Goal: Task Accomplishment & Management: Manage account settings

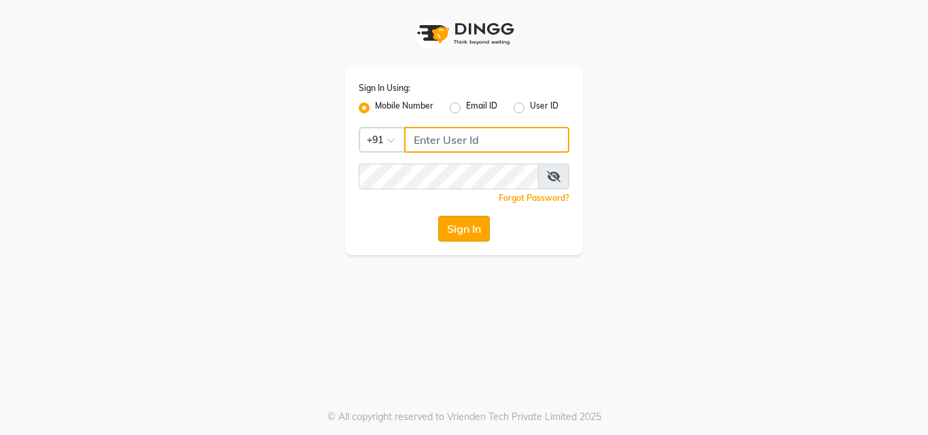
type input "9771433806"
click at [462, 238] on button "Sign In" at bounding box center [464, 229] width 52 height 26
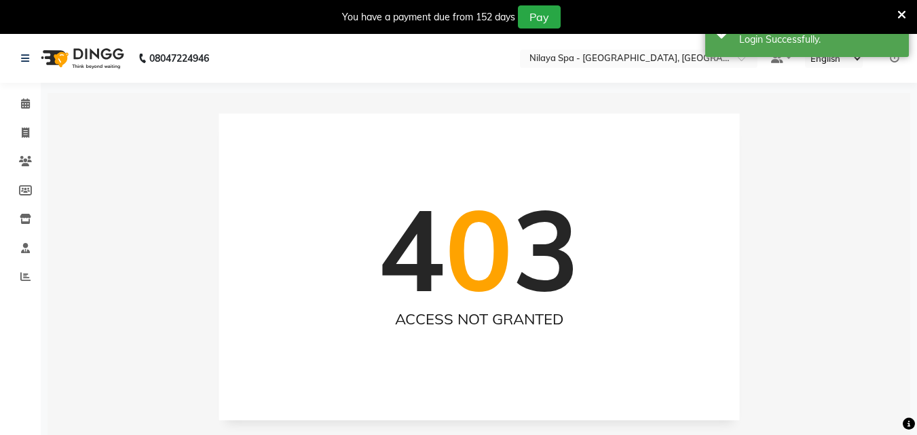
select select "en"
click at [22, 104] on icon at bounding box center [25, 103] width 9 height 10
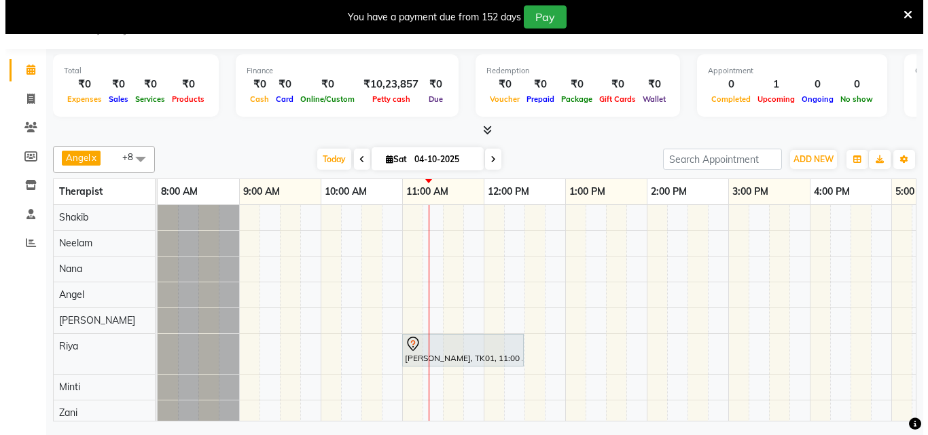
scroll to position [15, 0]
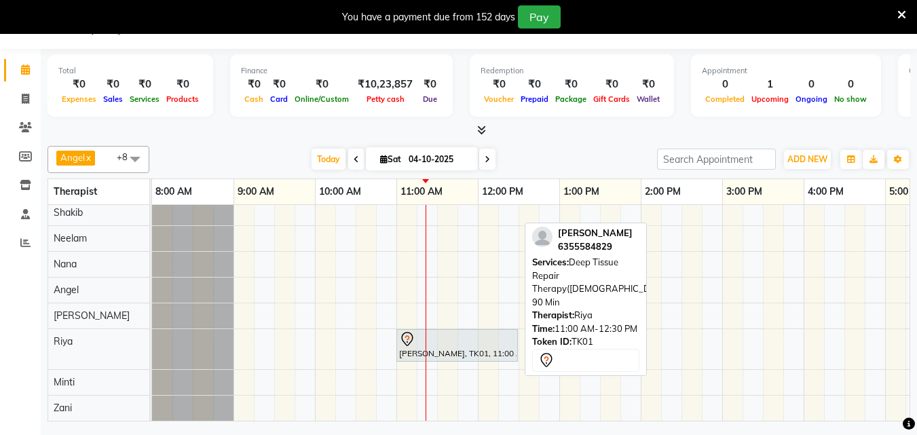
click at [471, 331] on div at bounding box center [457, 339] width 116 height 16
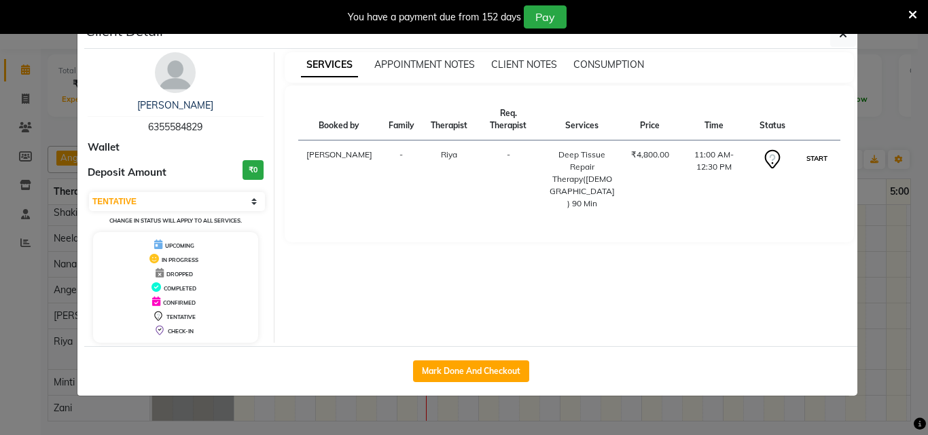
click at [807, 150] on button "START" at bounding box center [817, 158] width 28 height 17
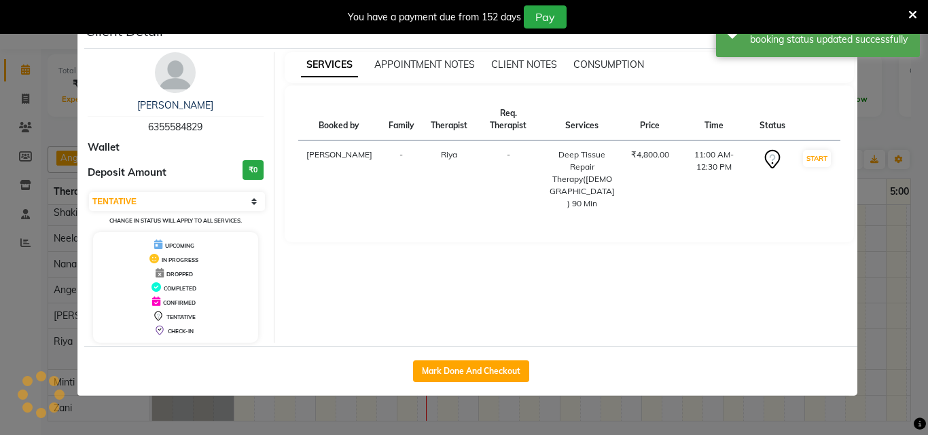
select select "1"
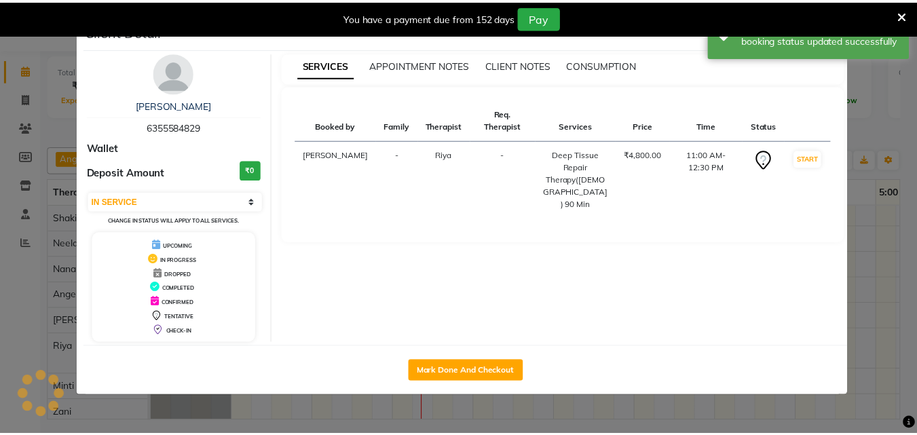
scroll to position [0, 0]
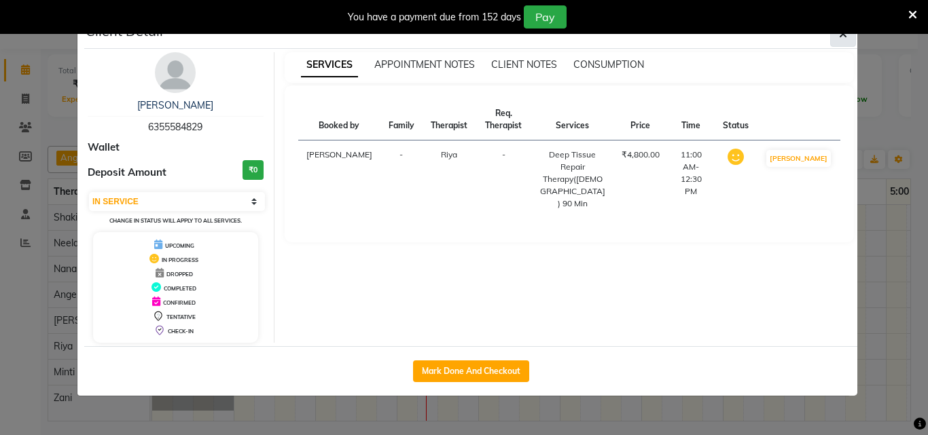
click at [839, 39] on span "button" at bounding box center [843, 34] width 8 height 14
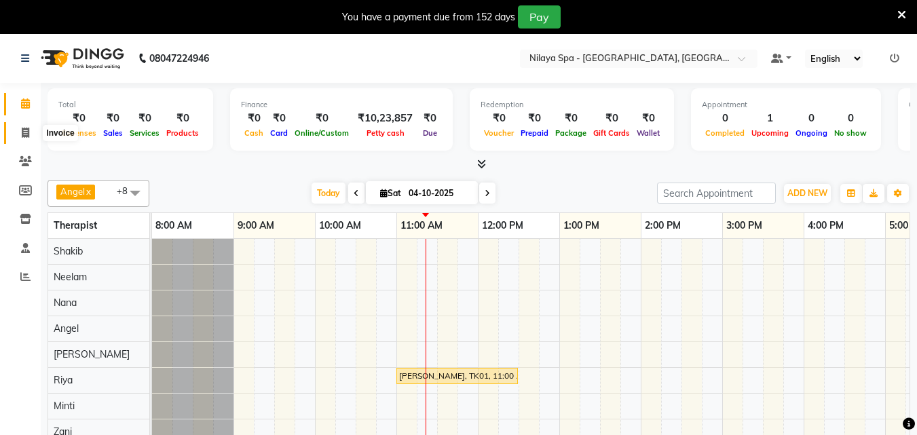
click at [26, 130] on icon at bounding box center [25, 133] width 7 height 10
select select "service"
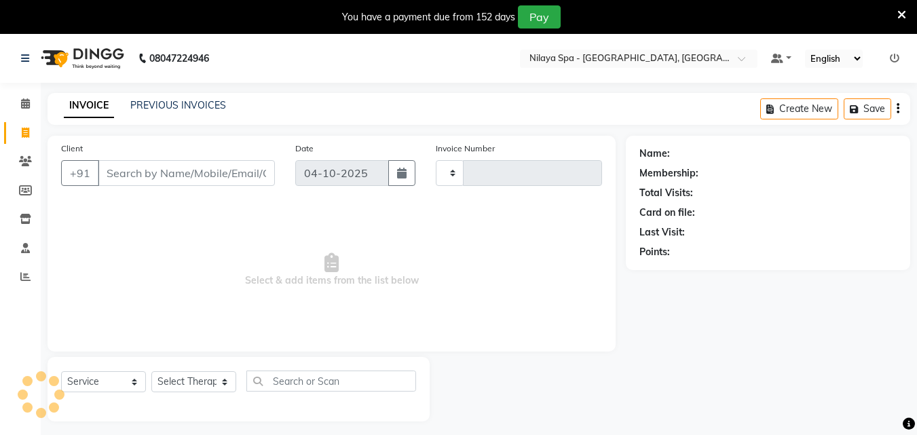
type input "1687"
select select "8066"
click at [24, 104] on icon at bounding box center [25, 103] width 9 height 10
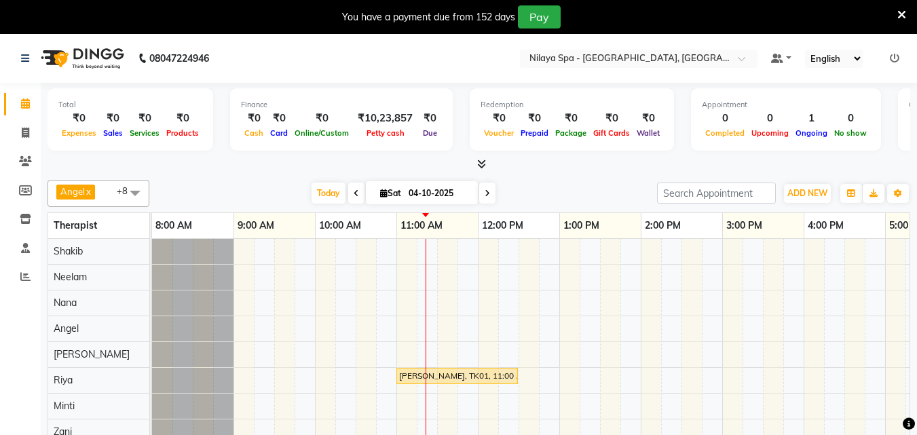
scroll to position [34, 0]
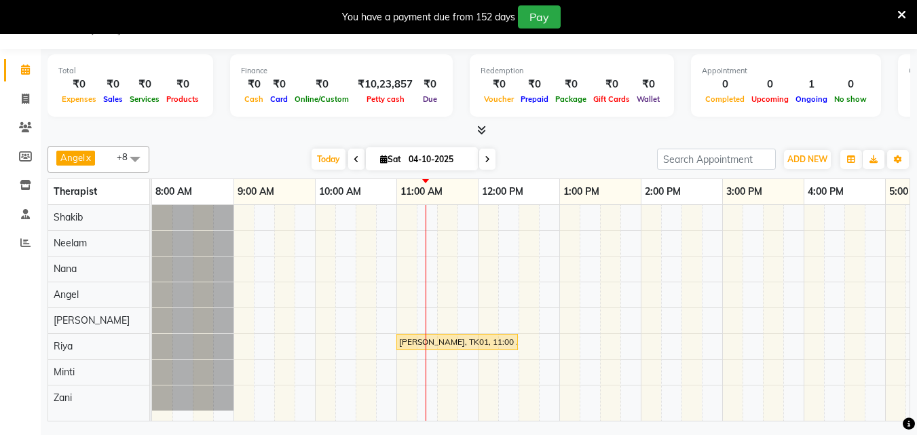
click at [354, 159] on icon at bounding box center [356, 160] width 5 height 8
type input "03-10-2025"
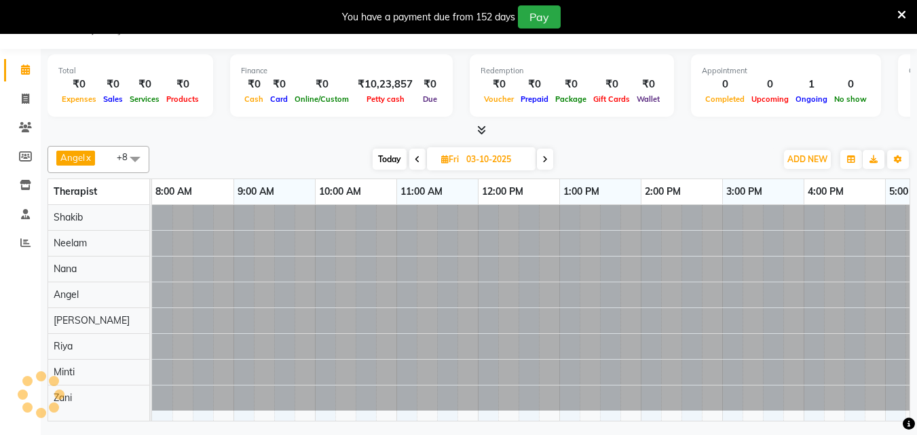
scroll to position [0, 245]
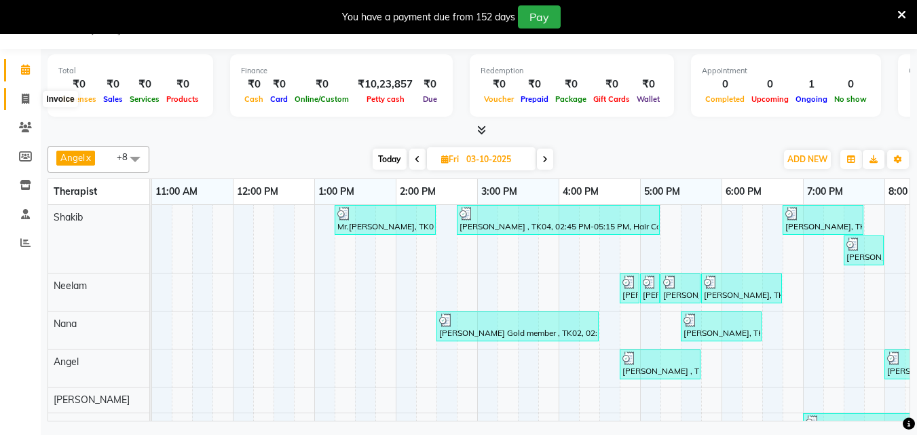
click at [24, 96] on icon at bounding box center [25, 99] width 7 height 10
select select "service"
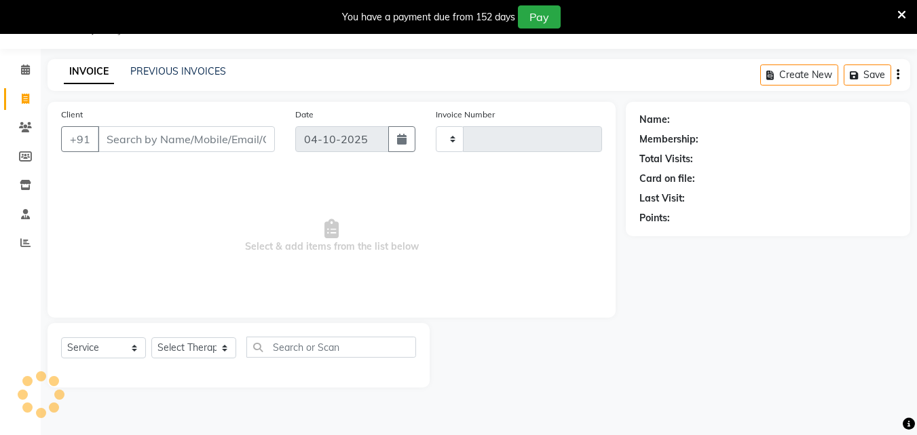
type input "1687"
select select "8066"
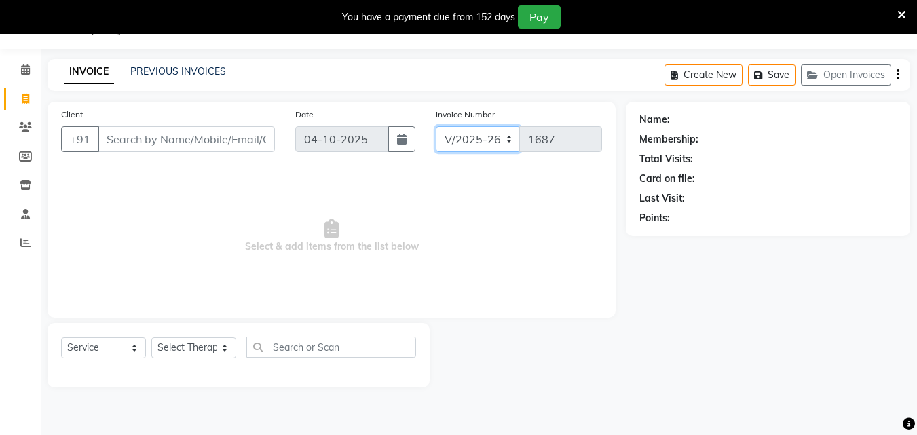
click at [507, 142] on select "V/2025 V/2025-26" at bounding box center [478, 139] width 85 height 26
click at [395, 139] on button "button" at bounding box center [401, 139] width 27 height 26
select select "10"
select select "2025"
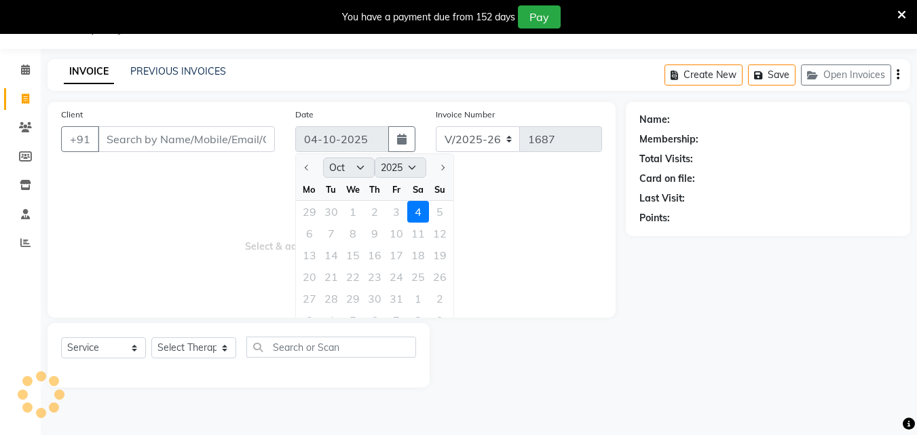
click at [399, 213] on div "29 30 1 2 3 4 5" at bounding box center [375, 212] width 158 height 22
click at [393, 209] on div "29 30 1 2 3 4 5" at bounding box center [375, 212] width 158 height 22
click at [394, 213] on div "29 30 1 2 3 4 5" at bounding box center [375, 212] width 158 height 22
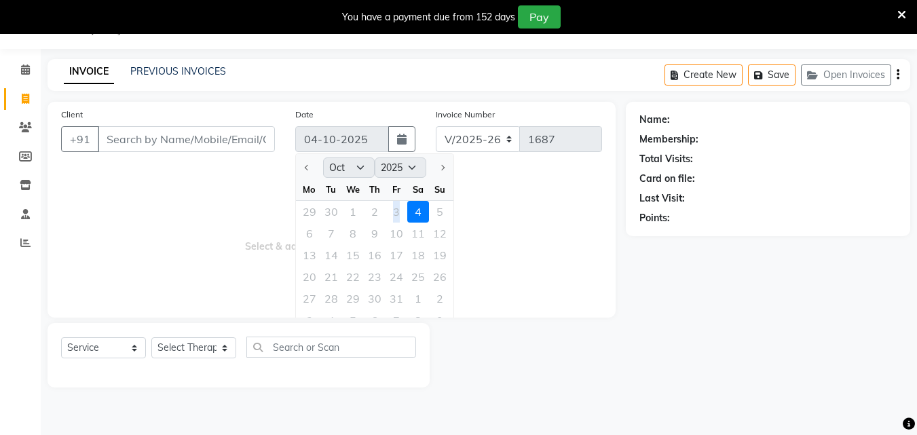
click at [394, 213] on div "29 30 1 2 3 4 5" at bounding box center [375, 212] width 158 height 22
click at [402, 141] on icon "button" at bounding box center [402, 139] width 10 height 11
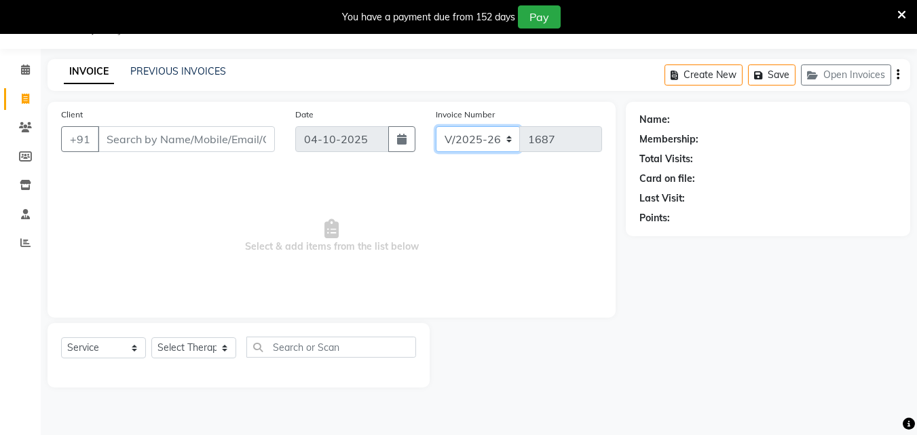
click at [509, 139] on select "V/2025 V/2025-26" at bounding box center [478, 139] width 85 height 26
click at [113, 172] on span "Select & add items from the list below" at bounding box center [331, 236] width 541 height 136
click at [153, 69] on link "PREVIOUS INVOICES" at bounding box center [178, 71] width 96 height 12
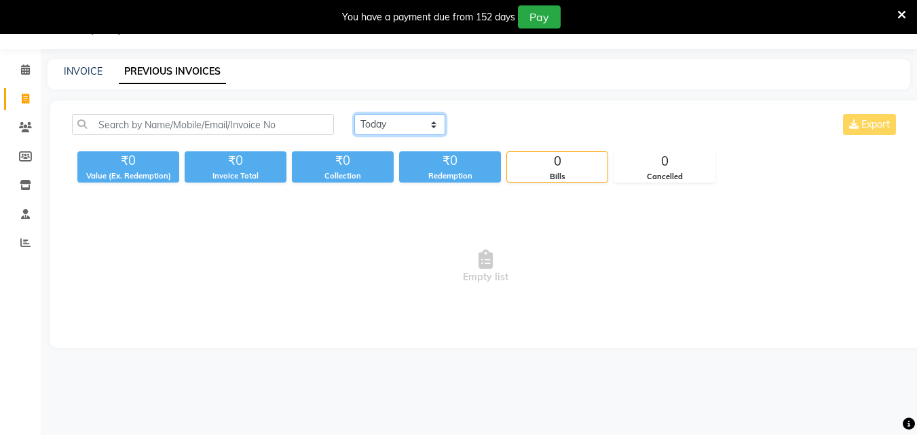
click at [435, 125] on select "Today Yesterday Custom Range" at bounding box center [399, 124] width 91 height 21
select select "yesterday"
click at [354, 114] on select "Today Yesterday Custom Range" at bounding box center [399, 124] width 91 height 21
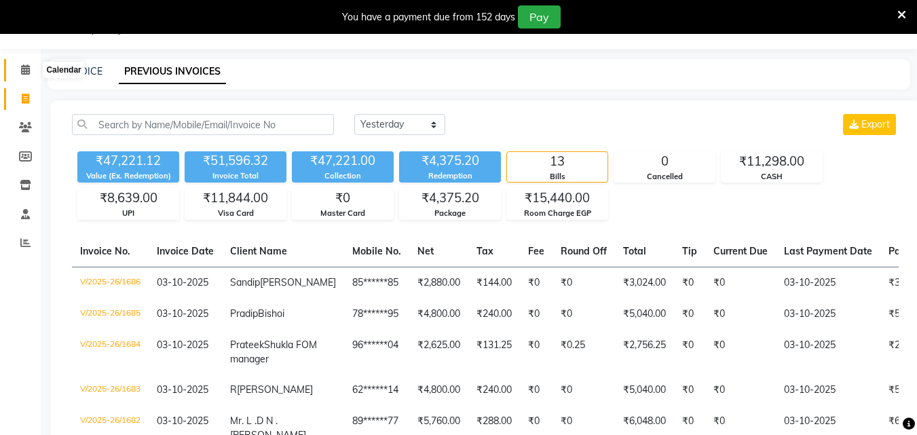
click at [21, 71] on icon at bounding box center [25, 70] width 9 height 10
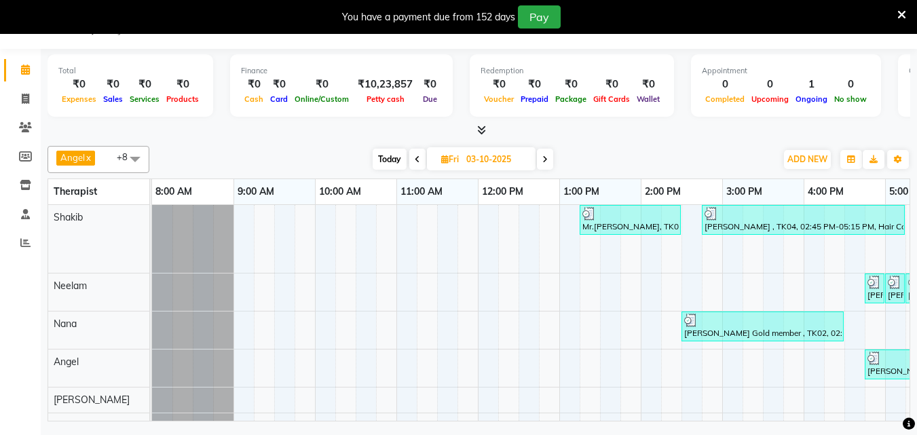
click at [415, 160] on icon at bounding box center [417, 160] width 5 height 8
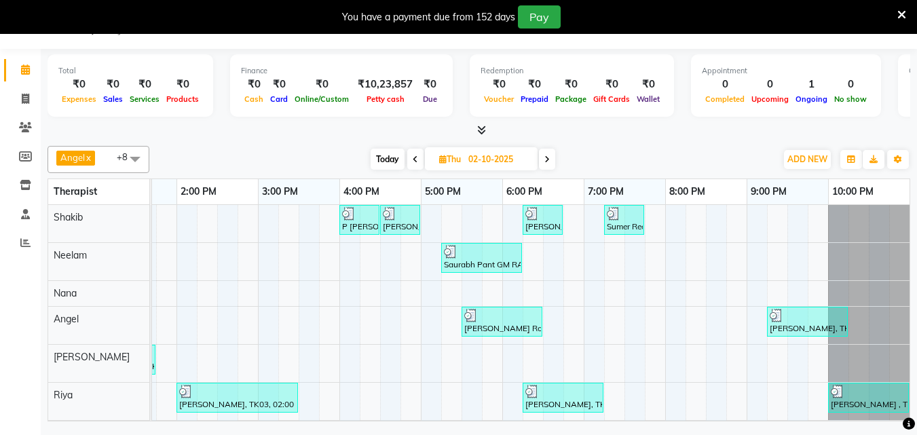
click at [546, 163] on icon at bounding box center [547, 160] width 5 height 8
type input "03-10-2025"
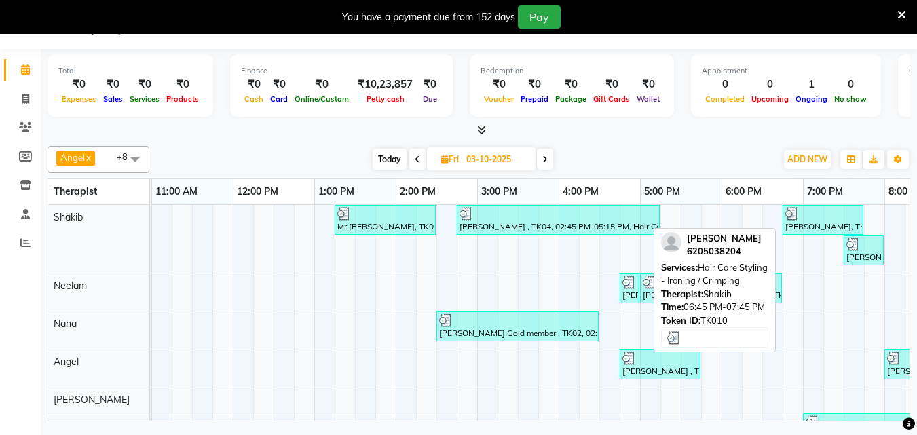
click at [845, 218] on div at bounding box center [823, 214] width 75 height 14
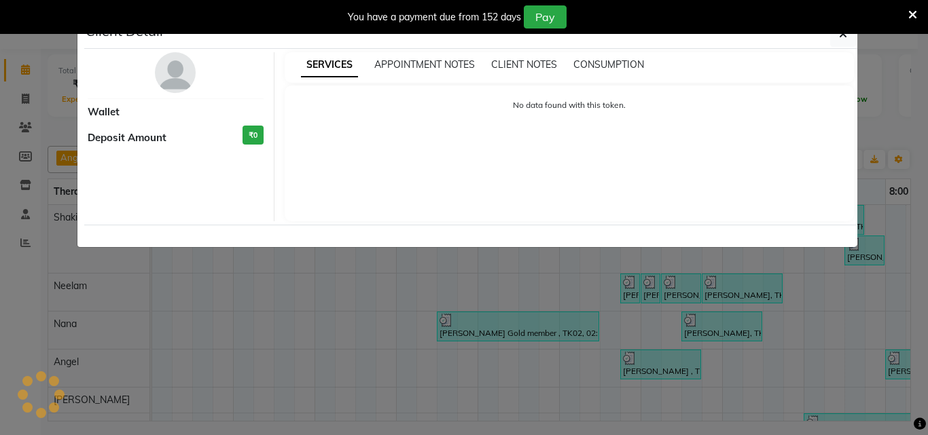
select select "3"
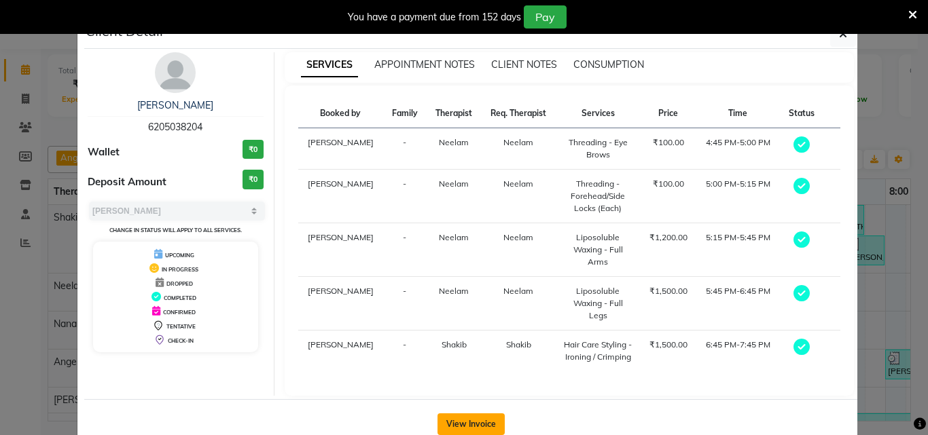
click at [467, 414] on button "View Invoice" at bounding box center [470, 425] width 67 height 22
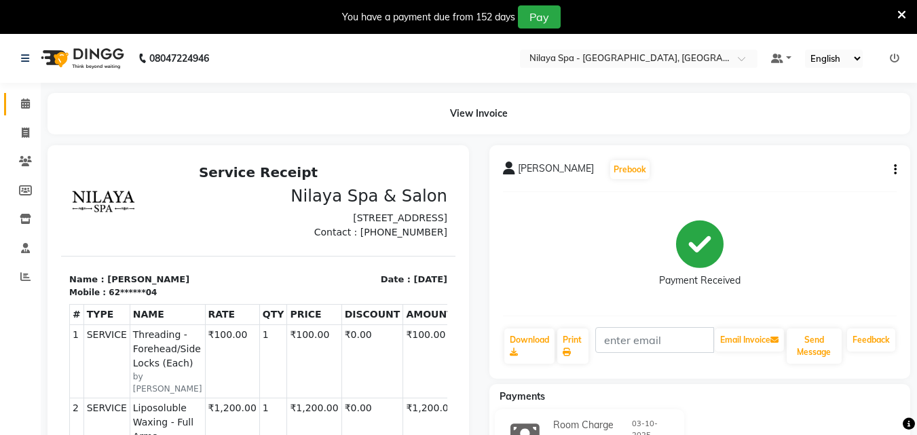
click at [25, 103] on icon at bounding box center [25, 103] width 9 height 10
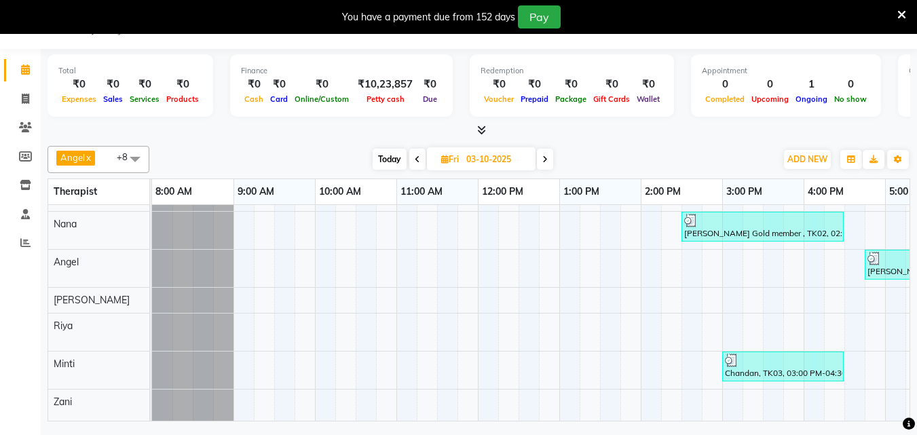
scroll to position [116, 0]
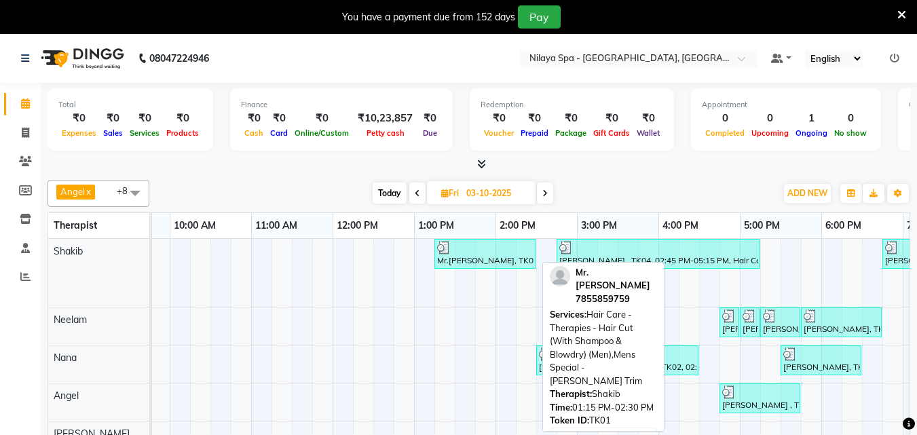
click at [501, 247] on div at bounding box center [485, 248] width 96 height 14
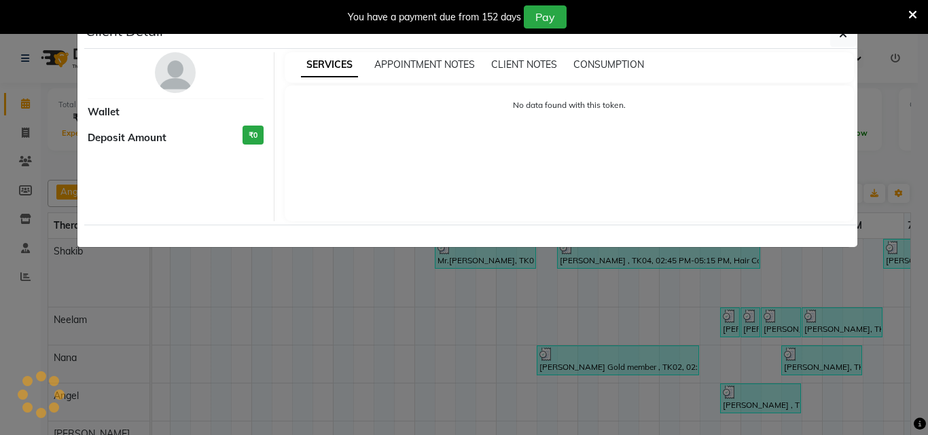
select select "3"
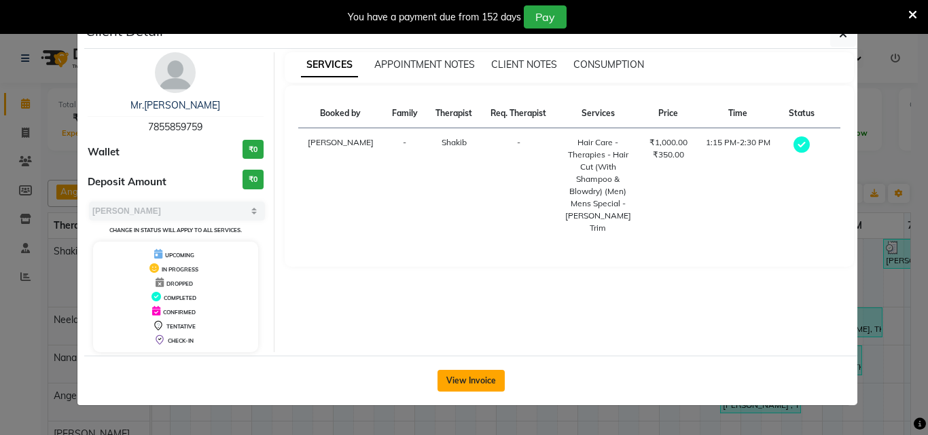
click at [470, 382] on button "View Invoice" at bounding box center [470, 381] width 67 height 22
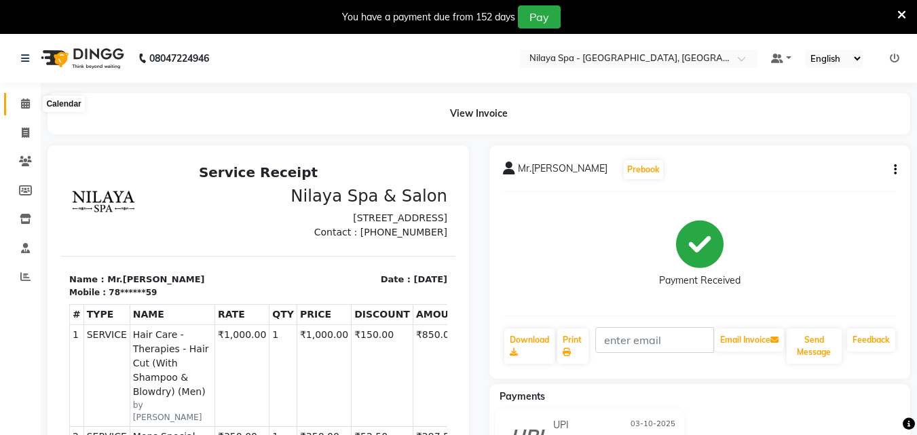
click at [22, 99] on icon at bounding box center [25, 103] width 9 height 10
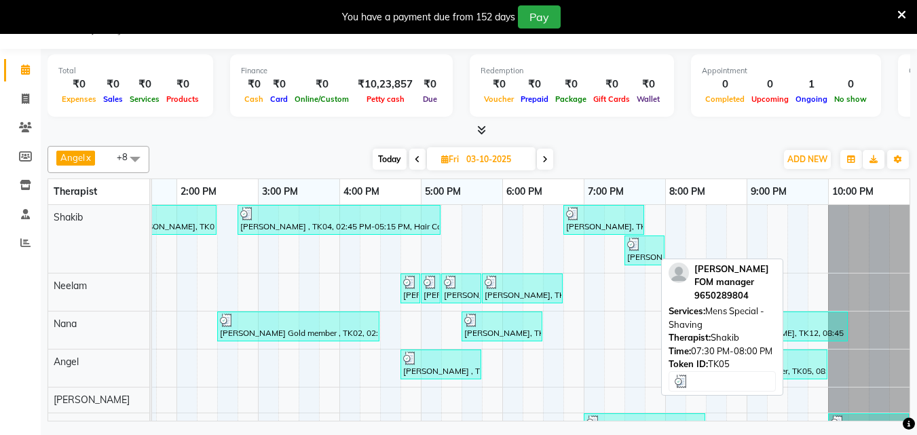
click at [639, 255] on div "Prateek Shukla FOM manager, TK05, 07:30 PM-08:00 PM, Mens Special - Shaving" at bounding box center [644, 251] width 37 height 26
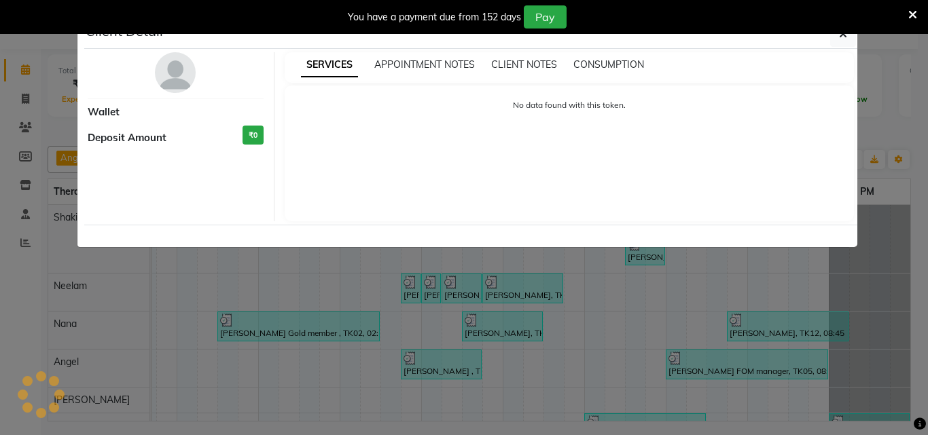
select select "3"
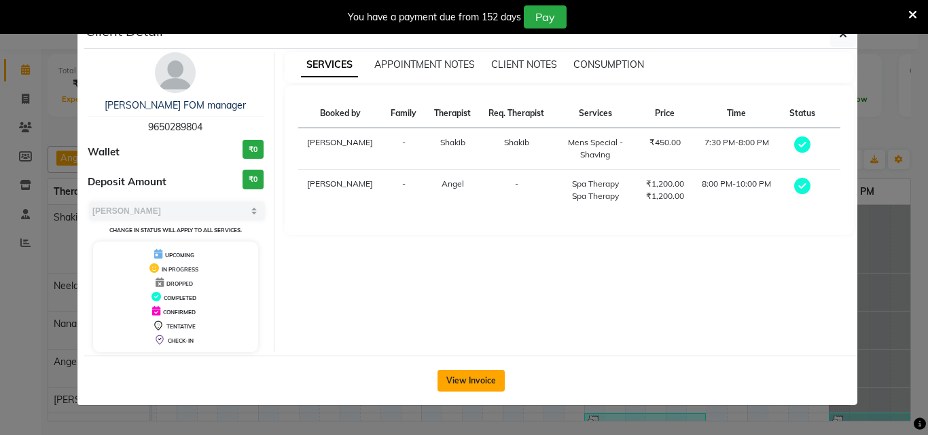
click at [464, 389] on button "View Invoice" at bounding box center [470, 381] width 67 height 22
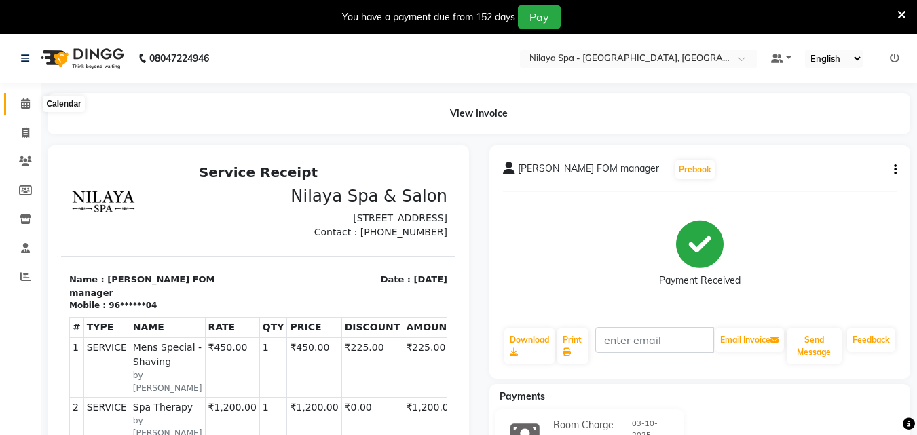
click at [25, 102] on icon at bounding box center [25, 103] width 9 height 10
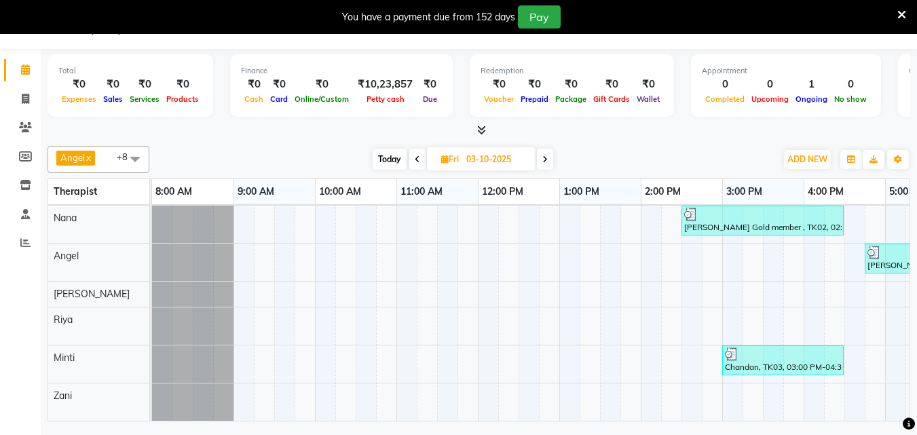
drag, startPoint x: 581, startPoint y: 422, endPoint x: 927, endPoint y: 418, distance: 346.4
click at [917, 401] on html "08047224946 Select Location × Nilaya Spa - Radisson Blu Hotel, Ranchi Default P…" at bounding box center [458, 183] width 917 height 435
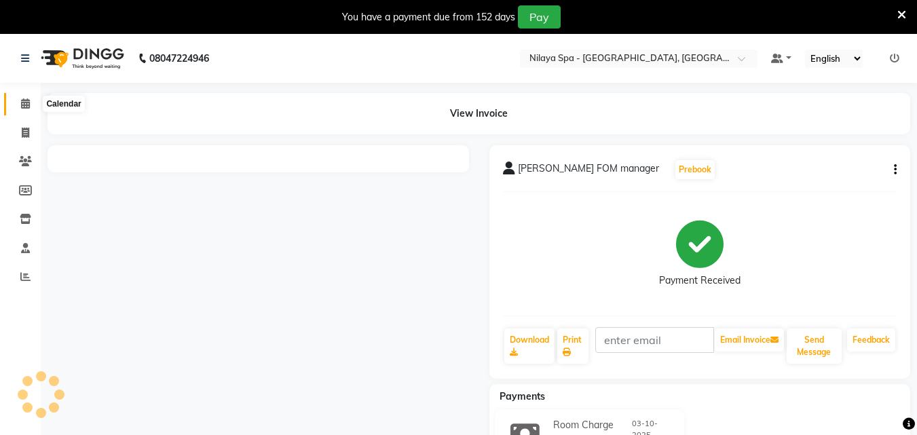
click at [21, 108] on icon at bounding box center [25, 103] width 9 height 10
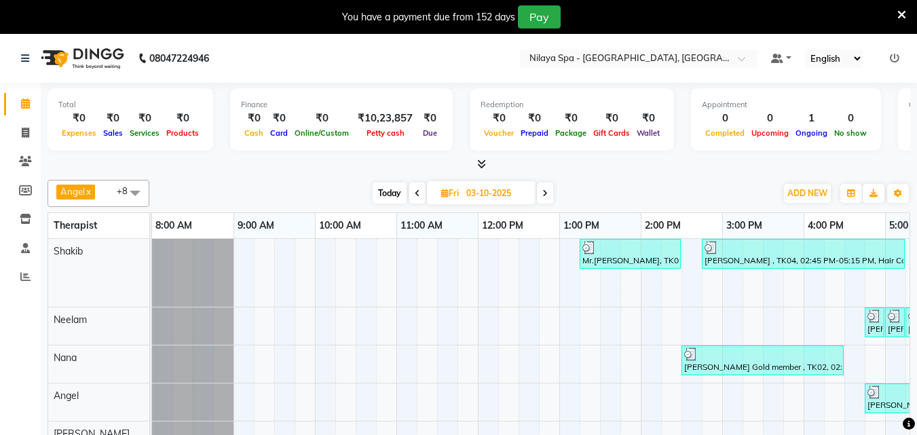
click at [547, 192] on icon at bounding box center [545, 193] width 5 height 8
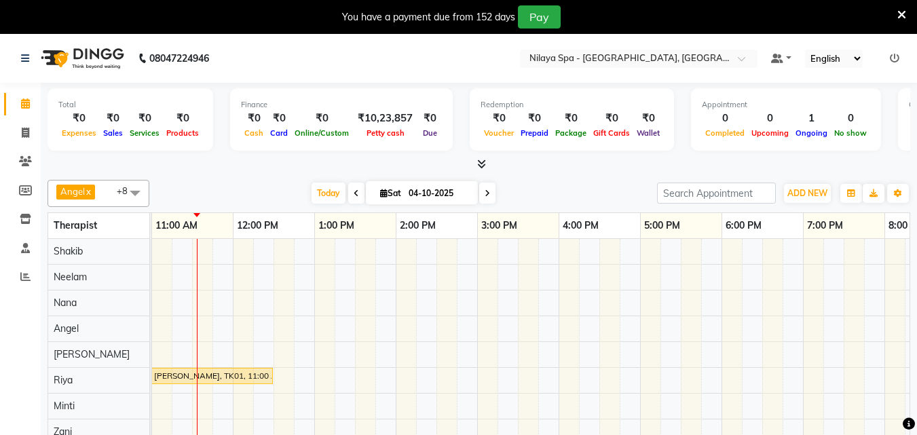
click at [354, 188] on span at bounding box center [356, 193] width 16 height 21
type input "03-10-2025"
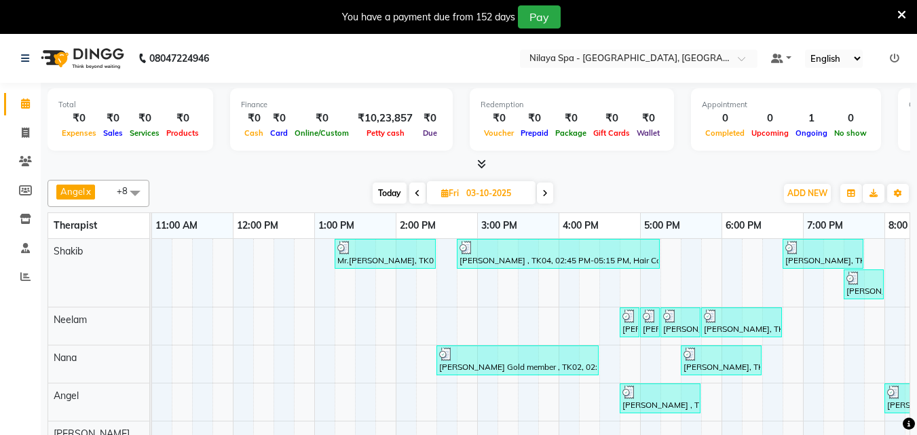
scroll to position [43, 0]
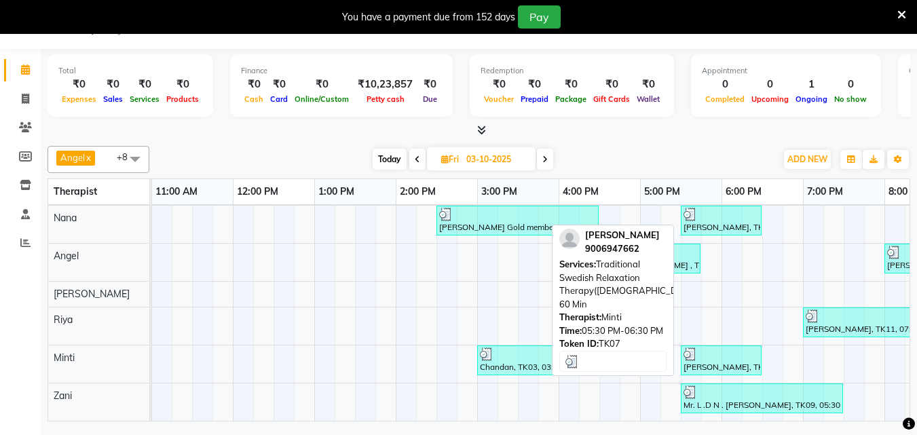
click at [746, 351] on div "Anil kumar, TK07, 05:30 PM-06:30 PM, Traditional Swedish Relaxation Therapy(Mal…" at bounding box center [721, 361] width 78 height 26
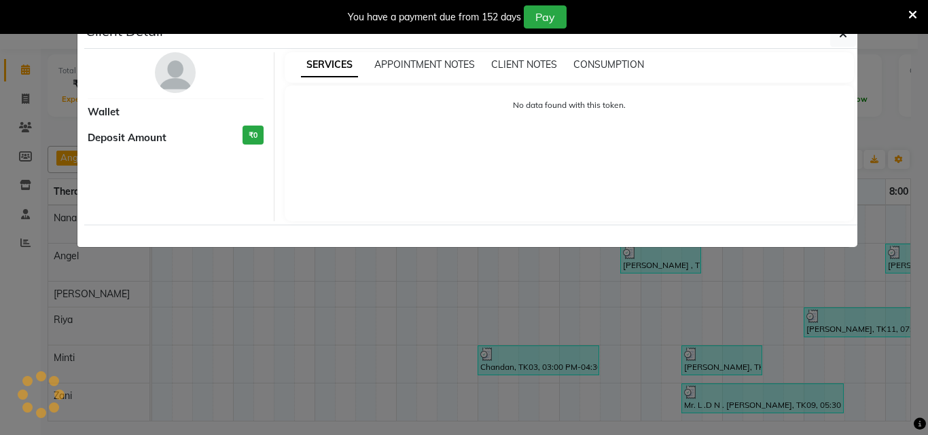
select select "3"
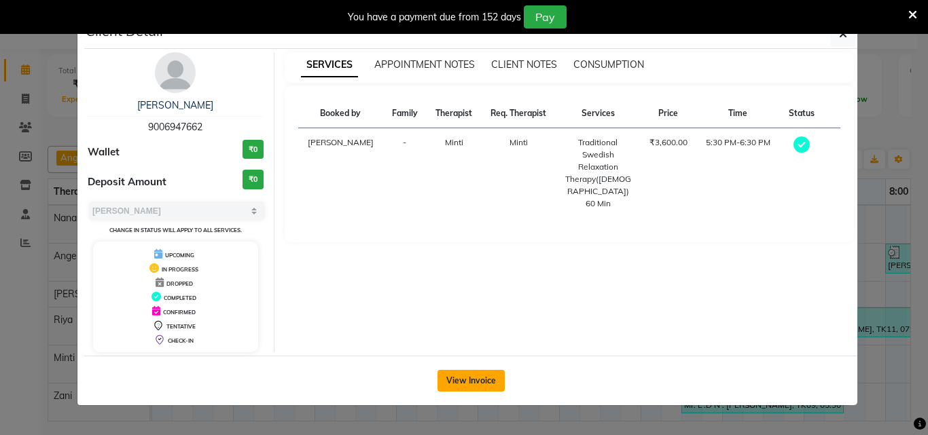
click at [452, 383] on button "View Invoice" at bounding box center [470, 381] width 67 height 22
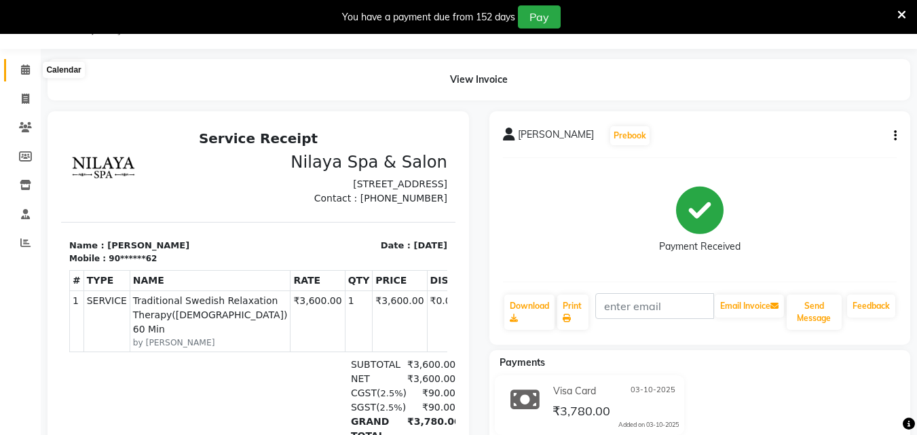
click at [22, 64] on span at bounding box center [26, 70] width 24 height 16
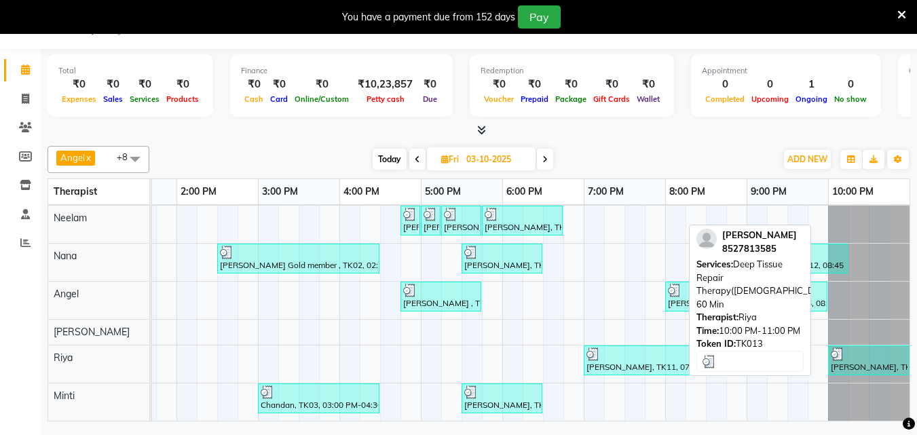
click at [854, 365] on div "Sandip Kujur, TK13, 10:00 PM-11:00 PM, Deep Tissue Repair Therapy(Male) 60 Min" at bounding box center [869, 361] width 78 height 26
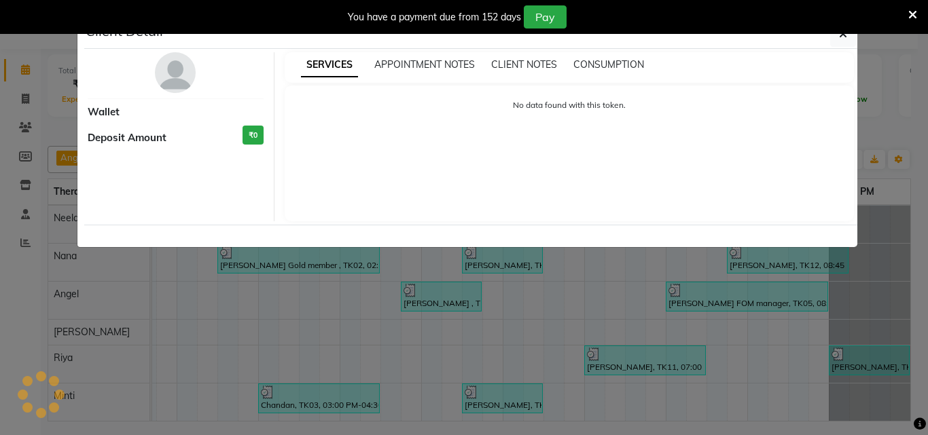
select select "3"
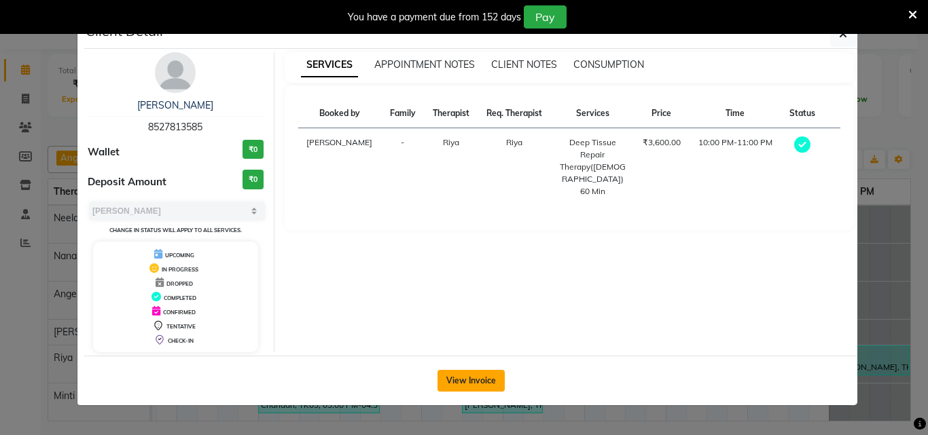
click at [475, 381] on button "View Invoice" at bounding box center [470, 381] width 67 height 22
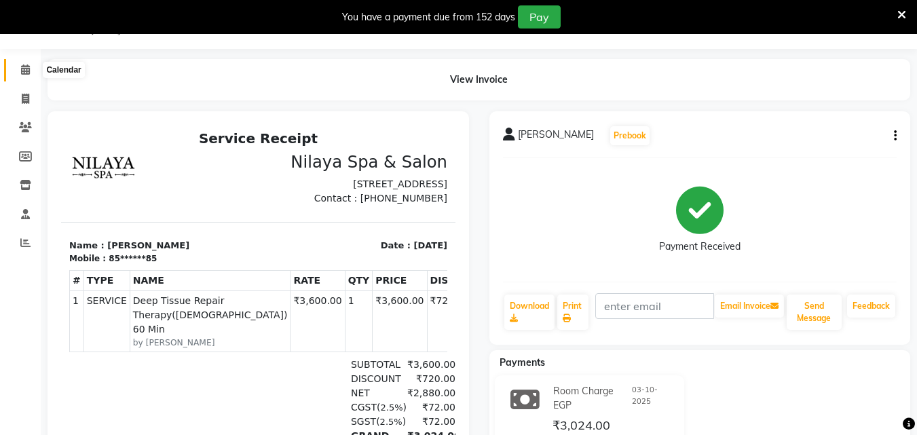
click at [27, 71] on icon at bounding box center [25, 70] width 9 height 10
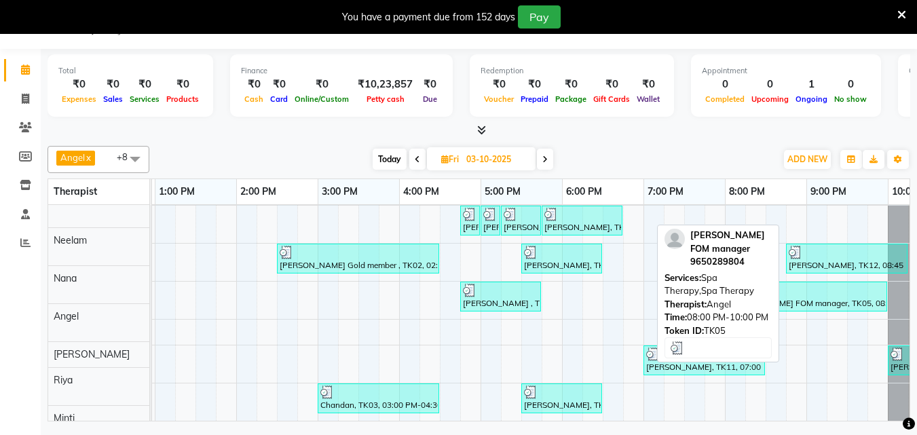
scroll to position [68, 0]
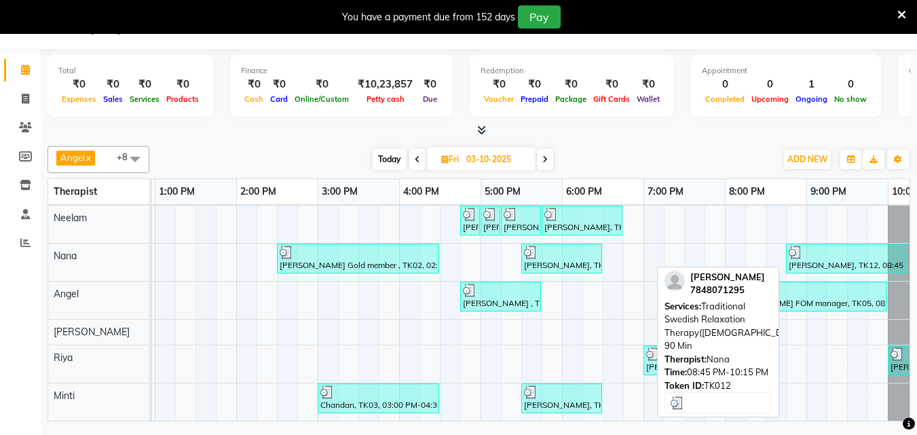
click at [835, 261] on div "Pradip Bishoi, TK12, 08:45 PM-10:15 PM, Traditional Swedish Relaxation Therapy(…" at bounding box center [847, 259] width 119 height 26
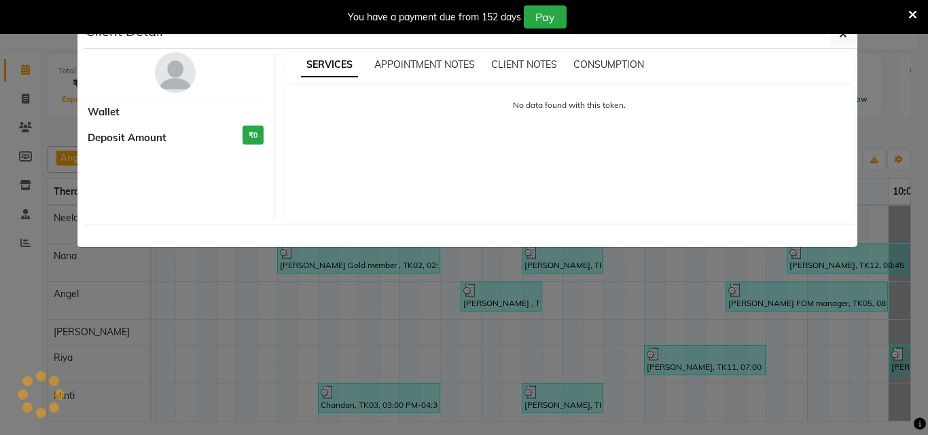
select select "3"
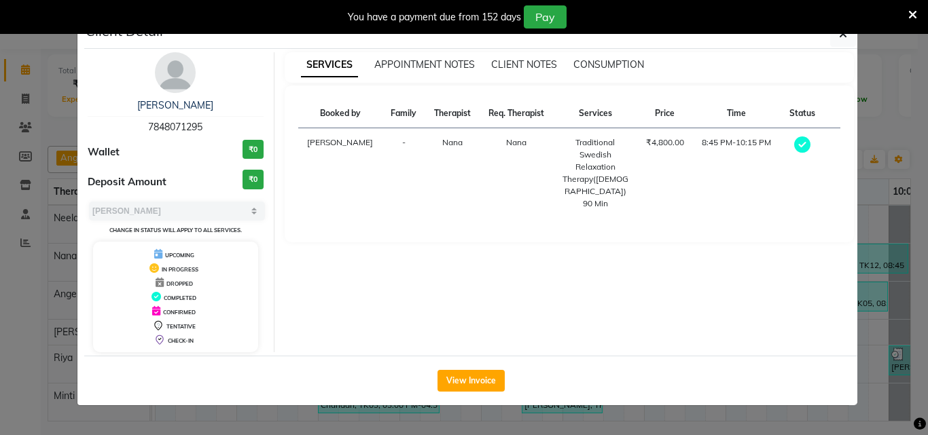
click at [476, 392] on div "View Invoice" at bounding box center [470, 381] width 773 height 50
click at [483, 384] on button "View Invoice" at bounding box center [470, 381] width 67 height 22
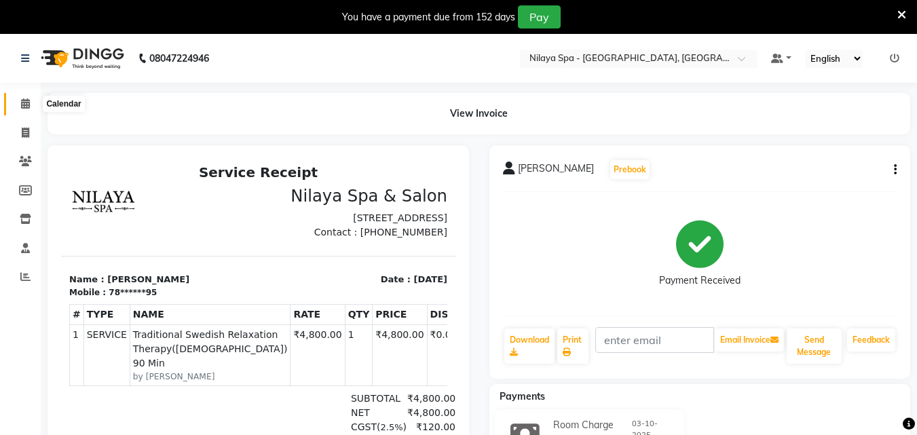
click at [29, 101] on icon at bounding box center [25, 103] width 9 height 10
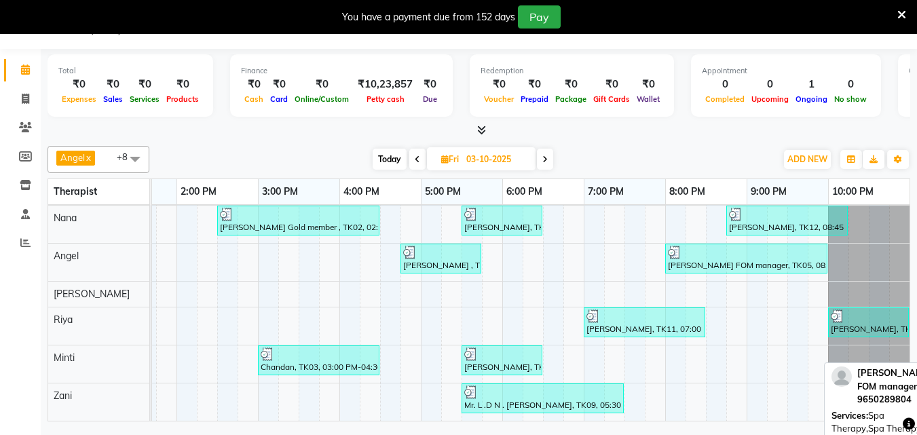
scroll to position [116, 0]
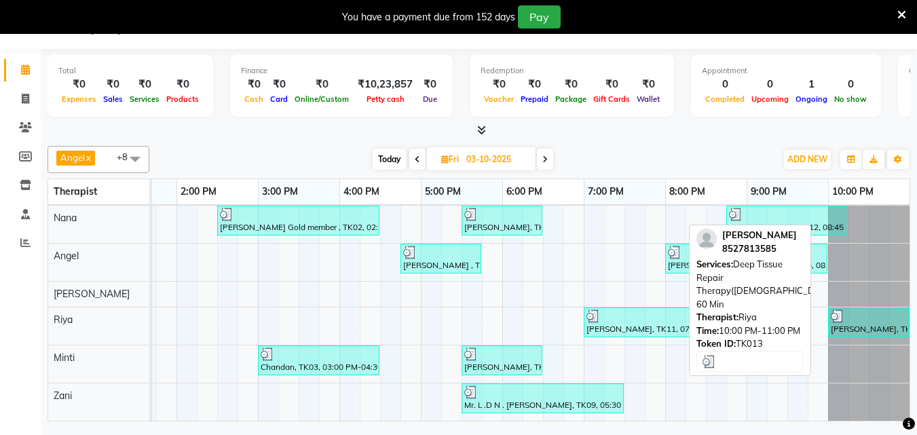
click at [868, 318] on div "Sandip Kujur, TK13, 10:00 PM-11:00 PM, Deep Tissue Repair Therapy(Male) 60 Min" at bounding box center [869, 323] width 78 height 26
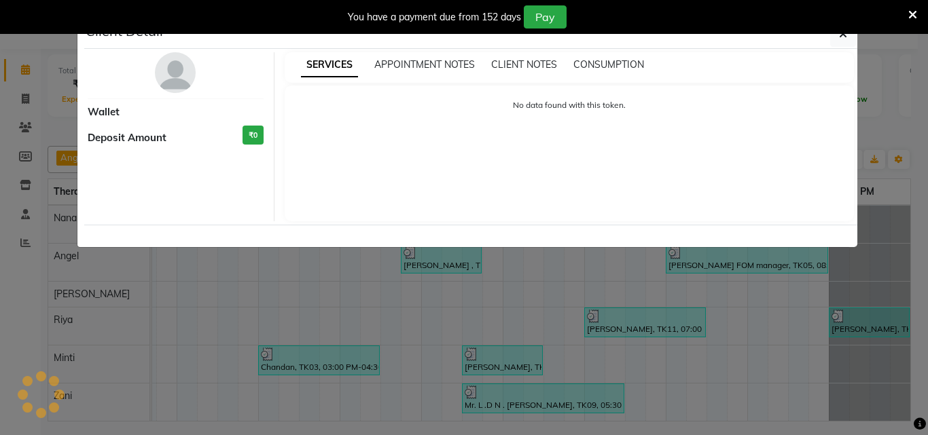
select select "3"
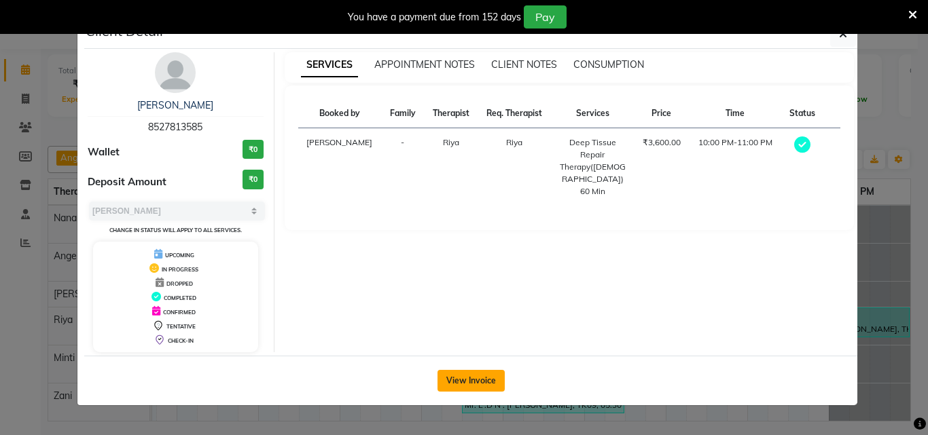
click at [490, 373] on button "View Invoice" at bounding box center [470, 381] width 67 height 22
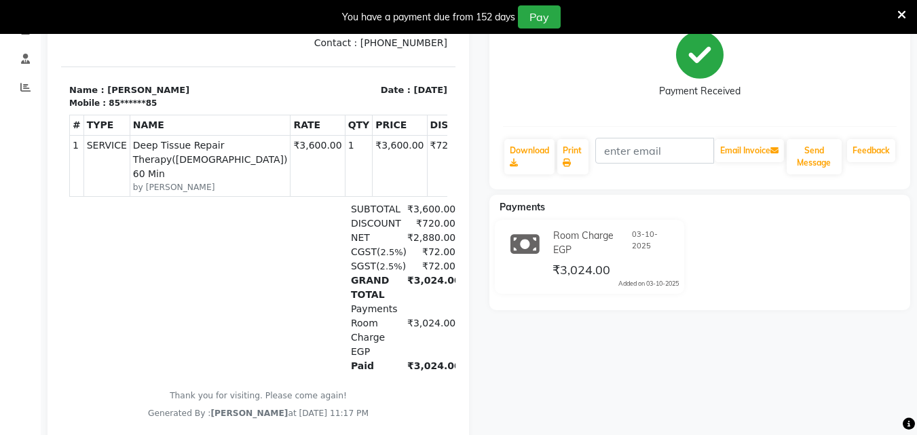
scroll to position [25, 0]
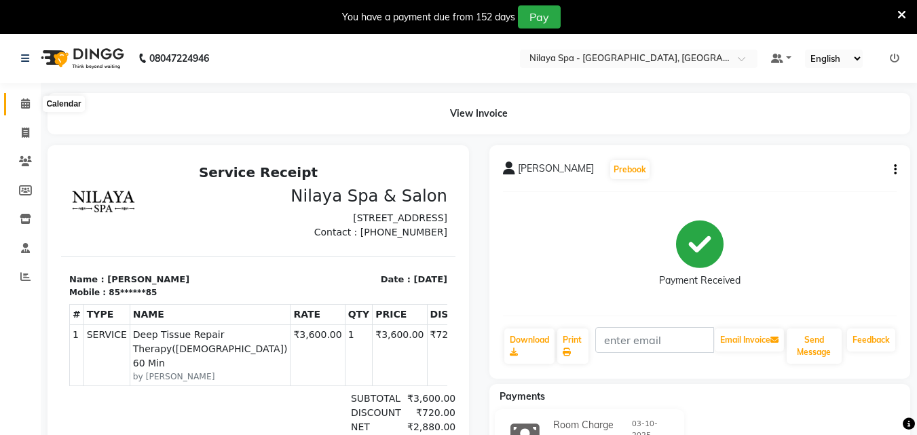
click at [28, 107] on icon at bounding box center [25, 103] width 9 height 10
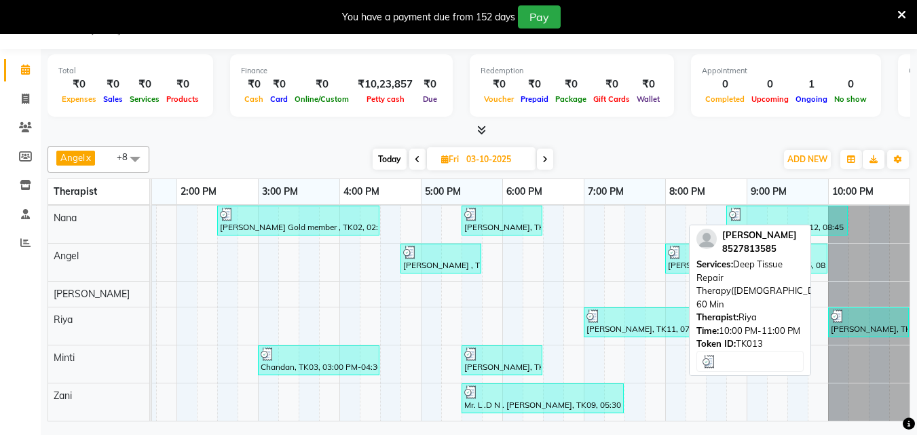
click at [856, 316] on div "Sandip Kujur, TK13, 10:00 PM-11:00 PM, Deep Tissue Repair Therapy(Male) 60 Min" at bounding box center [869, 323] width 78 height 26
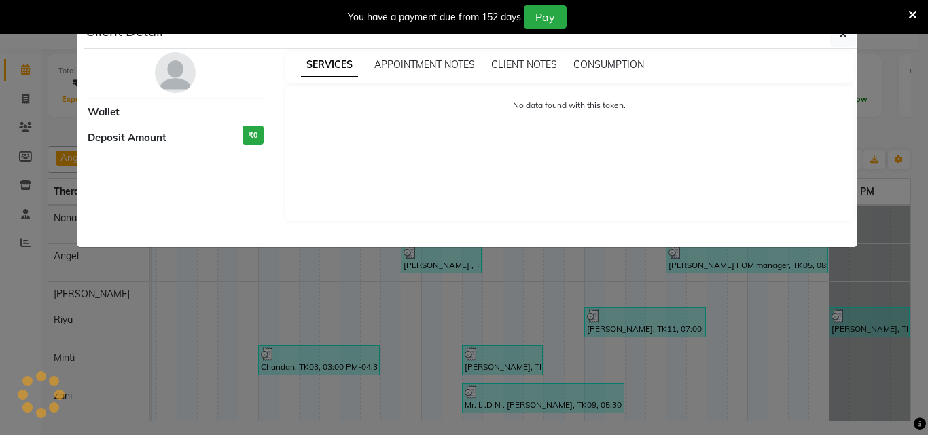
select select "3"
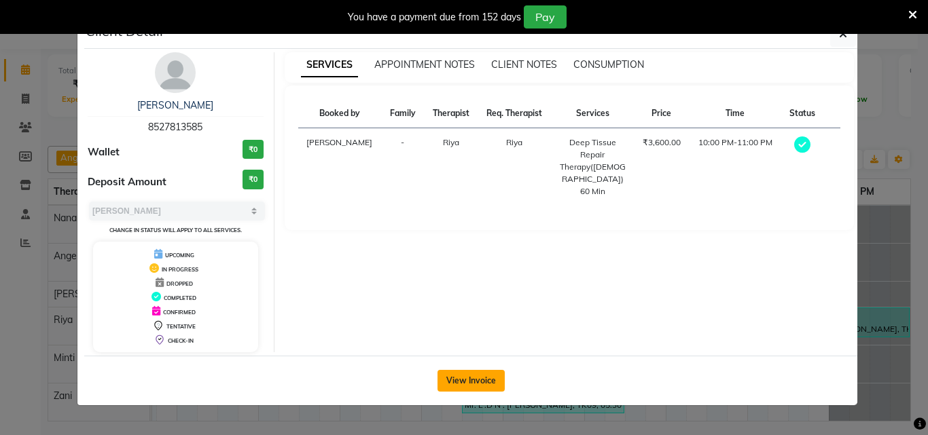
click at [473, 378] on button "View Invoice" at bounding box center [470, 381] width 67 height 22
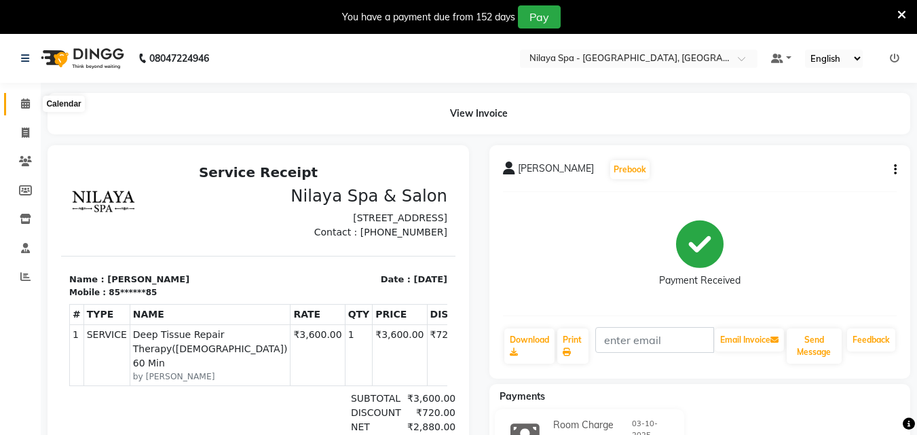
click at [22, 102] on icon at bounding box center [25, 103] width 9 height 10
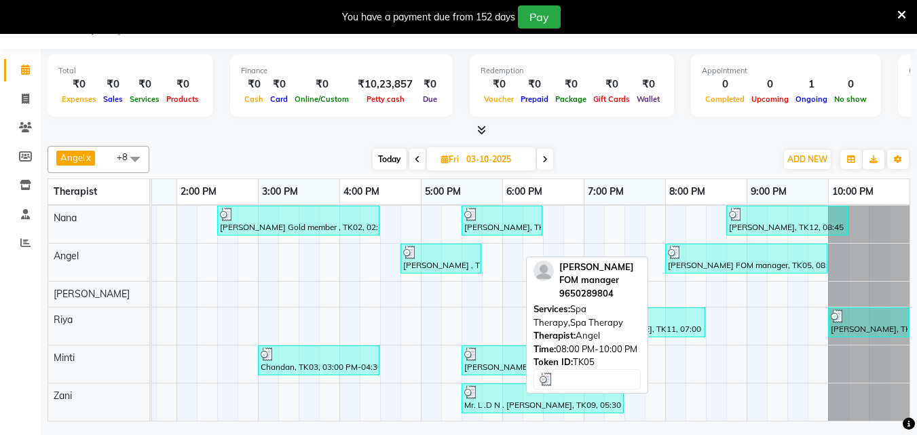
click at [752, 254] on div "Prateek Shukla FOM manager, TK05, 08:00 PM-10:00 PM, Spa Therapy,Spa Therapy" at bounding box center [747, 259] width 160 height 26
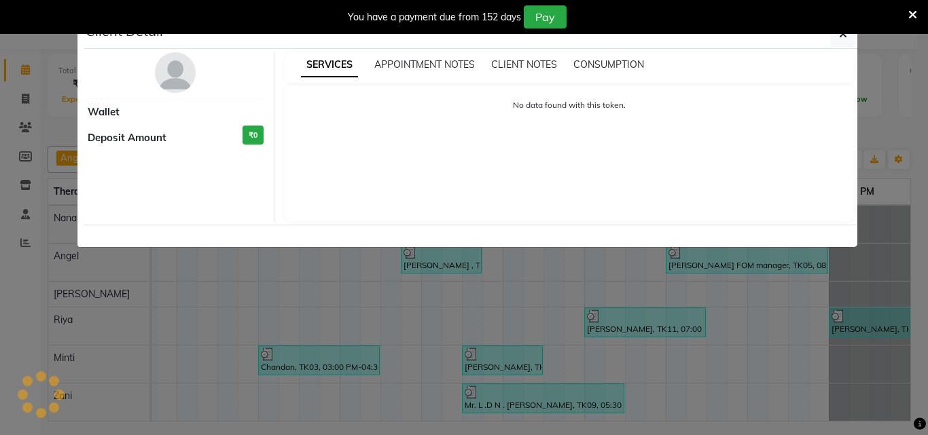
select select "3"
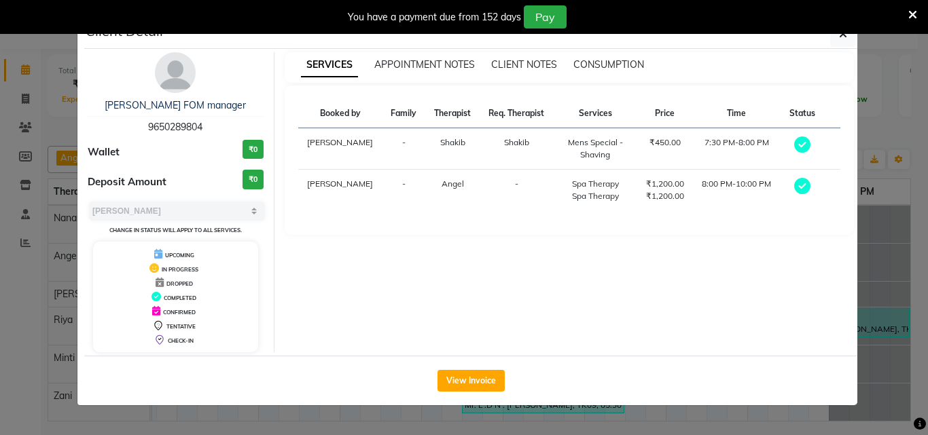
click at [477, 396] on div "View Invoice" at bounding box center [470, 381] width 773 height 50
click at [476, 376] on button "View Invoice" at bounding box center [470, 381] width 67 height 22
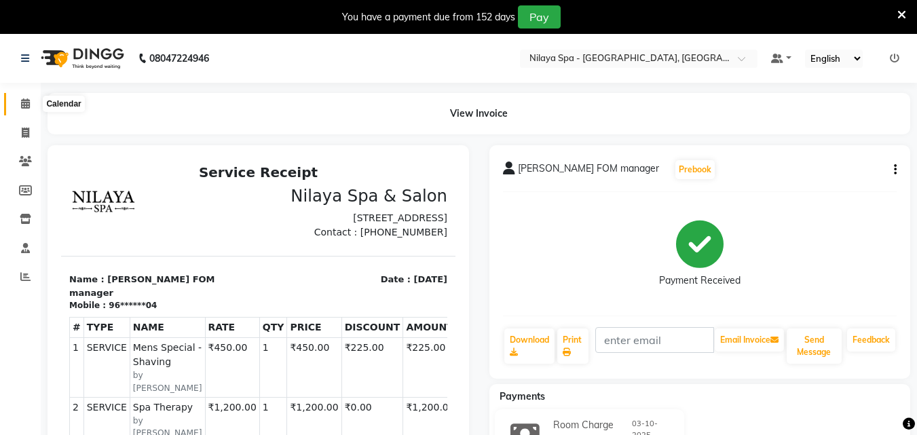
click at [24, 102] on icon at bounding box center [25, 103] width 9 height 10
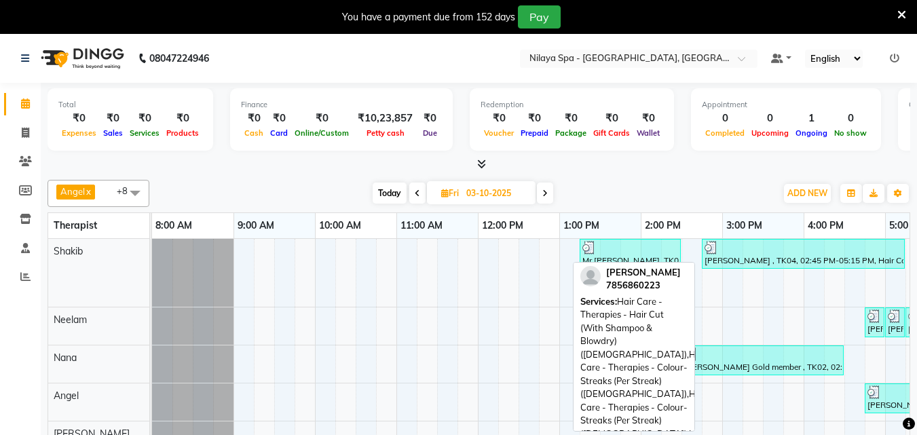
click at [769, 254] on div "Anubhuti , TK04, 02:45 PM-05:15 PM, Hair Care - Therapies - Hair Cut (With Sham…" at bounding box center [804, 254] width 200 height 26
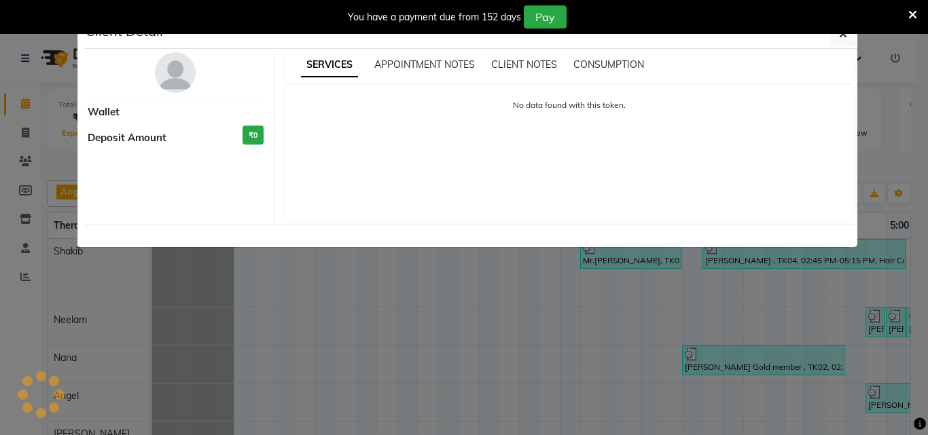
select select "3"
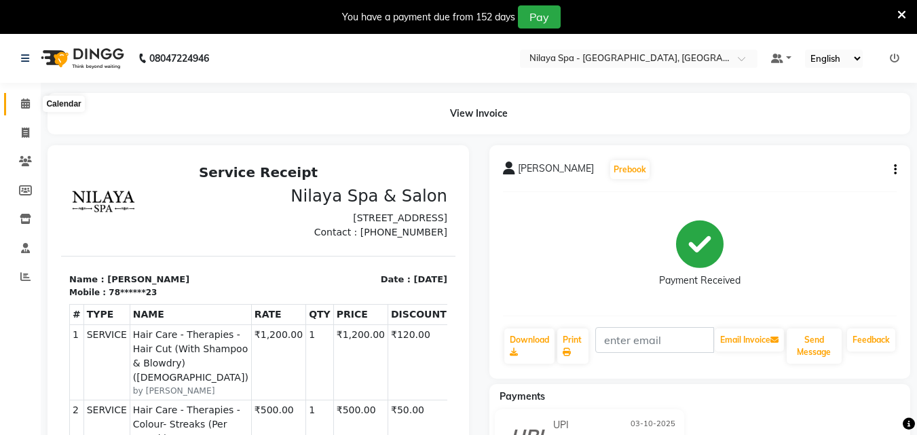
click at [24, 105] on icon at bounding box center [25, 103] width 9 height 10
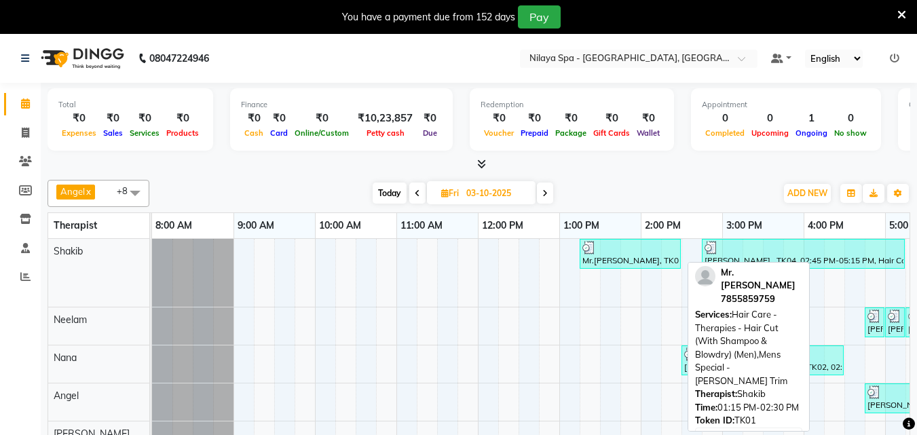
click at [636, 257] on div "Mr.sai krishna K, TK01, 01:15 PM-02:30 PM, Hair Care - Therapies - Hair Cut (Wi…" at bounding box center [630, 254] width 98 height 26
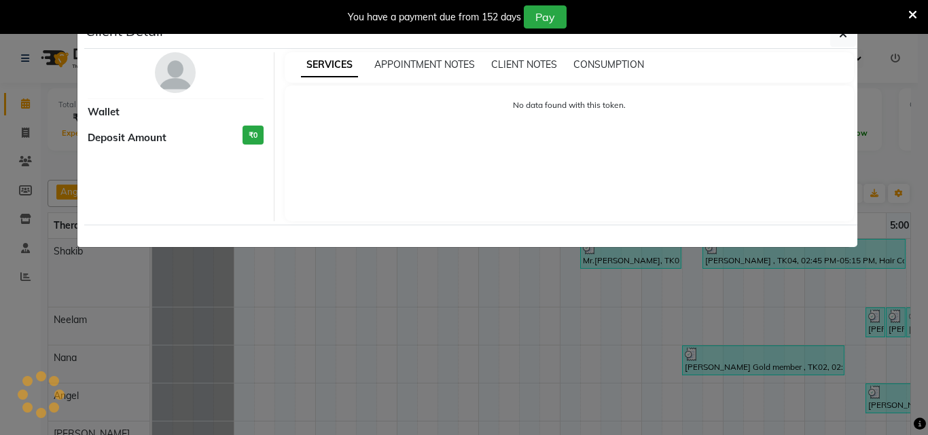
select select "3"
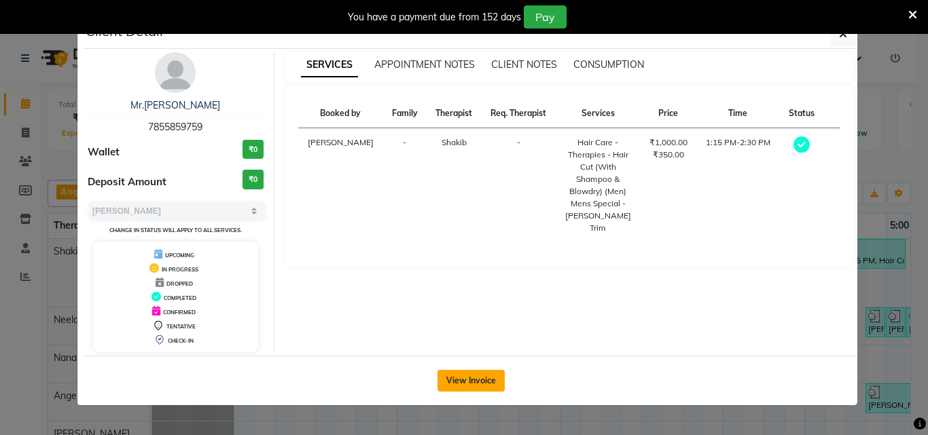
click at [481, 374] on button "View Invoice" at bounding box center [470, 381] width 67 height 22
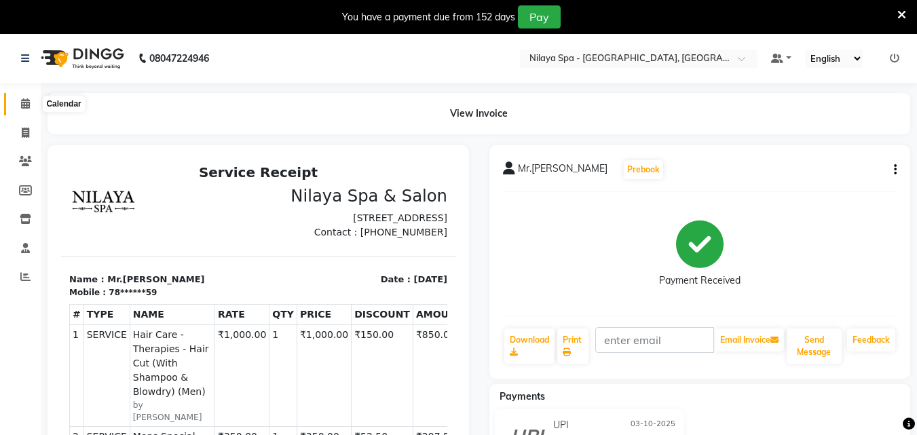
click at [24, 101] on icon at bounding box center [25, 103] width 9 height 10
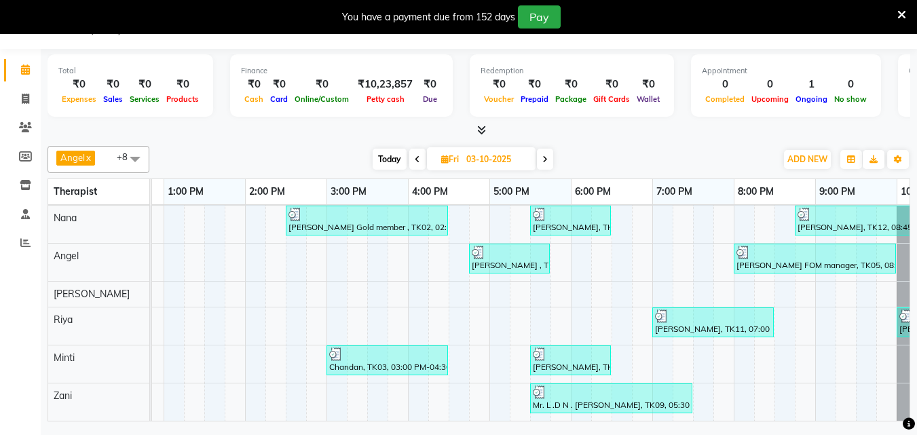
scroll to position [0, 393]
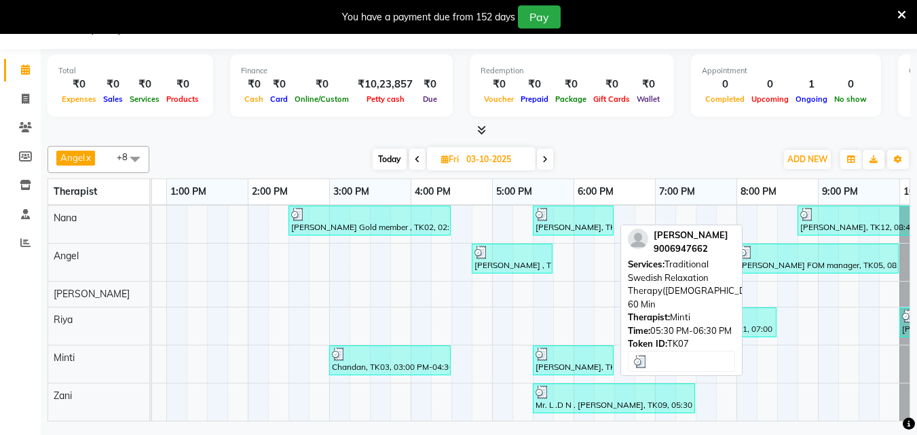
click at [577, 353] on div "Anil kumar, TK07, 05:30 PM-06:30 PM, Traditional Swedish Relaxation Therapy(Mal…" at bounding box center [573, 361] width 78 height 26
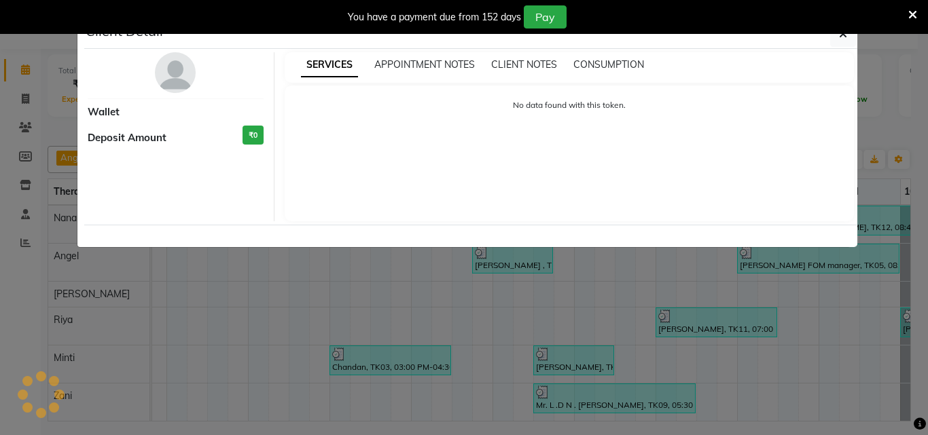
select select "3"
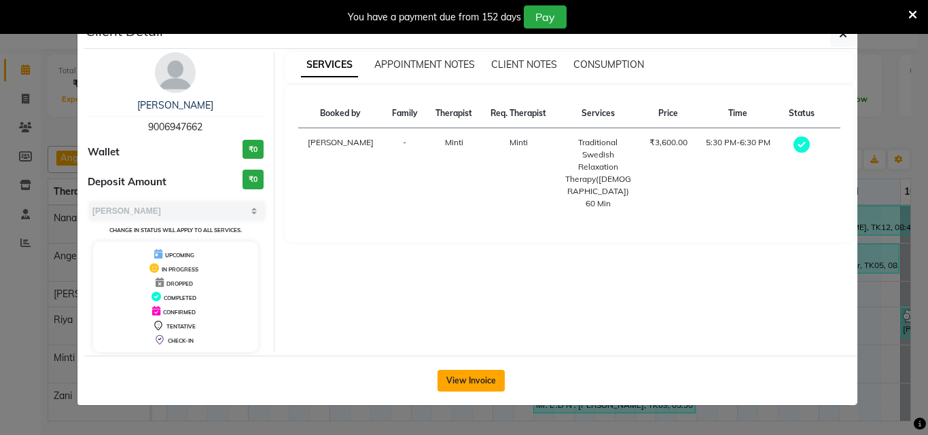
click at [475, 371] on button "View Invoice" at bounding box center [470, 381] width 67 height 22
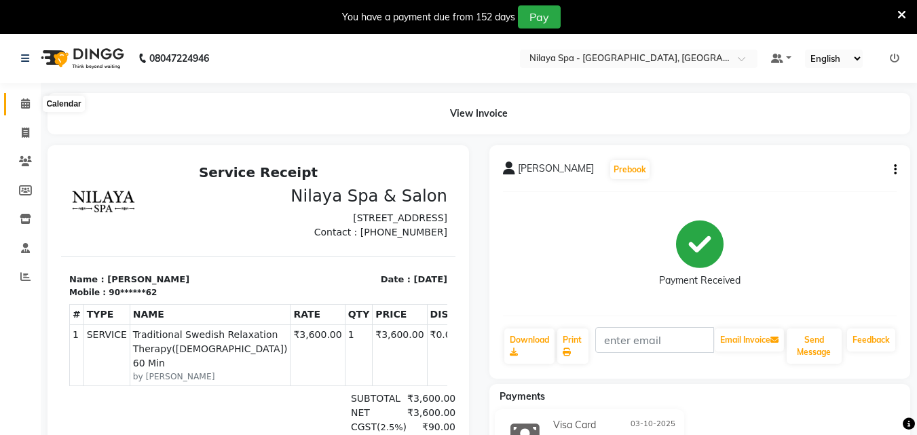
click at [21, 105] on icon at bounding box center [25, 103] width 9 height 10
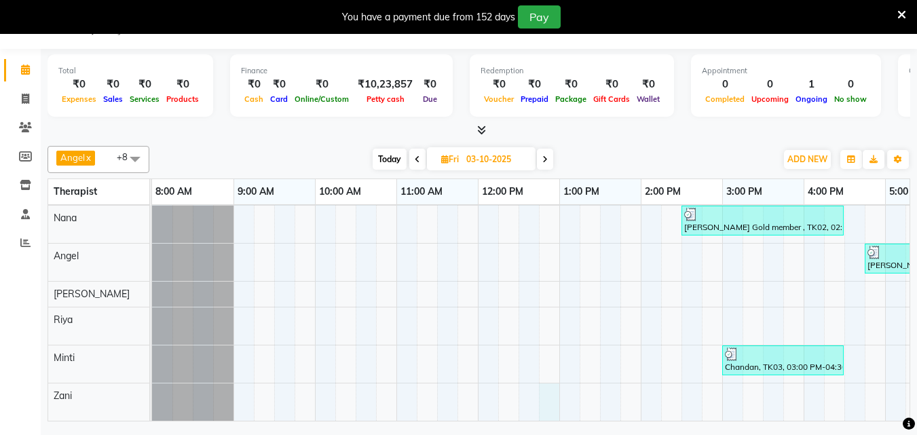
click at [558, 404] on div "Mr.sai krishna K, TK01, 01:15 PM-02:30 PM, Hair Care - Therapies - Hair Cut (Wi…" at bounding box center [763, 260] width 1222 height 322
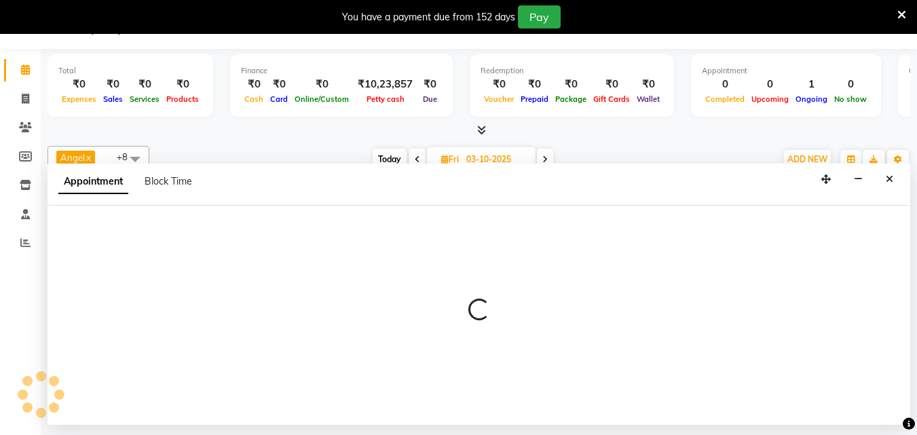
select select "90193"
select select "765"
select select "tentative"
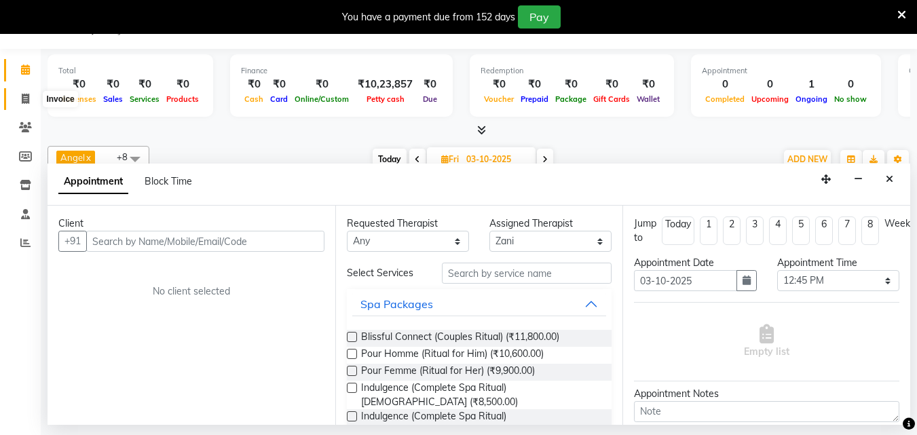
click at [28, 103] on icon at bounding box center [25, 99] width 7 height 10
select select "service"
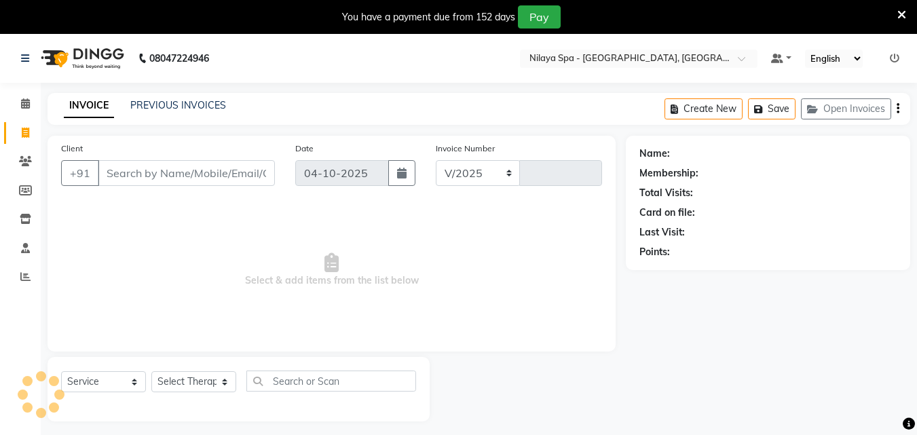
select select "8066"
type input "1687"
click at [208, 95] on div "INVOICE PREVIOUS INVOICES Create New Save Open Invoices" at bounding box center [479, 109] width 863 height 32
click at [200, 106] on link "PREVIOUS INVOICES" at bounding box center [178, 105] width 96 height 12
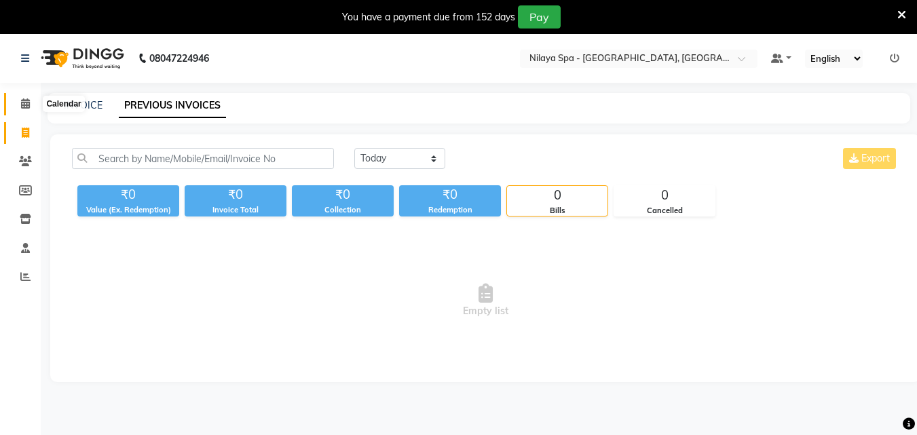
click at [26, 101] on icon at bounding box center [25, 103] width 9 height 10
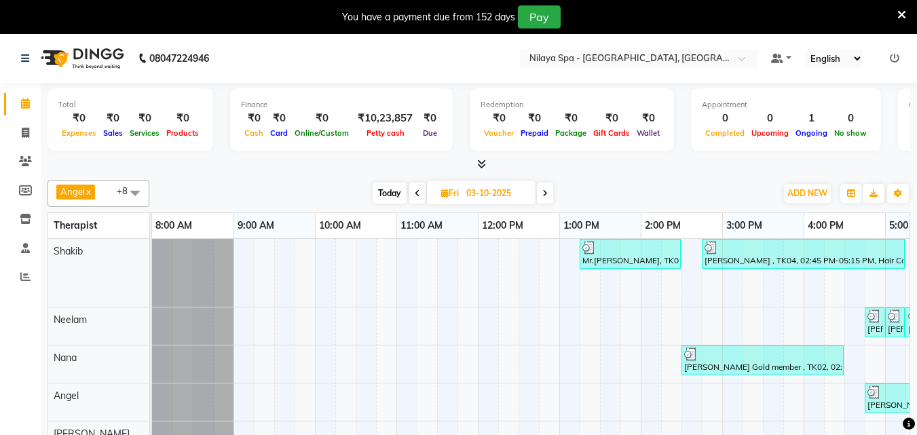
click at [419, 191] on icon at bounding box center [417, 193] width 5 height 8
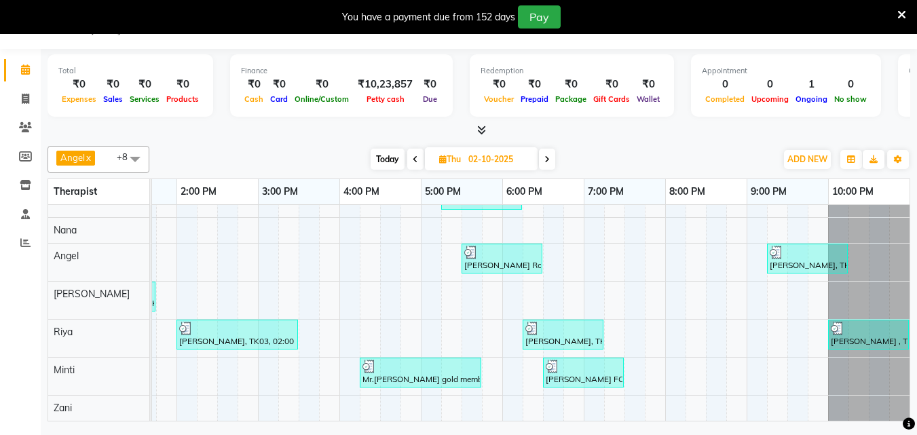
click at [549, 160] on icon at bounding box center [547, 160] width 5 height 8
type input "03-10-2025"
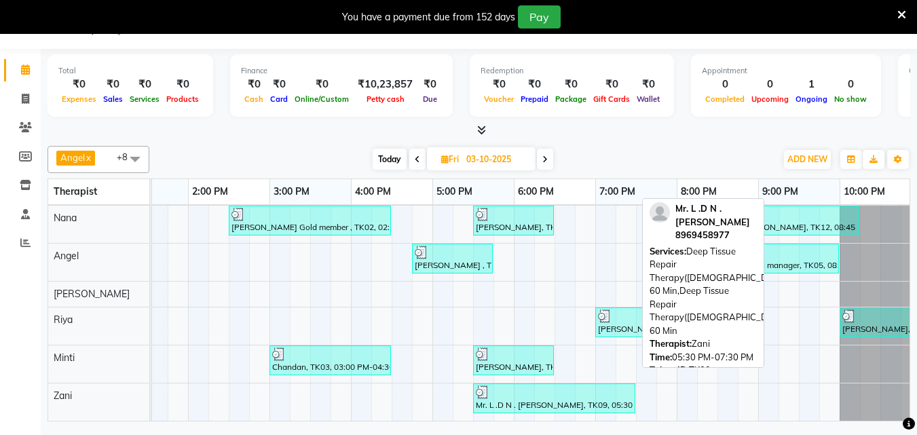
click at [524, 387] on div at bounding box center [554, 393] width 157 height 14
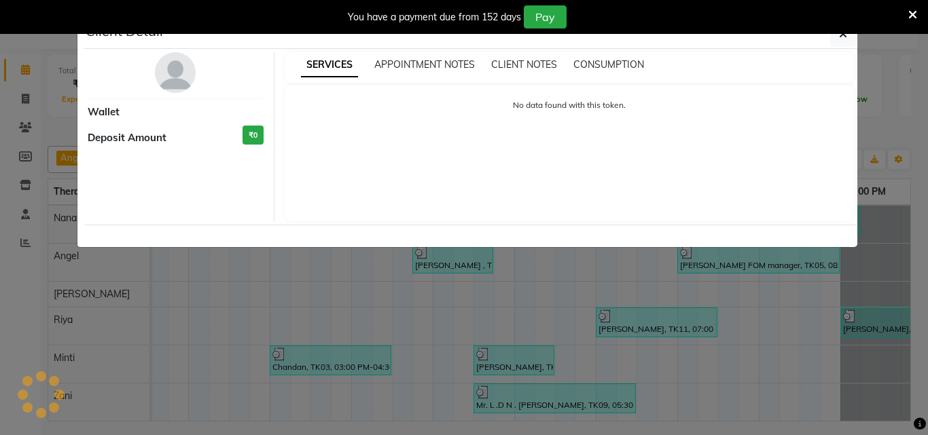
select select "3"
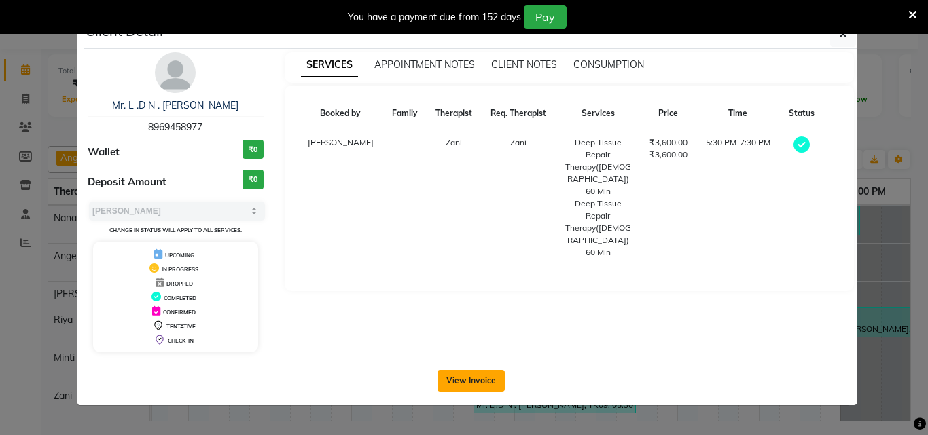
click at [472, 372] on button "View Invoice" at bounding box center [470, 381] width 67 height 22
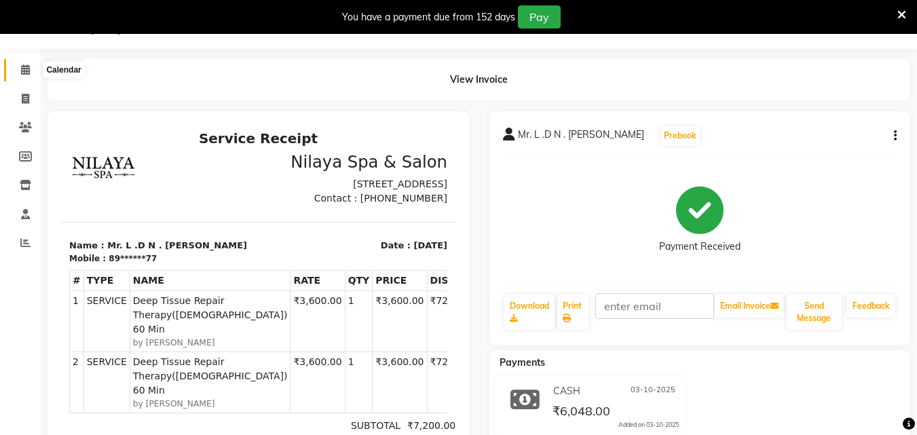
click at [24, 69] on icon at bounding box center [25, 70] width 9 height 10
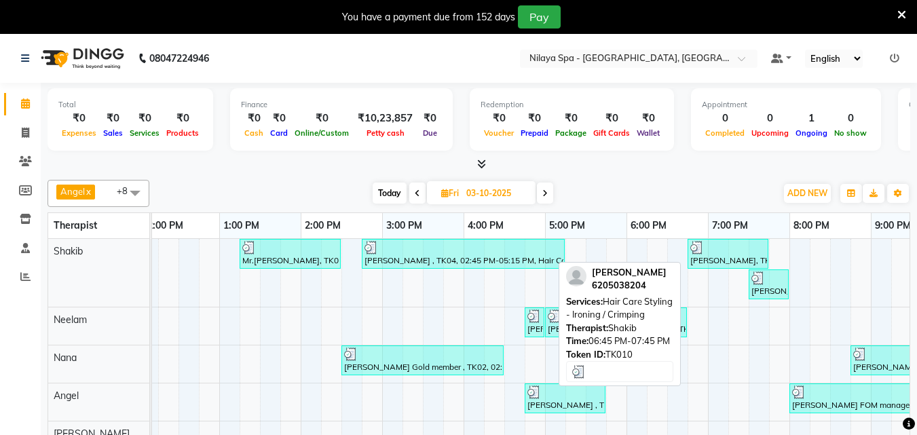
click at [708, 249] on div at bounding box center [728, 248] width 75 height 14
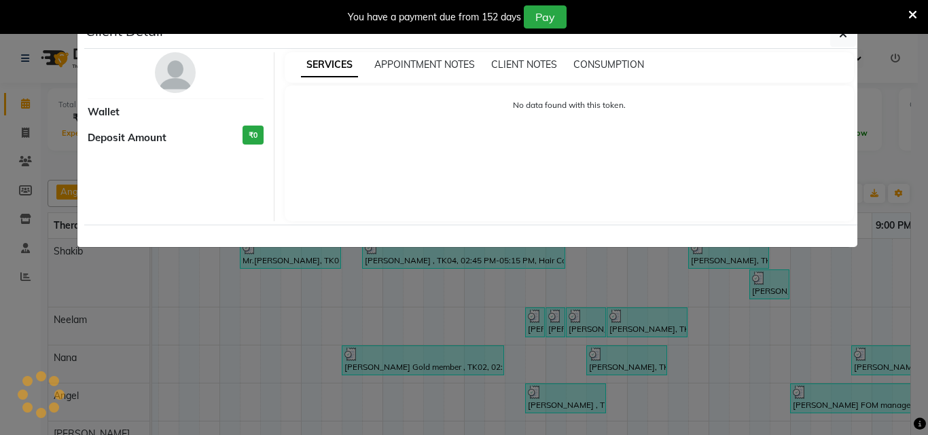
select select "3"
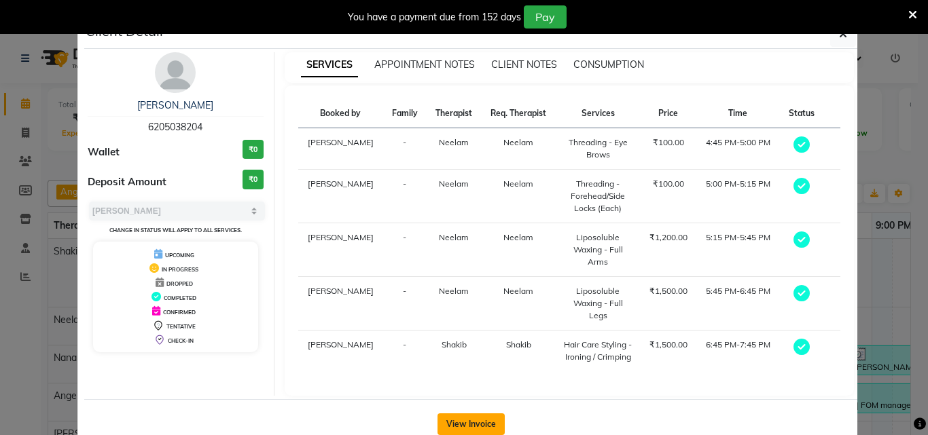
click at [474, 420] on button "View Invoice" at bounding box center [470, 425] width 67 height 22
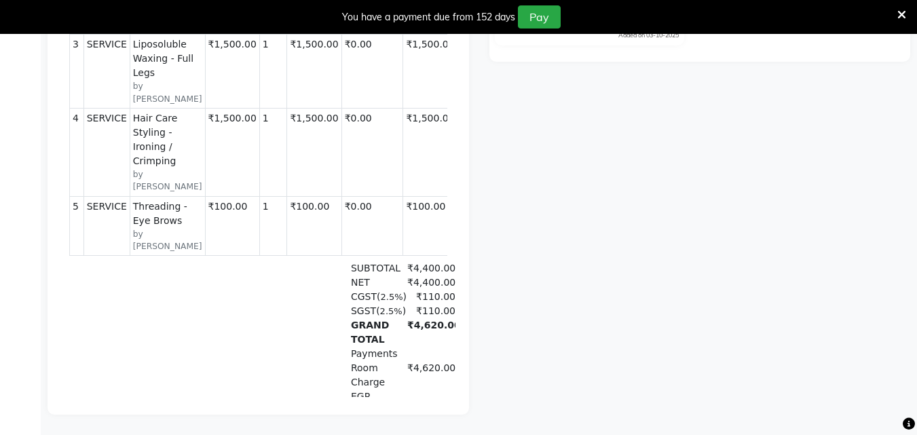
scroll to position [41, 0]
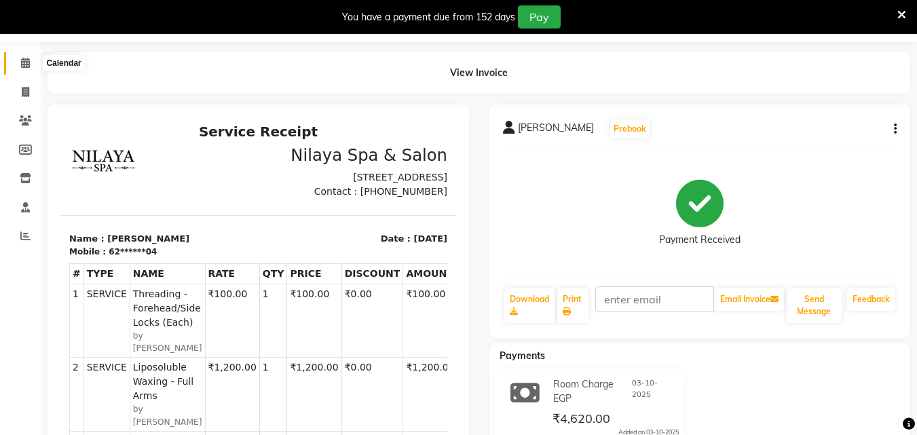
click at [26, 62] on icon at bounding box center [25, 63] width 9 height 10
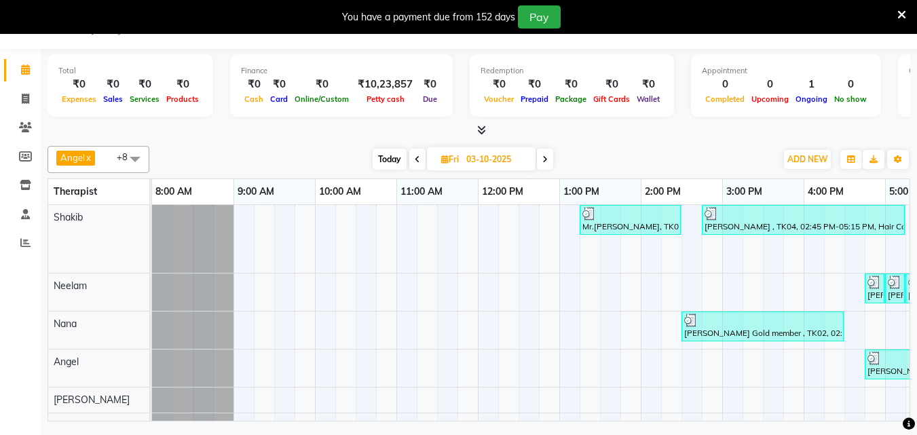
scroll to position [0, 299]
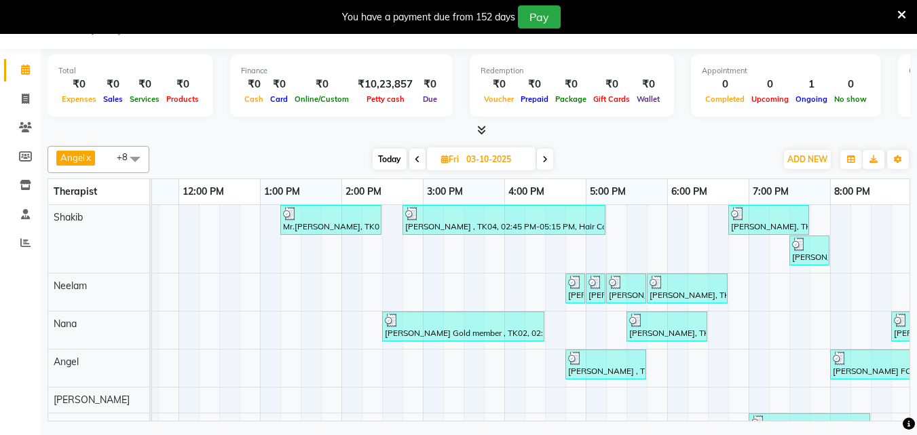
click at [704, 421] on td "Mr.sai krishna K, TK01, 01:15 PM-02:30 PM, Hair Care - Therapies - Hair Cut (Wi…" at bounding box center [531, 313] width 759 height 217
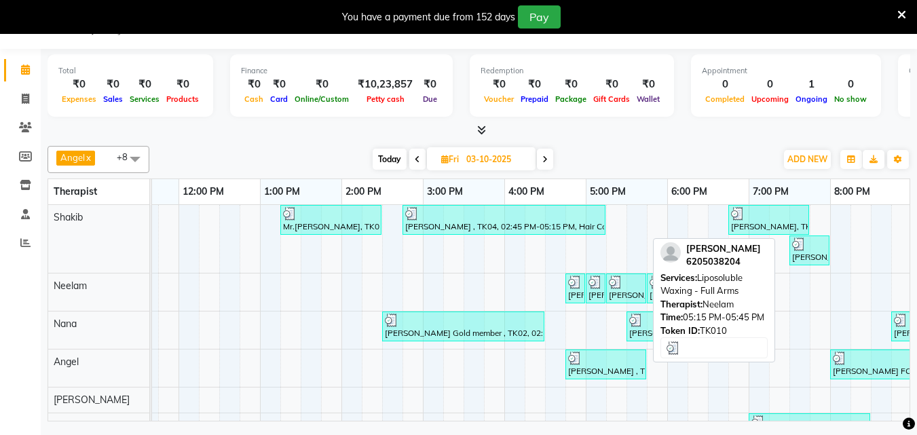
click at [618, 302] on link "Sakshi Singh, TK10, 05:15 PM-05:45 PM, Liposoluble Waxing - Full Arms" at bounding box center [626, 289] width 40 height 30
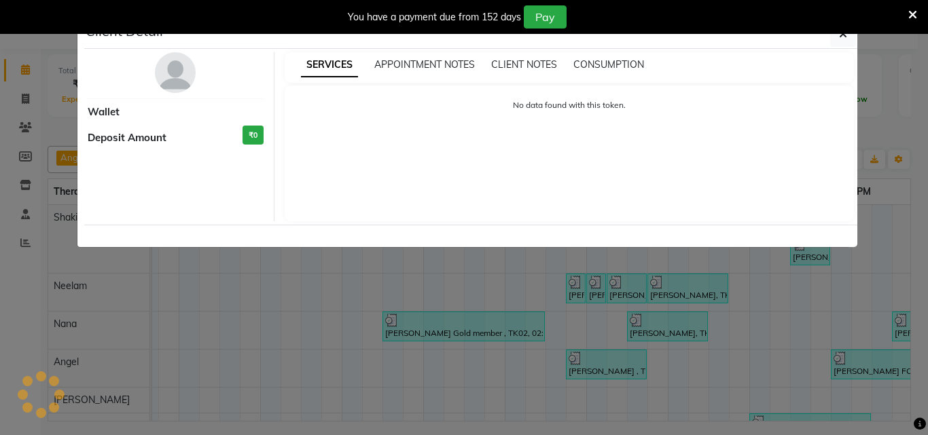
select select "3"
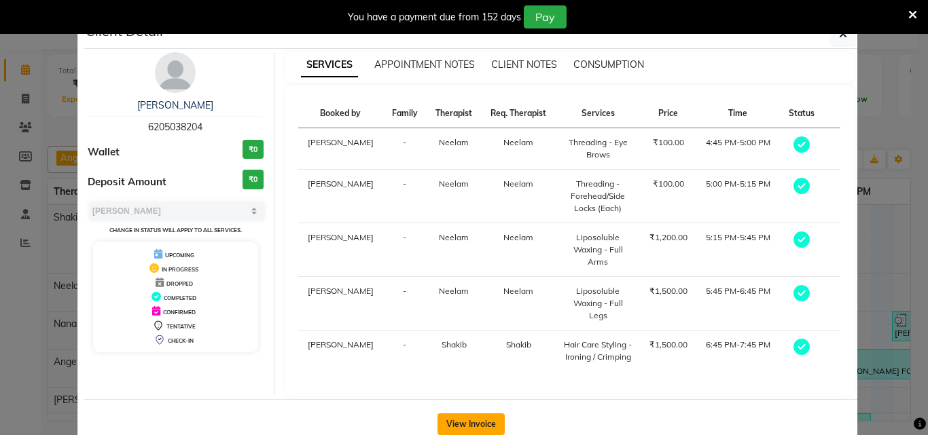
click at [462, 414] on button "View Invoice" at bounding box center [470, 425] width 67 height 22
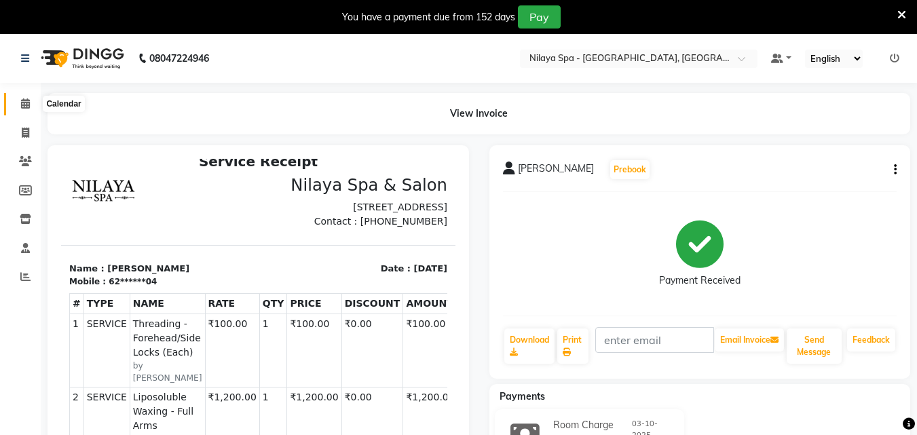
click at [22, 108] on icon at bounding box center [25, 103] width 9 height 10
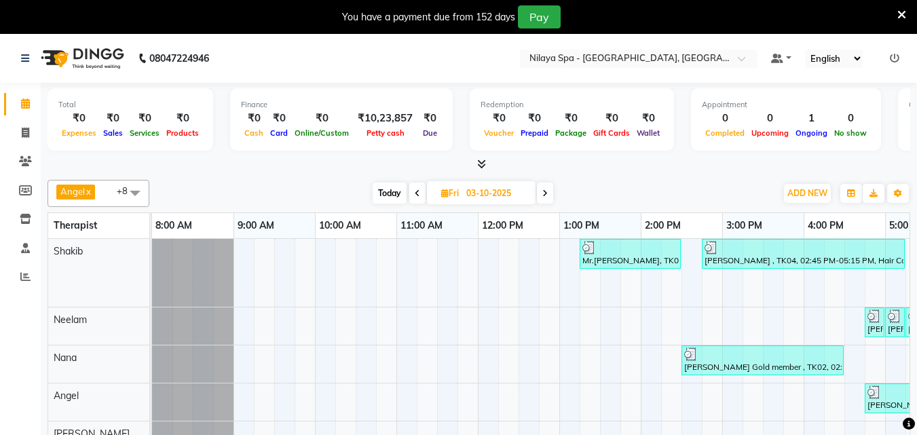
click at [416, 193] on icon at bounding box center [417, 193] width 5 height 8
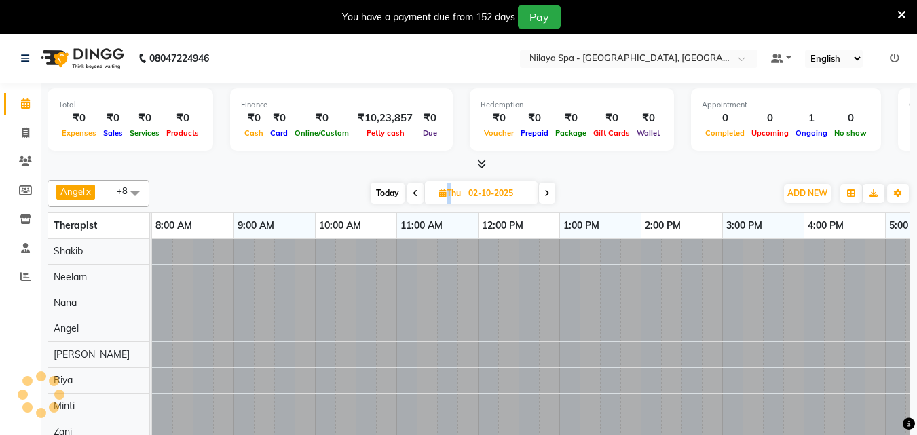
click at [416, 193] on icon at bounding box center [415, 193] width 5 height 8
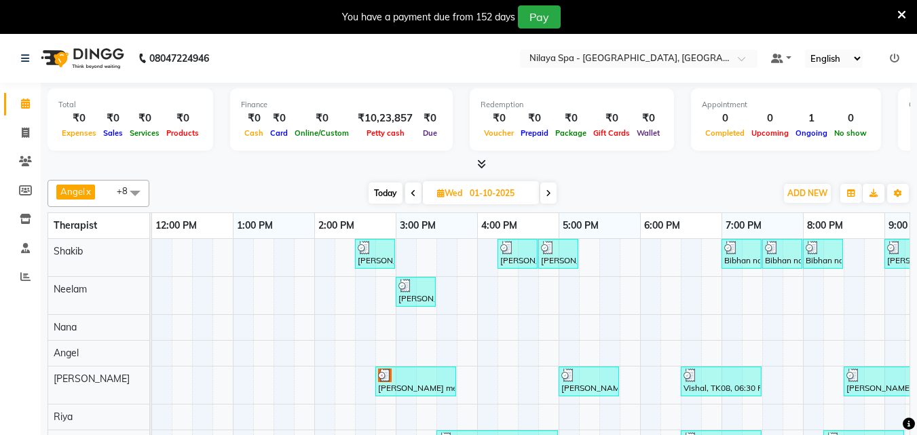
click at [553, 192] on span at bounding box center [549, 193] width 16 height 21
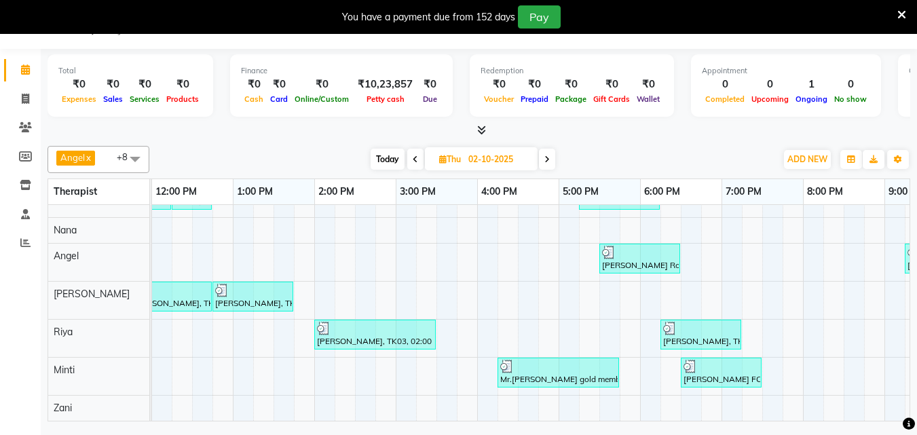
scroll to position [0, 464]
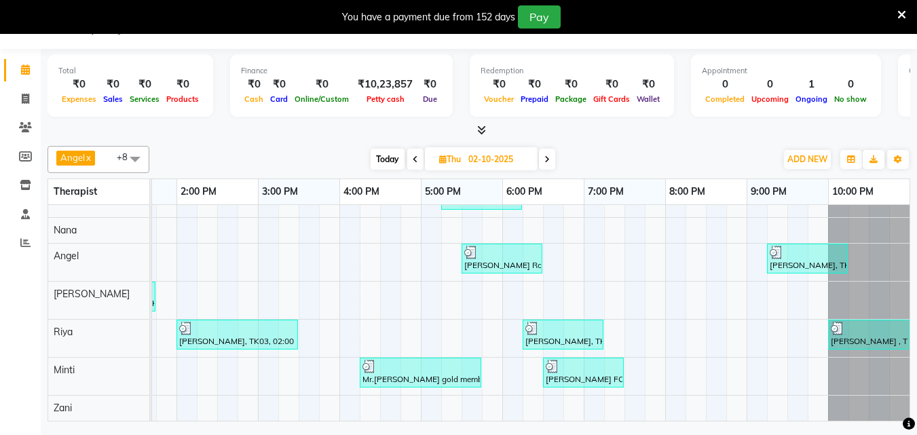
click at [553, 160] on span at bounding box center [547, 159] width 16 height 21
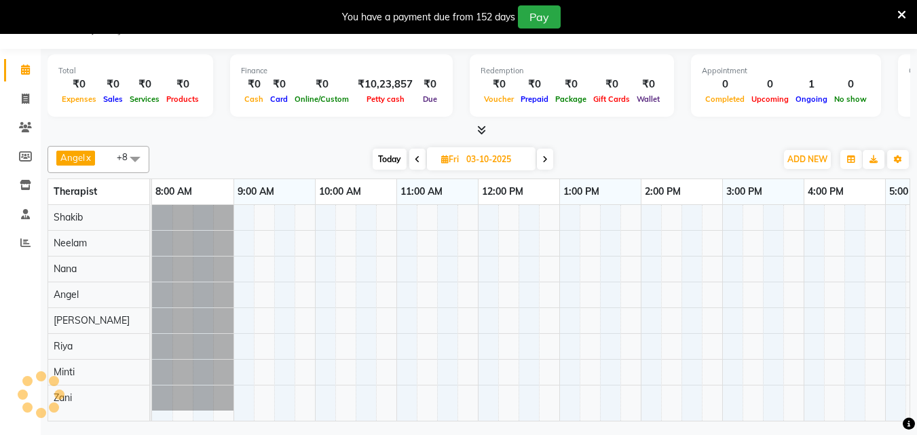
scroll to position [0, 327]
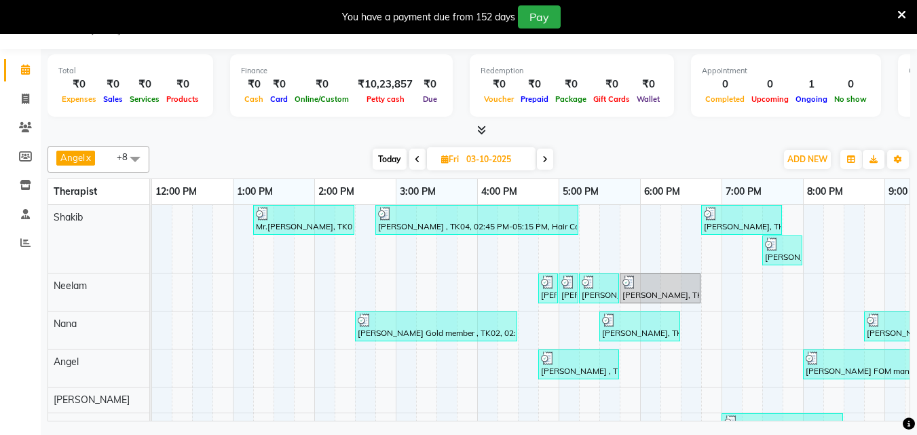
click at [544, 157] on icon at bounding box center [545, 160] width 5 height 8
type input "04-10-2025"
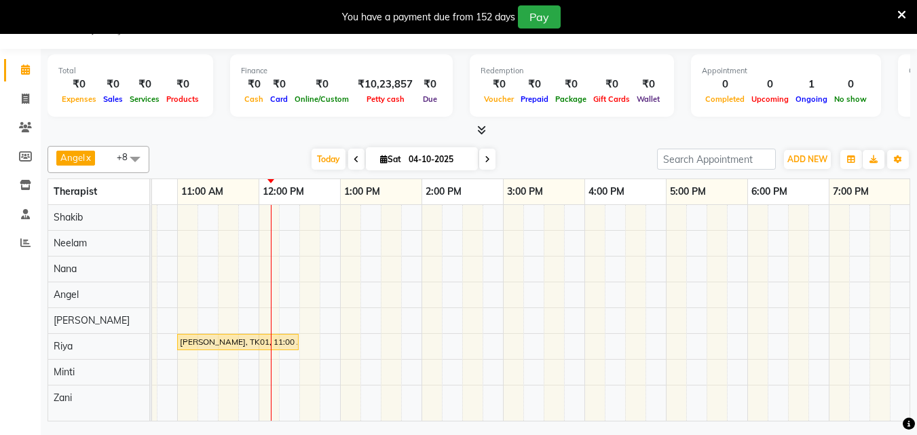
scroll to position [0, 191]
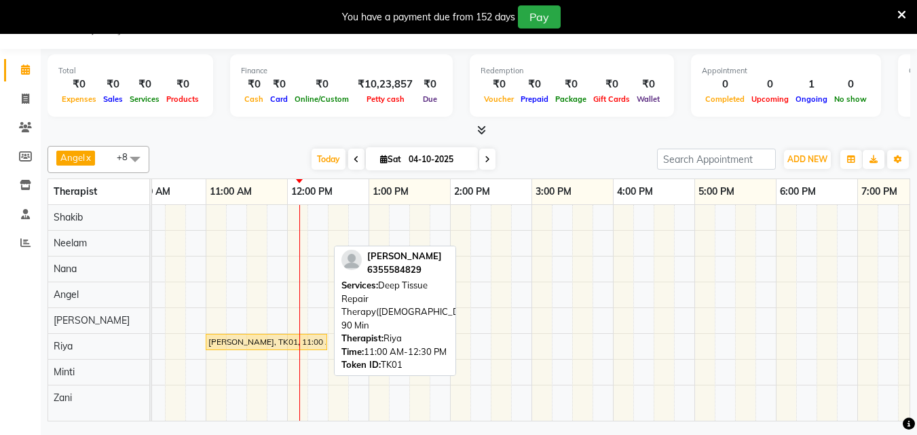
click at [287, 336] on div "[PERSON_NAME], TK01, 11:00 AM-12:30 PM, Deep Tissue Repair Therapy([DEMOGRAPHIC…" at bounding box center [266, 342] width 119 height 12
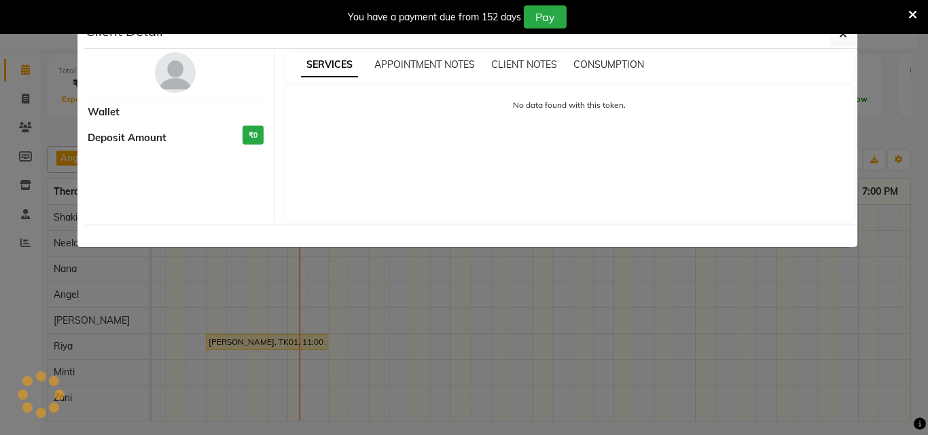
select select "1"
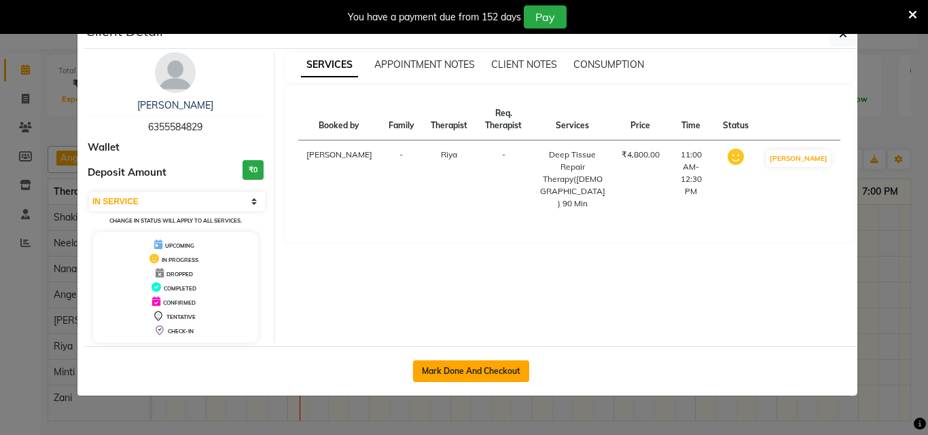
click at [454, 375] on button "Mark Done And Checkout" at bounding box center [471, 372] width 116 height 22
select select "service"
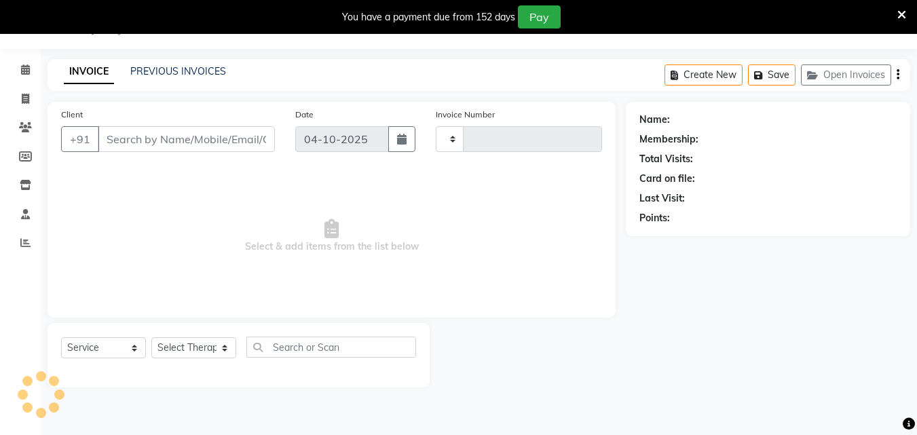
type input "1687"
select select "8066"
type input "63******29"
select select "80439"
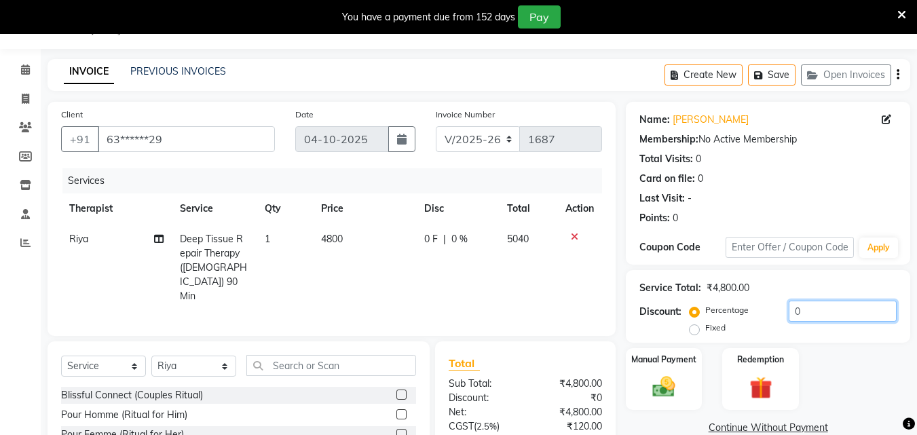
click at [828, 313] on input "0" at bounding box center [843, 311] width 108 height 21
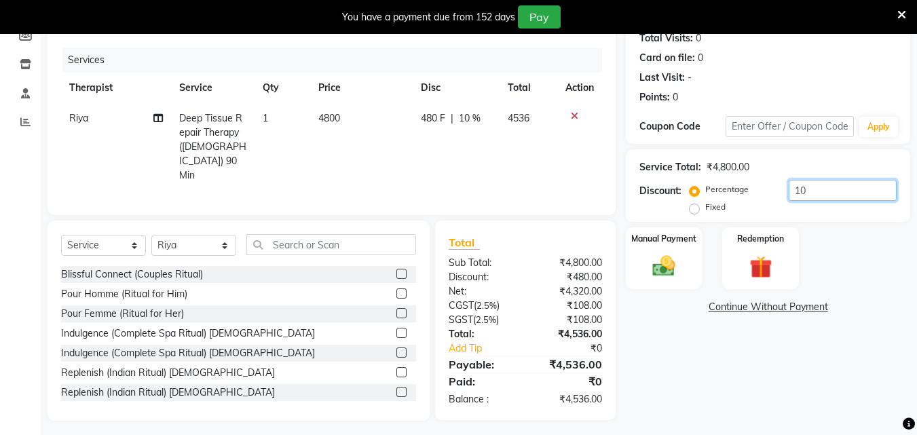
scroll to position [157, 0]
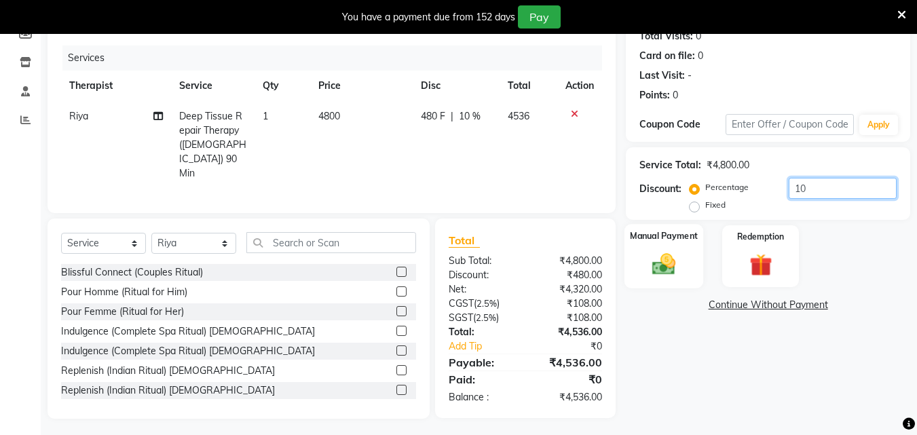
type input "10"
click at [653, 260] on img at bounding box center [664, 264] width 38 height 27
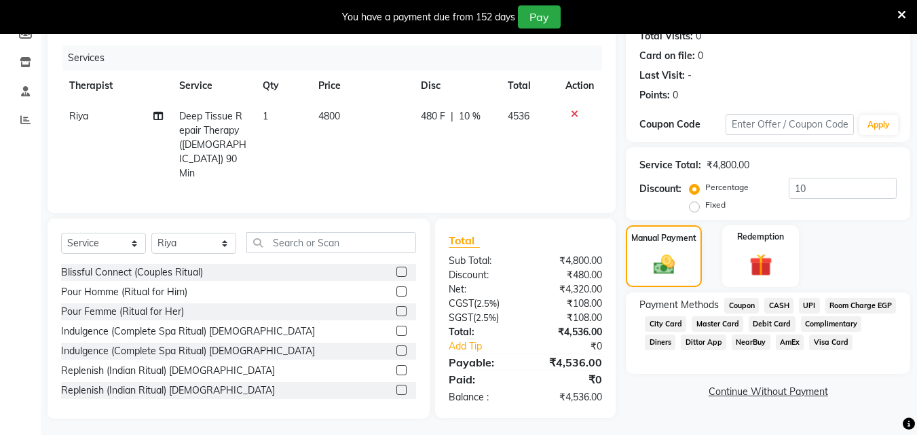
click at [813, 304] on span "UPI" at bounding box center [809, 306] width 21 height 16
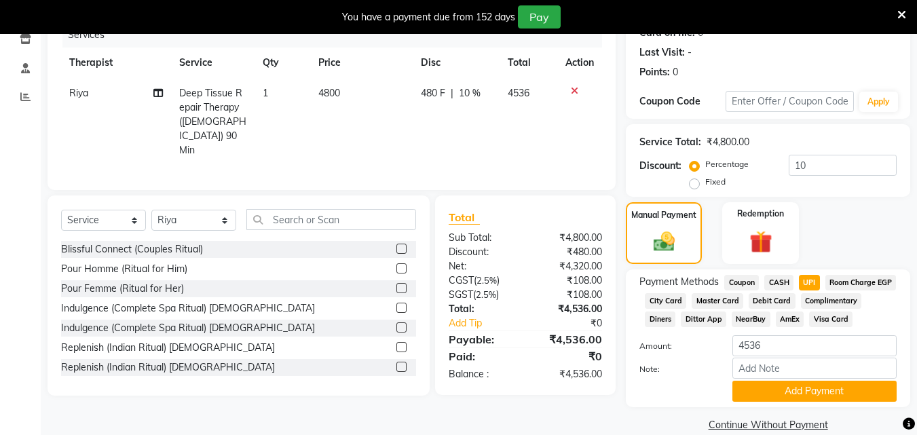
scroll to position [219, 0]
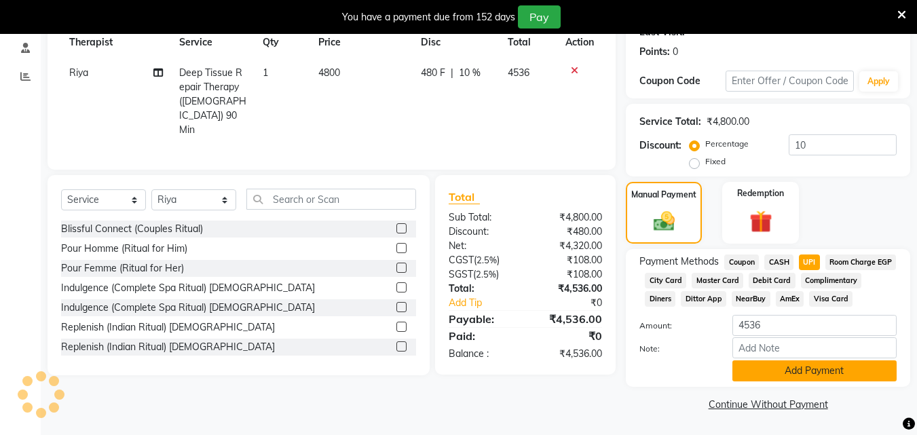
click at [818, 368] on button "Add Payment" at bounding box center [815, 371] width 164 height 21
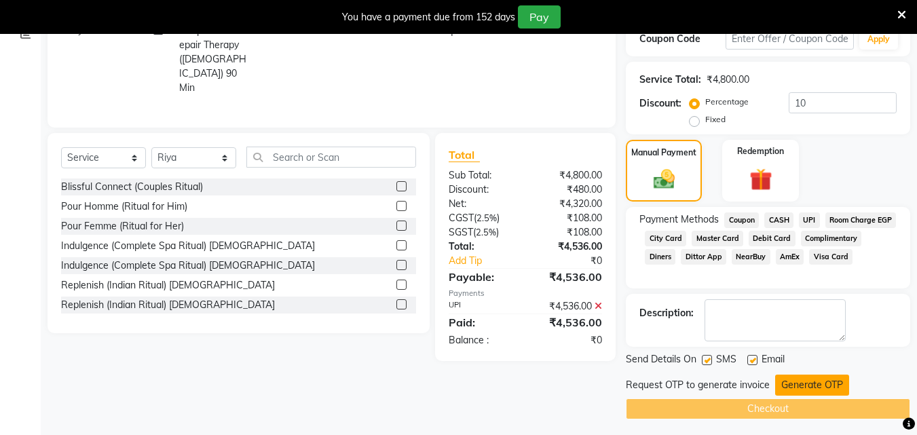
scroll to position [250, 0]
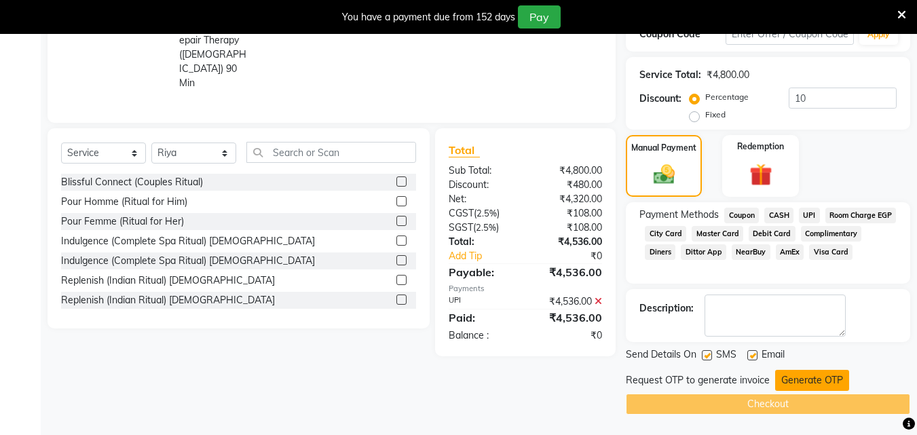
click at [822, 376] on button "Generate OTP" at bounding box center [813, 380] width 74 height 21
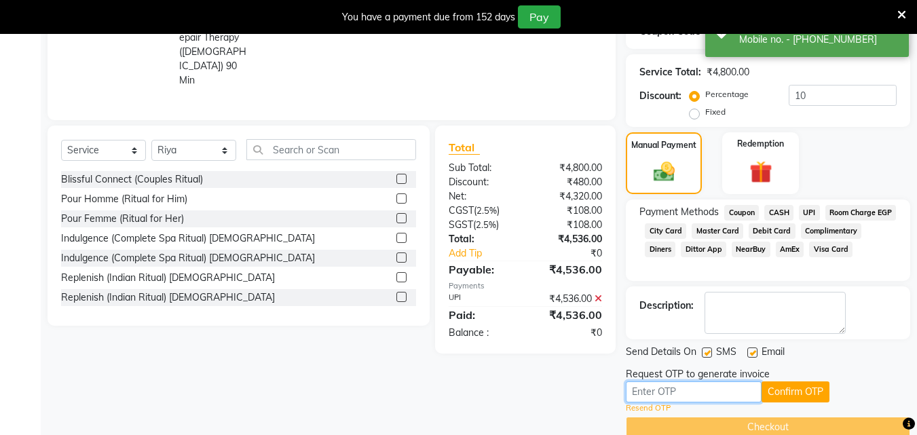
click at [702, 396] on input "text" at bounding box center [694, 392] width 136 height 21
type input "4"
type input "5841"
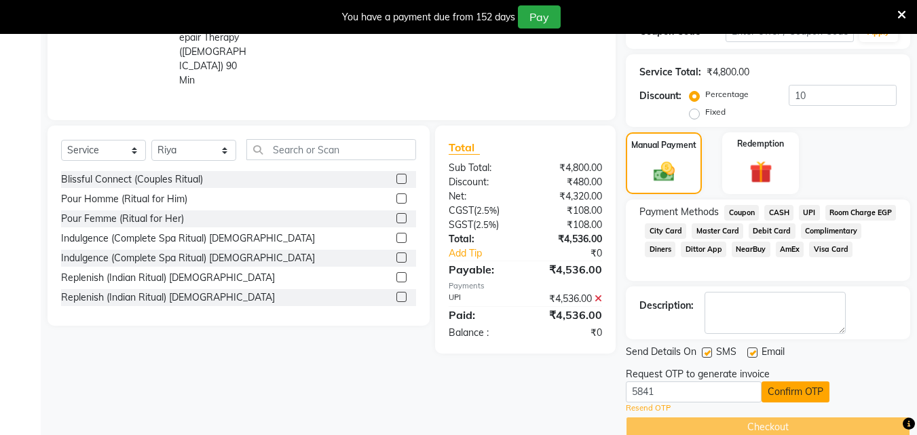
click at [791, 390] on button "Confirm OTP" at bounding box center [796, 392] width 68 height 21
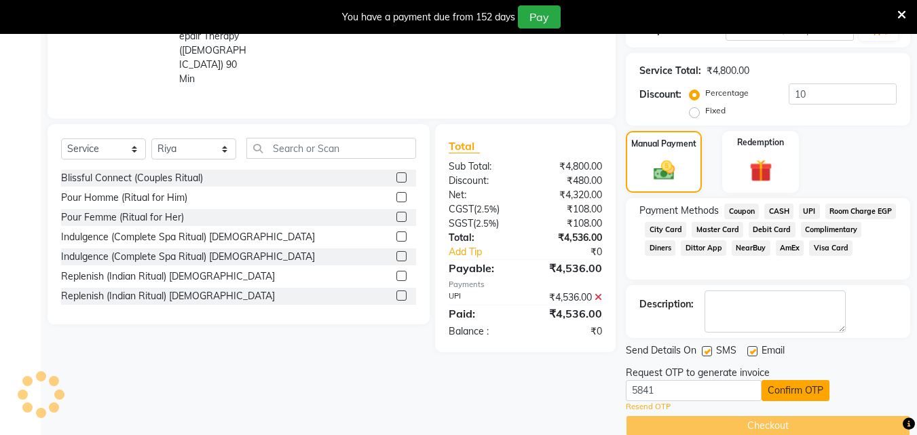
scroll to position [276, 0]
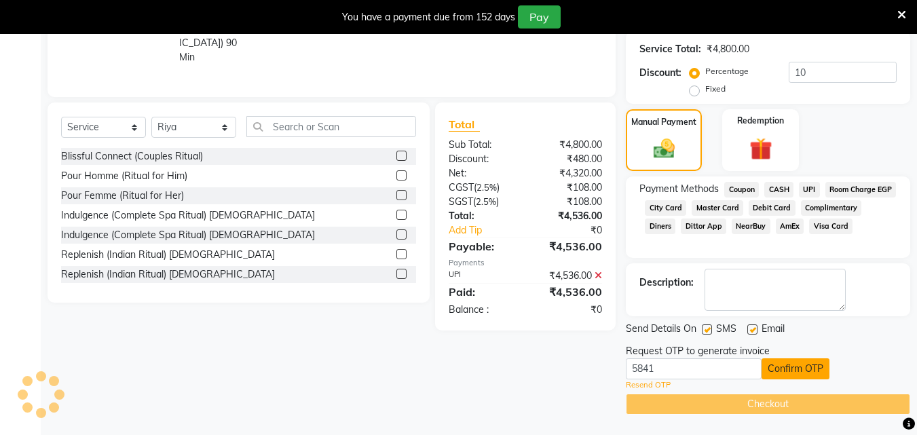
click at [797, 371] on button "Confirm OTP" at bounding box center [796, 369] width 68 height 21
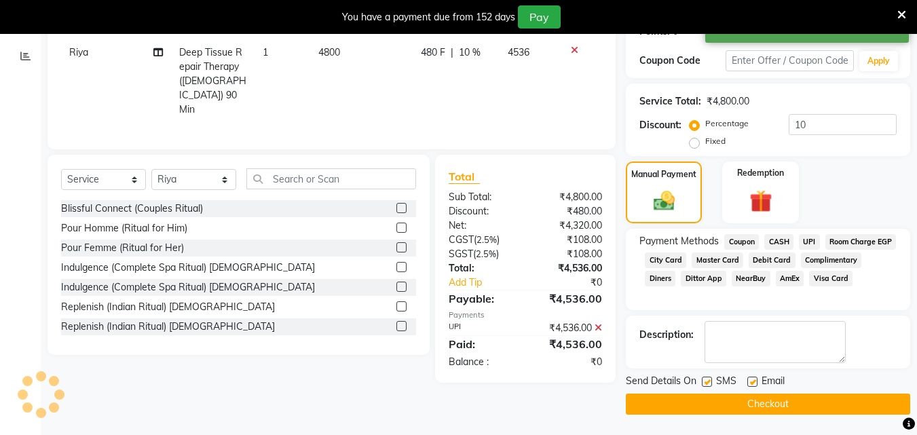
scroll to position [223, 0]
click at [784, 403] on button "Checkout" at bounding box center [768, 404] width 285 height 21
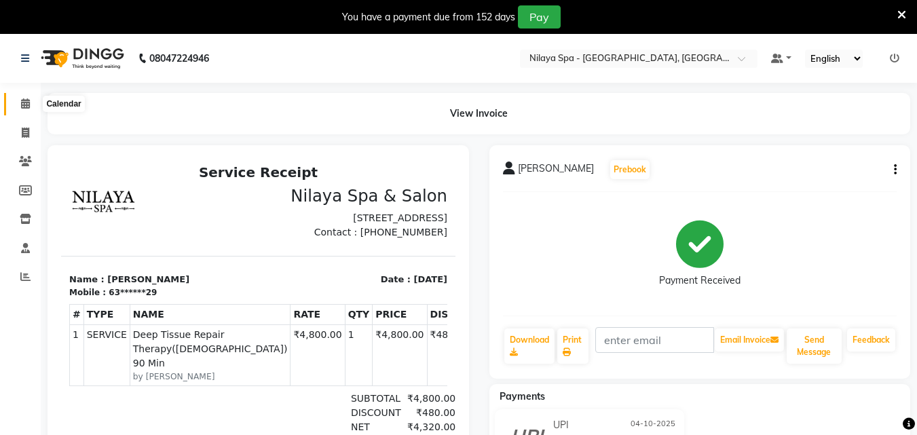
click at [28, 103] on icon at bounding box center [25, 103] width 9 height 10
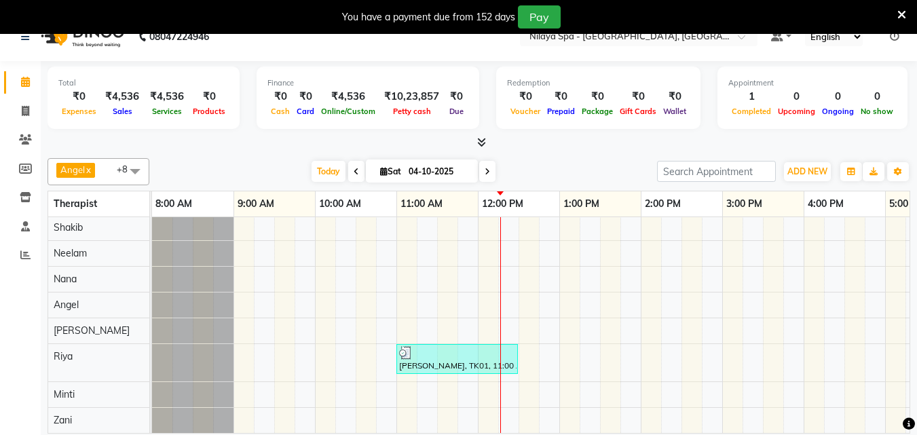
scroll to position [34, 0]
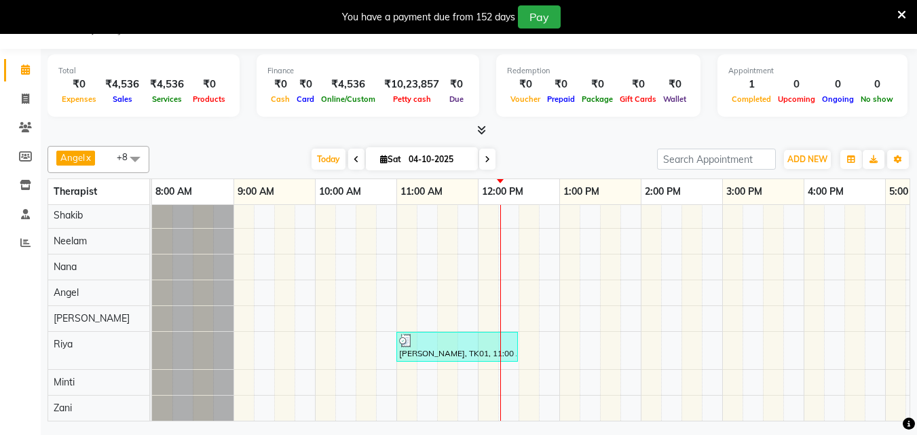
click at [354, 160] on icon at bounding box center [356, 160] width 5 height 8
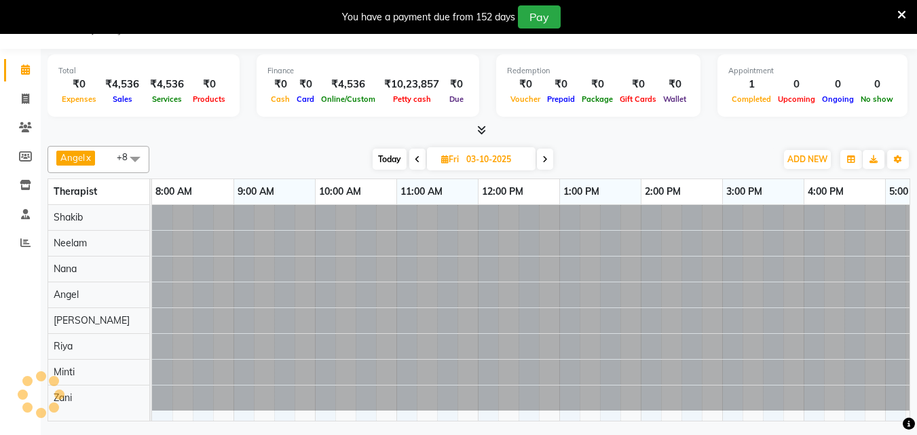
scroll to position [0, 327]
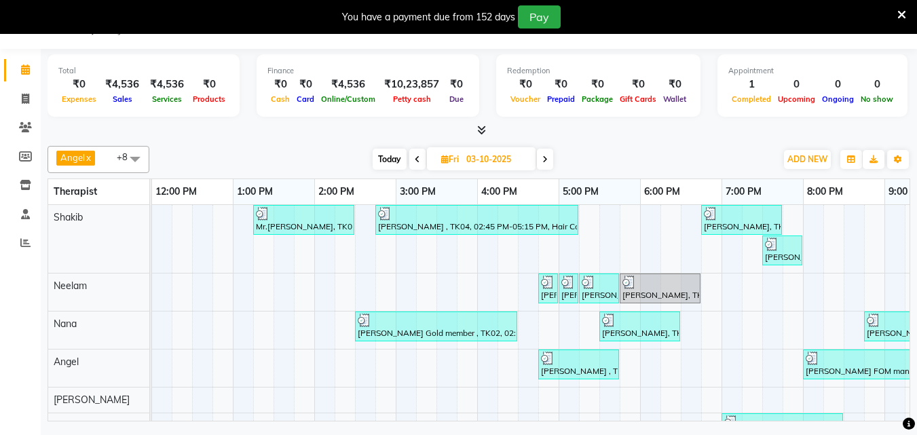
click at [415, 161] on icon at bounding box center [417, 160] width 5 height 8
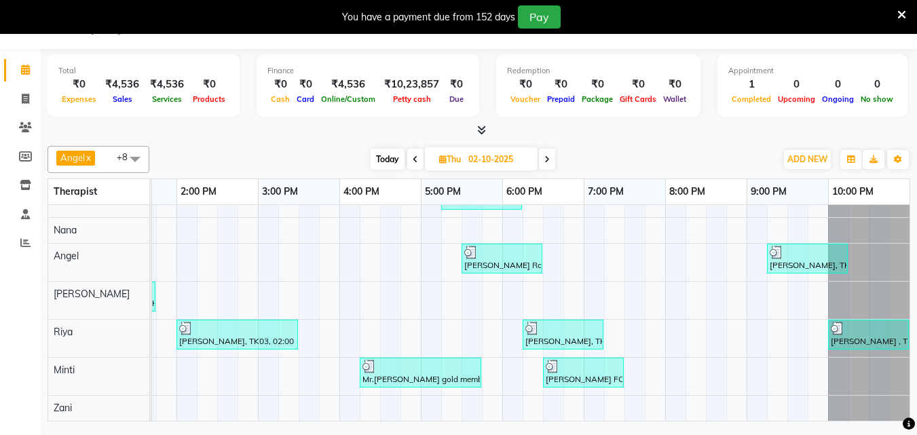
scroll to position [0, 0]
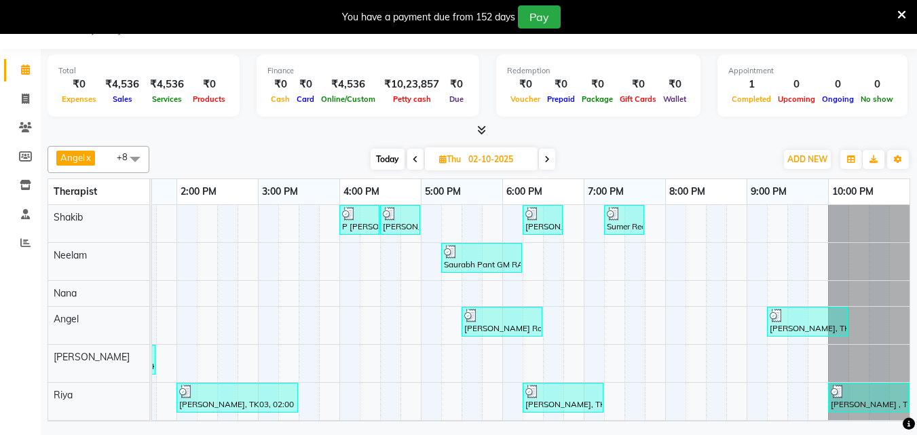
click at [547, 163] on icon at bounding box center [547, 160] width 5 height 8
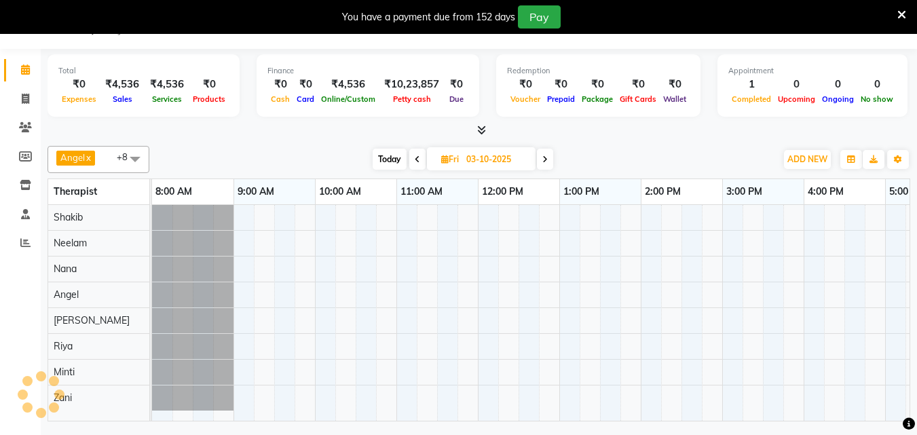
scroll to position [0, 327]
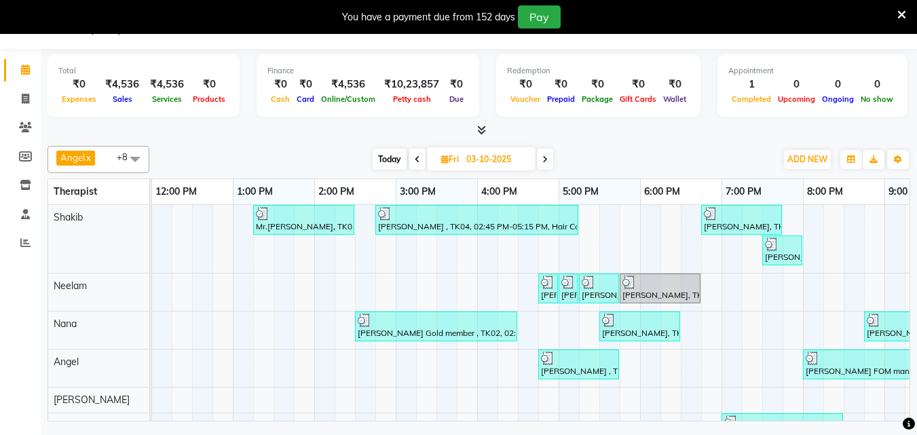
click at [547, 158] on icon at bounding box center [545, 160] width 5 height 8
type input "04-10-2025"
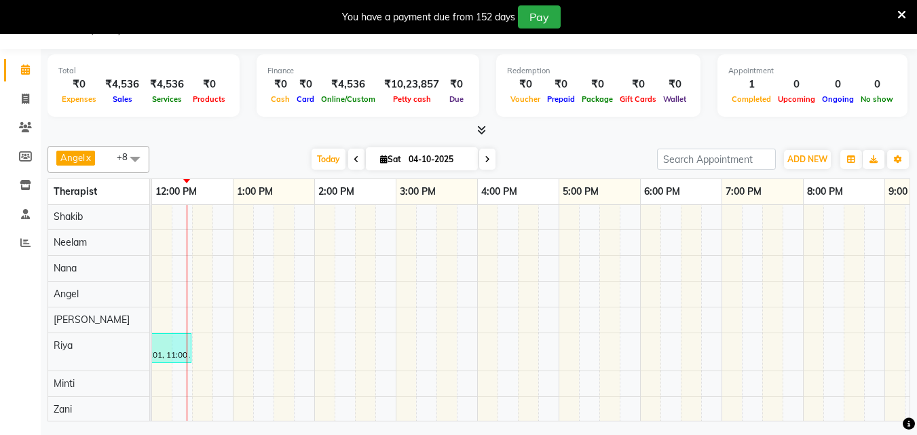
scroll to position [0, 0]
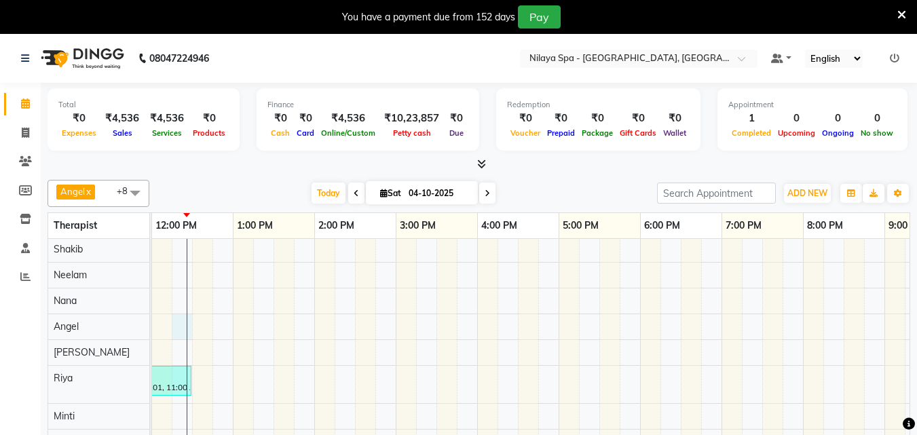
click at [185, 310] on div "[PERSON_NAME], TK01, 11:00 AM-12:30 PM, Deep Tissue Repair Therapy([DEMOGRAPHIC…" at bounding box center [436, 346] width 1222 height 218
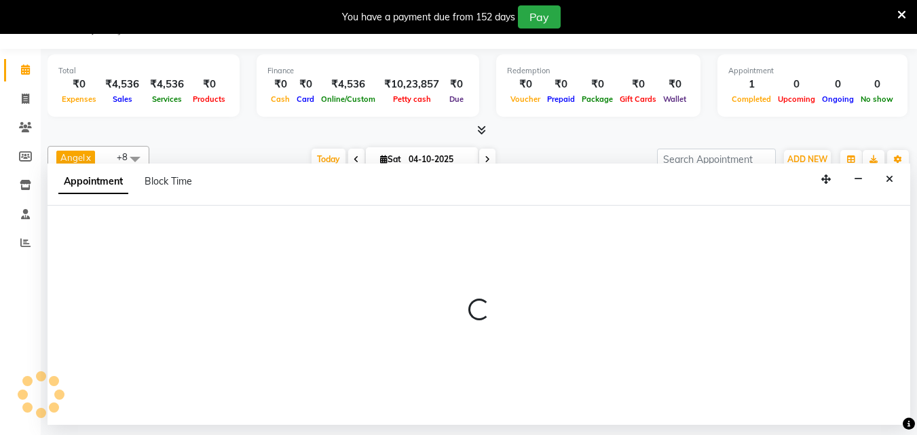
select select "78966"
select select "tentative"
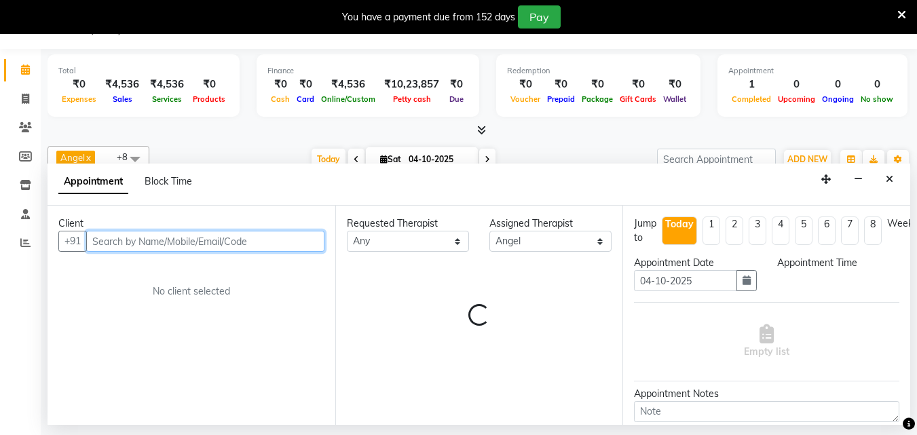
select select "735"
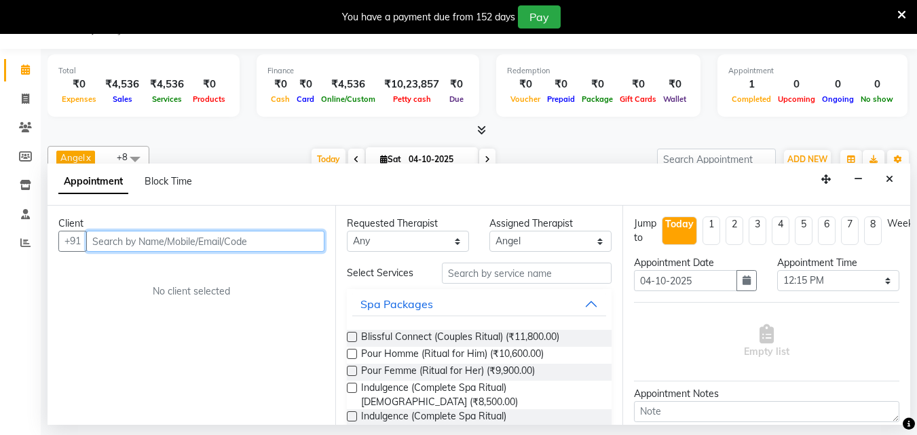
click at [120, 239] on input "text" at bounding box center [205, 241] width 238 height 21
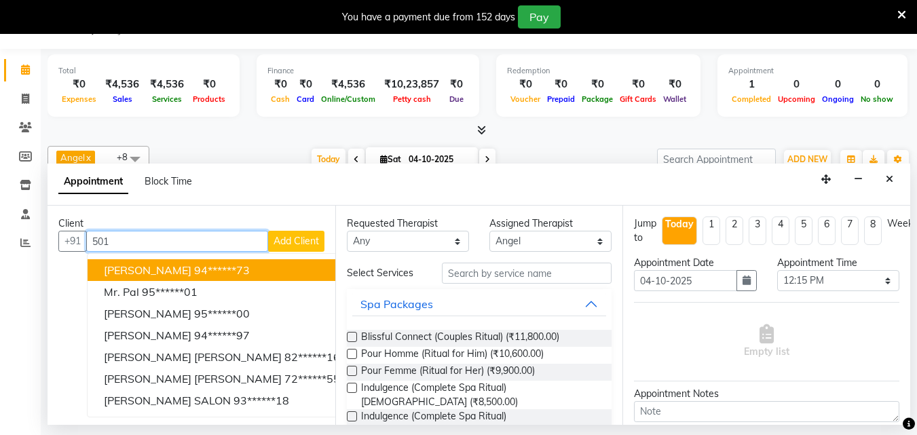
click at [137, 237] on input "501" at bounding box center [177, 241] width 182 height 21
type input "5"
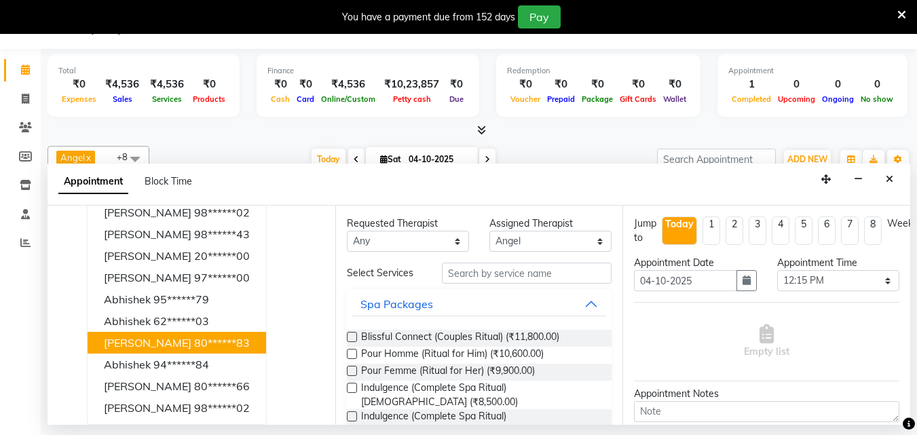
scroll to position [20, 0]
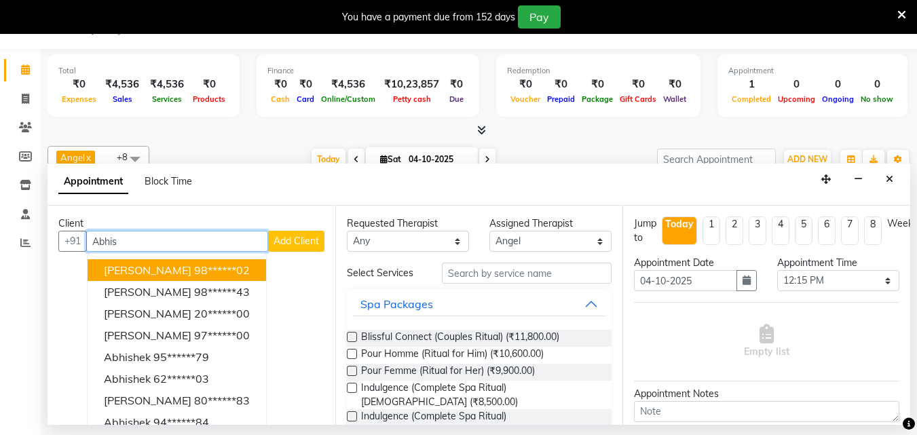
click at [162, 238] on input "Abhis" at bounding box center [177, 241] width 182 height 21
type input "A"
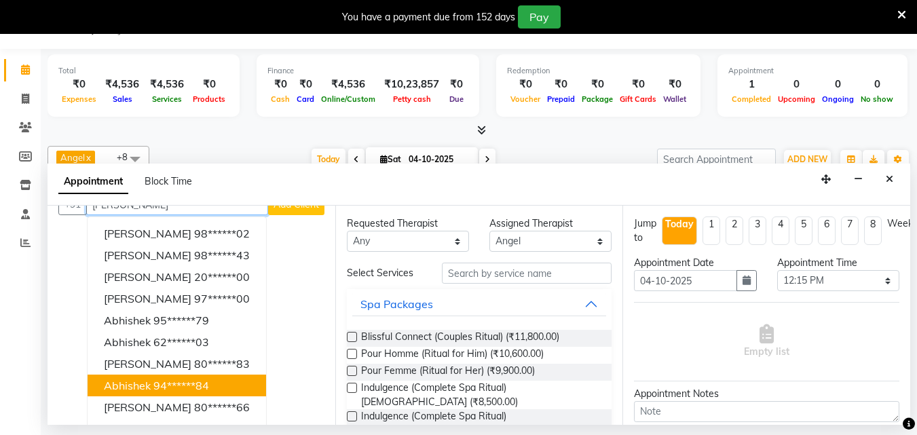
scroll to position [0, 0]
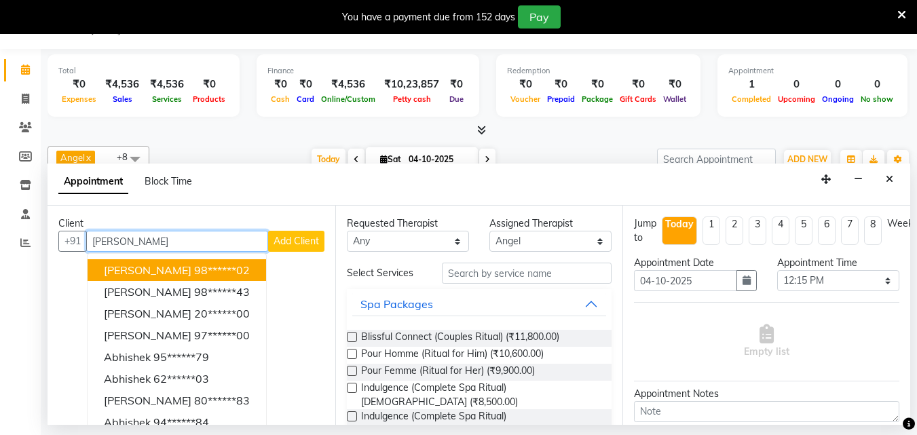
click at [156, 238] on input "[PERSON_NAME]" at bounding box center [177, 241] width 182 height 21
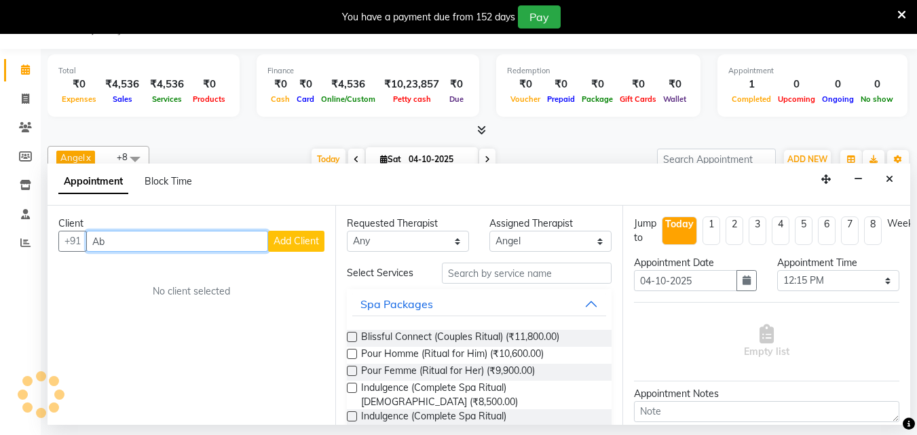
type input "A"
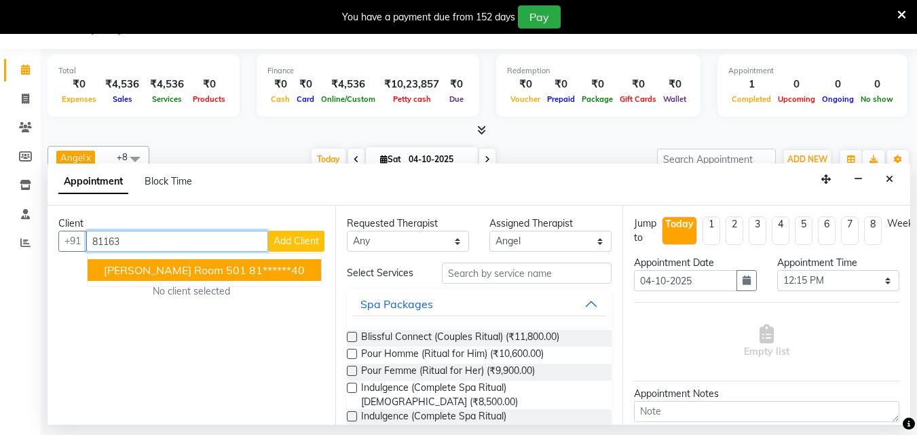
click at [176, 270] on span "Abhishek Chakraborty Room 501" at bounding box center [175, 270] width 143 height 14
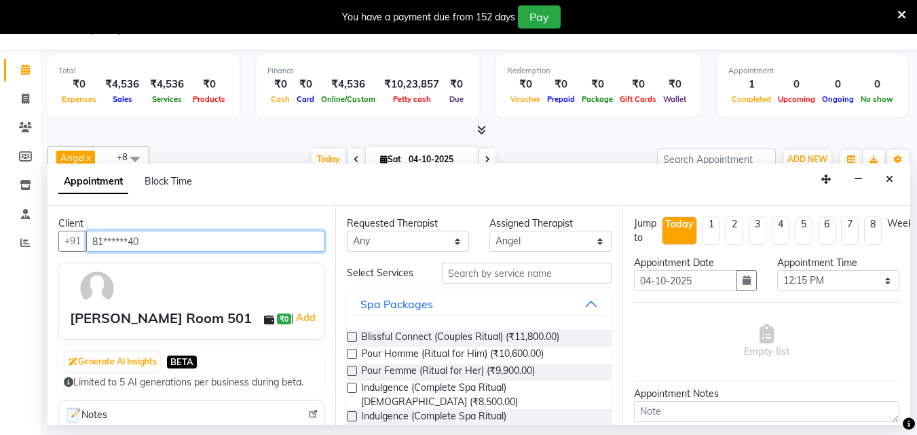
type input "81******40"
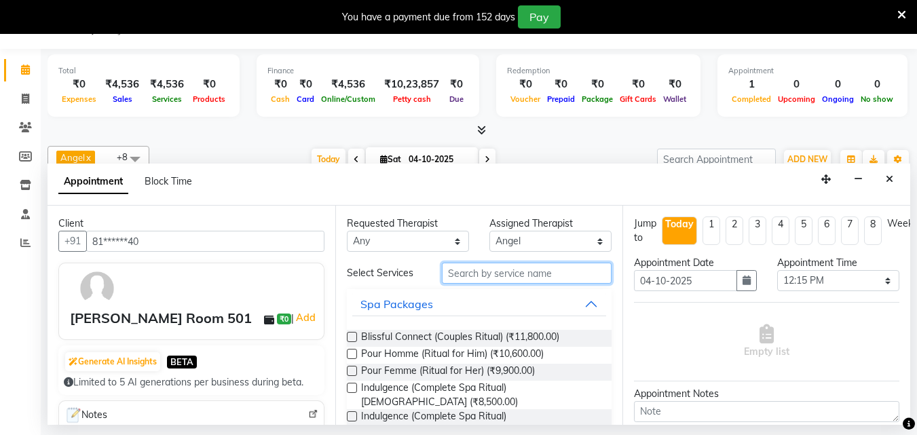
click at [462, 270] on input "text" at bounding box center [527, 273] width 170 height 21
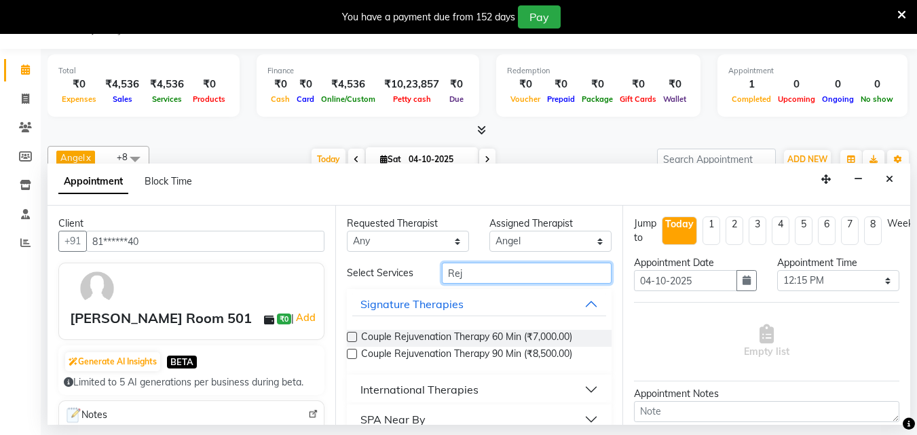
type input "Rej"
click at [353, 334] on label at bounding box center [352, 337] width 10 height 10
click at [353, 334] on input "checkbox" at bounding box center [351, 338] width 9 height 9
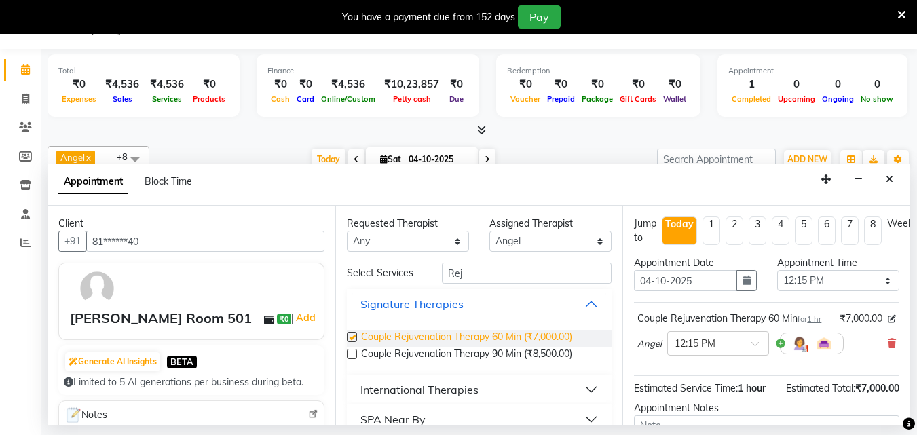
checkbox input "false"
click at [802, 352] on img at bounding box center [800, 343] width 16 height 16
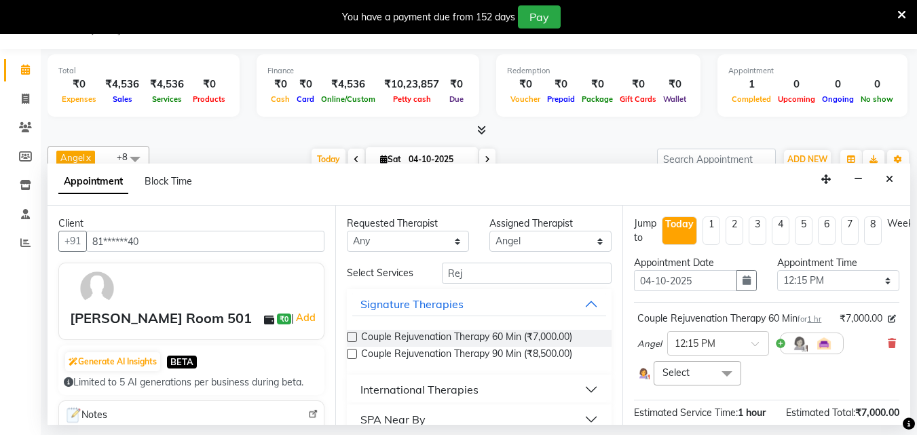
click at [718, 387] on span at bounding box center [727, 374] width 27 height 26
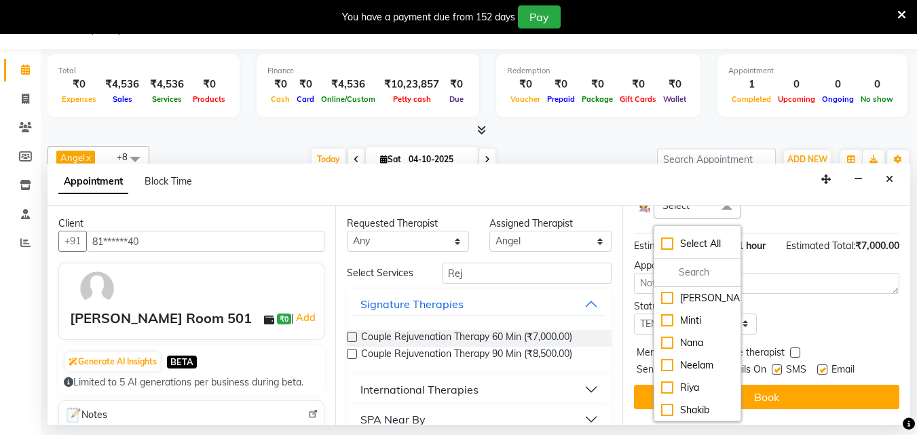
scroll to position [192, 0]
click at [666, 381] on div "Riya" at bounding box center [697, 388] width 72 height 14
checkbox input "true"
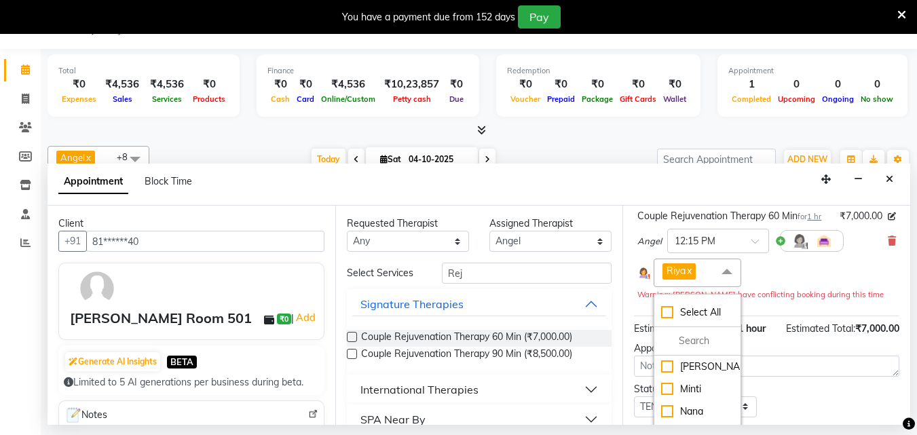
scroll to position [0, 0]
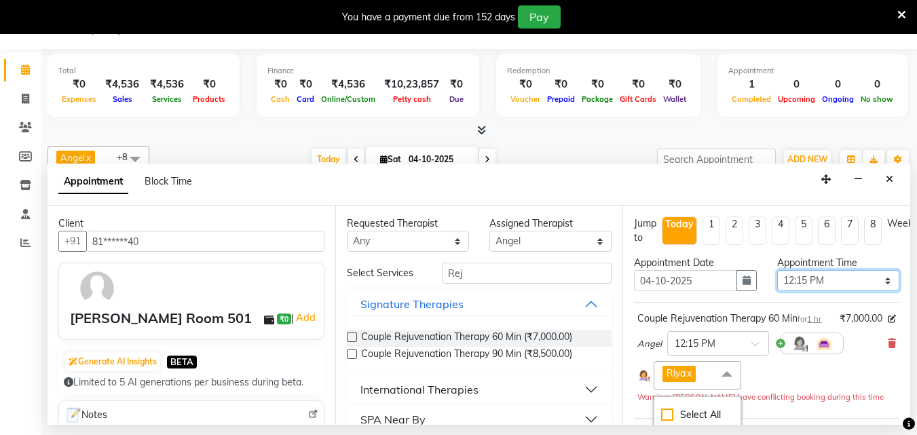
click at [879, 284] on select "Select 09:00 AM 09:15 AM 09:30 AM 09:45 AM 10:00 AM 10:15 AM 10:30 AM 10:45 AM …" at bounding box center [839, 280] width 122 height 21
select select "750"
click at [778, 270] on select "Select 09:00 AM 09:15 AM 09:30 AM 09:45 AM 10:00 AM 10:15 AM 10:30 AM 10:45 AM …" at bounding box center [839, 280] width 122 height 21
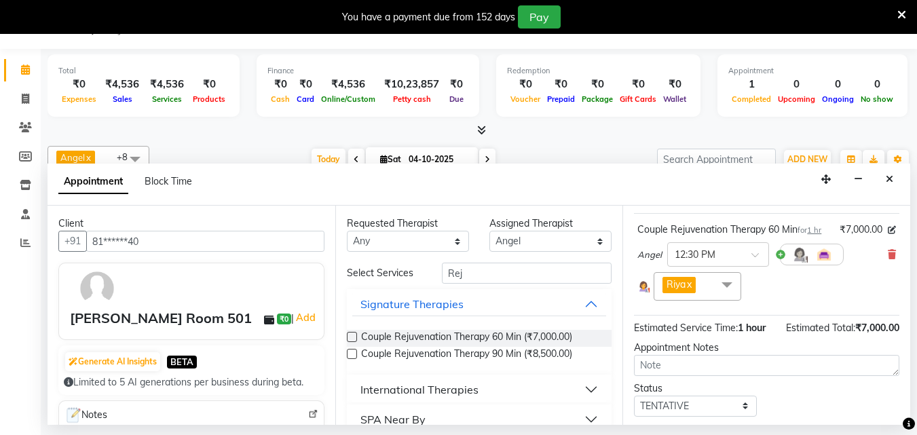
scroll to position [190, 0]
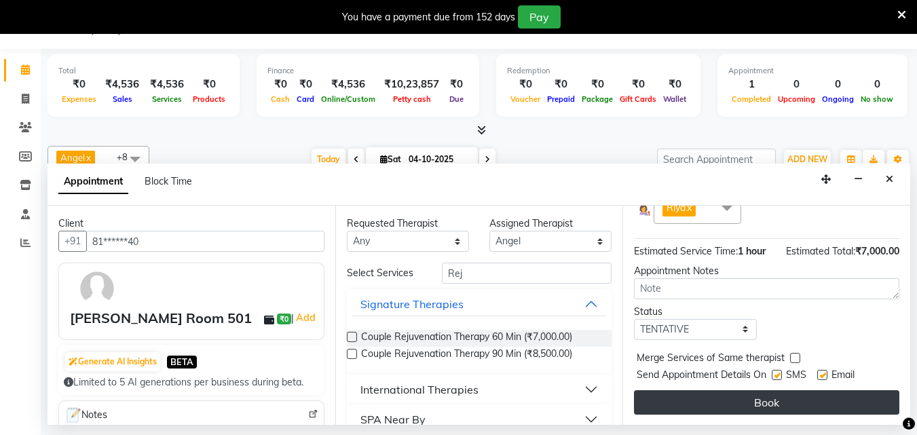
click at [807, 397] on button "Book" at bounding box center [767, 402] width 266 height 24
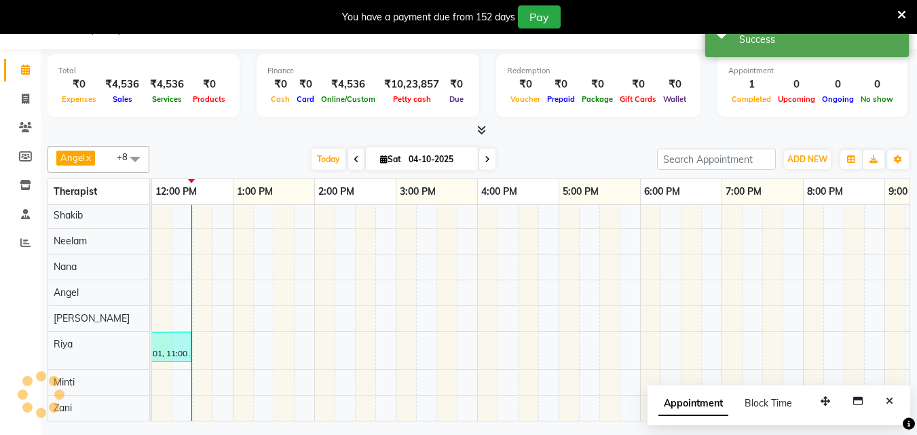
scroll to position [0, 0]
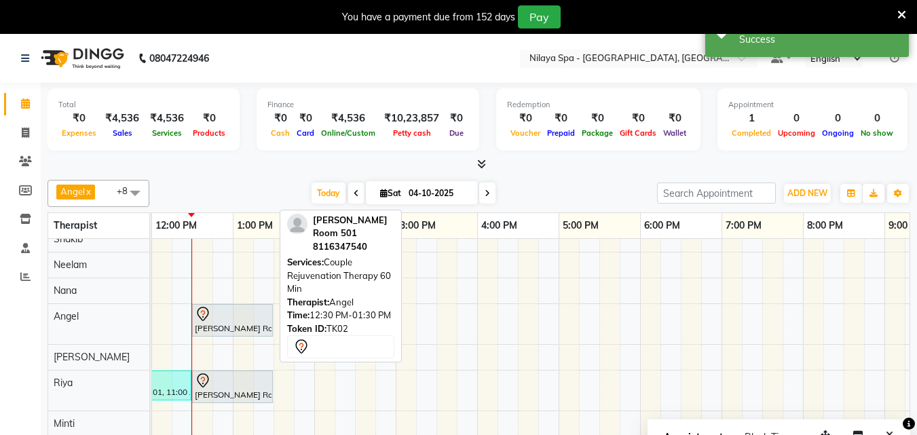
click at [244, 310] on div at bounding box center [232, 314] width 75 height 16
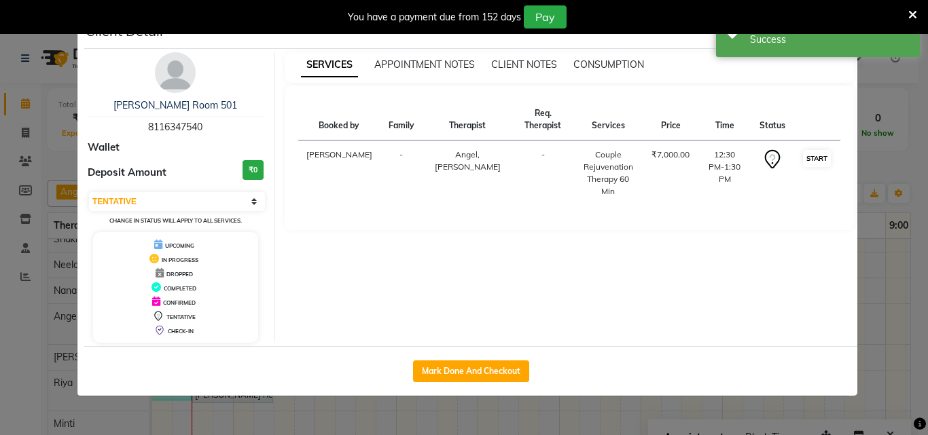
drag, startPoint x: 794, startPoint y: 163, endPoint x: 818, endPoint y: 156, distance: 25.6
click at [798, 162] on td "START" at bounding box center [816, 174] width 47 height 66
click at [818, 156] on button "START" at bounding box center [817, 158] width 28 height 17
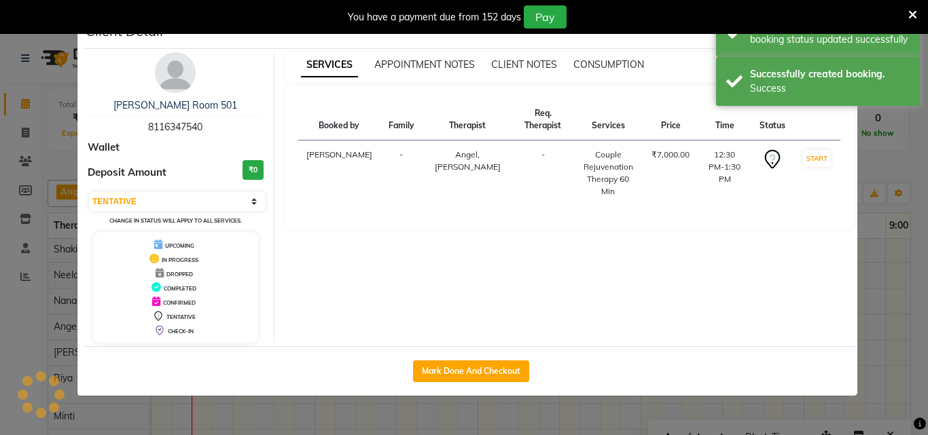
select select "1"
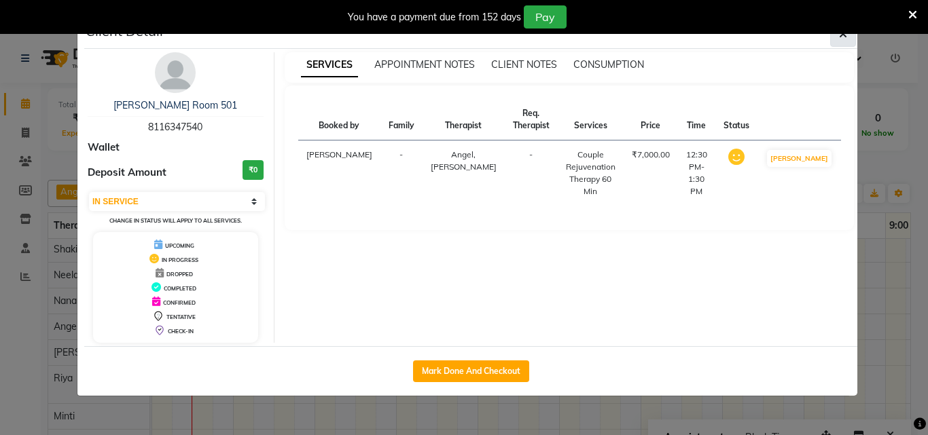
click at [849, 39] on button "button" at bounding box center [843, 34] width 26 height 26
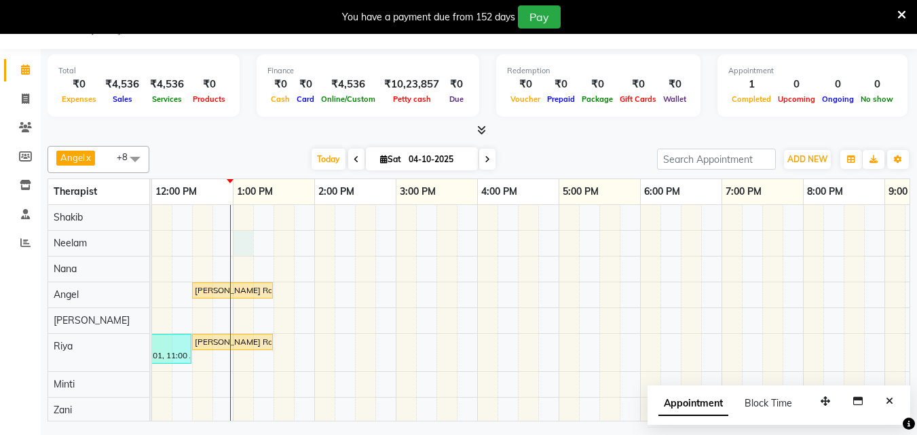
click at [247, 237] on div "Abhish Chakraborty Room 501, TK02, 12:30 PM-01:30 PM, Couple Rejuvenation Thera…" at bounding box center [436, 314] width 1222 height 218
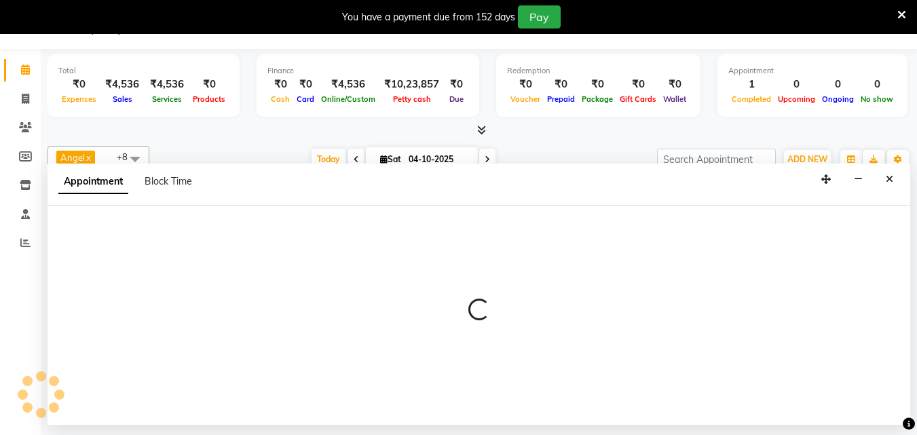
select select "78963"
select select "tentative"
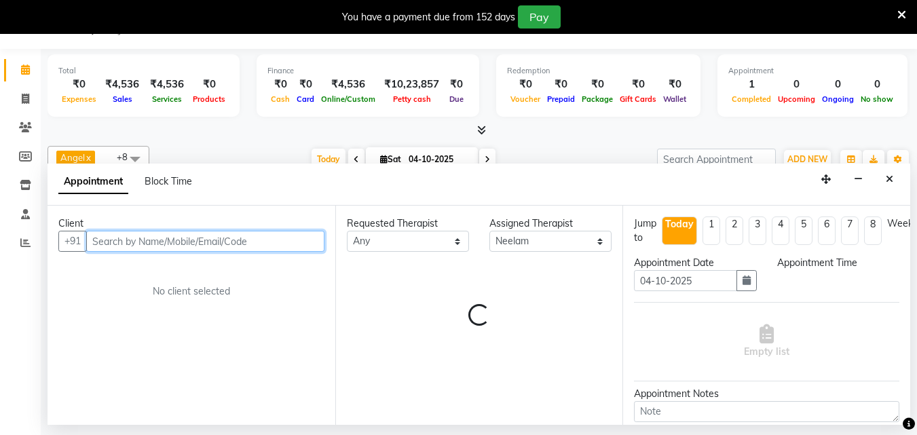
select select "780"
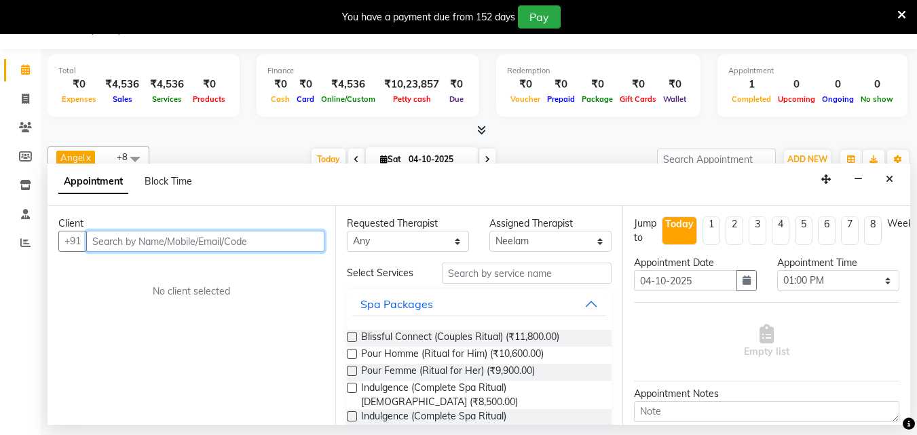
click at [96, 236] on input "text" at bounding box center [205, 241] width 238 height 21
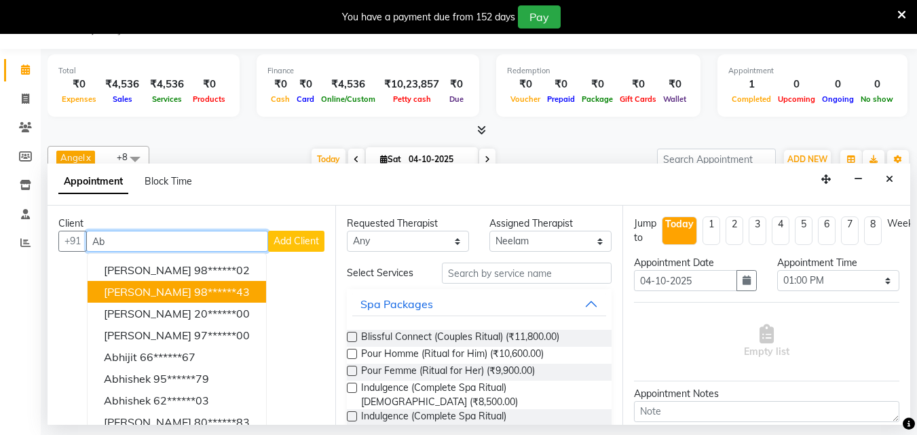
type input "A"
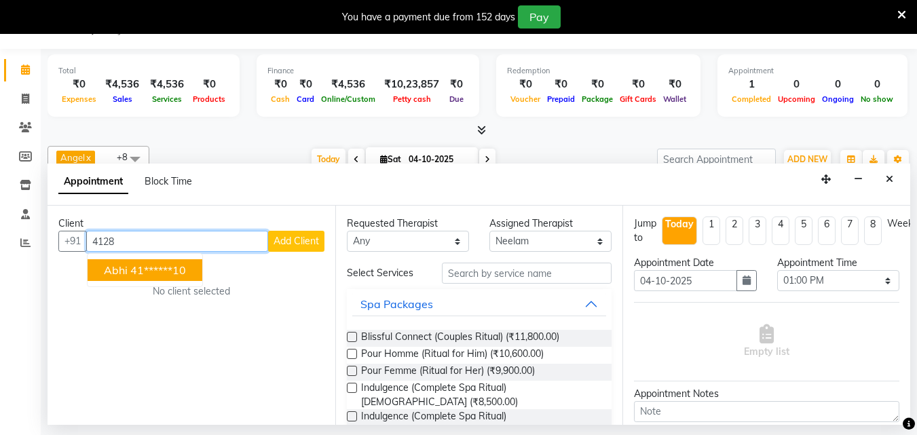
click at [153, 272] on ngb-highlight "41******10" at bounding box center [158, 270] width 56 height 14
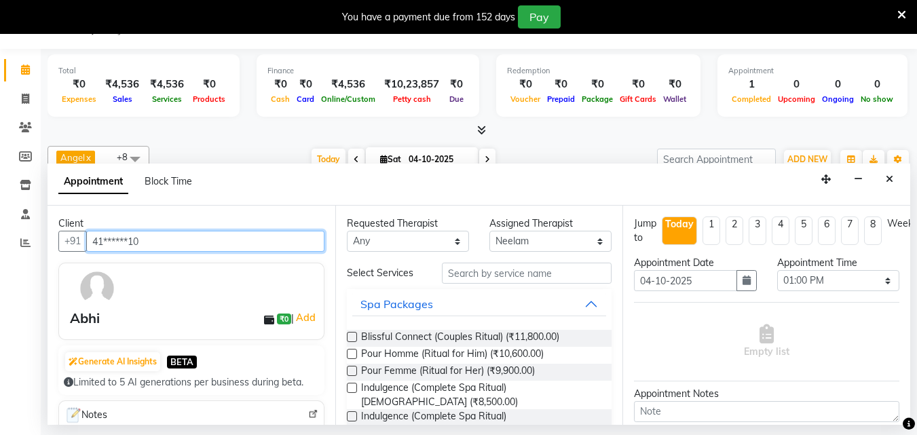
type input "41******10"
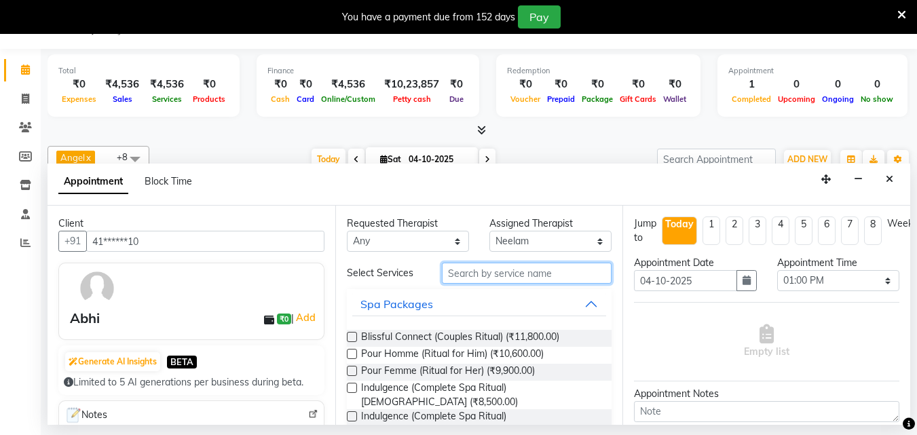
click at [468, 268] on input "text" at bounding box center [527, 273] width 170 height 21
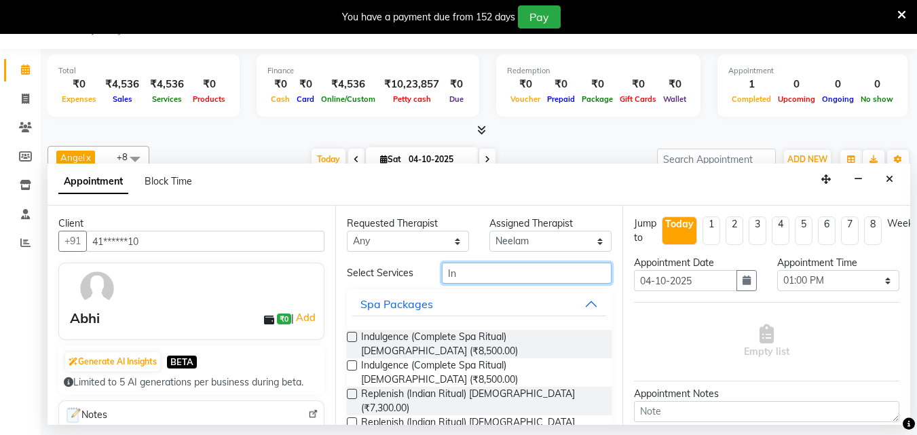
type input "I"
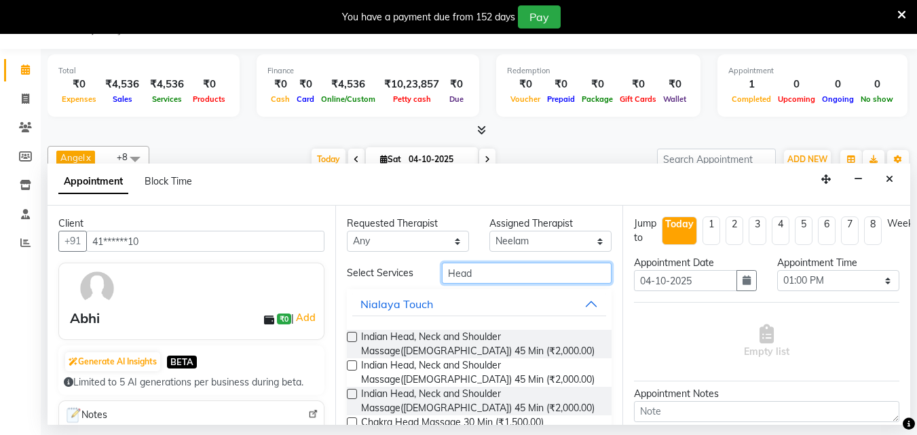
type input "Head"
click at [349, 337] on label at bounding box center [352, 337] width 10 height 10
click at [349, 337] on input "checkbox" at bounding box center [351, 338] width 9 height 9
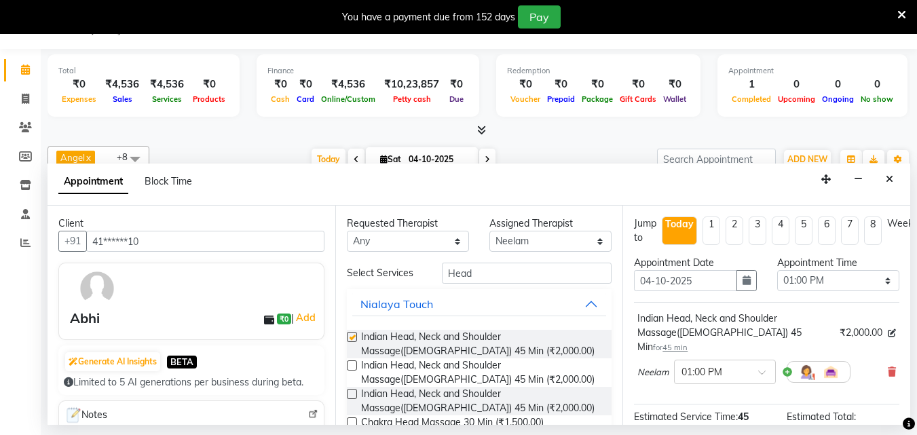
checkbox input "false"
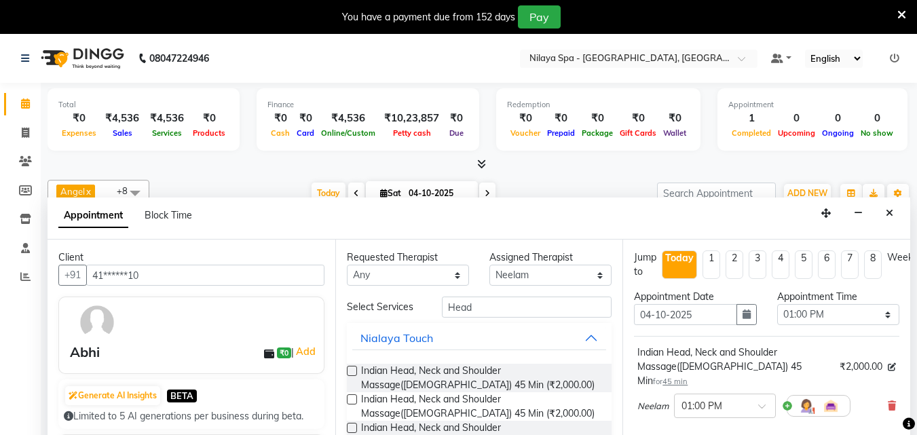
scroll to position [177, 0]
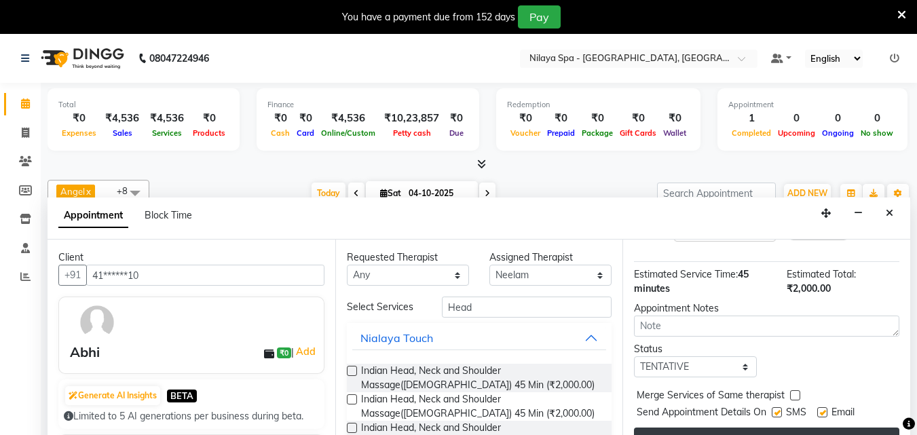
click at [769, 428] on button "Book" at bounding box center [767, 440] width 266 height 24
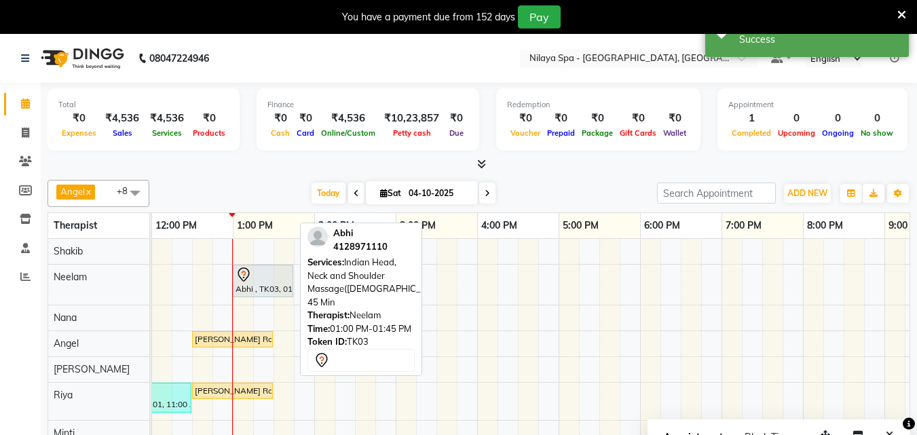
click at [247, 278] on icon at bounding box center [244, 275] width 16 height 16
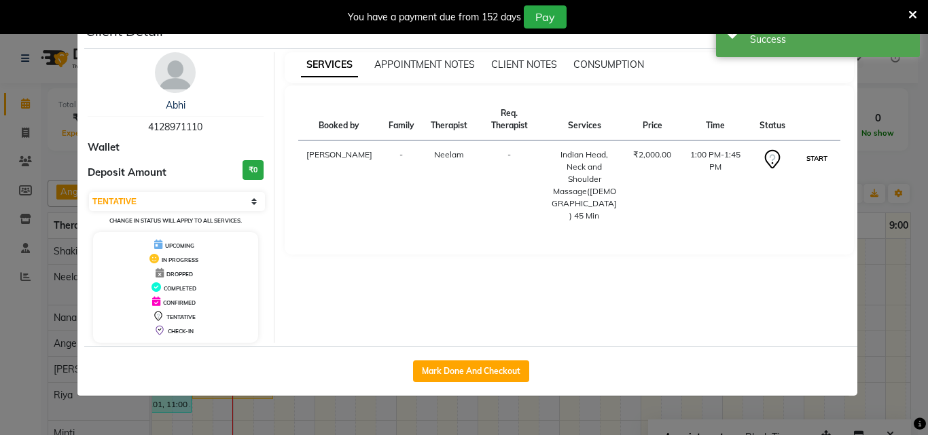
click at [814, 150] on button "START" at bounding box center [817, 158] width 28 height 17
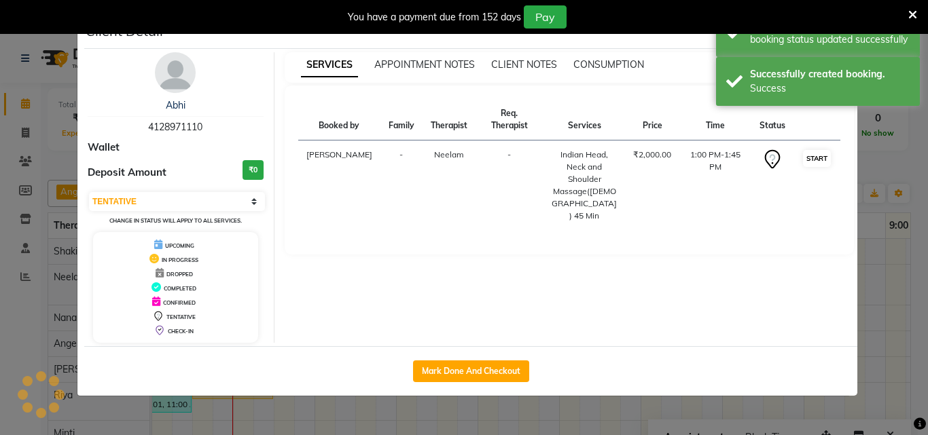
select select "1"
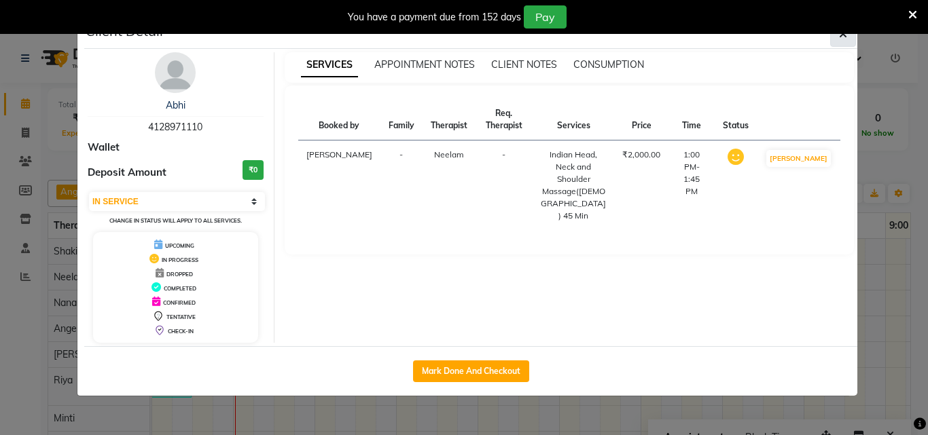
click at [841, 39] on icon "button" at bounding box center [843, 34] width 8 height 11
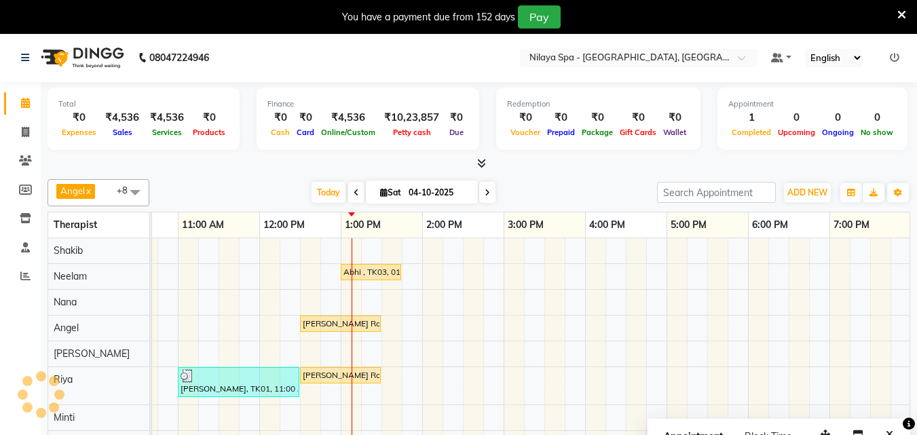
scroll to position [0, 0]
click at [22, 165] on icon at bounding box center [25, 161] width 13 height 10
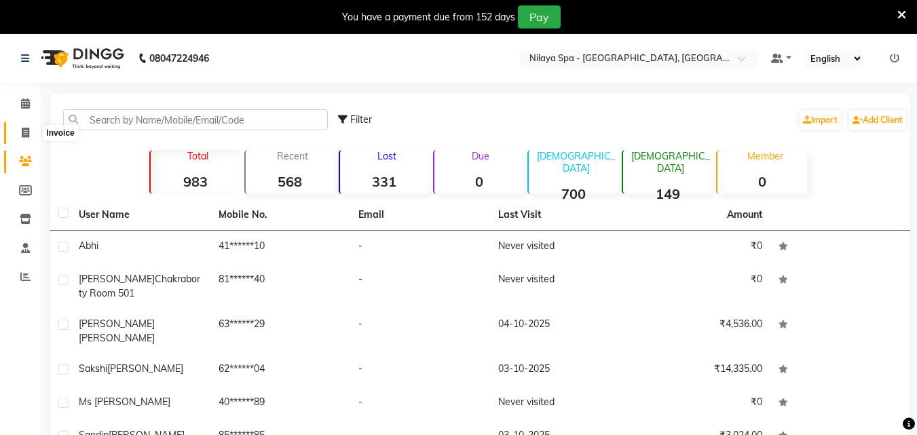
click at [20, 132] on span at bounding box center [26, 134] width 24 height 16
select select "service"
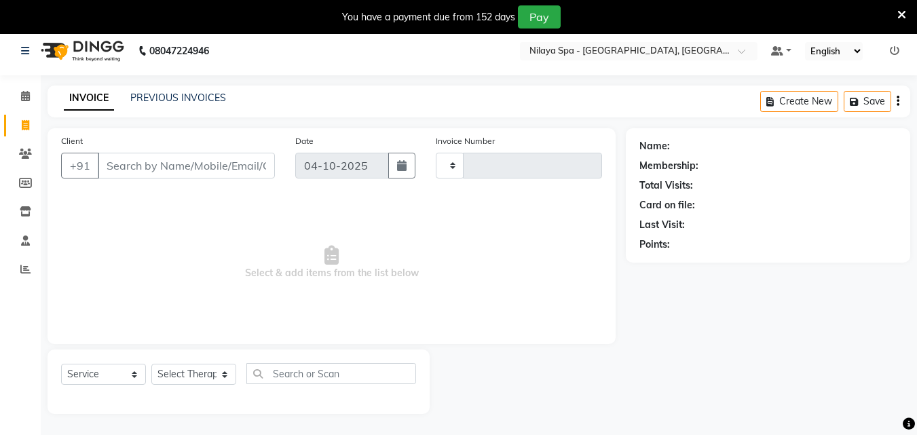
scroll to position [34, 0]
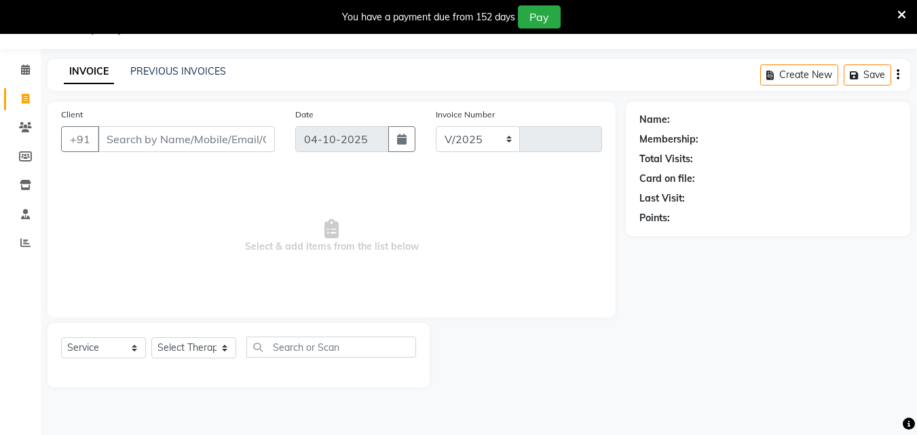
select select "8066"
type input "1688"
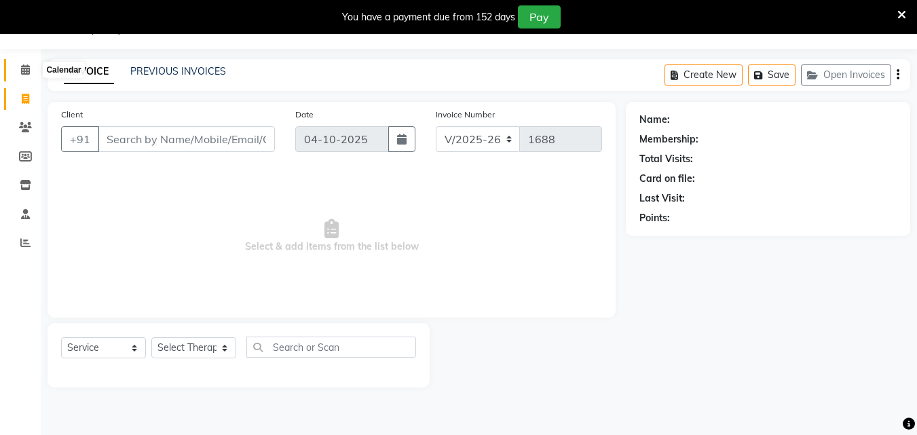
click at [23, 72] on icon at bounding box center [25, 70] width 9 height 10
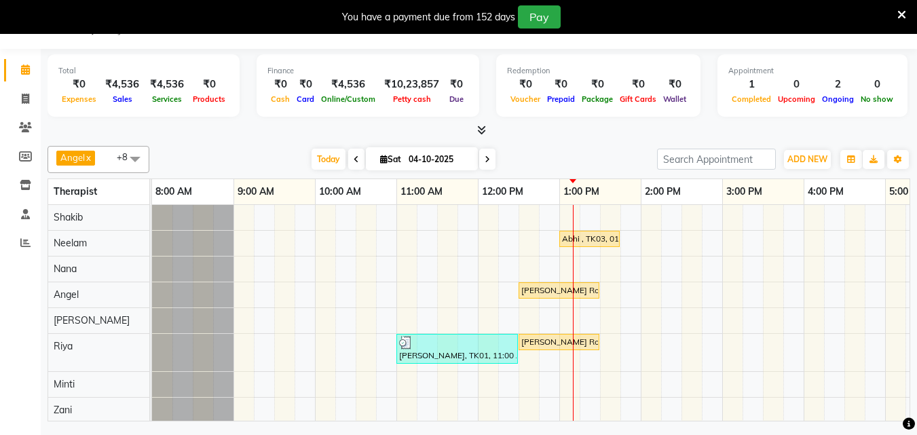
click at [354, 162] on icon at bounding box center [356, 160] width 5 height 8
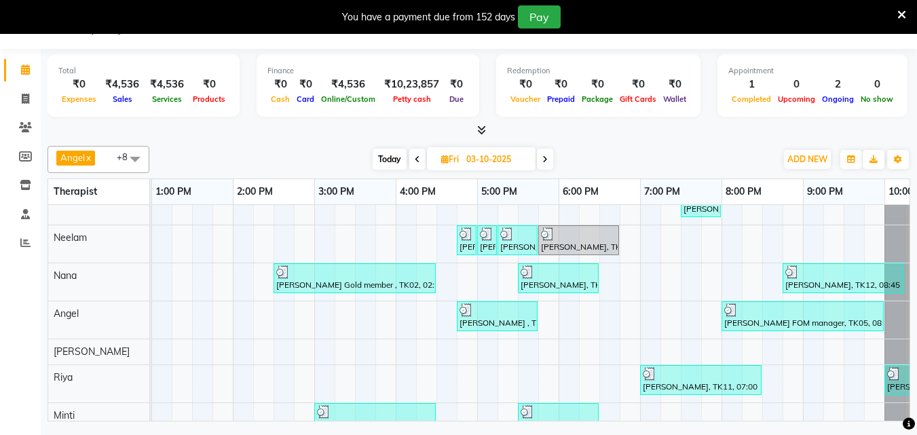
scroll to position [0, 464]
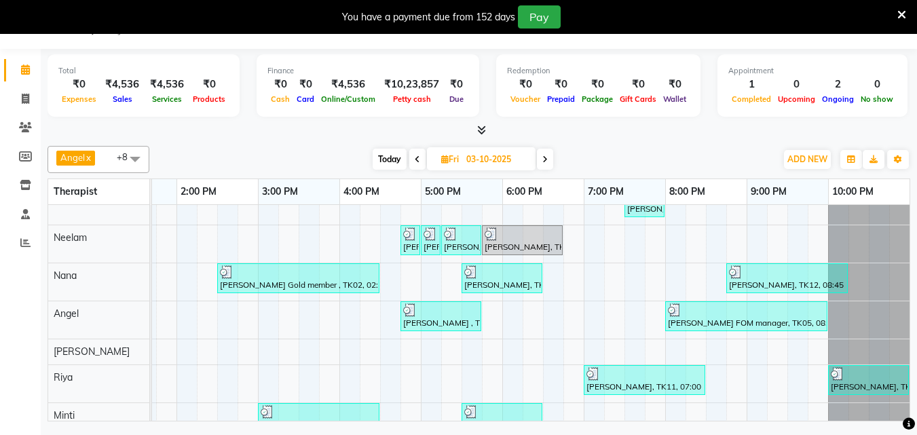
click at [545, 158] on icon at bounding box center [545, 160] width 5 height 8
type input "04-10-2025"
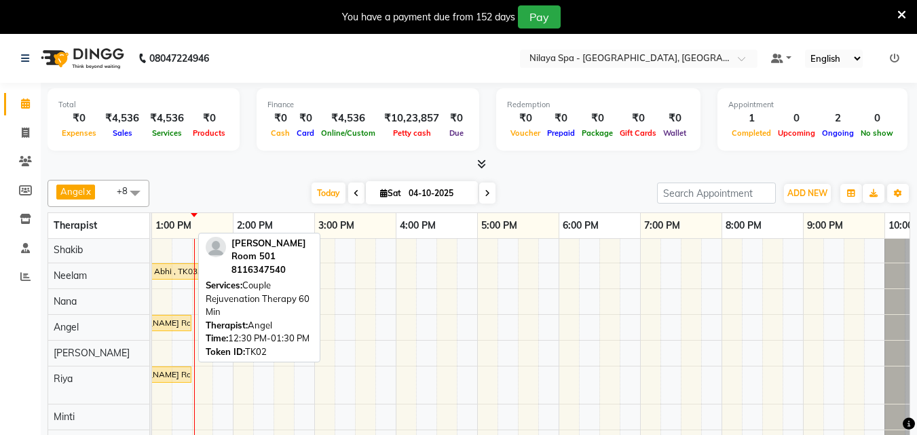
scroll to position [0, 0]
click at [187, 325] on div "[PERSON_NAME] Room 501, TK02, 12:30 PM-01:30 PM, Couple Rejuvenation Therapy 60…" at bounding box center [151, 324] width 78 height 12
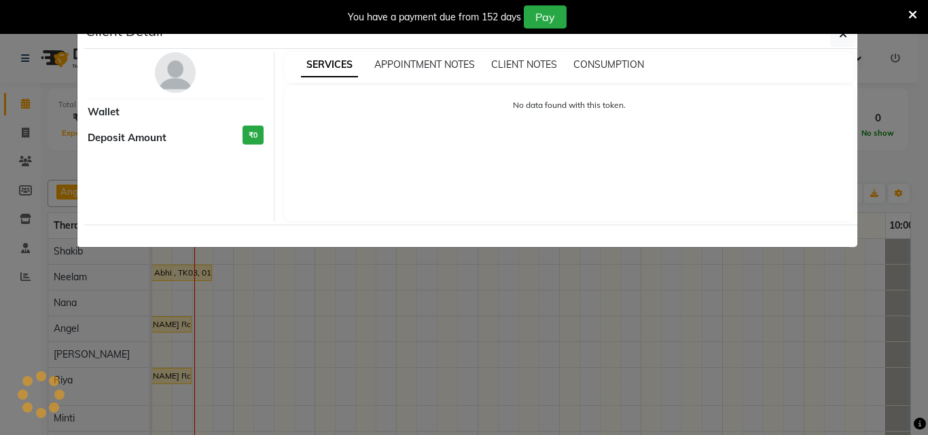
select select "1"
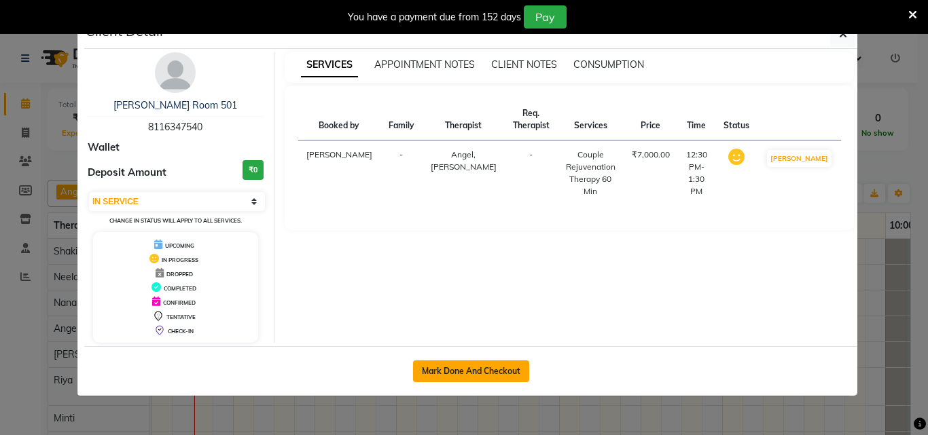
click at [490, 373] on button "Mark Done And Checkout" at bounding box center [471, 372] width 116 height 22
select select "service"
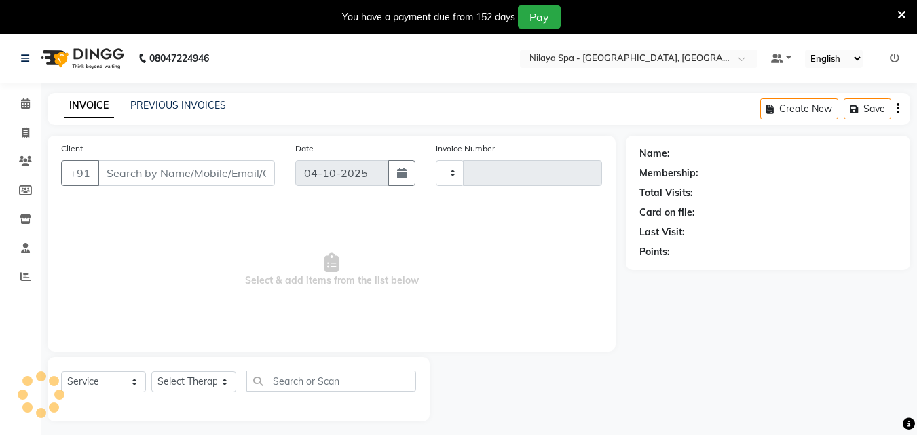
type input "1688"
select select "8066"
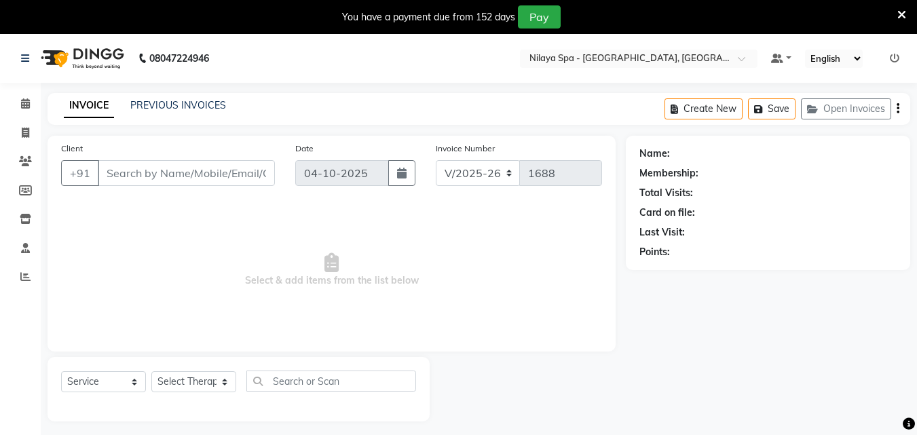
type input "81******40"
select select "78966"
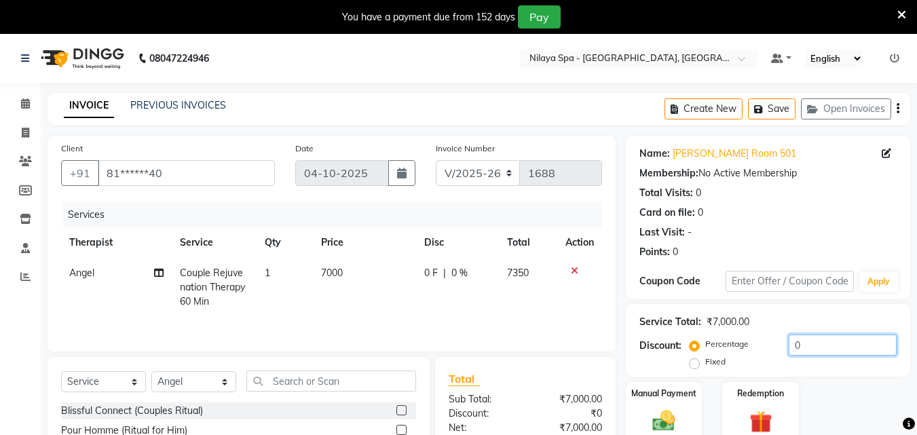
click at [816, 341] on input "0" at bounding box center [843, 345] width 108 height 21
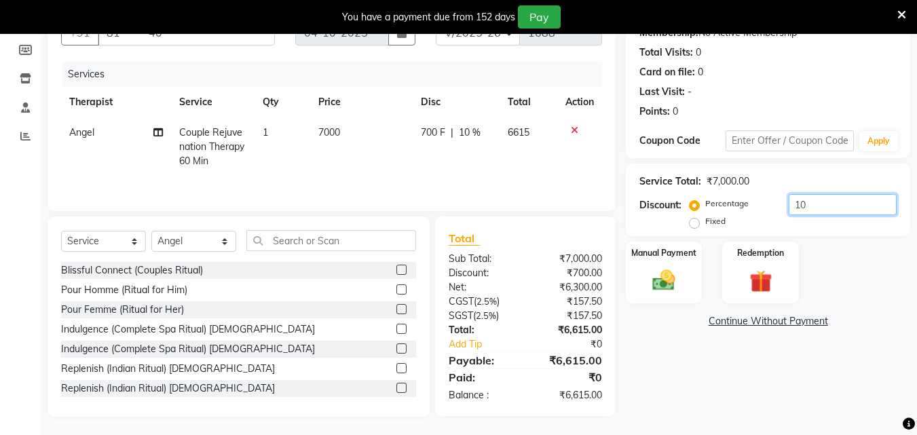
scroll to position [143, 0]
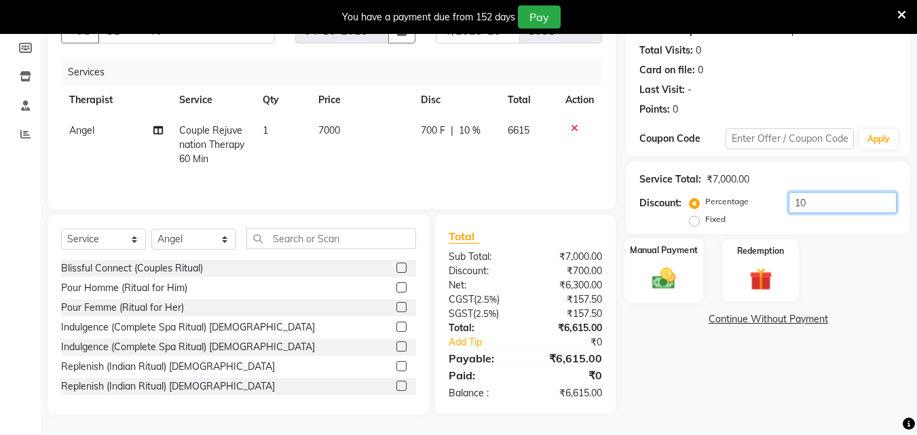
type input "10"
click at [663, 282] on img at bounding box center [664, 278] width 38 height 27
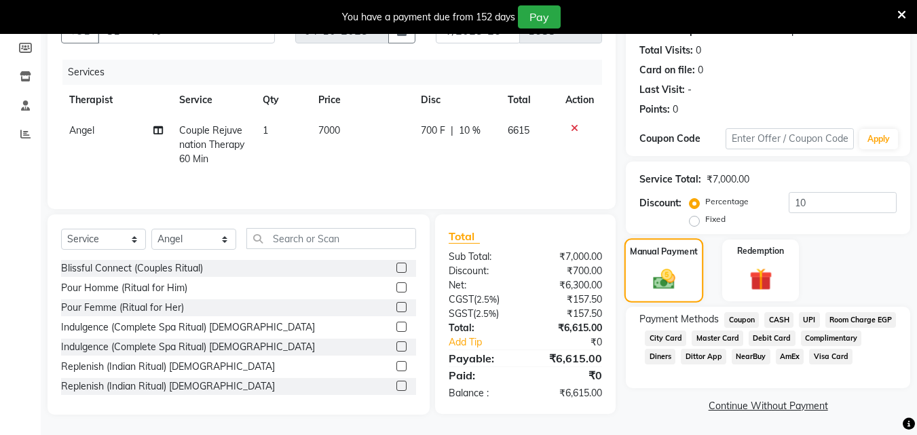
scroll to position [147, 0]
click at [807, 315] on span "UPI" at bounding box center [809, 319] width 21 height 16
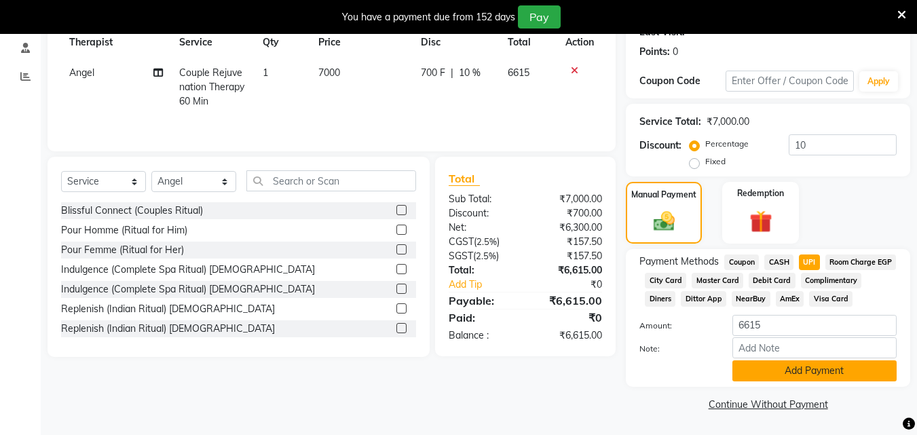
click at [809, 369] on button "Add Payment" at bounding box center [815, 371] width 164 height 21
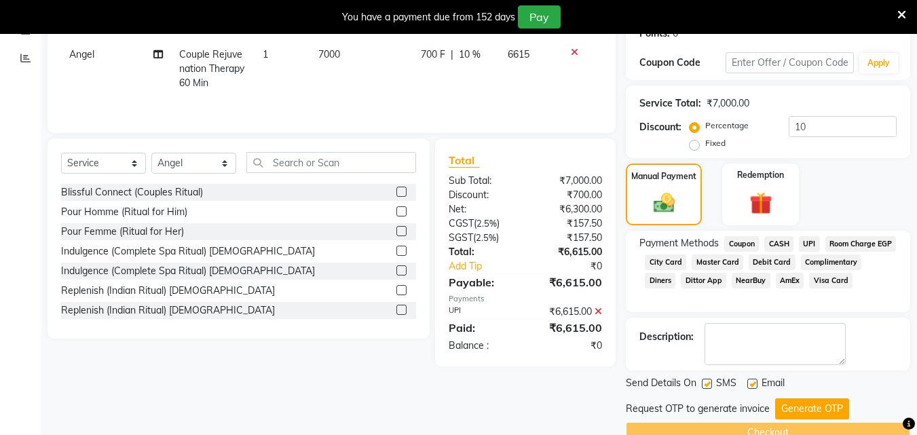
scroll to position [250, 0]
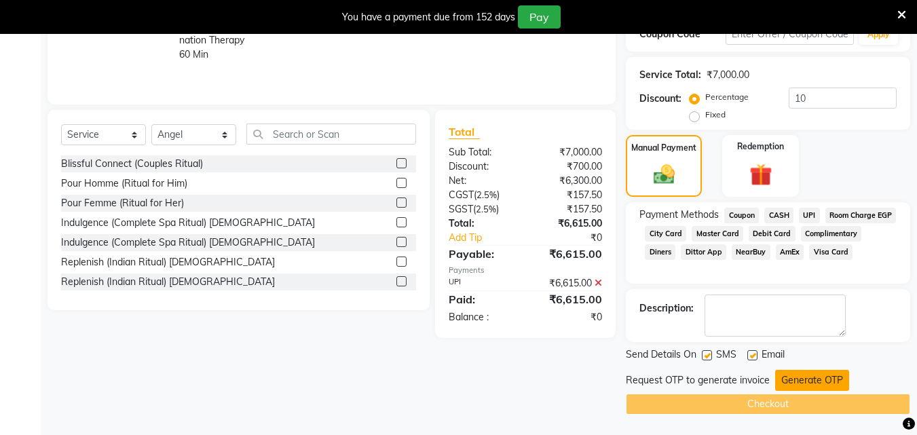
click at [809, 376] on button "Generate OTP" at bounding box center [813, 380] width 74 height 21
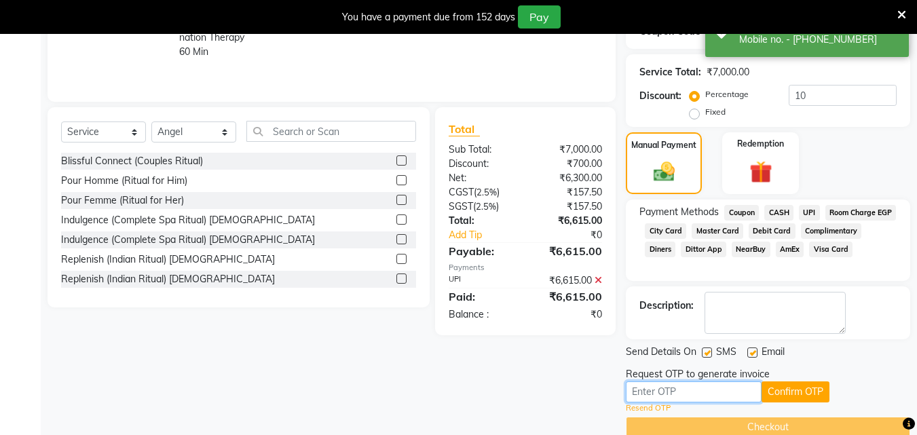
click at [692, 397] on input "text" at bounding box center [694, 392] width 136 height 21
type input "8005"
click at [783, 395] on button "Confirm OTP" at bounding box center [796, 392] width 68 height 21
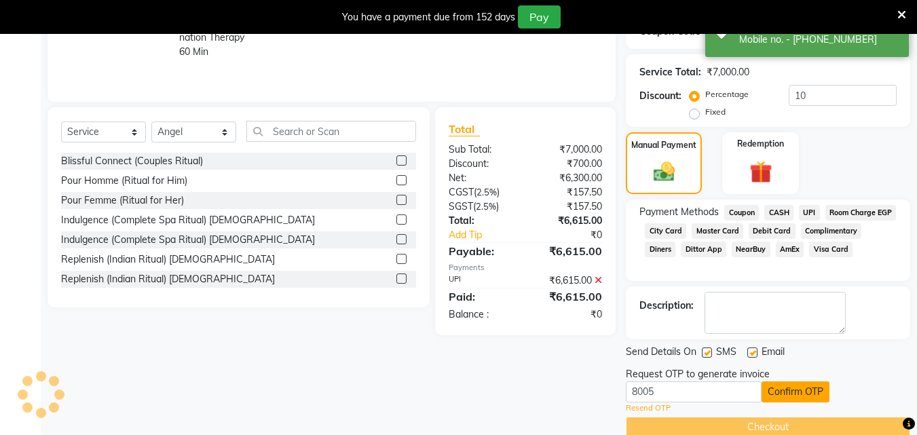
scroll to position [223, 0]
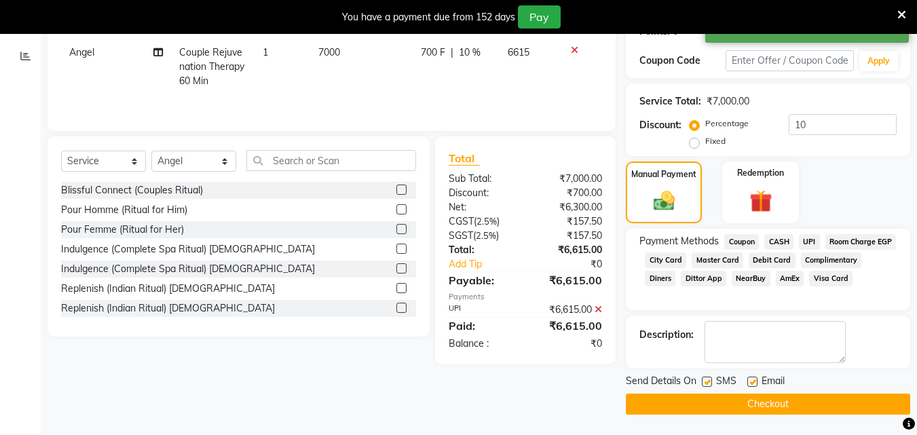
click at [781, 403] on button "Checkout" at bounding box center [768, 404] width 285 height 21
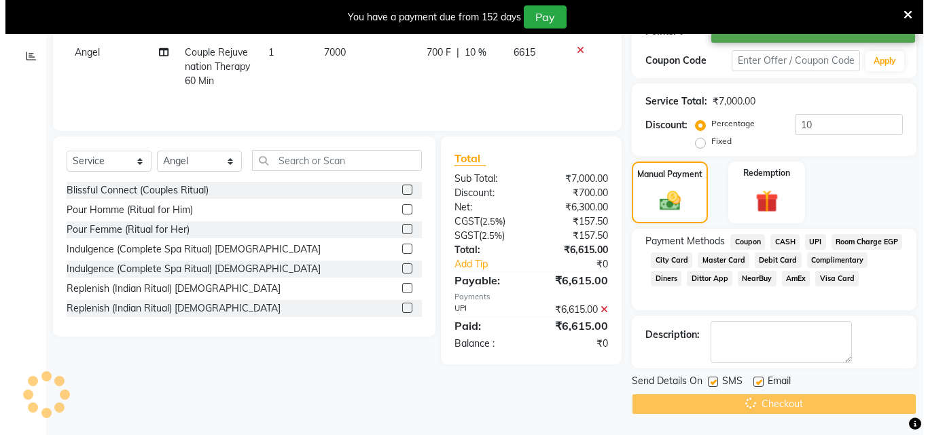
scroll to position [34, 0]
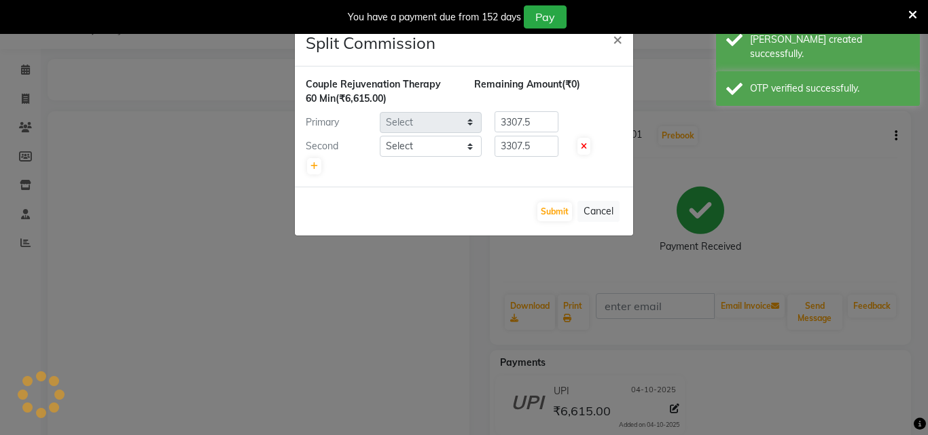
select select "78966"
select select "80439"
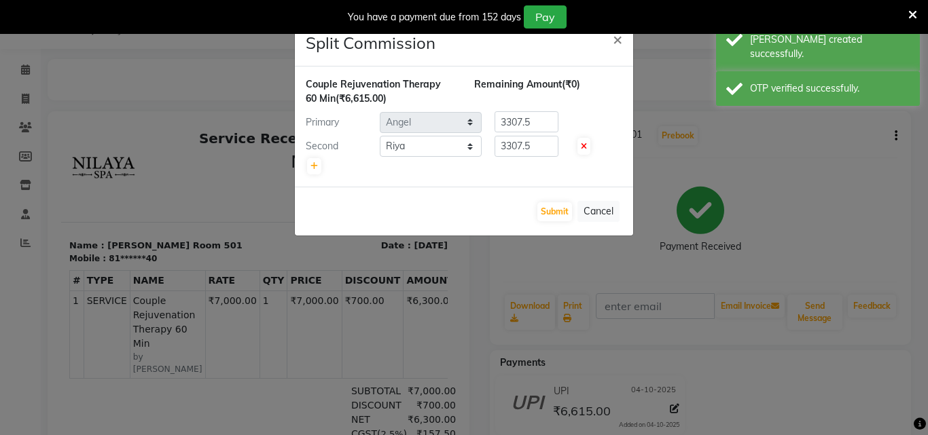
scroll to position [0, 0]
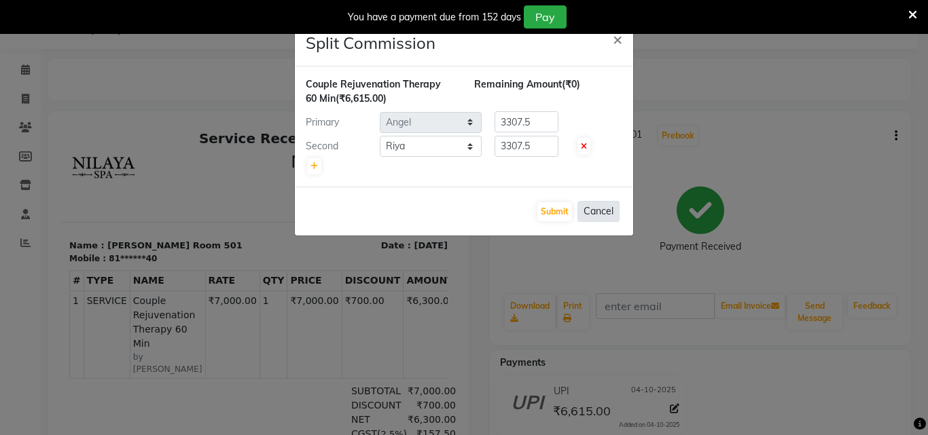
click at [585, 211] on button "Cancel" at bounding box center [598, 211] width 42 height 21
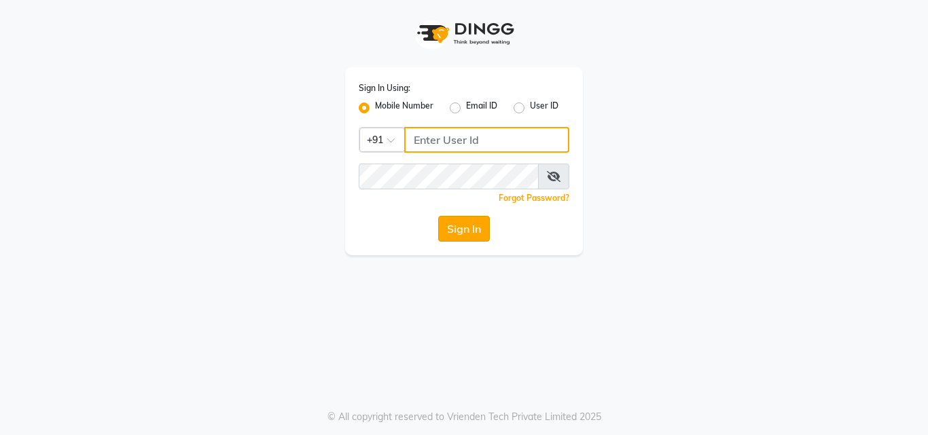
type input "9771433806"
click at [450, 228] on button "Sign In" at bounding box center [464, 229] width 52 height 26
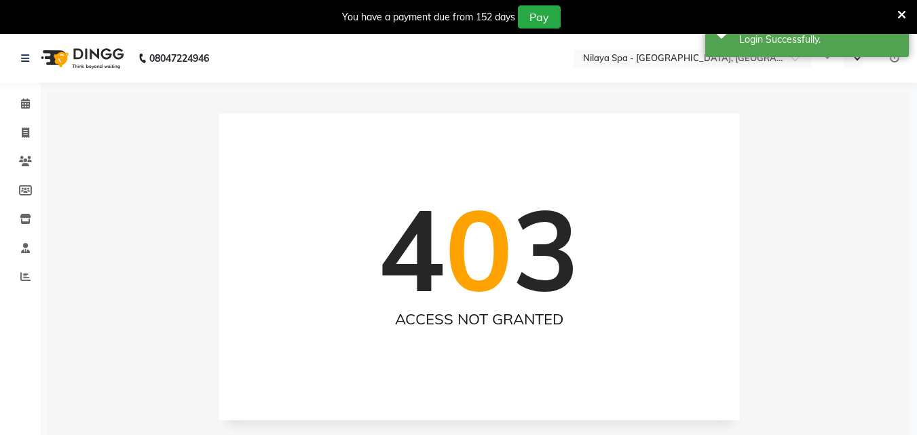
select select "en"
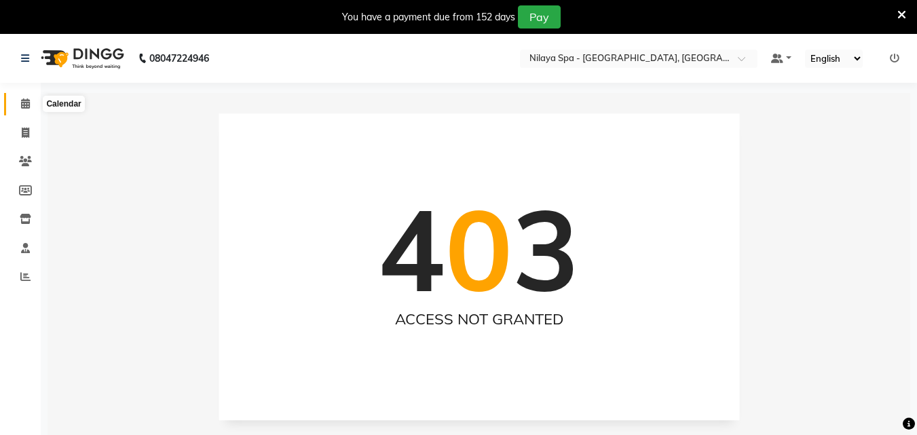
click at [31, 101] on span at bounding box center [26, 104] width 24 height 16
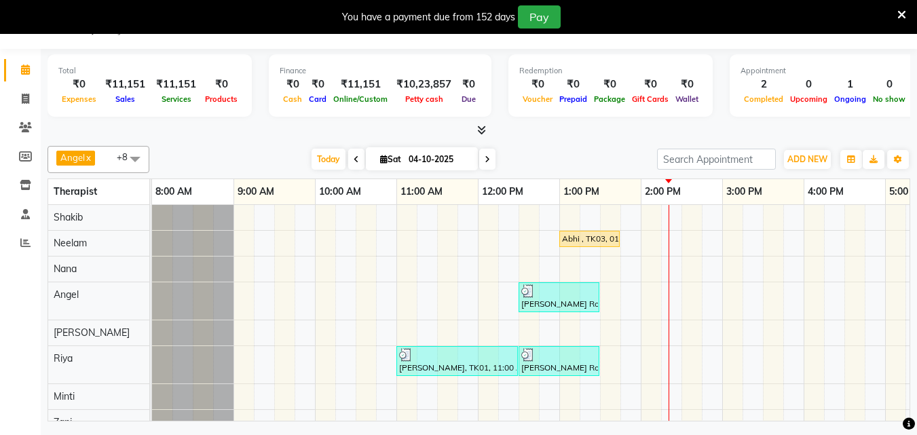
scroll to position [24, 0]
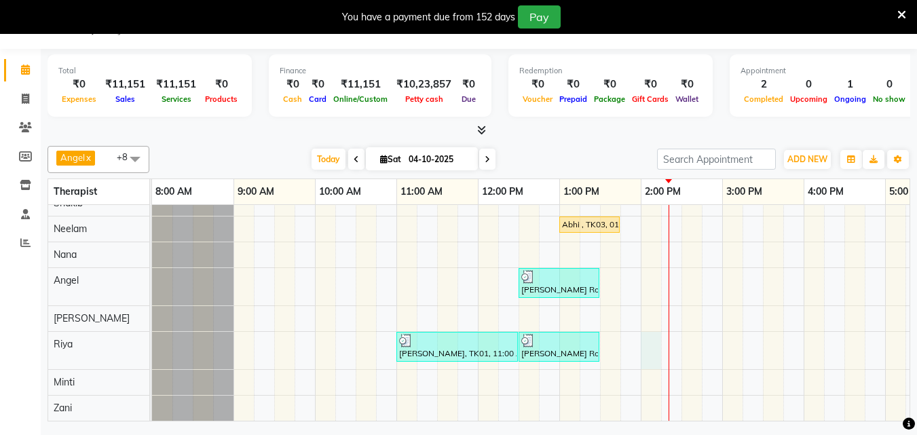
click at [646, 335] on div "Abhi , TK03, 01:00 PM-01:45 PM, Indian Head, Neck and Shoulder Massage(Male) 45…" at bounding box center [763, 306] width 1222 height 230
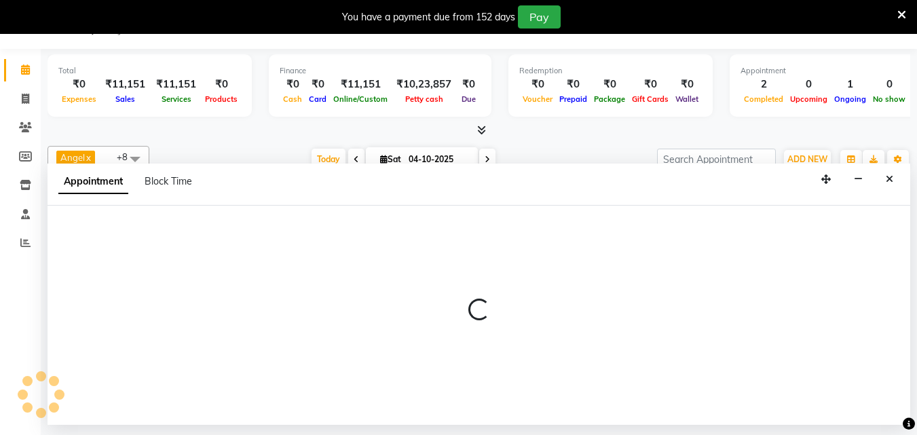
select select "80439"
select select "840"
select select "tentative"
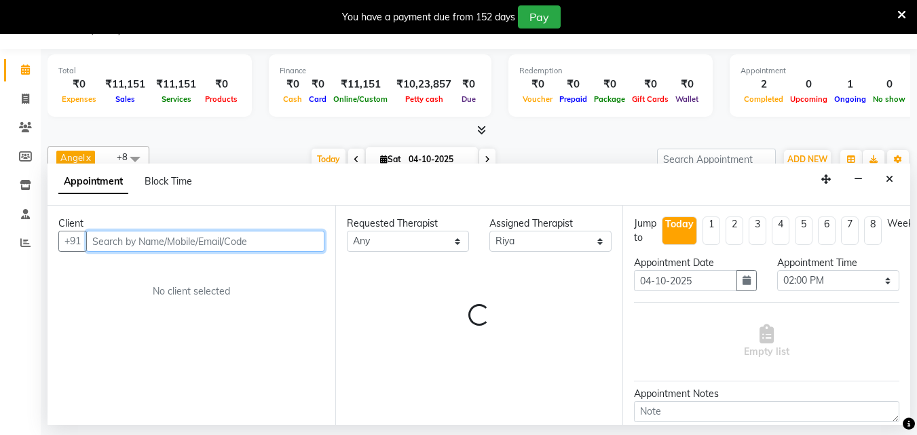
click at [170, 236] on input "text" at bounding box center [205, 241] width 238 height 21
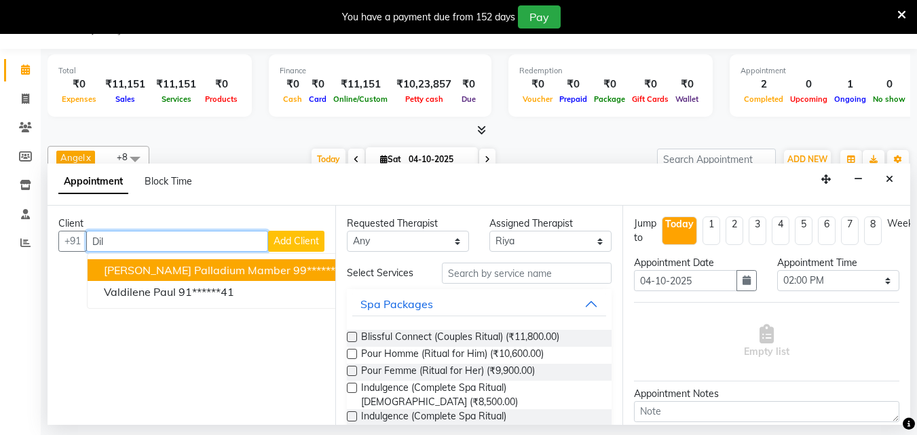
click at [189, 267] on span "[PERSON_NAME] palladium mamber" at bounding box center [197, 270] width 187 height 14
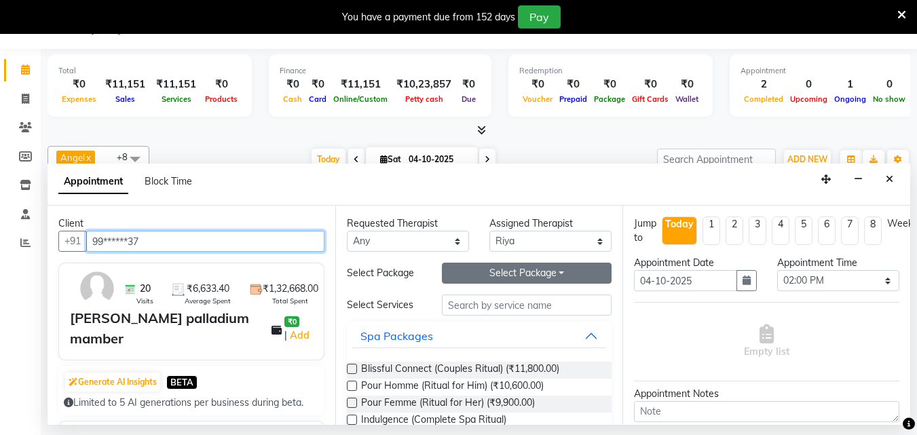
type input "99******37"
click at [511, 268] on button "Select Package Toggle Dropdown" at bounding box center [527, 273] width 170 height 21
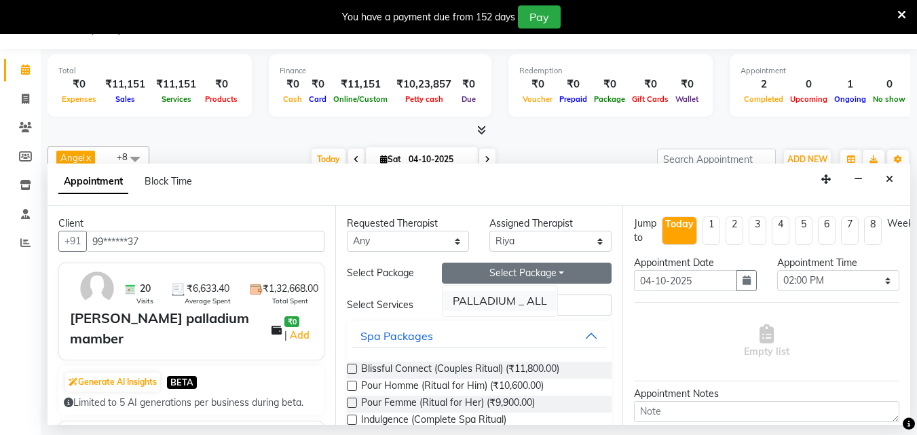
click at [506, 304] on li "PALLADIUM _ ALL" at bounding box center [500, 301] width 115 height 20
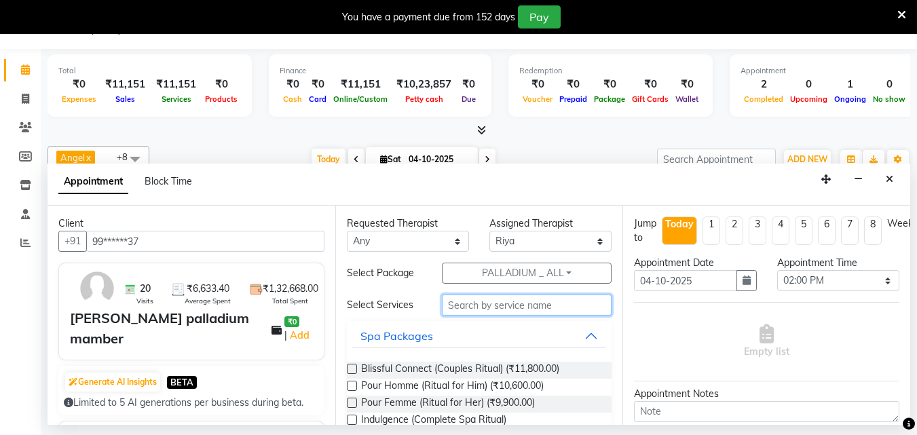
click at [485, 306] on input "text" at bounding box center [527, 305] width 170 height 21
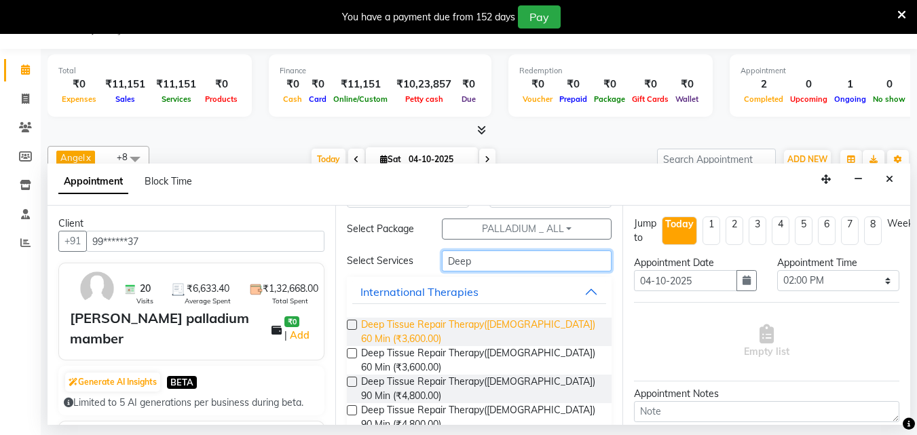
scroll to position [68, 0]
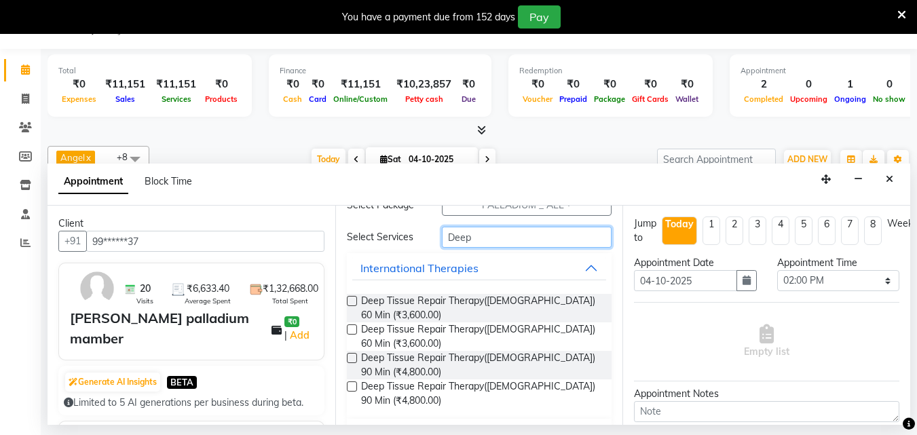
type input "Deep"
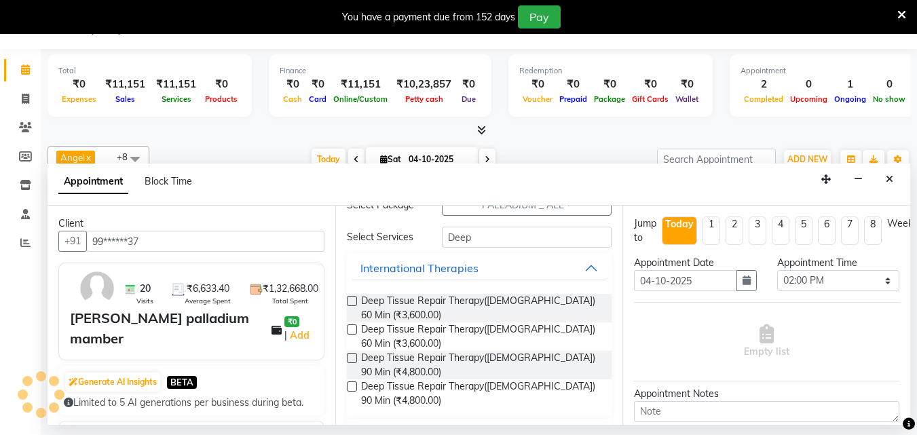
click at [348, 354] on label at bounding box center [352, 358] width 10 height 10
click at [348, 355] on input "checkbox" at bounding box center [351, 359] width 9 height 9
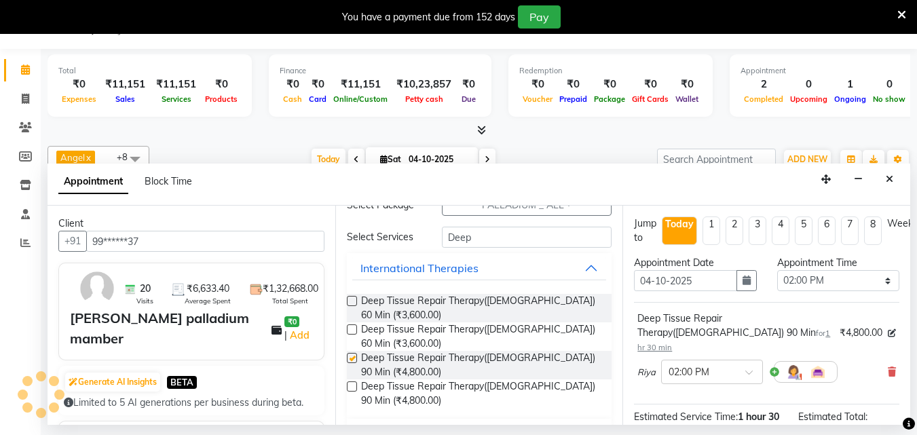
checkbox input "false"
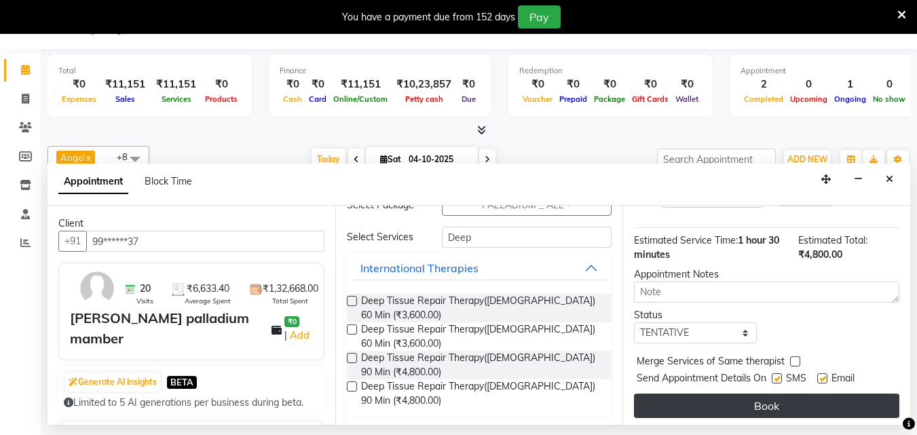
click at [792, 398] on button "Book" at bounding box center [767, 406] width 266 height 24
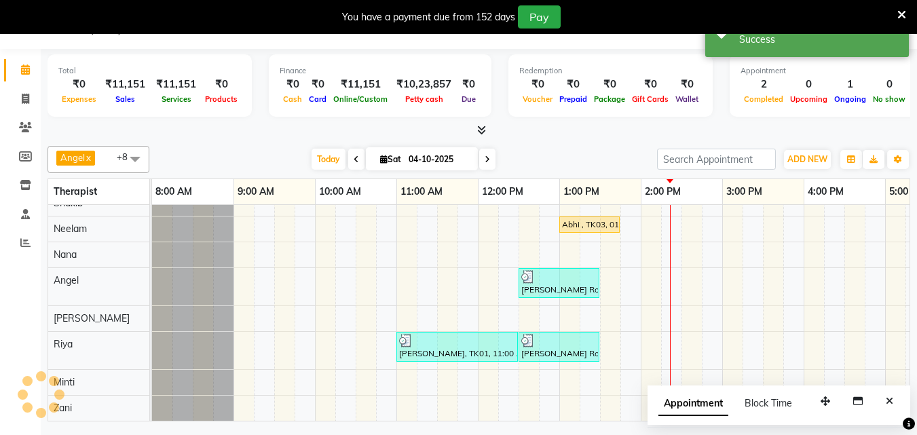
scroll to position [0, 0]
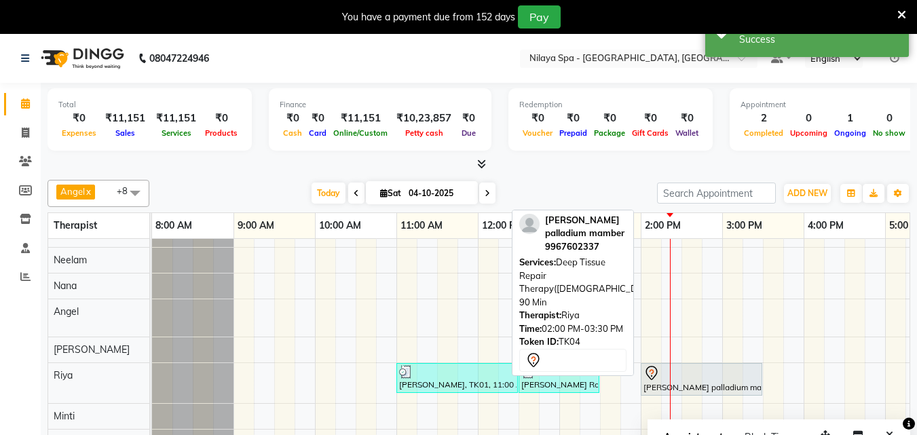
click at [669, 377] on div "[PERSON_NAME] palladium mamber, TK04, 02:00 PM-03:30 PM, Deep Tissue Repair The…" at bounding box center [701, 379] width 119 height 29
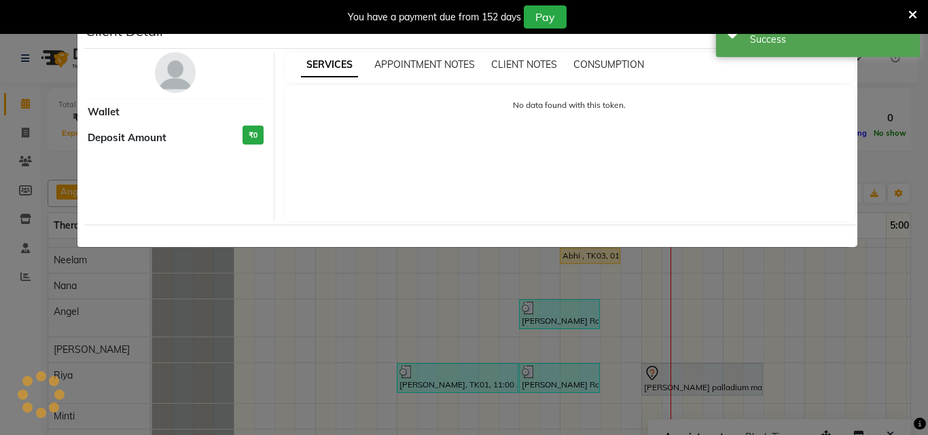
select select "7"
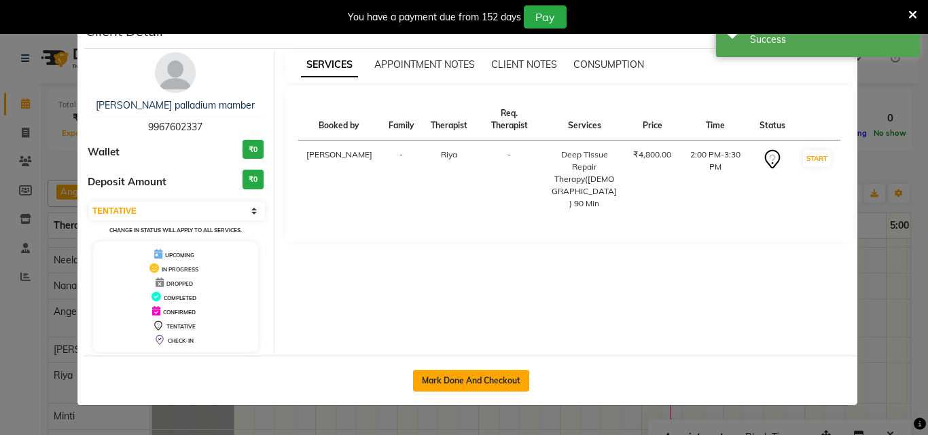
click at [479, 378] on button "Mark Done And Checkout" at bounding box center [471, 381] width 116 height 22
select select "service"
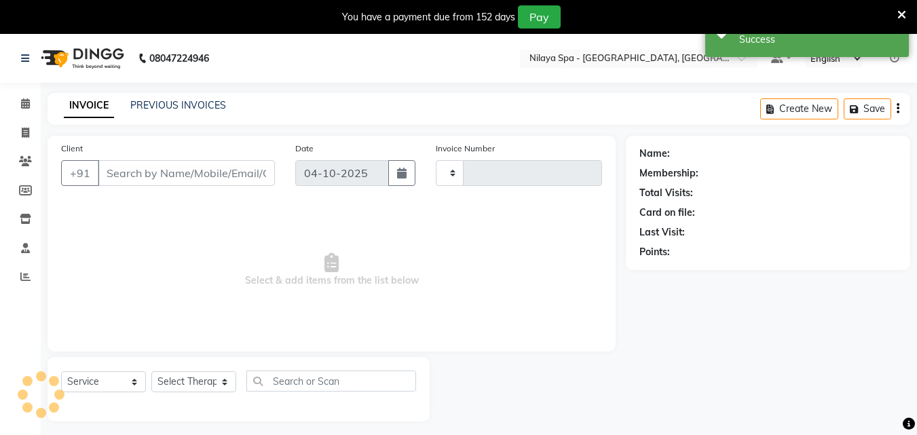
type input "1689"
select select "8066"
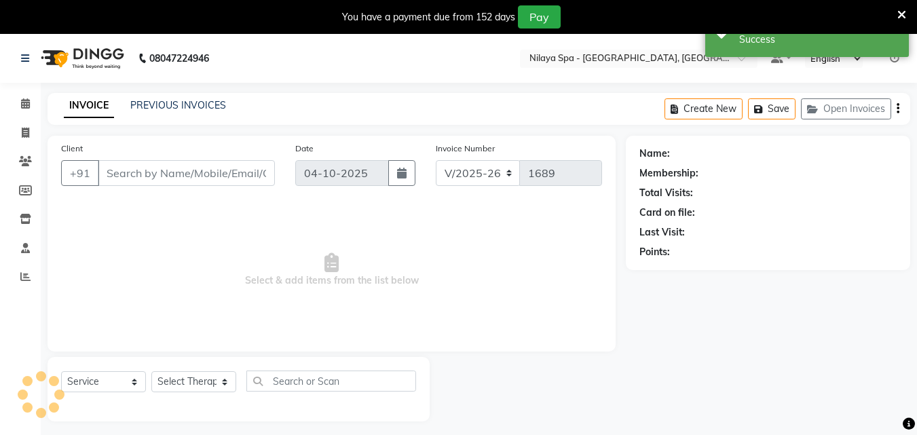
type input "99******37"
select select "80439"
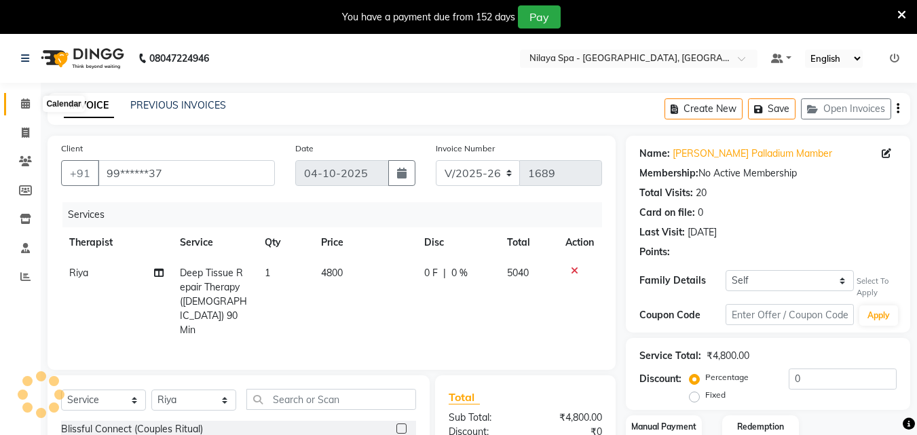
click at [28, 105] on icon at bounding box center [25, 103] width 9 height 10
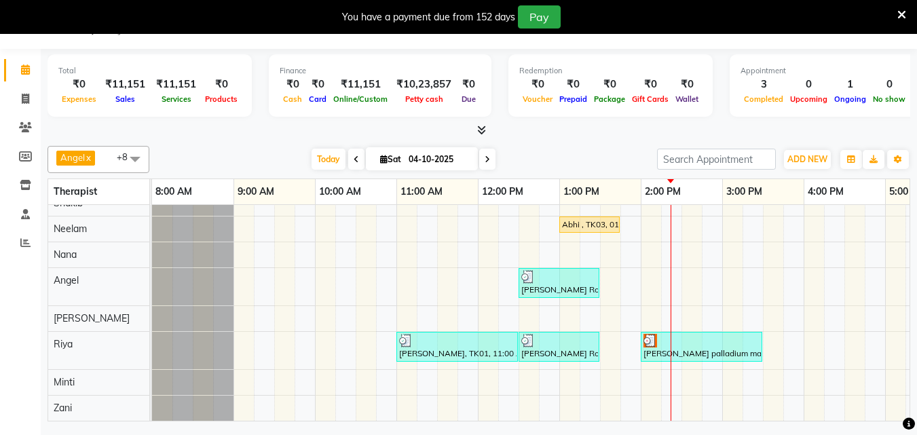
scroll to position [24, 0]
click at [659, 373] on div "Abhi , TK03, 01:00 PM-01:45 PM, Indian Head, Neck and Shoulder Massage(Male) 45…" at bounding box center [763, 306] width 1222 height 230
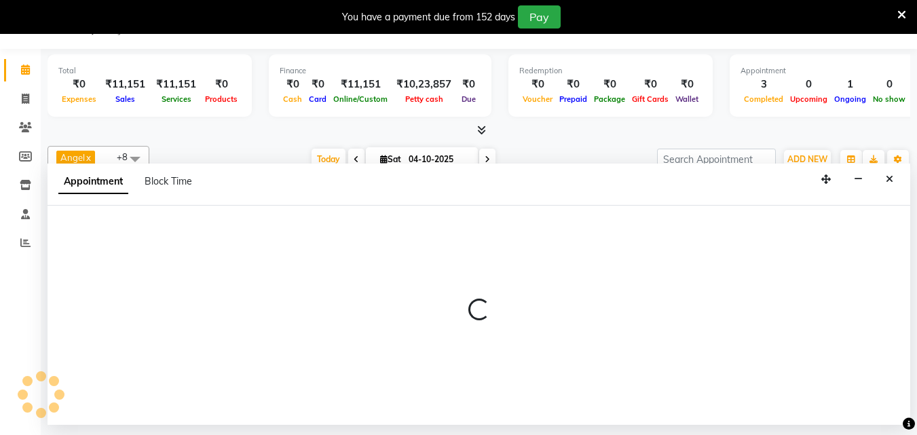
select select "90192"
select select "tentative"
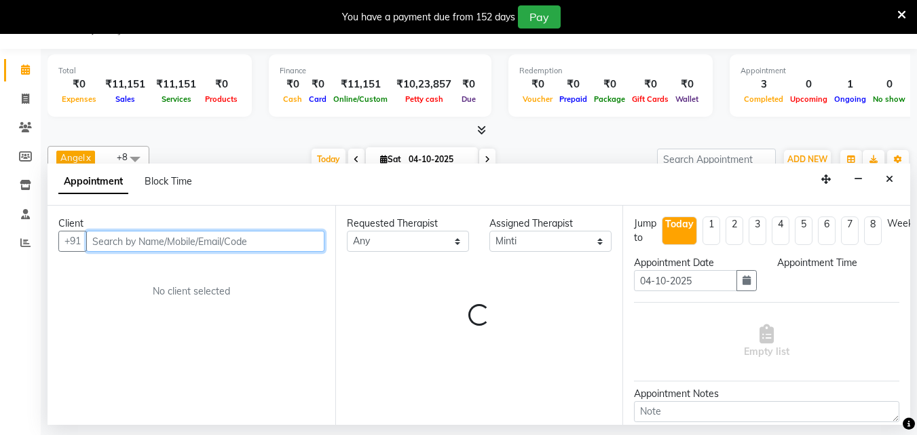
select select "840"
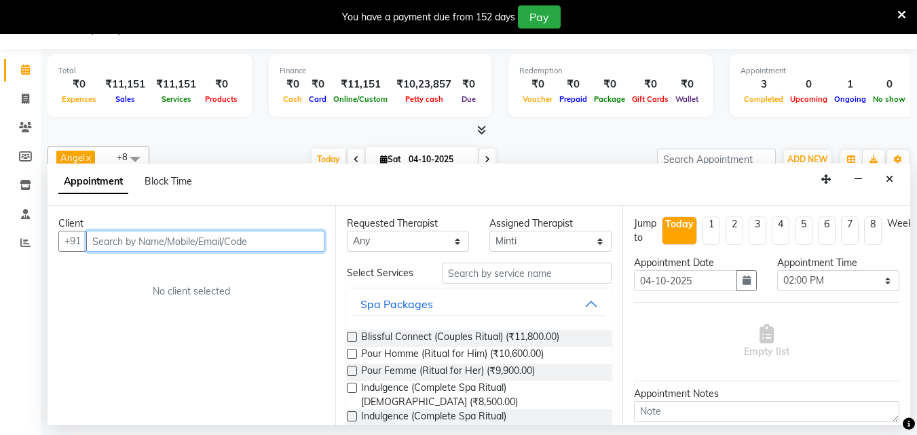
click at [152, 245] on input "text" at bounding box center [205, 241] width 238 height 21
type input "S"
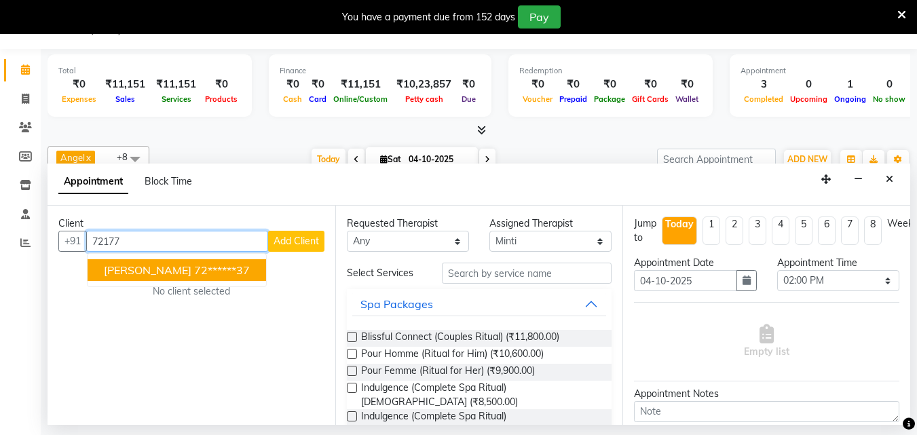
click at [238, 273] on button "Sk Srivastava 72******37" at bounding box center [177, 270] width 179 height 22
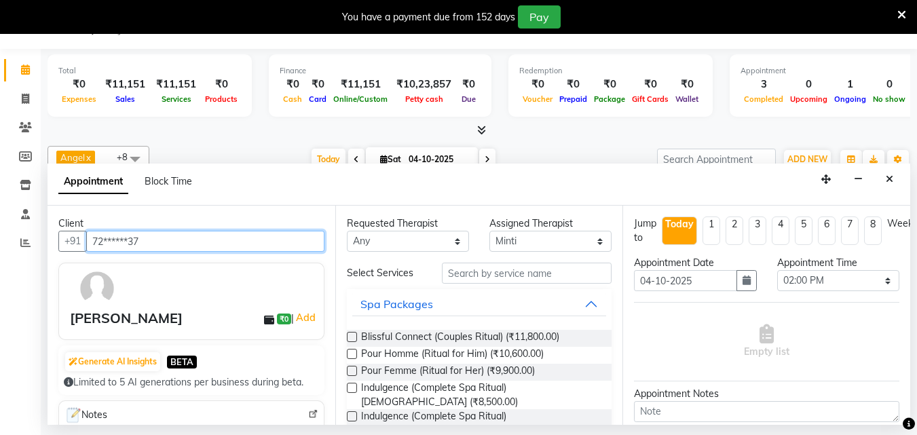
type input "72******37"
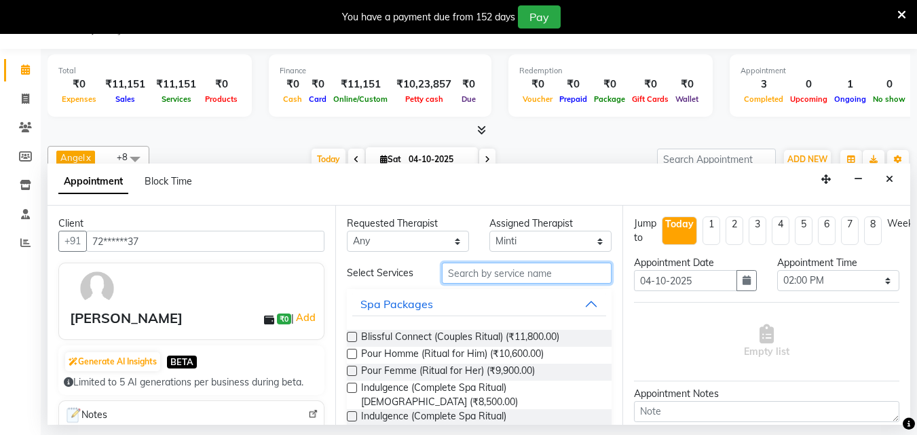
click at [533, 272] on input "text" at bounding box center [527, 273] width 170 height 21
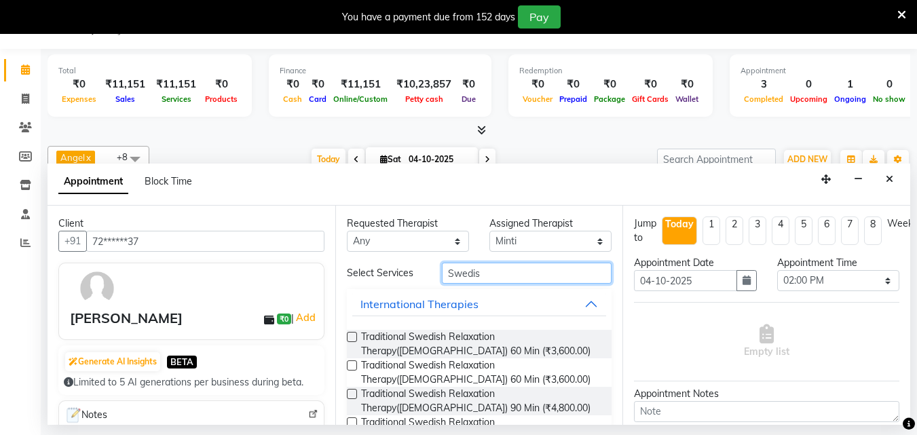
type input "Swedis"
click at [355, 338] on label at bounding box center [352, 337] width 10 height 10
click at [355, 338] on input "checkbox" at bounding box center [351, 338] width 9 height 9
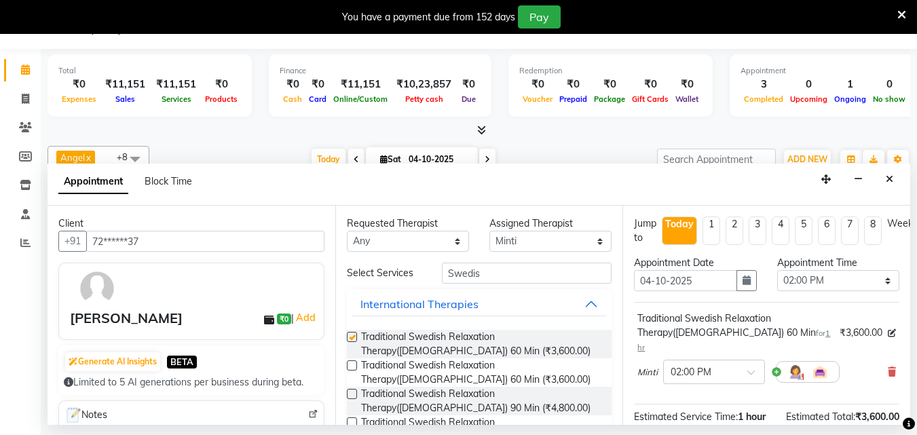
checkbox input "false"
click at [877, 280] on select "Select 09:00 AM 09:15 AM 09:30 AM 09:45 AM 10:00 AM 10:15 AM 10:30 AM 10:45 AM …" at bounding box center [839, 280] width 122 height 21
select select "855"
click at [778, 270] on select "Select 09:00 AM 09:15 AM 09:30 AM 09:45 AM 10:00 AM 10:15 AM 10:30 AM 10:45 AM …" at bounding box center [839, 280] width 122 height 21
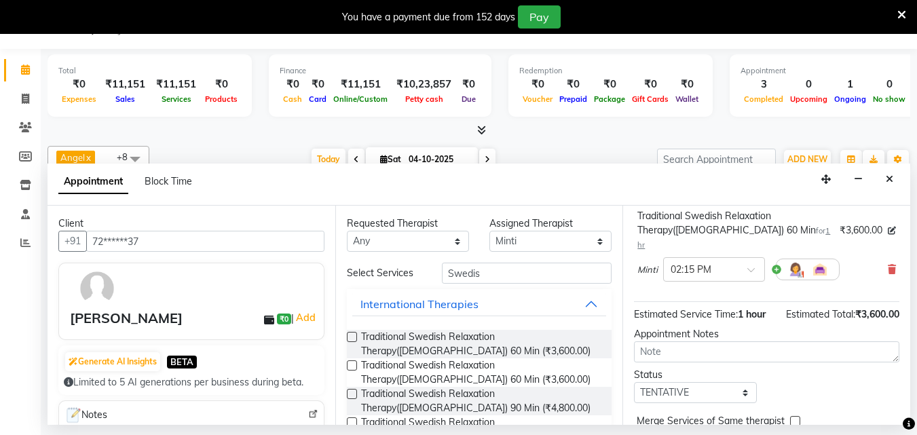
scroll to position [162, 0]
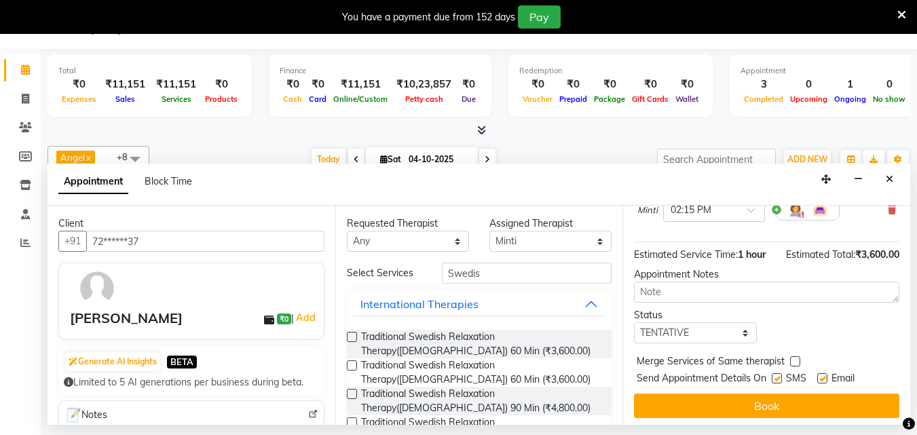
click at [795, 375] on div "Jump to Today 1 2 3 4 5 6 7 8 Weeks Appointment Date 04-10-2025 Appointment Tim…" at bounding box center [767, 315] width 288 height 219
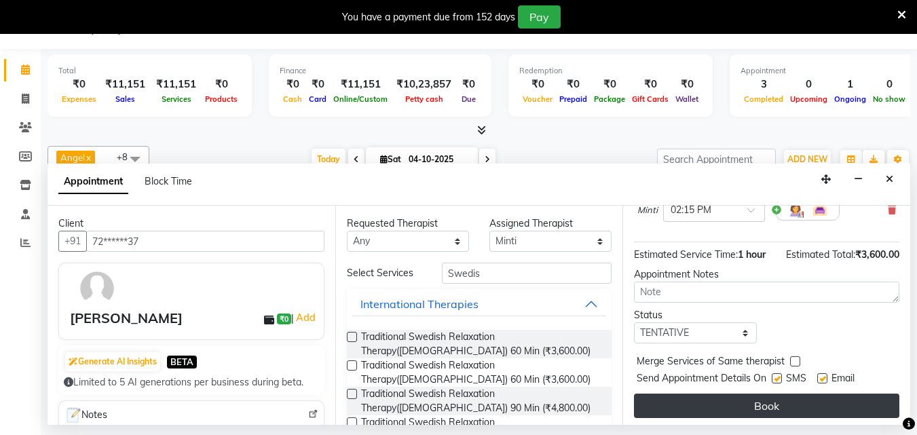
click at [792, 394] on button "Book" at bounding box center [767, 406] width 266 height 24
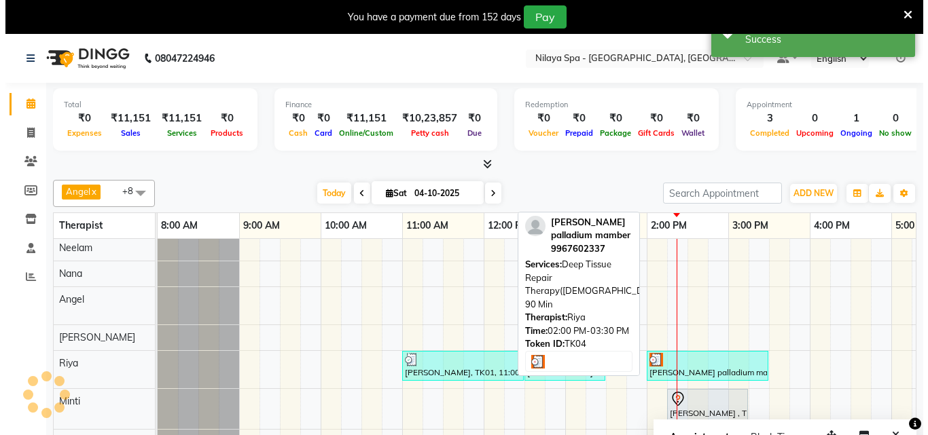
scroll to position [39, 0]
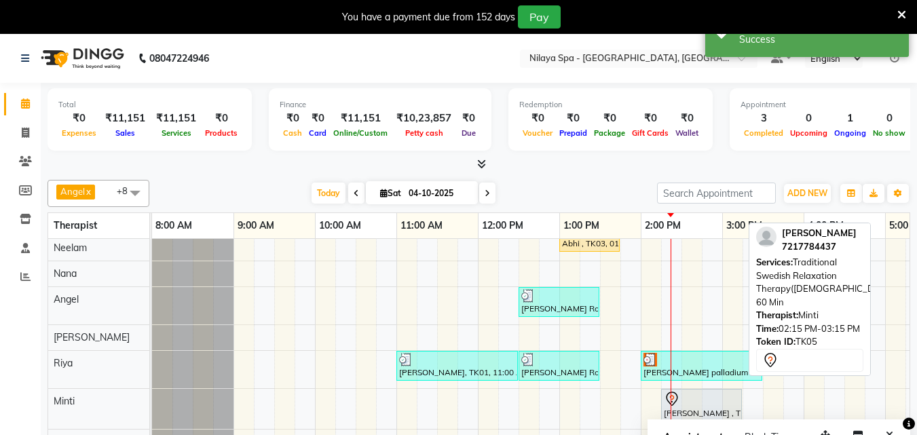
click at [703, 391] on div at bounding box center [701, 399] width 75 height 16
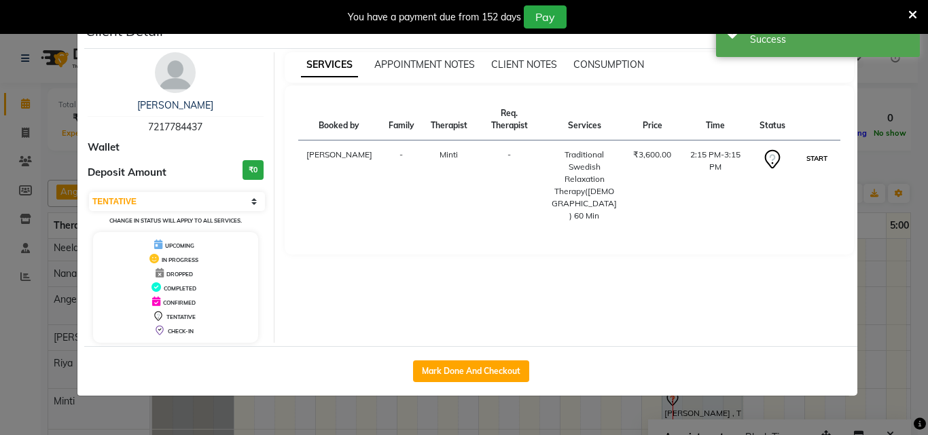
click at [820, 150] on button "START" at bounding box center [817, 158] width 28 height 17
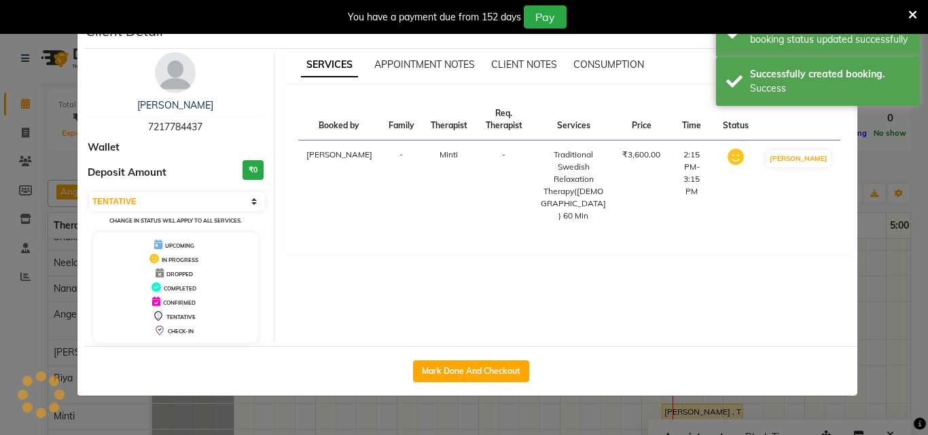
select select "1"
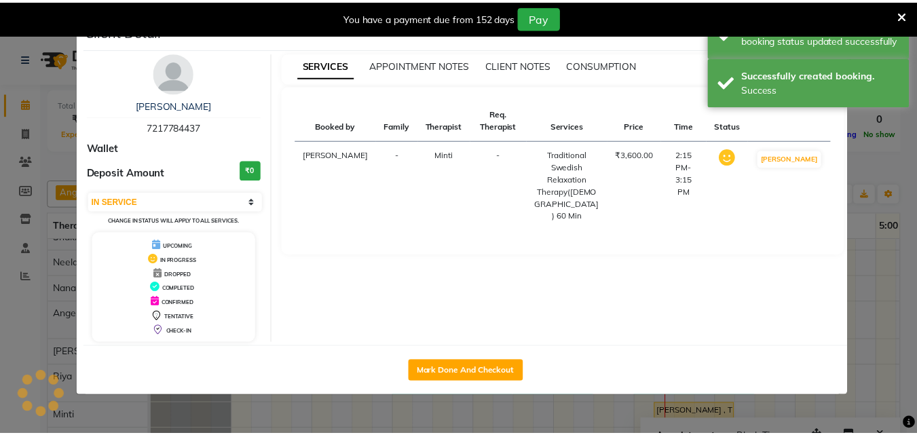
scroll to position [24, 0]
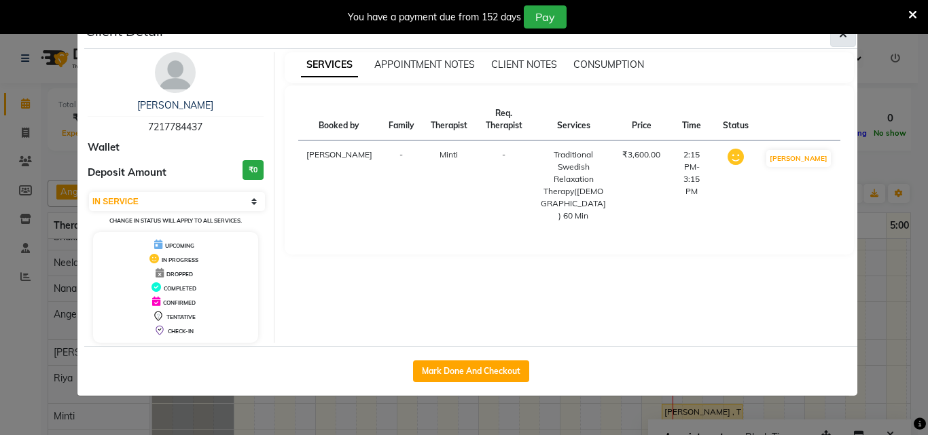
click at [849, 40] on button "button" at bounding box center [843, 34] width 26 height 26
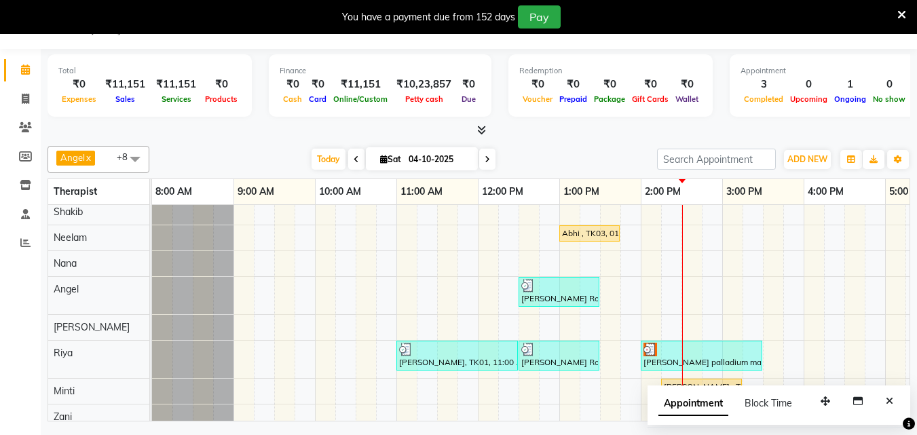
scroll to position [0, 0]
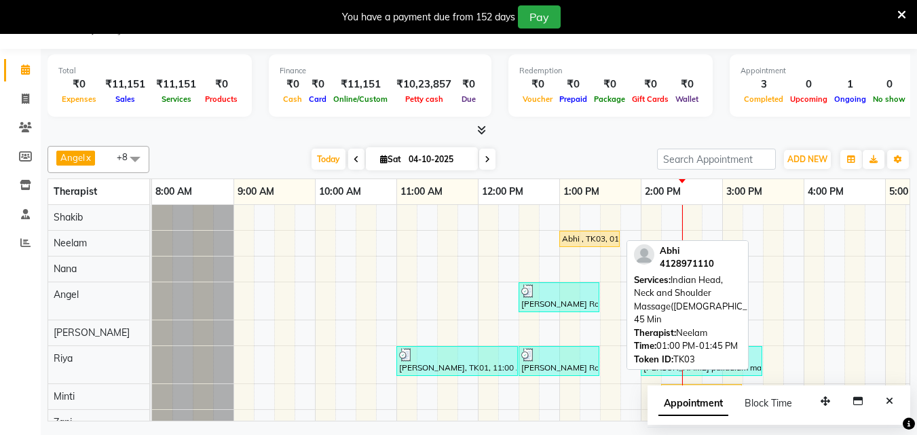
click at [613, 234] on div "Abhi , TK03, 01:00 PM-01:45 PM, Indian Head, Neck and Shoulder Massage(Male) 45…" at bounding box center [590, 239] width 58 height 12
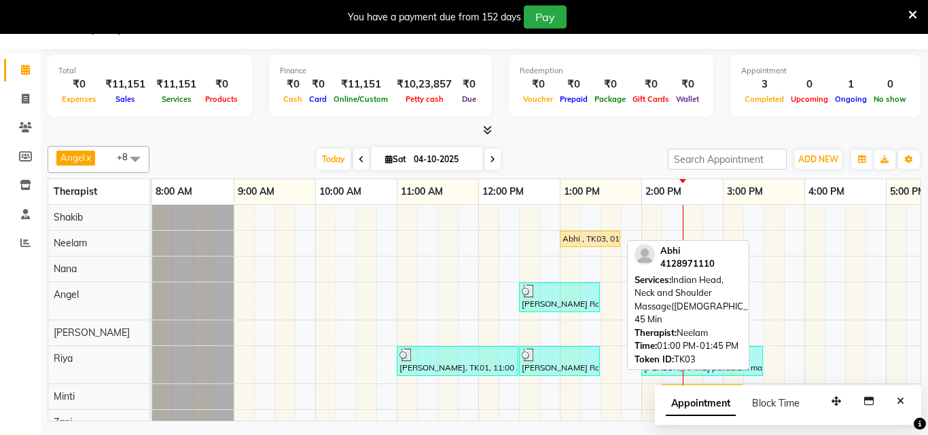
select select "1"
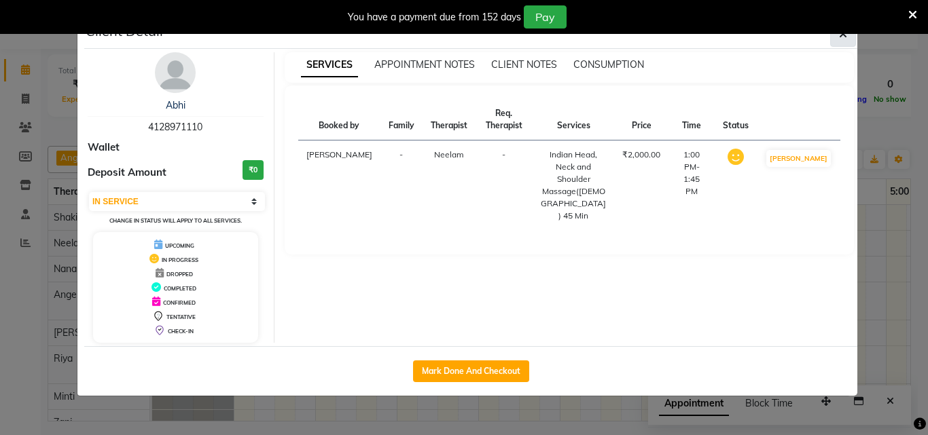
click at [841, 34] on icon "button" at bounding box center [843, 34] width 8 height 11
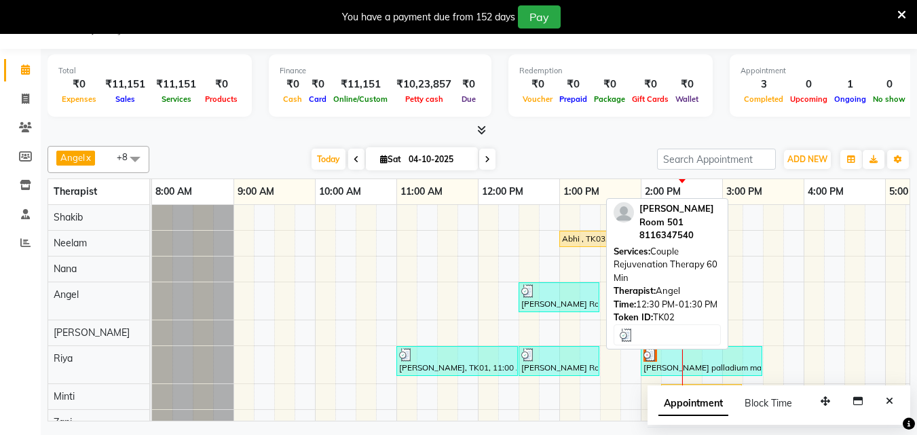
click at [542, 302] on div "[PERSON_NAME] Room 501, TK02, 12:30 PM-01:30 PM, Couple Rejuvenation Therapy 60…" at bounding box center [559, 298] width 78 height 26
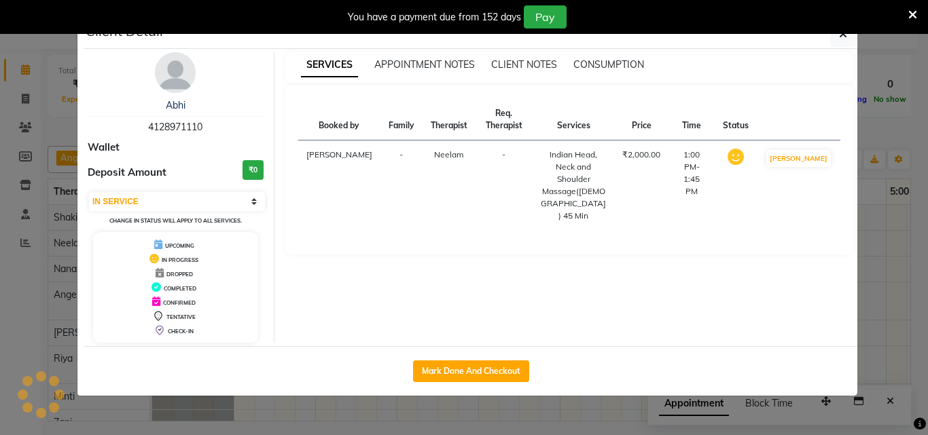
select select "3"
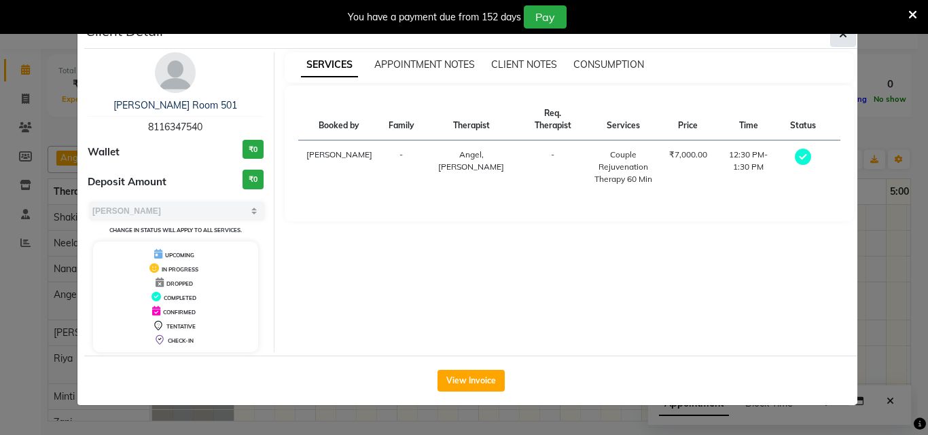
click at [845, 37] on icon "button" at bounding box center [843, 34] width 8 height 11
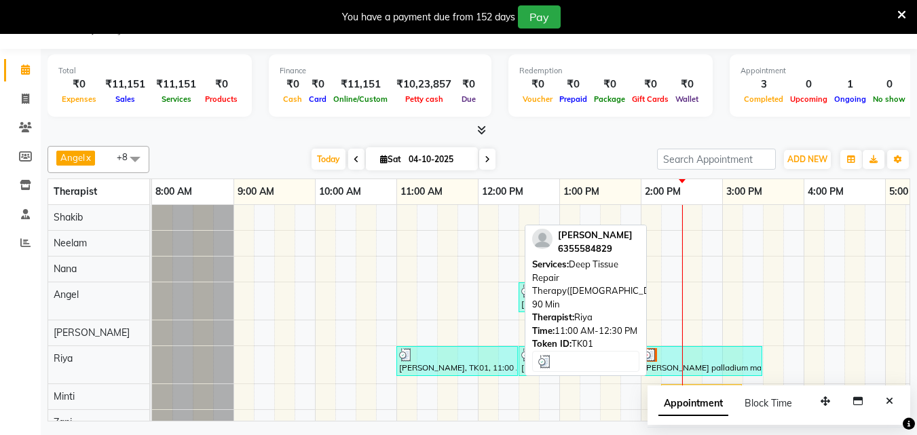
click at [448, 363] on div "[PERSON_NAME], TK01, 11:00 AM-12:30 PM, Deep Tissue Repair Therapy([DEMOGRAPHIC…" at bounding box center [457, 361] width 119 height 26
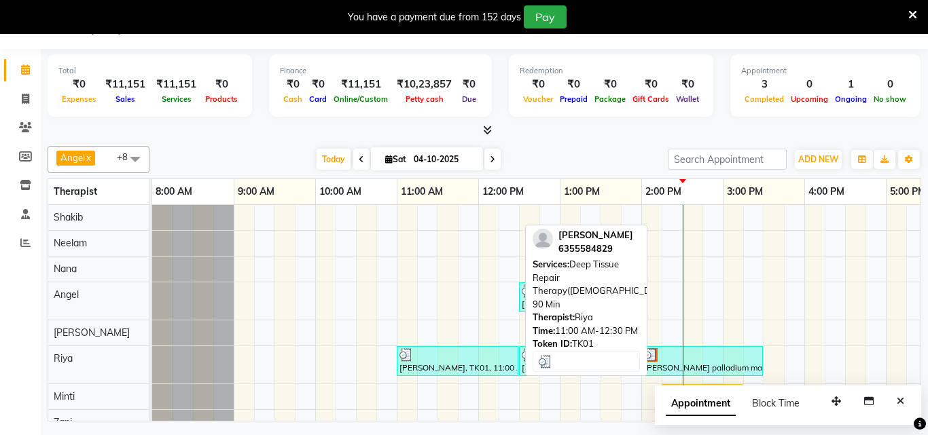
select select "3"
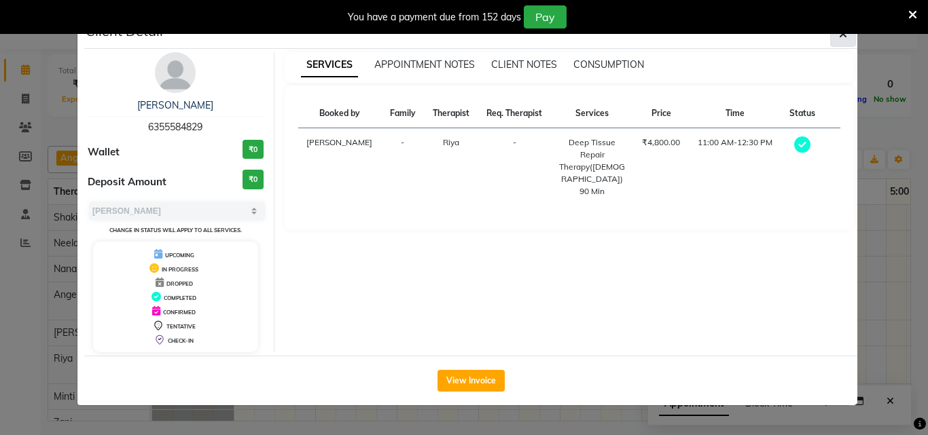
click at [840, 39] on icon "button" at bounding box center [843, 34] width 8 height 11
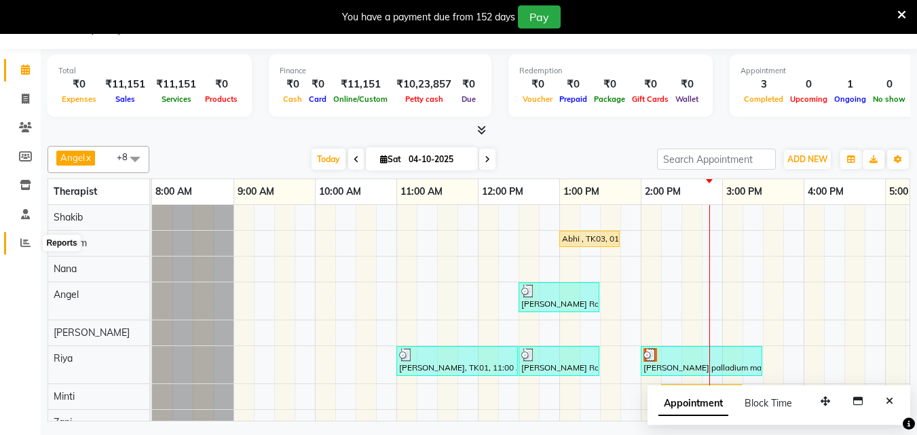
click at [27, 244] on icon at bounding box center [25, 243] width 10 height 10
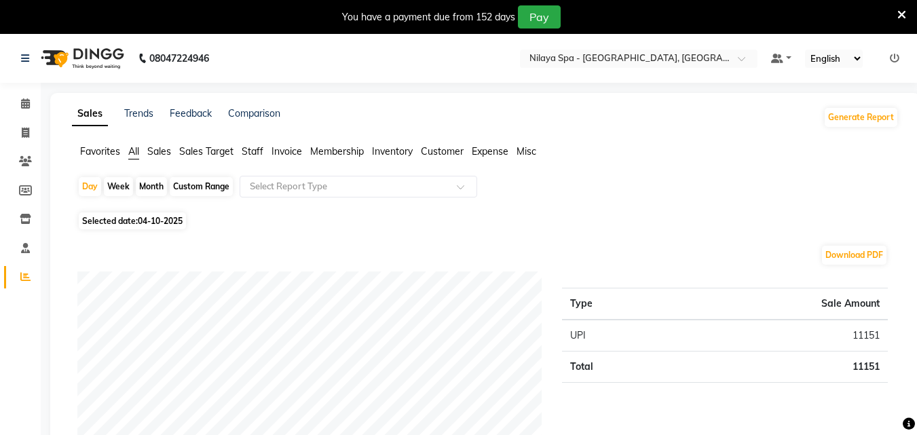
click at [166, 149] on span "Sales" at bounding box center [159, 151] width 24 height 12
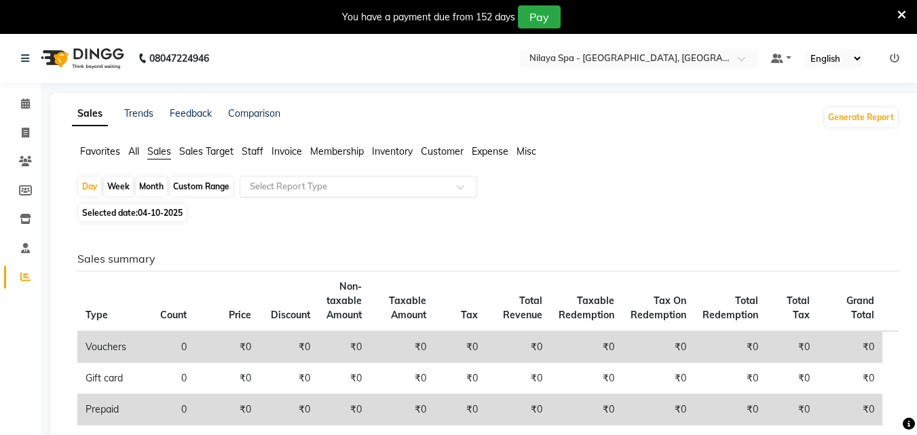
click at [464, 185] on span at bounding box center [465, 191] width 17 height 14
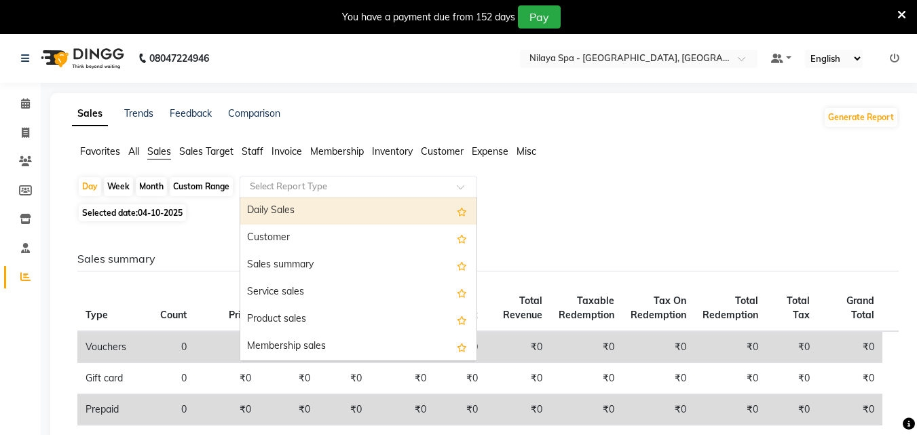
click at [390, 206] on div "Daily Sales" at bounding box center [358, 211] width 236 height 27
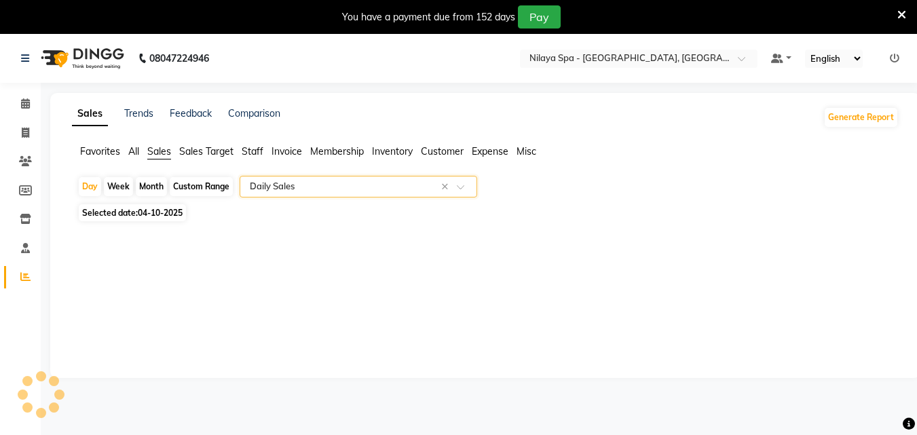
select select "full_report"
select select "csv"
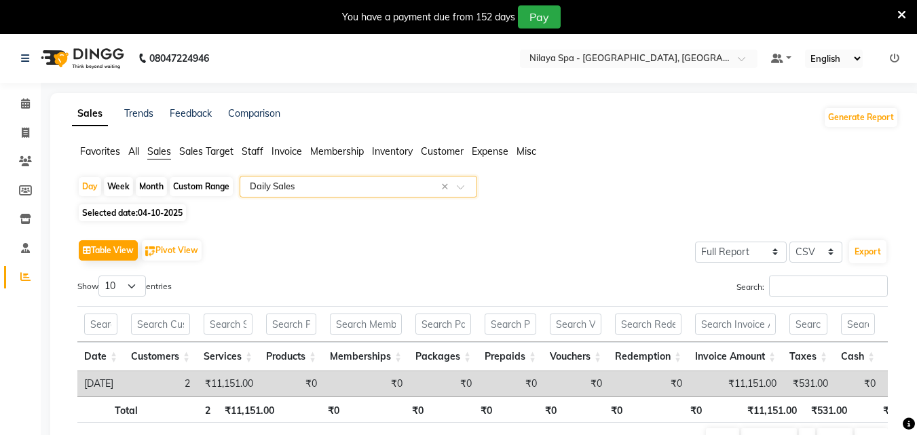
click at [158, 185] on div "Month" at bounding box center [151, 186] width 31 height 19
select select "10"
select select "2025"
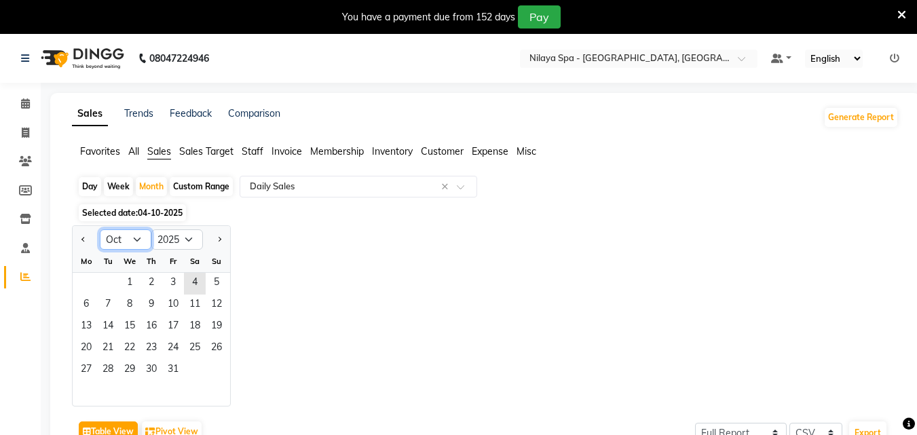
click at [140, 240] on select "Jan Feb Mar Apr May Jun Jul Aug Sep Oct Nov Dec" at bounding box center [126, 240] width 52 height 20
select select "9"
click at [100, 230] on select "Jan Feb Mar Apr May Jun Jul Aug Sep Oct Nov Dec" at bounding box center [126, 240] width 52 height 20
click at [88, 281] on span "1" at bounding box center [86, 284] width 22 height 22
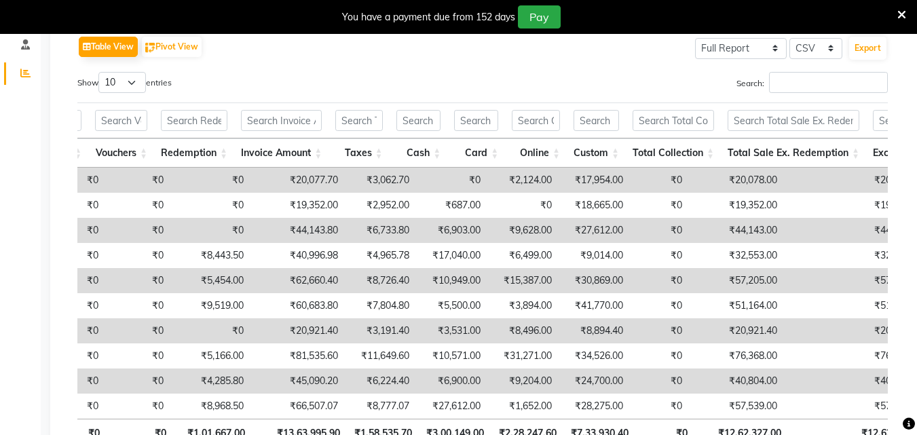
scroll to position [0, 486]
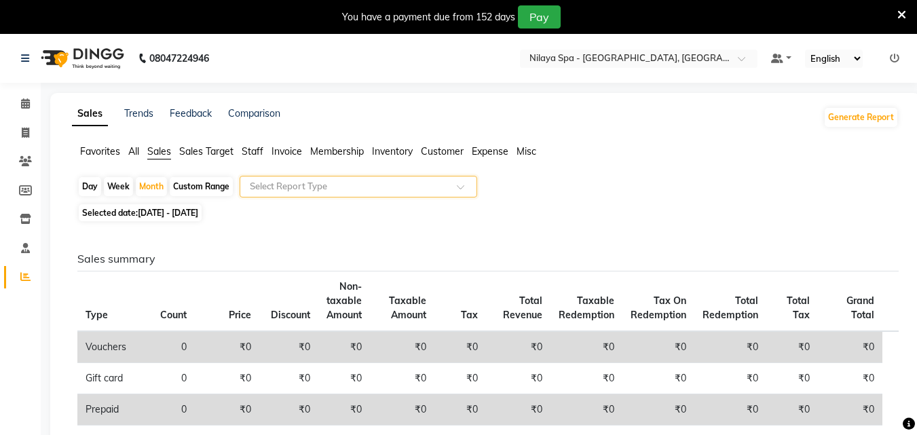
click at [462, 187] on span at bounding box center [465, 191] width 17 height 14
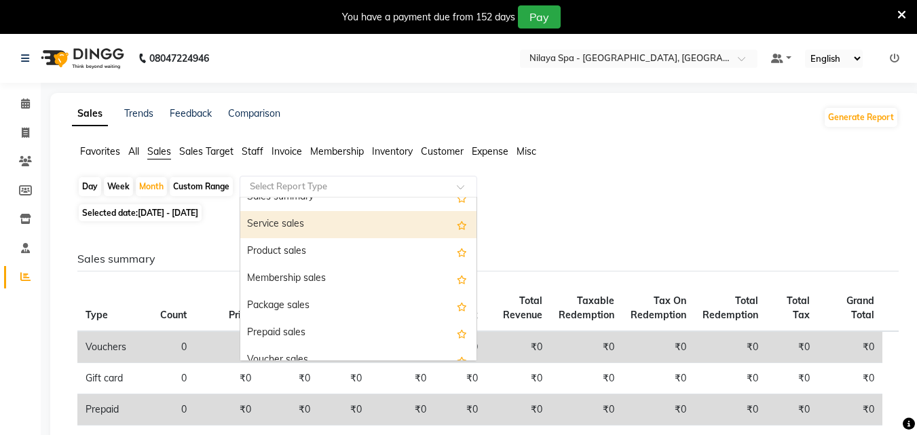
click at [297, 222] on div "Service sales" at bounding box center [358, 224] width 236 height 27
select select "full_report"
select select "csv"
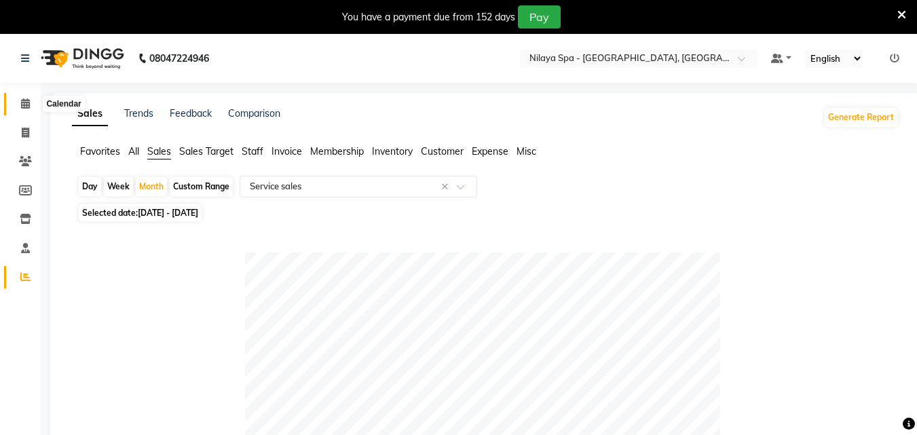
click at [29, 101] on icon at bounding box center [25, 103] width 9 height 10
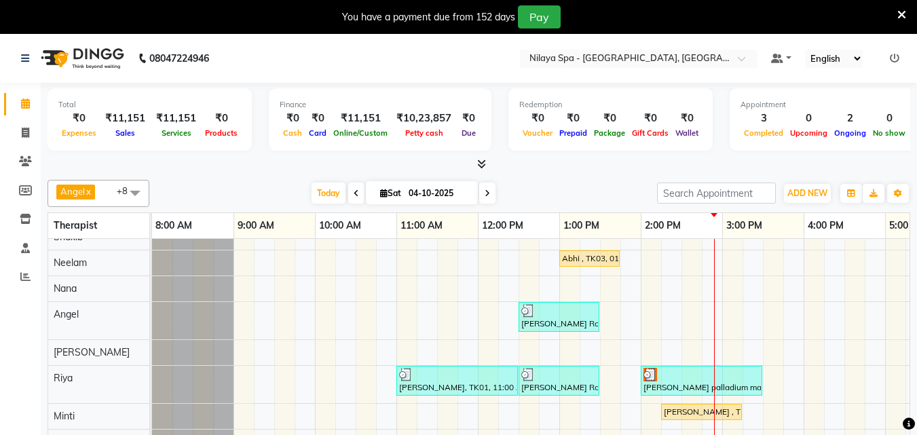
scroll to position [24, 0]
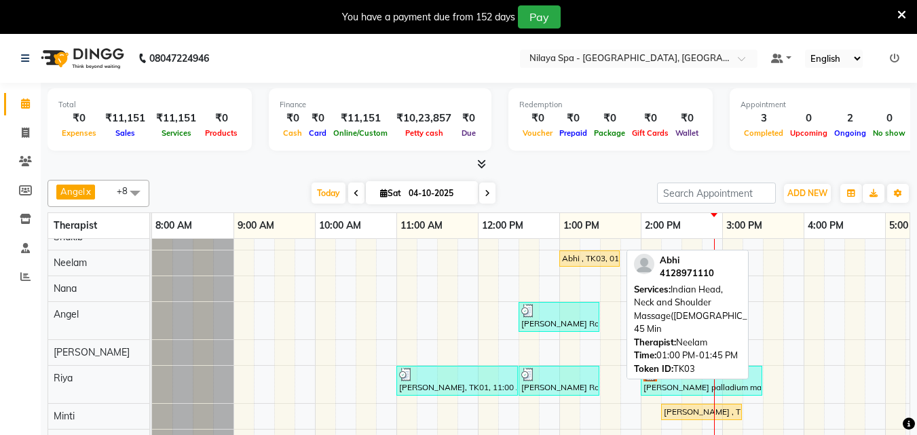
click at [600, 253] on div "Abhi , TK03, 01:00 PM-01:45 PM, Indian Head, Neck and Shoulder Massage(Male) 45…" at bounding box center [590, 259] width 58 height 12
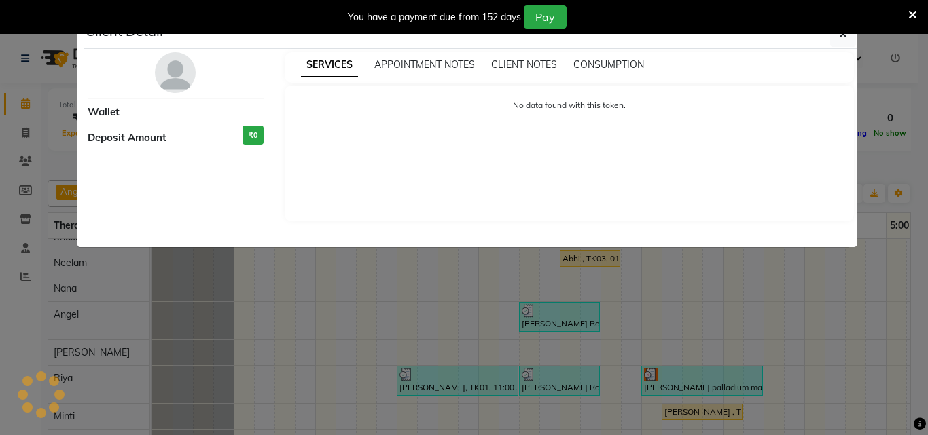
select select "1"
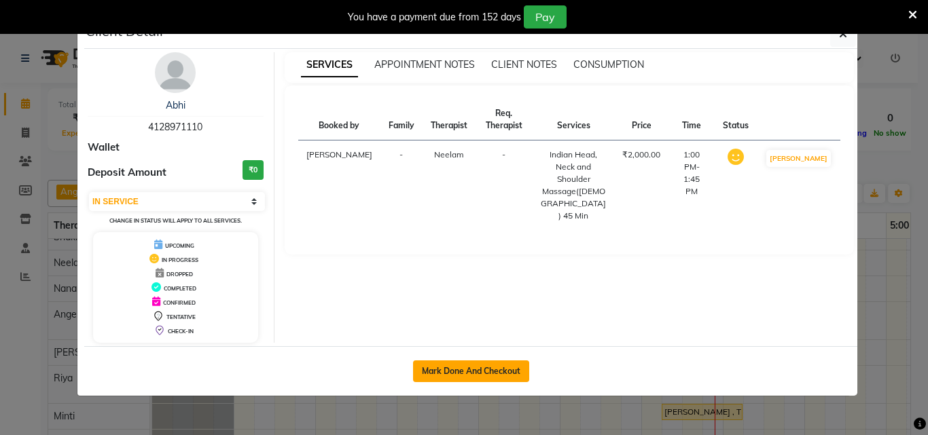
click at [500, 371] on button "Mark Done And Checkout" at bounding box center [471, 372] width 116 height 22
select select "service"
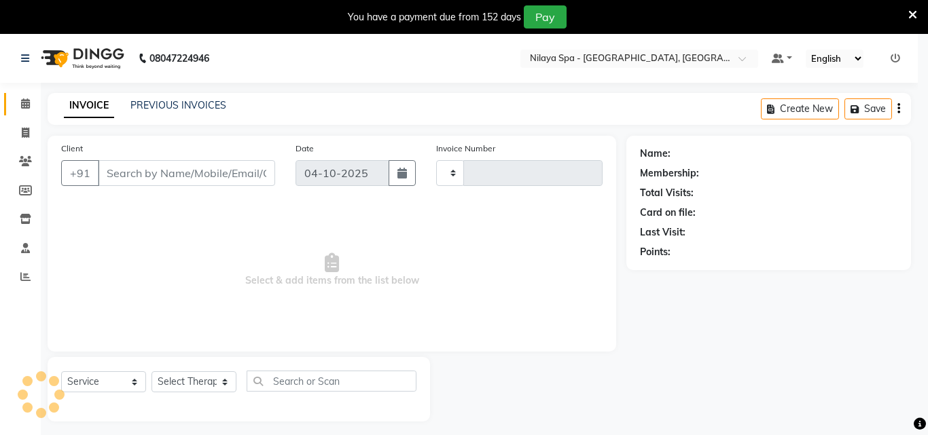
type input "1689"
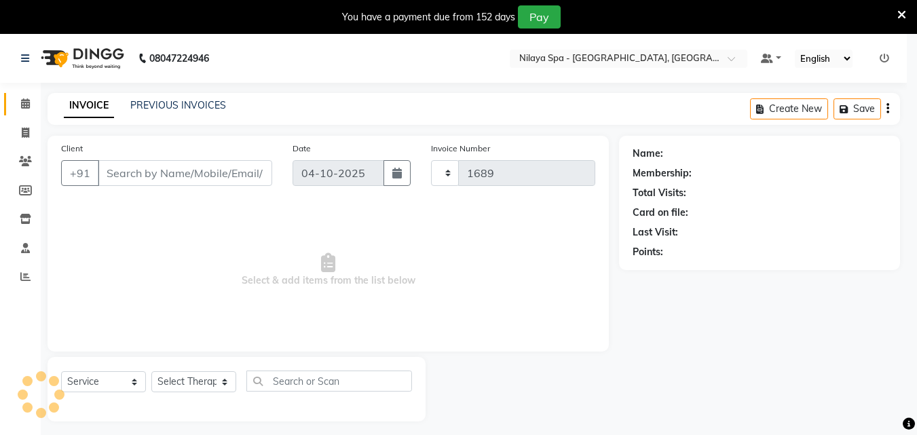
select select "8066"
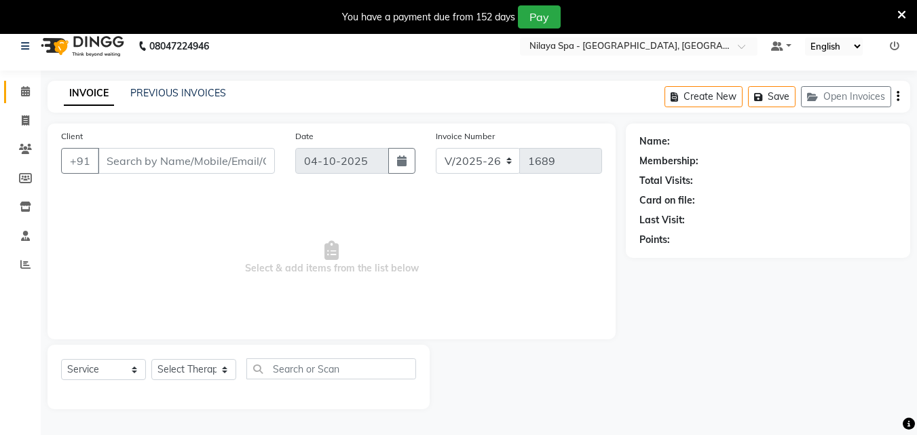
type input "41******10"
select select "78963"
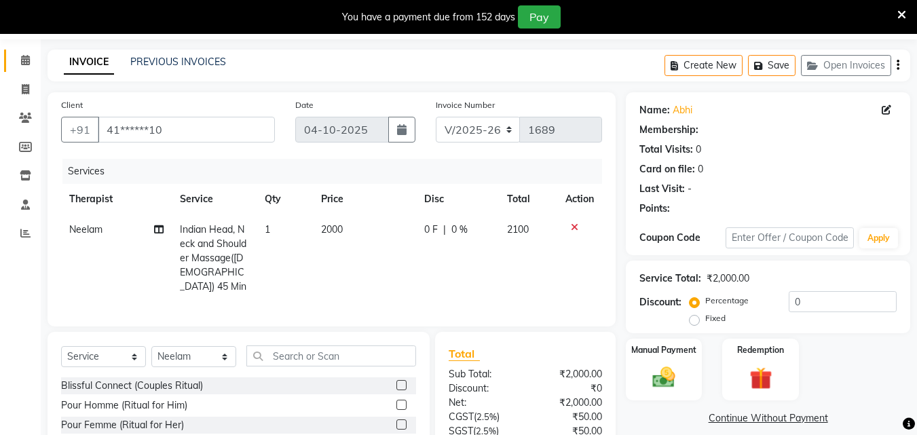
scroll to position [102, 0]
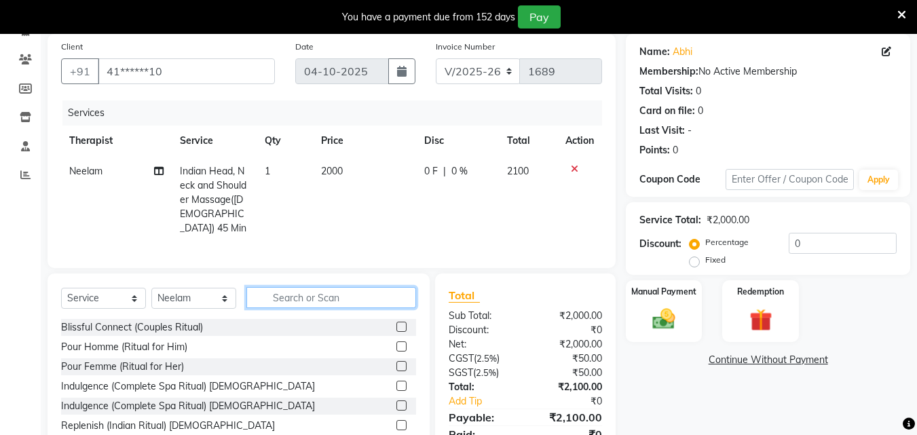
click at [318, 292] on input "text" at bounding box center [332, 297] width 170 height 21
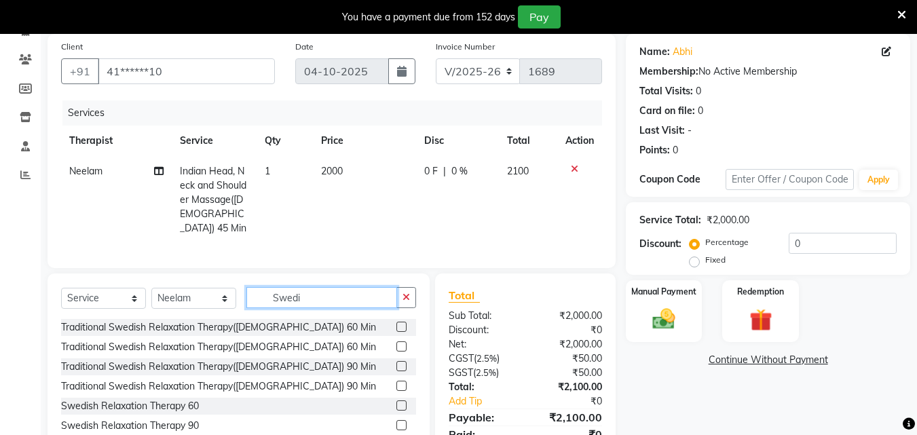
type input "Swedi"
click at [226, 295] on select "Select Therapist Angel Irene Minti Nana Neelam Riya Sayak Shakib Zani" at bounding box center [193, 298] width 85 height 21
select select "78966"
click at [151, 288] on select "Select Therapist Angel Irene Minti Nana Neelam Riya Sayak Shakib Zani" at bounding box center [193, 298] width 85 height 21
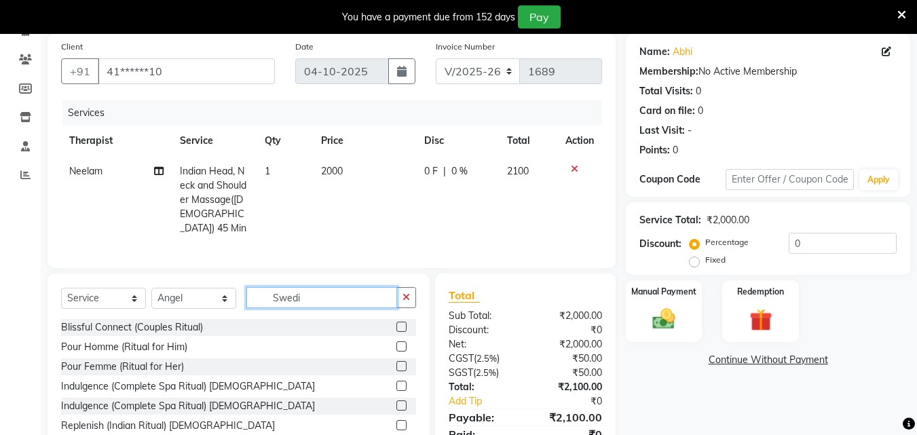
click at [308, 294] on input "Swedi" at bounding box center [322, 297] width 151 height 21
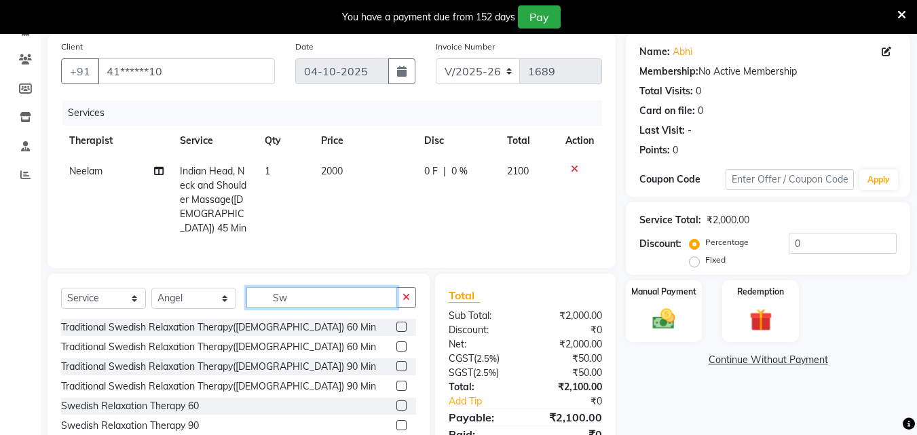
type input "S"
type input "Swed"
click at [403, 323] on label at bounding box center [402, 327] width 10 height 10
click at [403, 323] on input "checkbox" at bounding box center [401, 327] width 9 height 9
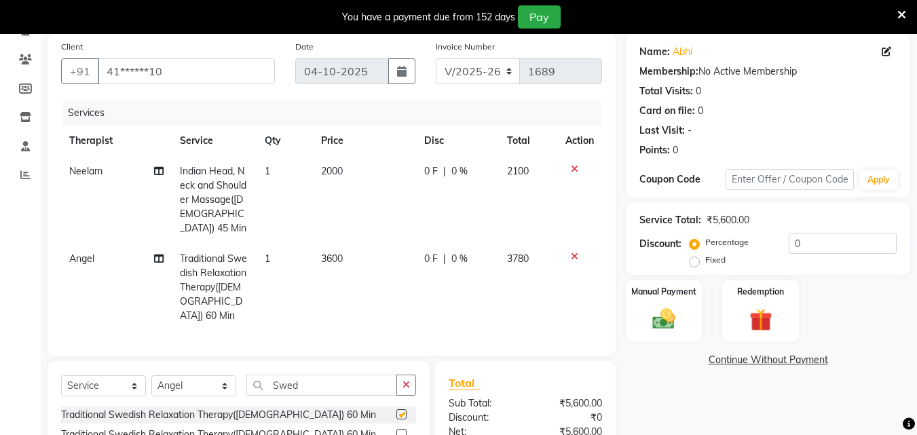
checkbox input "false"
click at [227, 376] on select "Select Therapist Angel Irene Minti Nana Neelam Riya Sayak Shakib Zani" at bounding box center [193, 386] width 85 height 21
select select "78963"
click at [151, 376] on select "Select Therapist Angel Irene Minti Nana Neelam Riya Sayak Shakib Zani" at bounding box center [193, 386] width 85 height 21
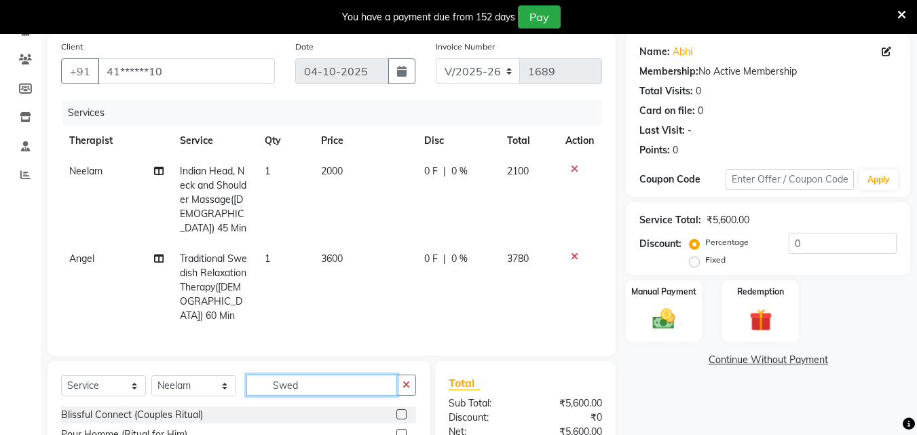
click at [305, 375] on input "Swed" at bounding box center [322, 385] width 151 height 21
type input "S"
type input "Shampoo"
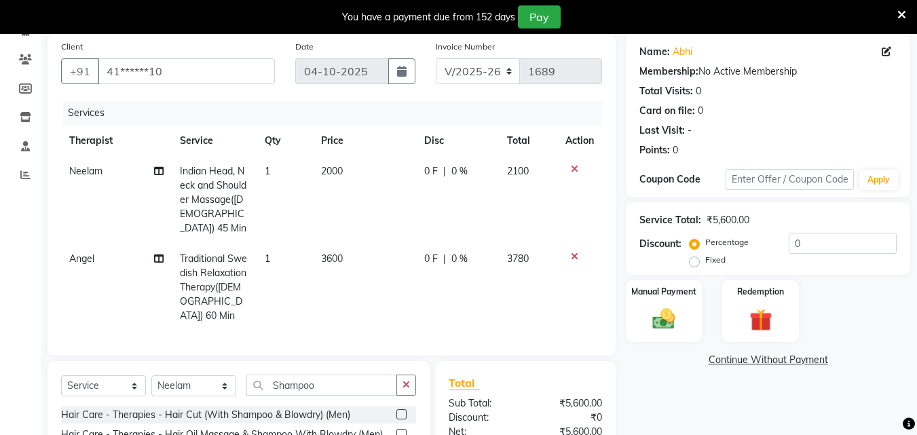
click at [397, 407] on div at bounding box center [407, 415] width 20 height 17
click at [397, 409] on label at bounding box center [402, 414] width 10 height 10
click at [397, 411] on input "checkbox" at bounding box center [401, 415] width 9 height 9
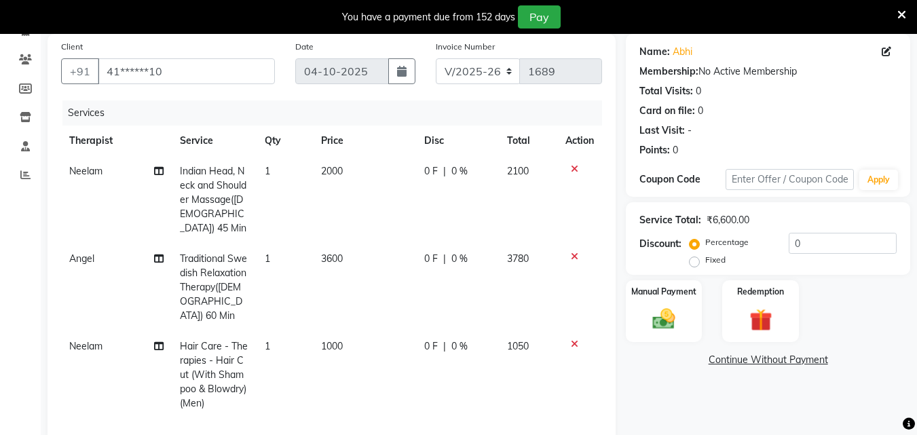
checkbox input "false"
click at [572, 340] on icon at bounding box center [574, 345] width 7 height 10
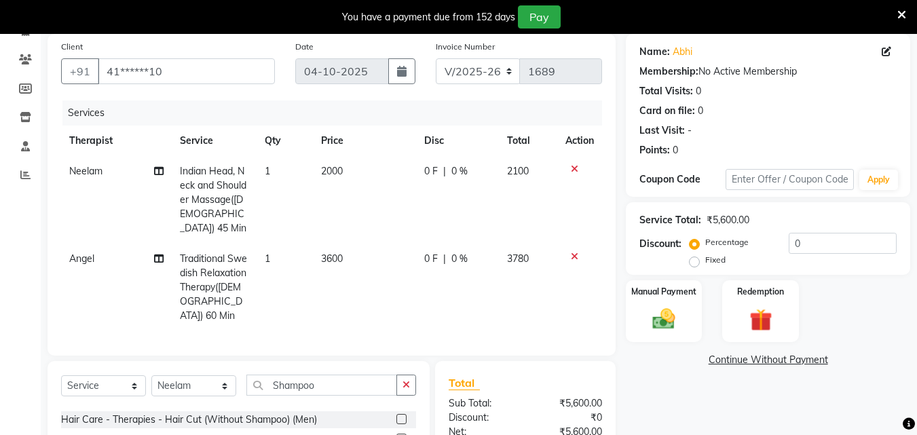
scroll to position [68, 0]
click at [397, 401] on label at bounding box center [402, 406] width 10 height 10
click at [397, 402] on input "checkbox" at bounding box center [401, 406] width 9 height 9
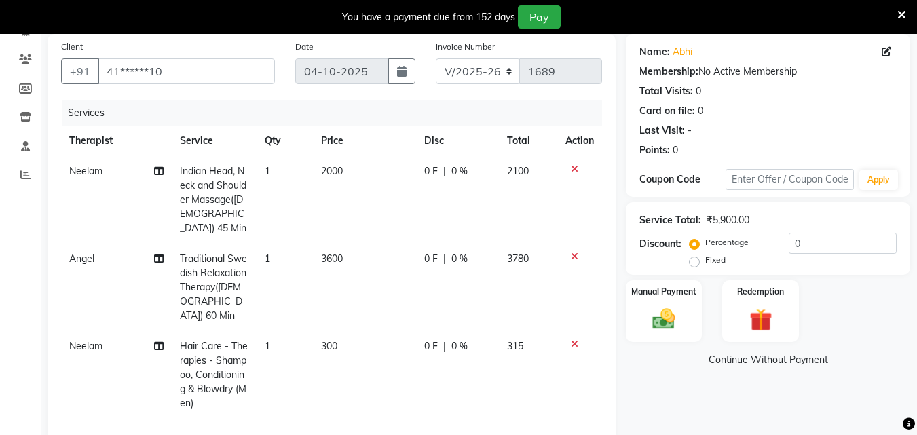
checkbox input "false"
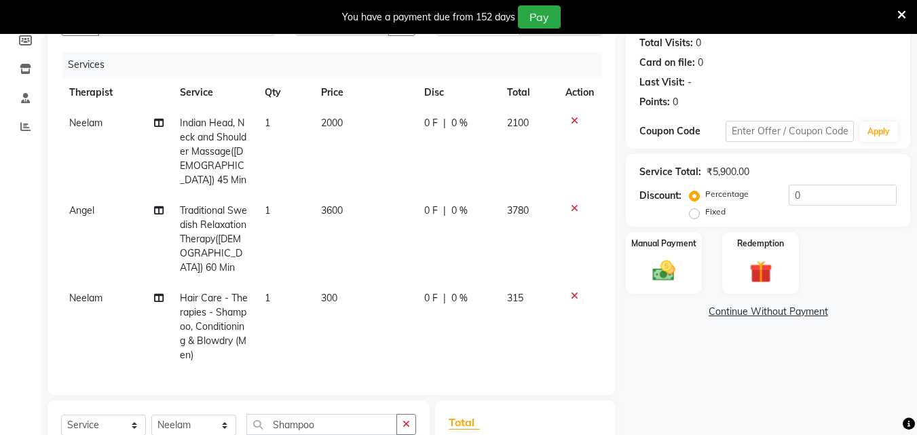
scroll to position [318, 0]
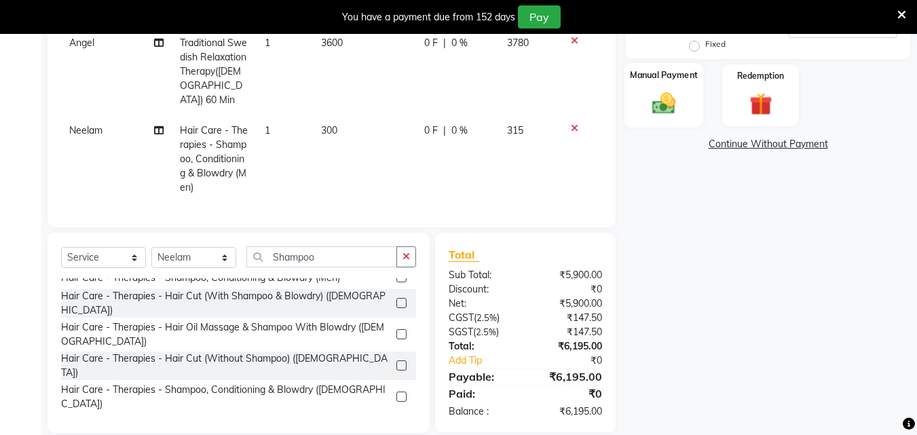
click at [678, 101] on img at bounding box center [664, 103] width 38 height 27
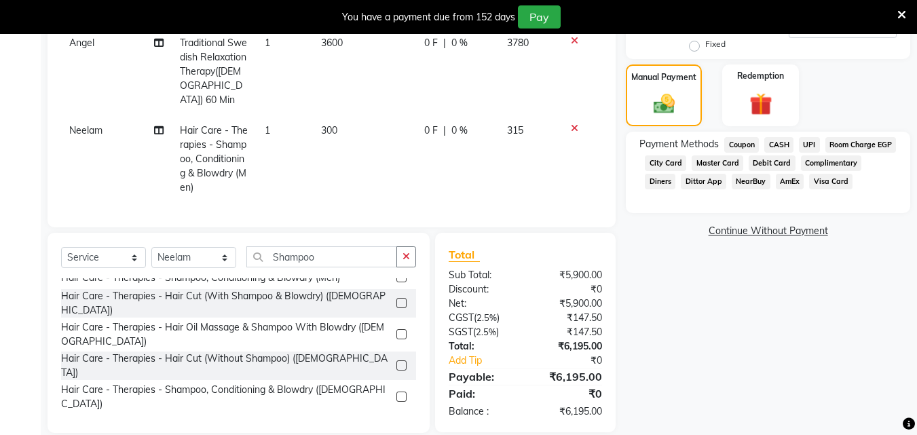
click at [785, 144] on span "CASH" at bounding box center [779, 145] width 29 height 16
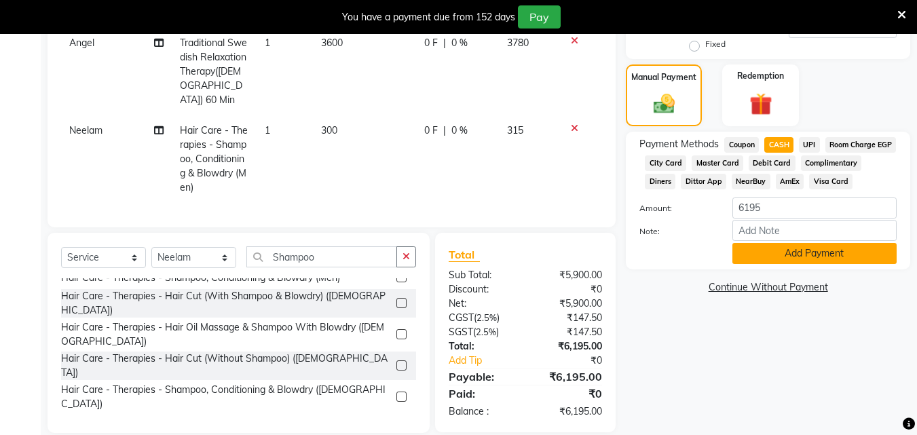
click at [796, 264] on button "Add Payment" at bounding box center [815, 253] width 164 height 21
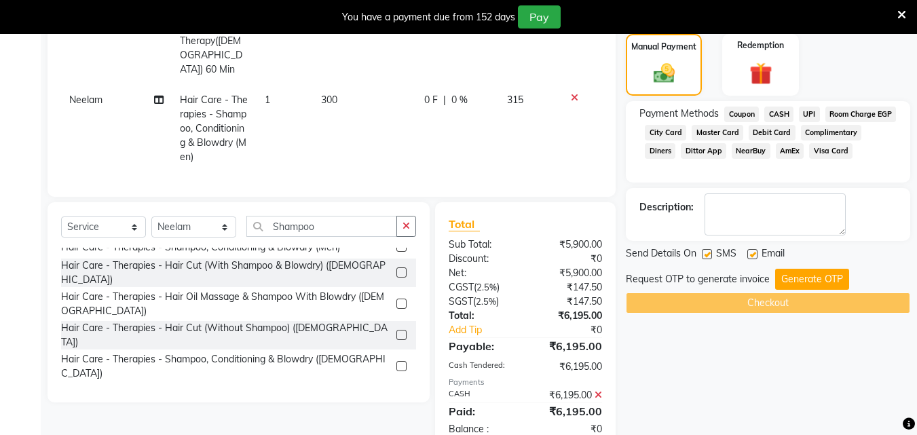
scroll to position [365, 0]
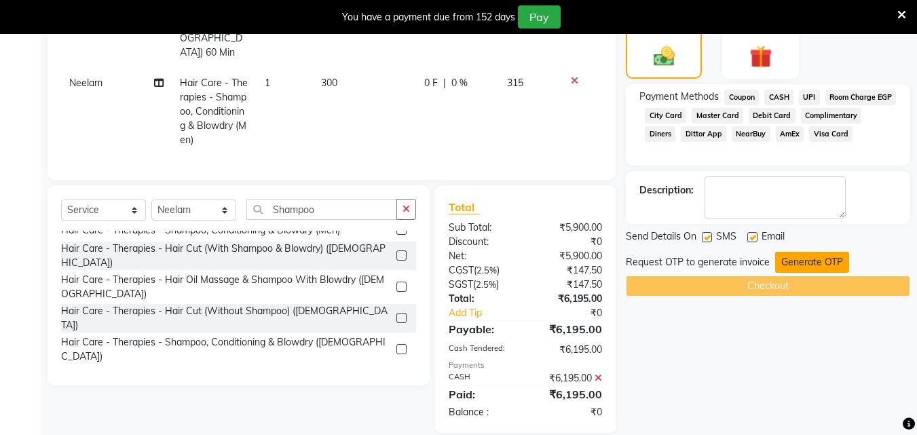
click at [815, 261] on button "Generate OTP" at bounding box center [813, 262] width 74 height 21
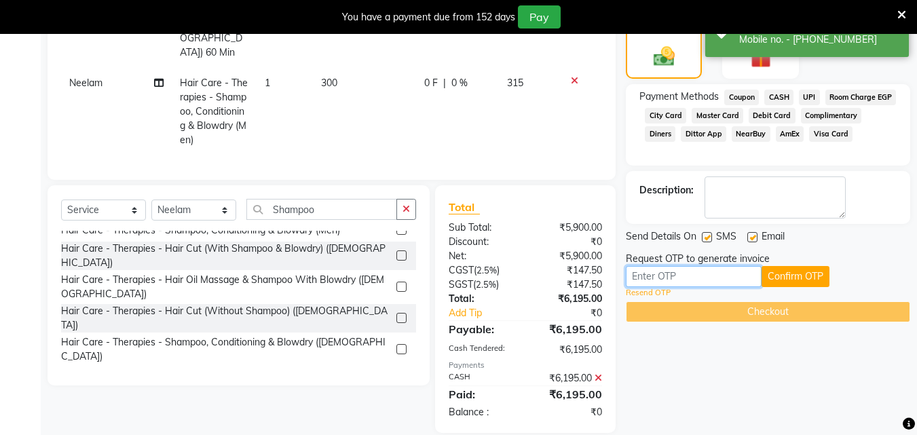
click at [710, 276] on input "text" at bounding box center [694, 276] width 136 height 21
click at [659, 279] on input "text" at bounding box center [694, 276] width 136 height 21
type input "4566"
click at [785, 287] on button "Confirm OTP" at bounding box center [796, 276] width 68 height 21
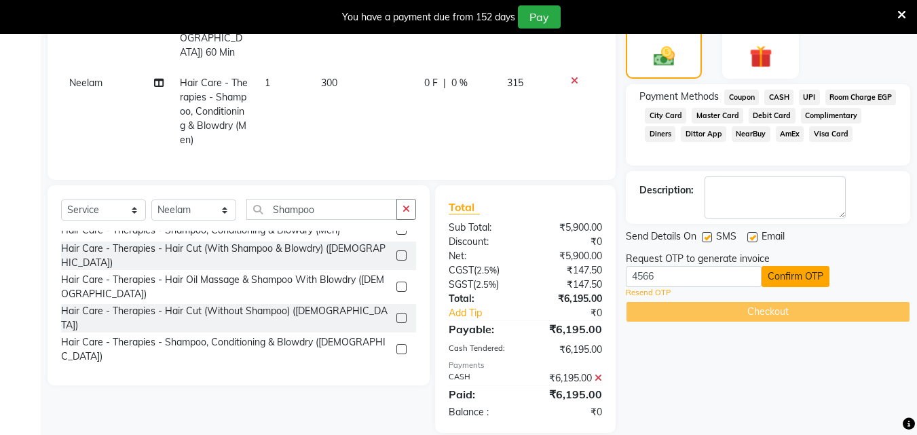
click at [797, 270] on button "Confirm OTP" at bounding box center [796, 276] width 68 height 21
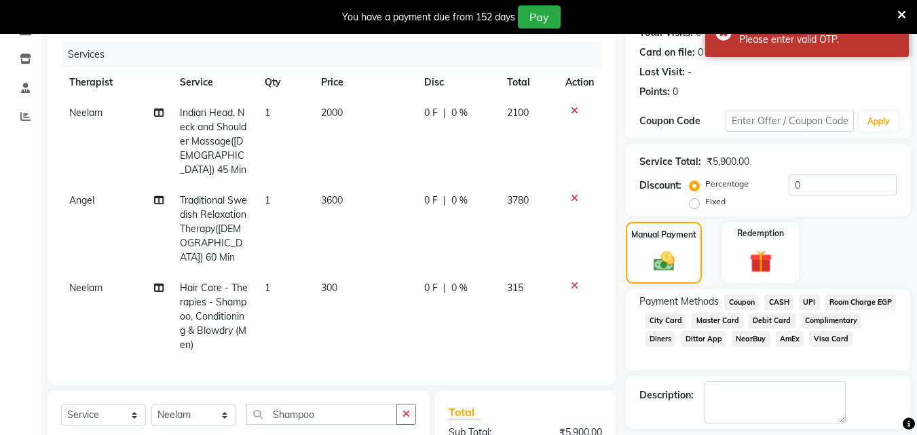
scroll to position [162, 0]
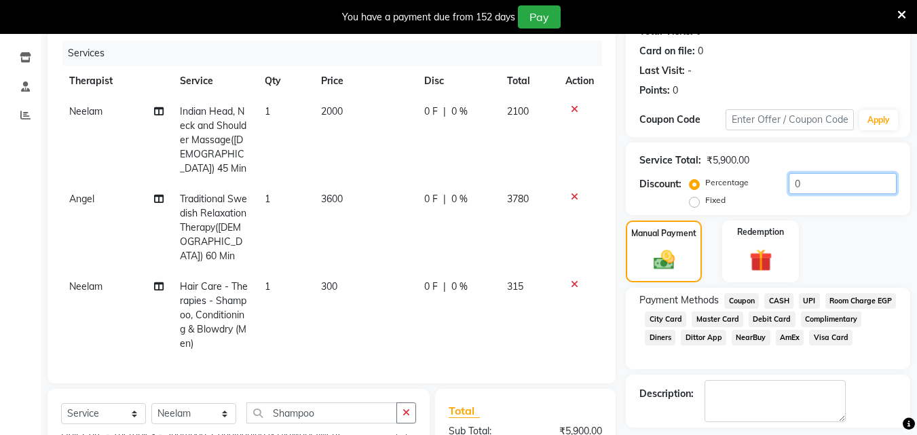
click at [817, 186] on input "0" at bounding box center [843, 183] width 108 height 21
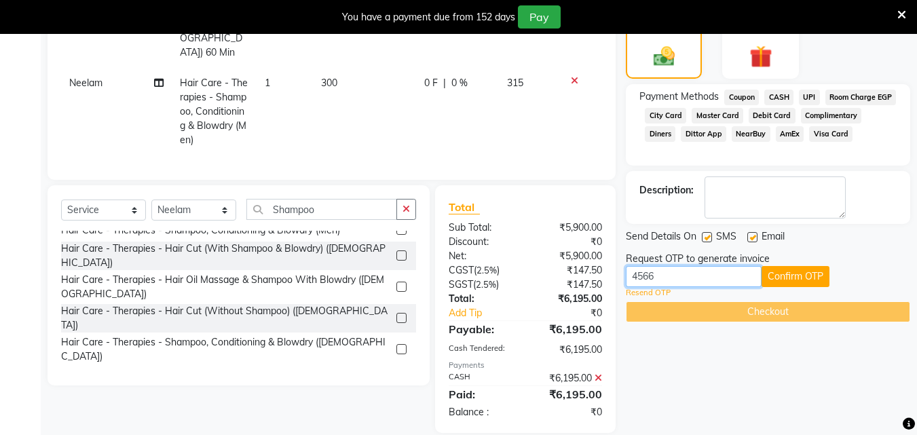
click at [661, 278] on input "4566" at bounding box center [694, 276] width 136 height 21
type input "4"
type input "1468"
click at [792, 274] on button "Confirm OTP" at bounding box center [796, 276] width 68 height 21
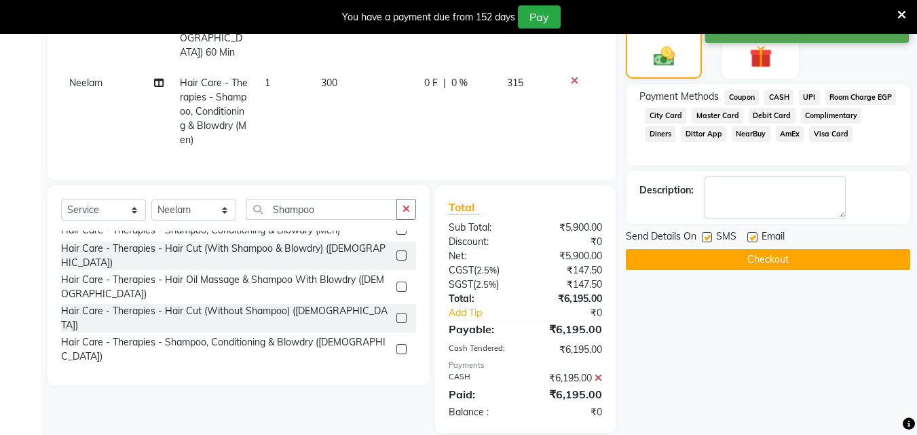
click at [786, 268] on button "Checkout" at bounding box center [768, 259] width 285 height 21
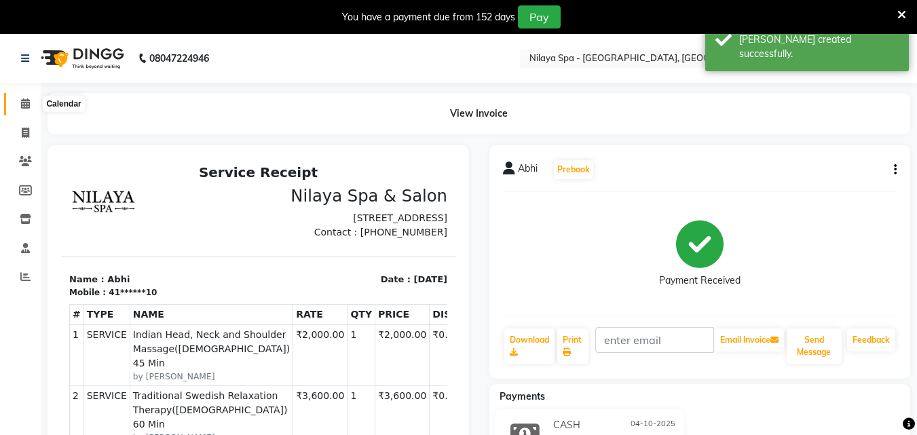
click at [24, 103] on icon at bounding box center [25, 103] width 9 height 10
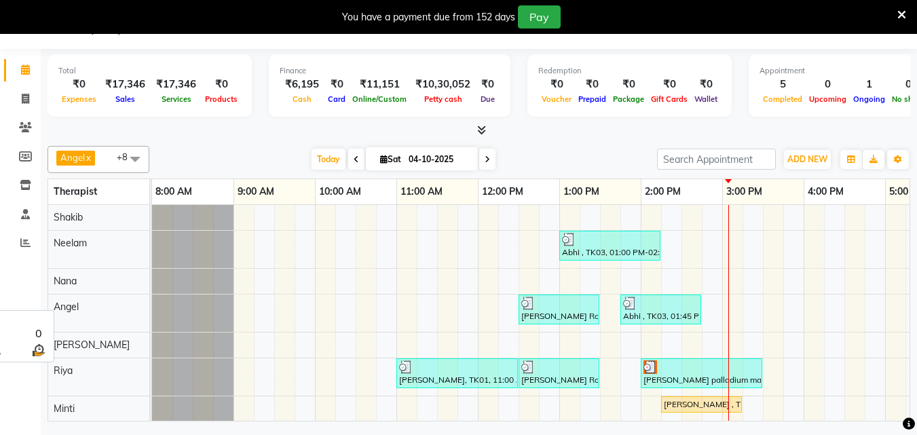
scroll to position [37, 0]
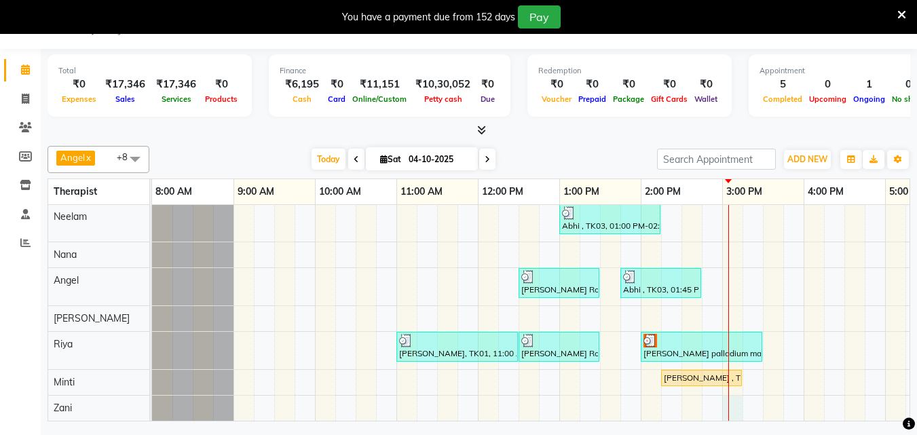
click at [740, 394] on div "Abhi , TK03, 01:00 PM-02:15 PM, Indian Head, Neck and Shoulder Massage(Male) 45…" at bounding box center [763, 300] width 1222 height 242
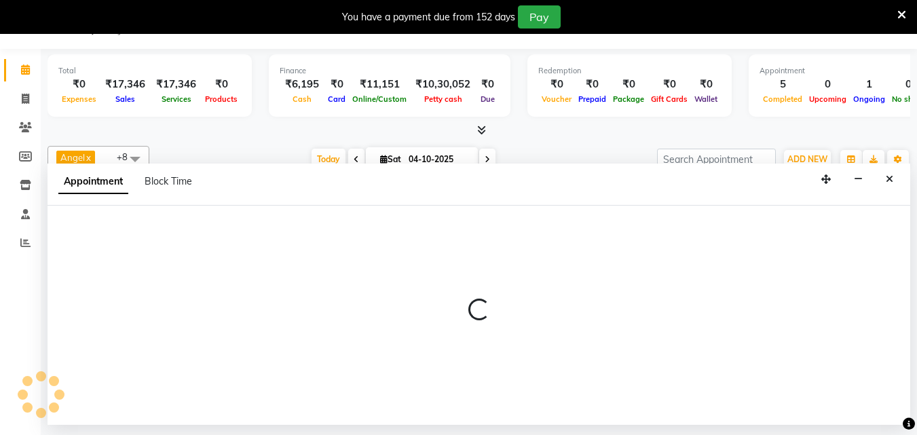
select select "90193"
select select "900"
select select "tentative"
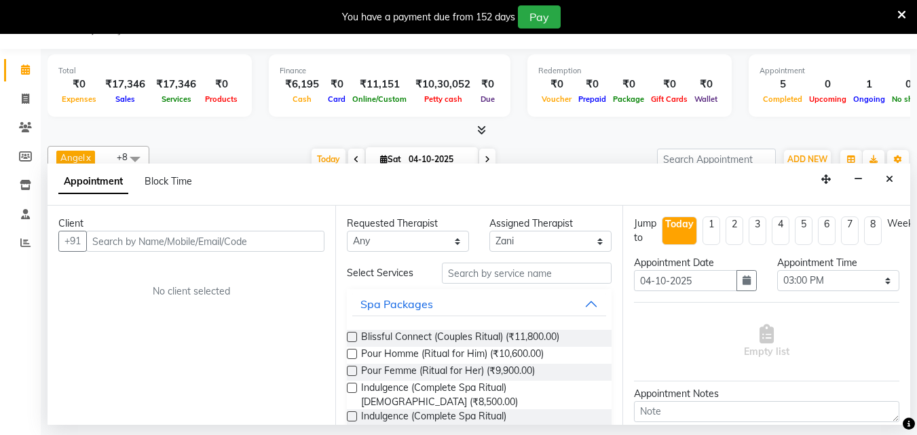
click at [187, 238] on input "text" at bounding box center [205, 241] width 238 height 21
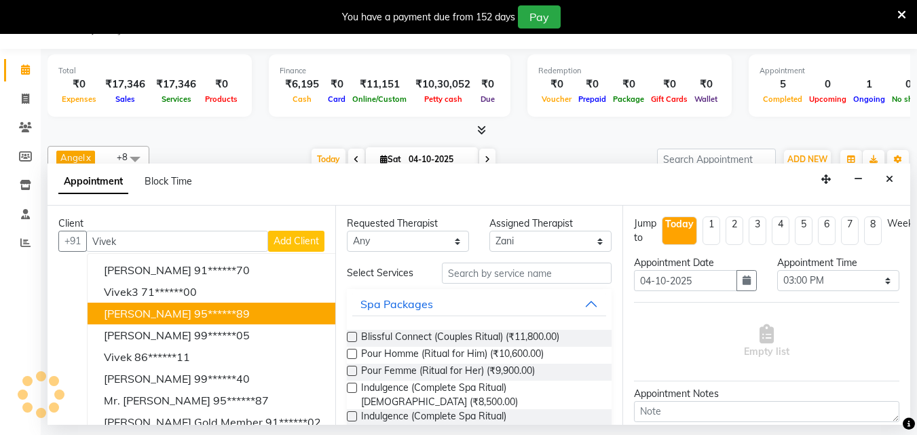
scroll to position [14, 0]
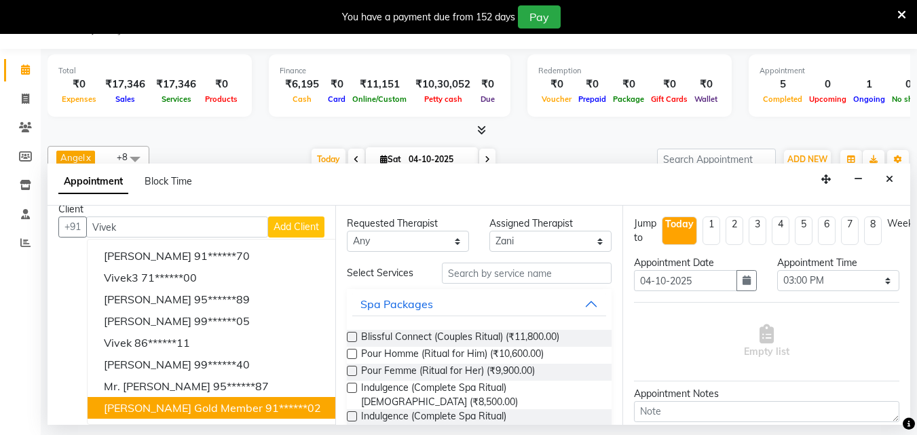
click at [196, 405] on span "[PERSON_NAME] Gold member" at bounding box center [183, 408] width 159 height 14
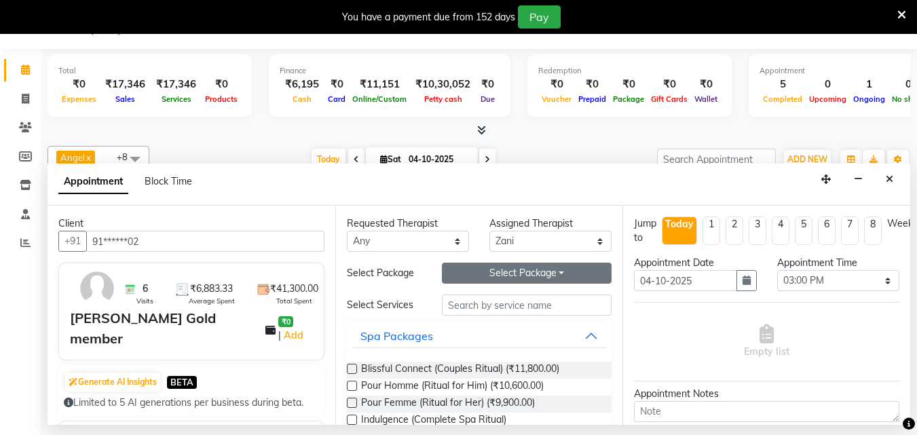
type input "91******02"
click at [515, 273] on button "Select Package Toggle Dropdown" at bounding box center [527, 273] width 170 height 21
click at [482, 303] on li "GOLD _ ALL" at bounding box center [496, 301] width 107 height 20
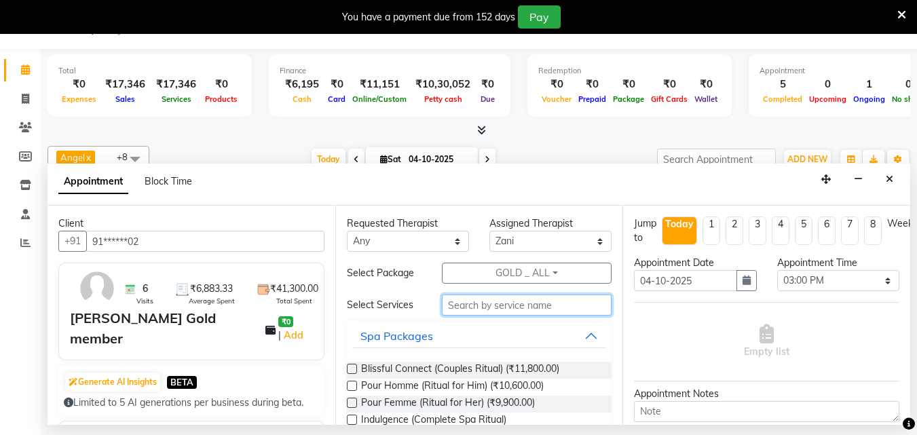
click at [494, 303] on input "text" at bounding box center [527, 305] width 170 height 21
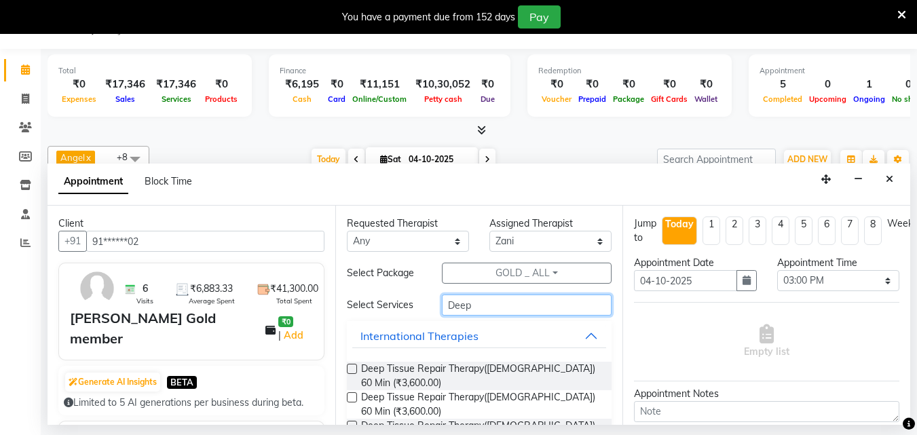
type input "Deep"
click at [349, 369] on label at bounding box center [352, 369] width 10 height 10
click at [349, 369] on input "checkbox" at bounding box center [351, 370] width 9 height 9
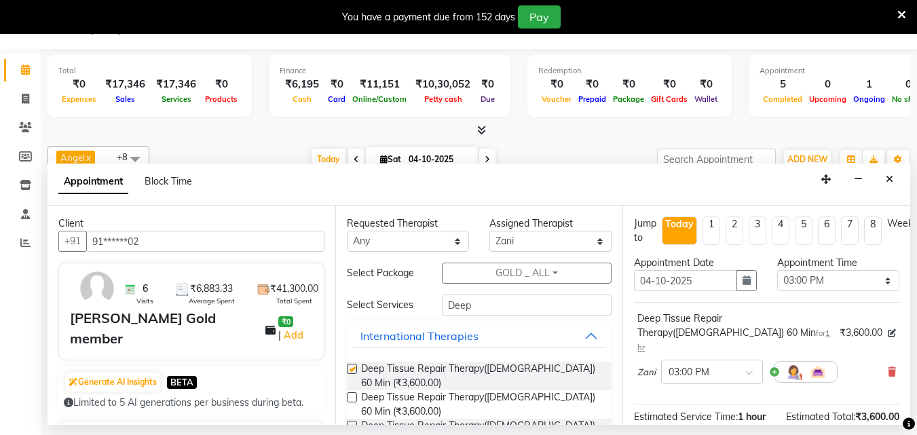
checkbox input "false"
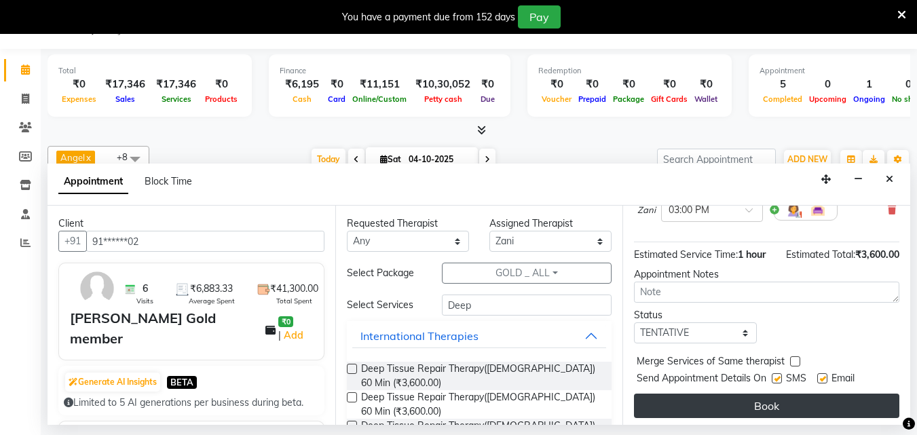
click at [813, 395] on button "Book" at bounding box center [767, 406] width 266 height 24
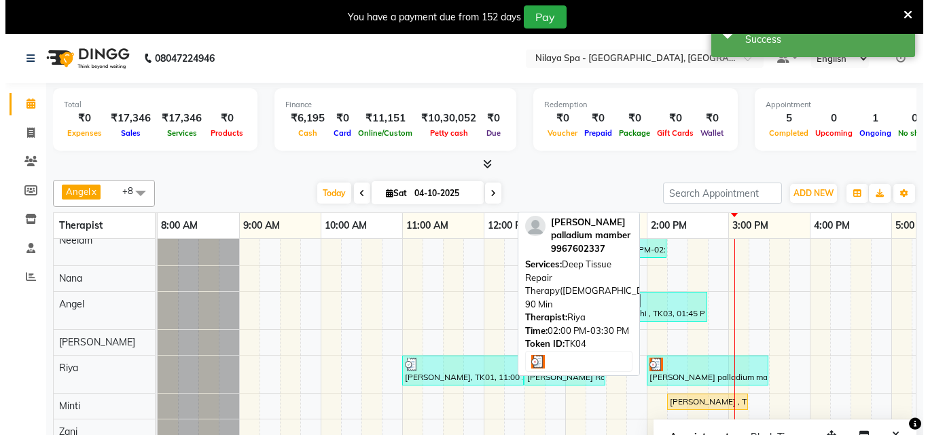
scroll to position [52, 0]
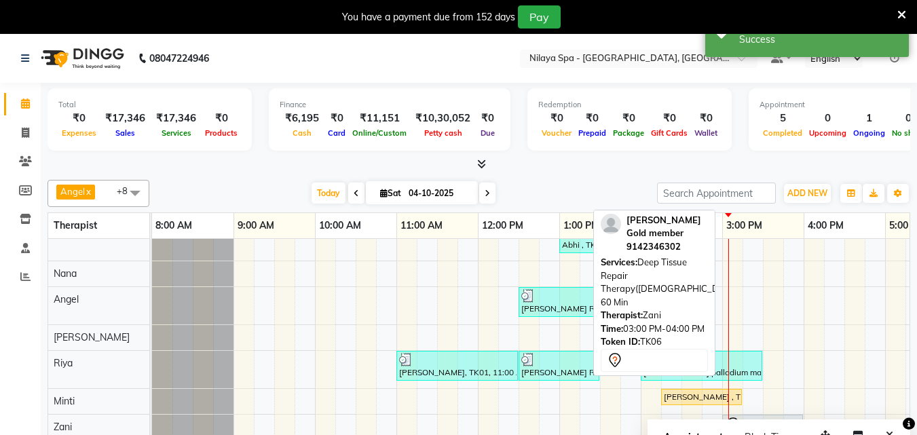
click at [751, 418] on div at bounding box center [762, 425] width 75 height 16
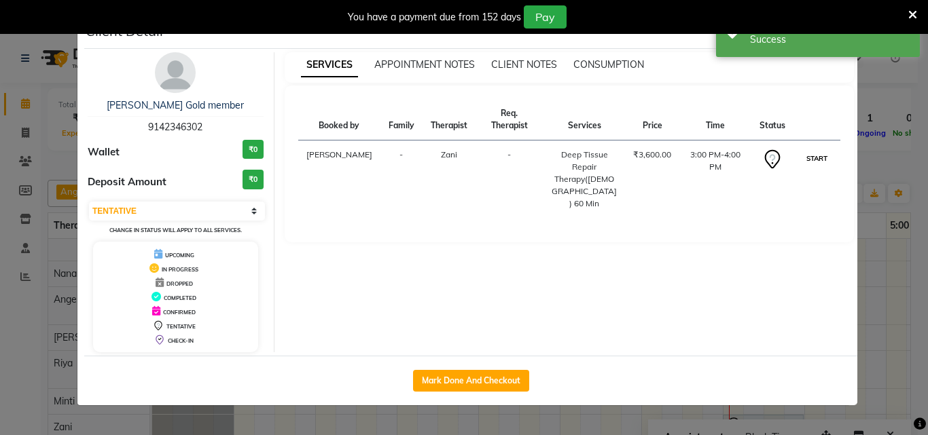
click at [818, 150] on button "START" at bounding box center [817, 158] width 28 height 17
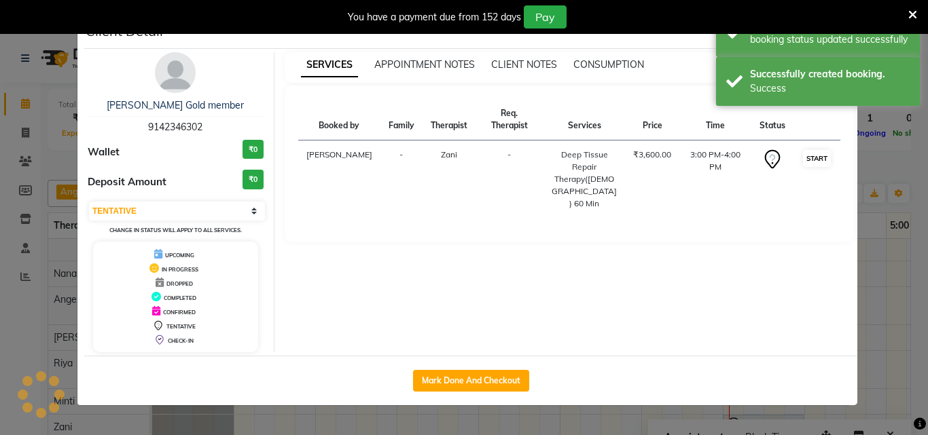
select select "1"
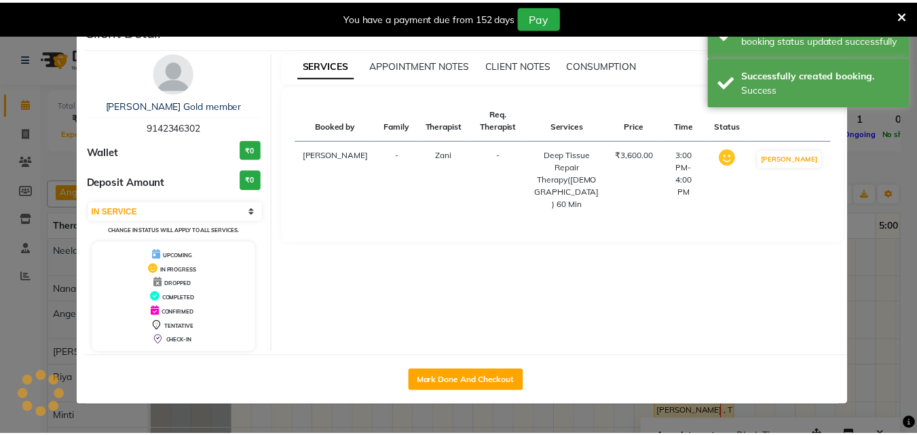
scroll to position [37, 0]
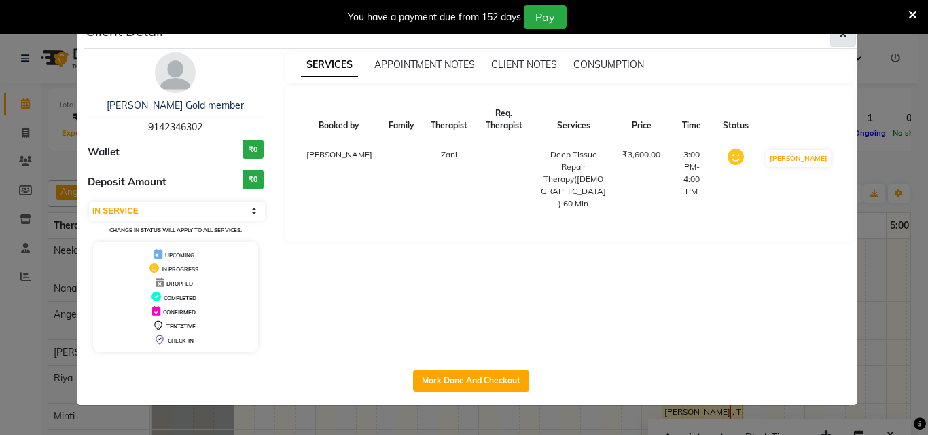
click at [843, 39] on icon "button" at bounding box center [843, 34] width 8 height 11
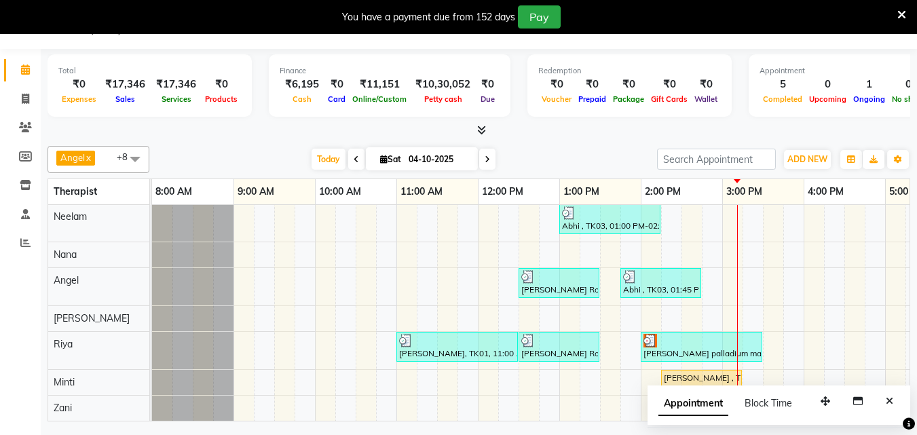
scroll to position [0, 57]
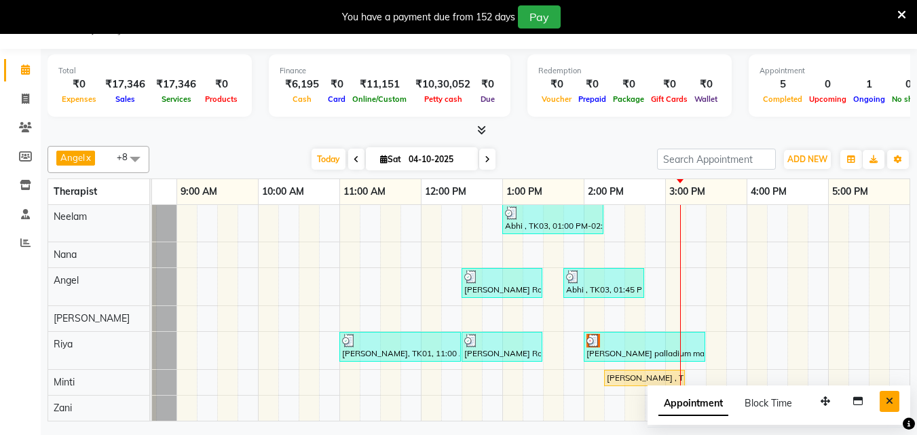
click at [892, 403] on icon "Close" at bounding box center [889, 402] width 7 height 10
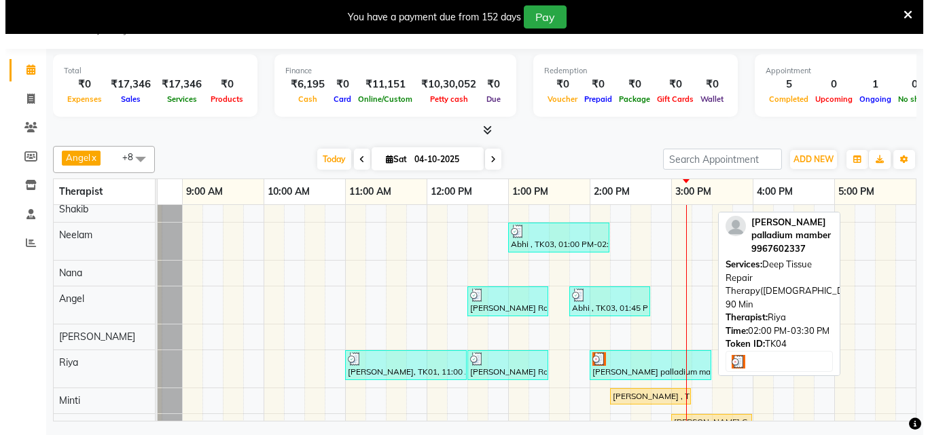
scroll to position [0, 0]
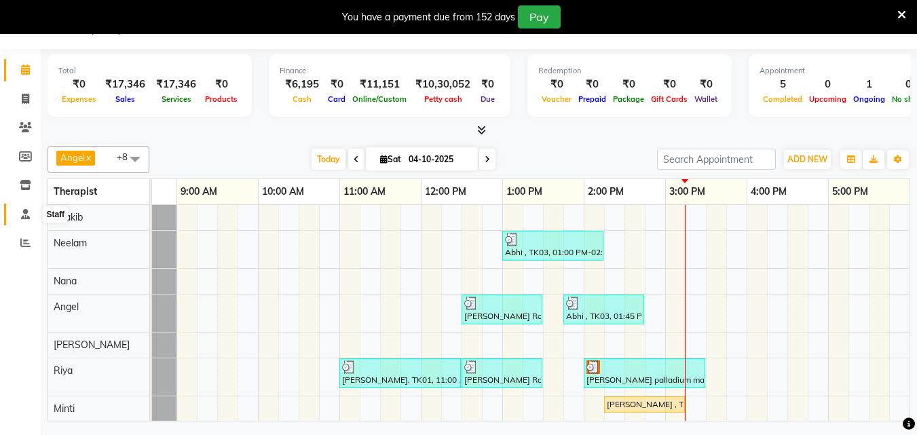
click at [21, 219] on icon at bounding box center [25, 214] width 9 height 10
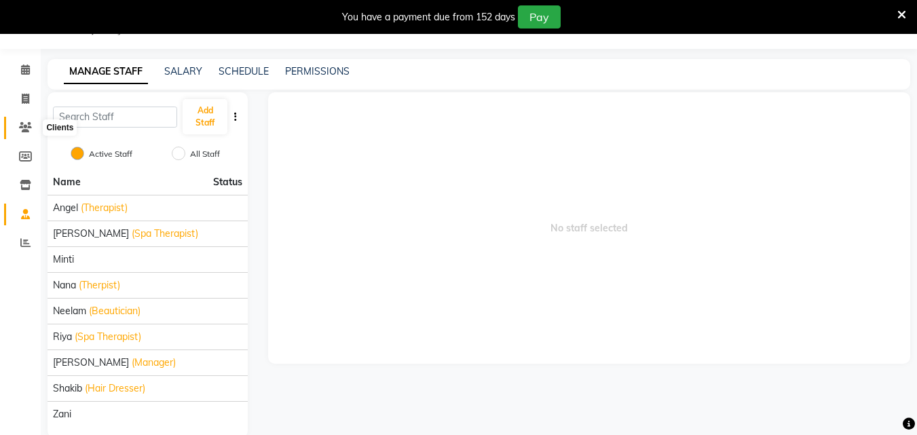
click at [29, 127] on icon at bounding box center [25, 127] width 13 height 10
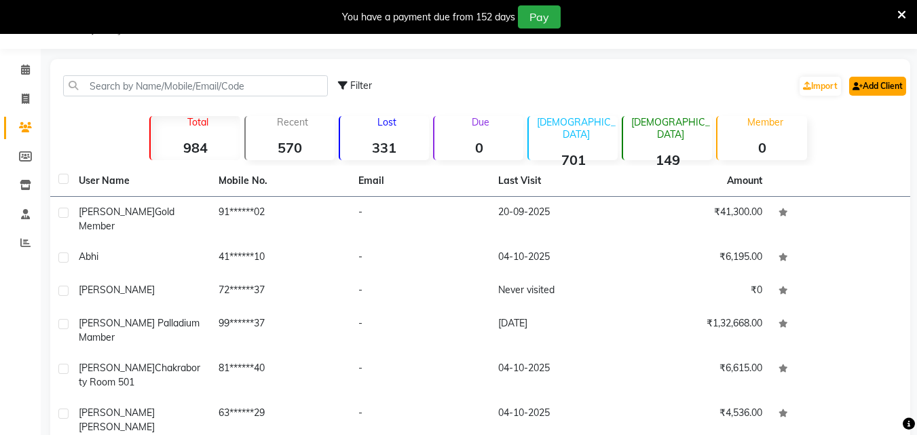
click at [879, 88] on link "Add Client" at bounding box center [878, 86] width 57 height 19
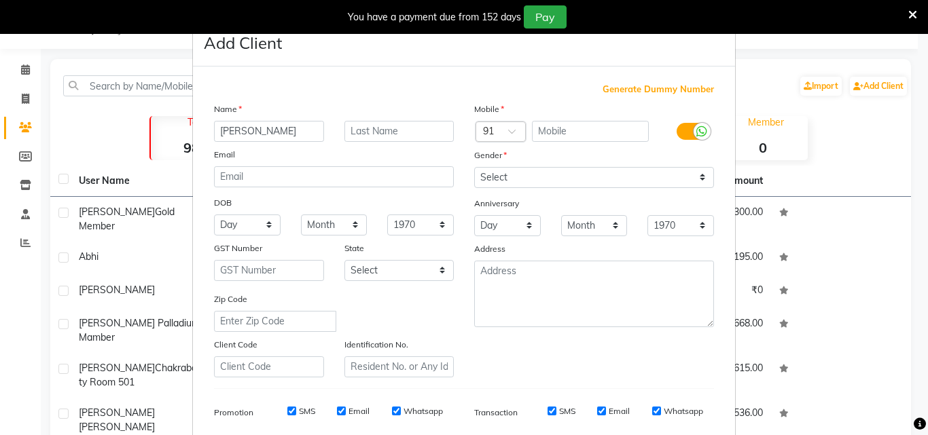
type input "Shaoib"
click at [354, 128] on input "text" at bounding box center [399, 131] width 110 height 21
type input "Khan"
click at [532, 127] on input "text" at bounding box center [590, 131] width 117 height 21
type input "8298864270"
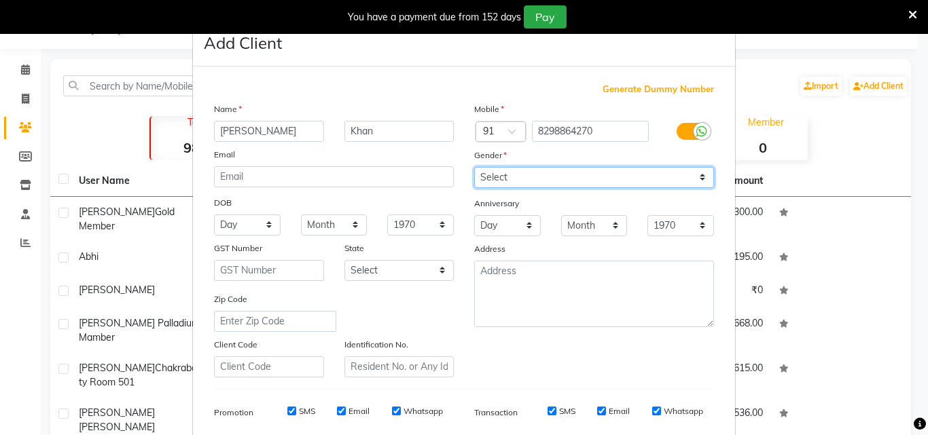
click at [701, 178] on select "Select Male Female Other Prefer Not To Say" at bounding box center [594, 177] width 240 height 21
select select "[DEMOGRAPHIC_DATA]"
click at [474, 167] on select "Select Male Female Other Prefer Not To Say" at bounding box center [594, 177] width 240 height 21
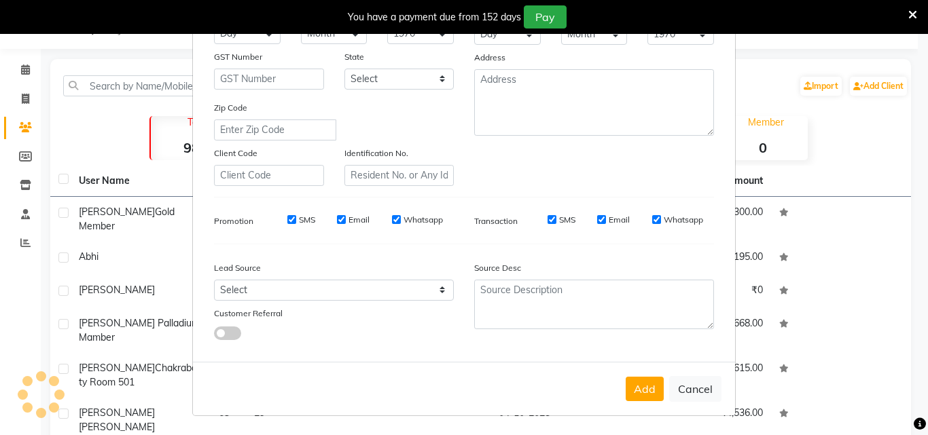
scroll to position [56, 0]
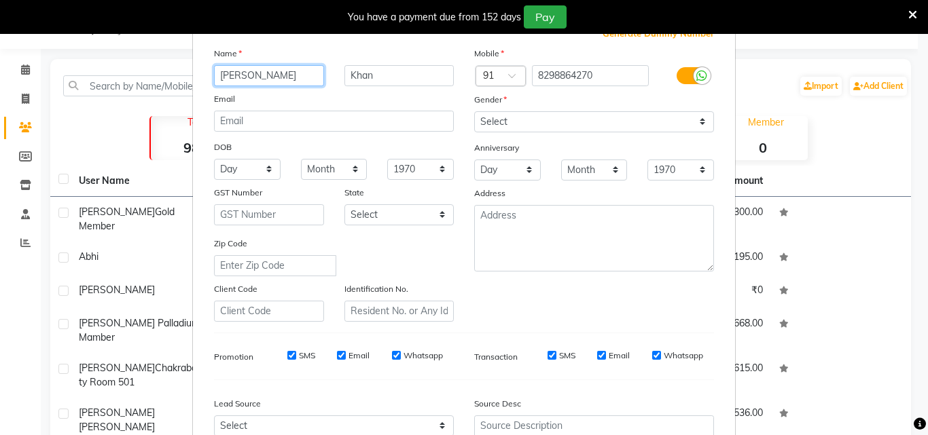
click at [232, 77] on input "Shaoib" at bounding box center [269, 75] width 110 height 21
click at [230, 75] on input "Shoib" at bounding box center [269, 75] width 110 height 21
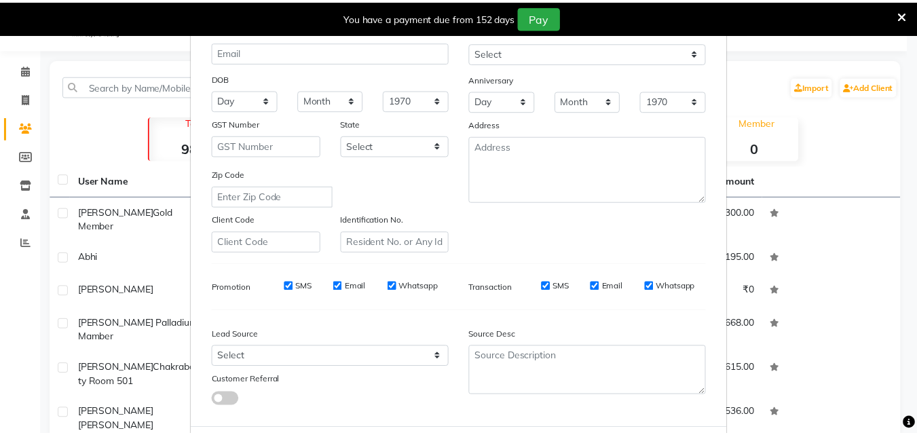
scroll to position [192, 0]
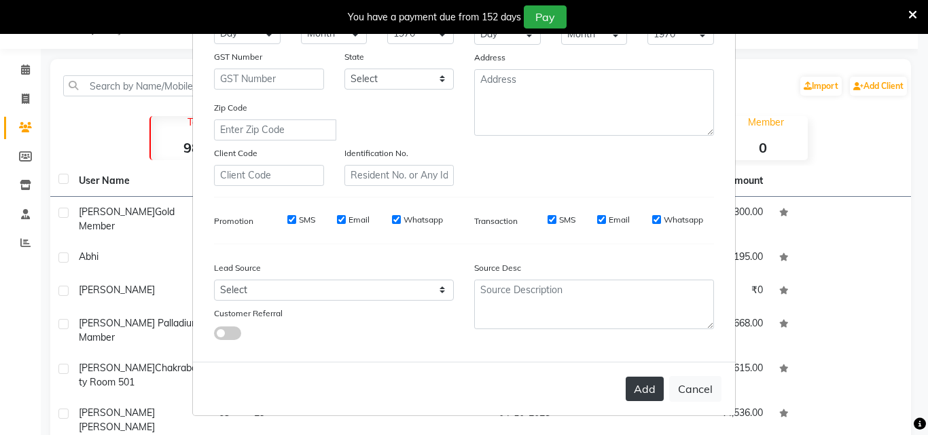
type input "Shoaib"
click at [630, 384] on button "Add" at bounding box center [644, 389] width 38 height 24
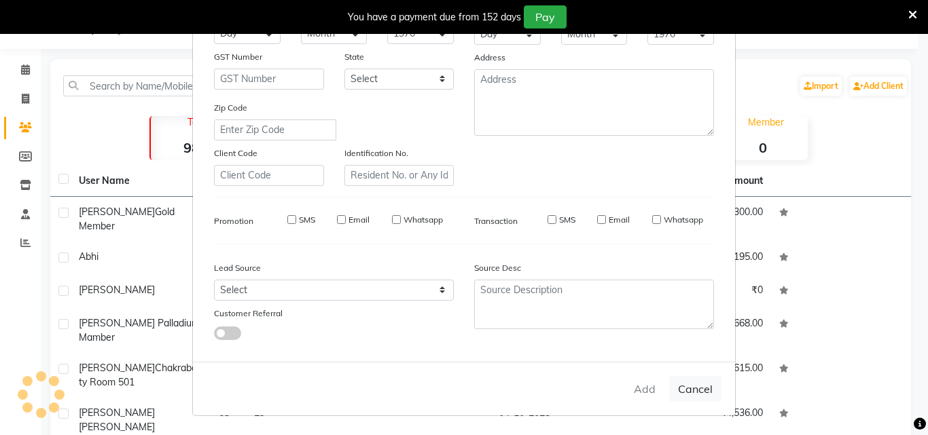
select select
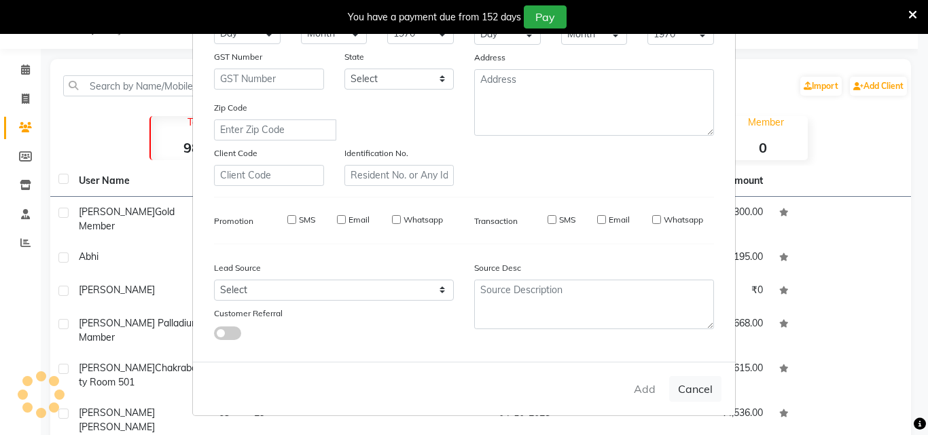
select select
checkbox input "false"
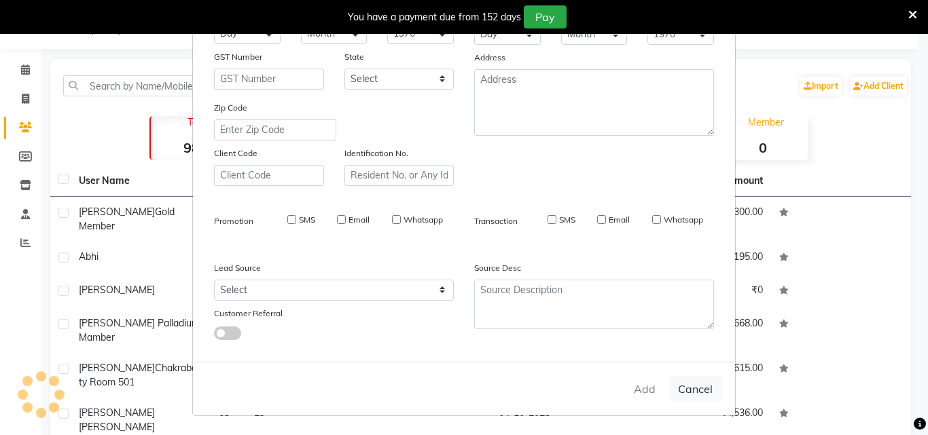
checkbox input "false"
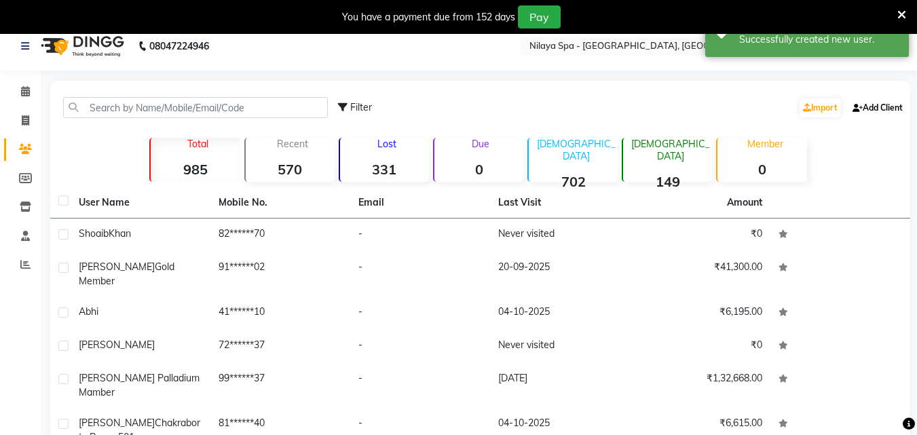
scroll to position [0, 0]
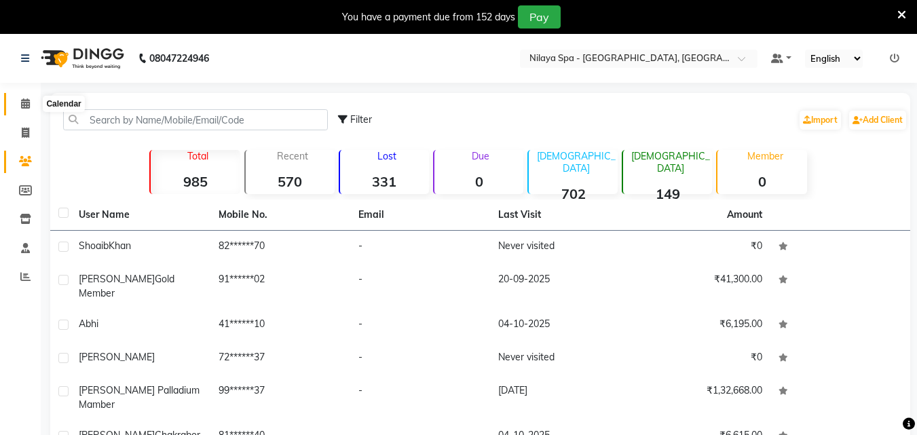
click at [28, 103] on icon at bounding box center [25, 103] width 9 height 10
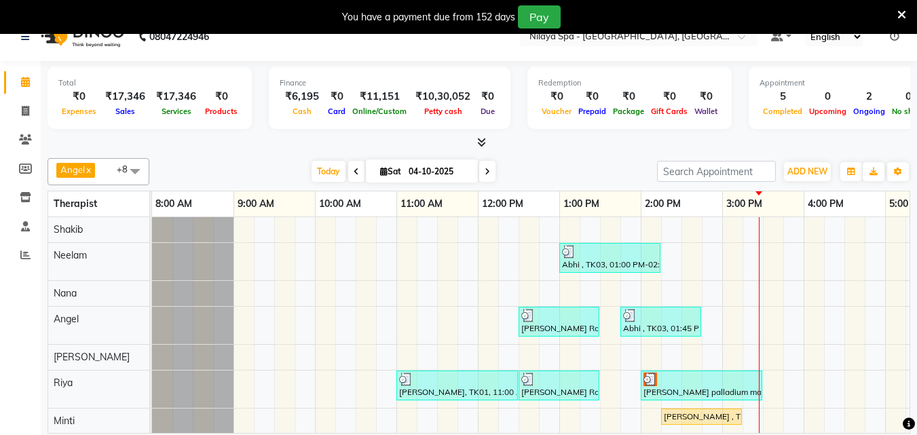
scroll to position [34, 0]
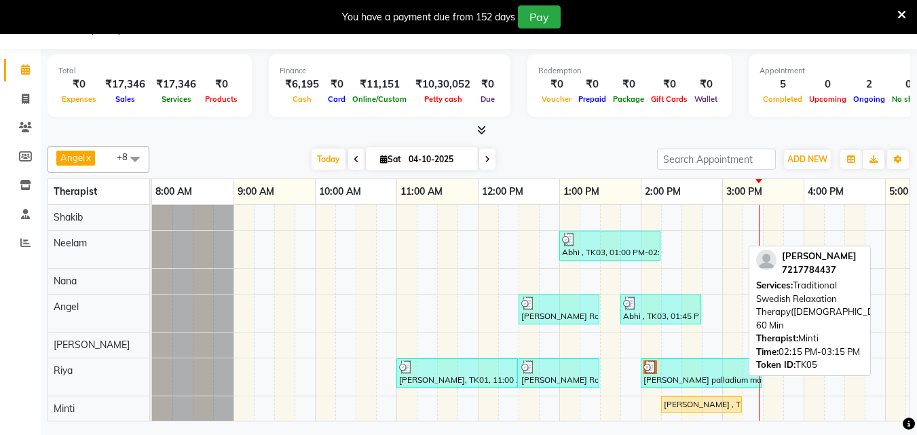
click at [693, 403] on div "[PERSON_NAME] , TK05, 02:15 PM-03:15 PM, Traditional Swedish Relaxation Therapy…" at bounding box center [702, 405] width 78 height 12
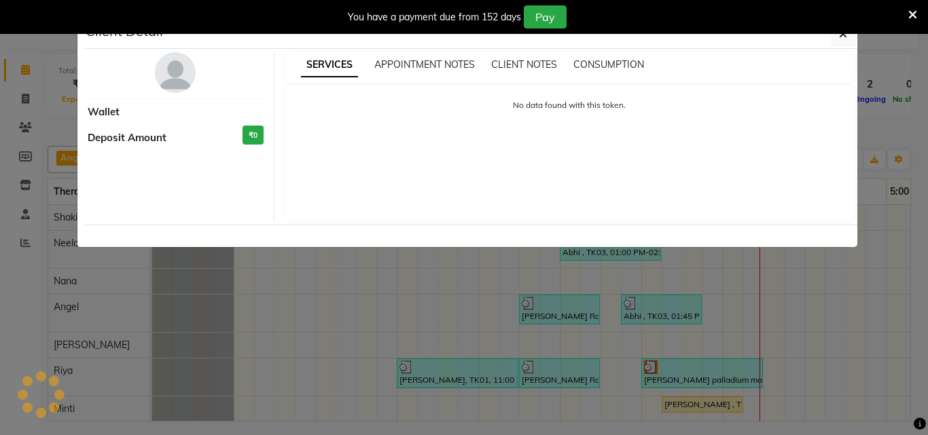
select select "1"
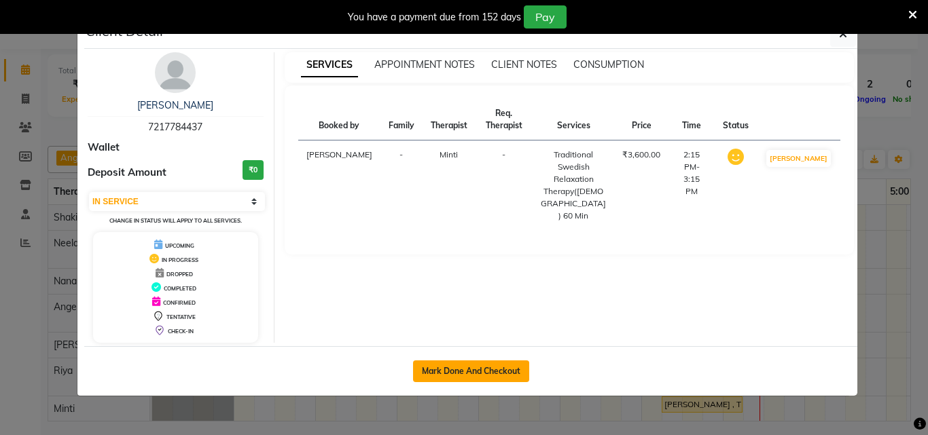
click at [494, 364] on button "Mark Done And Checkout" at bounding box center [471, 372] width 116 height 22
select select "service"
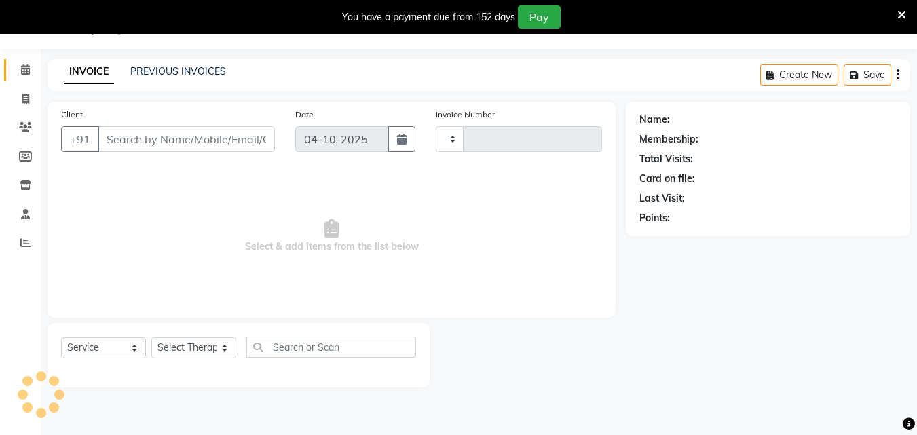
type input "1690"
select select "8066"
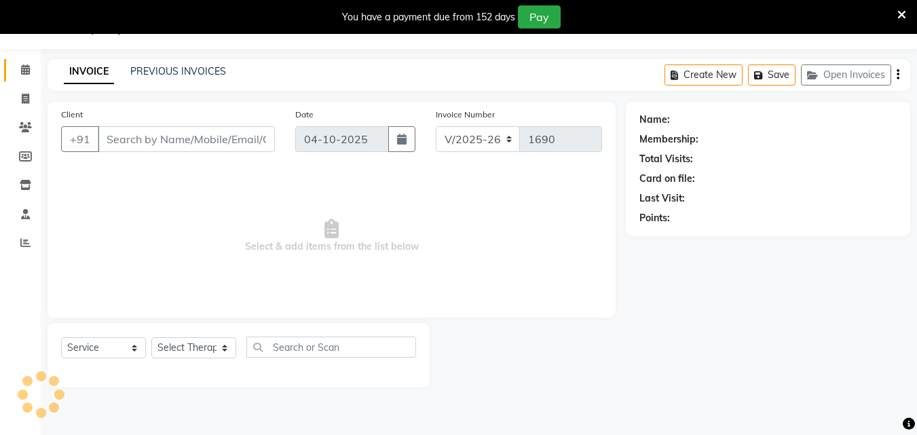
type input "72******37"
select select "90192"
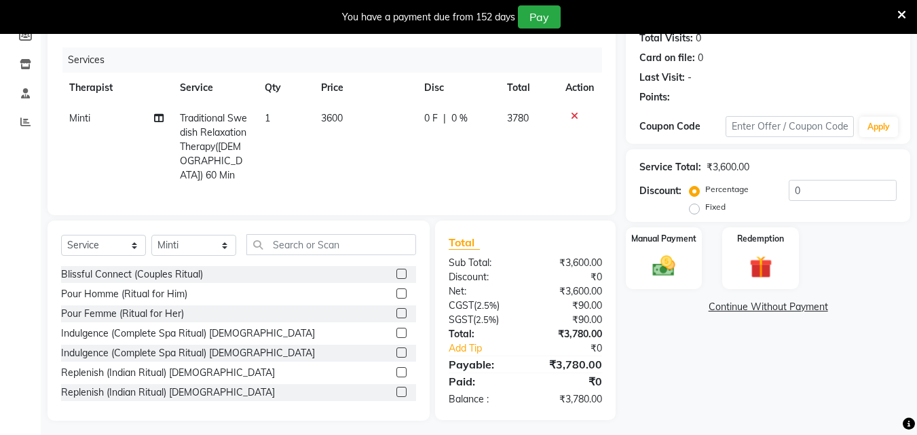
scroll to position [157, 0]
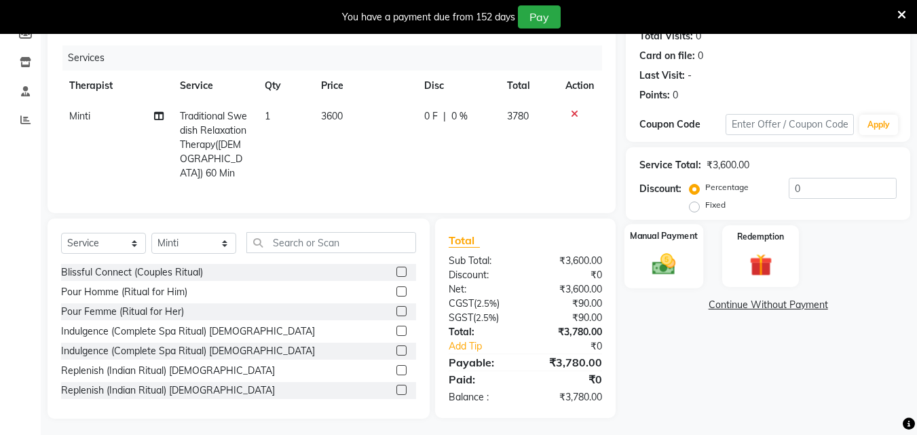
click at [668, 250] on div "Manual Payment" at bounding box center [664, 256] width 79 height 65
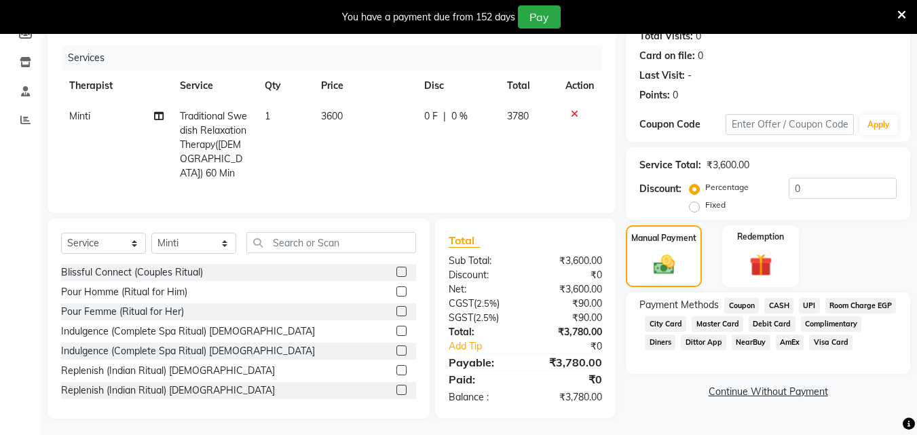
click at [826, 314] on span "Room Charge EGP" at bounding box center [861, 306] width 71 height 16
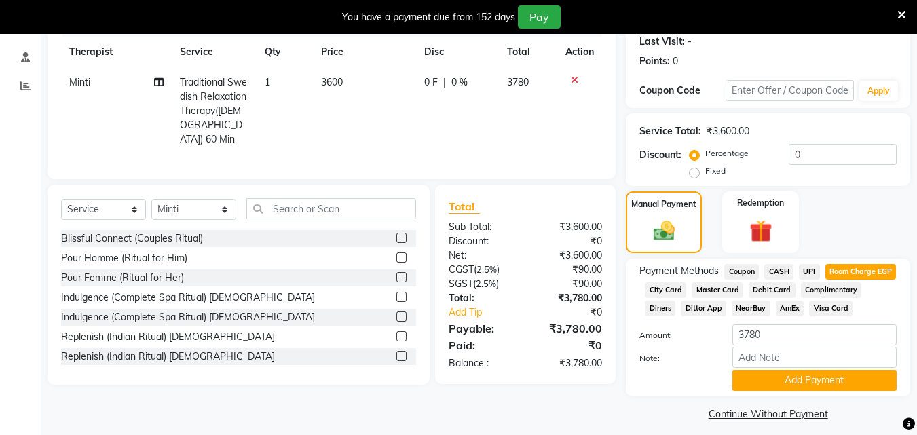
scroll to position [219, 0]
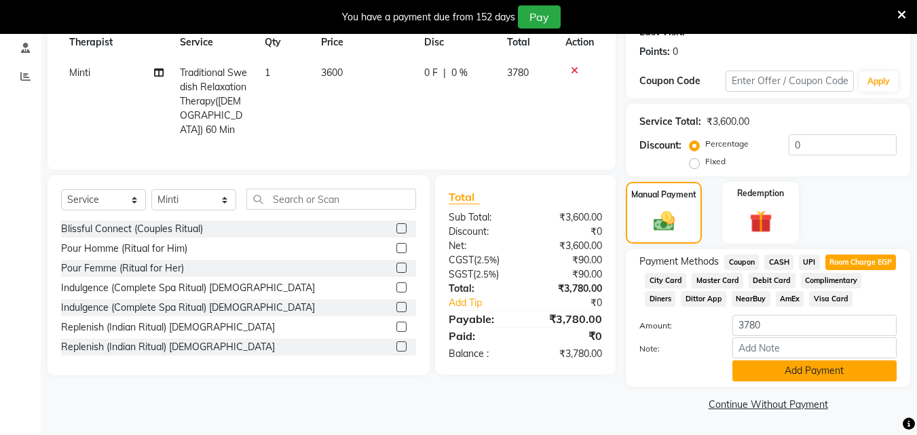
click at [778, 367] on button "Add Payment" at bounding box center [815, 371] width 164 height 21
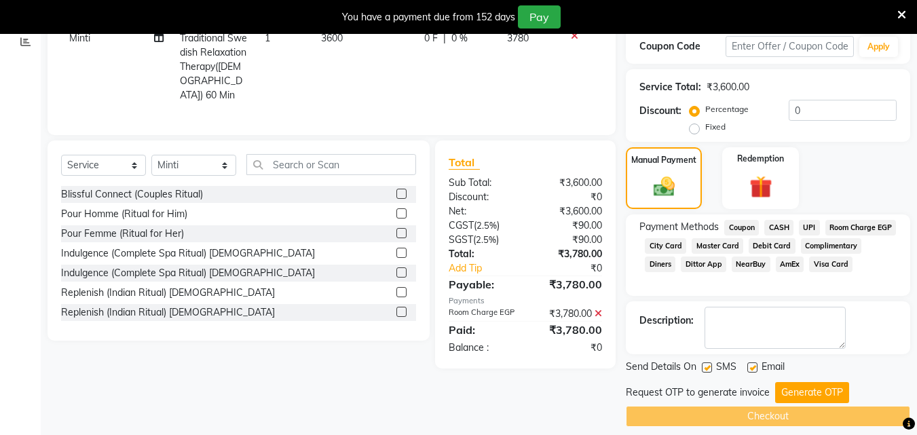
scroll to position [250, 0]
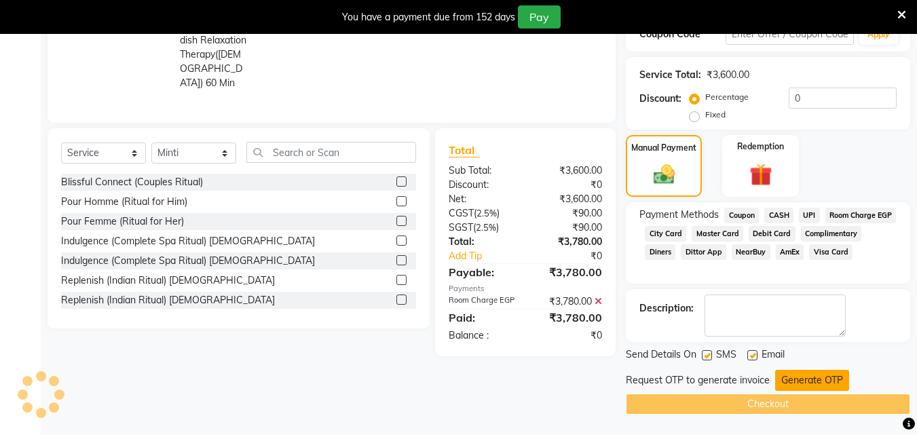
click at [800, 385] on button "Generate OTP" at bounding box center [813, 380] width 74 height 21
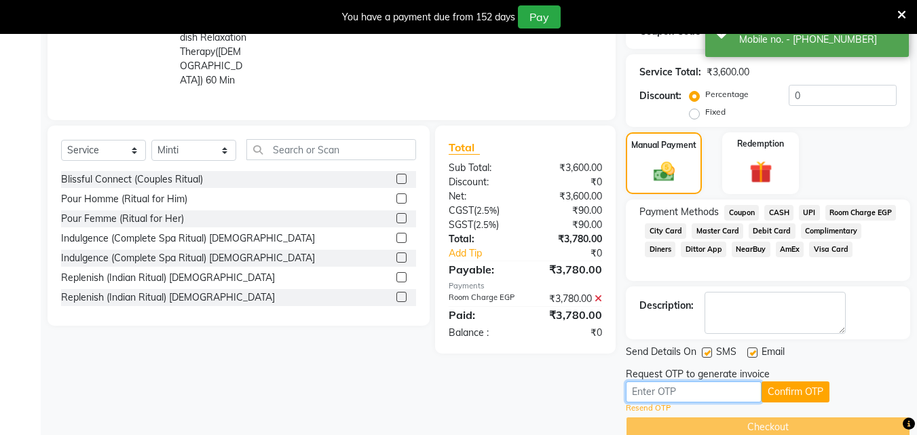
click at [693, 399] on input "text" at bounding box center [694, 392] width 136 height 21
type input "6005"
click at [798, 393] on button "Confirm OTP" at bounding box center [796, 392] width 68 height 21
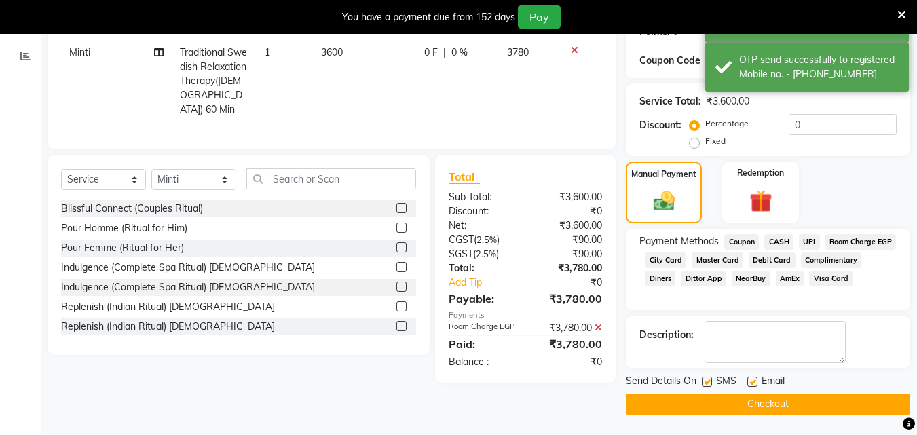
scroll to position [223, 0]
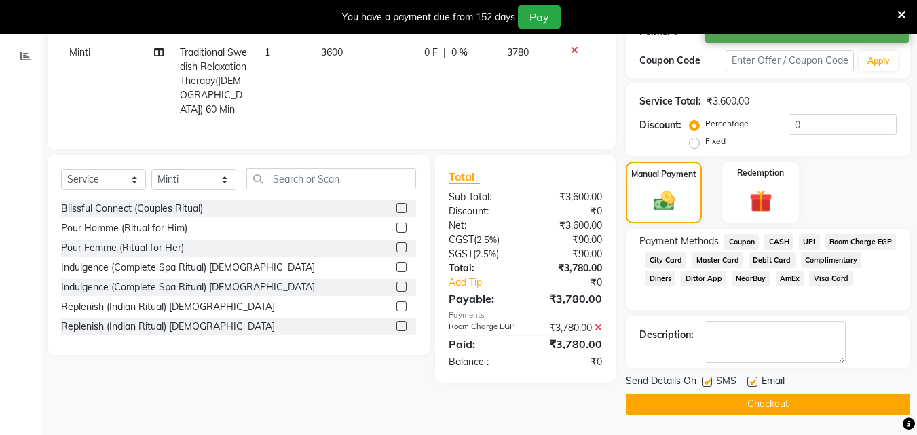
click at [778, 400] on button "Checkout" at bounding box center [768, 404] width 285 height 21
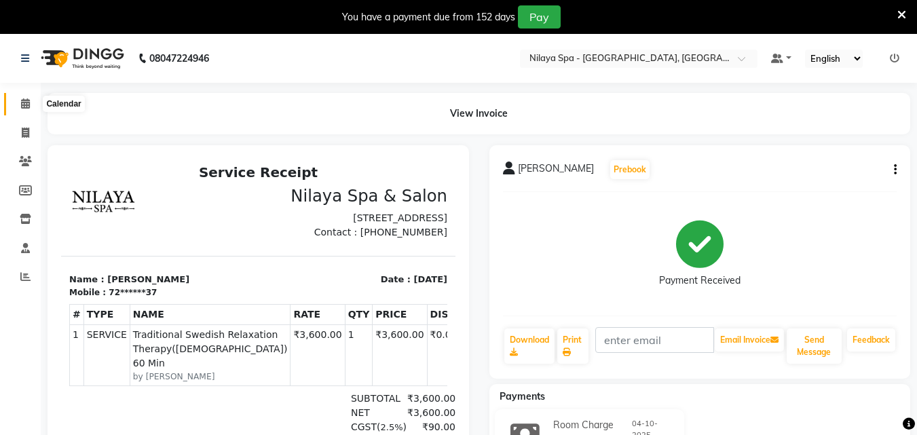
click at [23, 103] on icon at bounding box center [25, 103] width 9 height 10
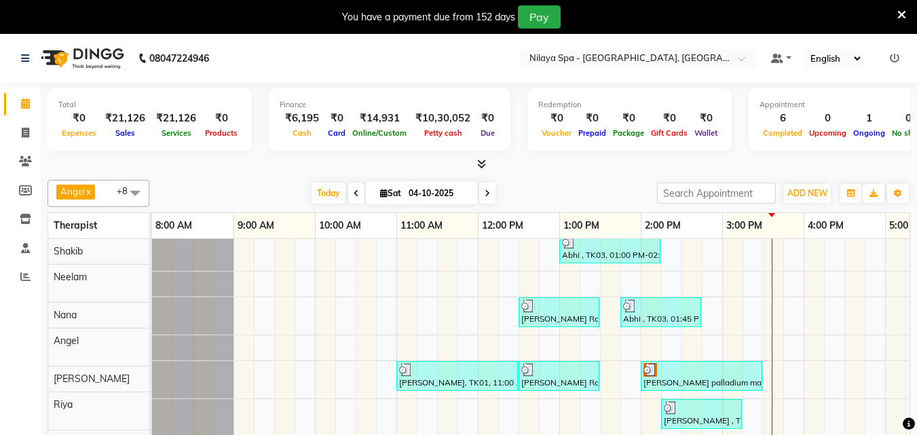
scroll to position [49, 0]
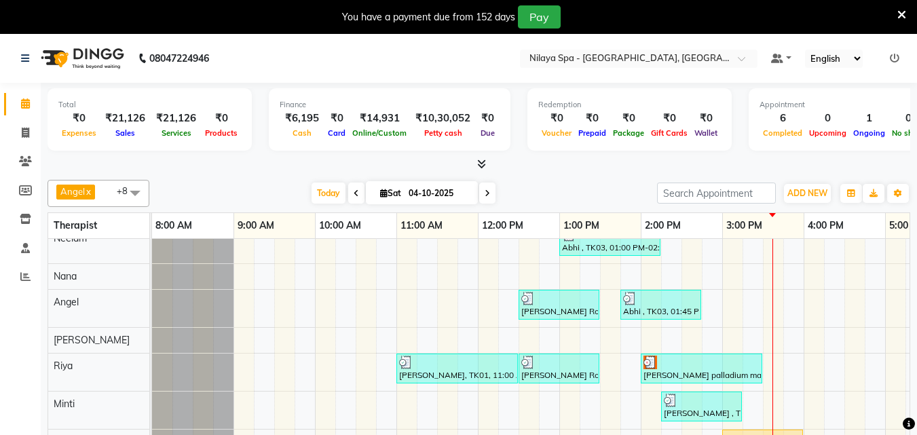
click at [913, 333] on div "Total ₹0 Expenses ₹21,126 Sales ₹21,126 Services ₹0 Products Finance ₹6,195 Cas…" at bounding box center [479, 271] width 877 height 376
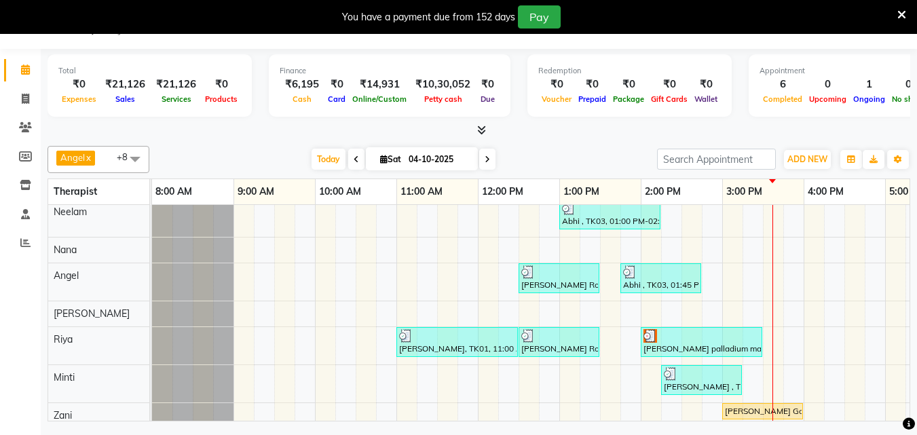
scroll to position [0, 0]
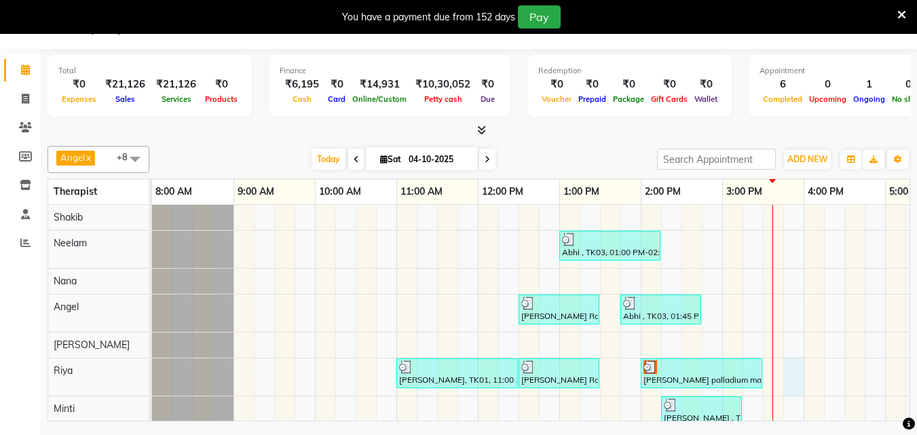
click at [784, 372] on div "Abhi , TK03, 01:00 PM-02:15 PM, Indian Head, Neck and Shoulder Massage(Male) 45…" at bounding box center [763, 332] width 1222 height 255
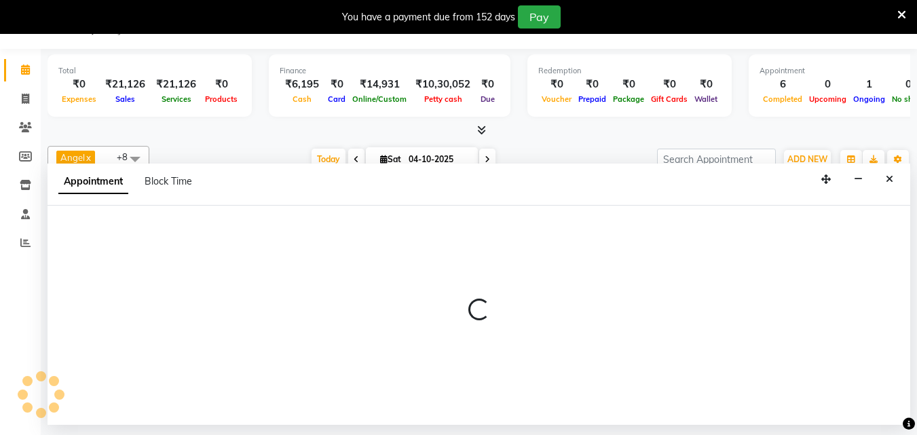
select select "80439"
select select "945"
select select "tentative"
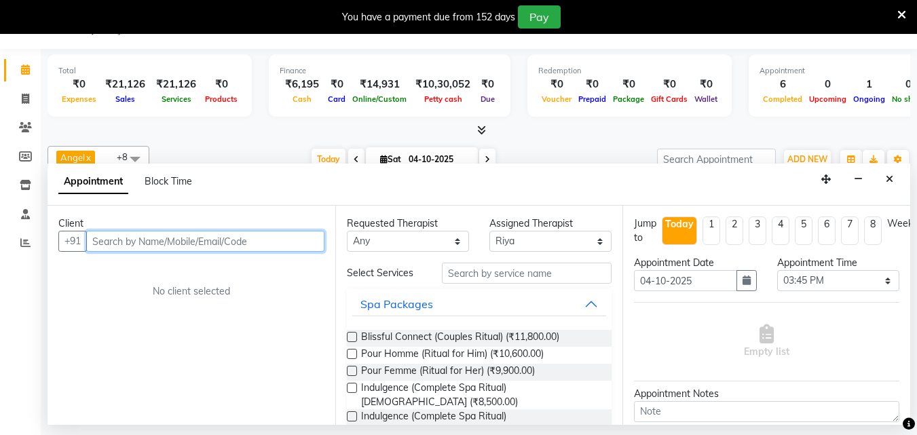
click at [212, 246] on input "text" at bounding box center [205, 241] width 238 height 21
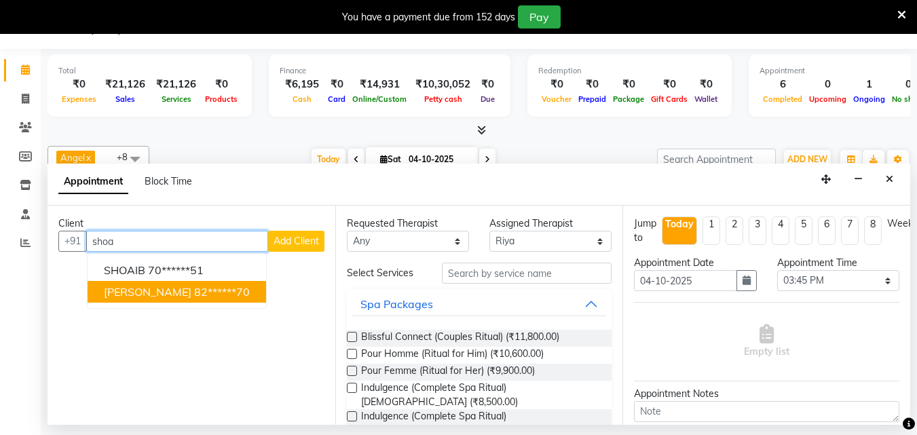
click at [200, 289] on ngb-highlight "82******70" at bounding box center [222, 292] width 56 height 14
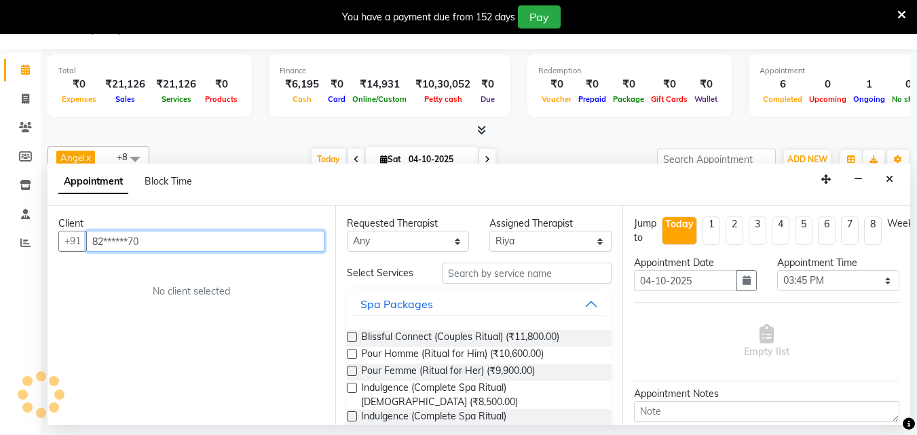
type input "82******70"
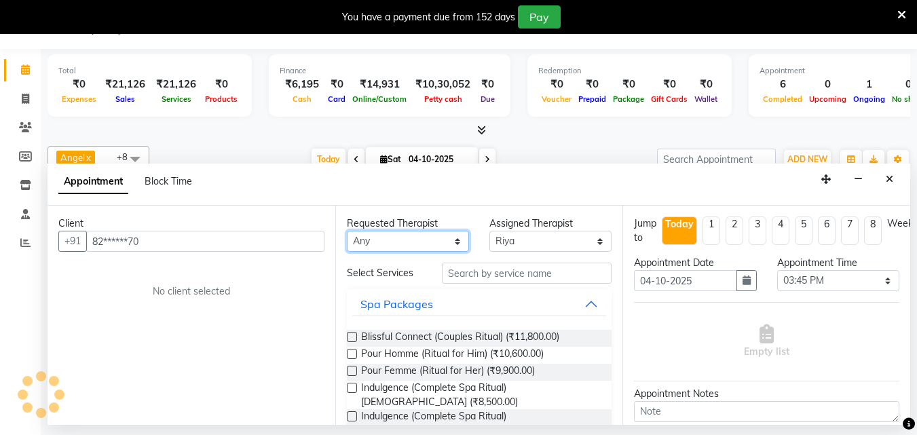
click at [453, 239] on select "Any [PERSON_NAME] Minti Nana [PERSON_NAME] [PERSON_NAME] [PERSON_NAME]" at bounding box center [408, 241] width 122 height 21
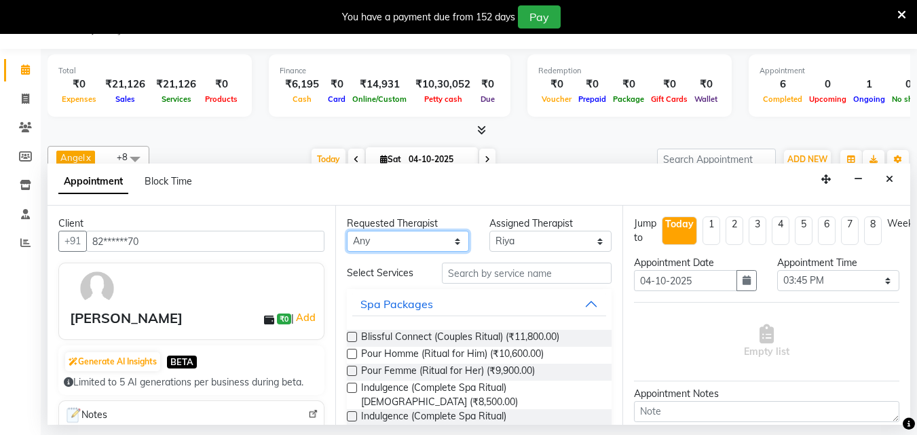
select select "80439"
click at [347, 231] on select "Any [PERSON_NAME] Minti Nana [PERSON_NAME] [PERSON_NAME] [PERSON_NAME]" at bounding box center [408, 241] width 122 height 21
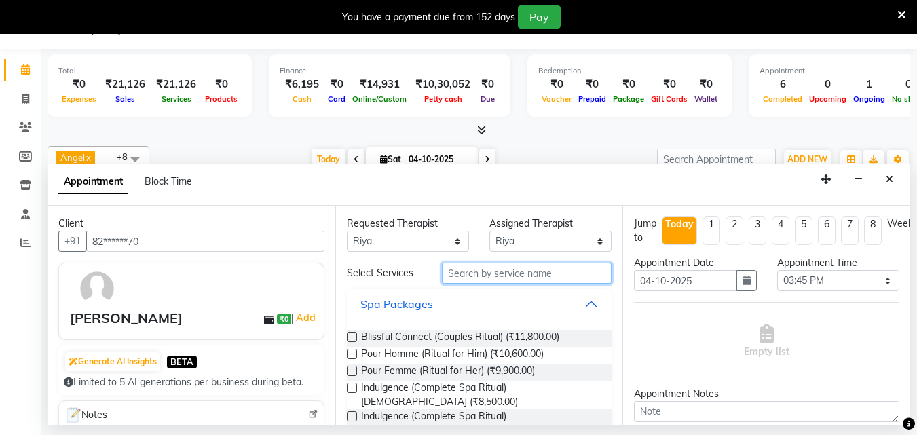
click at [486, 272] on input "text" at bounding box center [527, 273] width 170 height 21
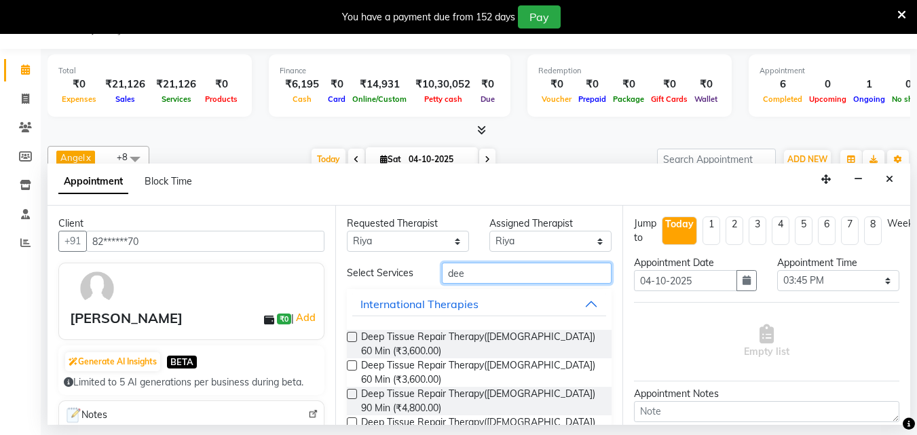
type input "dee"
click at [353, 338] on label at bounding box center [352, 337] width 10 height 10
click at [353, 338] on input "checkbox" at bounding box center [351, 338] width 9 height 9
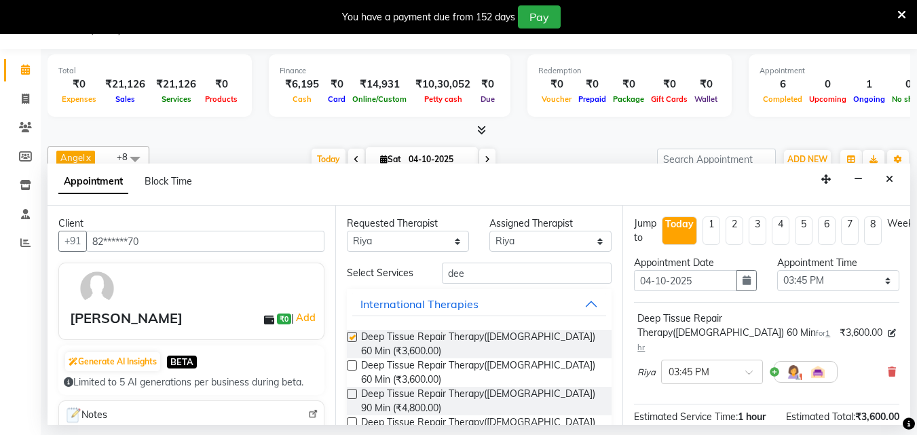
checkbox input "false"
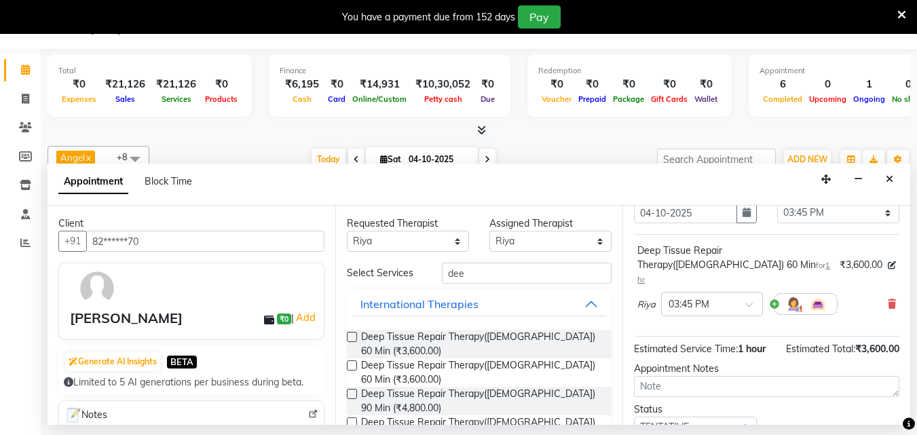
scroll to position [162, 0]
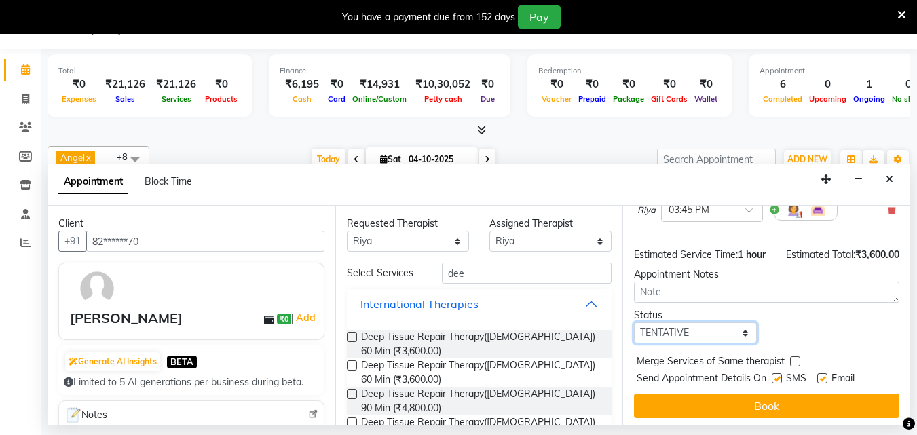
click at [738, 323] on select "Select TENTATIVE CONFIRM CHECK-IN UPCOMING" at bounding box center [695, 333] width 122 height 21
click at [898, 179] on button "Close" at bounding box center [890, 179] width 20 height 21
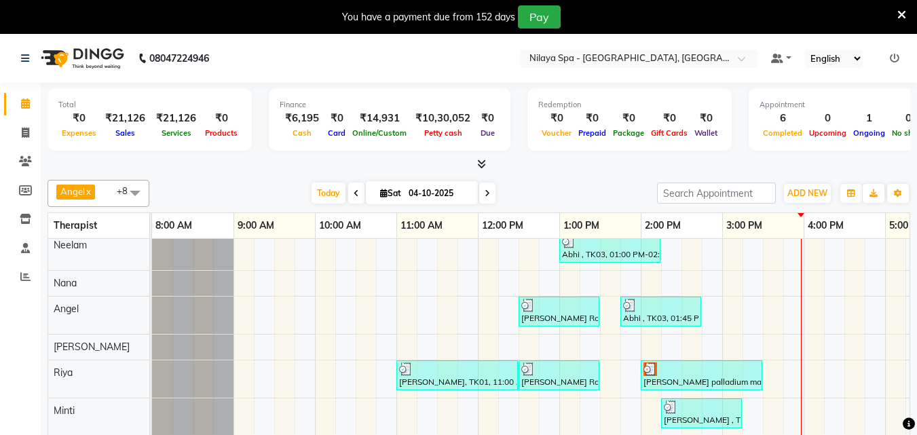
scroll to position [49, 0]
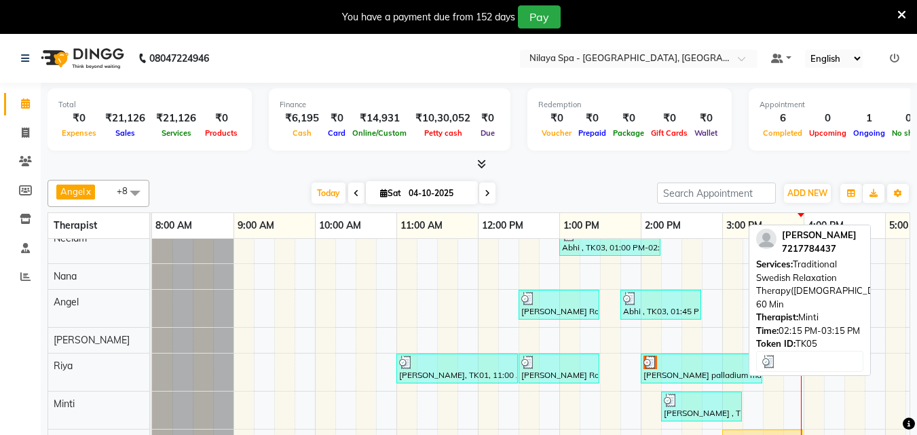
click at [721, 398] on div "[PERSON_NAME] , TK05, 02:15 PM-03:15 PM, Traditional Swedish Relaxation Therapy…" at bounding box center [702, 407] width 78 height 26
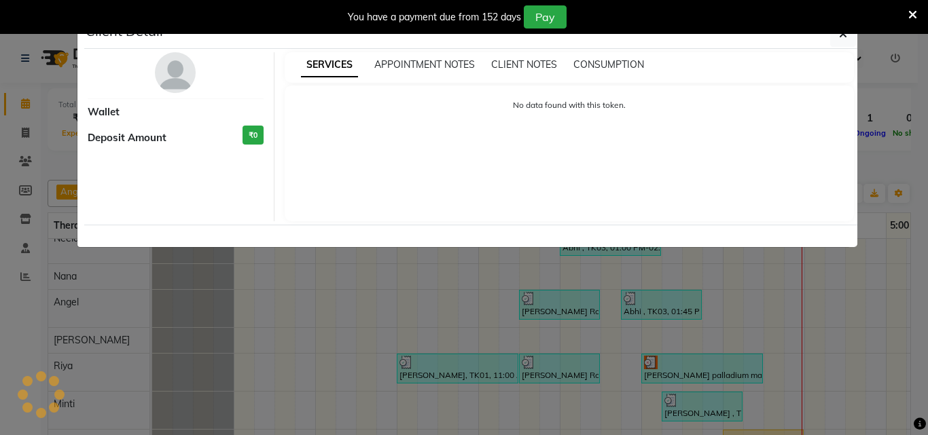
select select "3"
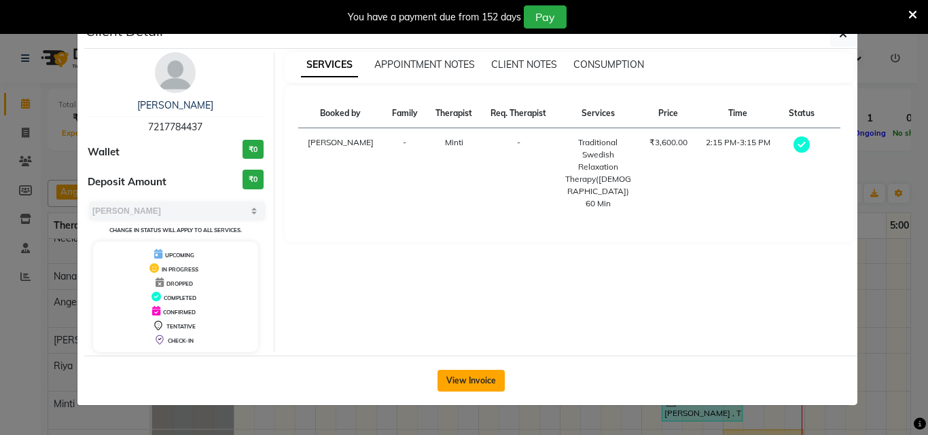
click at [492, 373] on button "View Invoice" at bounding box center [470, 381] width 67 height 22
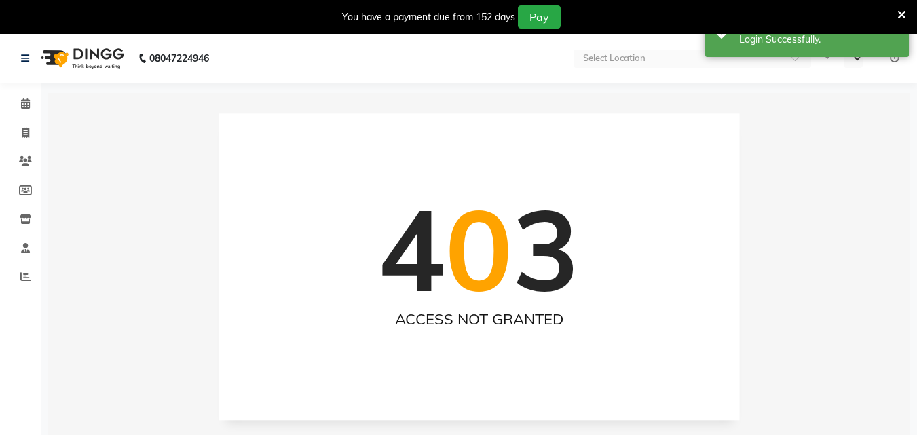
select select "en"
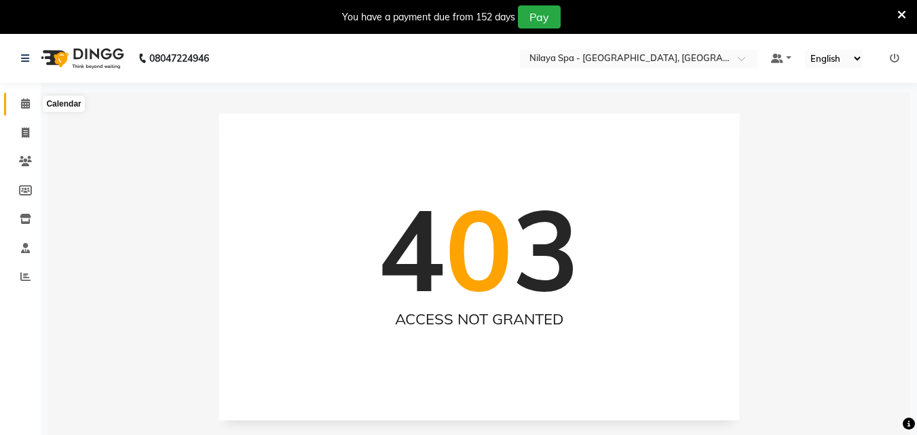
click at [27, 103] on icon at bounding box center [25, 103] width 9 height 10
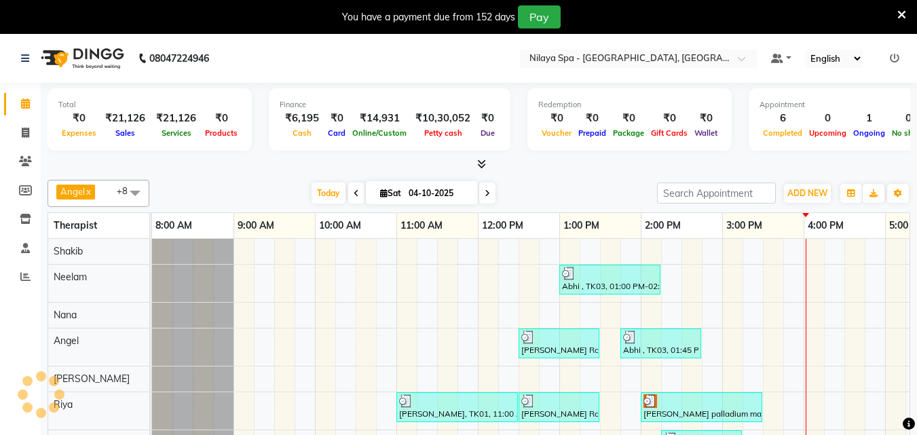
scroll to position [49, 0]
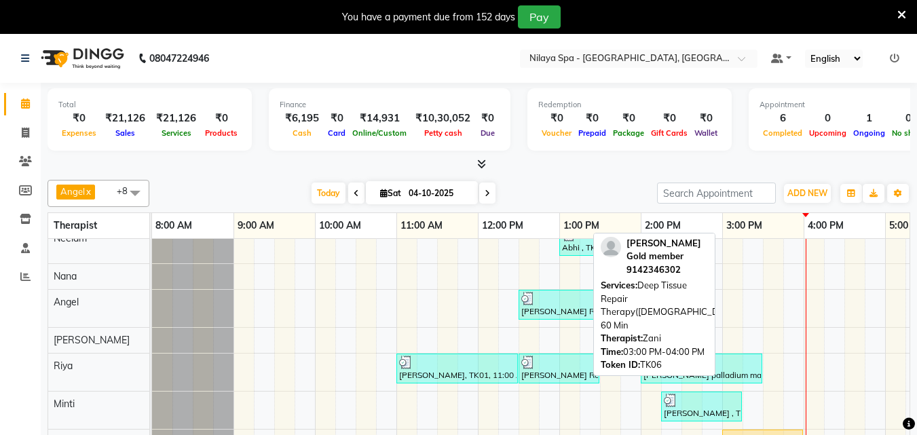
click at [748, 432] on div "[PERSON_NAME] Gold member , TK06, 03:00 PM-04:00 PM, Deep Tissue Repair Therapy…" at bounding box center [763, 438] width 78 height 12
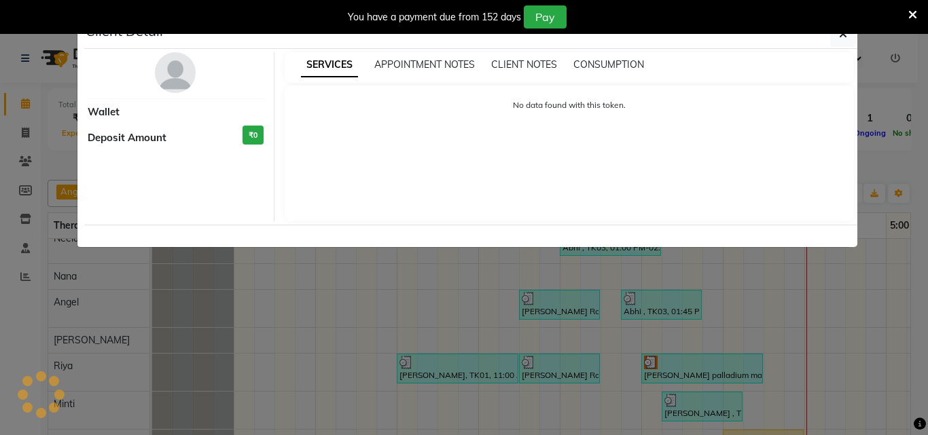
select select "1"
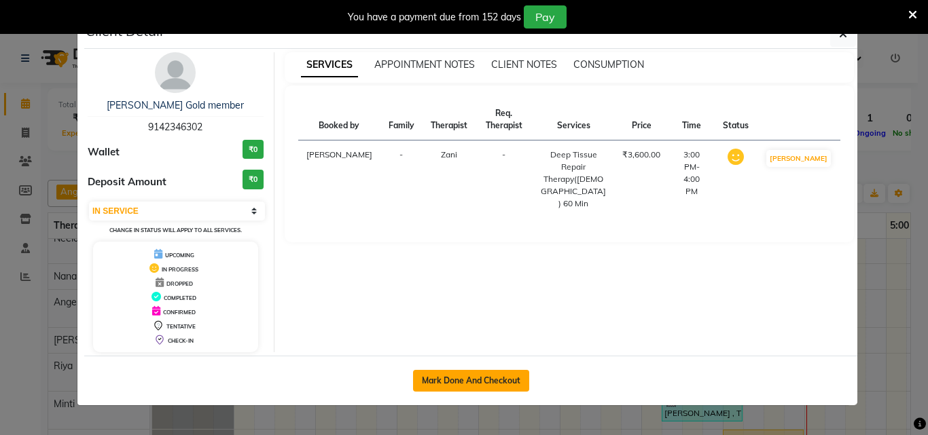
click at [482, 379] on button "Mark Done And Checkout" at bounding box center [471, 381] width 116 height 22
select select "service"
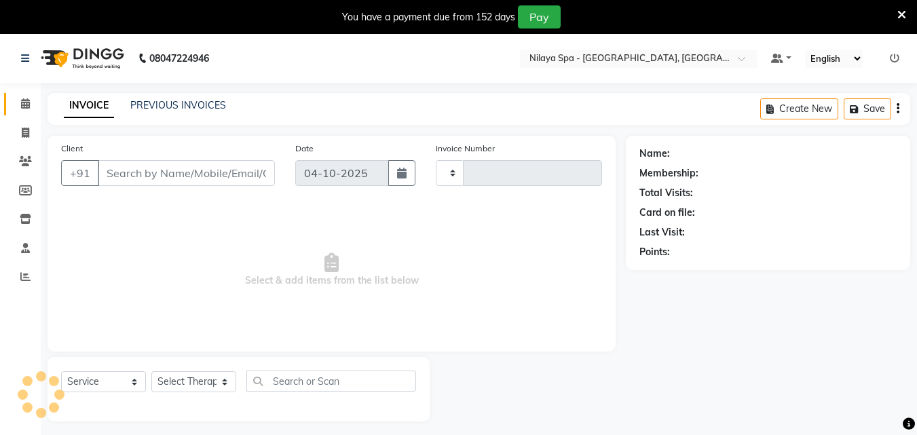
type input "1691"
select select "8066"
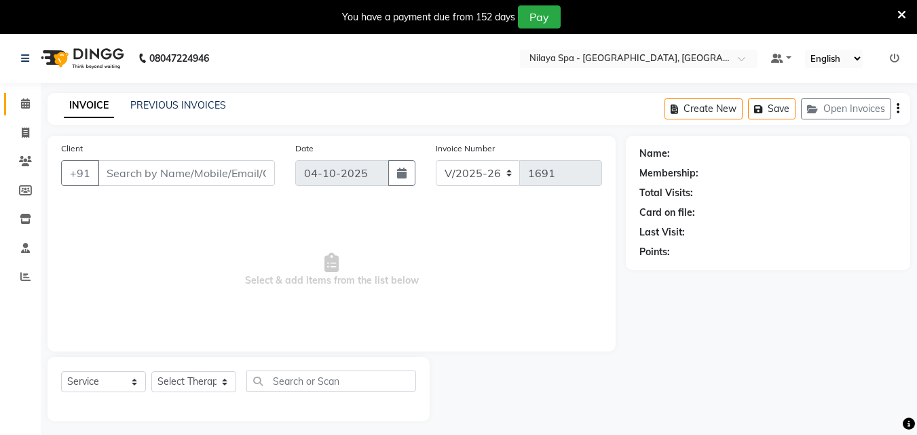
type input "91******02"
select select "90193"
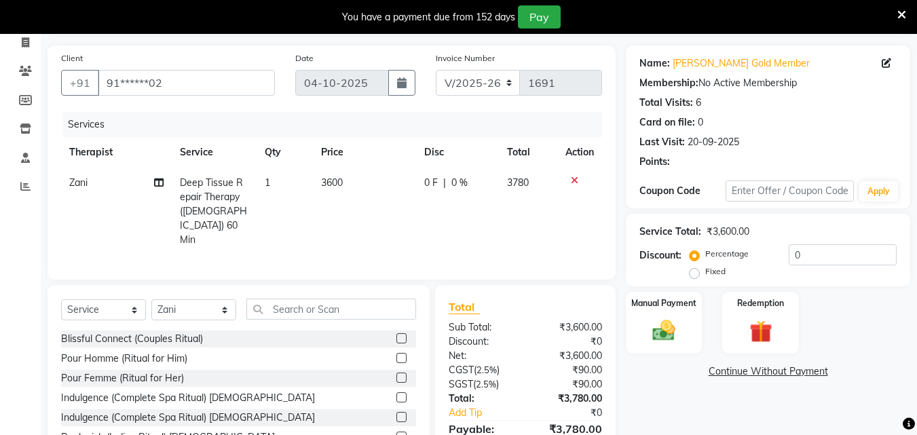
scroll to position [136, 0]
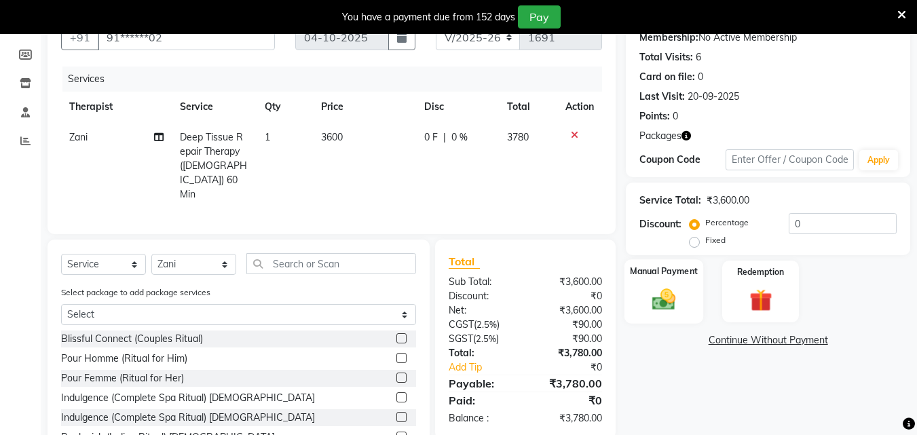
click at [672, 293] on img at bounding box center [664, 299] width 38 height 27
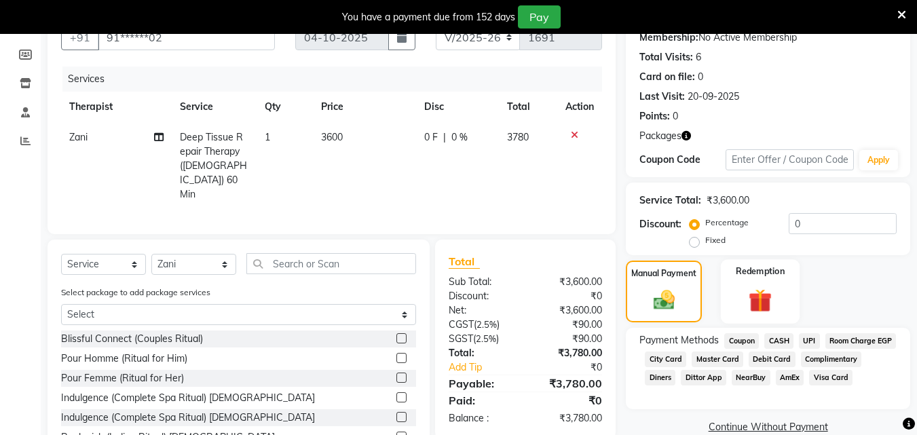
click at [762, 297] on img at bounding box center [761, 300] width 38 height 29
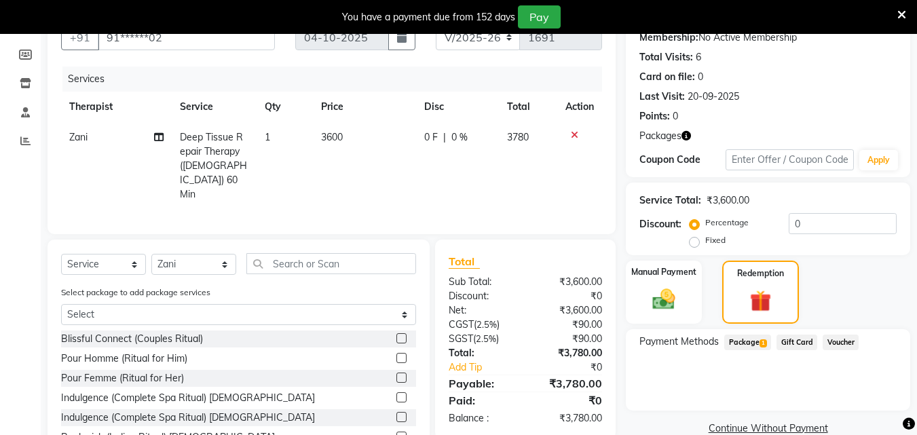
scroll to position [188, 0]
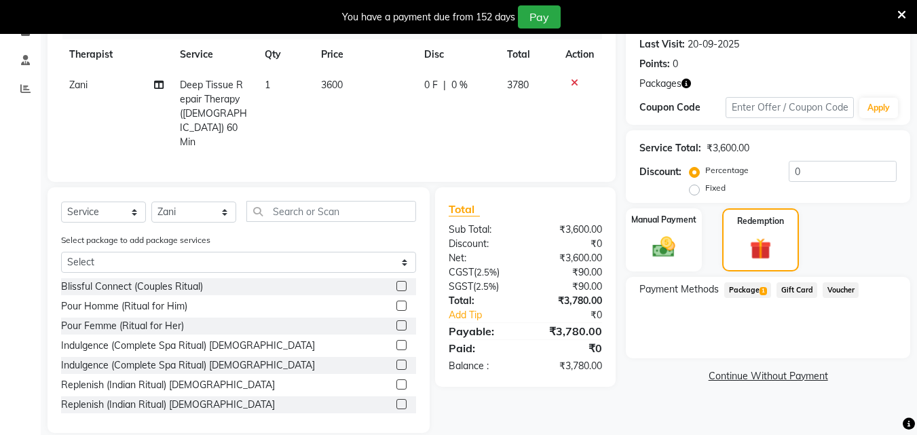
click at [743, 287] on span "Package 1" at bounding box center [748, 291] width 47 height 16
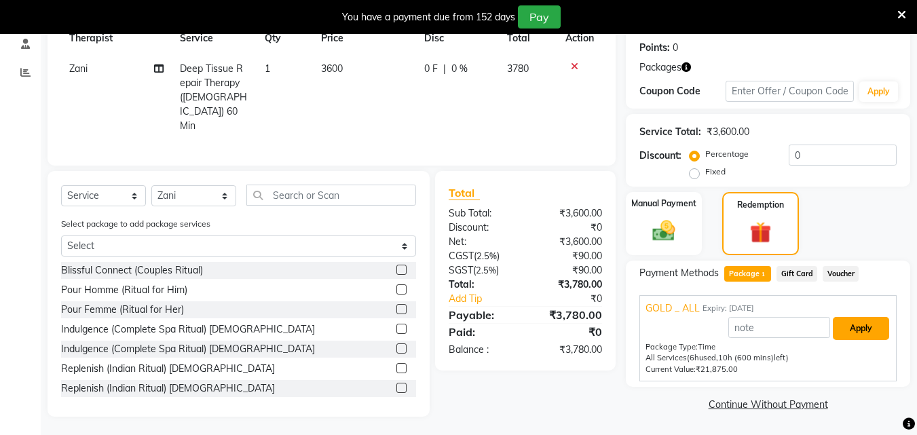
click at [856, 330] on button "Apply" at bounding box center [861, 328] width 56 height 23
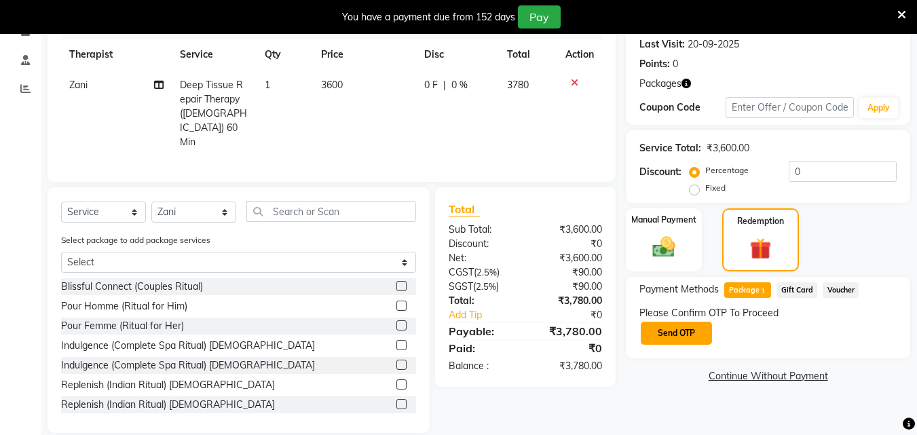
click at [680, 336] on button "Send OTP" at bounding box center [676, 333] width 71 height 23
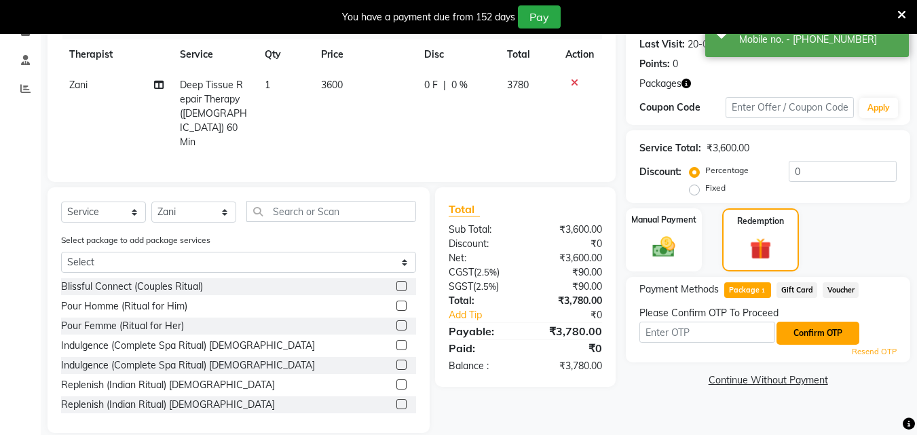
click at [837, 327] on button "Confirm OTP" at bounding box center [818, 333] width 83 height 23
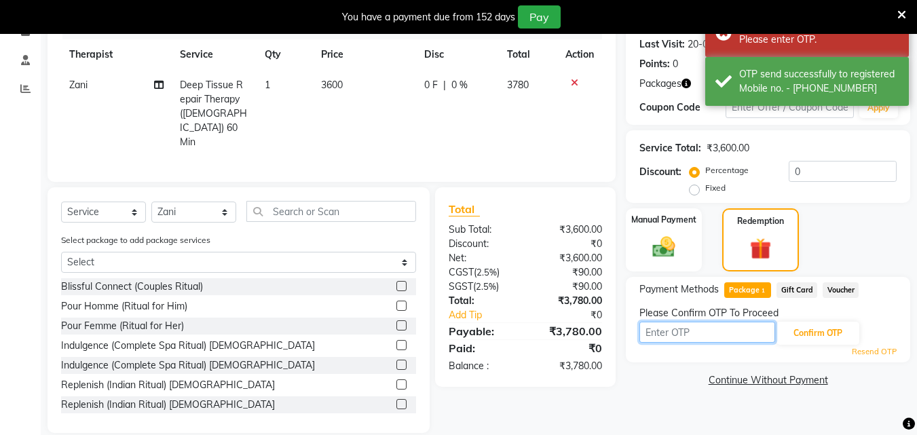
click at [680, 336] on input "text" at bounding box center [708, 332] width 136 height 21
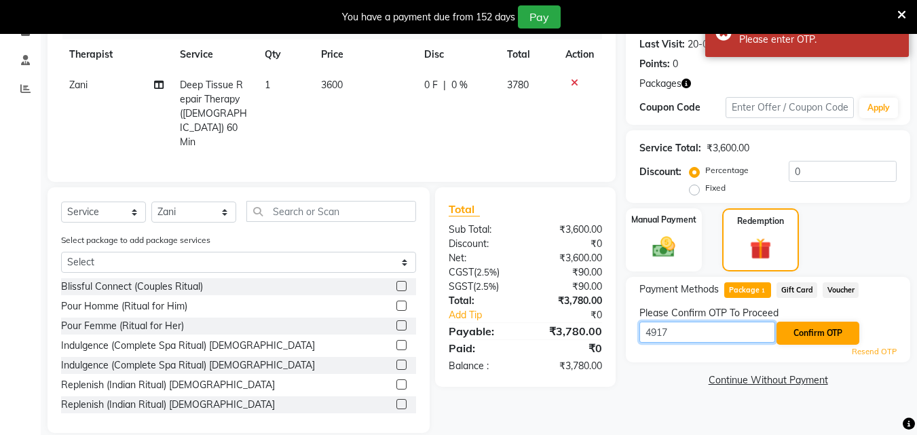
type input "4917"
click at [806, 338] on button "Confirm OTP" at bounding box center [818, 333] width 83 height 23
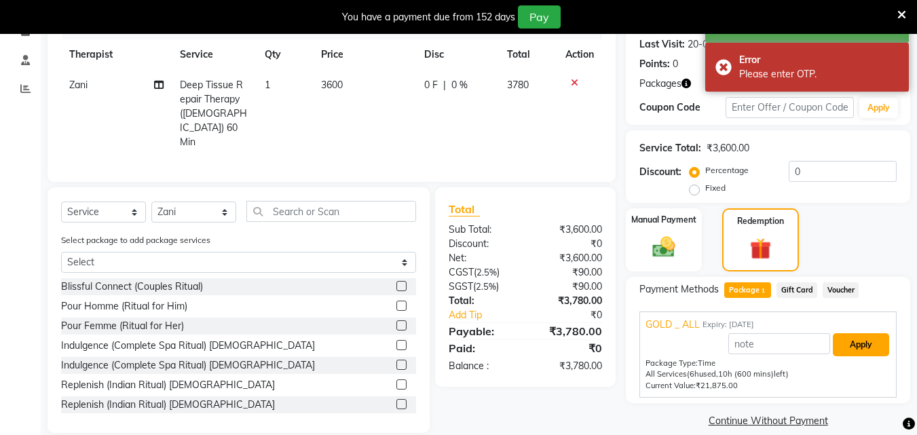
click at [850, 351] on button "Apply" at bounding box center [861, 344] width 56 height 23
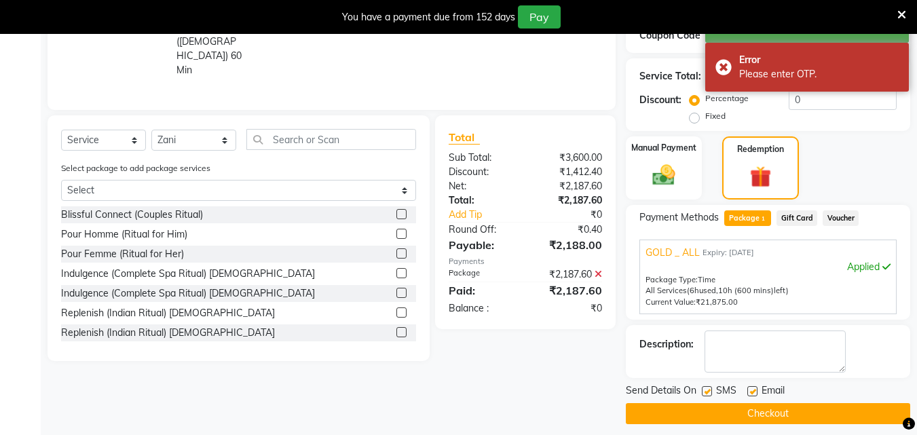
scroll to position [270, 0]
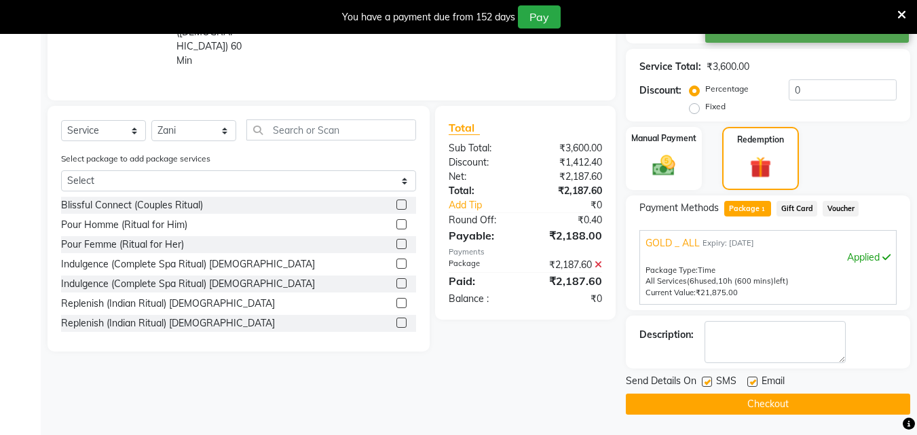
click at [778, 406] on button "Checkout" at bounding box center [768, 404] width 285 height 21
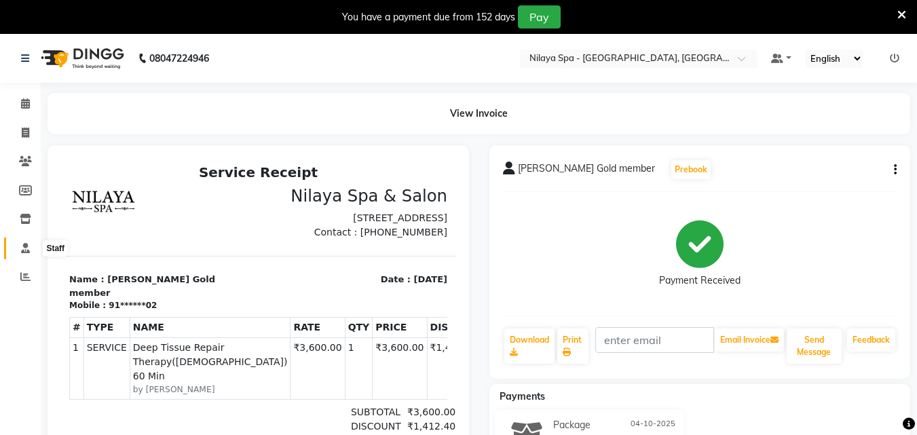
click at [26, 249] on icon at bounding box center [25, 248] width 9 height 10
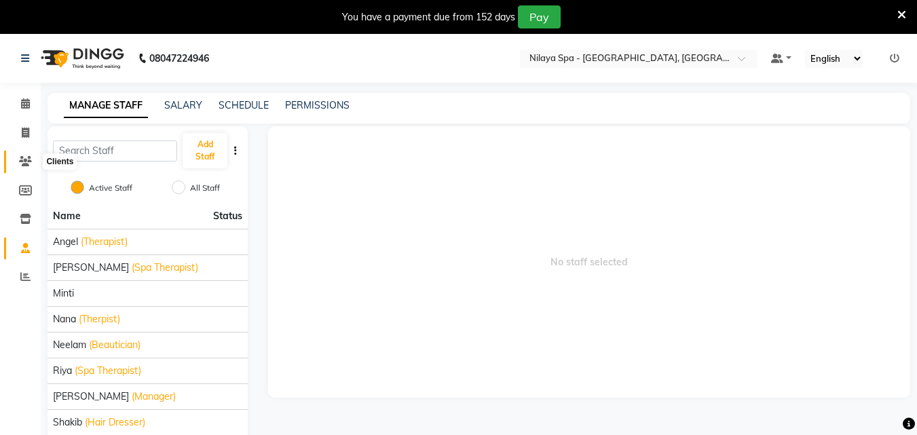
click at [24, 160] on icon at bounding box center [25, 161] width 13 height 10
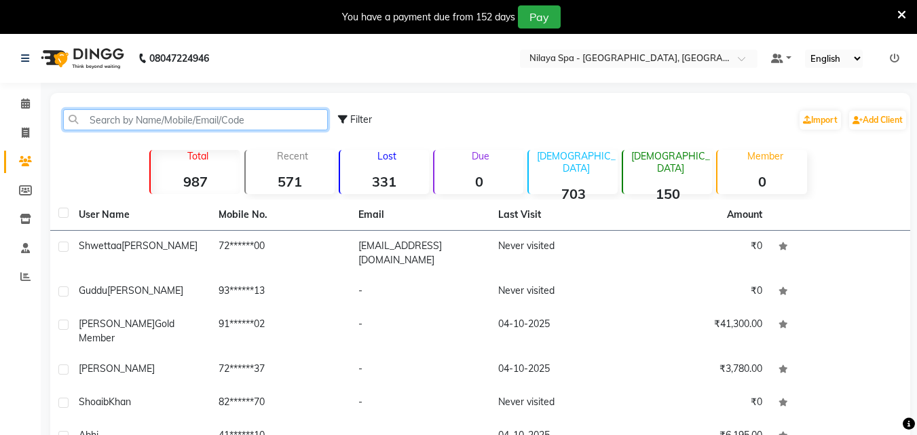
click at [187, 125] on input "text" at bounding box center [195, 119] width 265 height 21
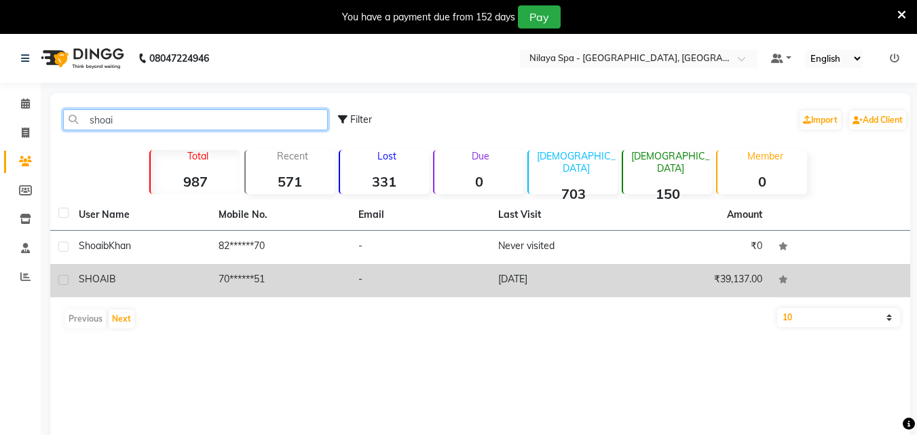
type input "shoai"
click at [219, 286] on td "70******51" at bounding box center [281, 280] width 140 height 33
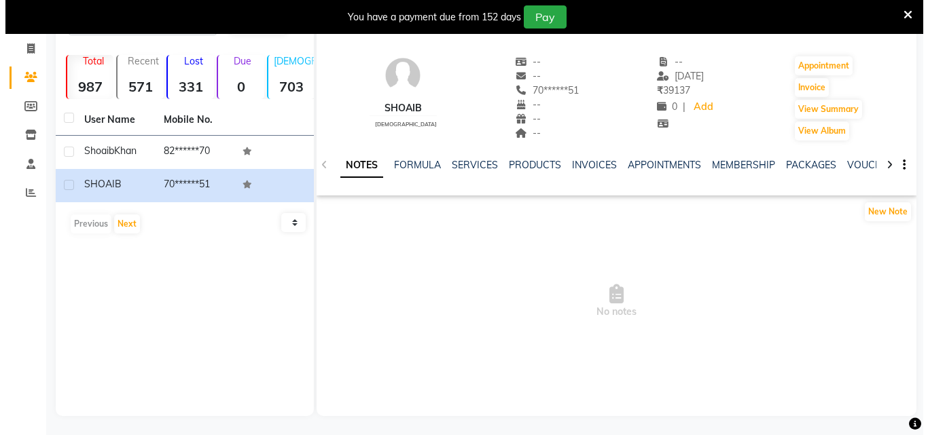
scroll to position [86, 0]
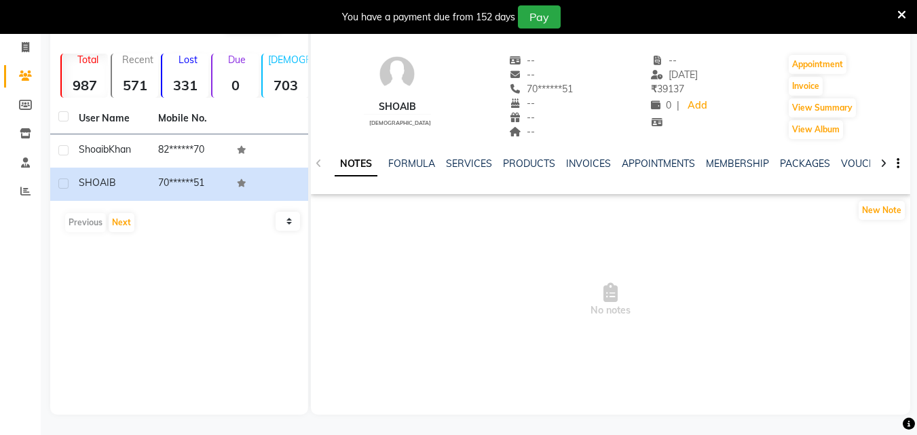
click at [480, 171] on div "NOTES FORMULA SERVICES PRODUCTS INVOICES APPOINTMENTS MEMBERSHIP PACKAGES VOUCH…" at bounding box center [595, 169] width 520 height 25
click at [475, 162] on link "SERVICES" at bounding box center [469, 164] width 46 height 12
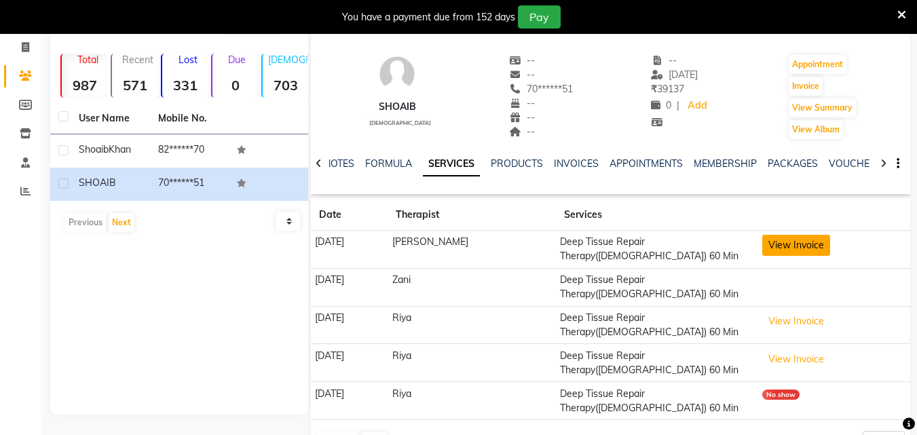
click at [799, 246] on button "View Invoice" at bounding box center [797, 245] width 68 height 21
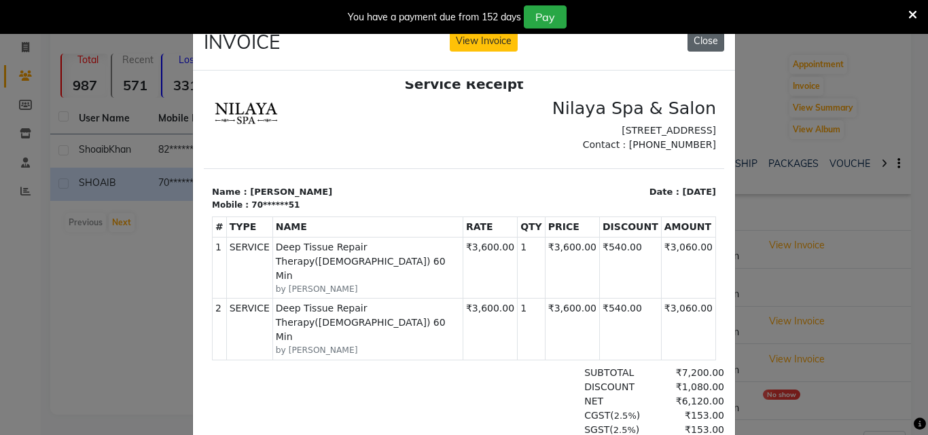
click at [702, 43] on button "Close" at bounding box center [705, 41] width 37 height 21
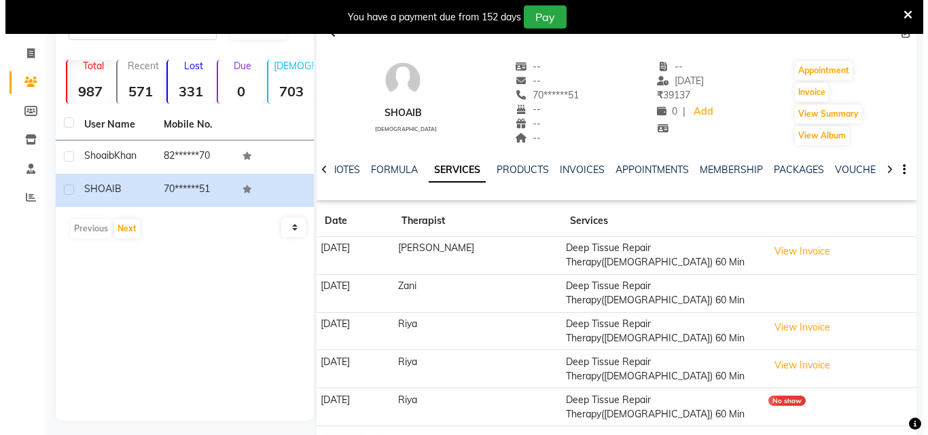
scroll to position [86, 0]
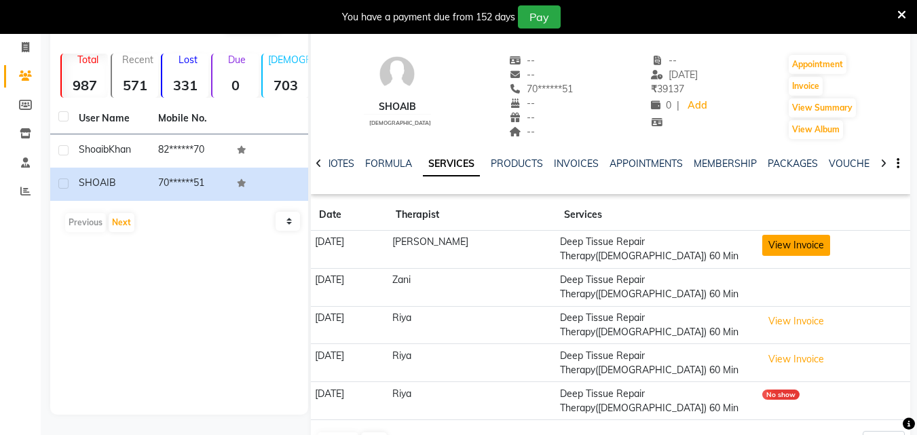
click at [803, 244] on button "View Invoice" at bounding box center [797, 245] width 68 height 21
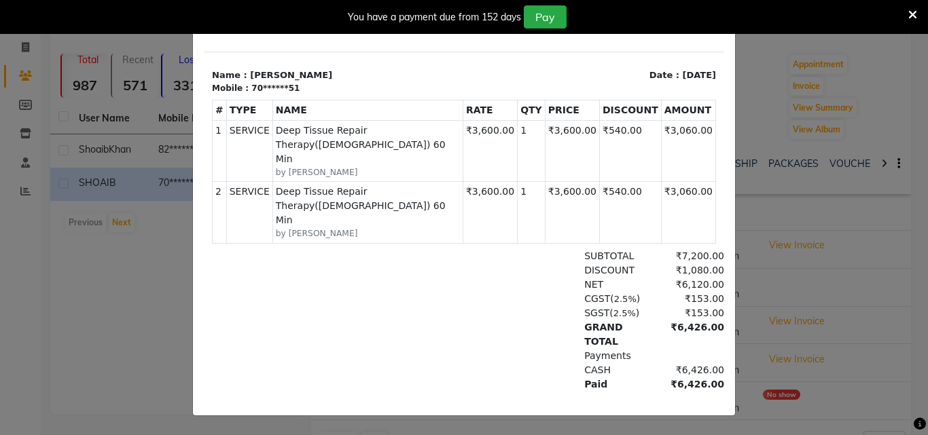
scroll to position [0, 0]
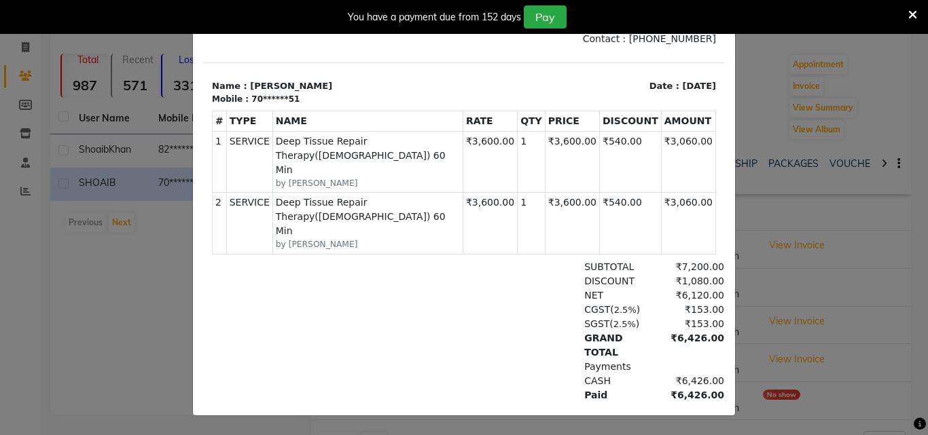
click at [913, 15] on icon at bounding box center [912, 15] width 9 height 12
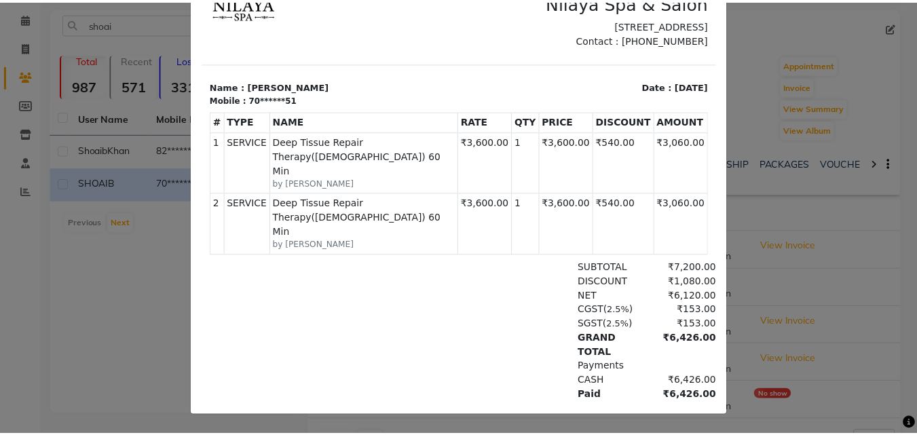
scroll to position [11, 0]
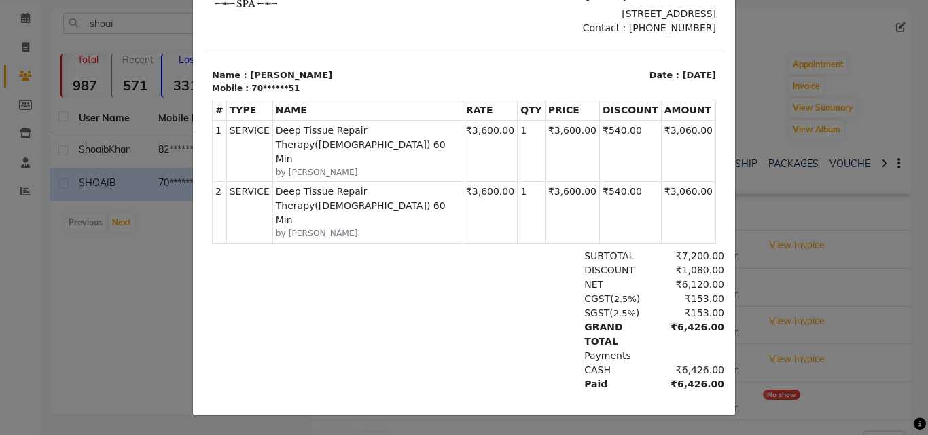
click at [107, 302] on ngb-modal-window "INVOICE View Invoice Close" at bounding box center [464, 217] width 928 height 435
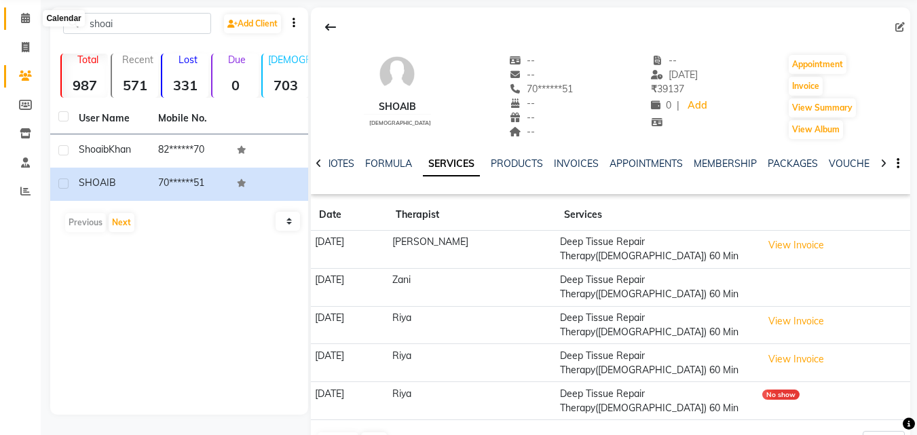
click at [27, 18] on icon at bounding box center [25, 18] width 9 height 10
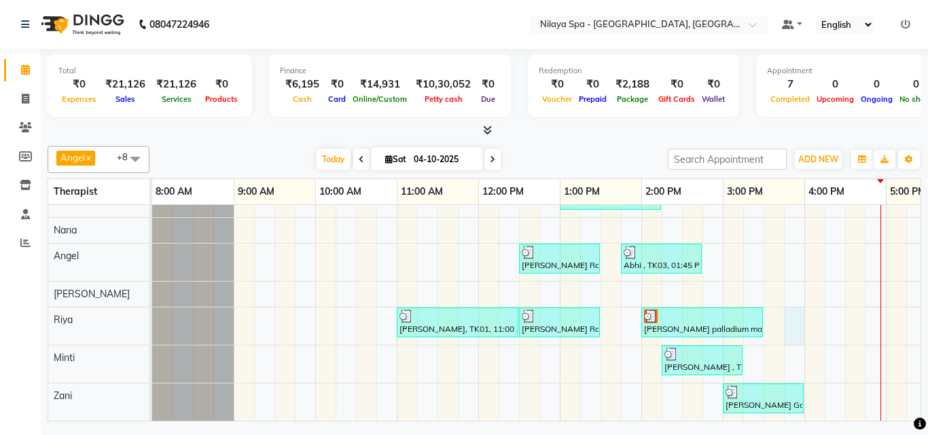
click at [784, 316] on div "Abhi , TK03, 01:00 PM-02:15 PM, Indian Head, Neck and Shoulder Massage([DEMOGRA…" at bounding box center [763, 287] width 1222 height 267
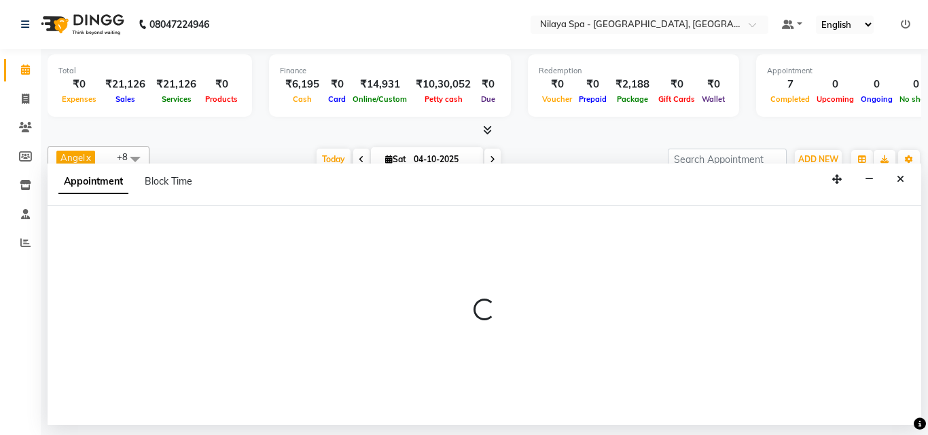
select select "80439"
select select "945"
select select "tentative"
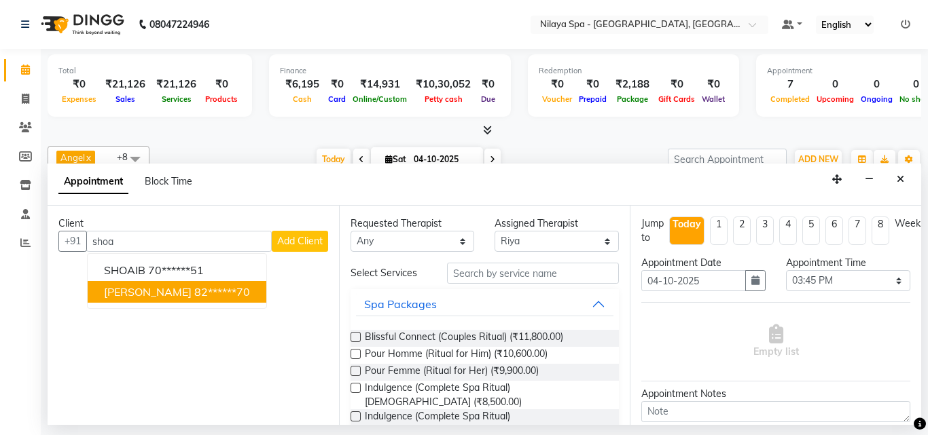
click at [202, 287] on ngb-highlight "82******70" at bounding box center [222, 292] width 56 height 14
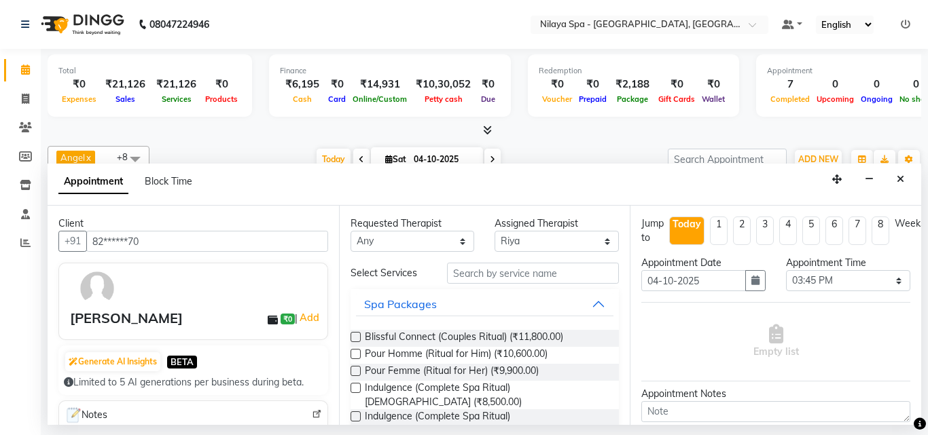
type input "82******70"
click at [520, 274] on input "text" at bounding box center [533, 273] width 172 height 21
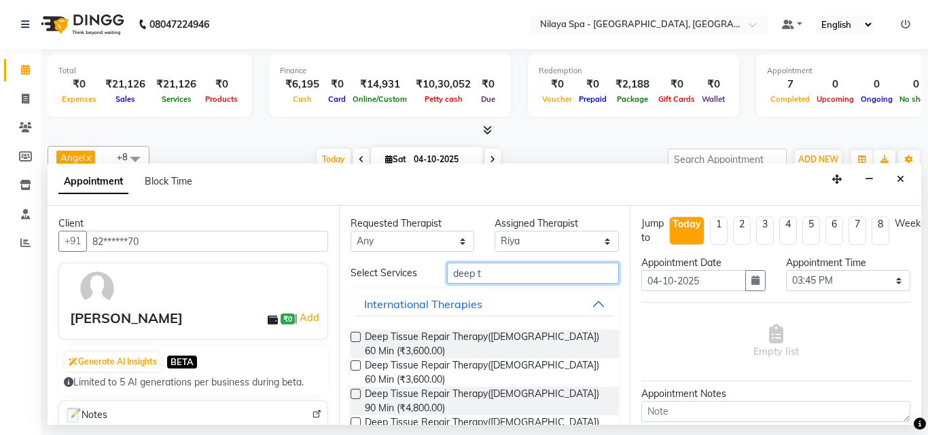
type input "deep t"
click at [358, 335] on label at bounding box center [355, 337] width 10 height 10
click at [358, 335] on input "checkbox" at bounding box center [354, 338] width 9 height 9
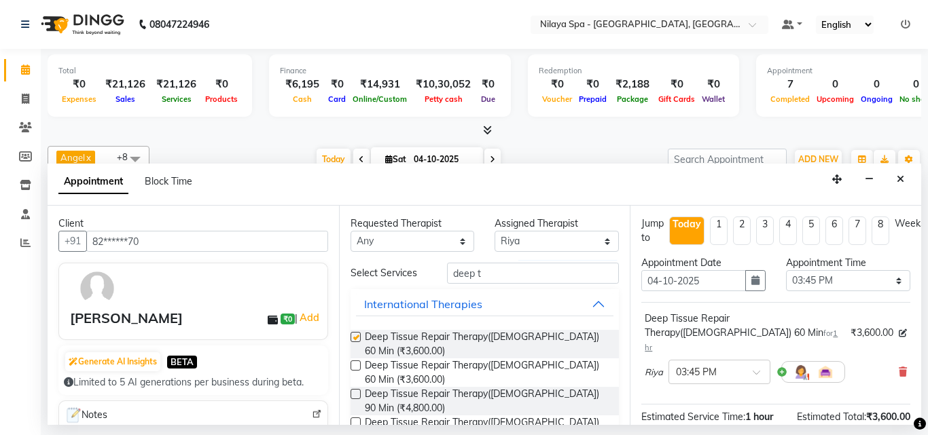
checkbox input "false"
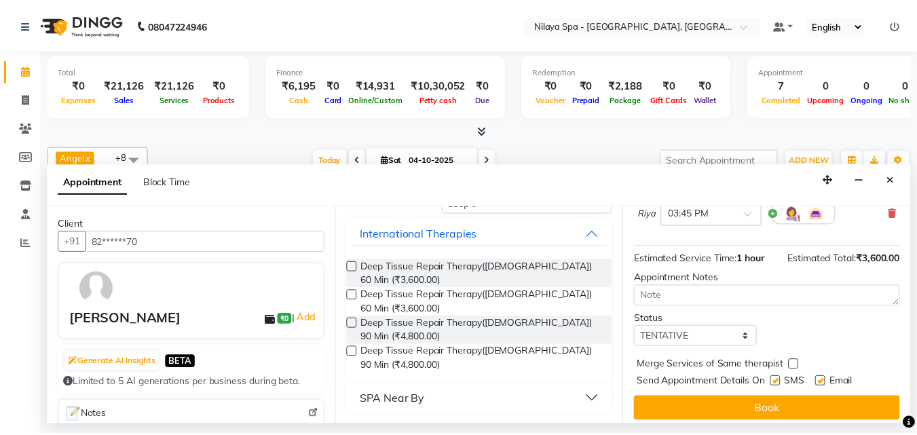
scroll to position [162, 0]
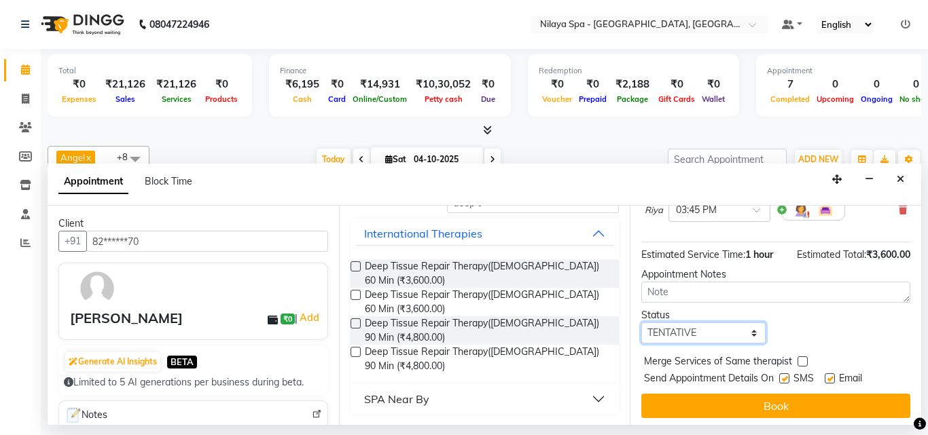
click at [731, 323] on select "Select TENTATIVE CONFIRM CHECK-IN UPCOMING" at bounding box center [703, 333] width 124 height 21
select select "confirm booking"
click at [641, 323] on select "Select TENTATIVE CONFIRM CHECK-IN UPCOMING" at bounding box center [703, 333] width 124 height 21
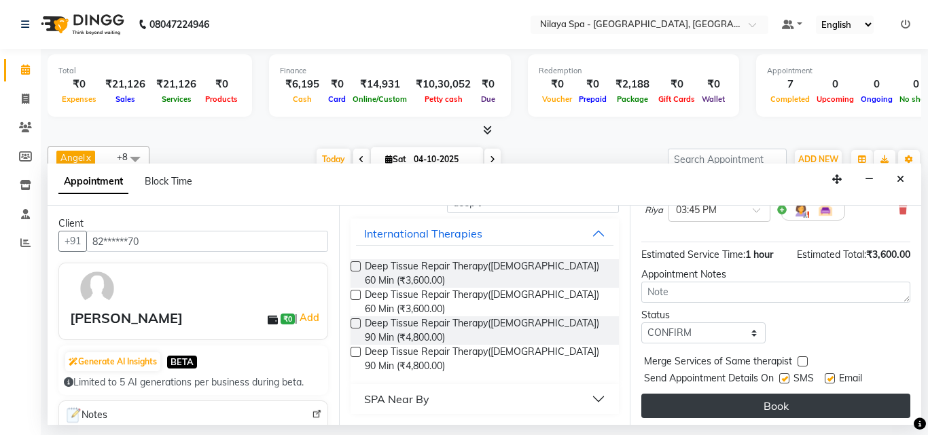
click at [693, 394] on button "Book" at bounding box center [775, 406] width 269 height 24
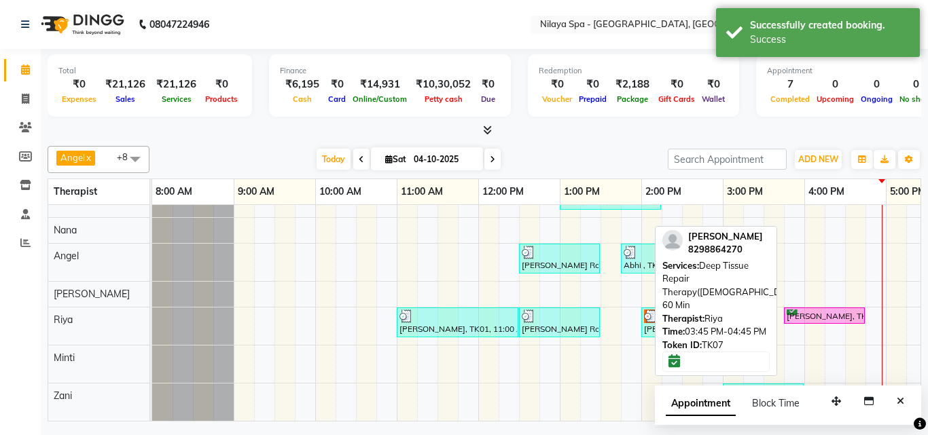
click at [798, 310] on div "[PERSON_NAME], TK07, 03:45 PM-04:45 PM, Deep Tissue Repair Therapy([DEMOGRAPHIC…" at bounding box center [824, 316] width 78 height 13
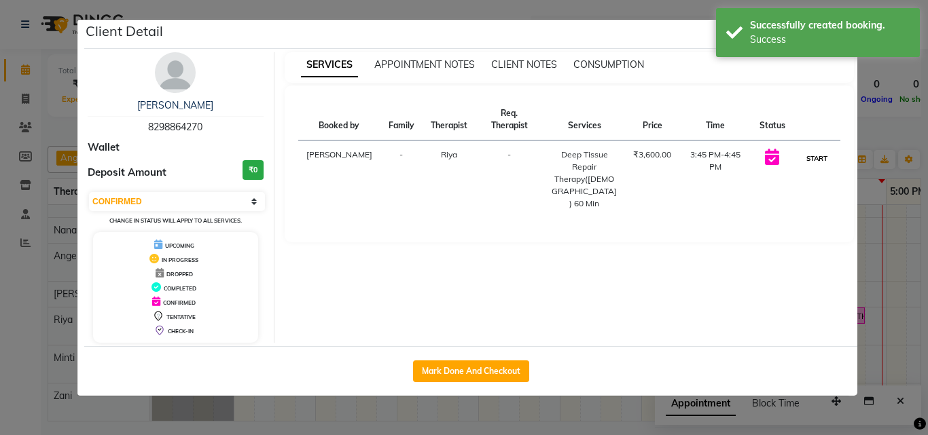
click at [817, 150] on button "START" at bounding box center [817, 158] width 28 height 17
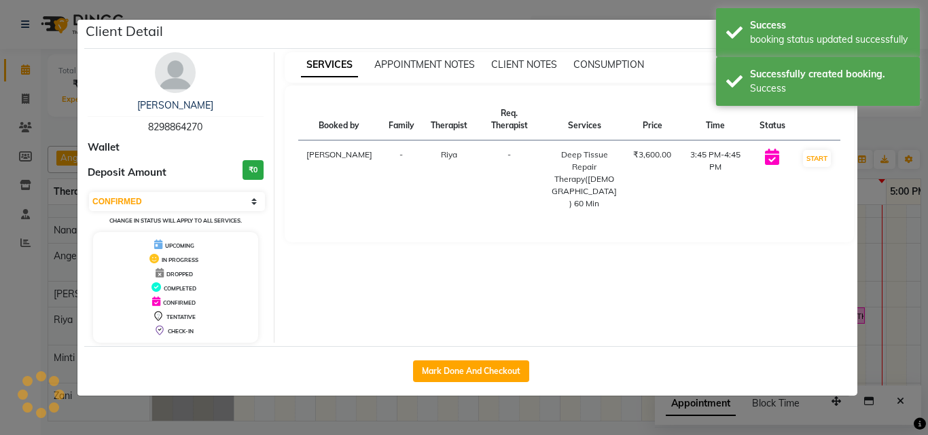
select select "1"
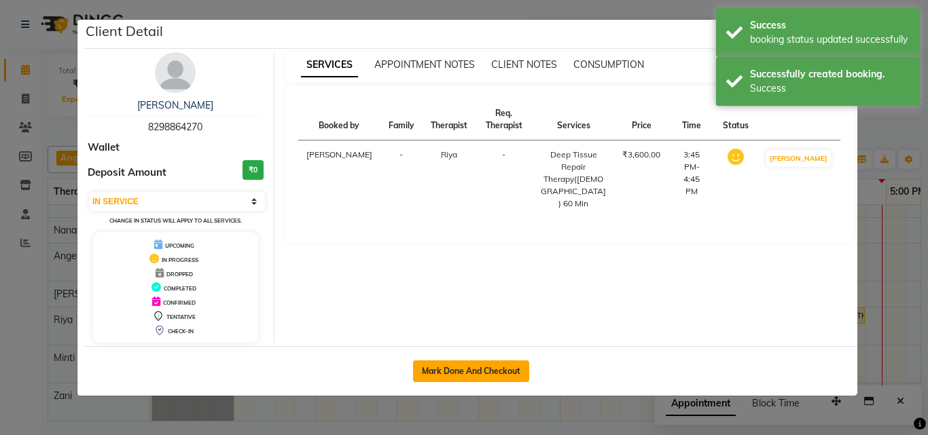
click at [448, 373] on button "Mark Done And Checkout" at bounding box center [471, 372] width 116 height 22
select select "service"
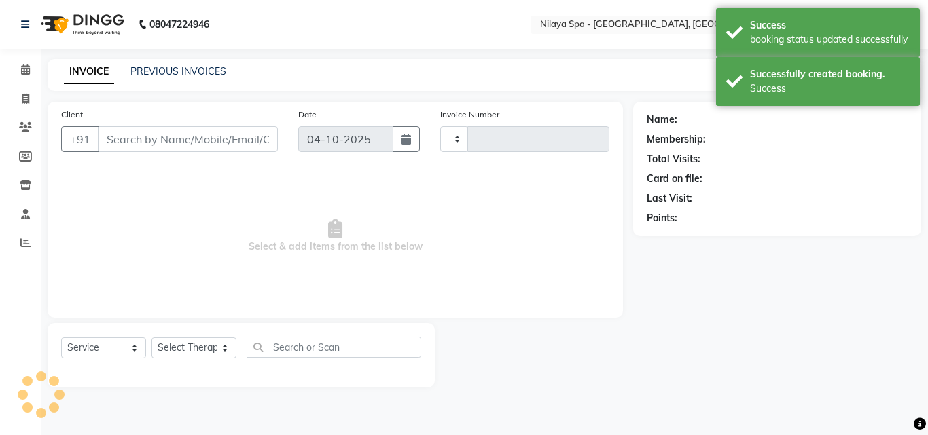
type input "1692"
select select "8066"
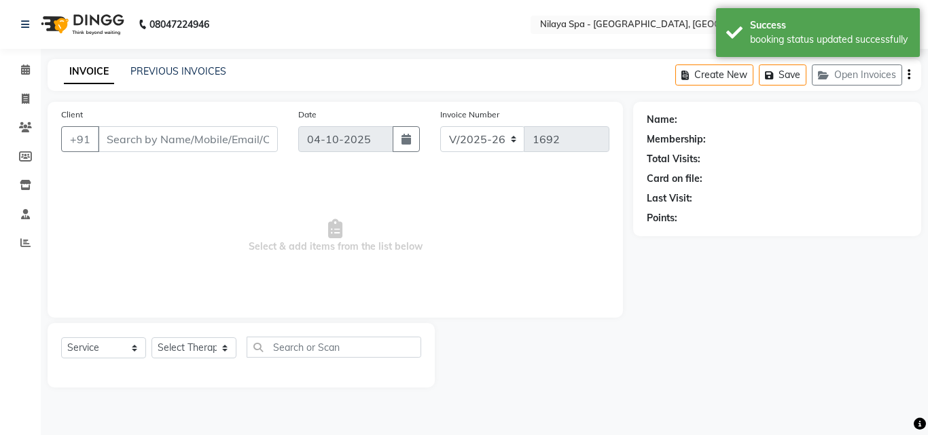
type input "82******70"
select select "80439"
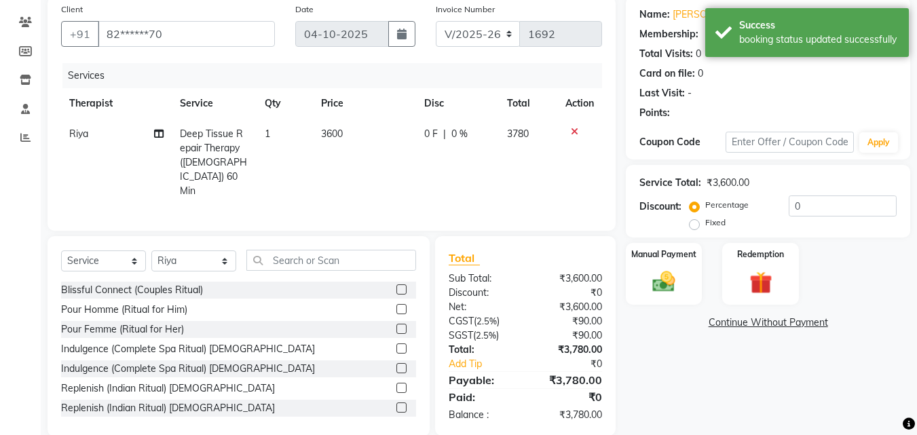
scroll to position [109, 0]
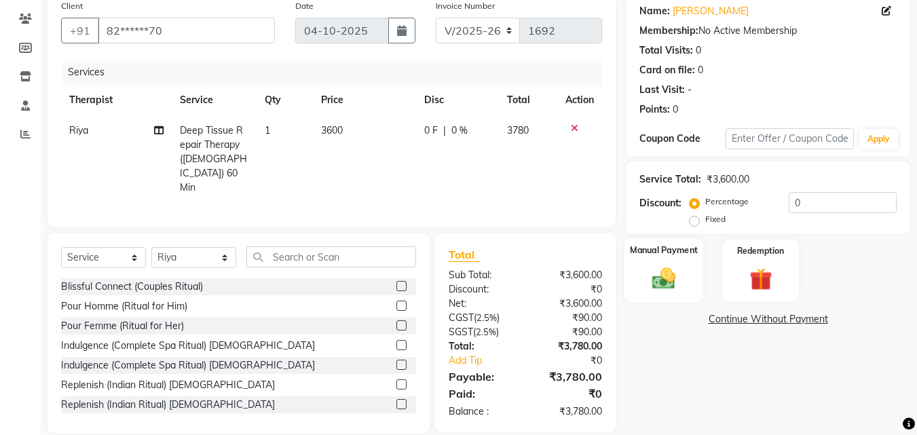
click at [661, 272] on img at bounding box center [664, 278] width 38 height 27
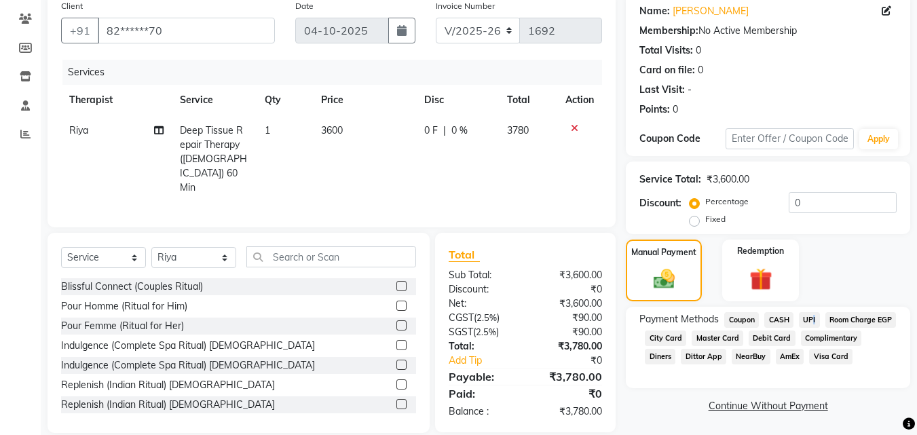
click at [812, 320] on span "UPI" at bounding box center [809, 320] width 21 height 16
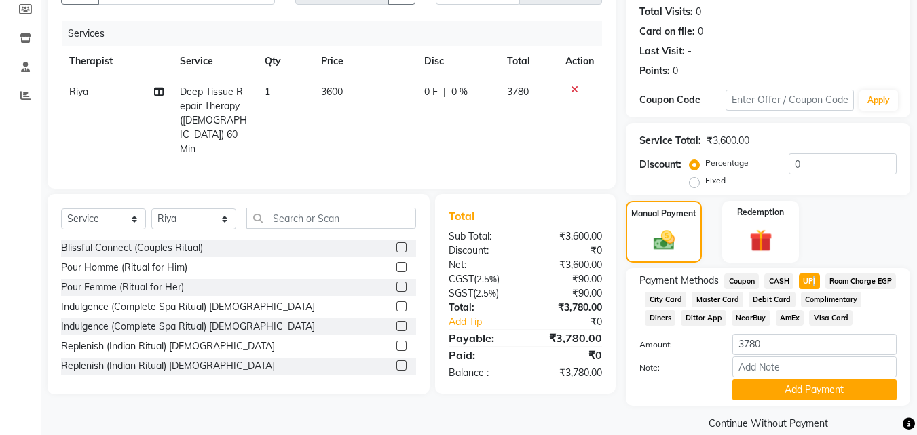
scroll to position [185, 0]
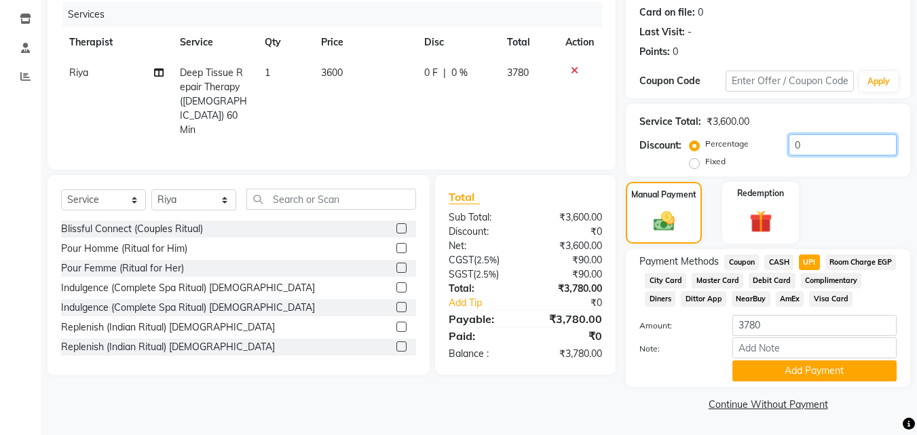
click at [805, 134] on input "0" at bounding box center [843, 144] width 108 height 21
type input "10"
click at [835, 182] on div "Manual Payment Redemption" at bounding box center [768, 213] width 305 height 62
click at [830, 134] on input "10" at bounding box center [843, 144] width 108 height 21
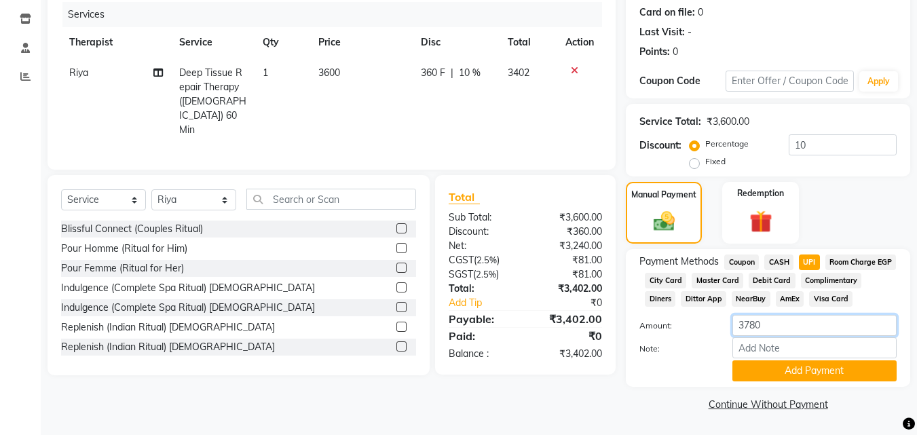
click at [770, 330] on input "3780" at bounding box center [815, 325] width 164 height 21
type input "3402"
click at [792, 374] on button "Add Payment" at bounding box center [815, 371] width 164 height 21
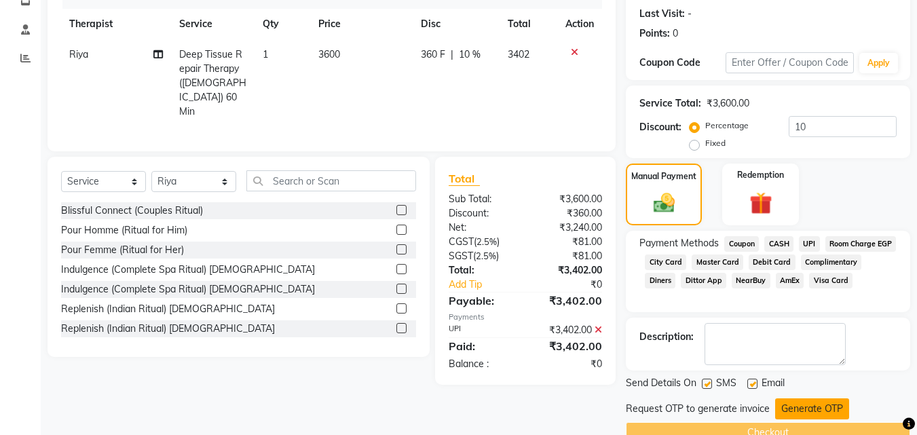
click at [804, 415] on button "Generate OTP" at bounding box center [813, 409] width 74 height 21
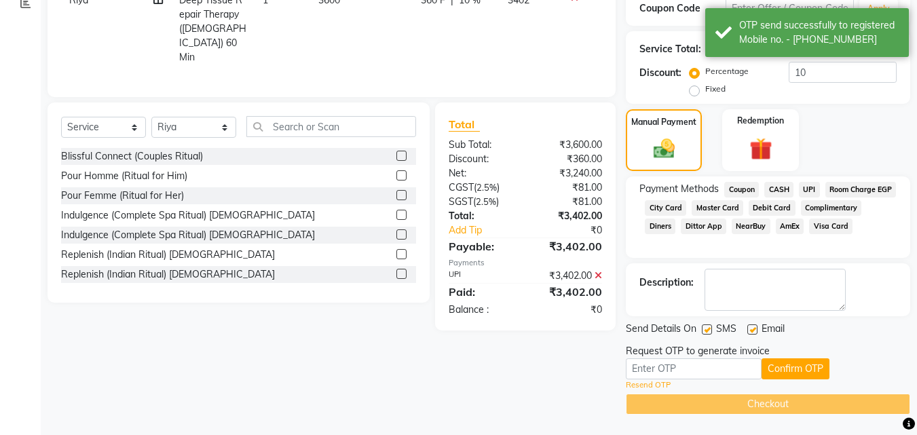
scroll to position [242, 0]
click at [700, 364] on input "text" at bounding box center [694, 369] width 136 height 21
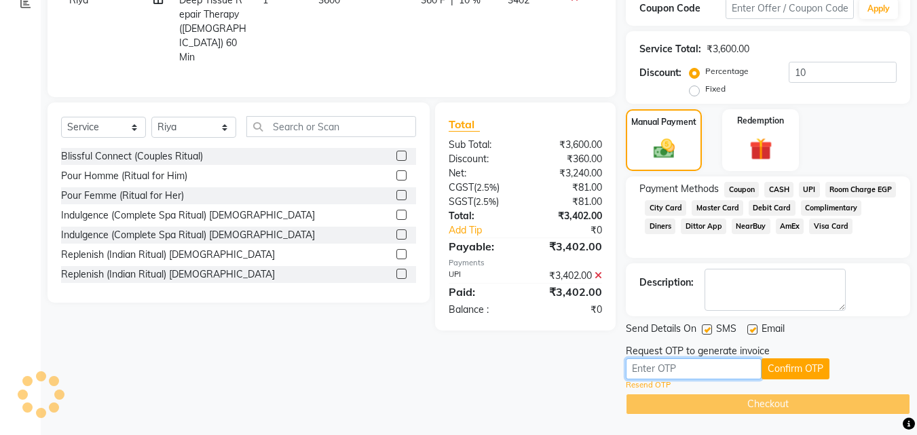
click at [708, 369] on input "text" at bounding box center [694, 369] width 136 height 21
click at [663, 372] on input "text" at bounding box center [694, 369] width 136 height 21
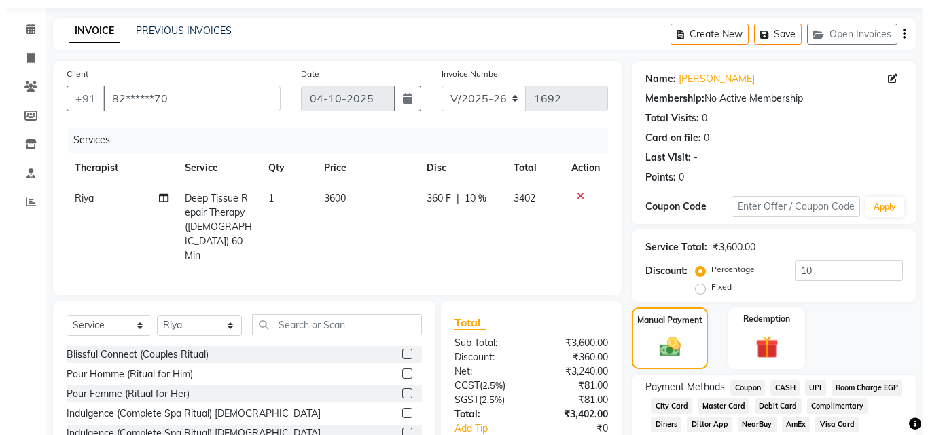
scroll to position [0, 0]
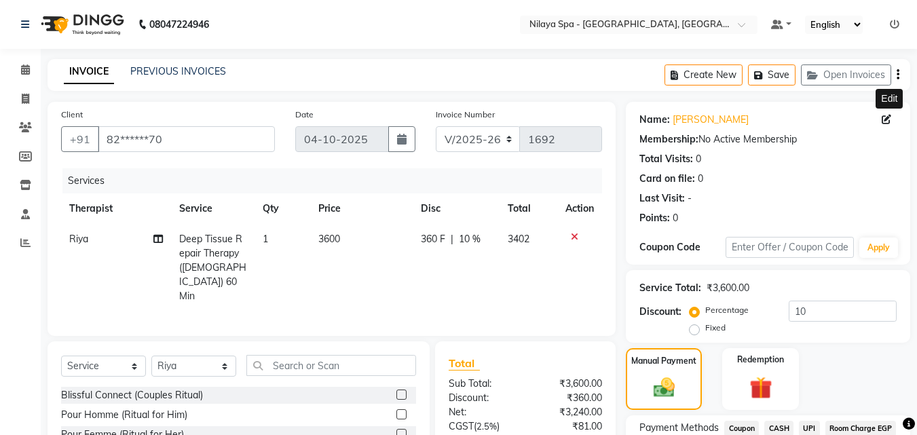
click at [888, 120] on icon at bounding box center [887, 120] width 10 height 10
select select "[DEMOGRAPHIC_DATA]"
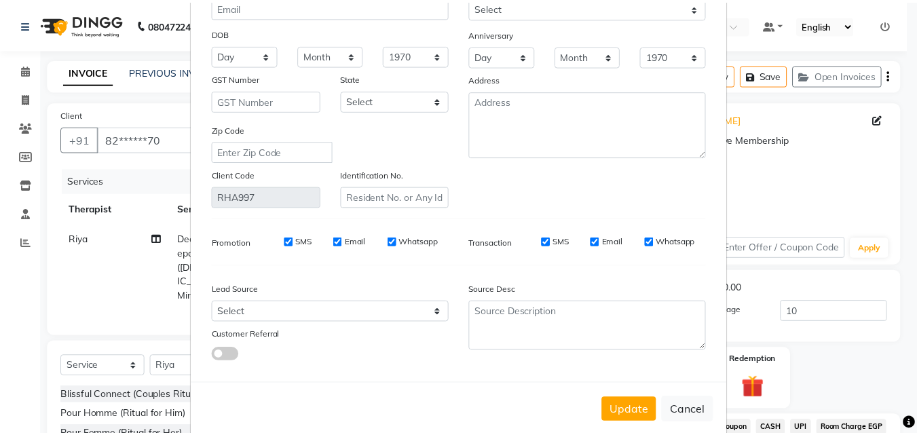
scroll to position [167, 0]
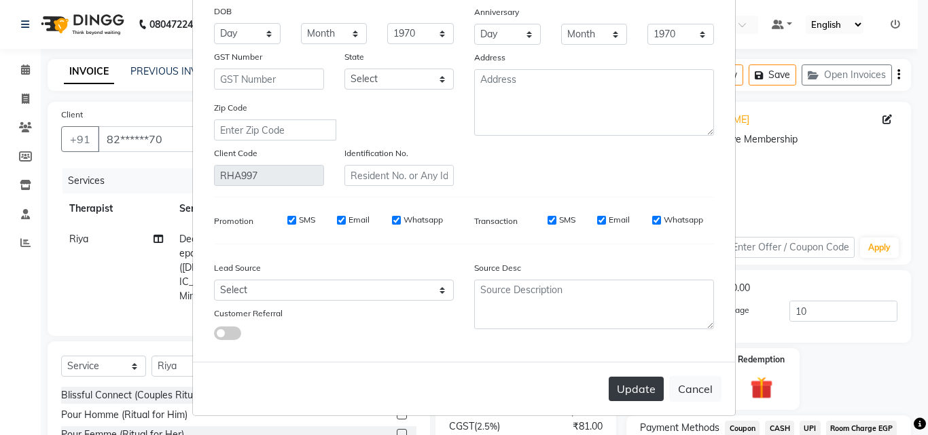
click at [643, 385] on button "Update" at bounding box center [635, 389] width 55 height 24
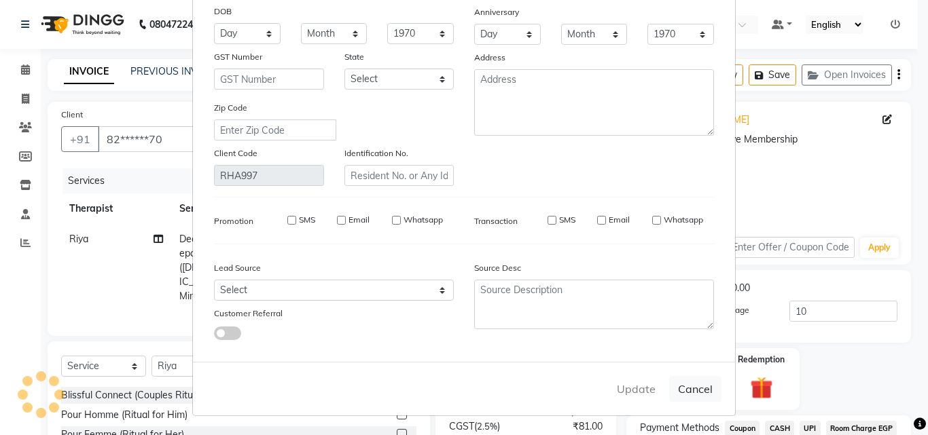
select select
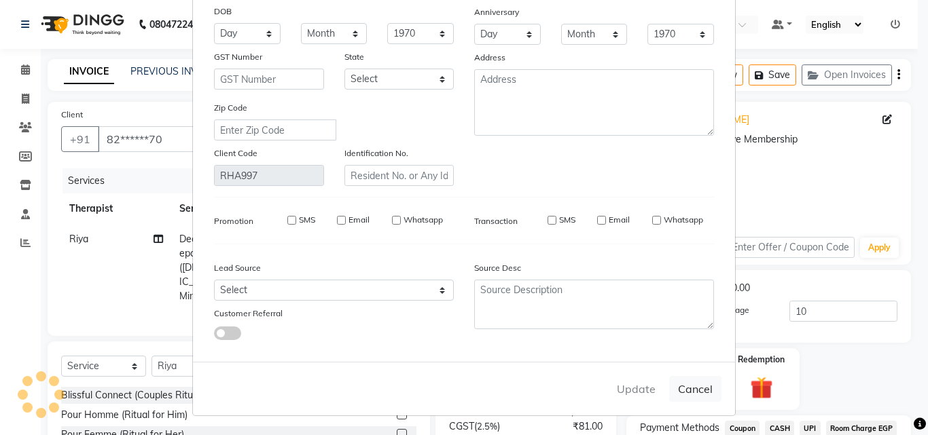
select select
checkbox input "false"
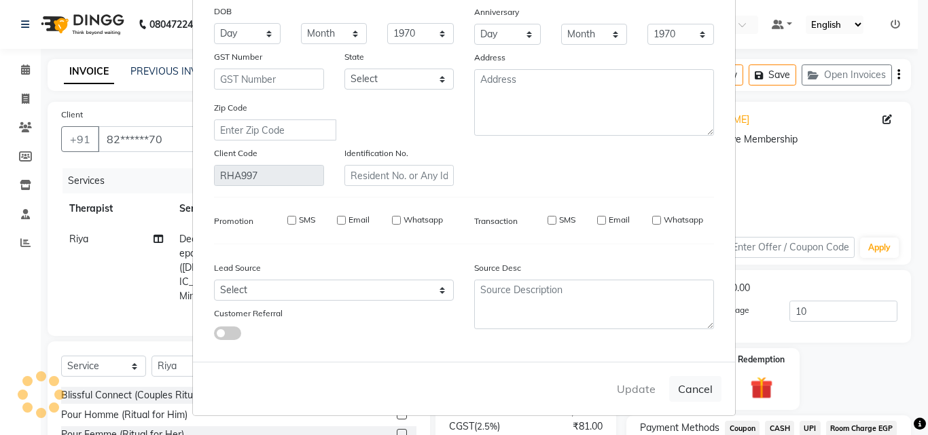
checkbox input "false"
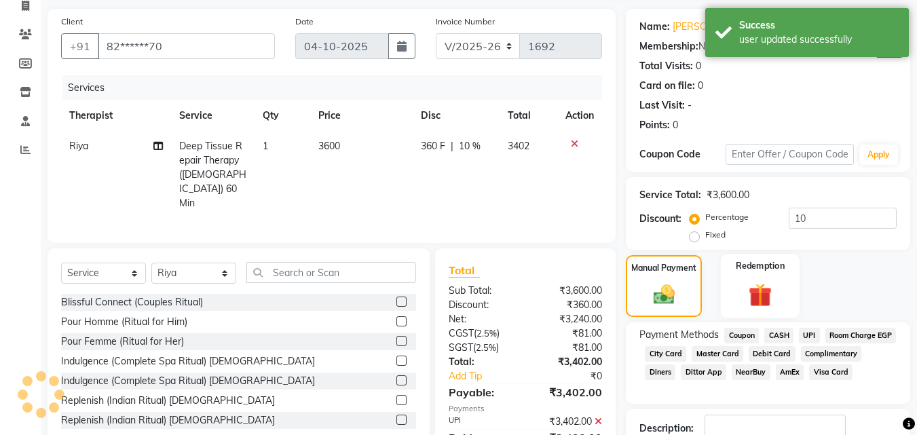
scroll to position [242, 0]
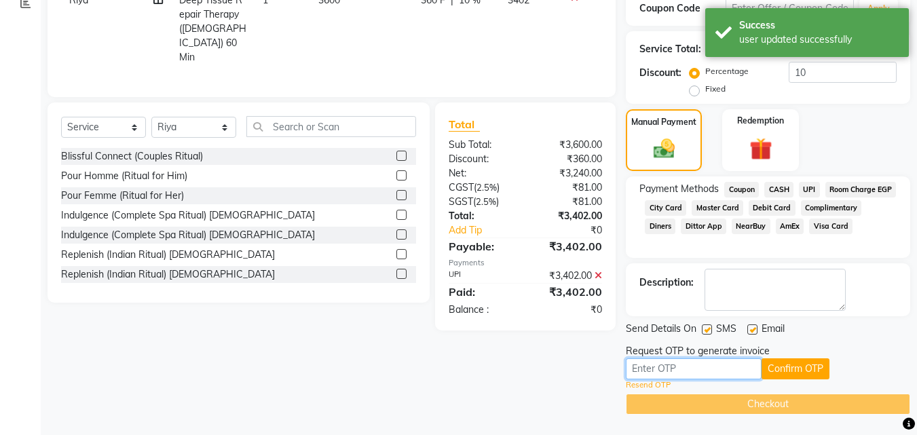
click at [717, 362] on input "text" at bounding box center [694, 369] width 136 height 21
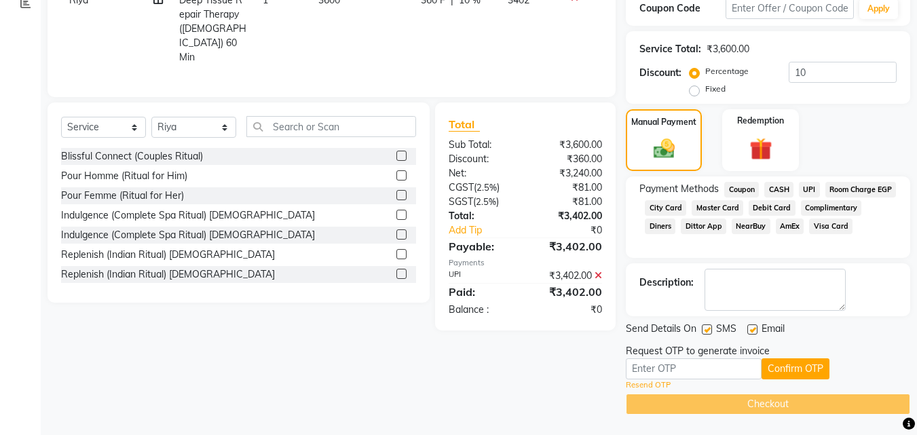
click at [665, 382] on link "Resend OTP" at bounding box center [648, 386] width 45 height 12
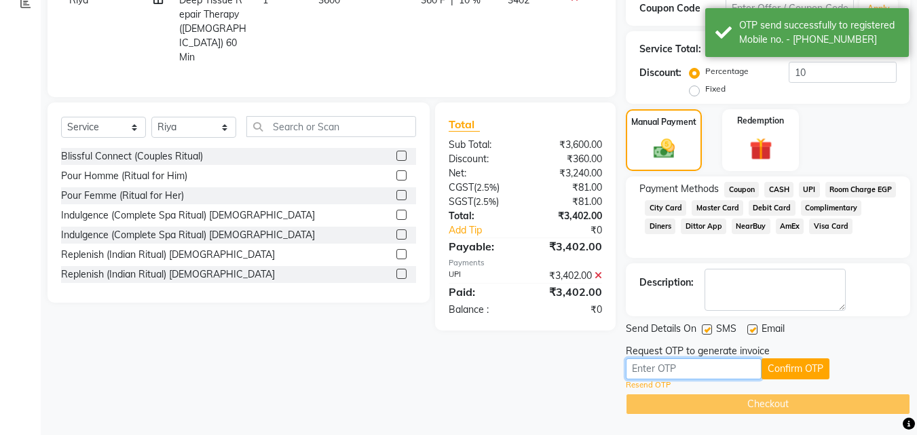
click at [672, 369] on input "text" at bounding box center [694, 369] width 136 height 21
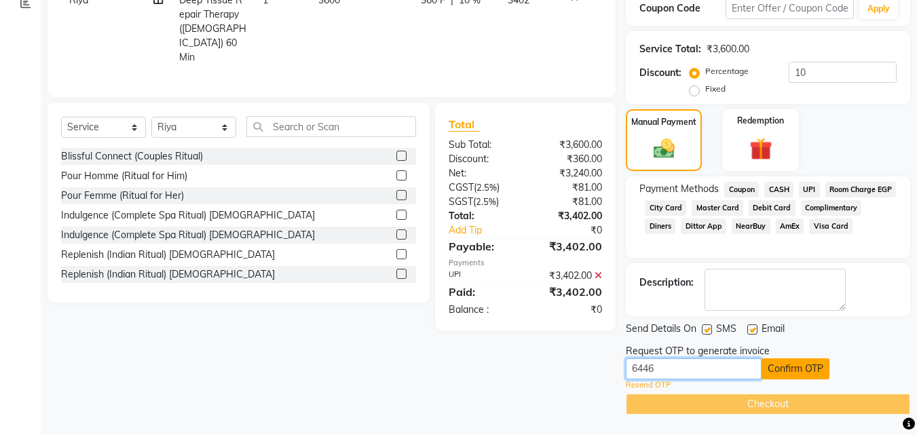
type input "6446"
click at [815, 362] on button "Confirm OTP" at bounding box center [796, 369] width 68 height 21
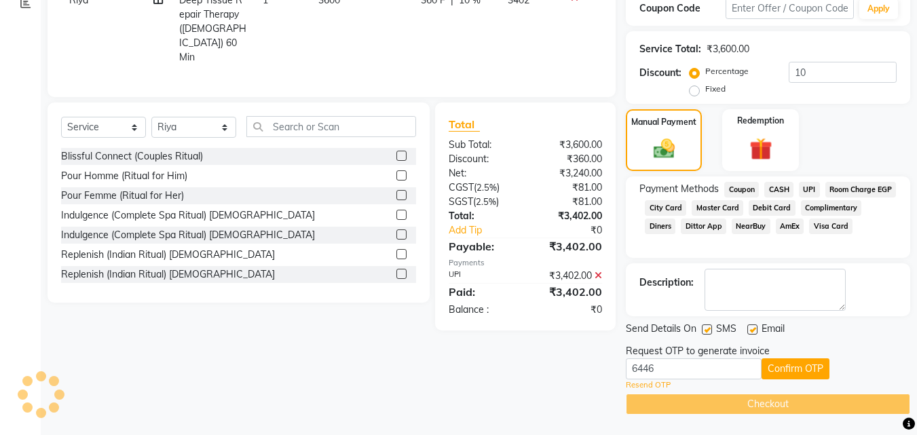
scroll to position [189, 0]
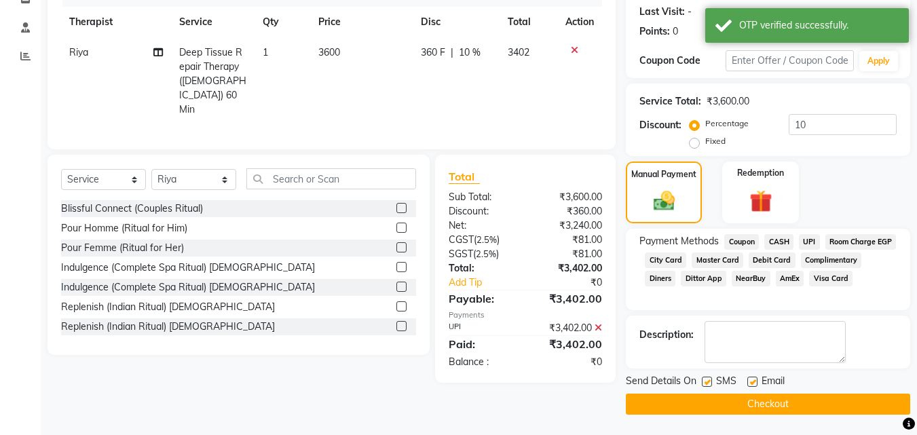
click at [775, 407] on button "Checkout" at bounding box center [768, 404] width 285 height 21
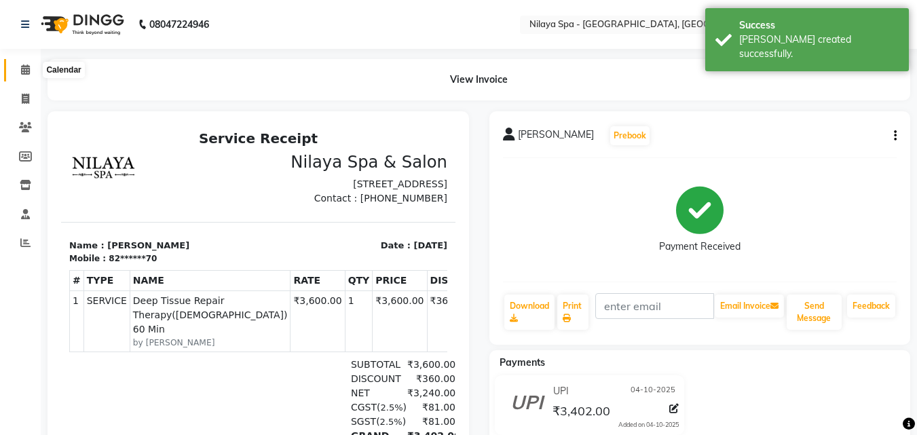
click at [21, 74] on icon at bounding box center [25, 70] width 9 height 10
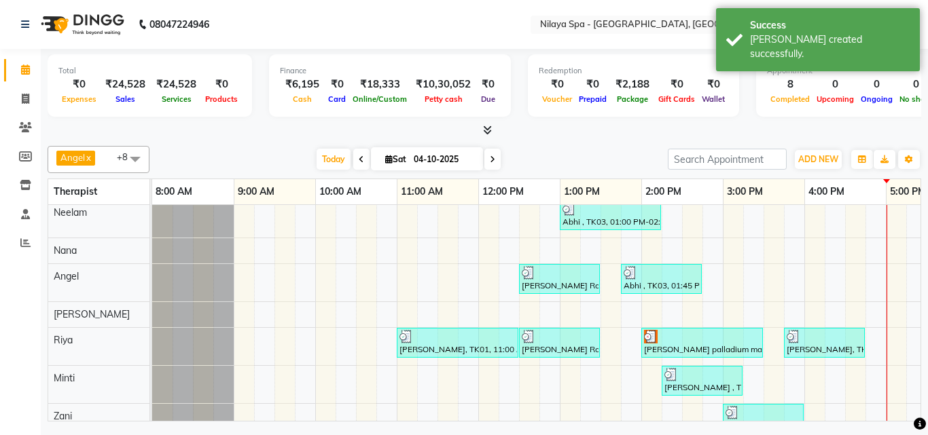
scroll to position [61, 0]
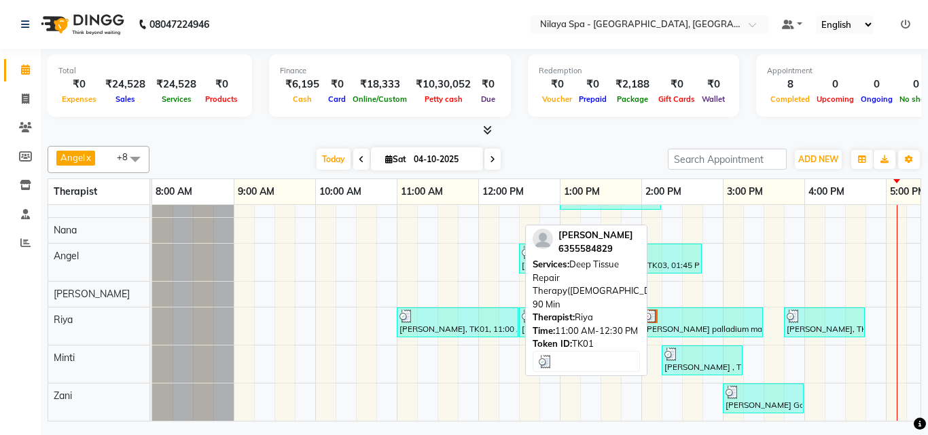
click at [470, 310] on div at bounding box center [457, 317] width 116 height 14
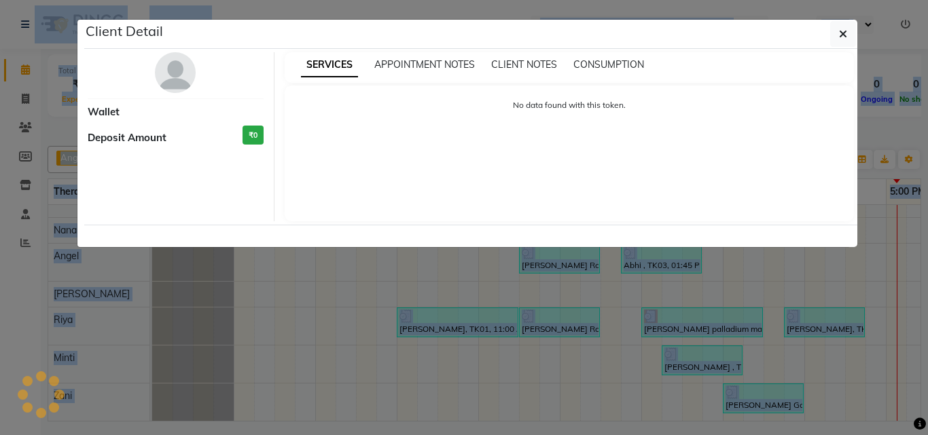
click at [470, 310] on ngb-modal-window "Client Detail Wallet Deposit Amount ₹0 SERVICES APPOINTMENT NOTES CLIENT NOTES …" at bounding box center [464, 217] width 928 height 435
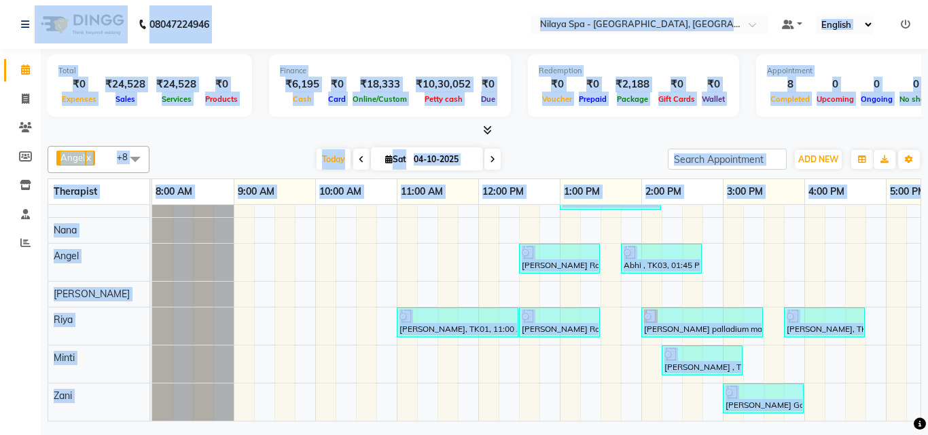
click at [400, 413] on div "Abhi , TK03, 01:00 PM-02:15 PM, Indian Head, Neck and Shoulder Massage(Male) 45…" at bounding box center [536, 313] width 768 height 216
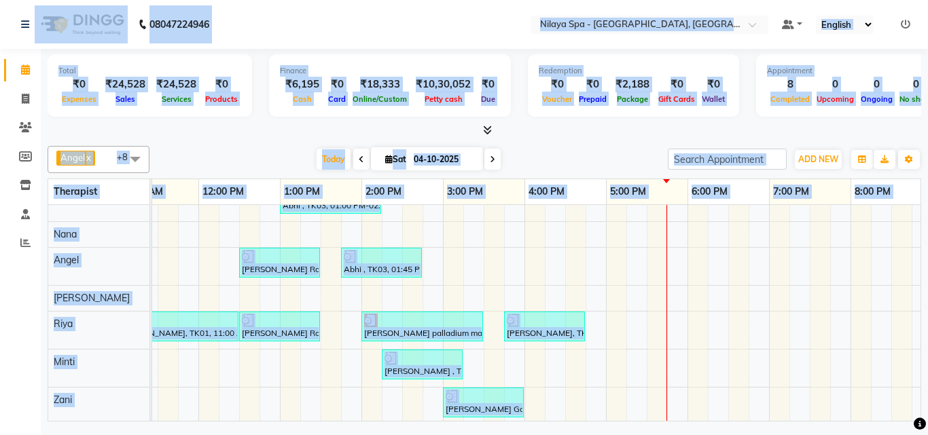
scroll to position [0, 0]
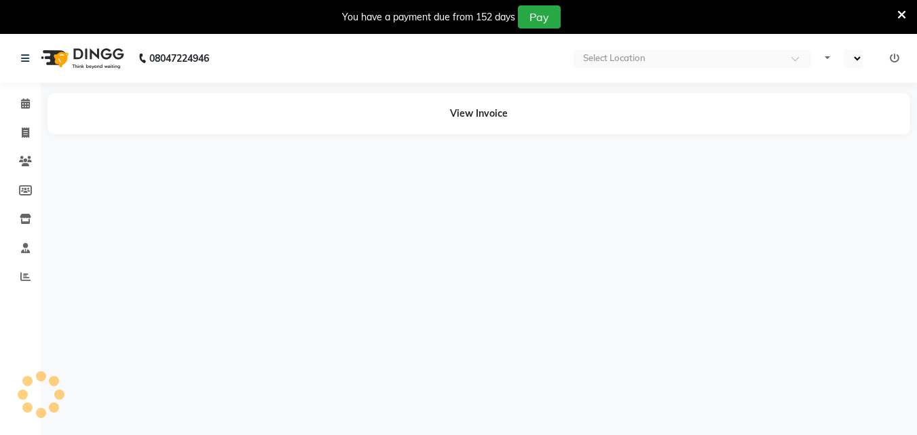
select select "en"
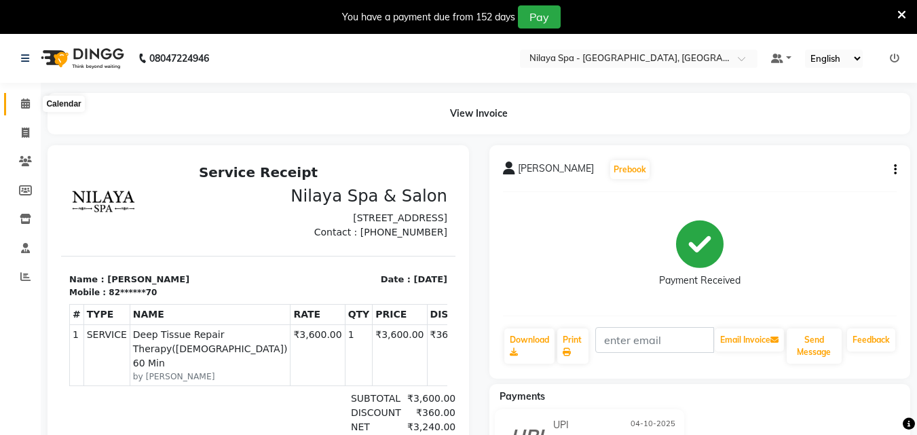
click at [24, 101] on icon at bounding box center [25, 103] width 9 height 10
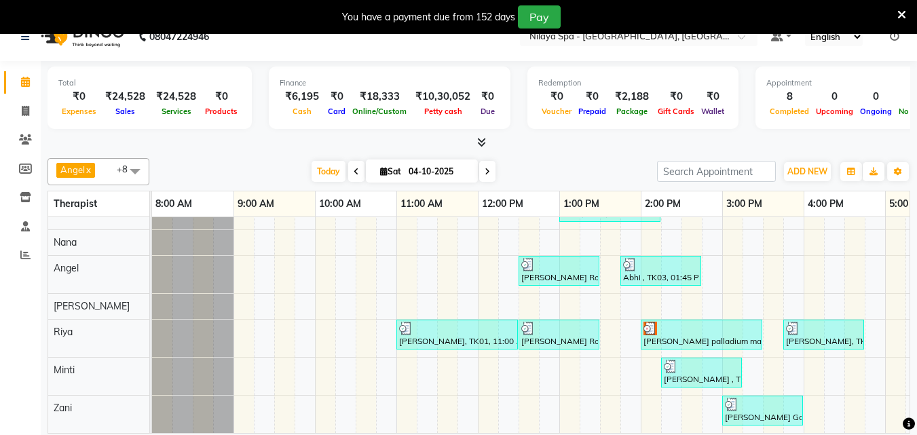
scroll to position [34, 0]
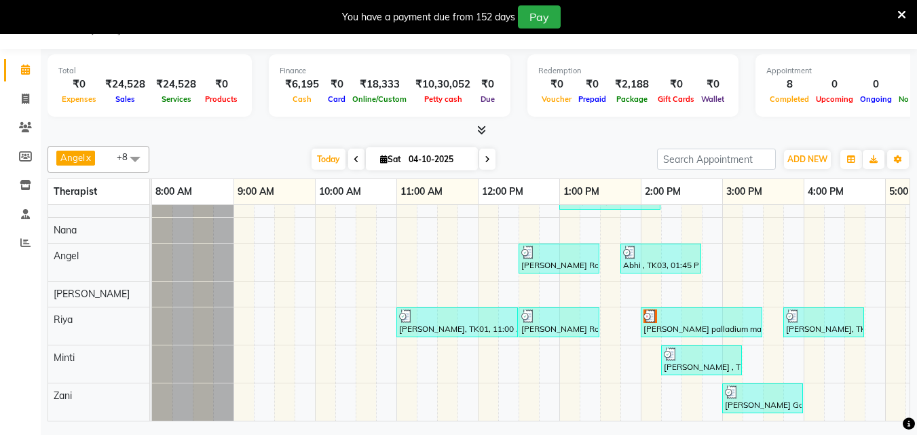
drag, startPoint x: 541, startPoint y: 418, endPoint x: 725, endPoint y: 439, distance: 185.3
click at [725, 401] on html "08047224946 Select Location × Nilaya Spa - Radisson Blu Hotel, Ranchi Default P…" at bounding box center [458, 183] width 917 height 435
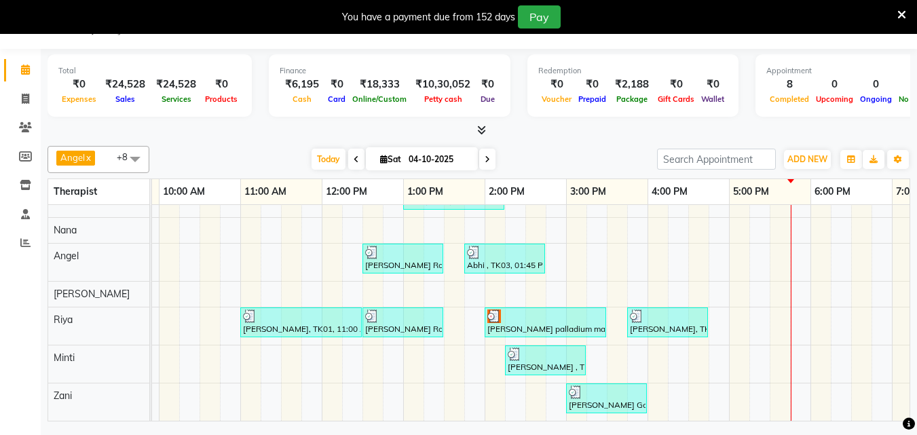
scroll to position [0, 0]
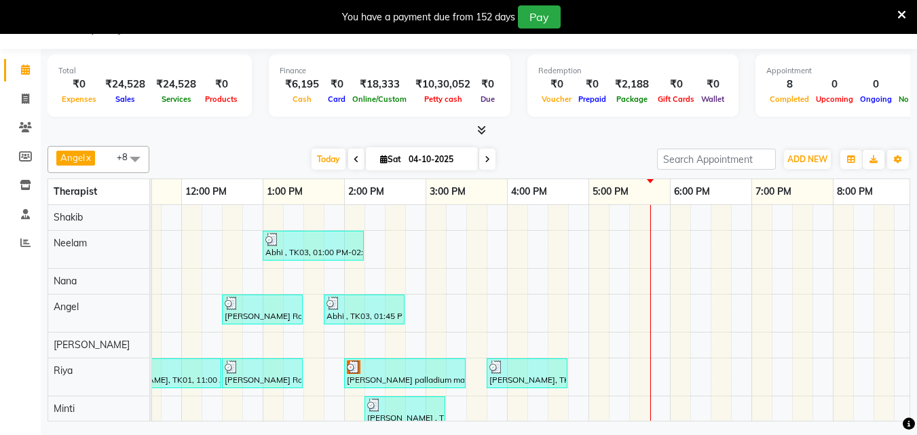
click at [519, 278] on div "Abhi , TK03, 01:00 PM-02:15 PM, Indian Head, Neck and Shoulder Massage([DEMOGRA…" at bounding box center [466, 338] width 1222 height 267
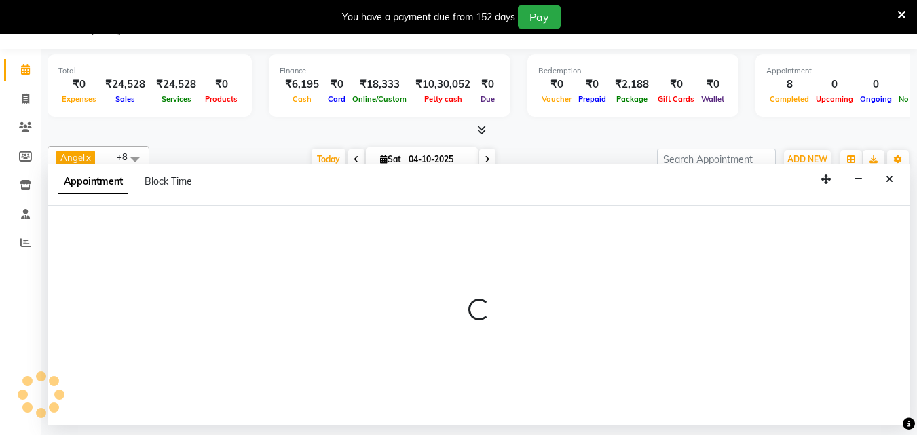
select select "78965"
select select "tentative"
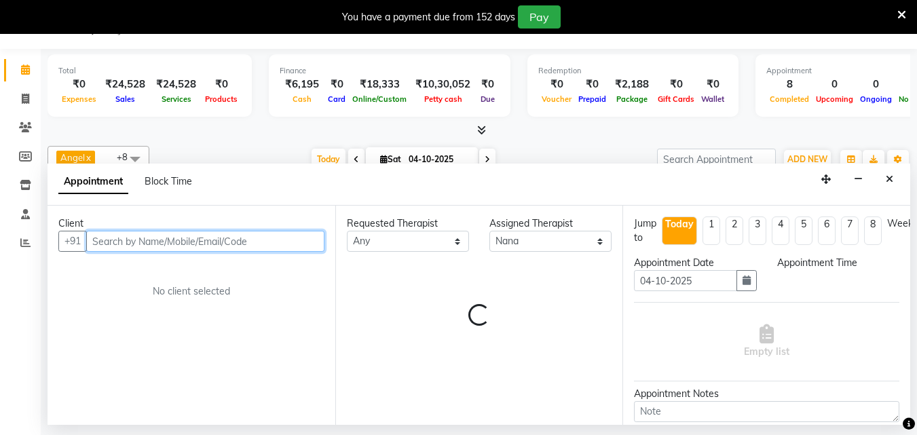
select select "960"
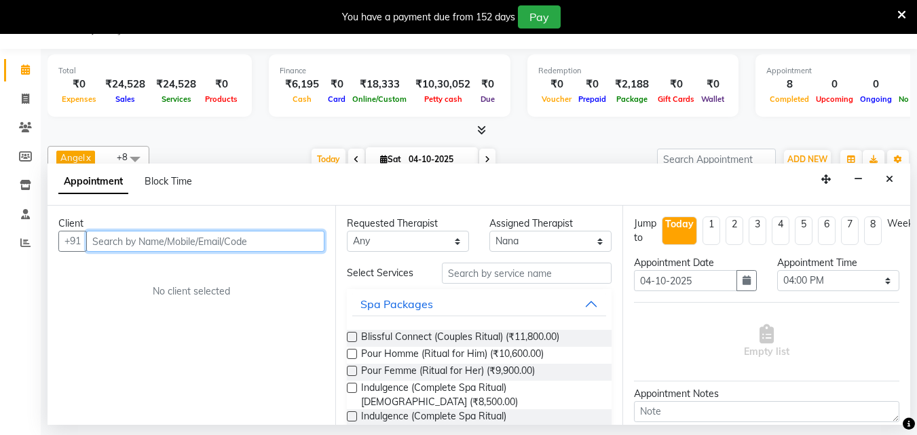
click at [157, 236] on input "text" at bounding box center [205, 241] width 238 height 21
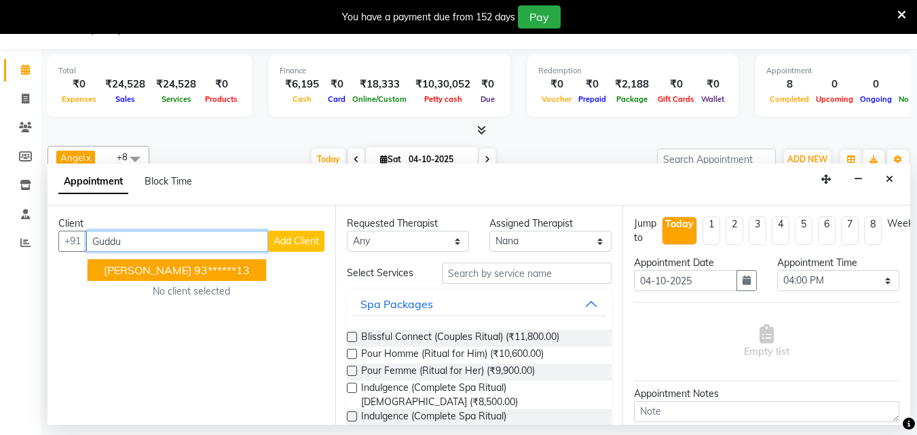
click at [194, 270] on ngb-highlight "93******13" at bounding box center [222, 270] width 56 height 14
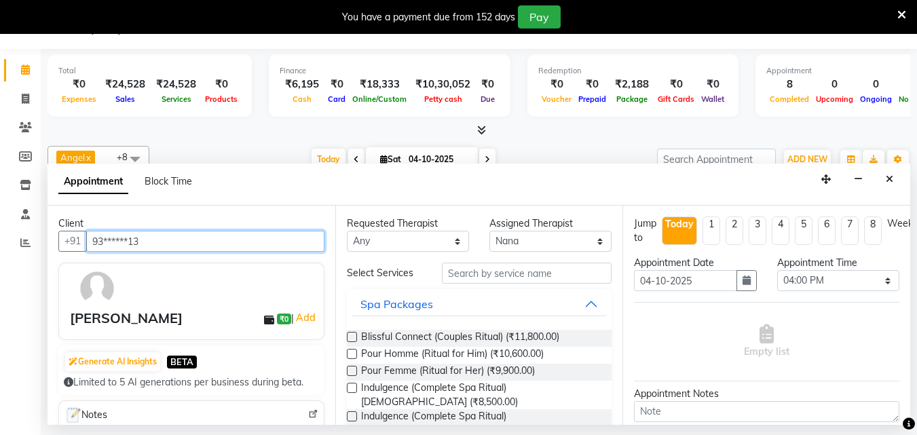
type input "93******13"
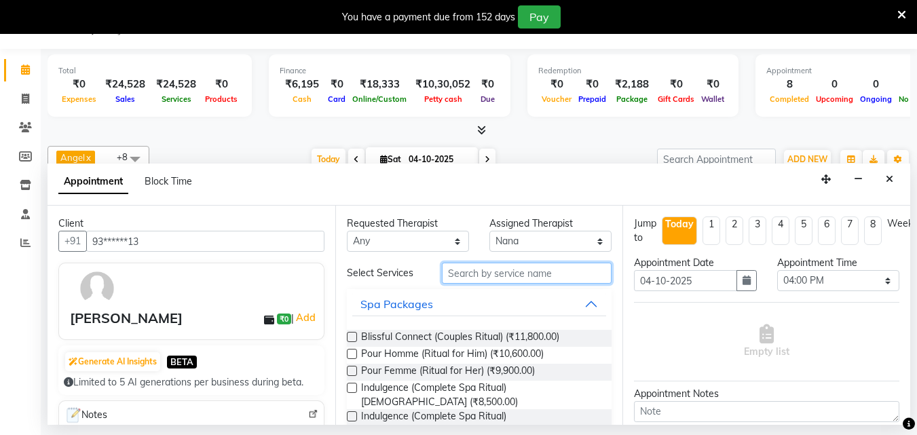
click at [463, 272] on input "text" at bounding box center [527, 273] width 170 height 21
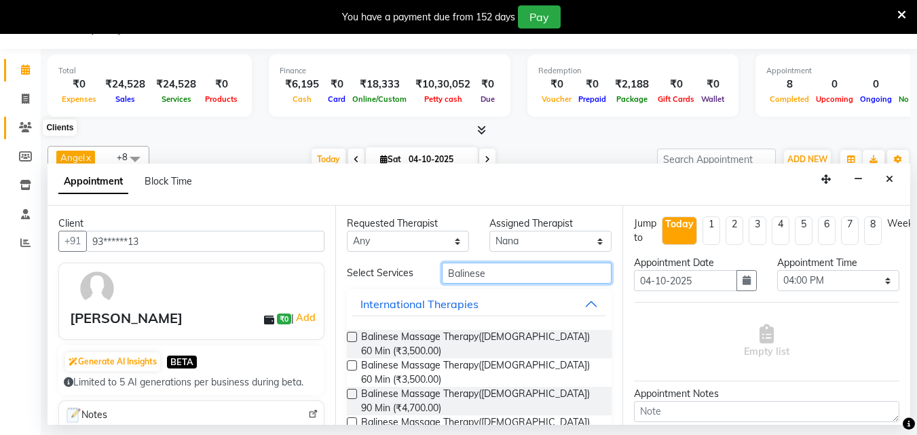
type input "Balinese"
click at [28, 126] on icon at bounding box center [25, 127] width 13 height 10
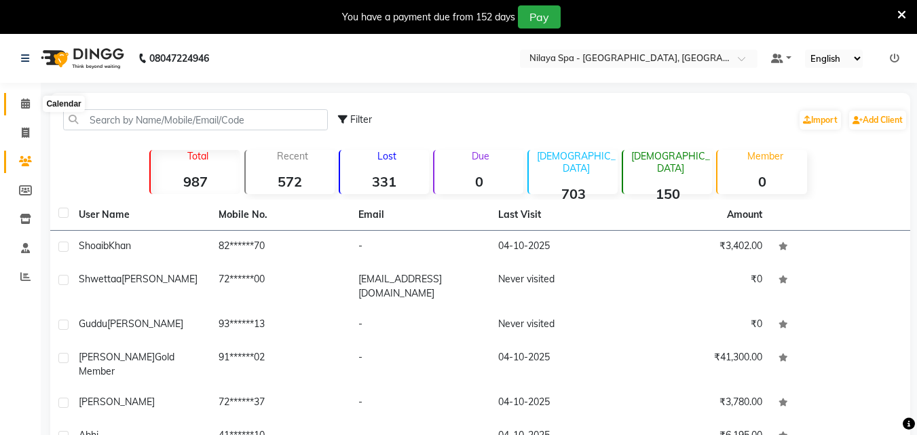
click at [22, 102] on icon at bounding box center [25, 103] width 9 height 10
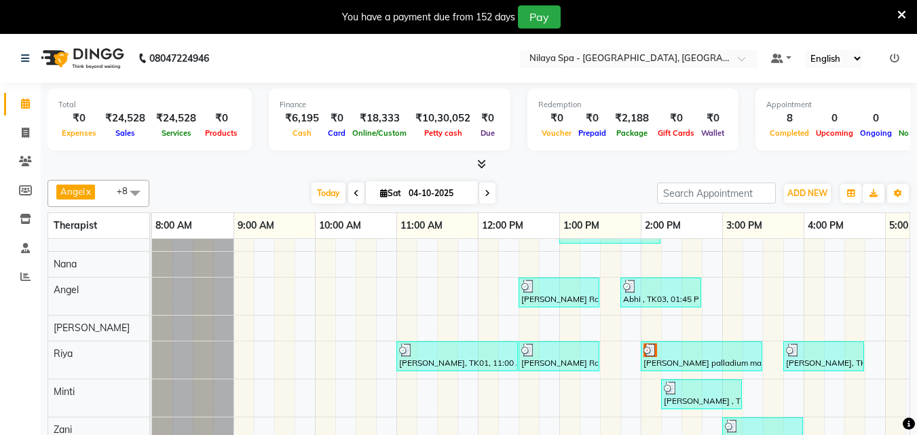
scroll to position [34, 0]
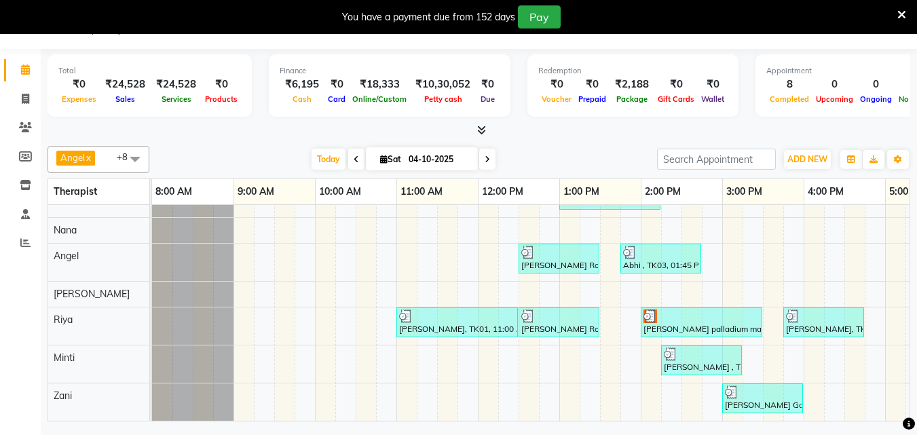
click at [812, 281] on div "Abhi , TK03, 01:00 PM-02:15 PM, Indian Head, Neck and Shoulder Massage([DEMOGRA…" at bounding box center [763, 287] width 1222 height 267
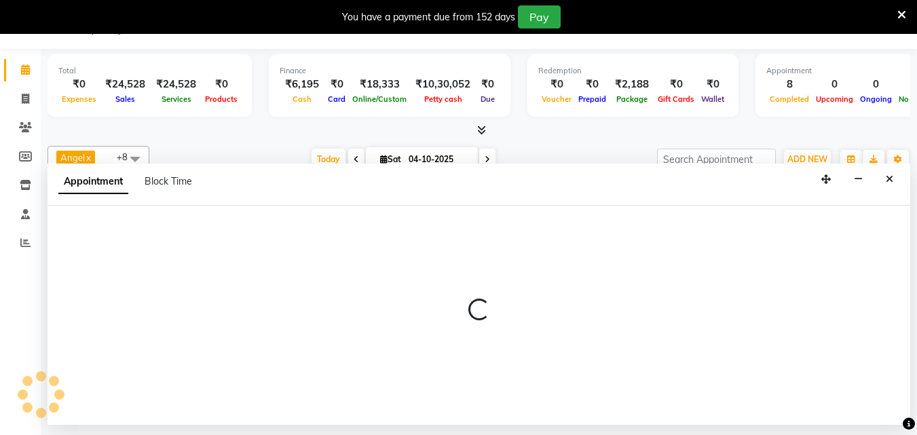
select select "78999"
select select "tentative"
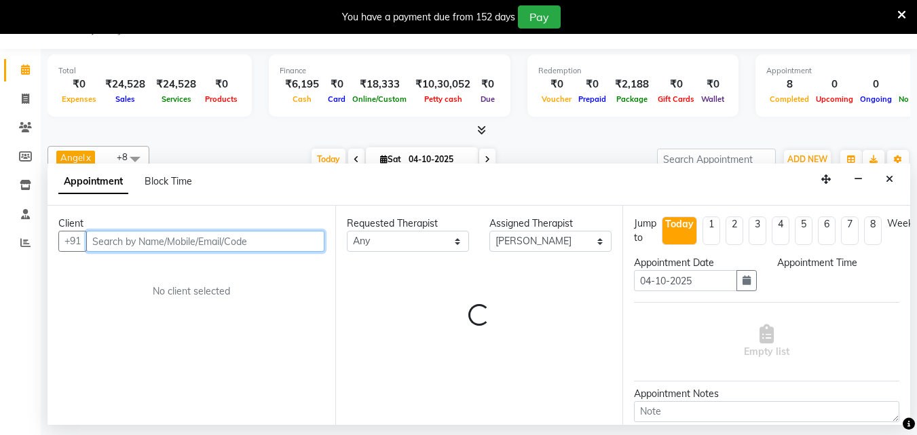
select select "960"
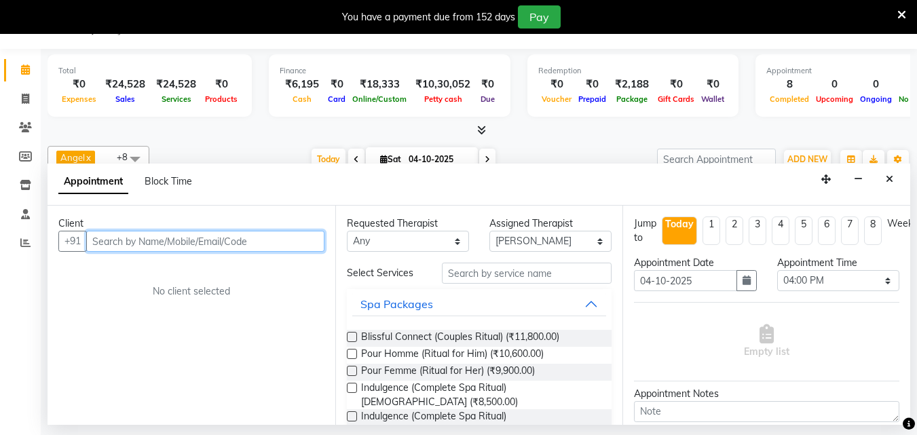
click at [193, 244] on input "text" at bounding box center [205, 241] width 238 height 21
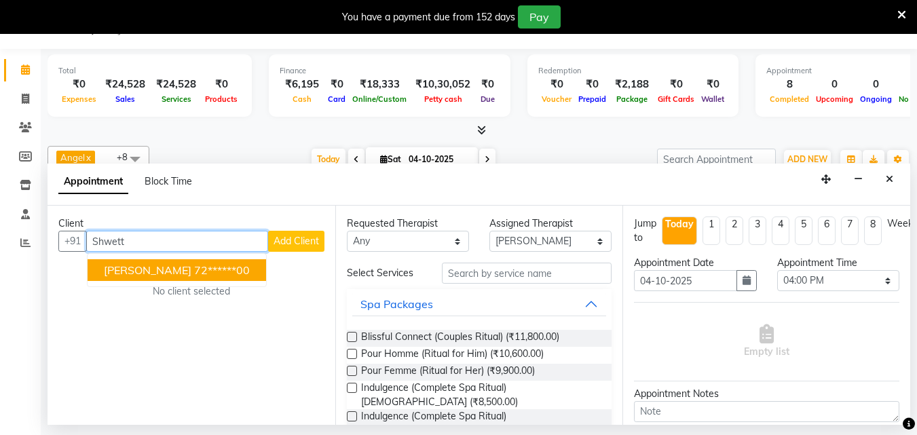
click at [194, 274] on ngb-highlight "72******00" at bounding box center [222, 270] width 56 height 14
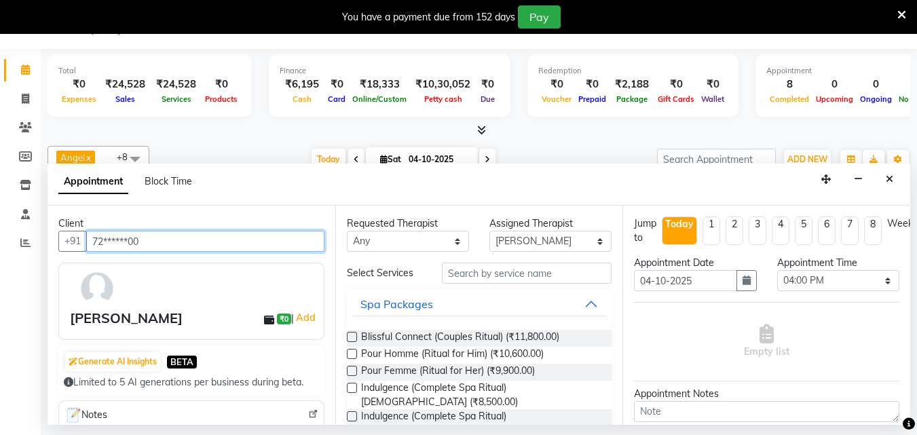
type input "72******00"
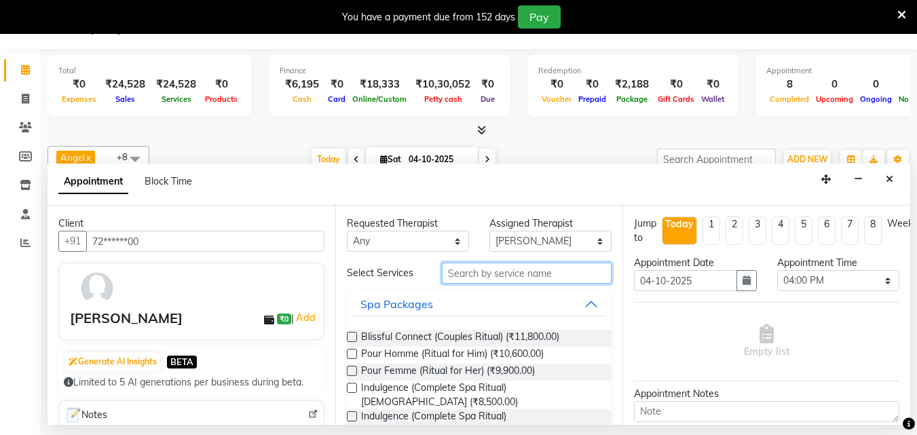
click at [511, 274] on input "text" at bounding box center [527, 273] width 170 height 21
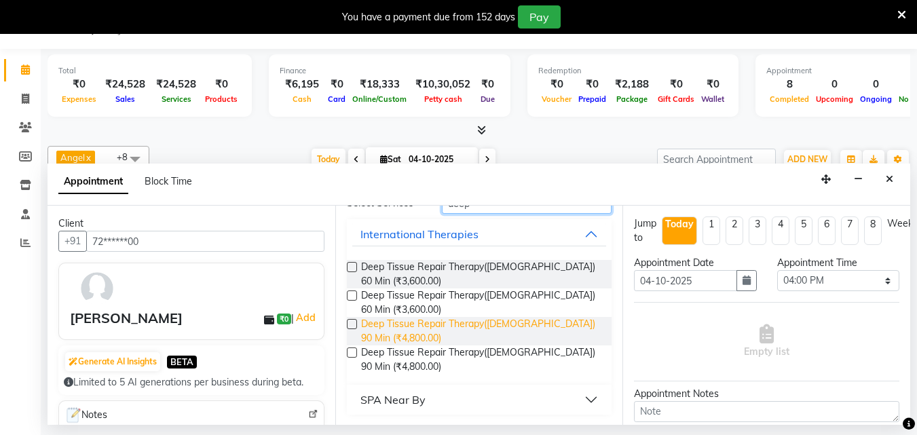
scroll to position [71, 0]
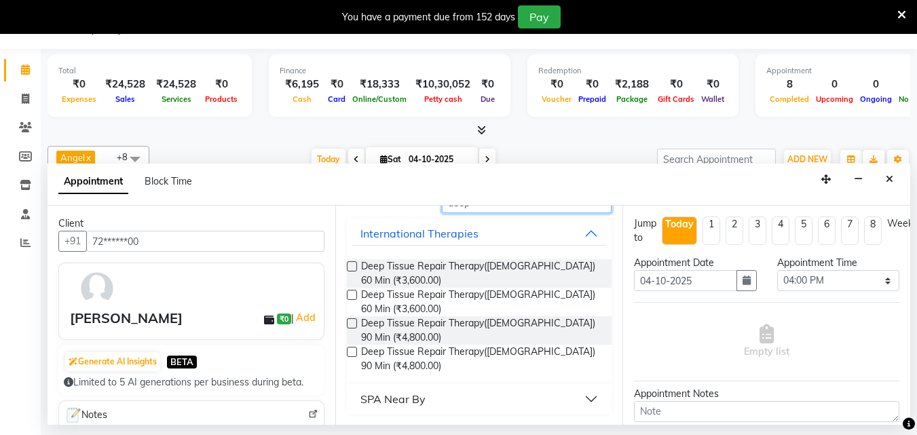
type input "deep"
click at [347, 347] on label at bounding box center [352, 352] width 10 height 10
click at [347, 349] on input "checkbox" at bounding box center [351, 353] width 9 height 9
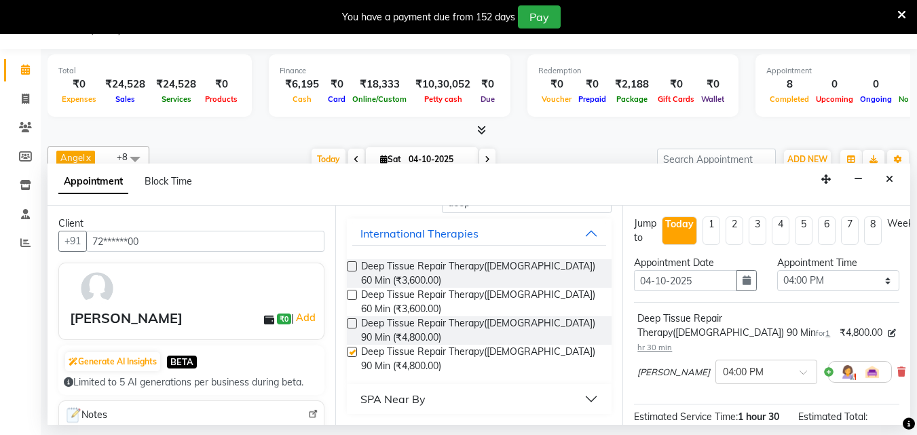
checkbox input "false"
click at [877, 282] on select "Select 09:00 AM 09:15 AM 09:30 AM 09:45 AM 10:00 AM 10:15 AM 10:30 AM 10:45 AM …" at bounding box center [839, 280] width 122 height 21
select select "1005"
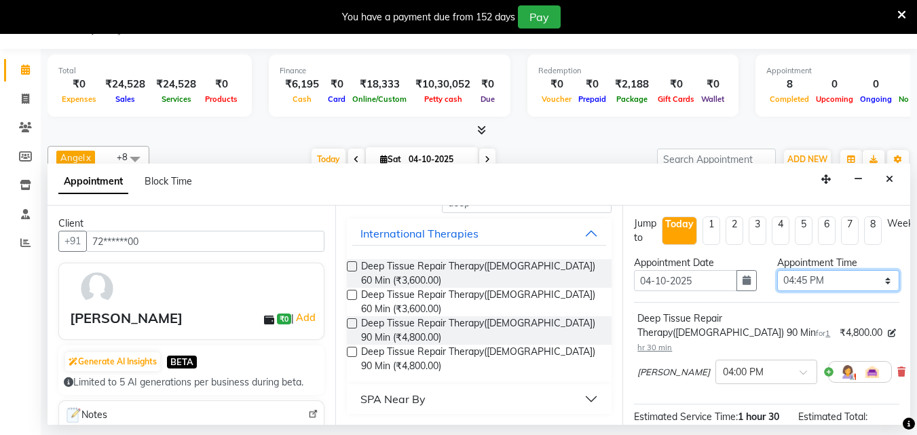
click at [778, 270] on select "Select 09:00 AM 09:15 AM 09:30 AM 09:45 AM 10:00 AM 10:15 AM 10:30 AM 10:45 AM …" at bounding box center [839, 280] width 122 height 21
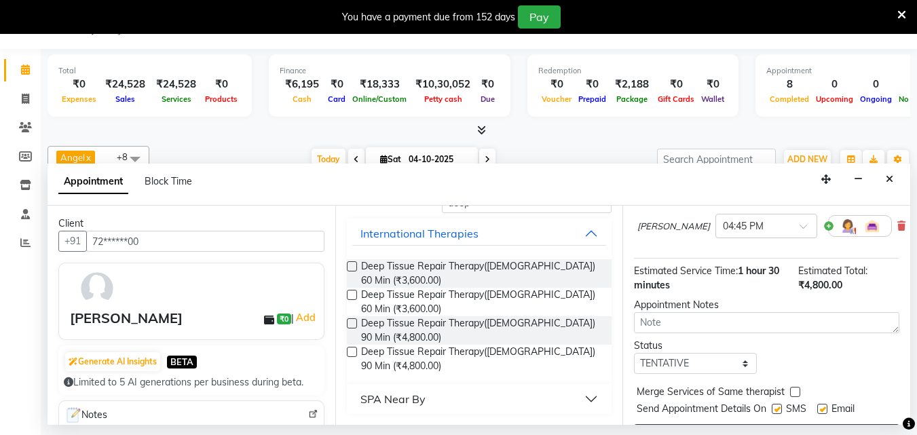
scroll to position [177, 0]
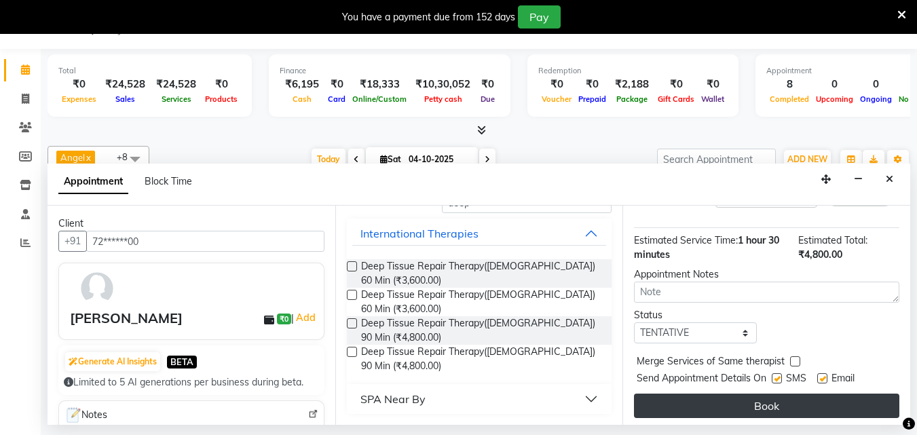
click at [739, 397] on button "Book" at bounding box center [767, 406] width 266 height 24
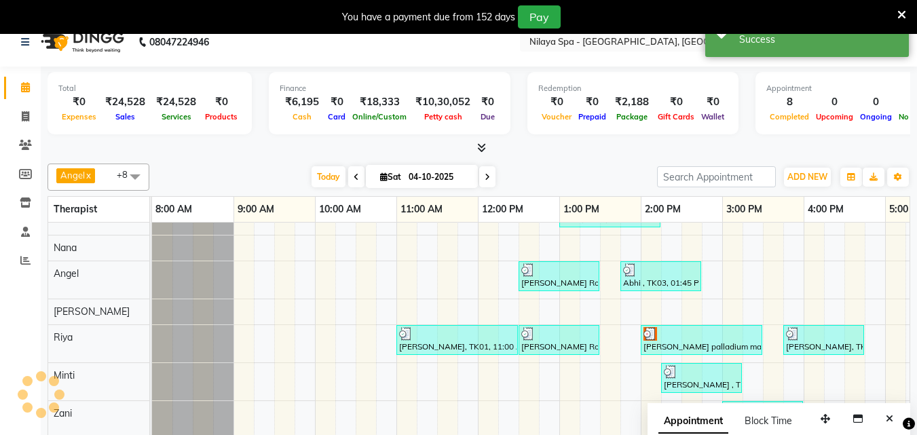
scroll to position [0, 0]
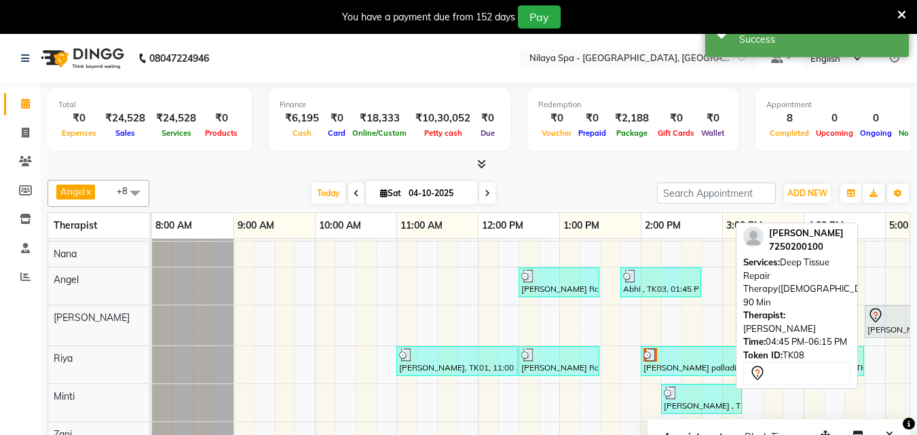
click at [870, 326] on div "Shwettaa Singh, TK08, 04:45 PM-06:15 PM, Deep Tissue Repair Therapy(Female) 90 …" at bounding box center [926, 322] width 119 height 29
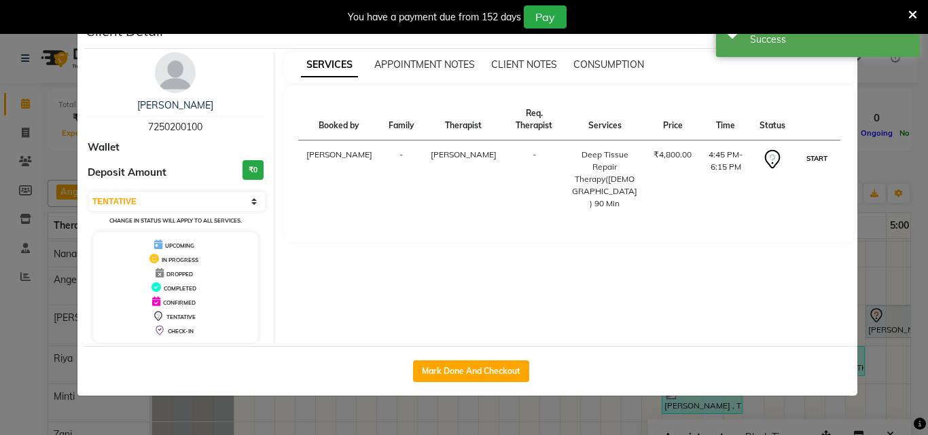
click at [824, 150] on button "START" at bounding box center [817, 158] width 28 height 17
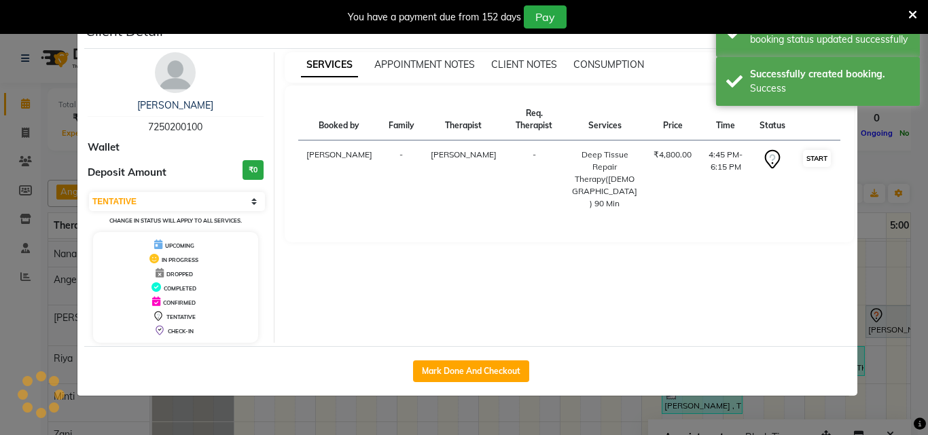
select select "1"
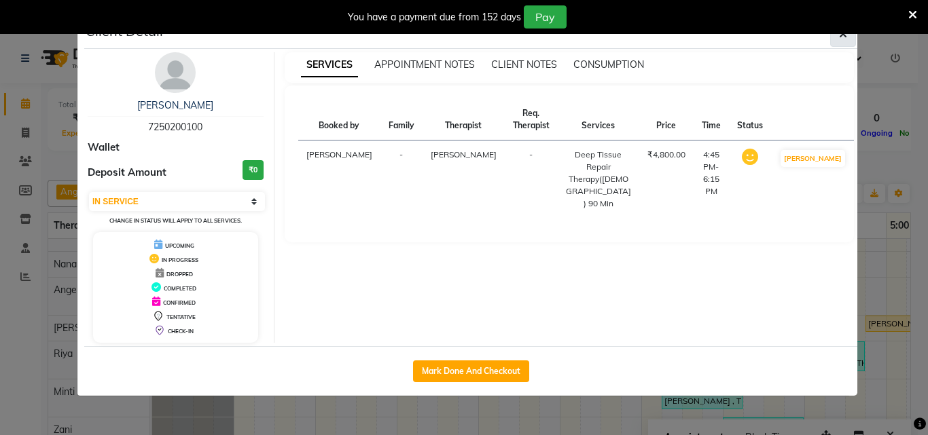
click at [841, 37] on icon "button" at bounding box center [843, 34] width 8 height 11
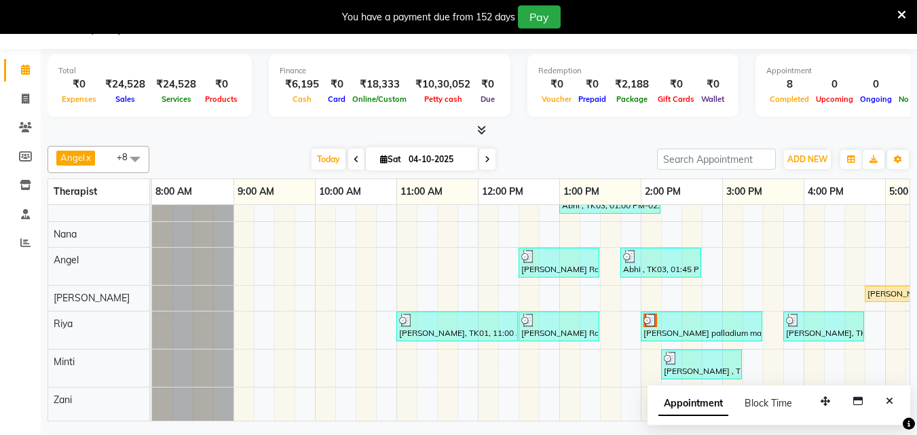
scroll to position [61, 0]
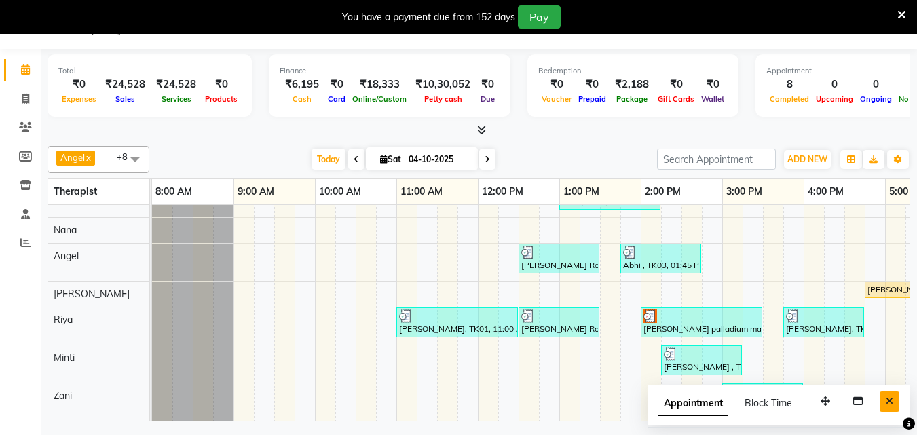
click at [885, 399] on button "Close" at bounding box center [890, 401] width 20 height 21
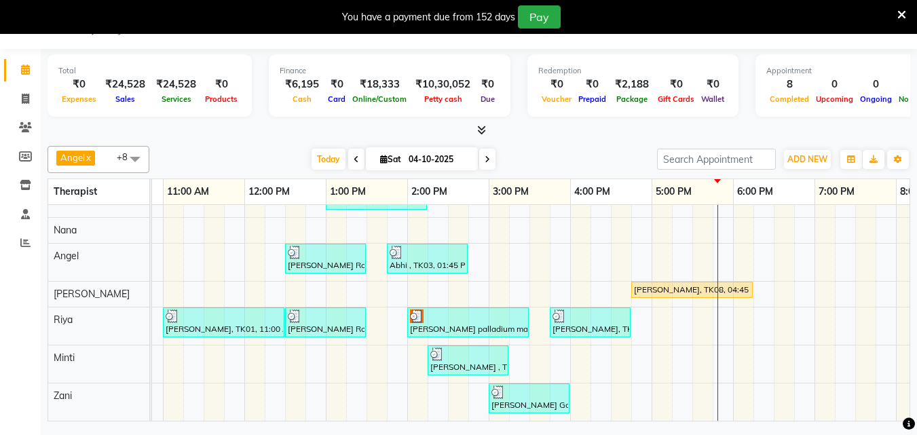
scroll to position [0, 206]
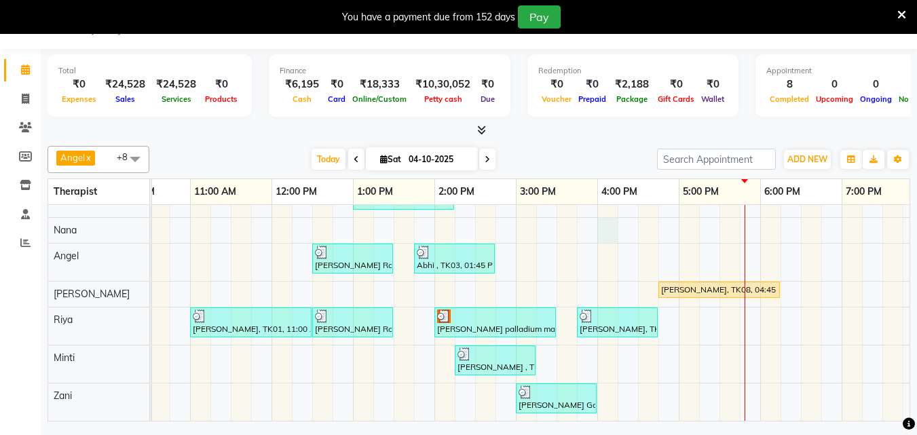
click at [604, 211] on div "Abhi , TK03, 01:00 PM-02:15 PM, Indian Head, Neck and Shoulder Massage(Male) 45…" at bounding box center [557, 287] width 1222 height 267
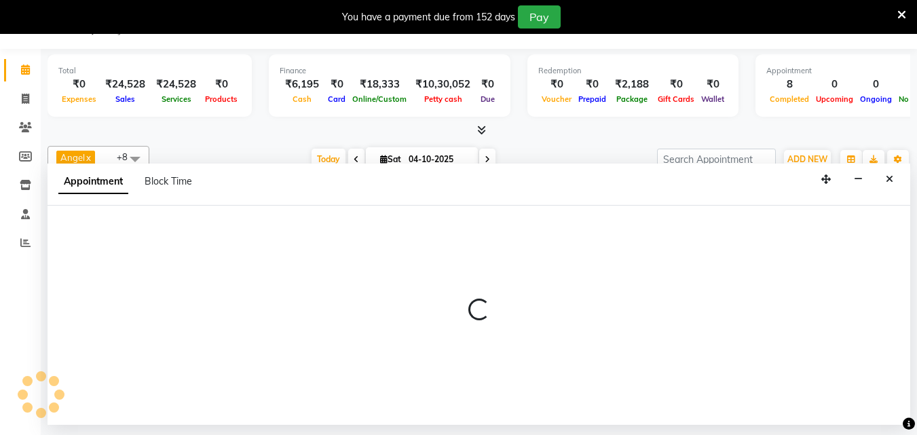
select select "78965"
select select "960"
select select "tentative"
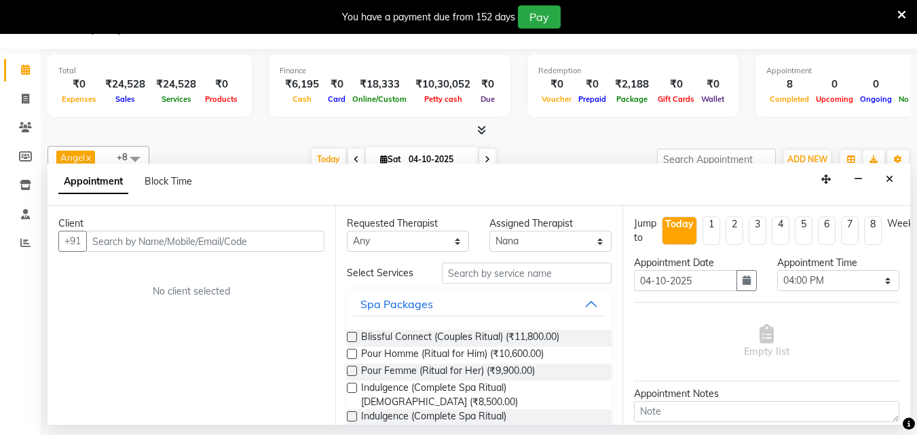
click at [122, 238] on input "text" at bounding box center [205, 241] width 238 height 21
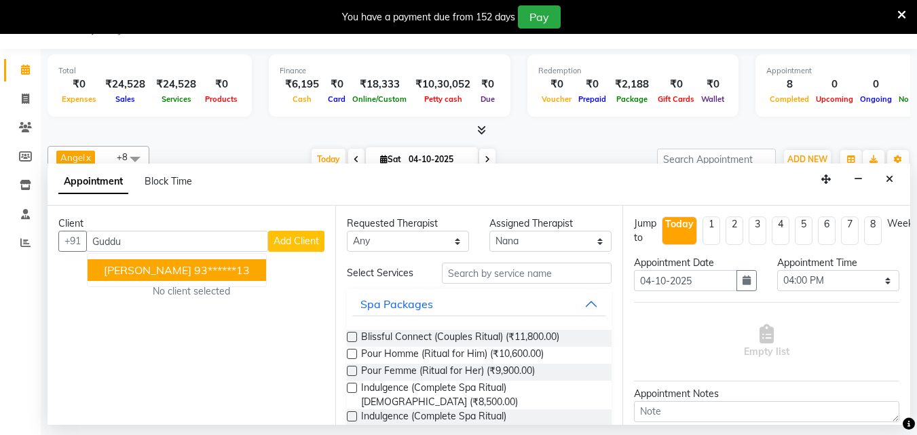
click at [213, 271] on ngb-highlight "93******13" at bounding box center [222, 270] width 56 height 14
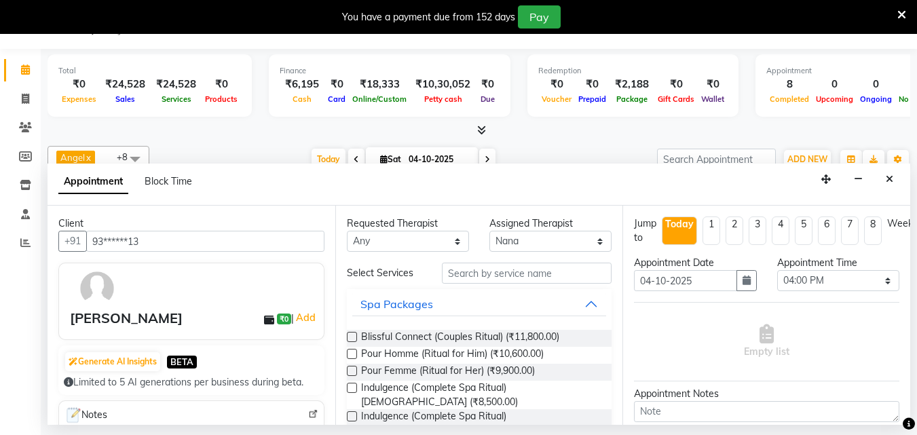
type input "93******13"
click at [455, 272] on input "text" at bounding box center [527, 273] width 170 height 21
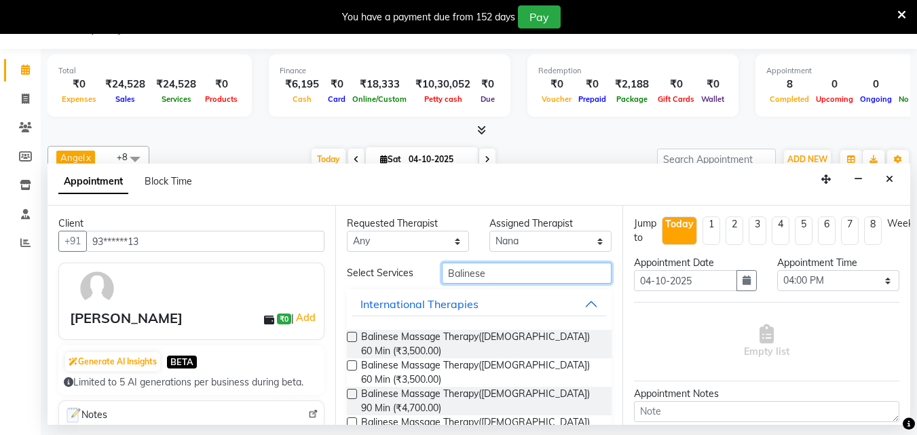
type input "Balinese"
click at [347, 366] on label at bounding box center [352, 366] width 10 height 10
click at [347, 366] on input "checkbox" at bounding box center [351, 367] width 9 height 9
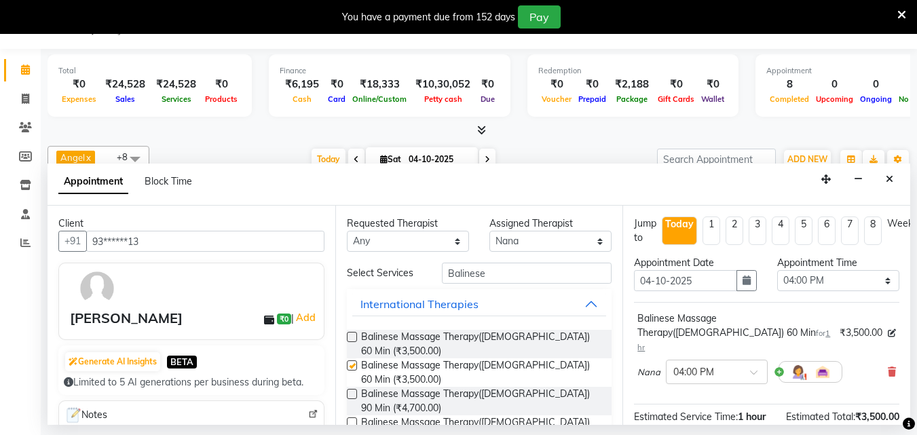
checkbox input "false"
click at [496, 274] on input "Balinese" at bounding box center [527, 273] width 170 height 21
type input "B"
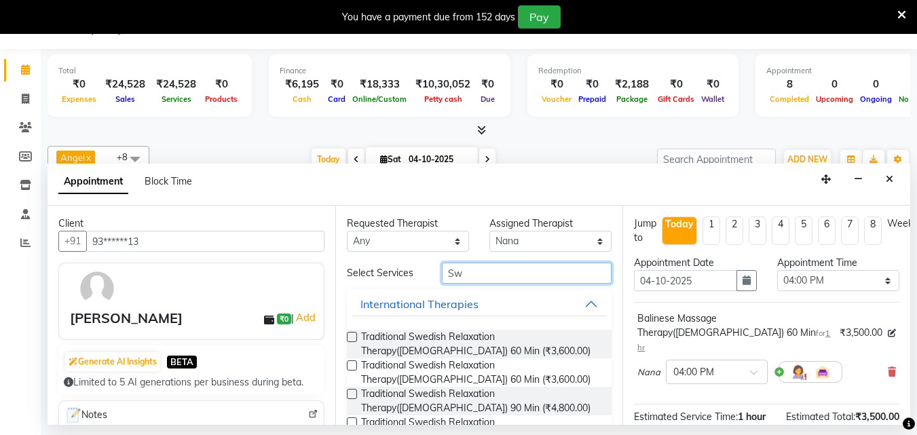
type input "S"
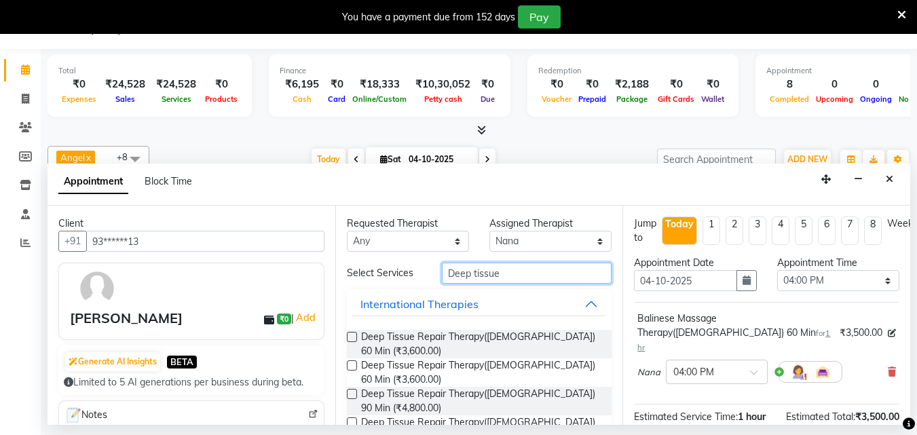
type input "Deep tissue"
click at [352, 335] on label at bounding box center [352, 337] width 10 height 10
click at [352, 335] on input "checkbox" at bounding box center [351, 338] width 9 height 9
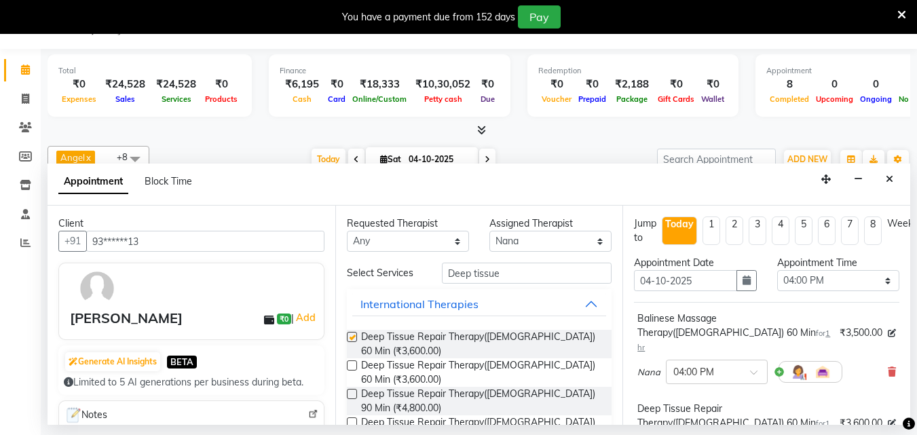
checkbox input "false"
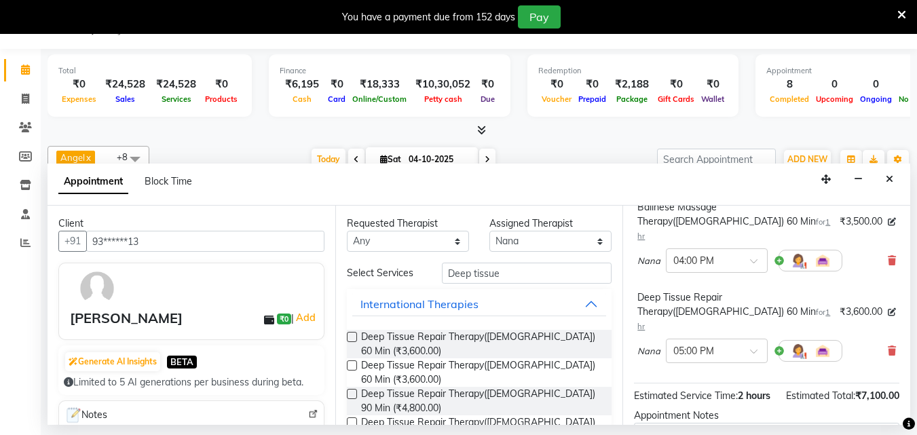
scroll to position [136, 0]
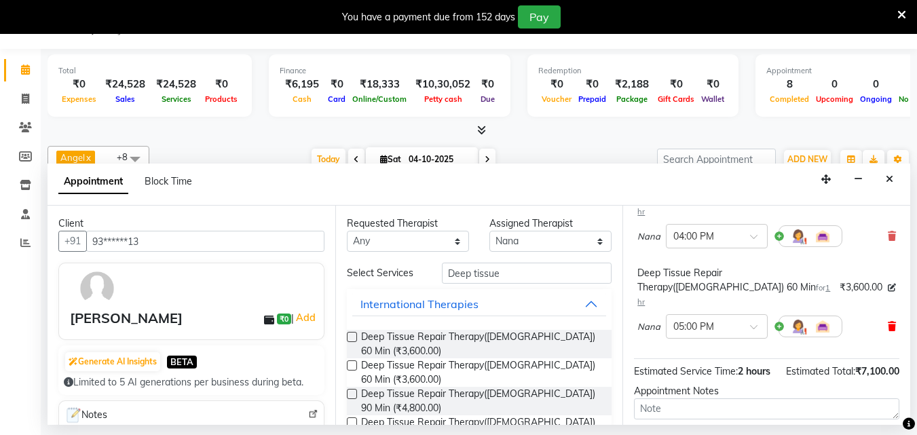
click at [888, 322] on icon at bounding box center [892, 327] width 8 height 10
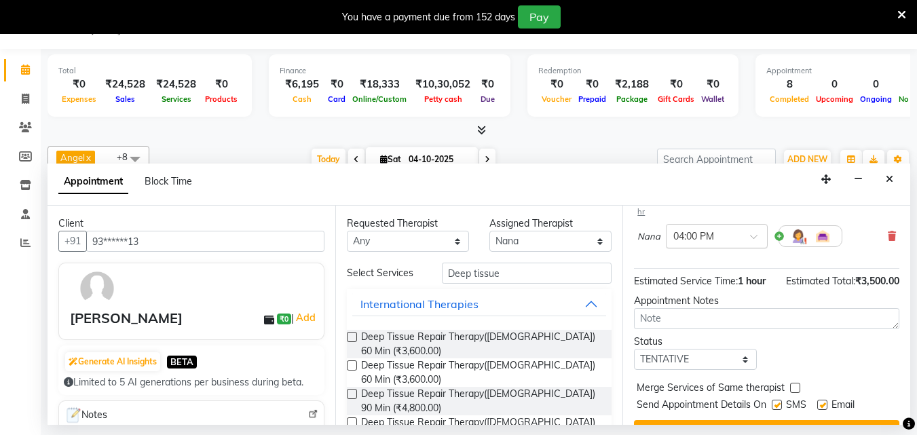
click at [755, 234] on span at bounding box center [758, 241] width 17 height 14
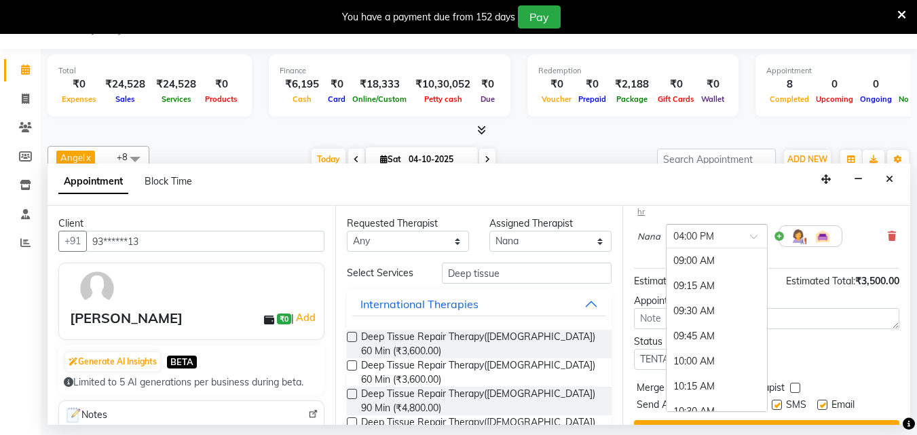
scroll to position [704, 0]
click at [710, 274] on div "04:15 PM" at bounding box center [717, 286] width 101 height 25
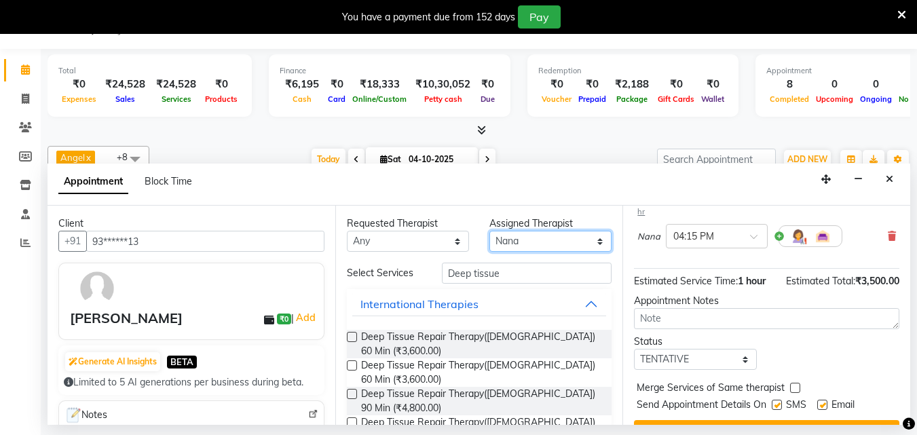
click at [591, 246] on select "Select Angel Irene Minti Nana Neelam Riya Shakib Zani" at bounding box center [551, 241] width 122 height 21
select select "90192"
click at [490, 231] on select "Select Angel Irene Minti Nana Neelam Riya Shakib Zani" at bounding box center [551, 241] width 122 height 21
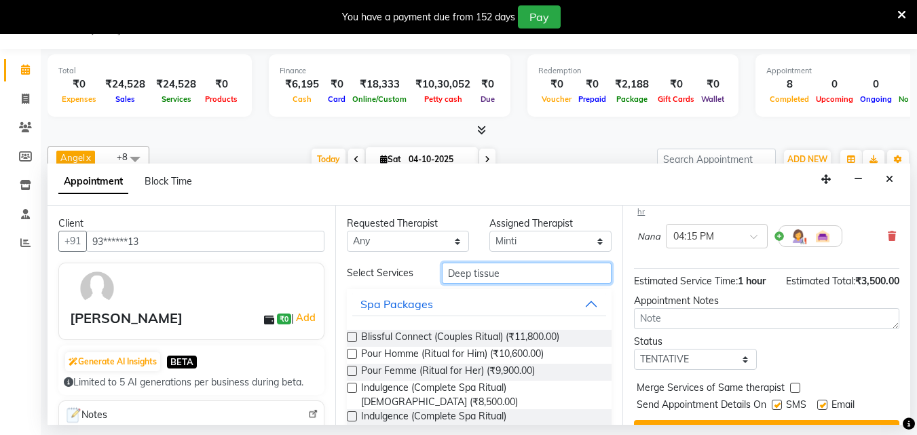
click at [505, 272] on input "Deep tissue" at bounding box center [527, 273] width 170 height 21
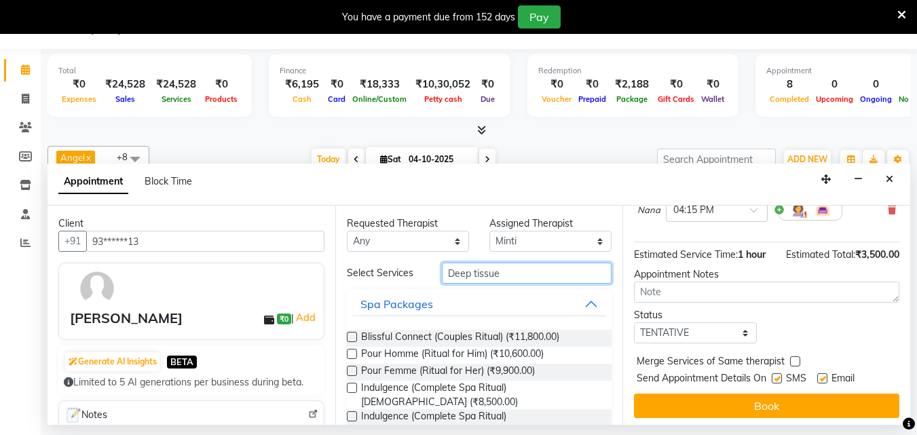
scroll to position [0, 0]
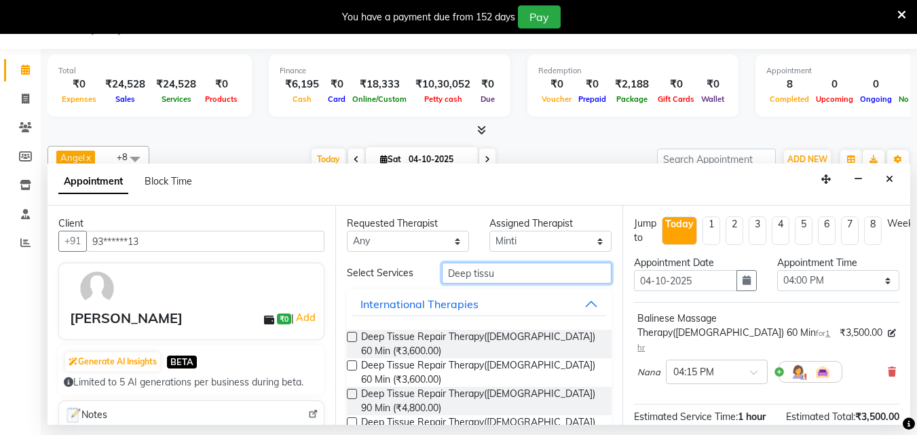
type input "Deep tissu"
click at [352, 333] on label at bounding box center [352, 337] width 10 height 10
click at [352, 334] on input "checkbox" at bounding box center [351, 338] width 9 height 9
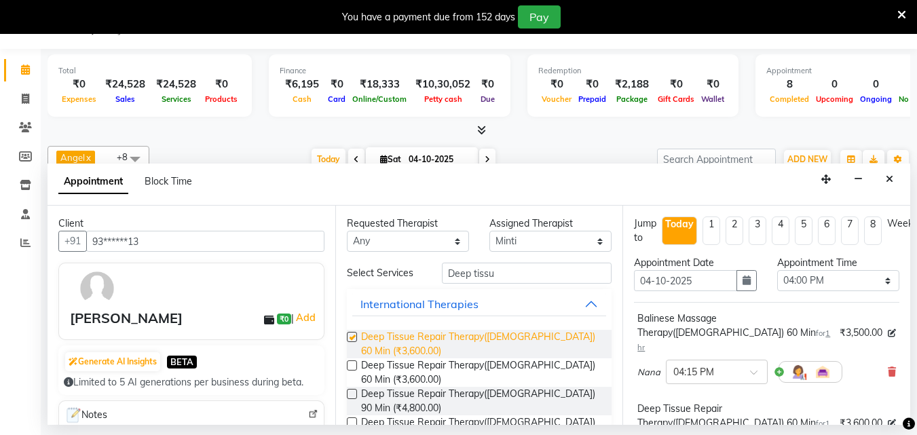
checkbox input "false"
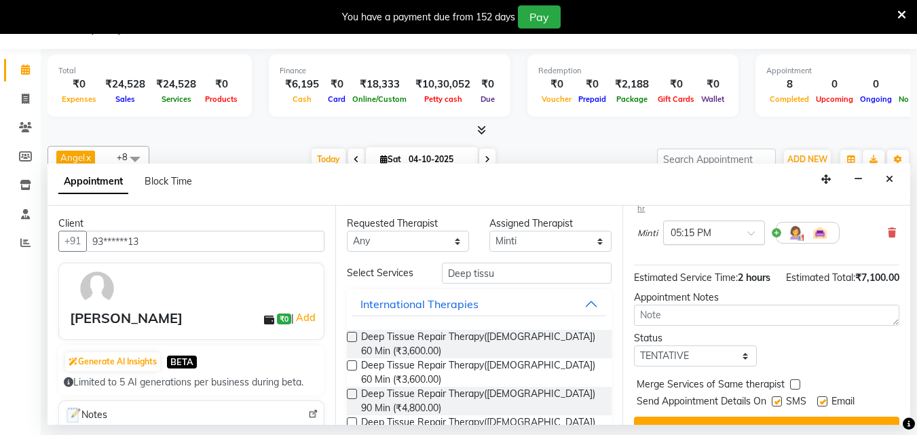
scroll to position [253, 0]
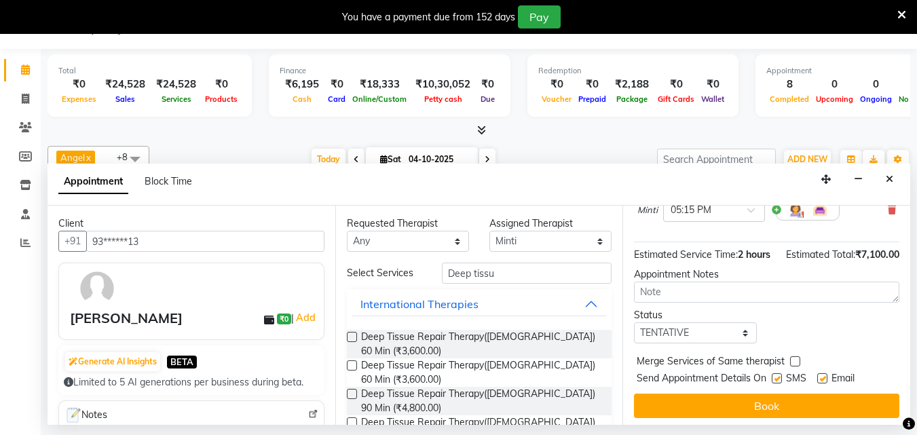
click at [716, 378] on div "Jump to Today 1 2 3 4 5 6 7 8 Weeks Appointment Date 04-10-2025 Appointment Tim…" at bounding box center [767, 315] width 288 height 219
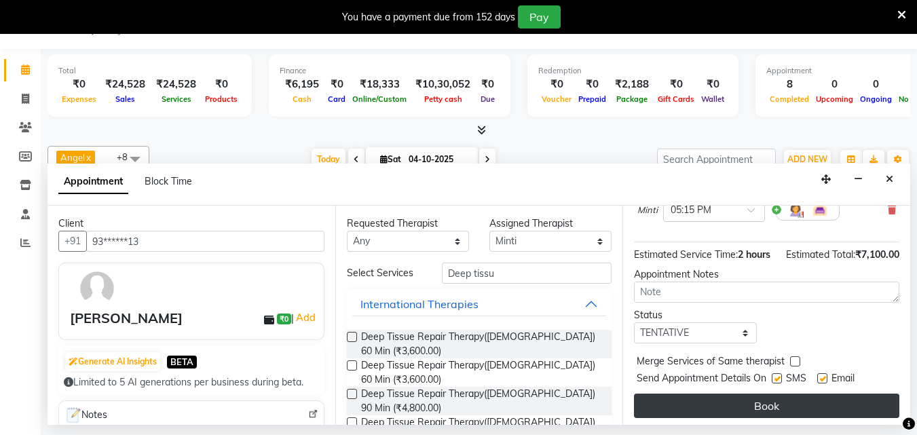
click at [717, 394] on button "Book" at bounding box center [767, 406] width 266 height 24
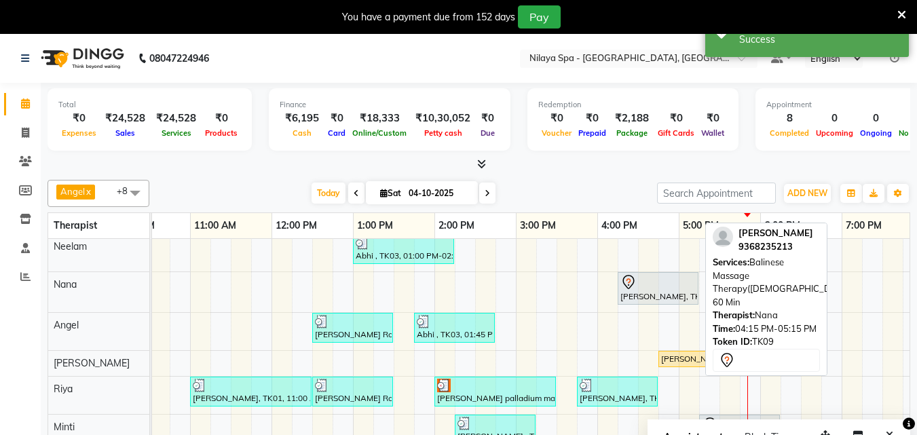
scroll to position [0, 0]
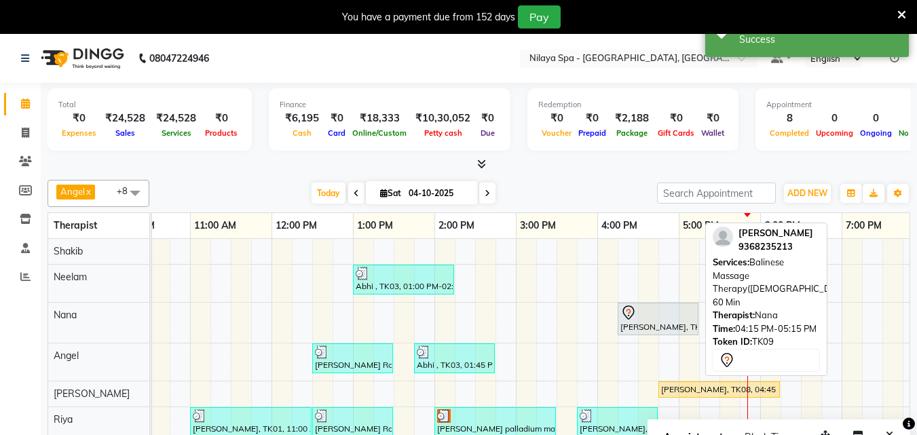
click at [673, 312] on div at bounding box center [658, 313] width 75 height 16
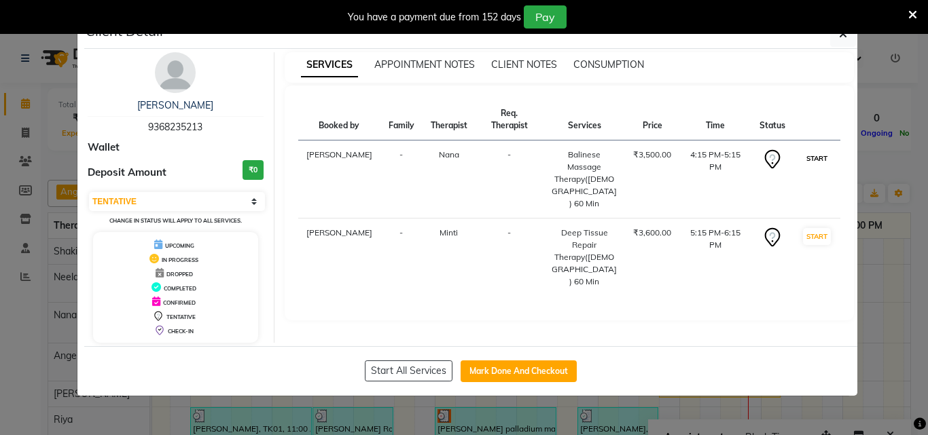
click at [826, 150] on button "START" at bounding box center [817, 158] width 28 height 17
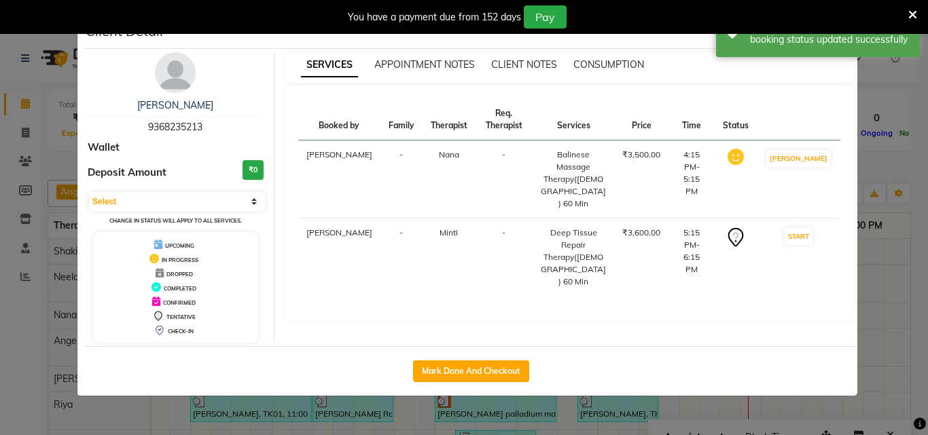
click at [803, 234] on td "START" at bounding box center [799, 258] width 84 height 78
click at [812, 228] on button "START" at bounding box center [798, 236] width 28 height 17
select select "1"
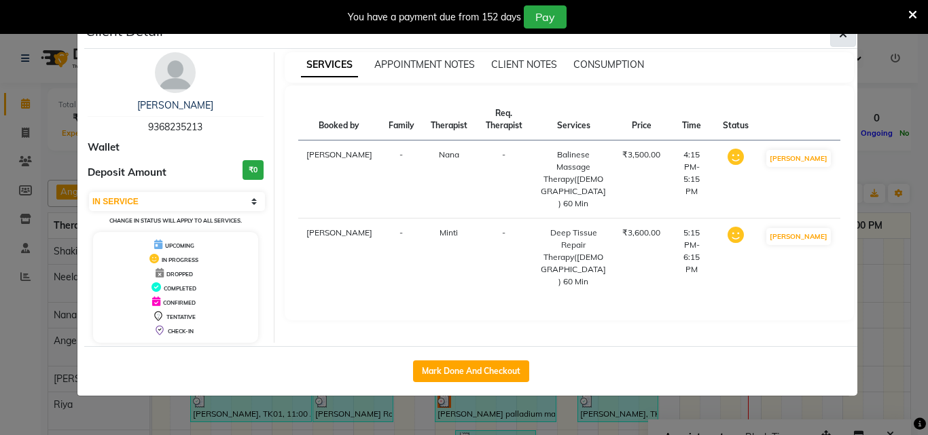
click at [849, 37] on button "button" at bounding box center [843, 34] width 26 height 26
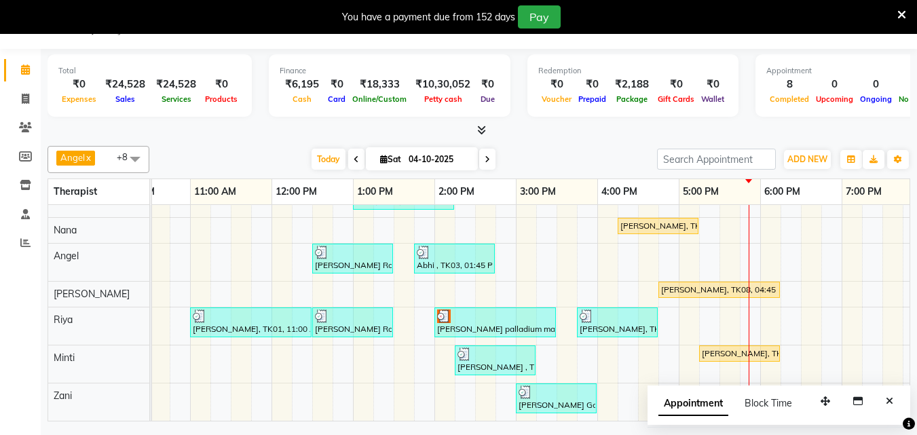
scroll to position [61, 0]
click at [888, 402] on icon "Close" at bounding box center [889, 402] width 7 height 10
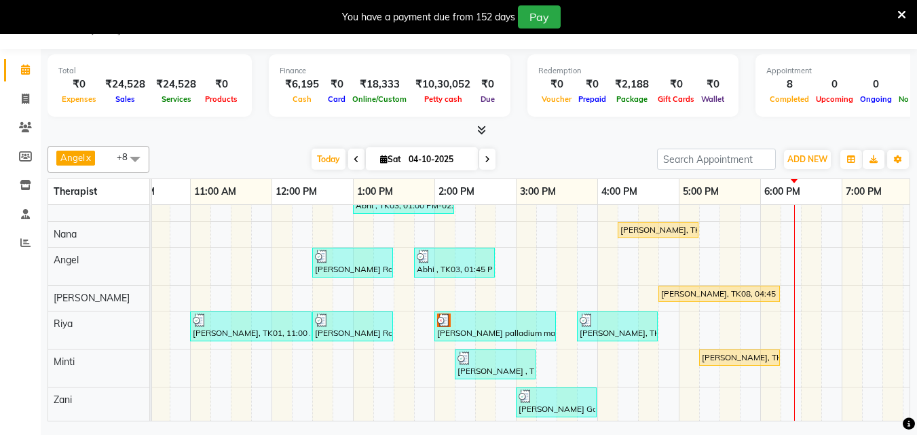
scroll to position [0, 0]
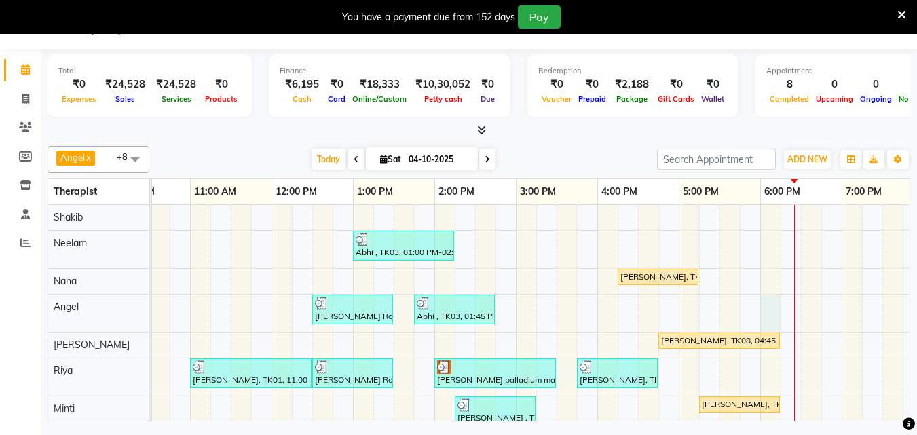
click at [776, 304] on div "Abhi , TK03, 01:00 PM-02:15 PM, Indian Head, Neck and Shoulder Massage(Male) 45…" at bounding box center [557, 338] width 1222 height 267
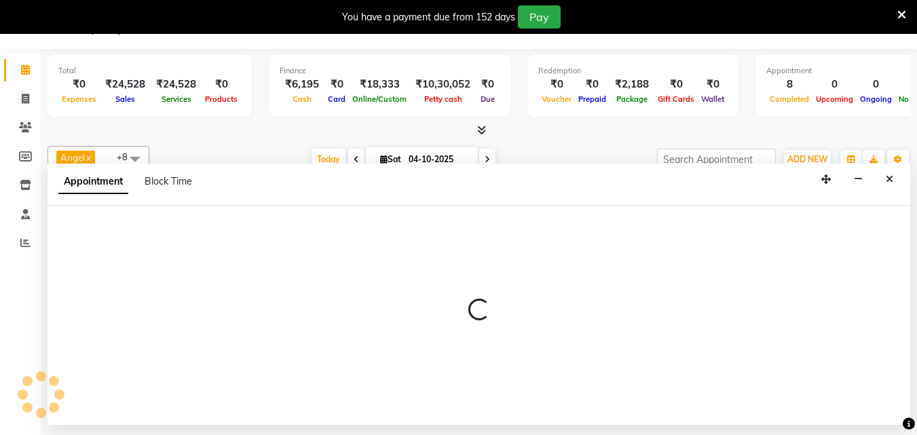
select select "78966"
select select "1080"
select select "tentative"
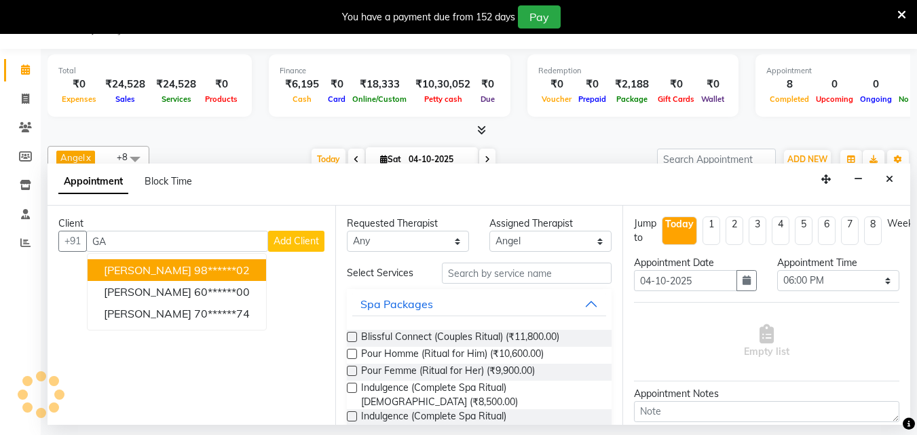
type input "G"
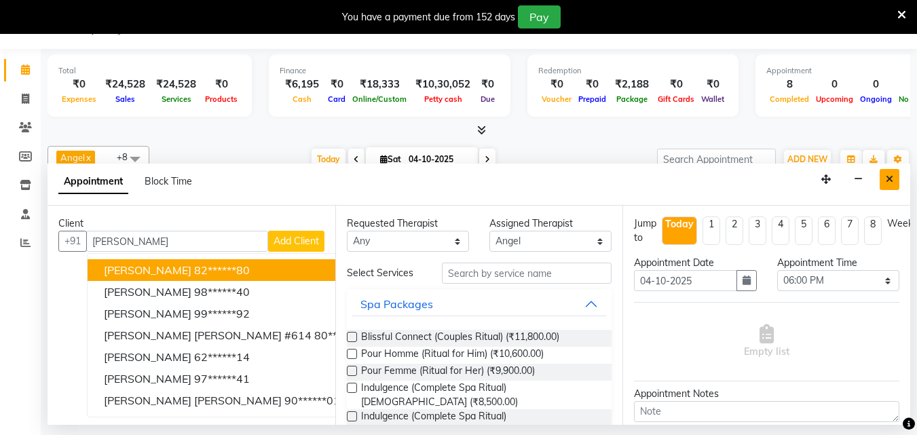
type input "R SINGH"
click at [891, 177] on icon "Close" at bounding box center [889, 180] width 7 height 10
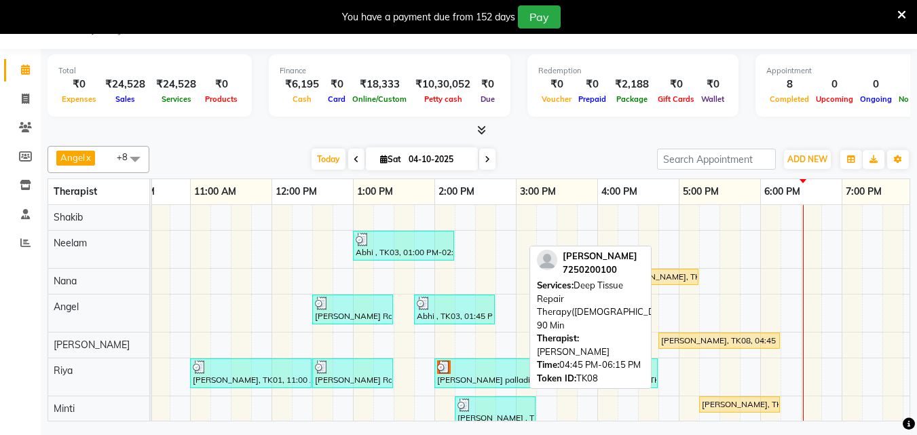
click at [733, 343] on div "Shwettaa Singh, TK08, 04:45 PM-06:15 PM, Deep Tissue Repair Therapy(Female) 90 …" at bounding box center [719, 341] width 119 height 12
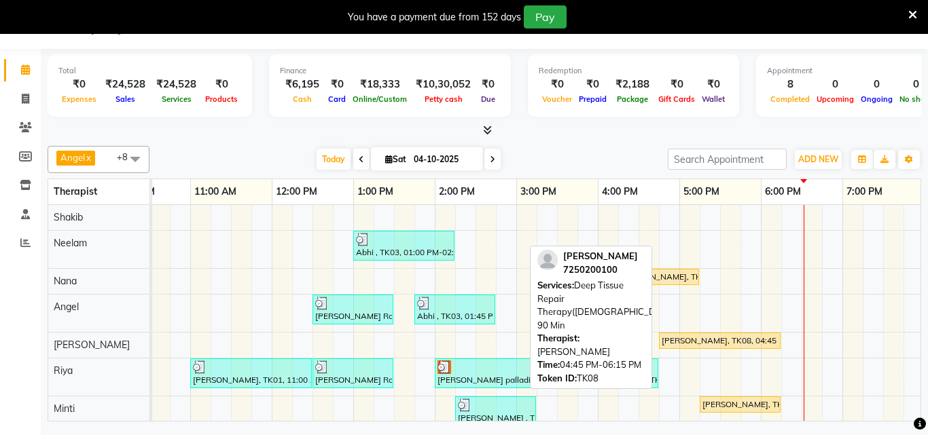
select select "1"
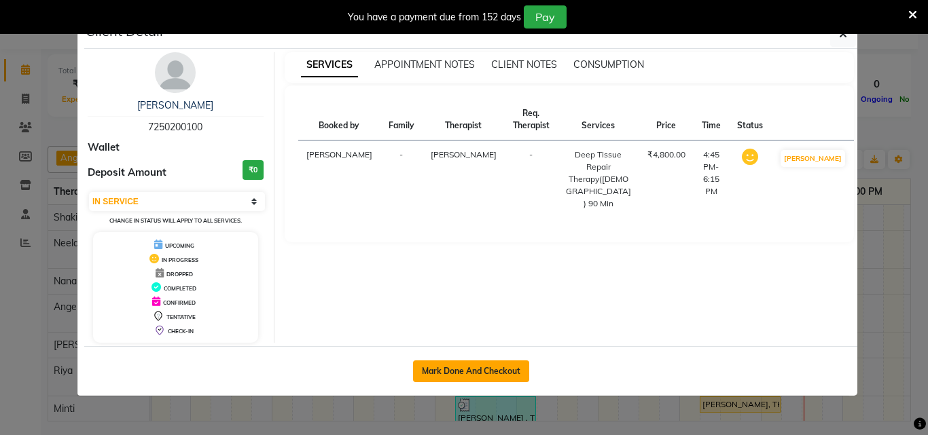
click at [492, 371] on button "Mark Done And Checkout" at bounding box center [471, 372] width 116 height 22
select select "service"
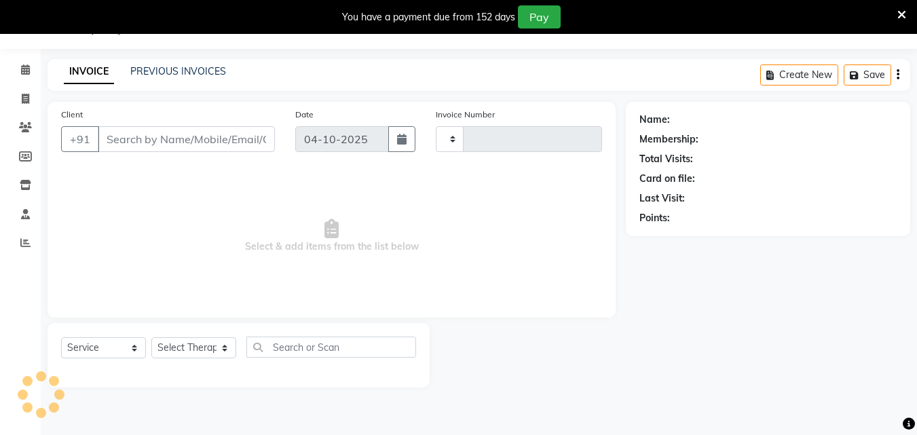
type input "1693"
select select "8066"
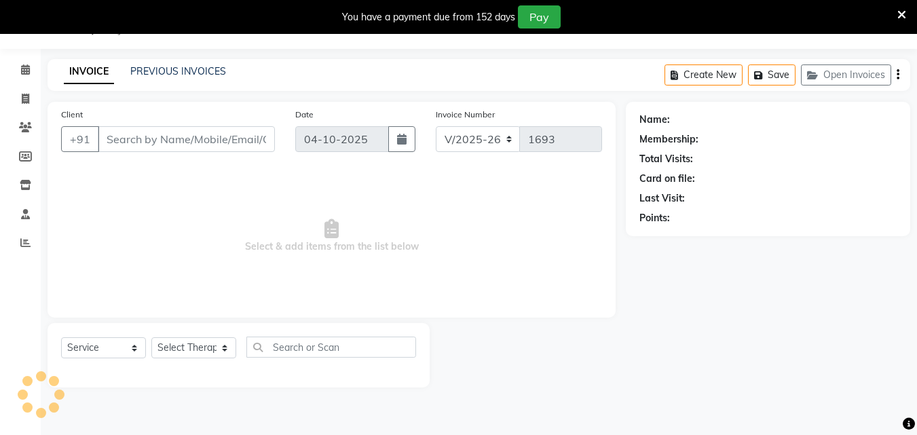
type input "72******00"
select select "78999"
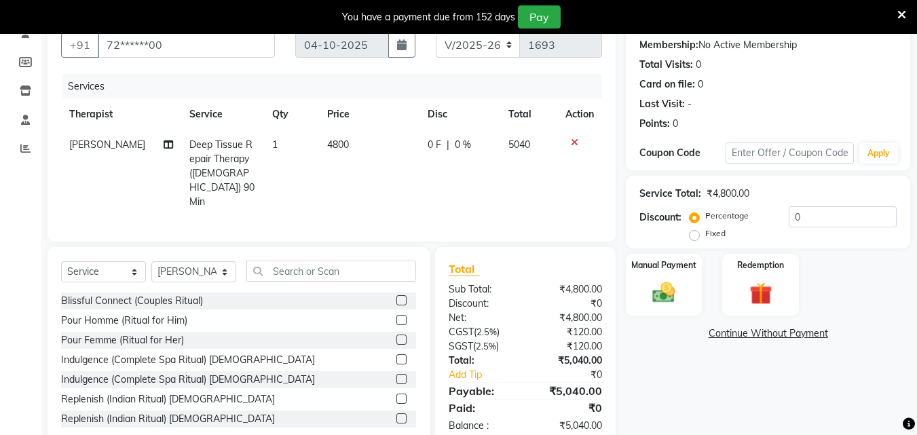
scroll to position [143, 0]
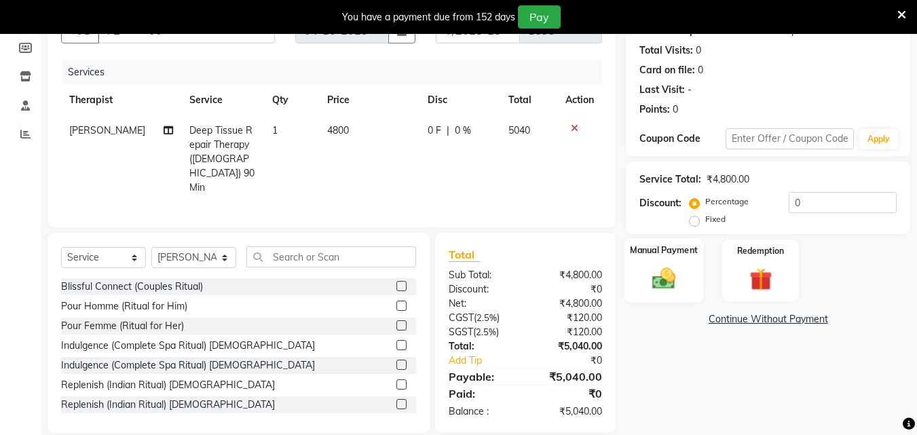
click at [678, 280] on img at bounding box center [664, 278] width 38 height 27
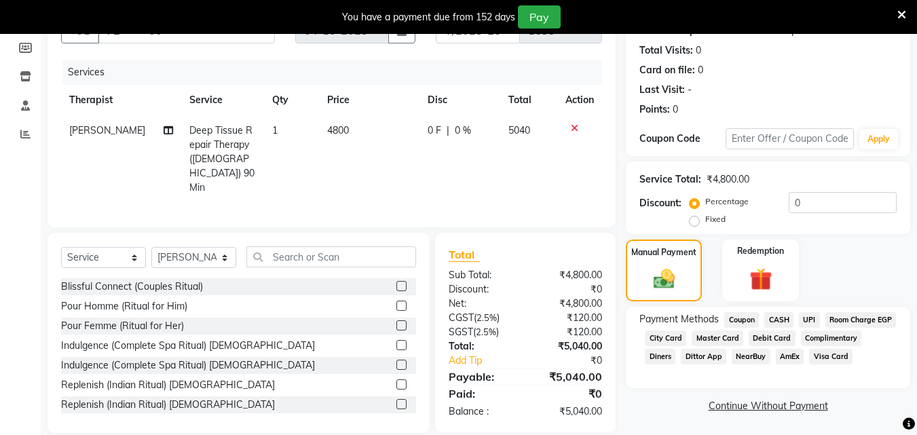
click at [784, 320] on span "CASH" at bounding box center [779, 320] width 29 height 16
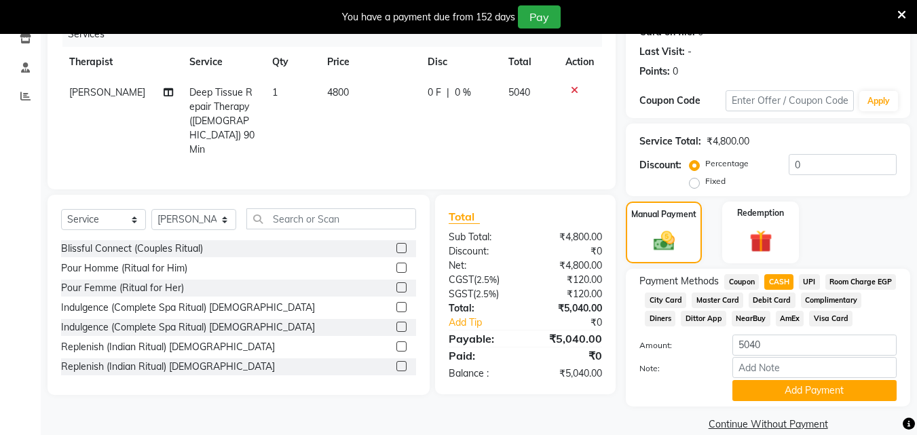
scroll to position [219, 0]
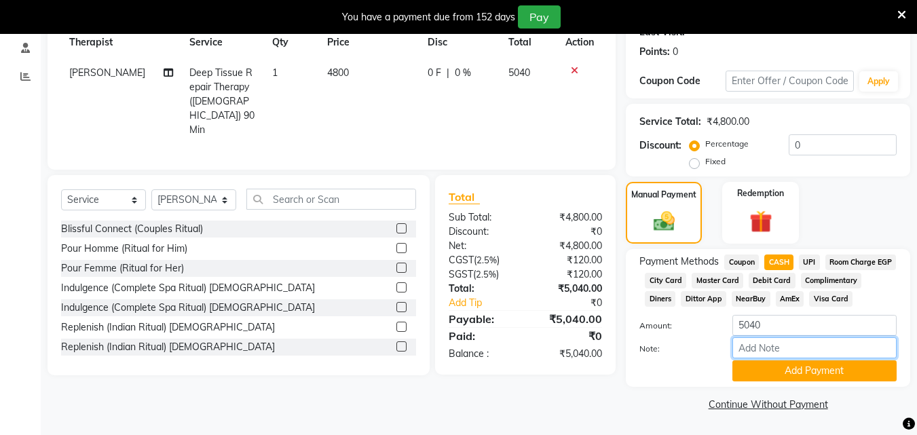
click at [772, 350] on input "Note:" at bounding box center [815, 348] width 164 height 21
type input "5000"
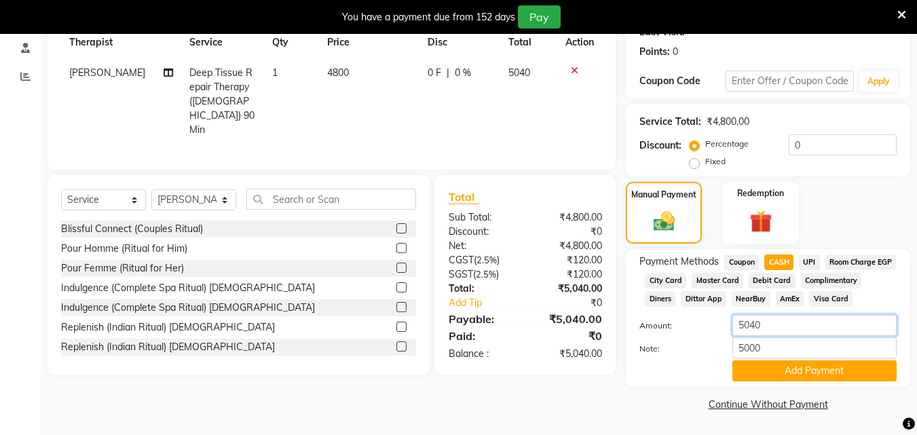
click at [769, 329] on input "5040" at bounding box center [815, 325] width 164 height 21
type input "5000"
click at [773, 369] on button "Add Payment" at bounding box center [815, 371] width 164 height 21
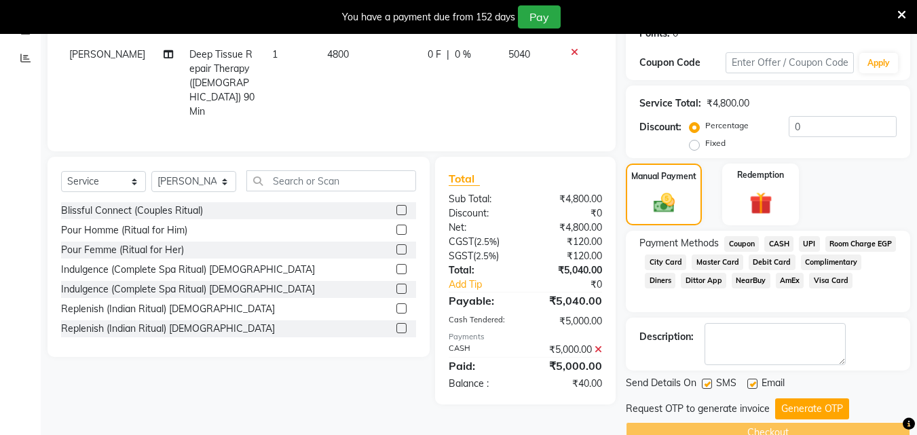
click at [808, 410] on button "Generate OTP" at bounding box center [813, 409] width 74 height 21
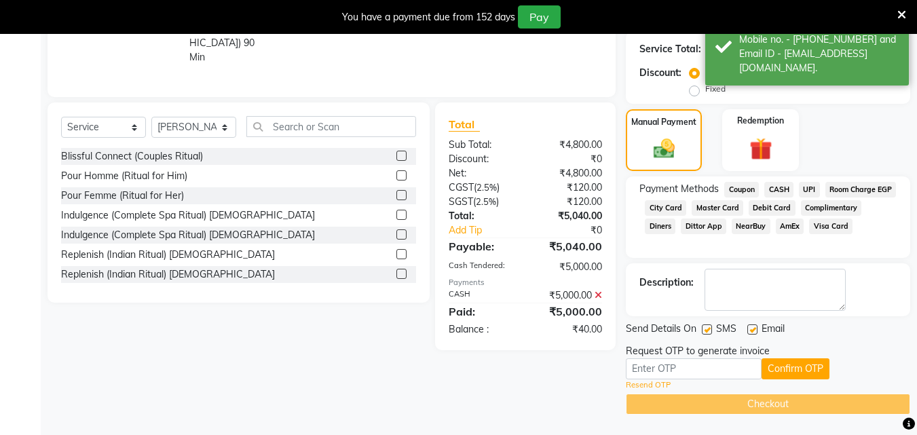
scroll to position [276, 0]
click at [704, 367] on input "text" at bounding box center [694, 369] width 136 height 21
type input "2280"
click at [804, 371] on button "Confirm OTP" at bounding box center [796, 369] width 68 height 21
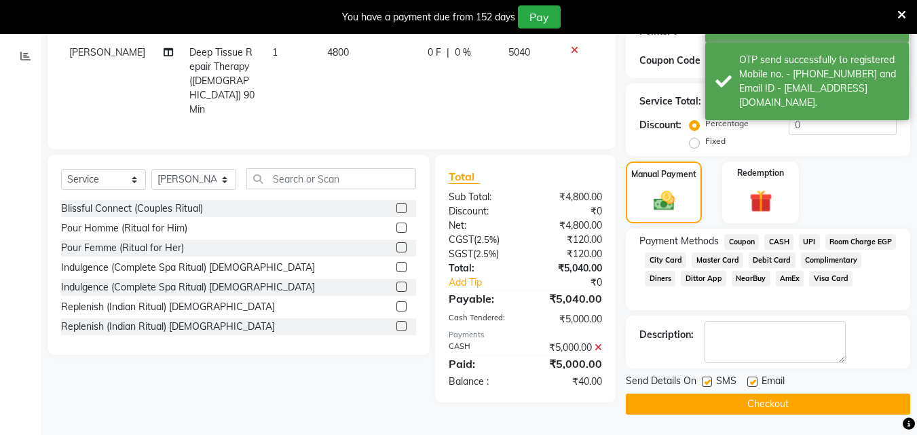
click at [786, 403] on button "Checkout" at bounding box center [768, 404] width 285 height 21
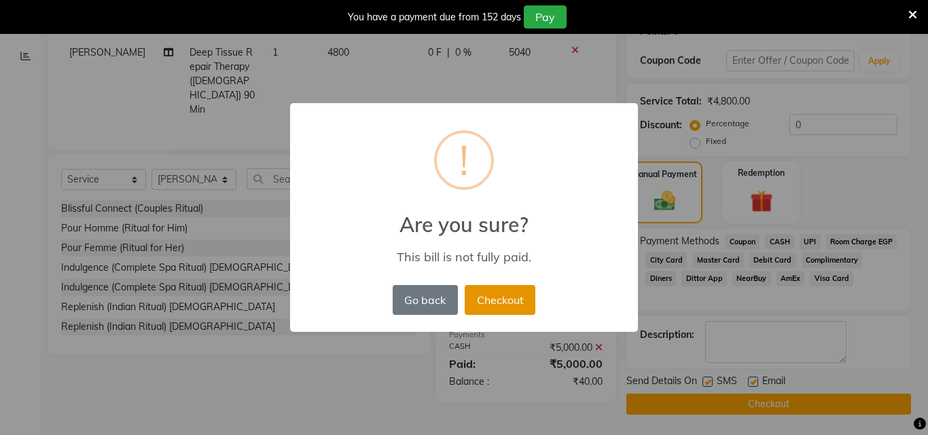
click at [497, 300] on button "Checkout" at bounding box center [499, 300] width 71 height 30
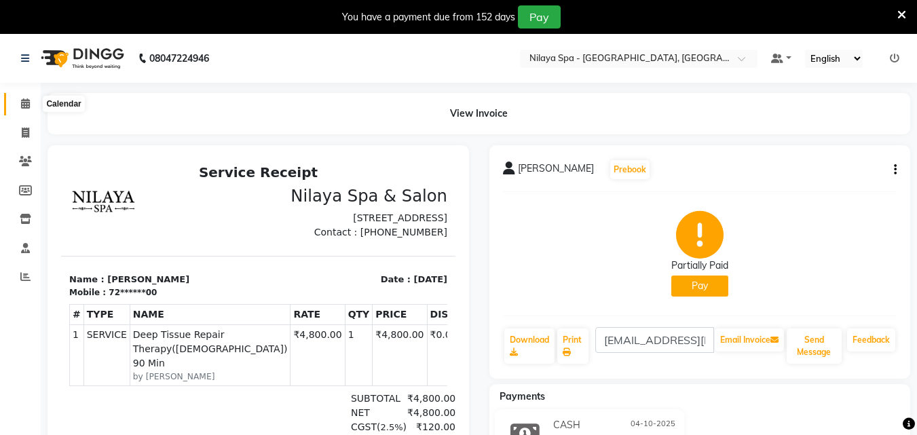
click at [31, 107] on span at bounding box center [26, 104] width 24 height 16
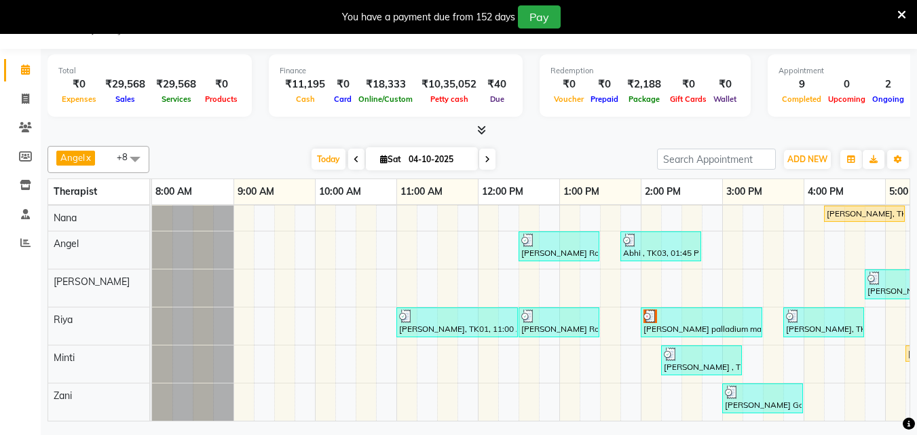
scroll to position [68, 0]
click at [871, 247] on div "Abhi , TK03, 01:00 PM-02:15 PM, Indian Head, Neck and Shoulder Massage(Male) 45…" at bounding box center [763, 281] width 1222 height 279
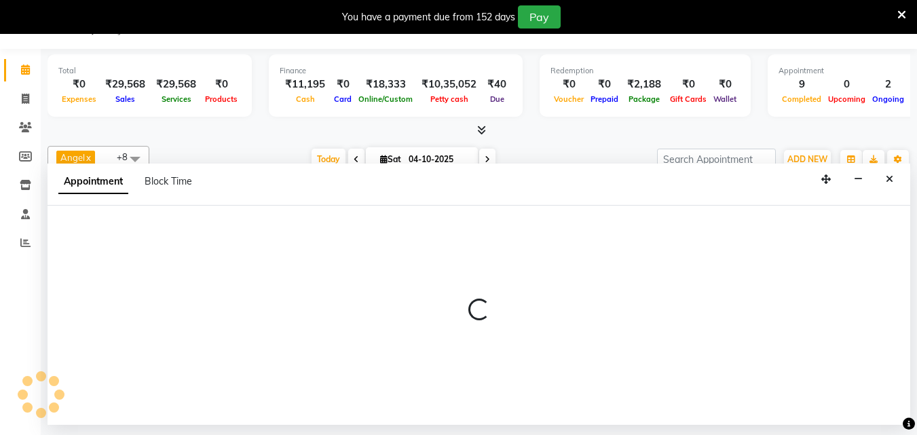
select select "78966"
select select "tentative"
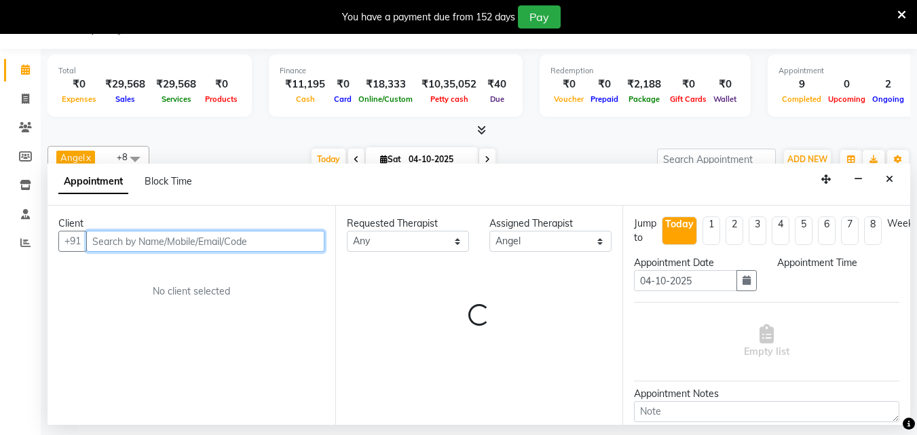
select select "1005"
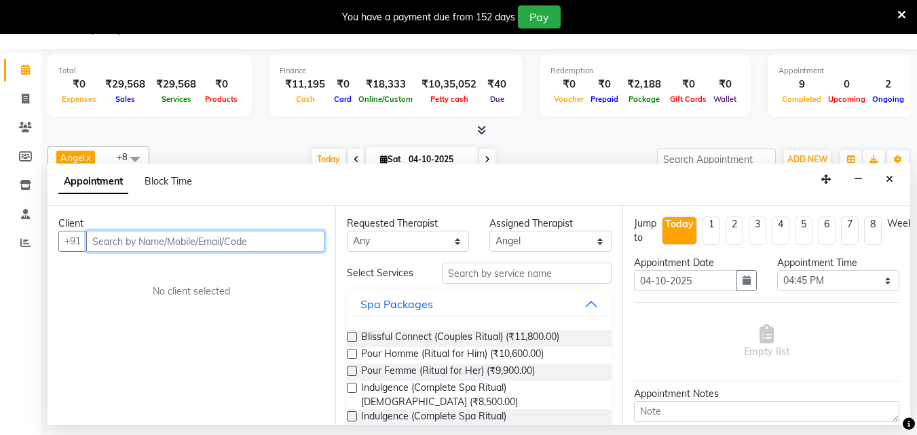
click at [106, 239] on input "text" at bounding box center [205, 241] width 238 height 21
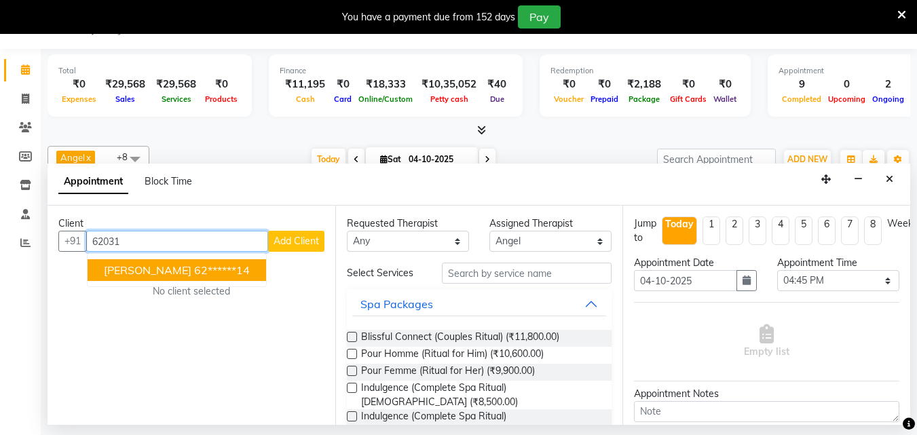
click at [122, 264] on span "R Singh" at bounding box center [148, 270] width 88 height 14
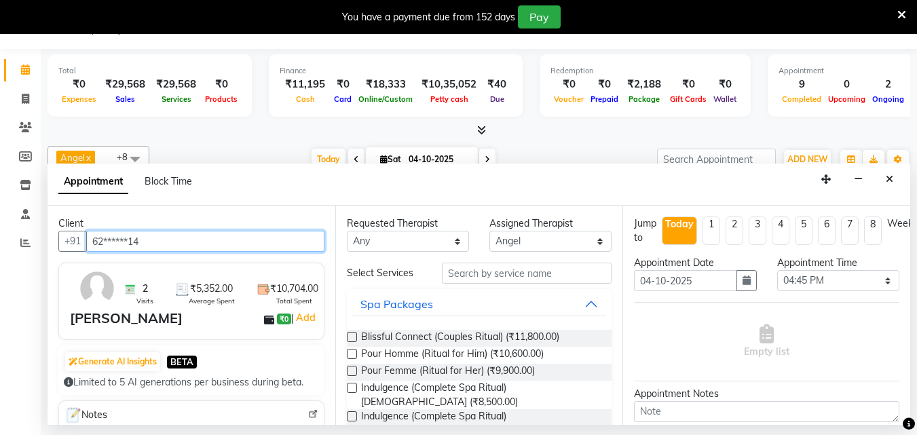
type input "62******14"
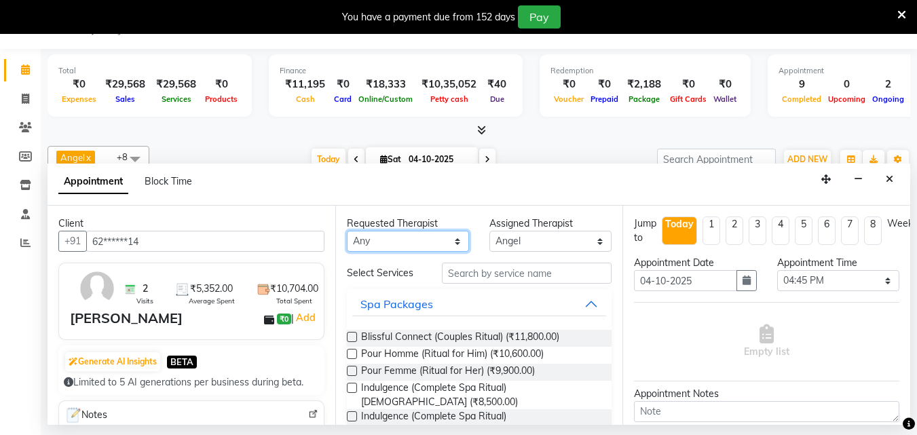
click at [453, 242] on select "Any Angel Irene Minti Nana Neelam Riya Shakib Zani" at bounding box center [408, 241] width 122 height 21
select select "78966"
click at [347, 231] on select "Any Angel Irene Minti Nana Neelam Riya Shakib Zani" at bounding box center [408, 241] width 122 height 21
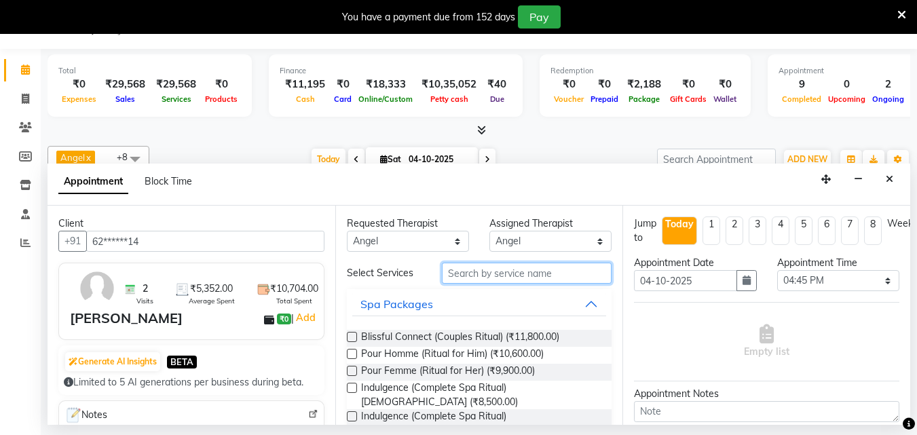
click at [483, 276] on input "text" at bounding box center [527, 273] width 170 height 21
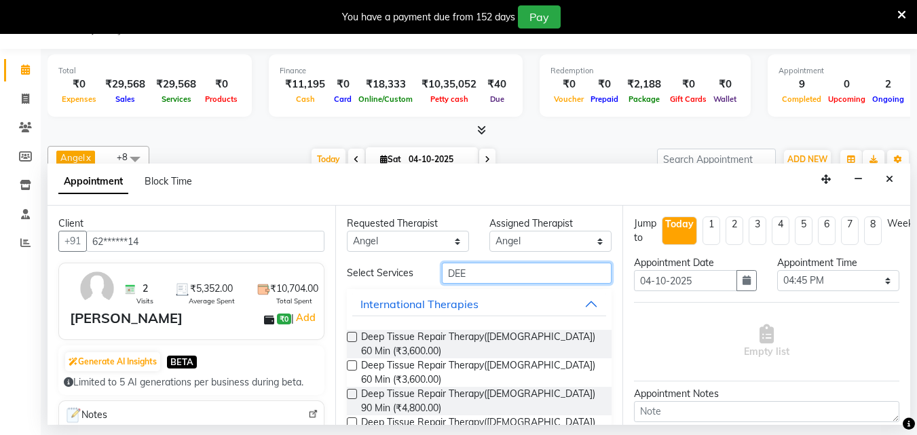
type input "DEE"
click at [353, 337] on label at bounding box center [352, 337] width 10 height 10
click at [353, 337] on input "checkbox" at bounding box center [351, 338] width 9 height 9
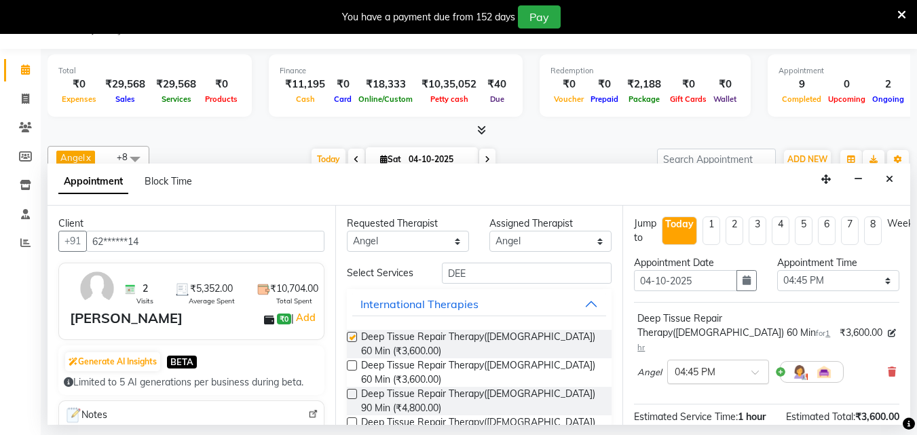
checkbox input "false"
click at [757, 369] on span at bounding box center [760, 376] width 17 height 14
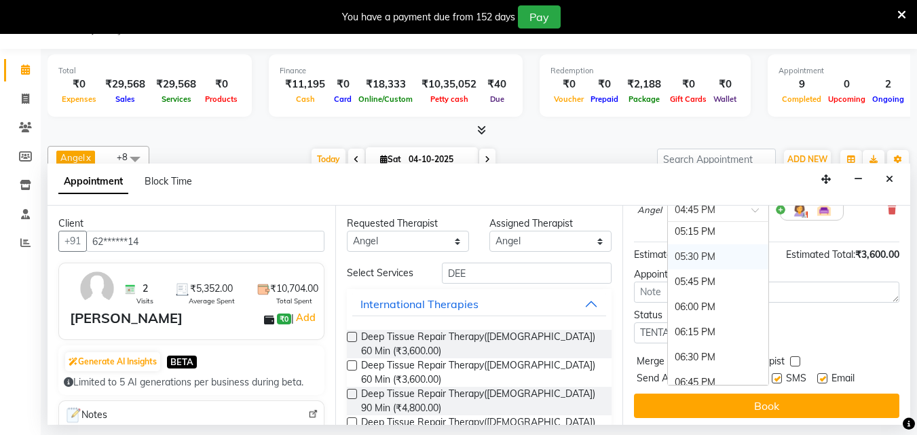
scroll to position [849, 0]
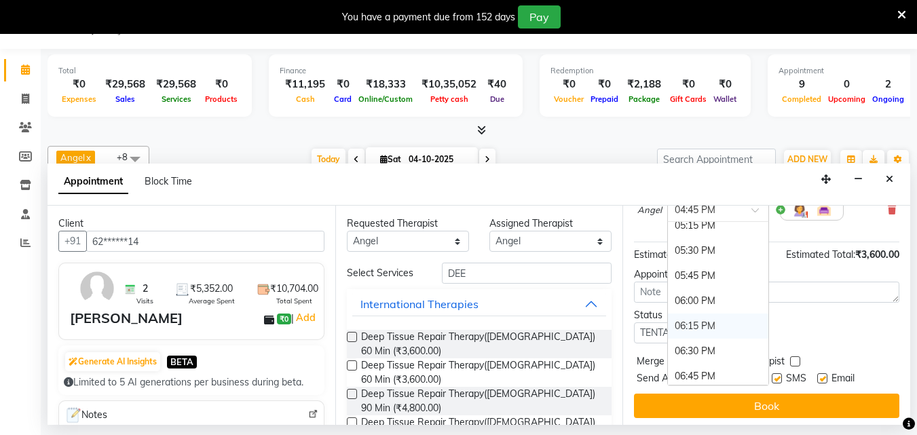
click at [712, 314] on div "06:15 PM" at bounding box center [718, 326] width 101 height 25
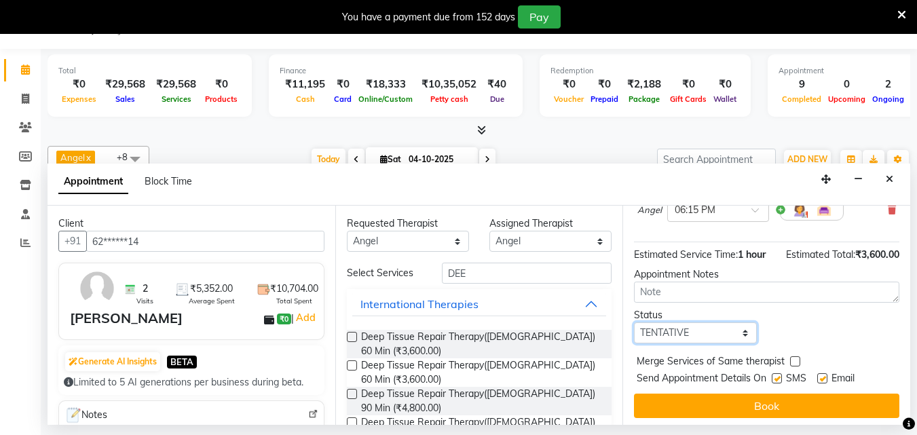
click at [697, 323] on select "Select TENTATIVE CONFIRM CHECK-IN UPCOMING" at bounding box center [695, 333] width 122 height 21
select select "confirm booking"
click at [634, 323] on select "Select TENTATIVE CONFIRM CHECK-IN UPCOMING" at bounding box center [695, 333] width 122 height 21
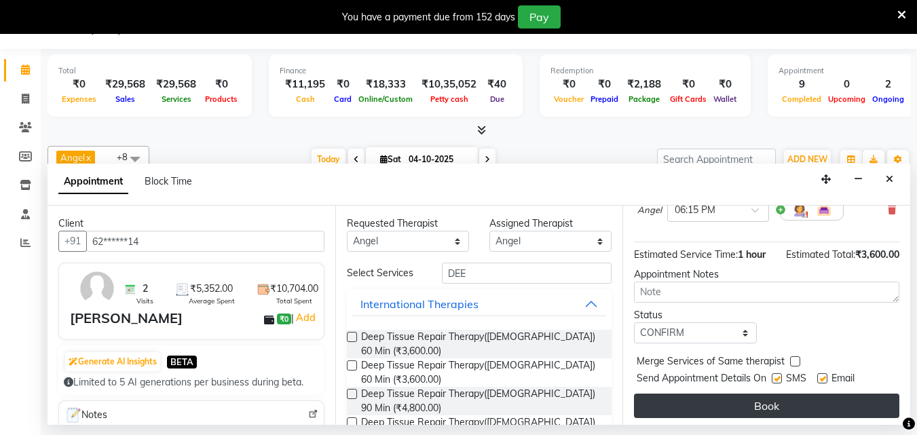
click at [717, 394] on button "Book" at bounding box center [767, 406] width 266 height 24
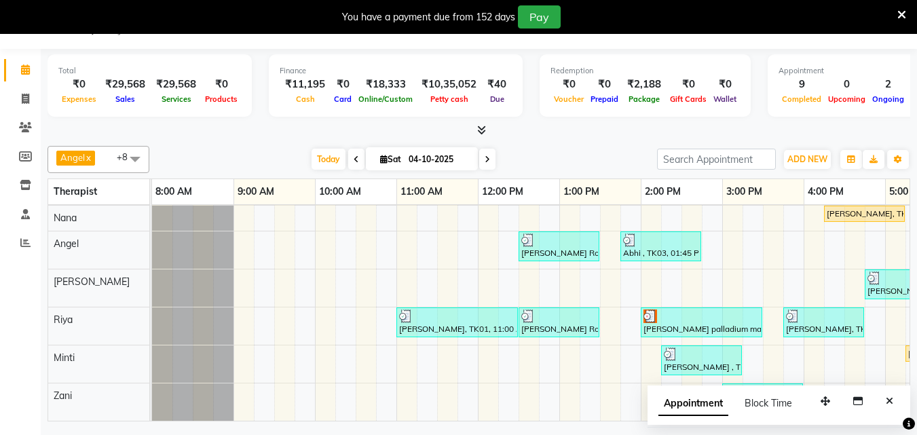
scroll to position [0, 127]
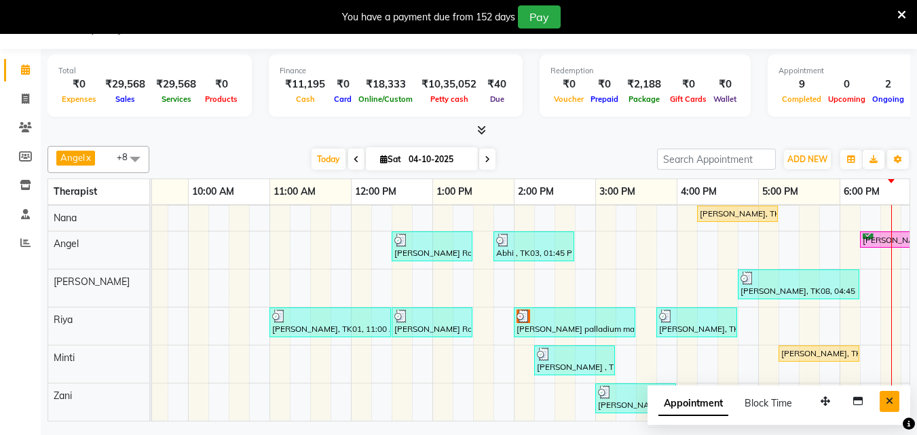
click at [888, 402] on icon "Close" at bounding box center [889, 402] width 7 height 10
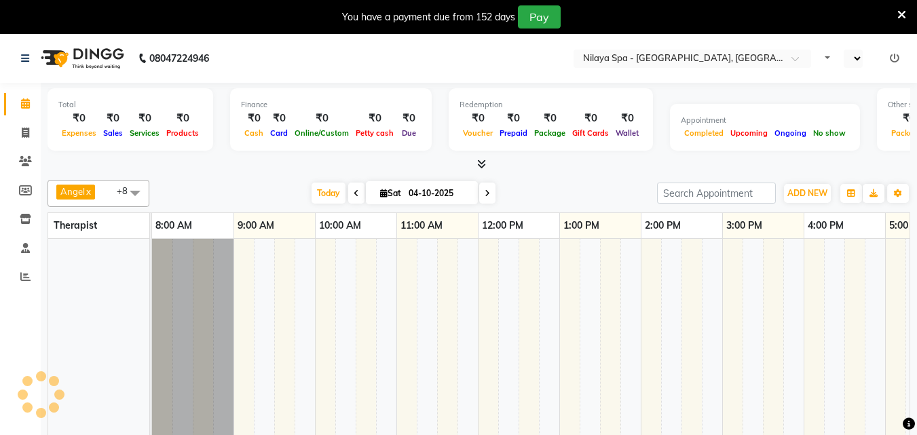
select select "en"
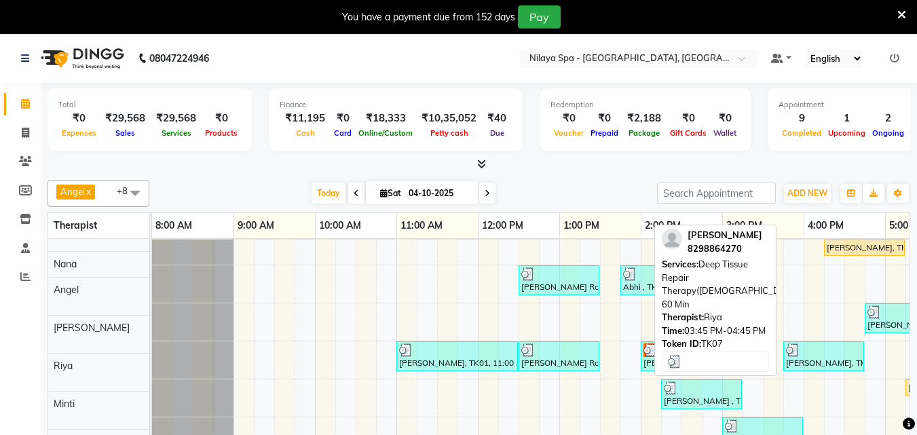
scroll to position [73, 0]
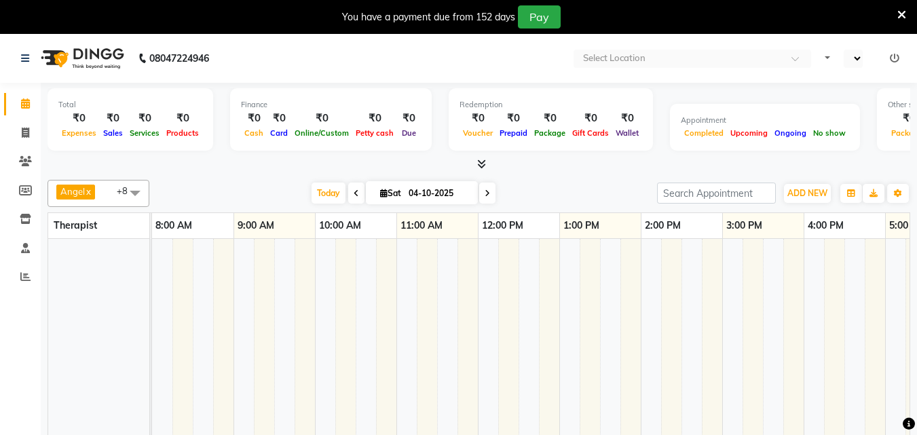
select select "en"
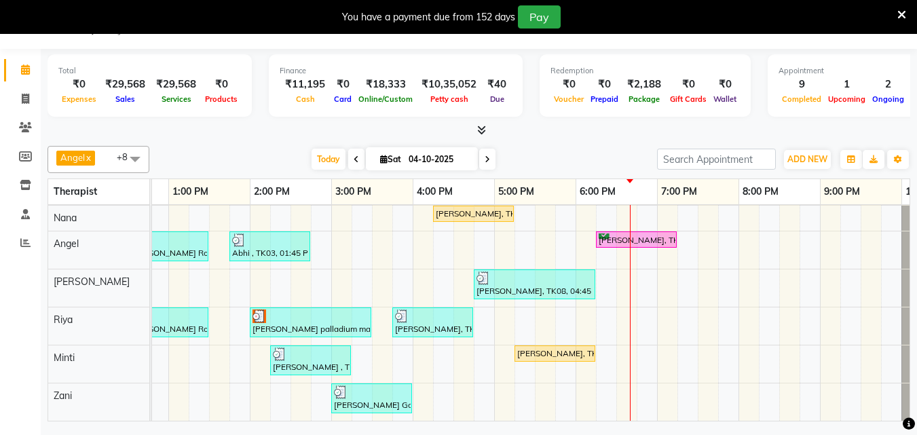
scroll to position [0, 311]
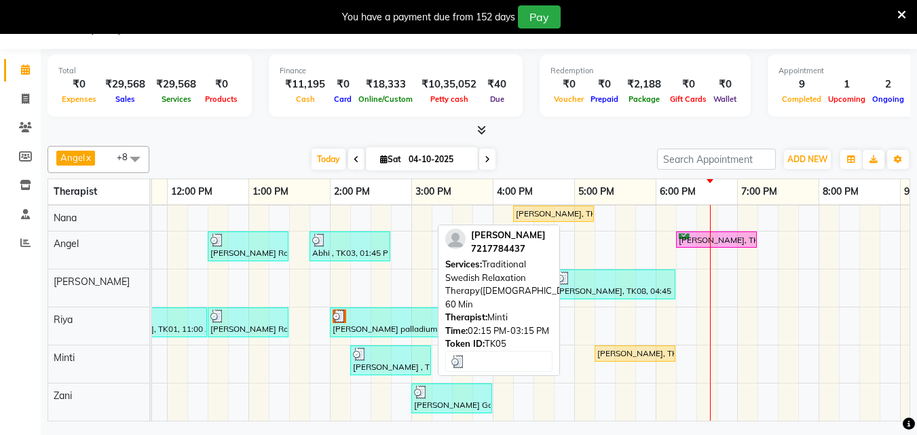
click at [420, 348] on div at bounding box center [390, 355] width 75 height 14
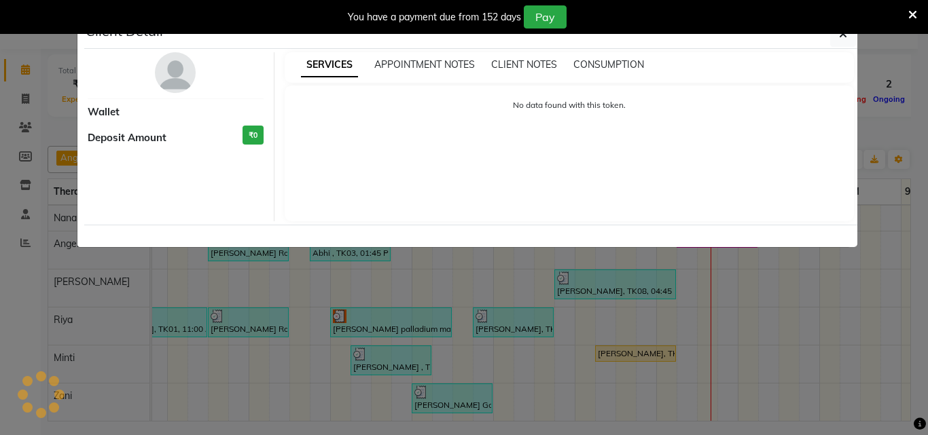
select select "3"
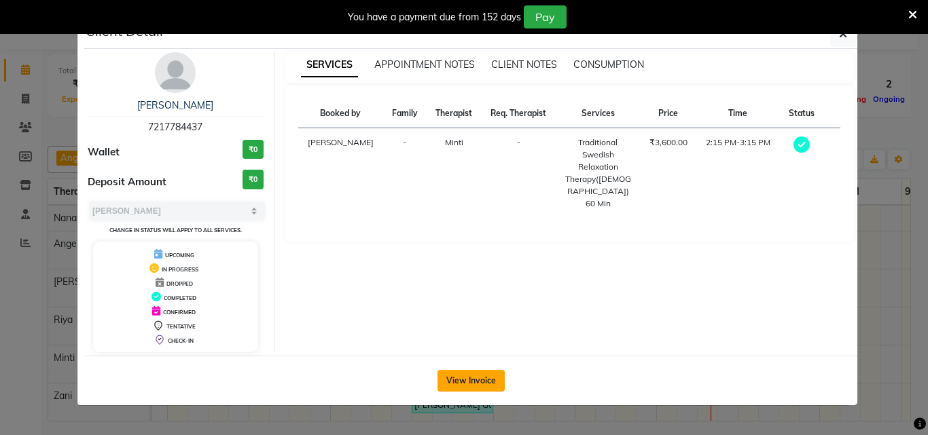
click at [488, 382] on button "View Invoice" at bounding box center [470, 381] width 67 height 22
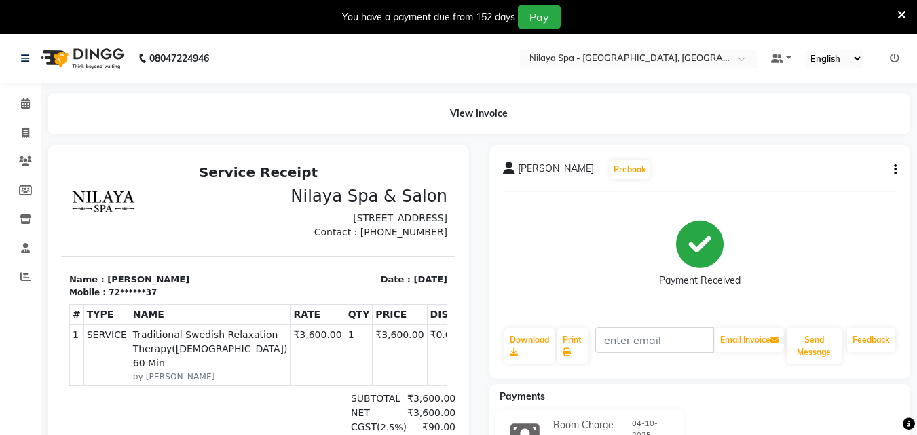
click at [903, 9] on icon at bounding box center [902, 15] width 9 height 12
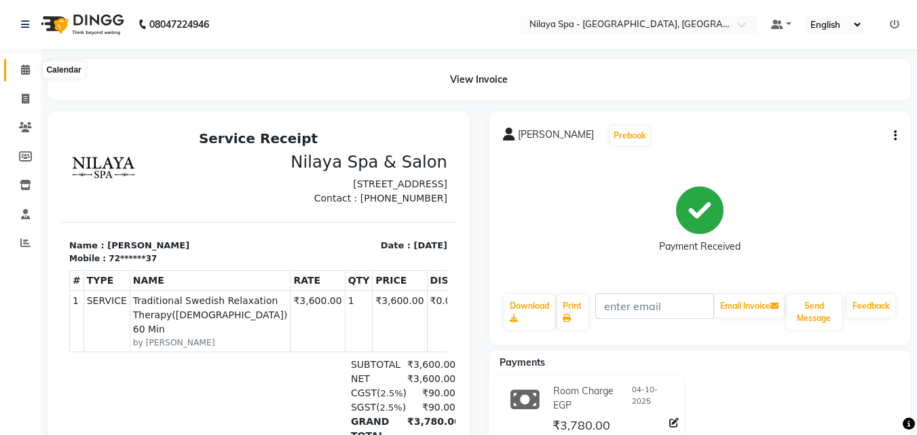
click at [29, 66] on icon at bounding box center [25, 70] width 9 height 10
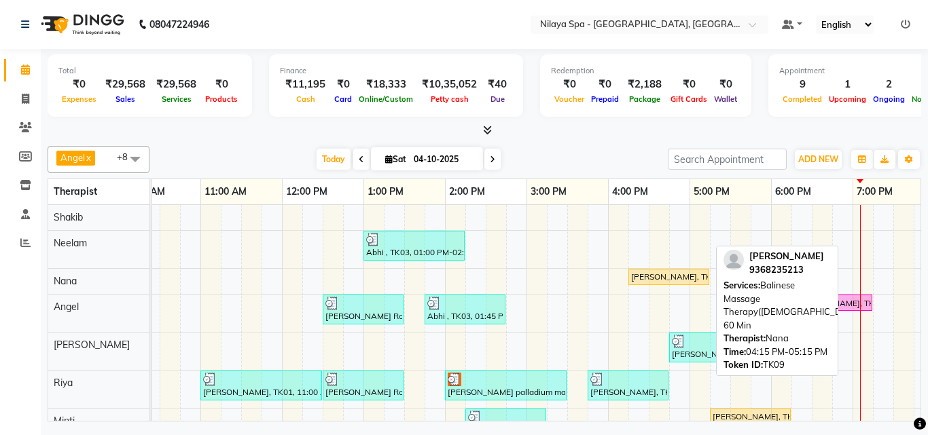
click at [677, 277] on div "[PERSON_NAME], TK09, 04:15 PM-05:15 PM, Balinese Massage Therapy([DEMOGRAPHIC_D…" at bounding box center [669, 277] width 78 height 12
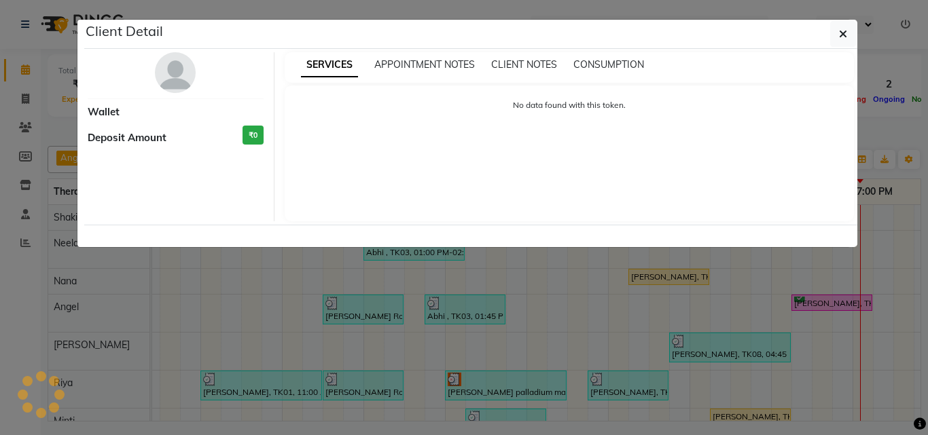
select select "1"
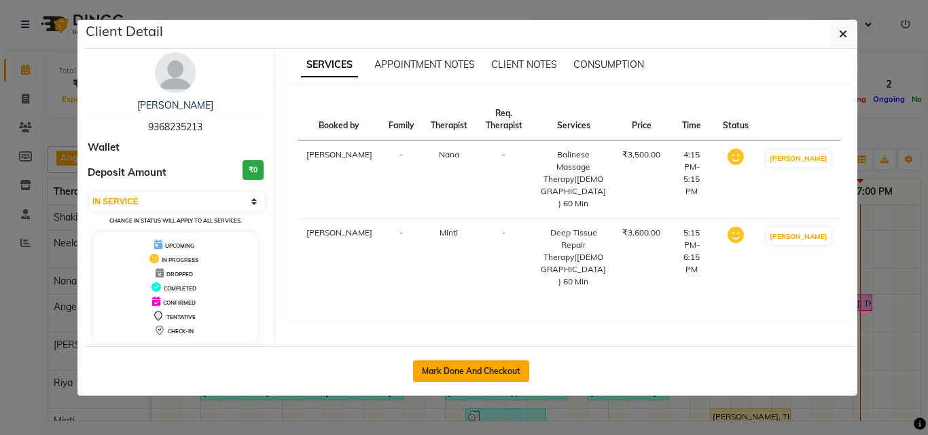
click at [477, 363] on button "Mark Done And Checkout" at bounding box center [471, 372] width 116 height 22
select select "service"
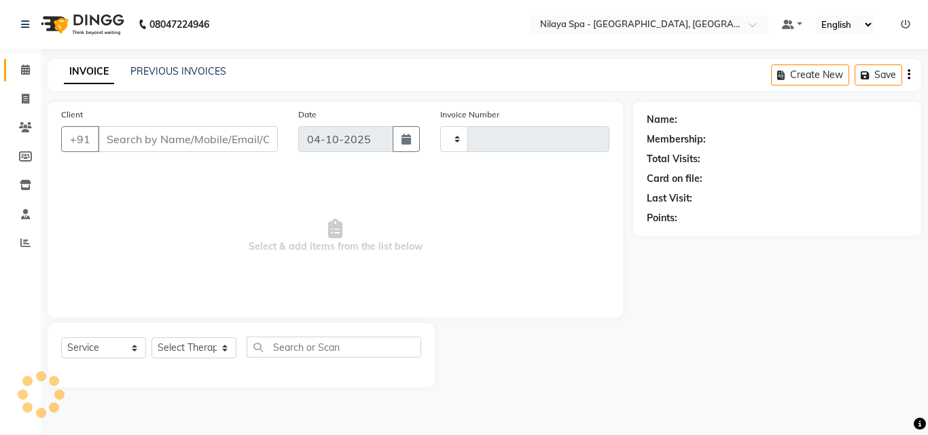
type input "1694"
select select "8066"
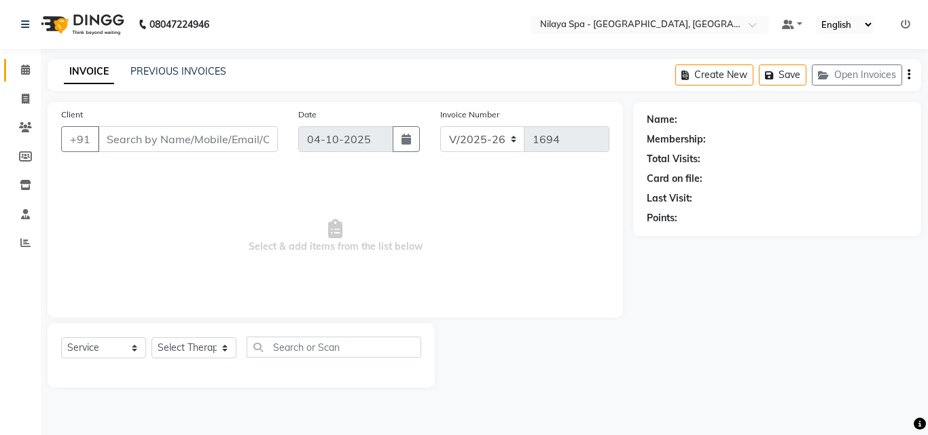
type input "93******13"
select select "90192"
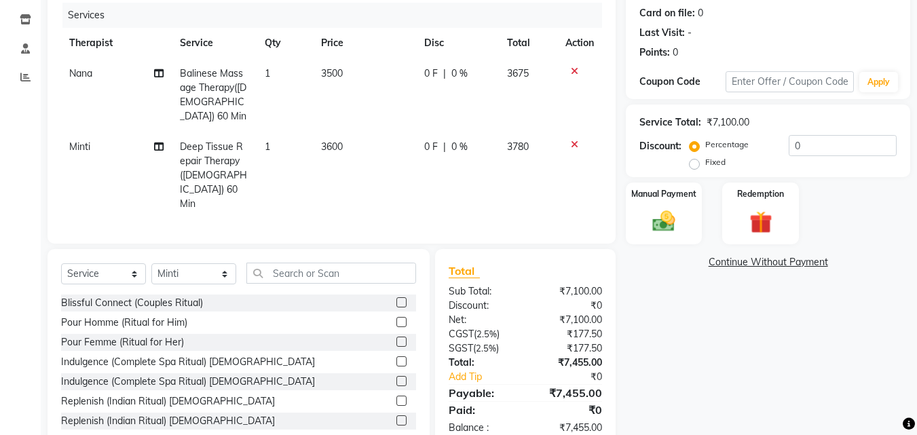
scroll to position [168, 0]
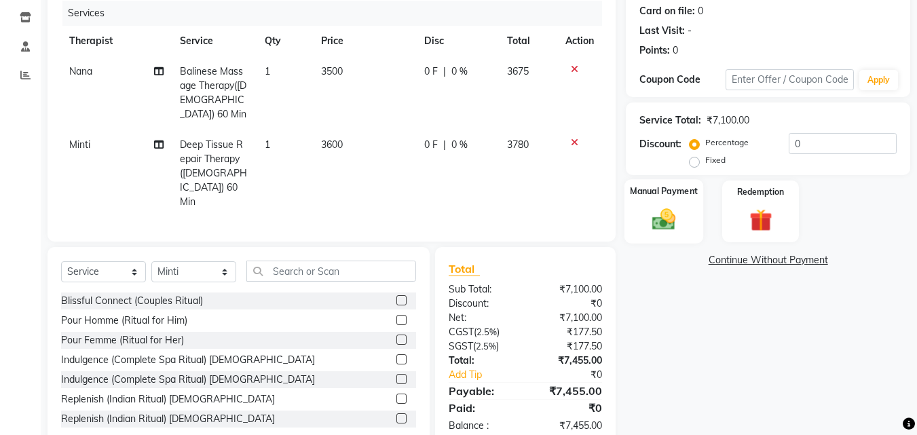
click at [667, 216] on img at bounding box center [664, 219] width 38 height 27
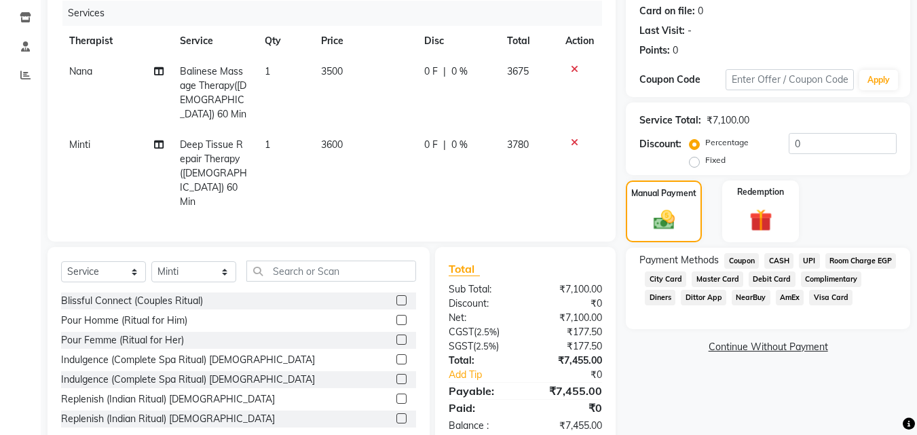
click at [777, 260] on span "CASH" at bounding box center [779, 261] width 29 height 16
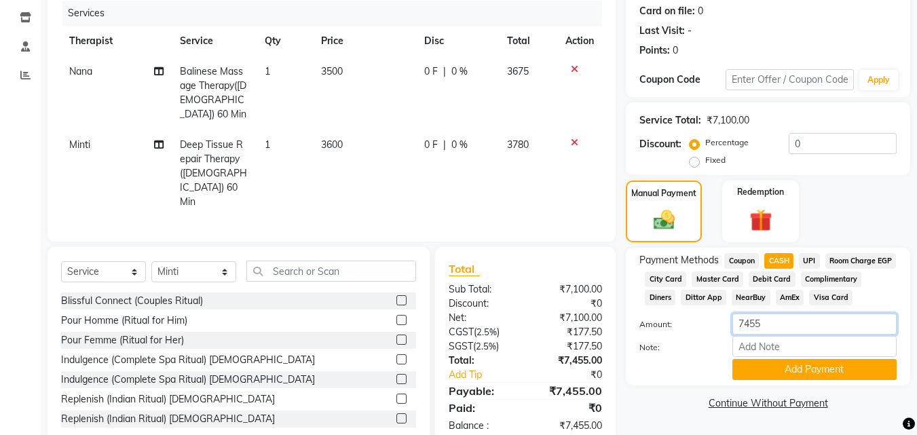
click at [775, 335] on input "7455" at bounding box center [815, 324] width 164 height 21
type input "7"
type input "2000"
click at [799, 380] on button "Add Payment" at bounding box center [815, 369] width 164 height 21
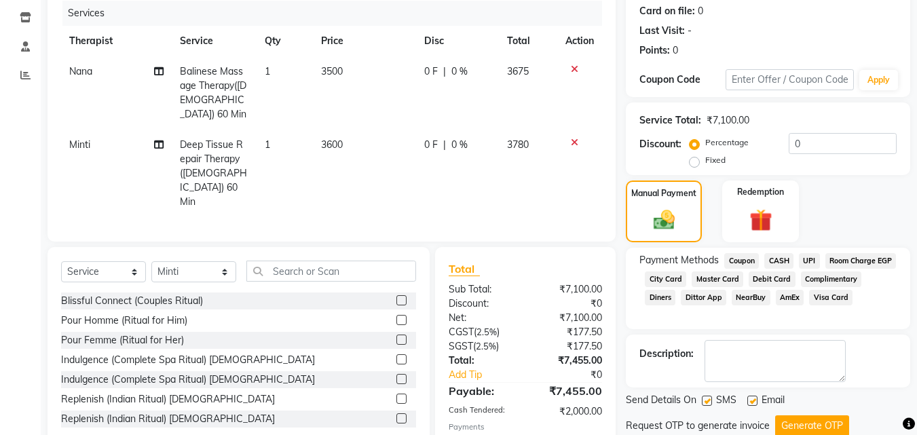
scroll to position [216, 0]
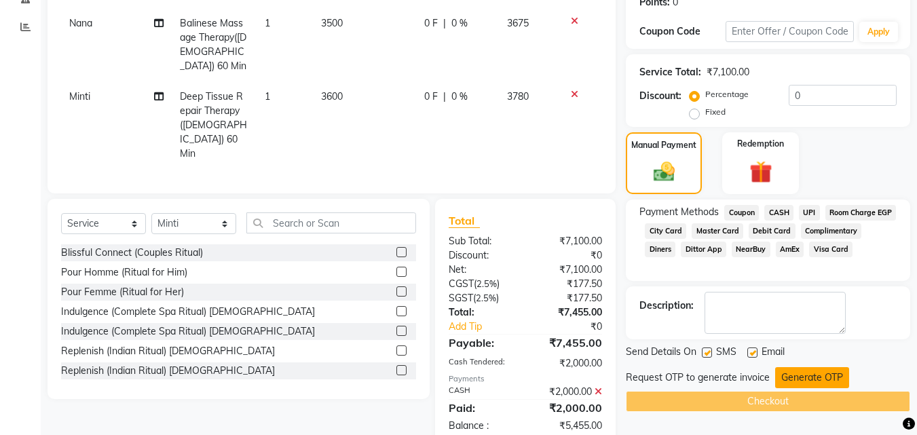
click at [804, 380] on button "Generate OTP" at bounding box center [813, 377] width 74 height 21
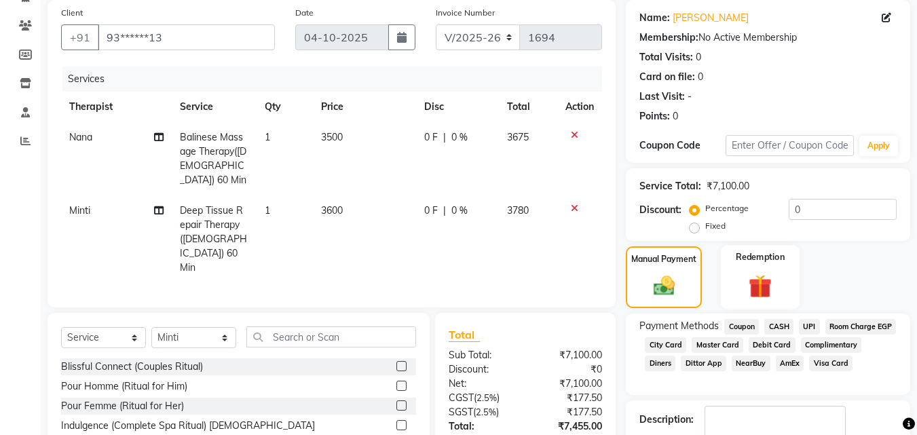
scroll to position [80, 0]
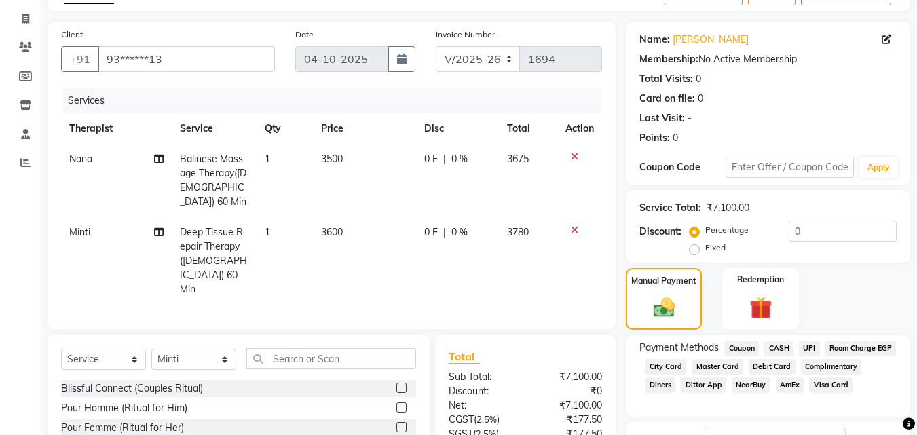
click at [809, 344] on span "UPI" at bounding box center [809, 349] width 21 height 16
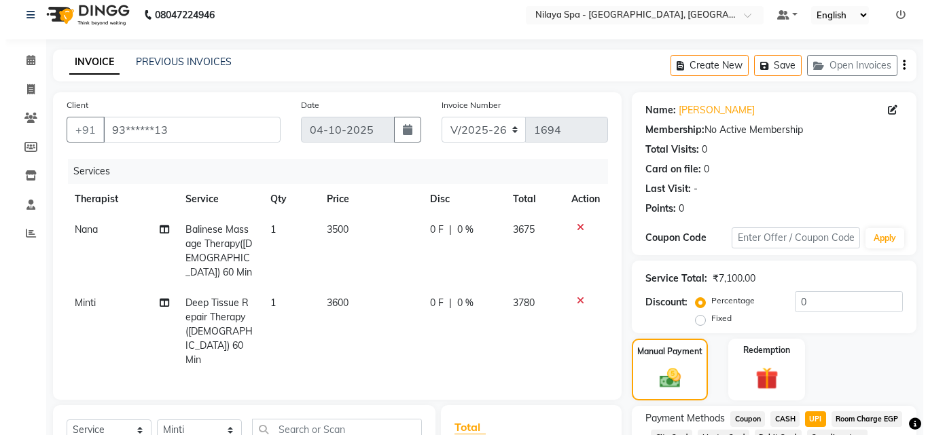
scroll to position [0, 0]
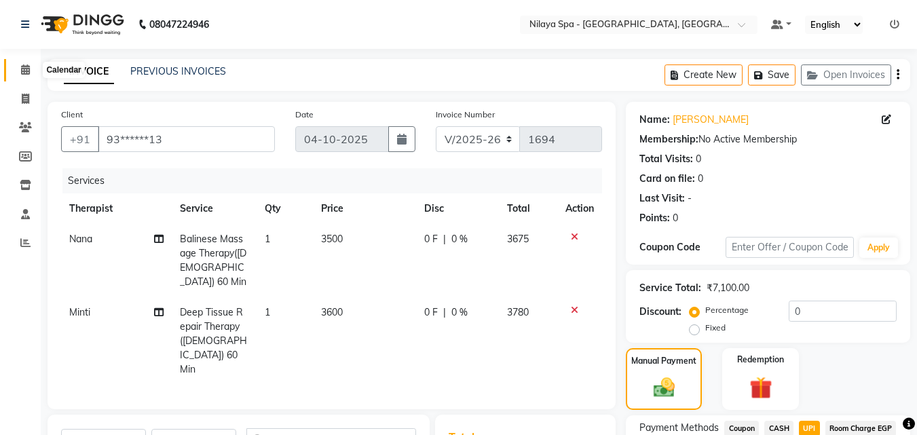
click at [29, 69] on icon at bounding box center [25, 70] width 9 height 10
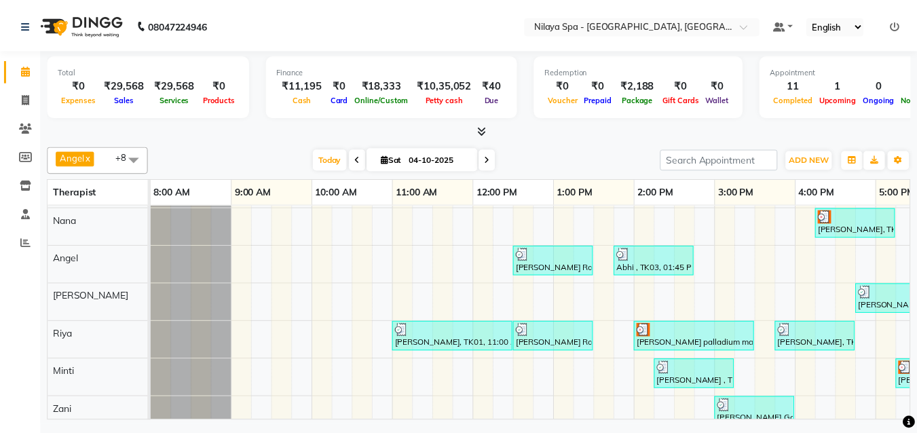
scroll to position [86, 0]
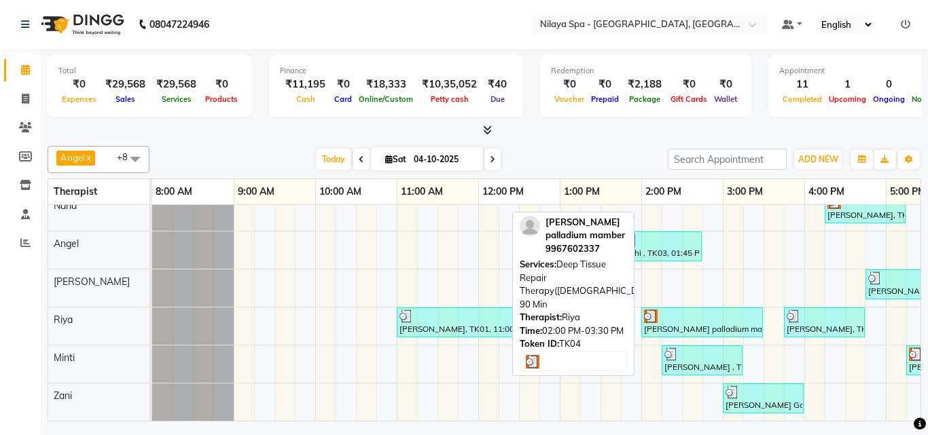
click at [728, 312] on div "[PERSON_NAME] palladium mamber, TK04, 02:00 PM-03:30 PM, Deep Tissue Repair The…" at bounding box center [701, 323] width 119 height 26
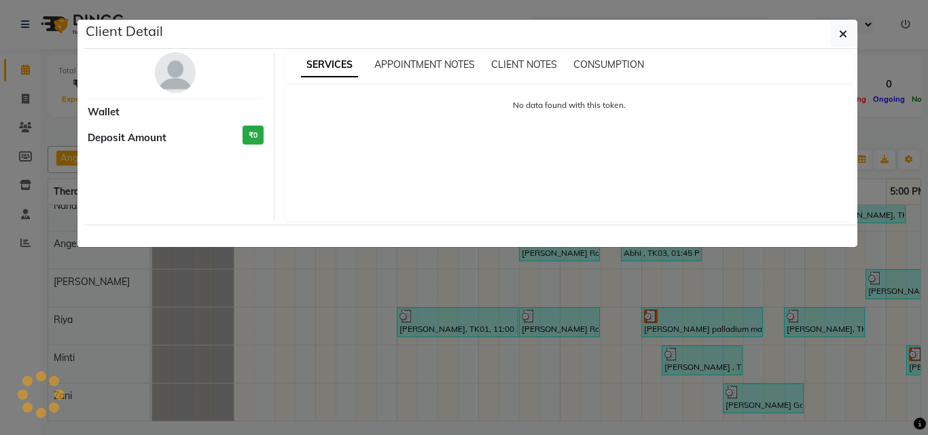
select select "3"
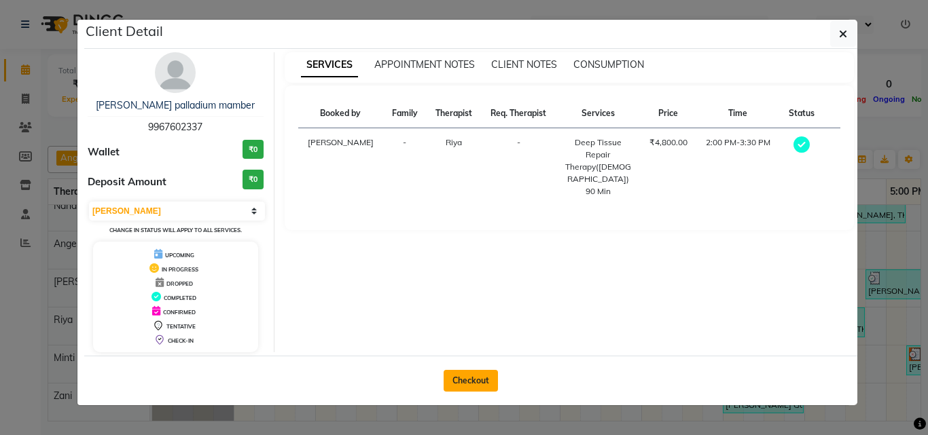
click at [457, 382] on button "Checkout" at bounding box center [470, 381] width 54 height 22
select select "service"
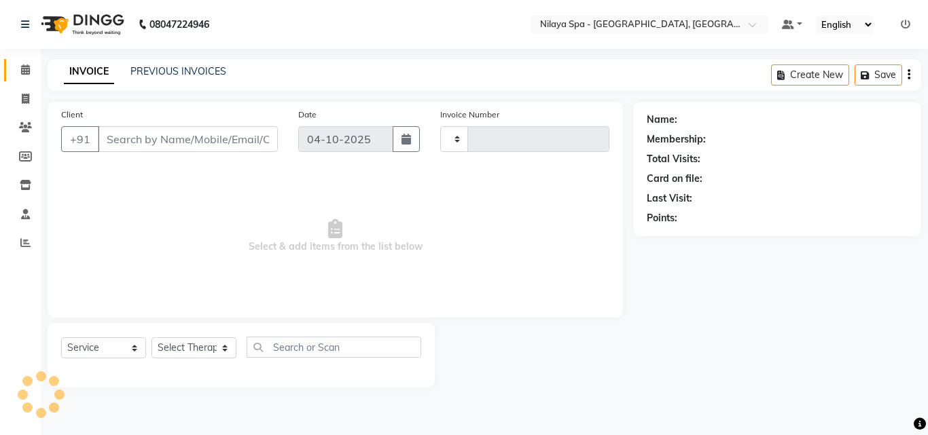
type input "1694"
select select "8066"
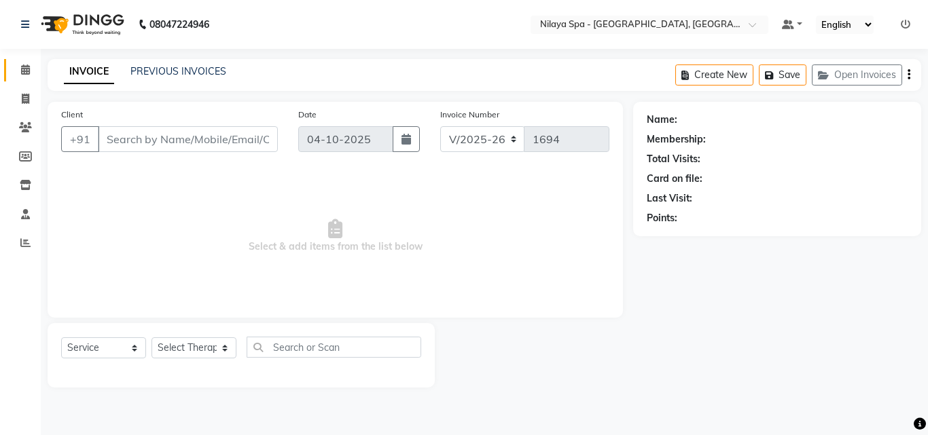
type input "99******37"
select select "80439"
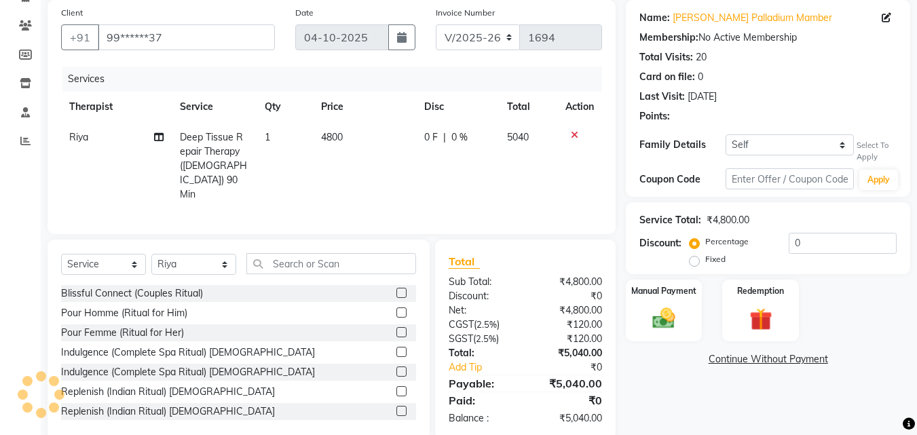
scroll to position [109, 0]
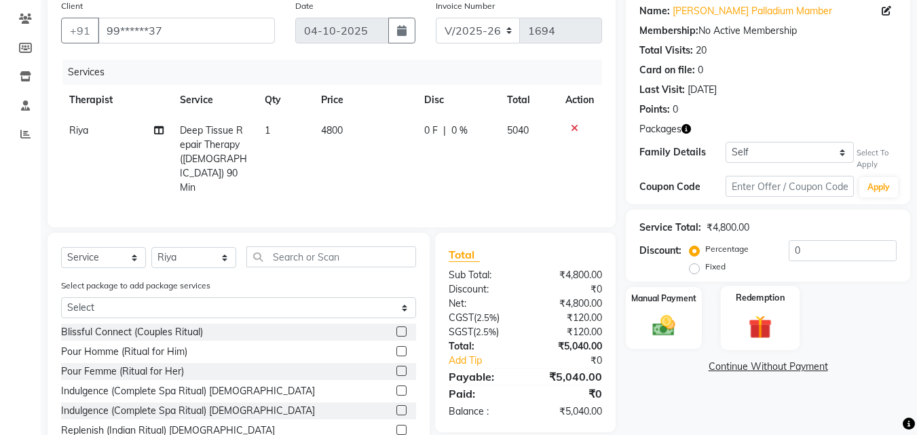
click at [767, 306] on div "Redemption" at bounding box center [760, 318] width 79 height 65
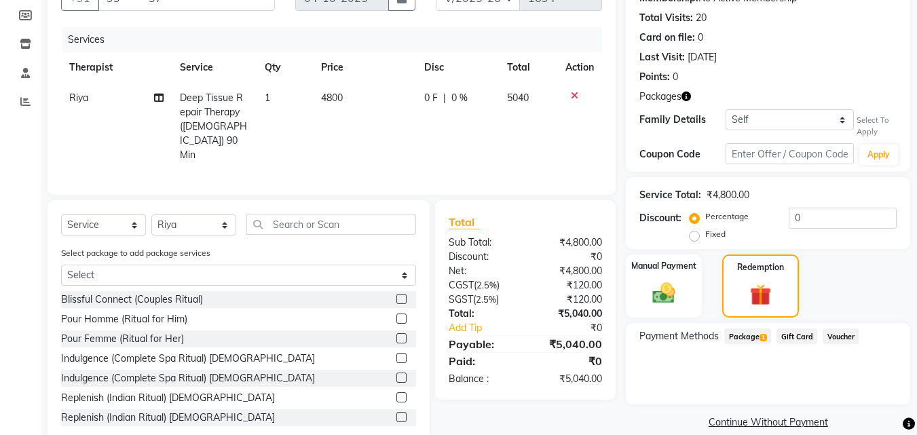
scroll to position [159, 0]
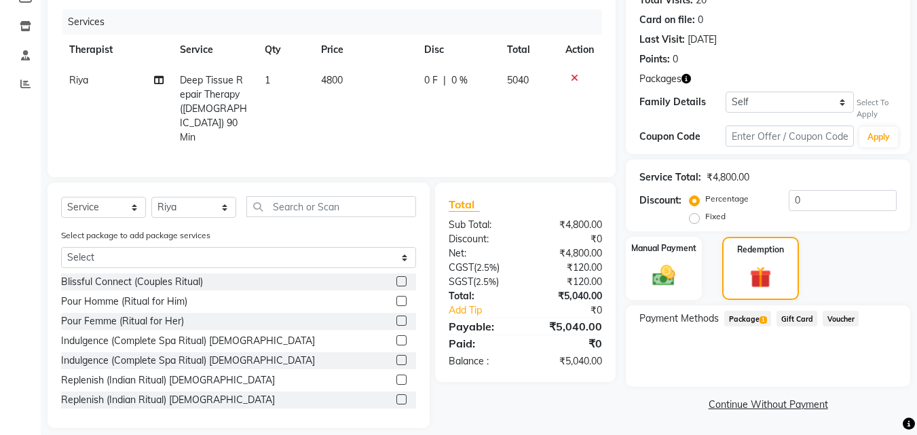
click at [752, 316] on span "Package 1" at bounding box center [748, 319] width 47 height 16
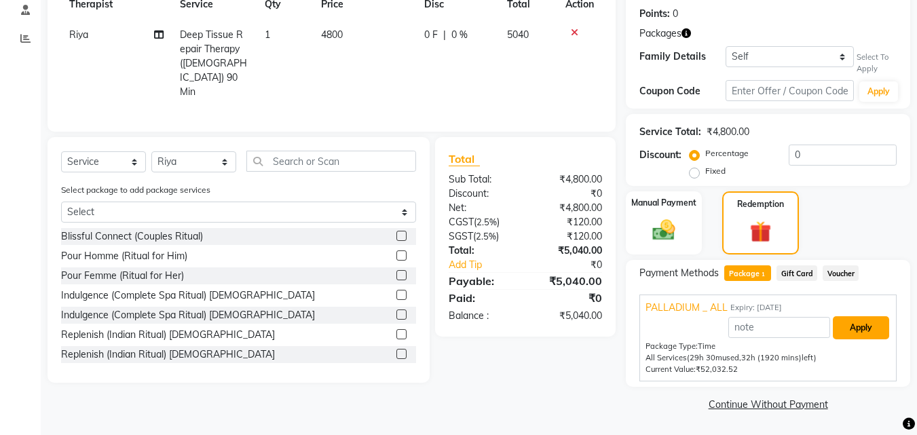
click at [862, 323] on button "Apply" at bounding box center [861, 327] width 56 height 23
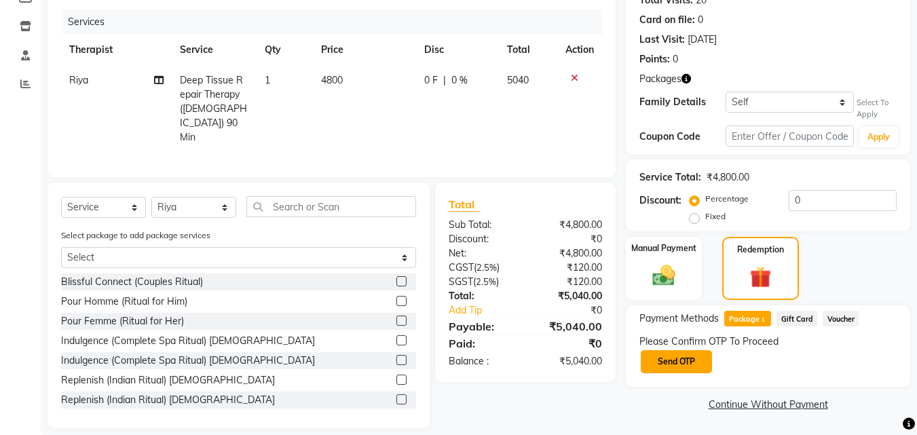
click at [700, 367] on button "Send OTP" at bounding box center [676, 361] width 71 height 23
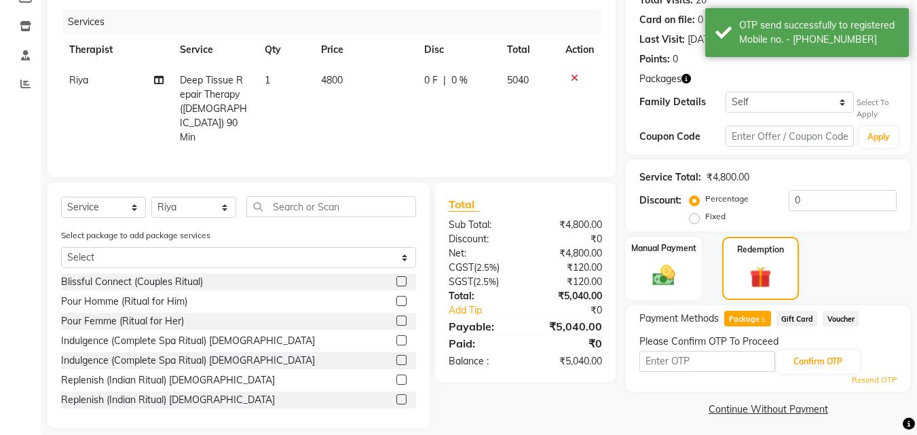
scroll to position [164, 0]
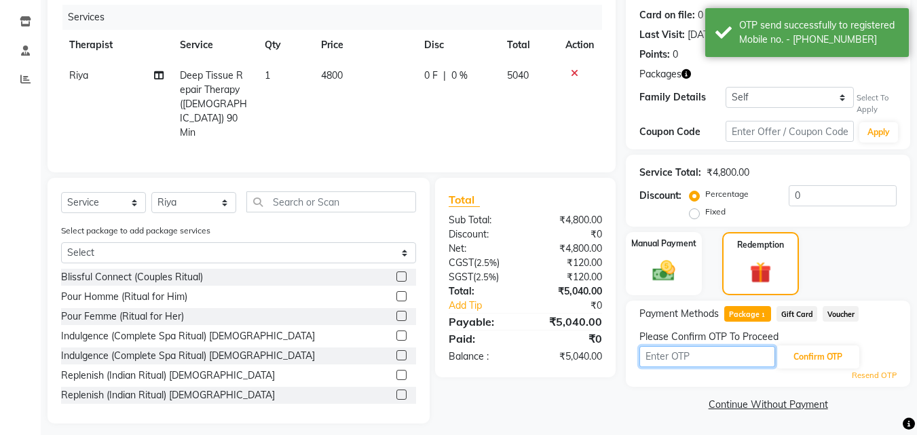
click at [699, 356] on input "text" at bounding box center [708, 356] width 136 height 21
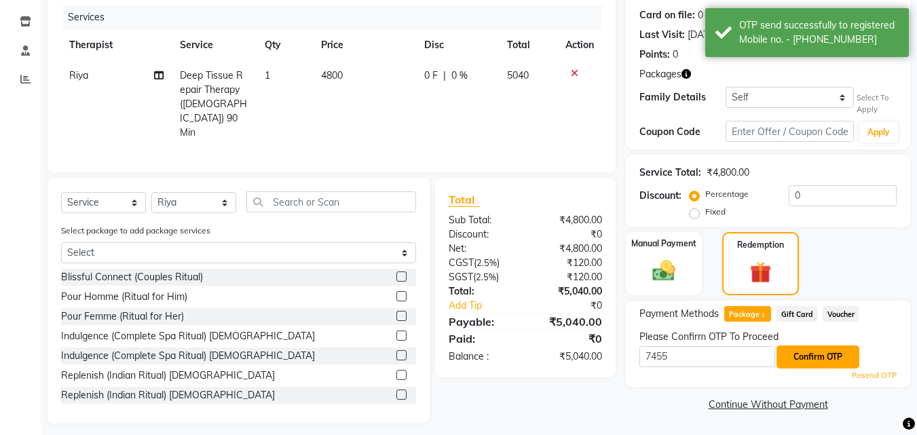
click at [820, 358] on button "Confirm OTP" at bounding box center [818, 357] width 83 height 23
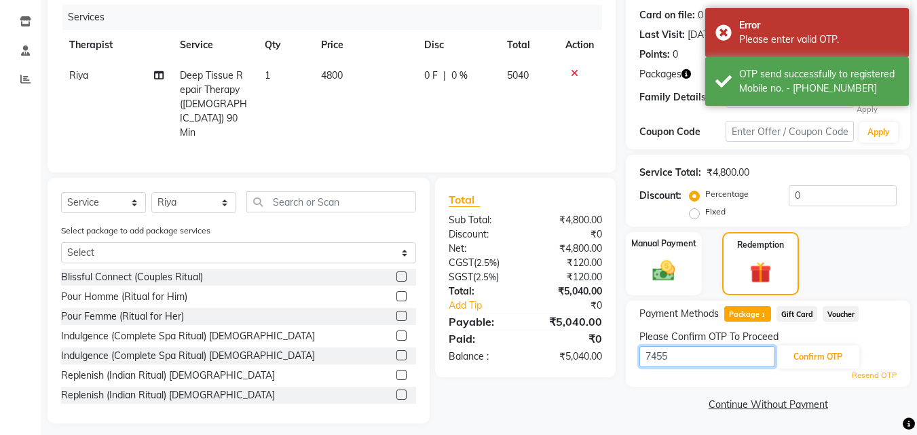
click at [705, 361] on input "7455" at bounding box center [708, 356] width 136 height 21
type input "7"
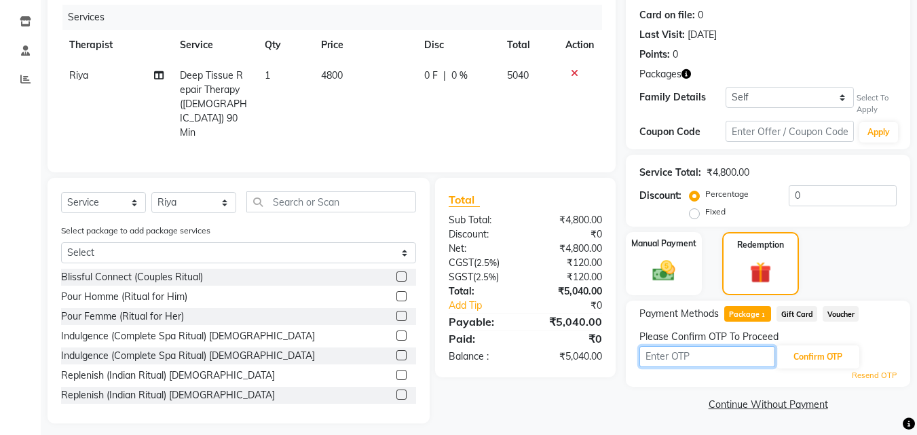
click at [705, 361] on input "text" at bounding box center [708, 356] width 136 height 21
click at [689, 357] on input "text" at bounding box center [708, 356] width 136 height 21
click at [730, 356] on input "text" at bounding box center [708, 356] width 136 height 21
click at [728, 359] on input "text" at bounding box center [708, 356] width 136 height 21
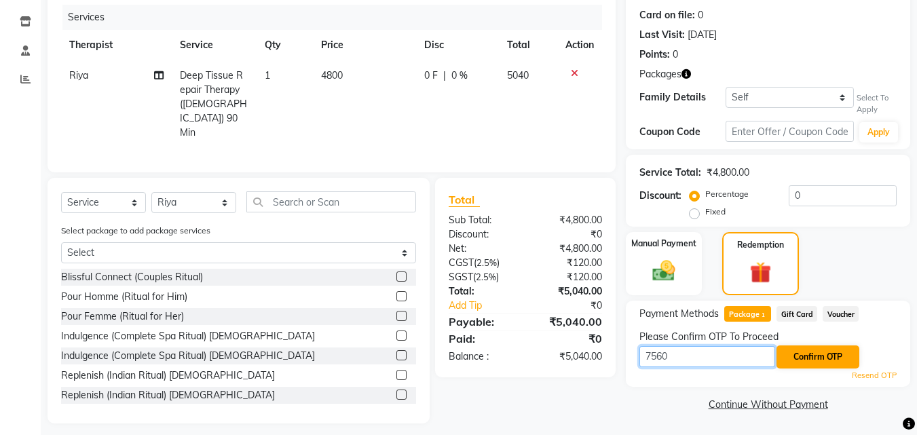
type input "7560"
click at [817, 353] on button "Confirm OTP" at bounding box center [818, 357] width 83 height 23
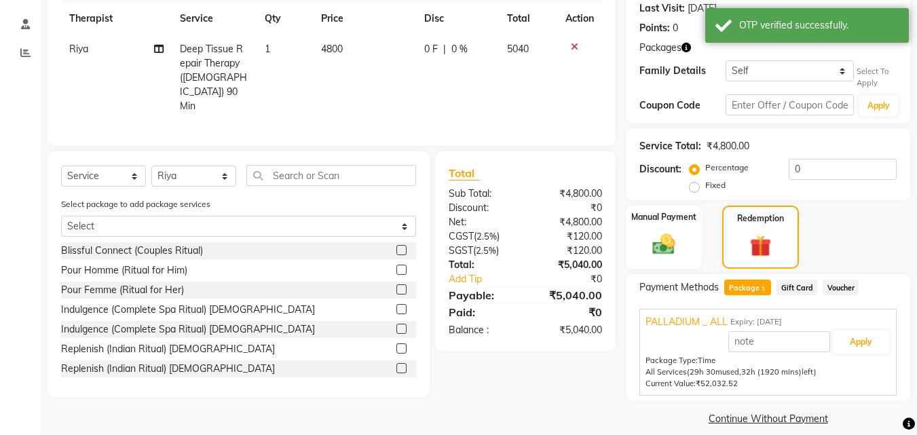
scroll to position [204, 0]
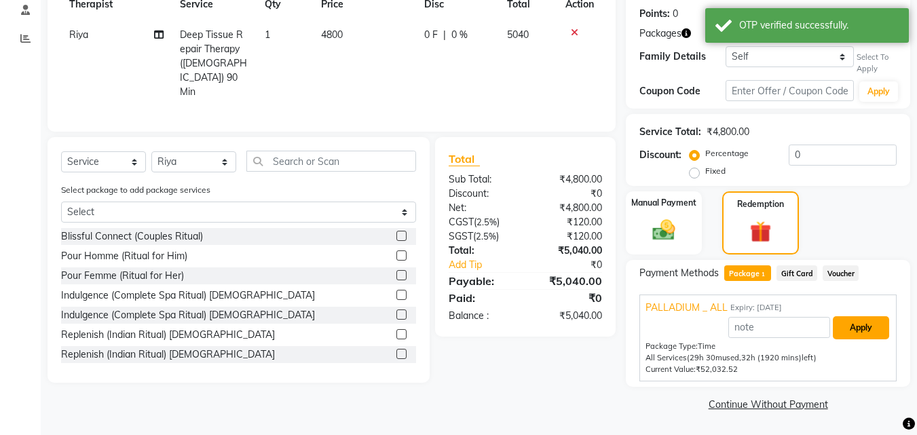
click at [864, 327] on button "Apply" at bounding box center [861, 327] width 56 height 23
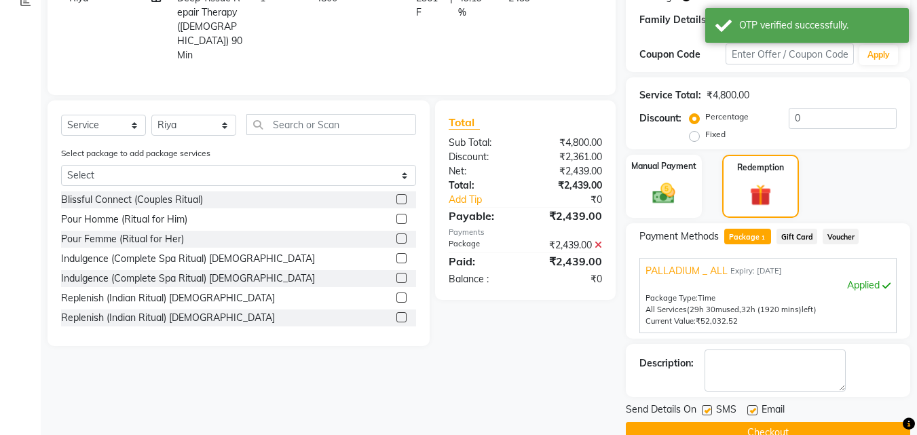
scroll to position [270, 0]
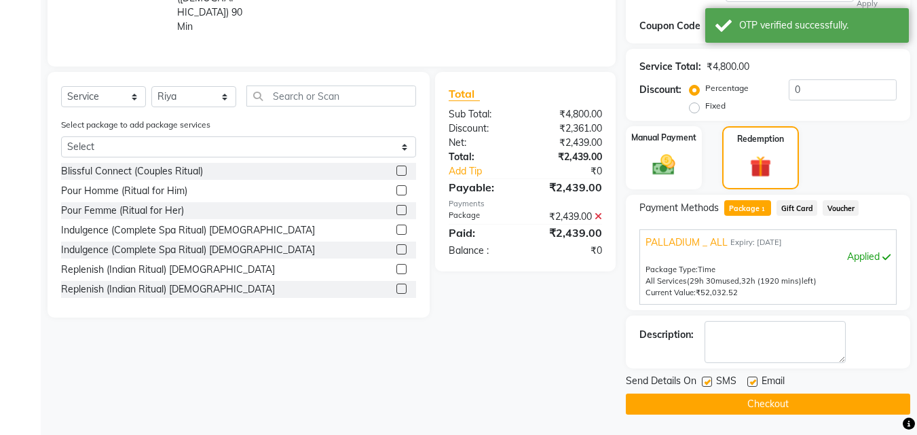
click at [800, 399] on button "Checkout" at bounding box center [768, 404] width 285 height 21
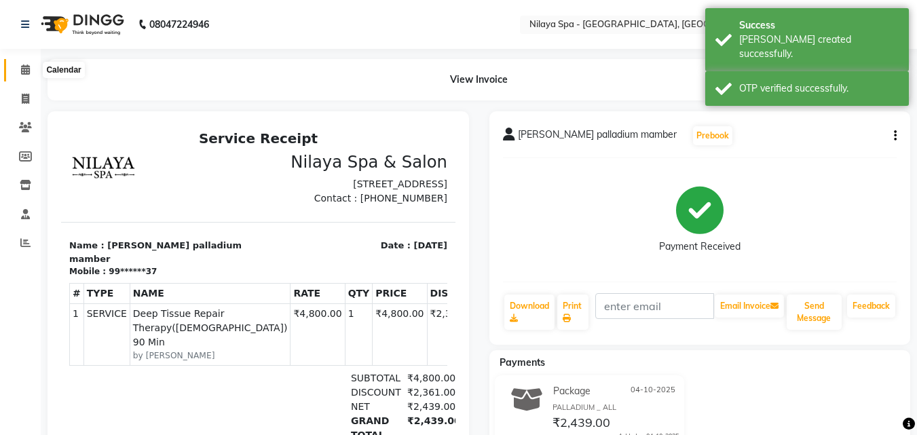
click at [31, 72] on span at bounding box center [26, 70] width 24 height 16
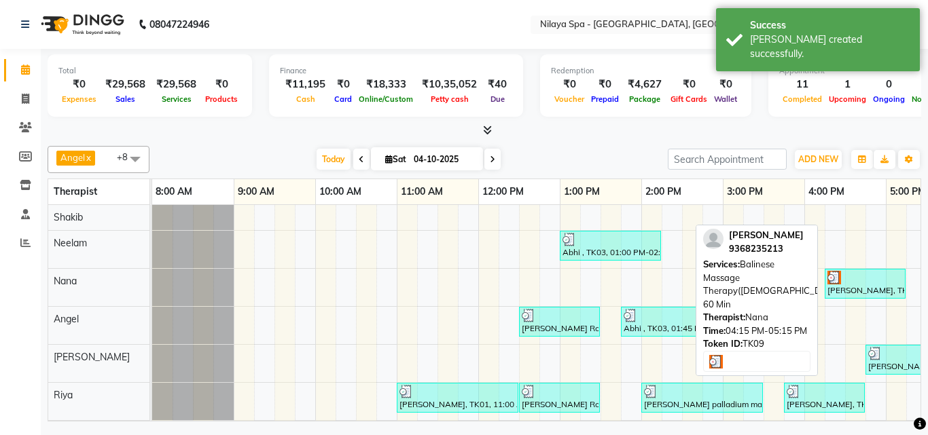
click at [839, 287] on div "[PERSON_NAME], TK09, 04:15 PM-05:15 PM, Balinese Massage Therapy([DEMOGRAPHIC_D…" at bounding box center [865, 284] width 78 height 26
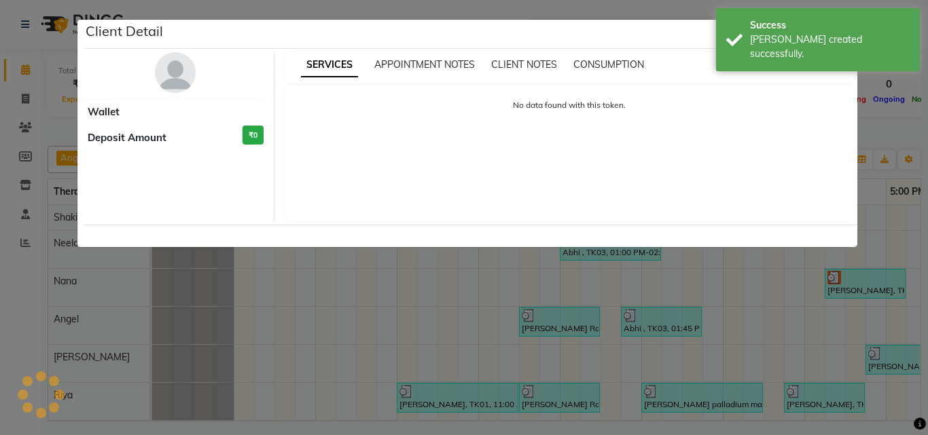
select select "3"
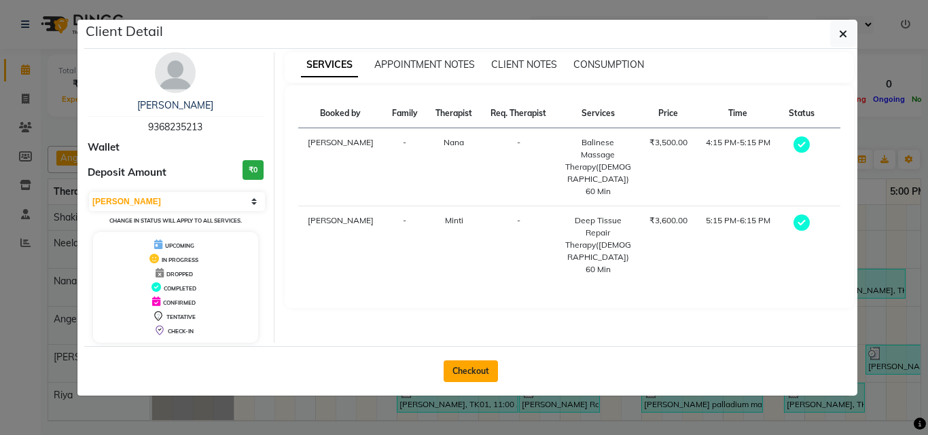
click at [463, 371] on button "Checkout" at bounding box center [470, 372] width 54 height 22
select select "service"
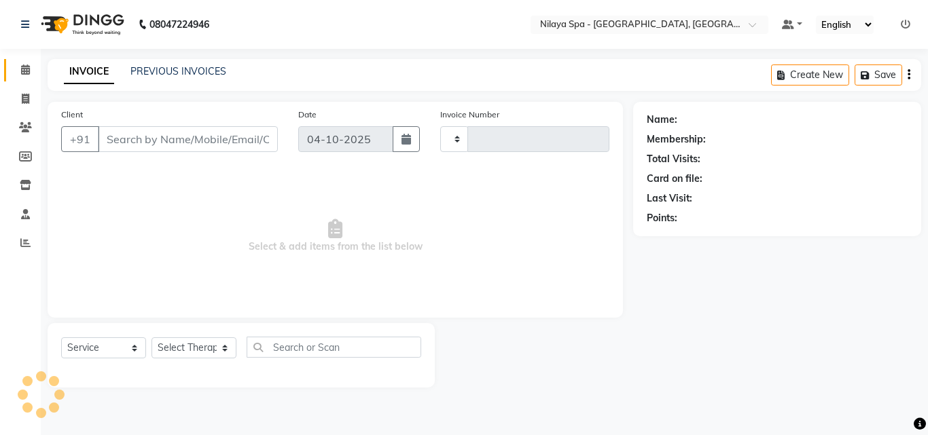
type input "1695"
select select "8066"
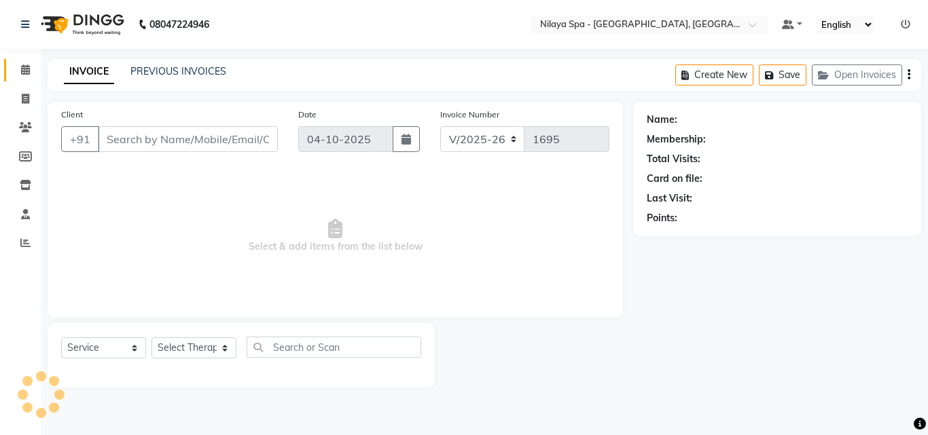
type input "93******13"
select select "90192"
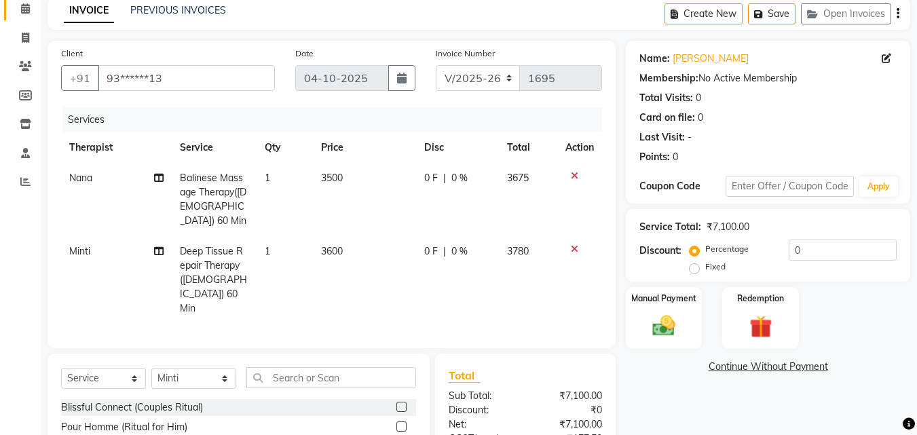
scroll to position [168, 0]
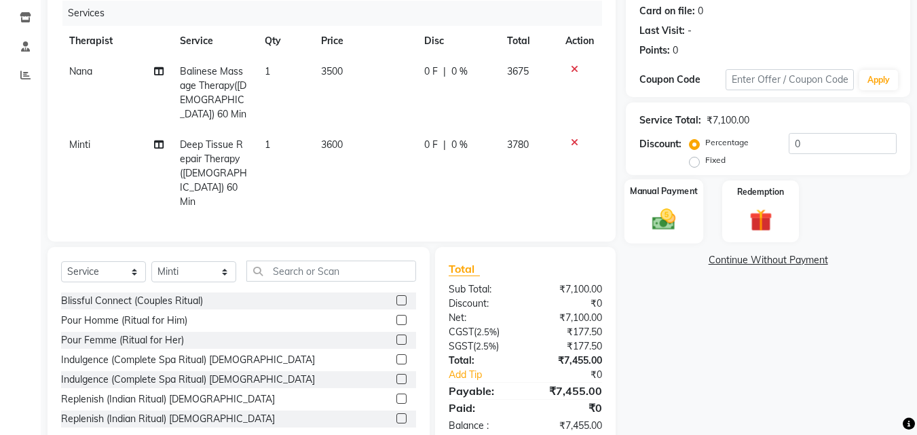
click at [678, 215] on img at bounding box center [664, 219] width 38 height 27
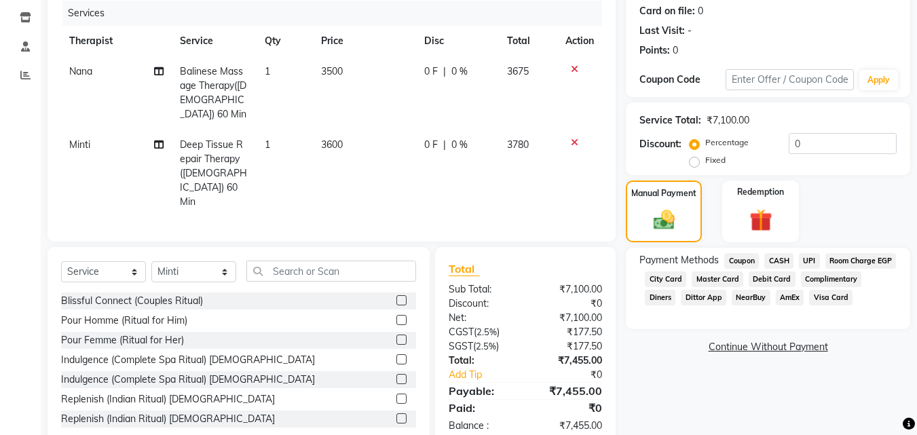
click at [816, 255] on span "UPI" at bounding box center [809, 261] width 21 height 16
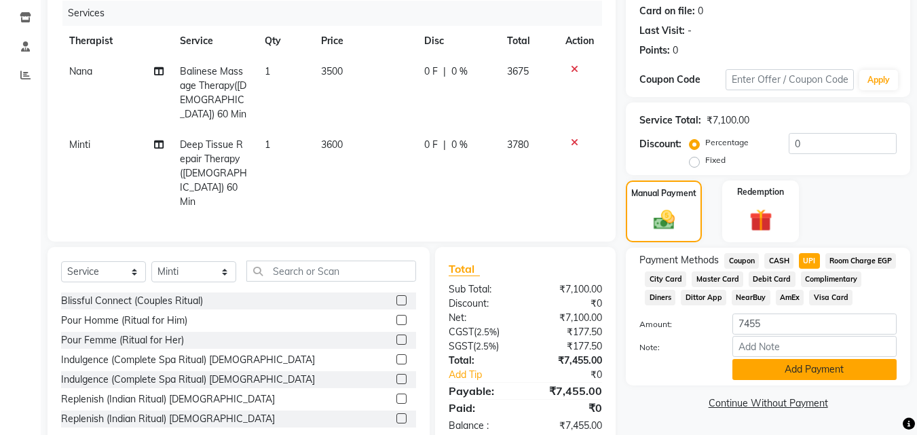
click at [832, 380] on button "Add Payment" at bounding box center [815, 369] width 164 height 21
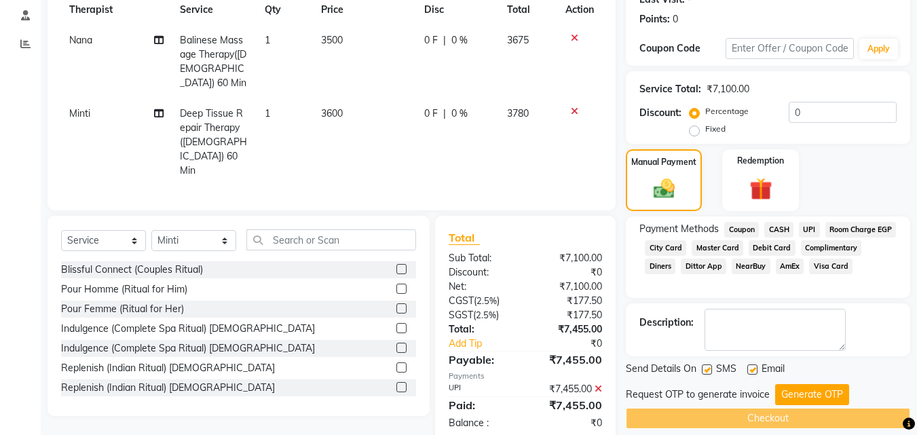
scroll to position [216, 0]
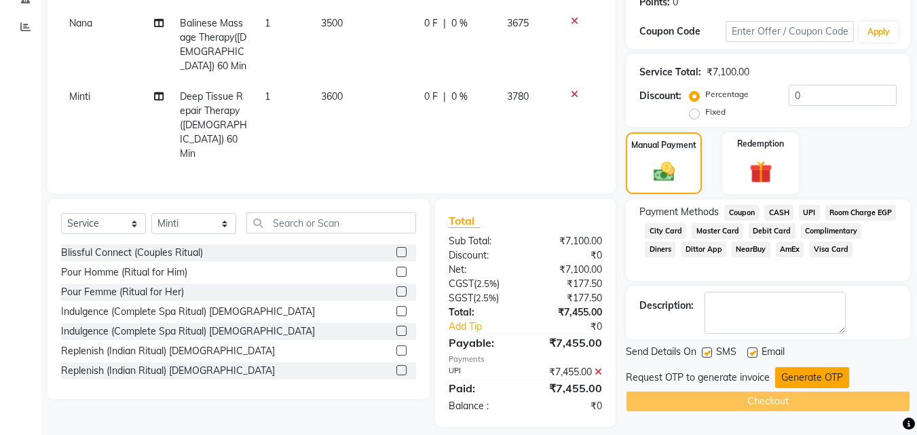
click at [817, 382] on button "Generate OTP" at bounding box center [813, 377] width 74 height 21
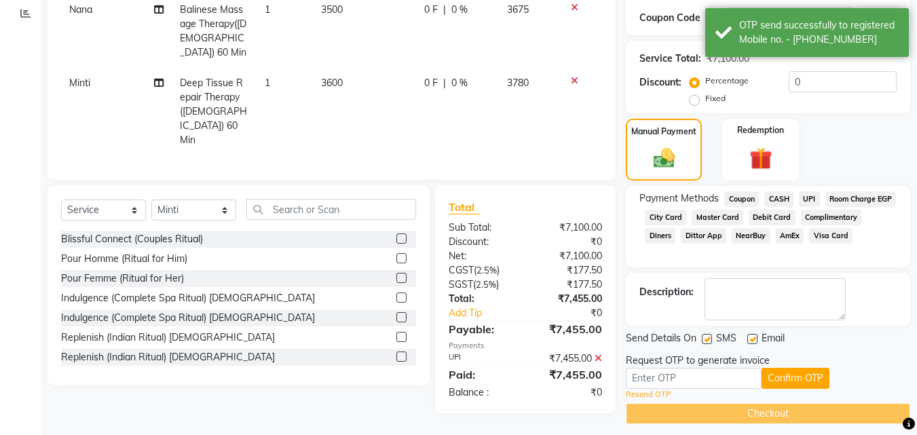
scroll to position [242, 0]
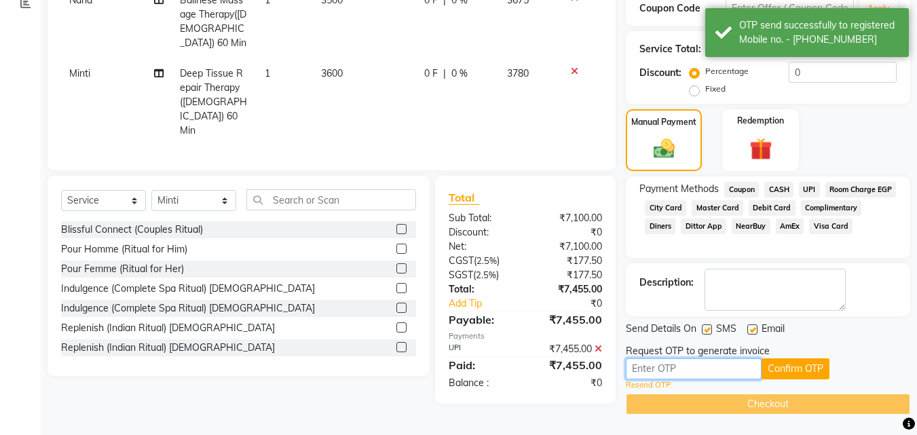
click at [668, 373] on input "text" at bounding box center [694, 369] width 136 height 21
click at [685, 369] on input "text" at bounding box center [694, 369] width 136 height 21
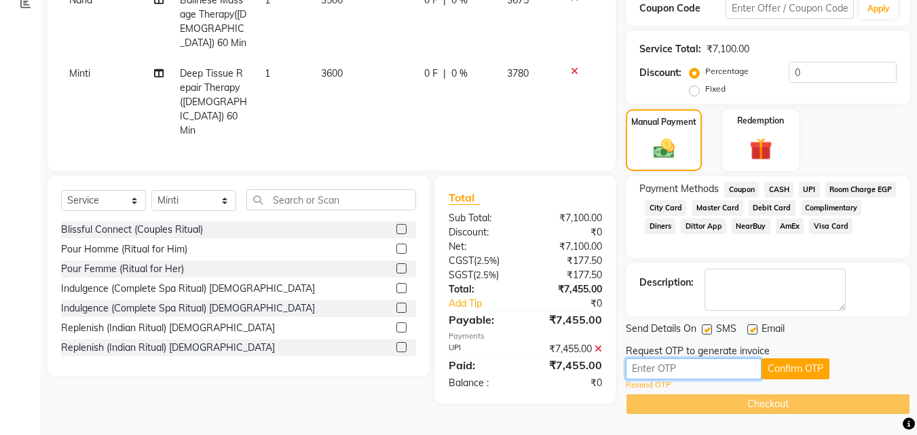
click at [685, 369] on input "text" at bounding box center [694, 369] width 136 height 21
type input "2594"
click at [809, 364] on button "Confirm OTP" at bounding box center [796, 369] width 68 height 21
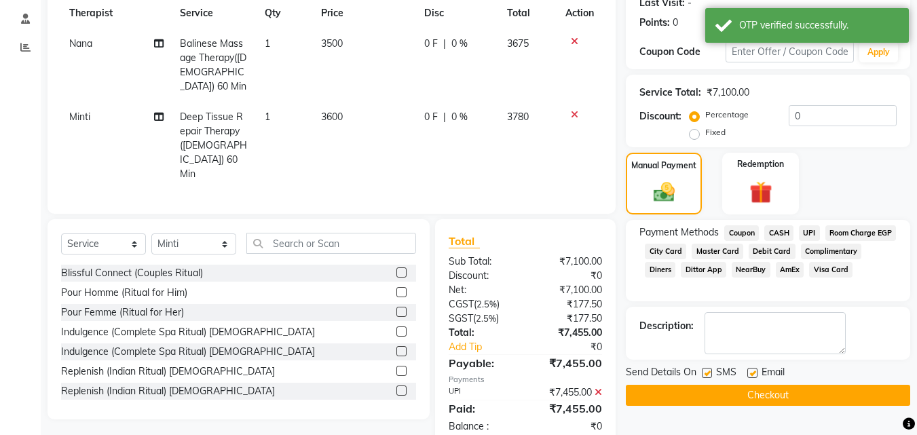
click at [795, 398] on button "Checkout" at bounding box center [768, 395] width 285 height 21
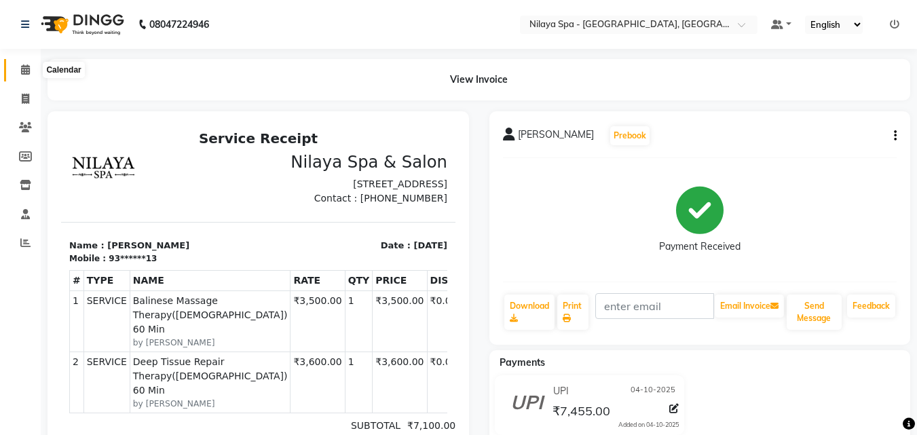
click at [33, 64] on span at bounding box center [26, 70] width 24 height 16
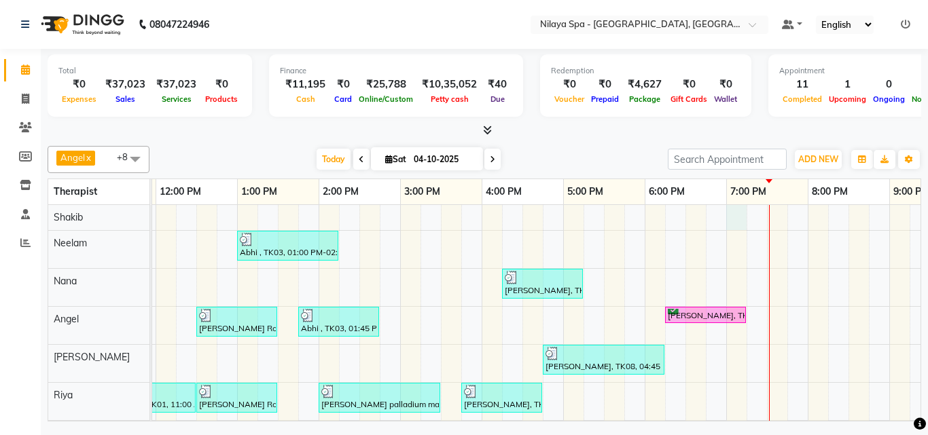
click at [733, 219] on div "Abhi , TK03, 01:00 PM-02:15 PM, Indian Head, Neck and Shoulder Massage([DEMOGRA…" at bounding box center [441, 350] width 1222 height 291
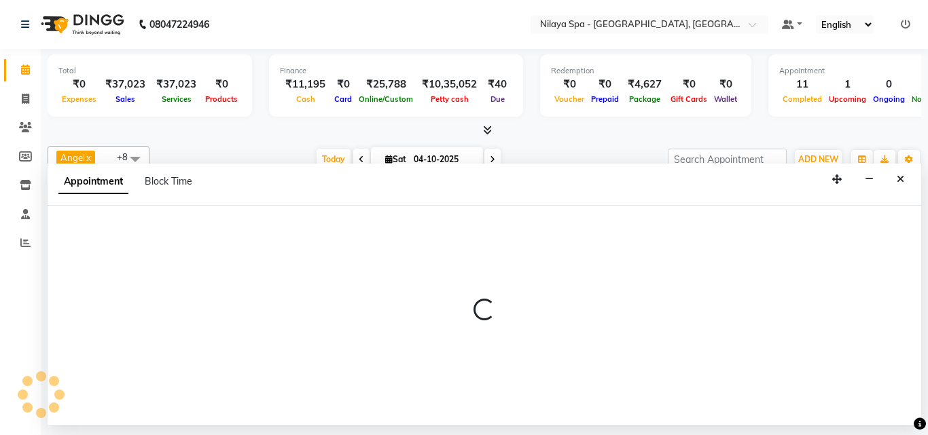
select select "78958"
select select "tentative"
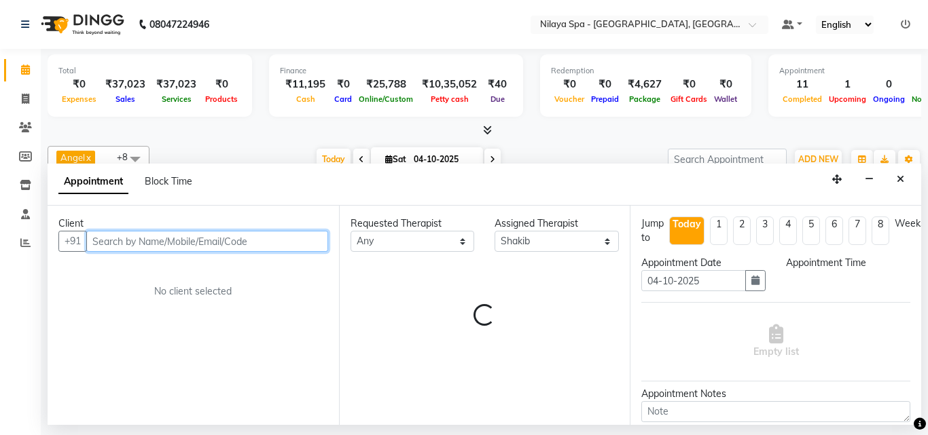
select select "1140"
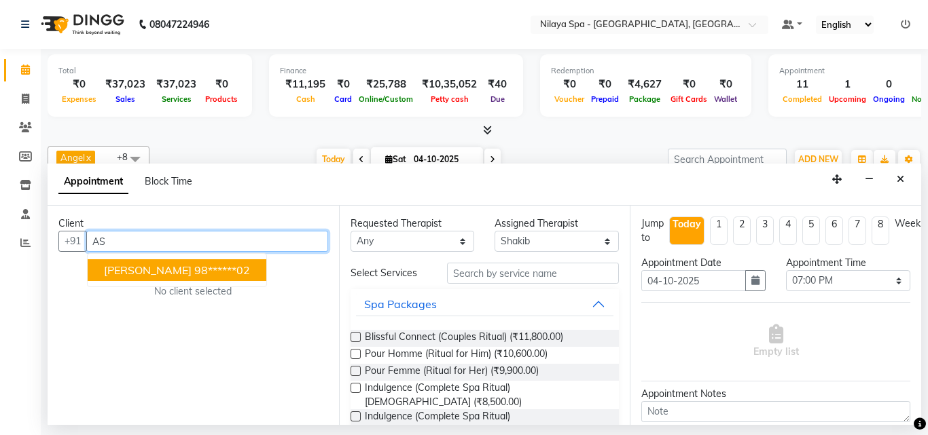
type input "A"
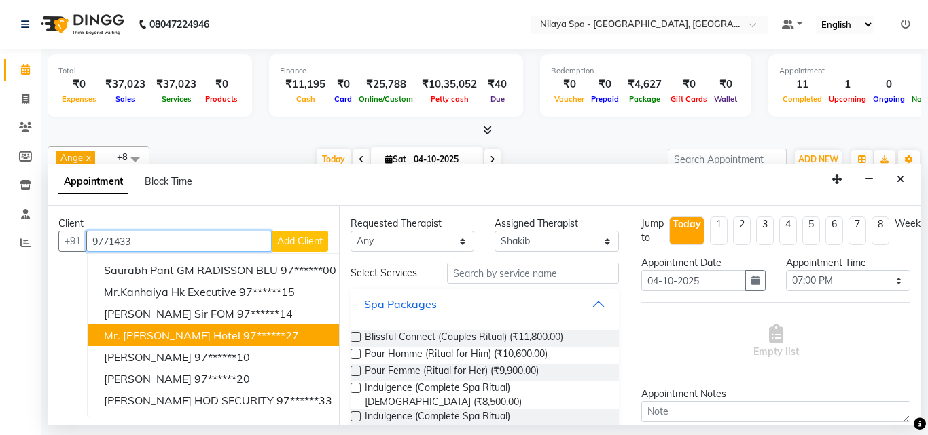
click at [221, 336] on span "Mr. [PERSON_NAME] hotel" at bounding box center [172, 336] width 136 height 14
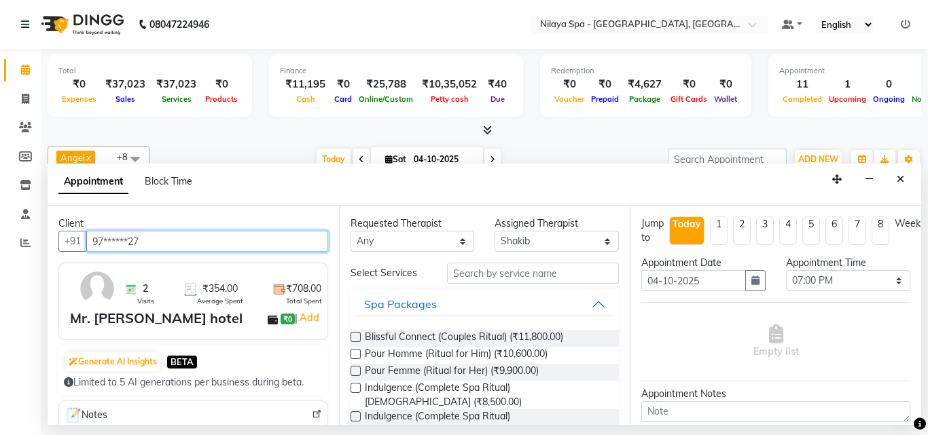
type input "97******27"
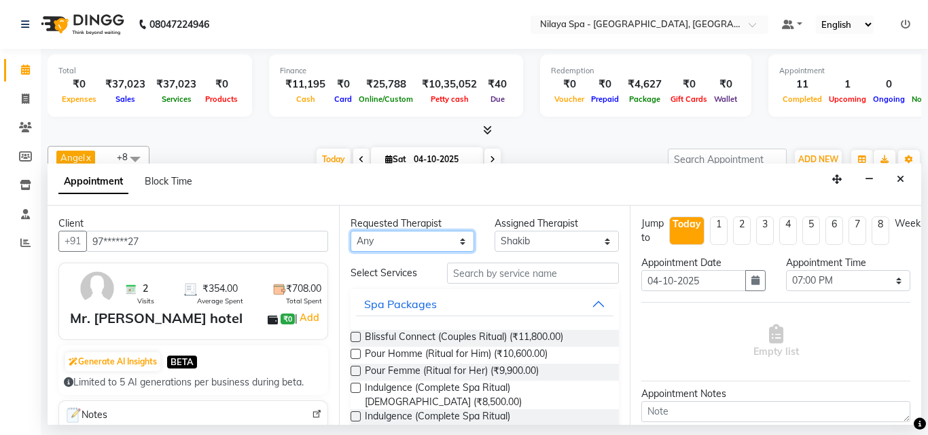
click at [448, 236] on select "Any [PERSON_NAME] Minti Nana [PERSON_NAME] [PERSON_NAME] [PERSON_NAME]" at bounding box center [412, 241] width 124 height 21
select select "78958"
click at [350, 231] on select "Any [PERSON_NAME] Minti Nana [PERSON_NAME] [PERSON_NAME] [PERSON_NAME]" at bounding box center [412, 241] width 124 height 21
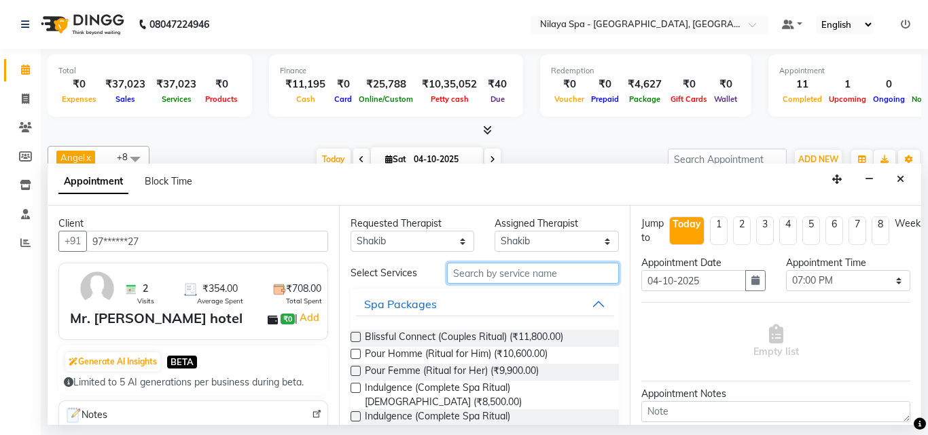
click at [490, 280] on input "text" at bounding box center [533, 273] width 172 height 21
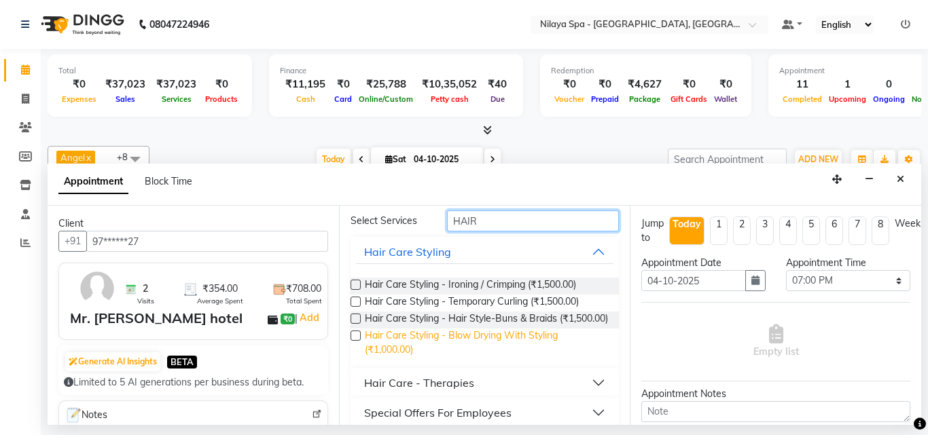
scroll to position [107, 0]
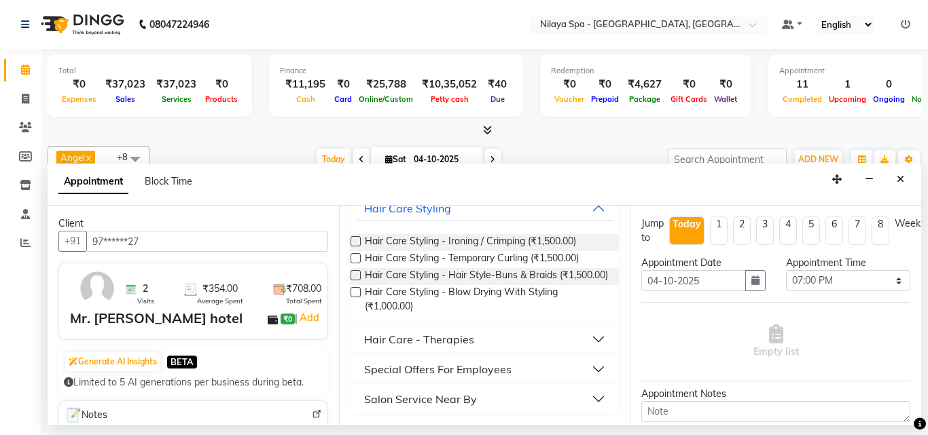
type input "HAIR"
click at [580, 365] on button "Special Offers For Employees" at bounding box center [485, 369] width 258 height 24
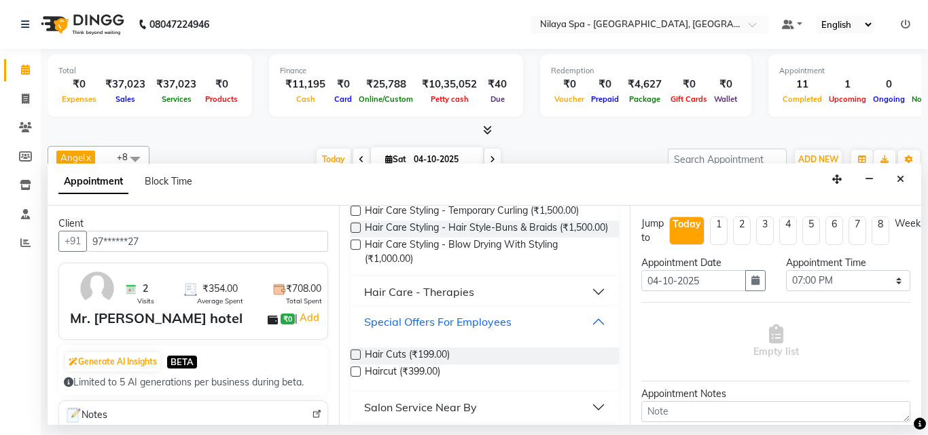
scroll to position [163, 0]
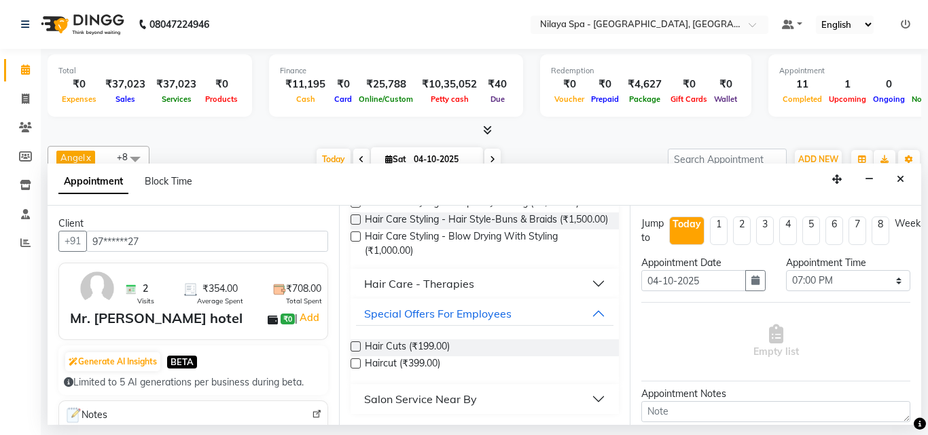
click at [357, 346] on label at bounding box center [355, 347] width 10 height 10
click at [357, 346] on input "checkbox" at bounding box center [354, 348] width 9 height 9
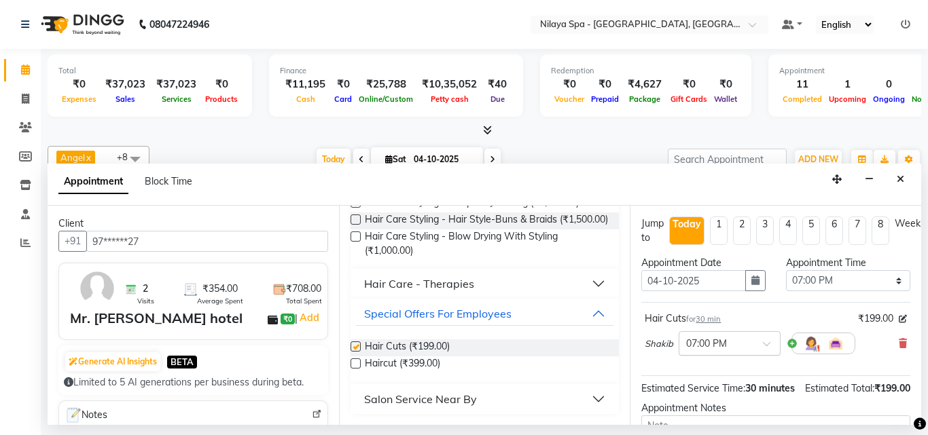
checkbox input "false"
click at [763, 341] on span at bounding box center [771, 348] width 17 height 14
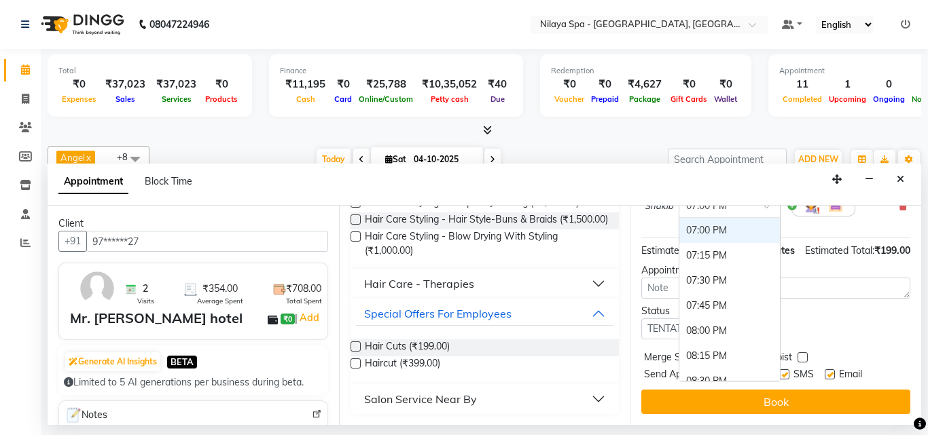
scroll to position [162, 0]
click at [742, 268] on div "07:30 PM" at bounding box center [729, 280] width 101 height 25
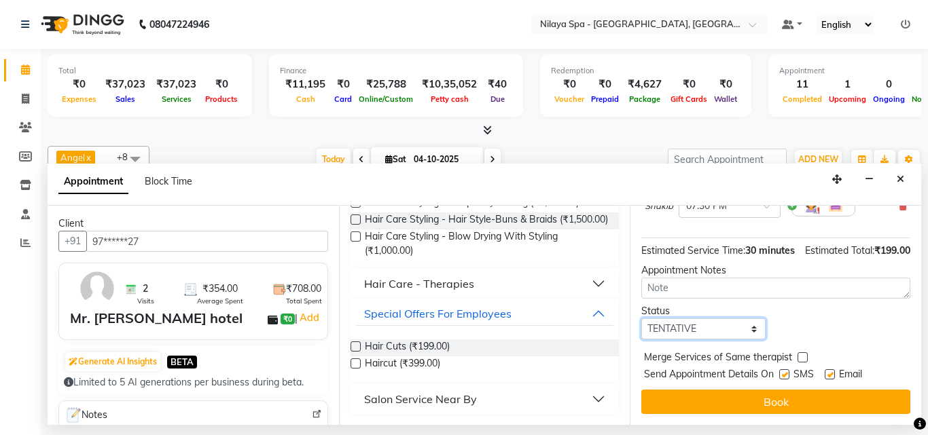
click at [731, 318] on select "Select TENTATIVE CONFIRM CHECK-IN UPCOMING" at bounding box center [703, 328] width 124 height 21
select select "confirm booking"
click at [641, 318] on select "Select TENTATIVE CONFIRM CHECK-IN UPCOMING" at bounding box center [703, 328] width 124 height 21
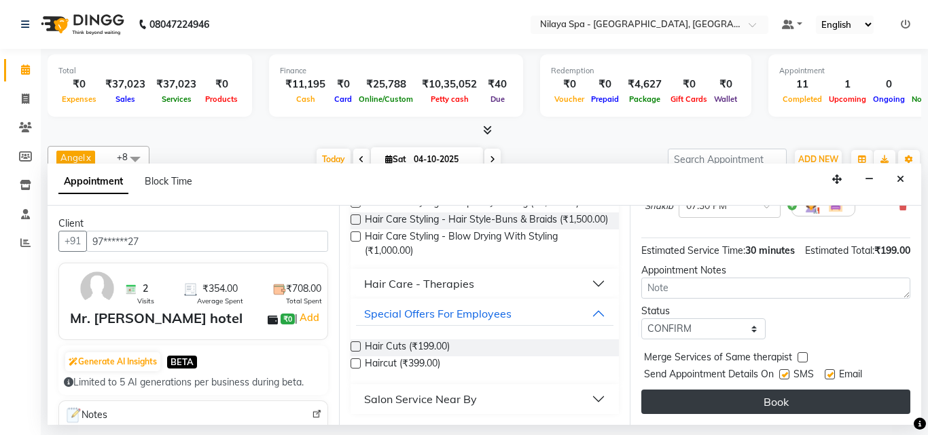
click at [777, 395] on button "Book" at bounding box center [775, 402] width 269 height 24
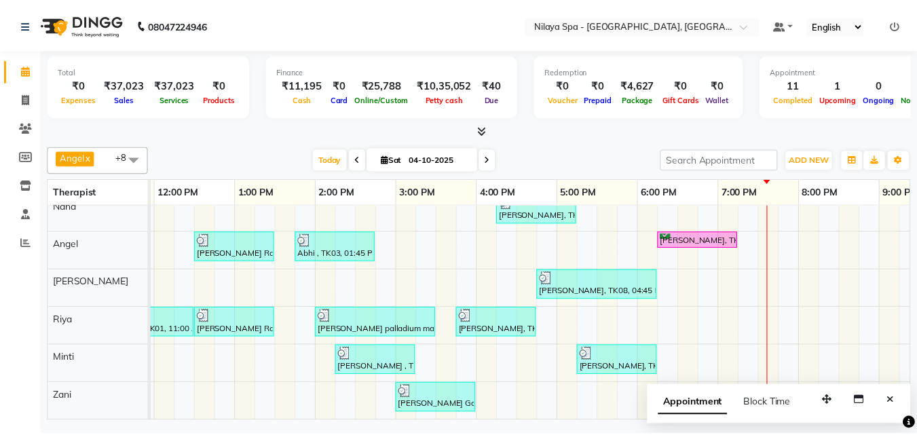
scroll to position [0, 0]
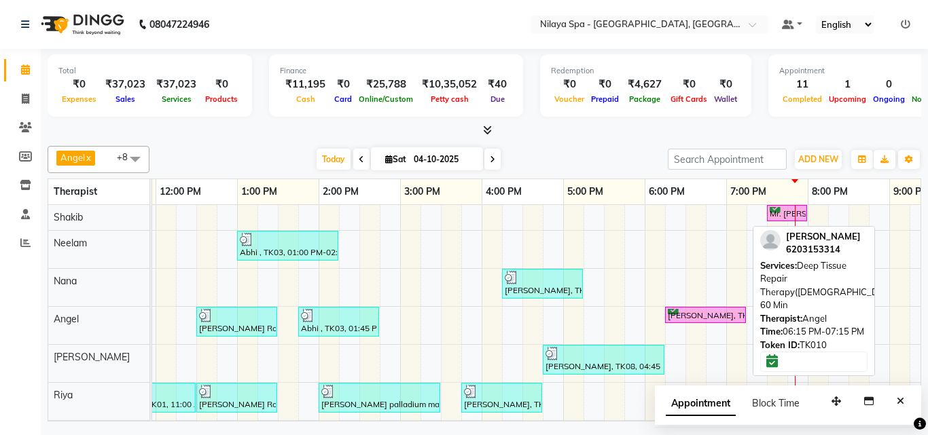
click at [710, 318] on div "[PERSON_NAME], TK10, 06:15 PM-07:15 PM, Deep Tissue Repair Therapy([DEMOGRAPHIC…" at bounding box center [705, 315] width 78 height 13
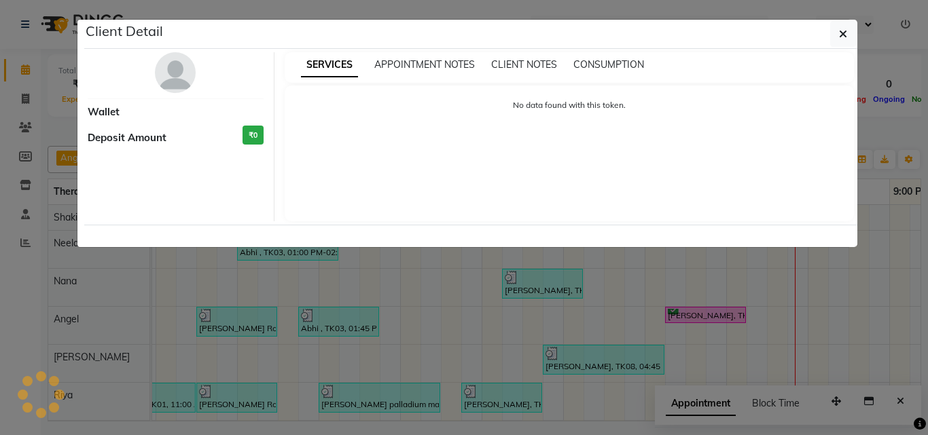
select select "6"
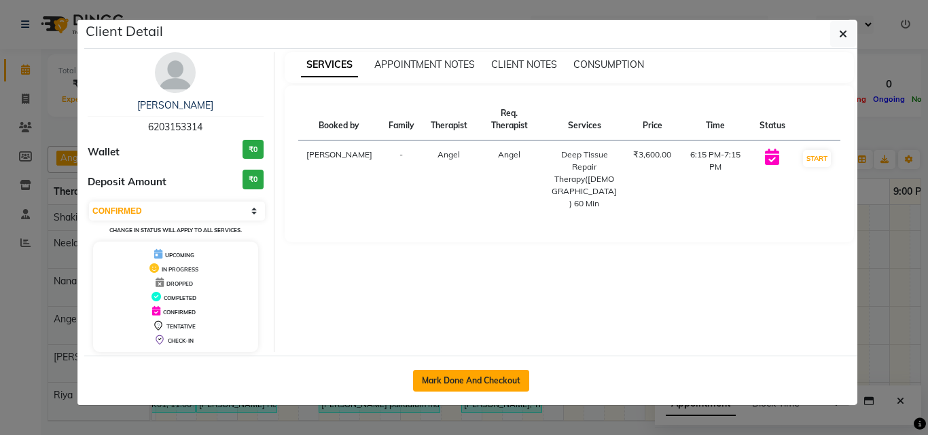
click at [481, 380] on button "Mark Done And Checkout" at bounding box center [471, 381] width 116 height 22
select select "service"
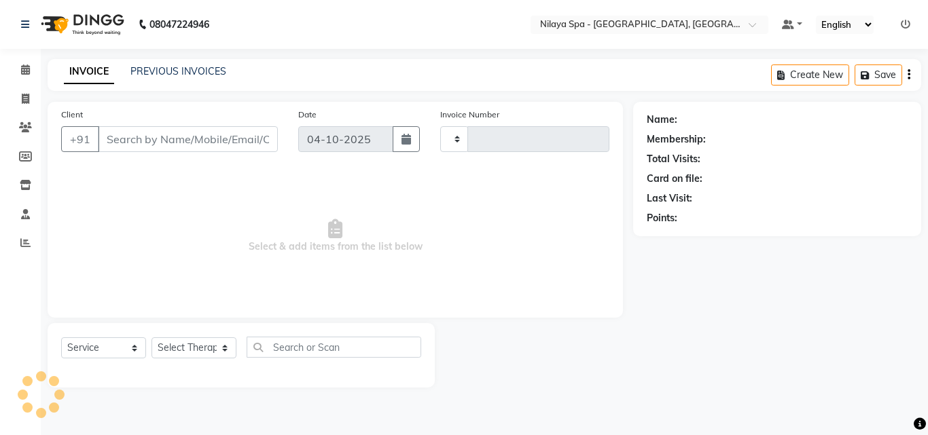
type input "1696"
select select "8066"
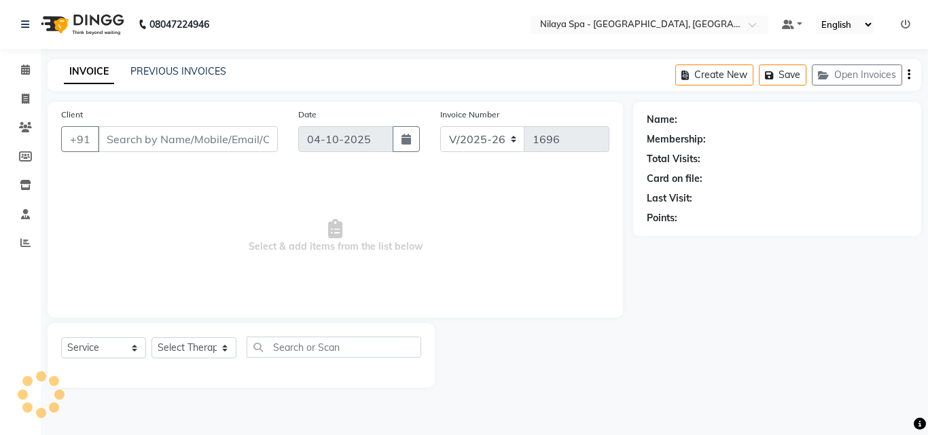
type input "62******14"
select select "78966"
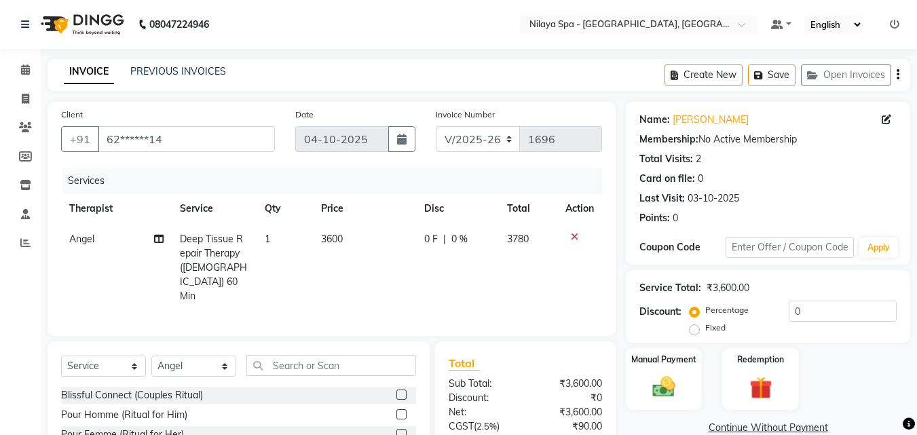
click at [574, 236] on icon at bounding box center [574, 237] width 7 height 10
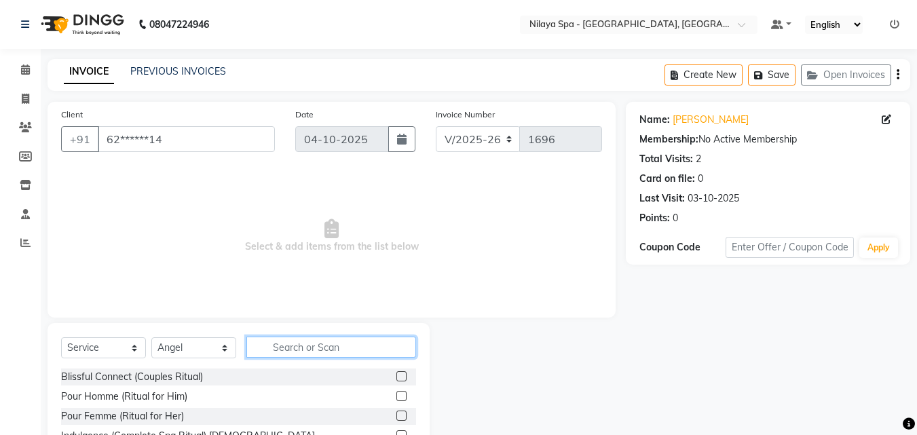
click at [283, 352] on input "text" at bounding box center [332, 347] width 170 height 21
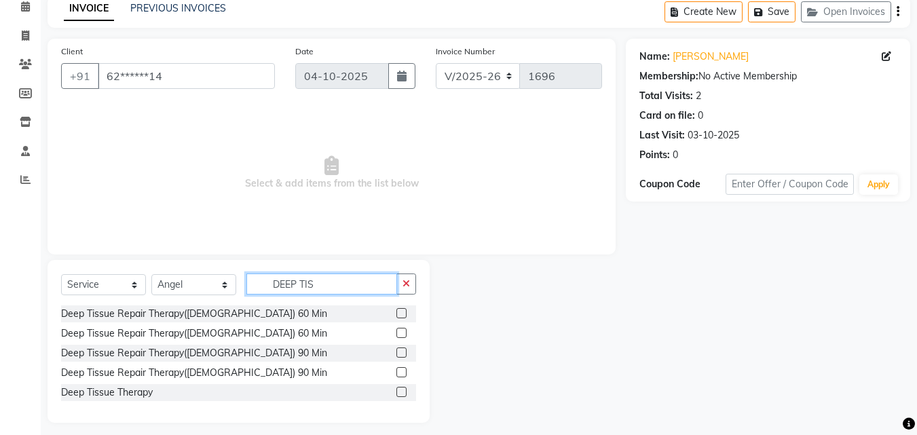
scroll to position [71, 0]
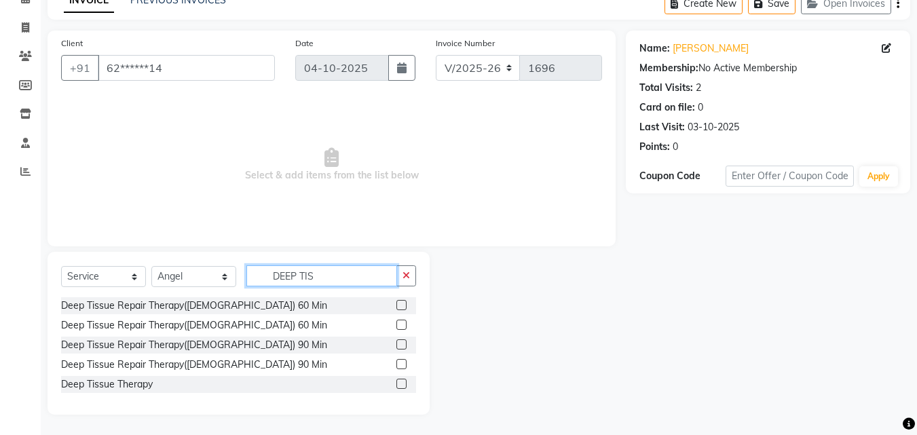
type input "DEEP TIS"
click at [401, 343] on label at bounding box center [402, 345] width 10 height 10
click at [401, 343] on input "checkbox" at bounding box center [401, 345] width 9 height 9
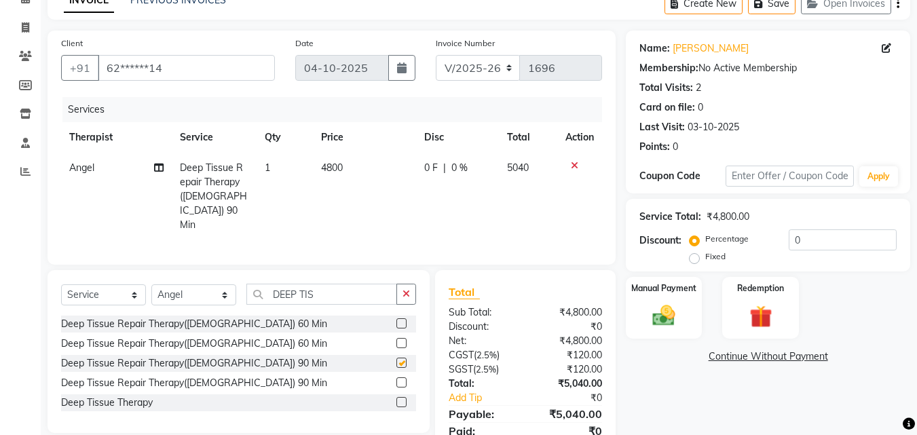
checkbox input "false"
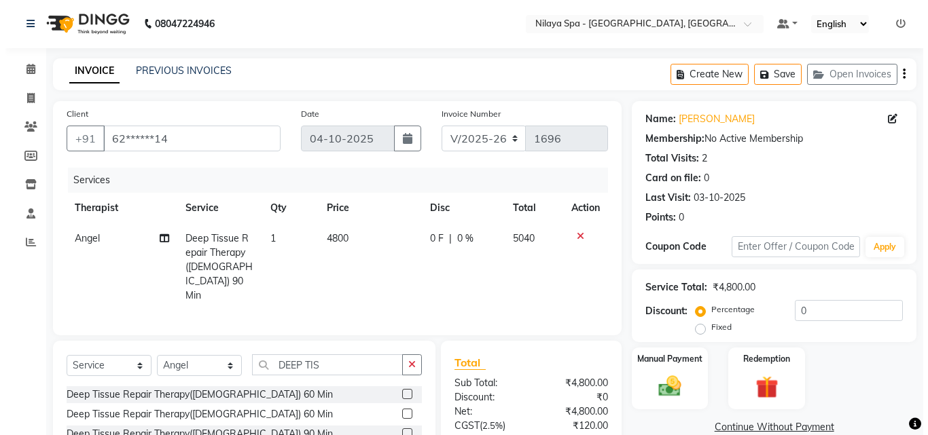
scroll to position [0, 0]
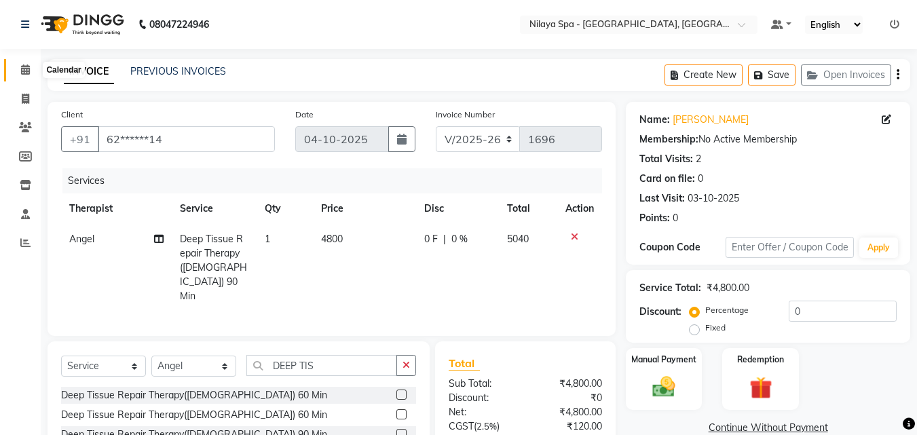
click at [26, 75] on span at bounding box center [26, 70] width 24 height 16
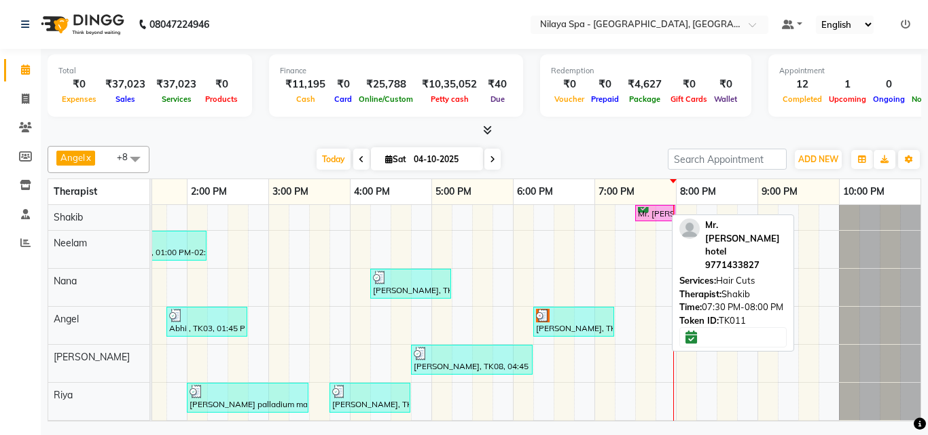
click at [640, 214] on div "Mr. [PERSON_NAME] hotel, TK11, 07:30 PM-08:00 PM, Hair Cuts" at bounding box center [654, 213] width 37 height 13
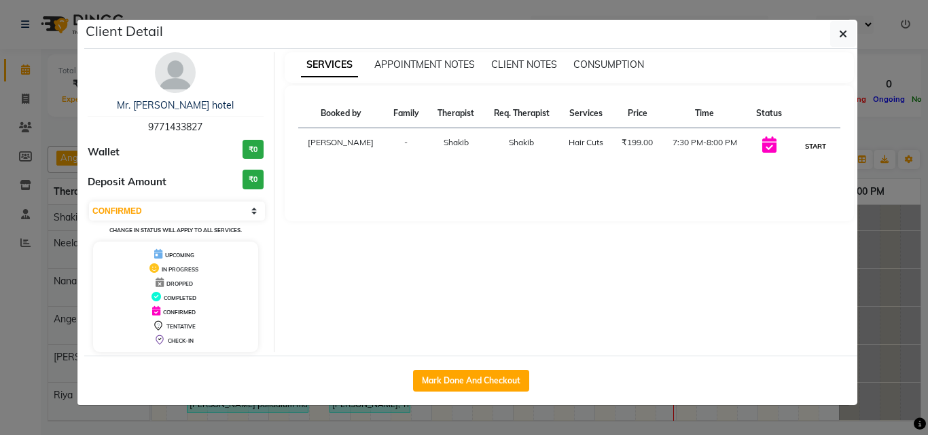
click at [810, 146] on button "START" at bounding box center [815, 146] width 28 height 17
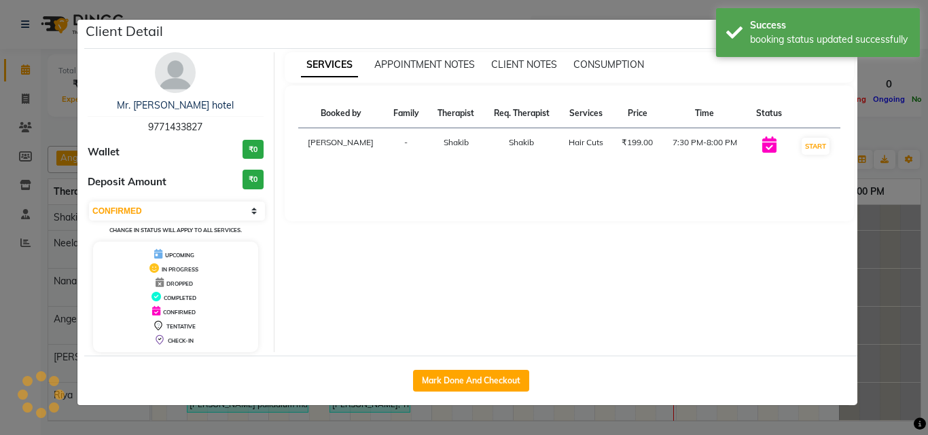
select select "1"
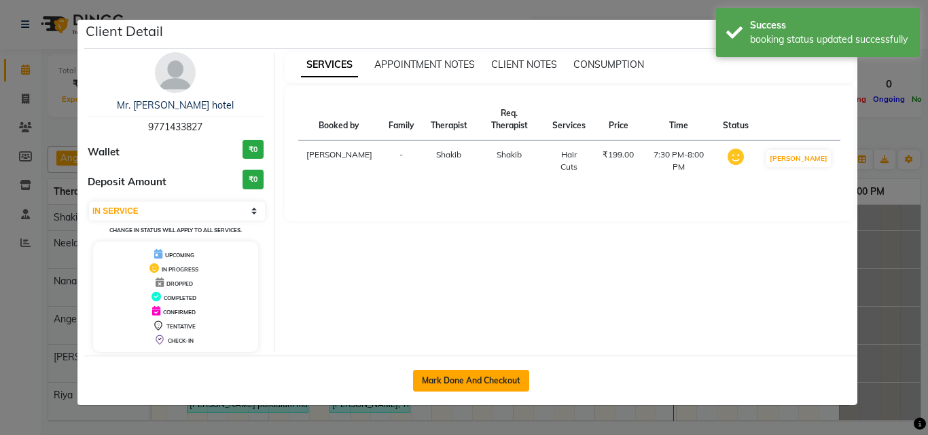
click at [491, 384] on button "Mark Done And Checkout" at bounding box center [471, 381] width 116 height 22
select select "service"
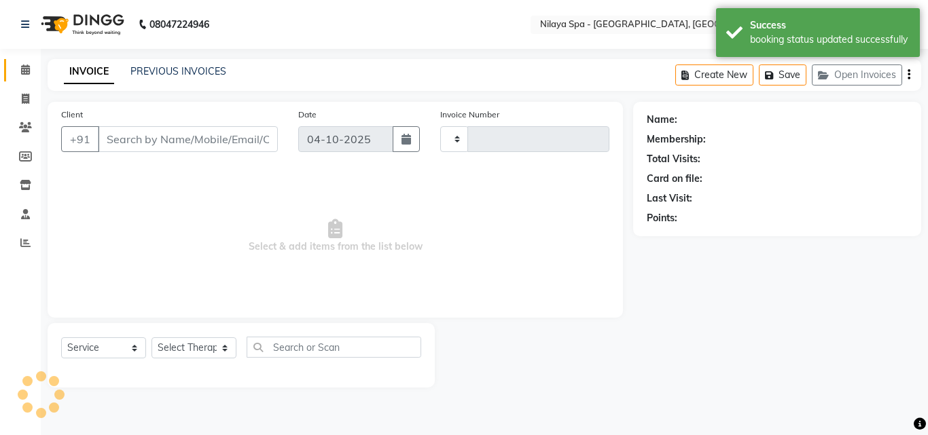
type input "1696"
select select "8066"
type input "97******27"
select select "78958"
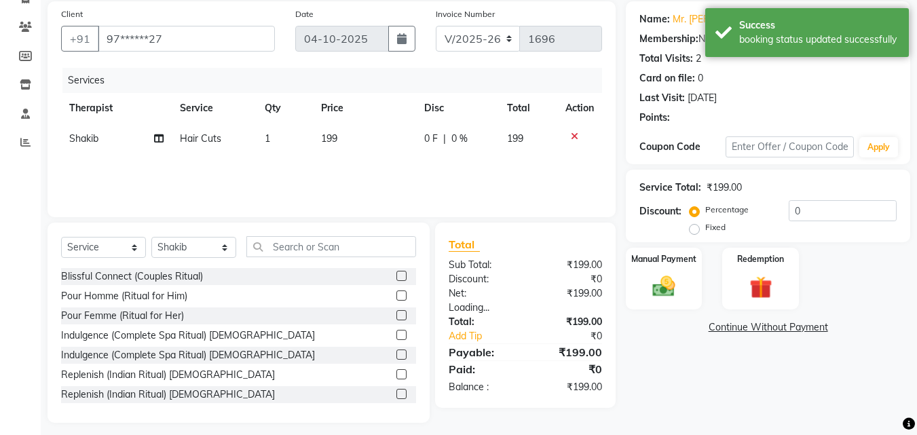
scroll to position [109, 0]
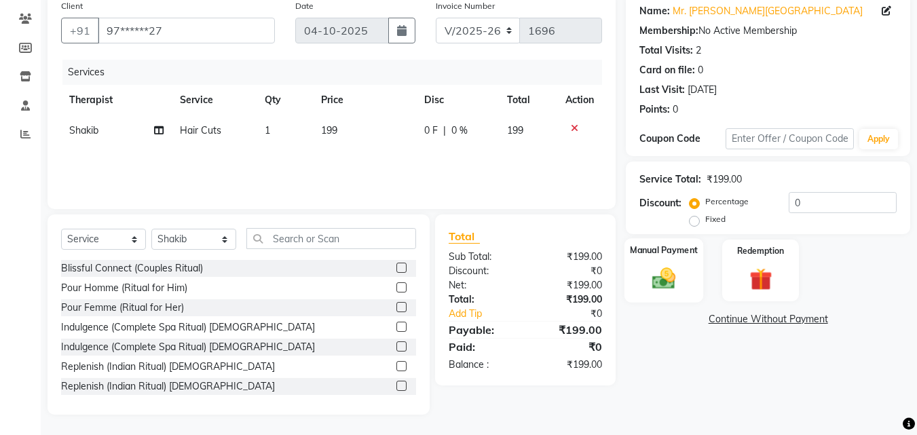
click at [676, 271] on img at bounding box center [664, 278] width 38 height 27
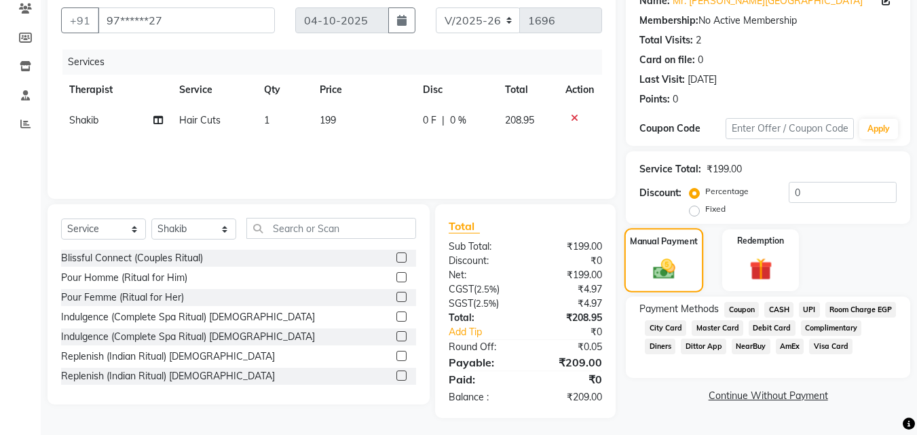
scroll to position [122, 0]
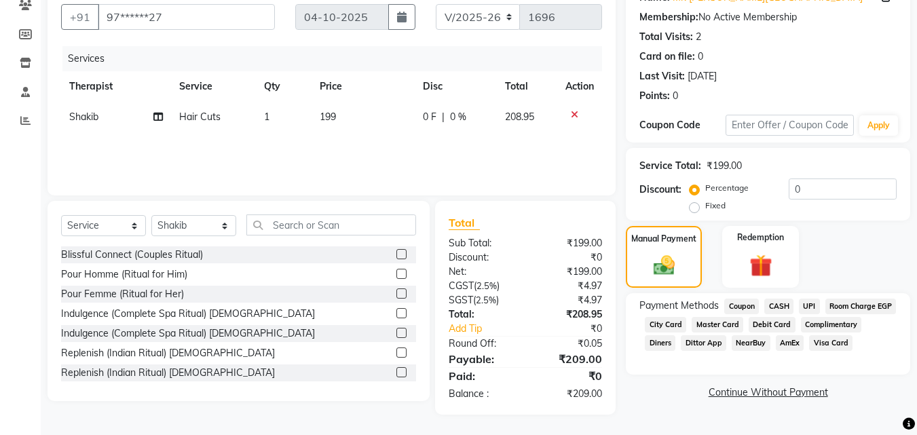
click at [727, 342] on span "Dittor App" at bounding box center [703, 343] width 45 height 16
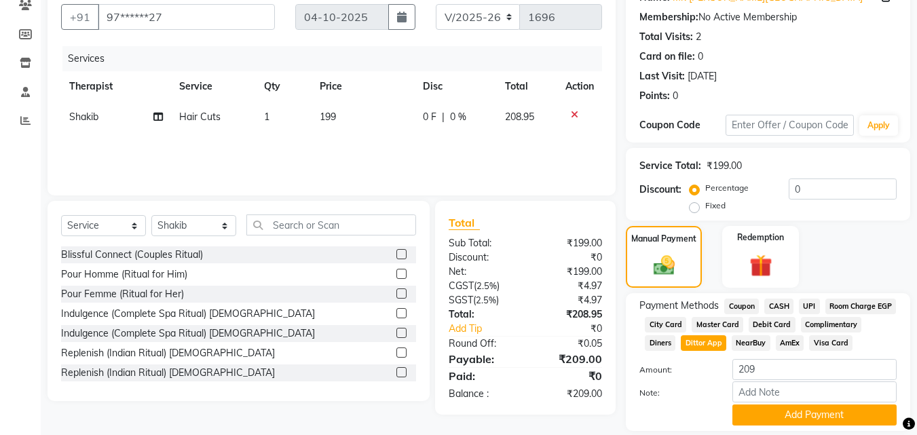
scroll to position [185, 0]
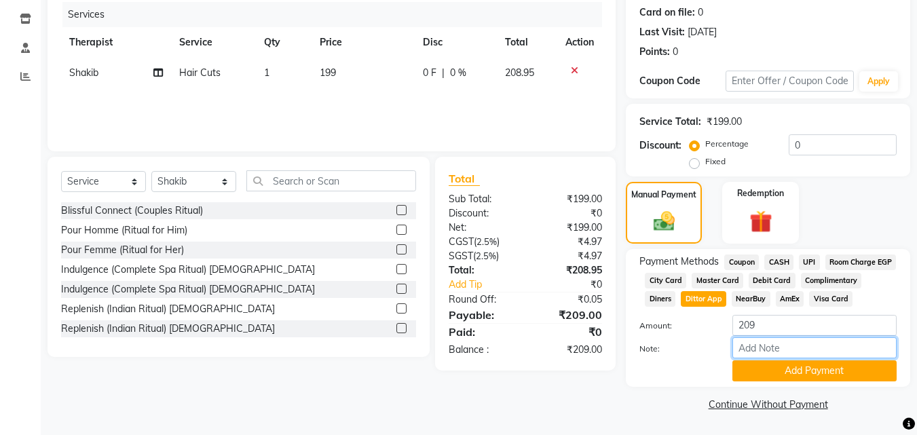
click at [769, 346] on input "Note:" at bounding box center [815, 348] width 164 height 21
type input "CITT LEDGER NO 2053"
click at [807, 370] on button "Add Payment" at bounding box center [815, 371] width 164 height 21
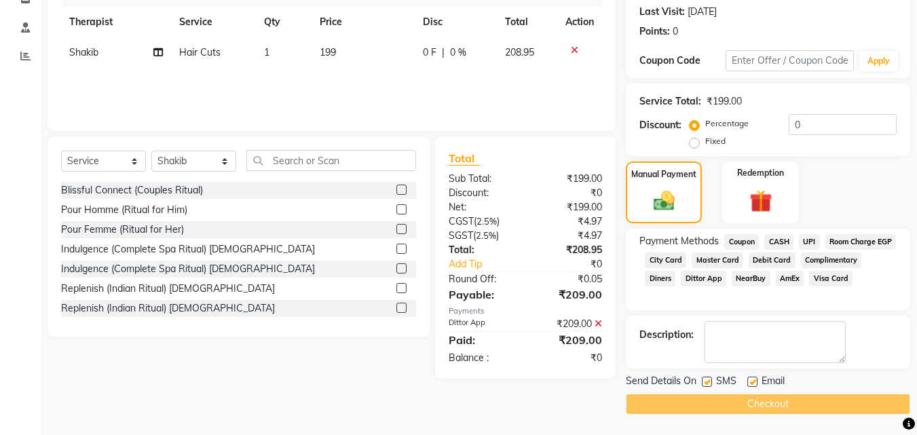
scroll to position [189, 0]
click at [741, 345] on textarea at bounding box center [775, 342] width 141 height 42
click at [756, 345] on textarea at bounding box center [775, 342] width 141 height 42
click at [749, 340] on textarea at bounding box center [775, 342] width 141 height 42
click at [815, 240] on span "UPI" at bounding box center [809, 242] width 21 height 16
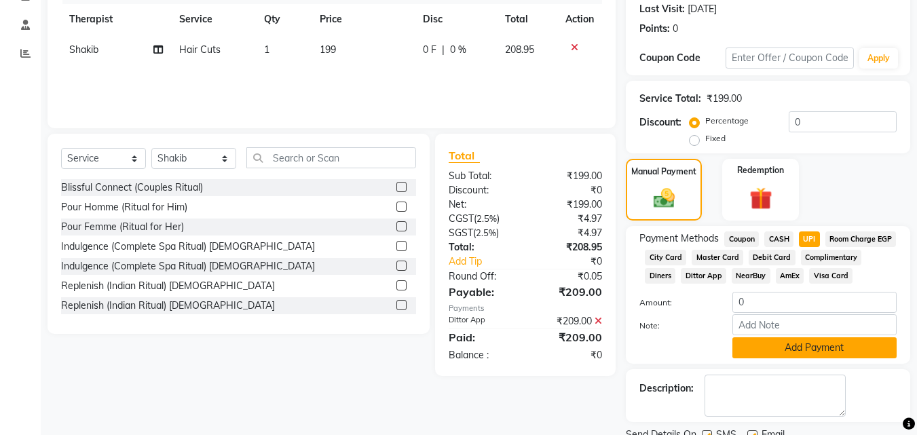
click at [788, 359] on button "Add Payment" at bounding box center [815, 348] width 164 height 21
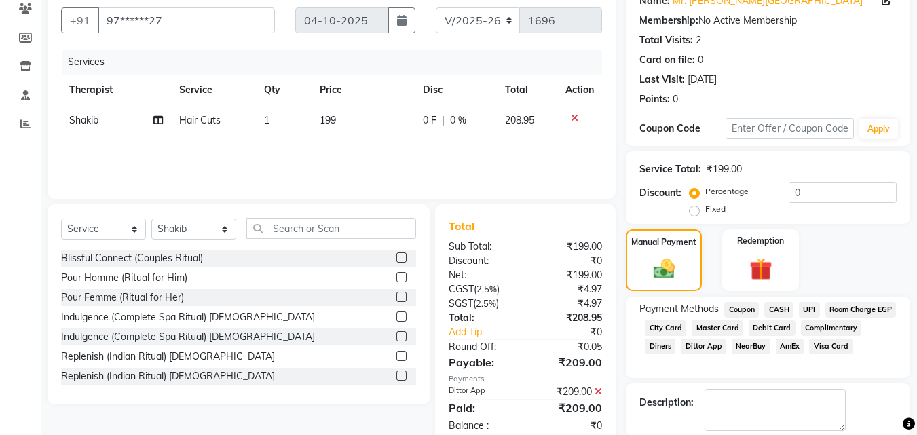
scroll to position [0, 0]
